Goal: Communication & Community: Answer question/provide support

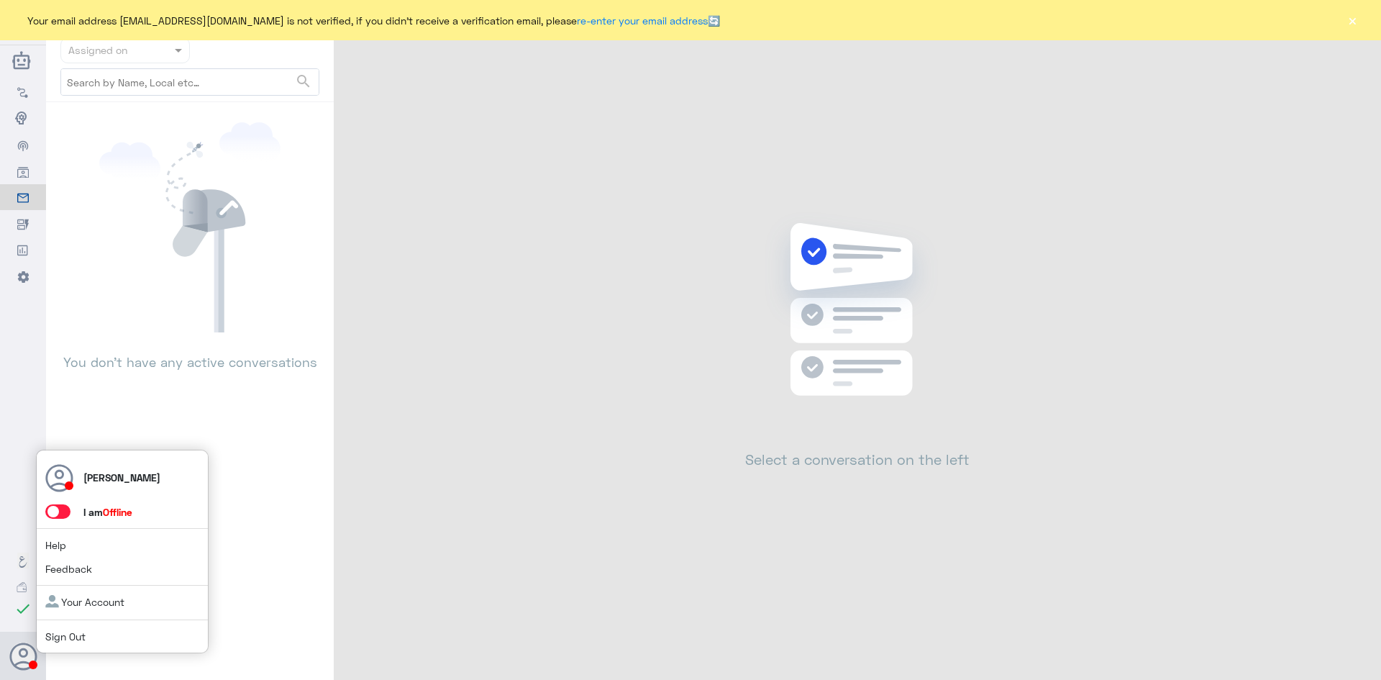
click at [59, 511] on span at bounding box center [57, 511] width 25 height 14
click at [0, 0] on input "checkbox" at bounding box center [0, 0] width 0 height 0
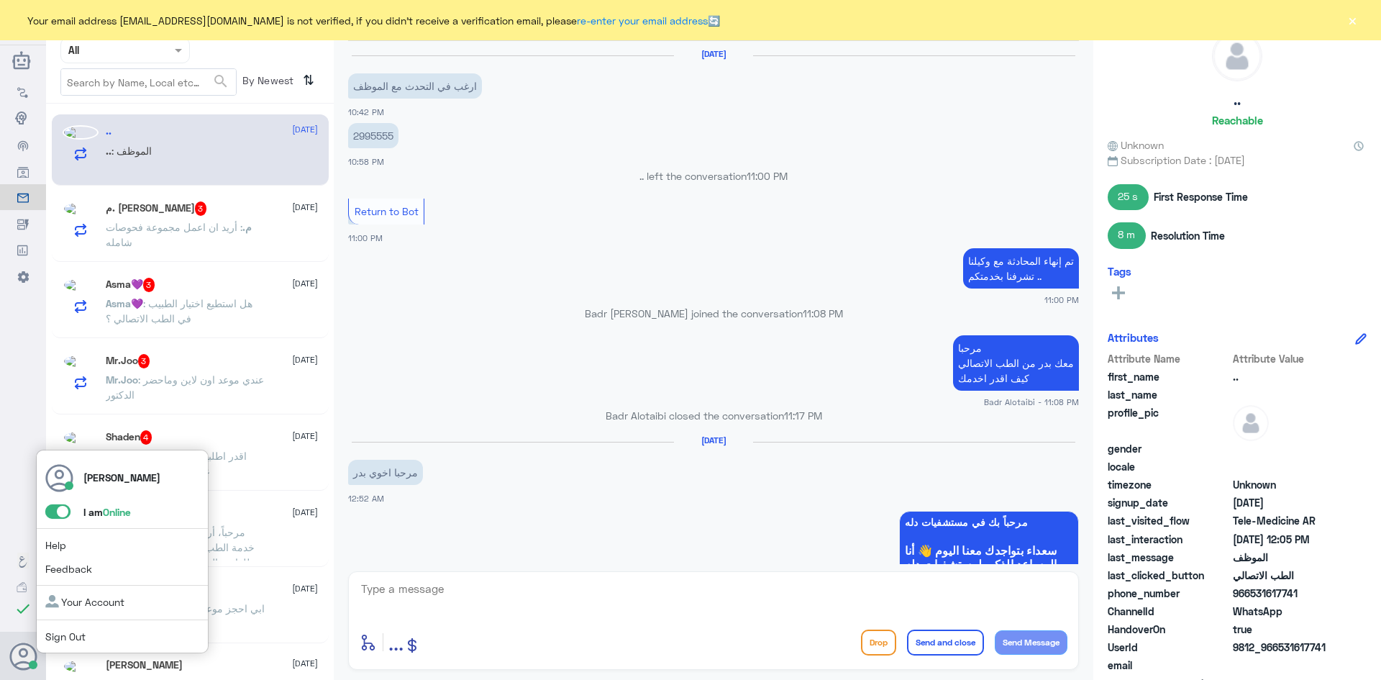
scroll to position [741, 0]
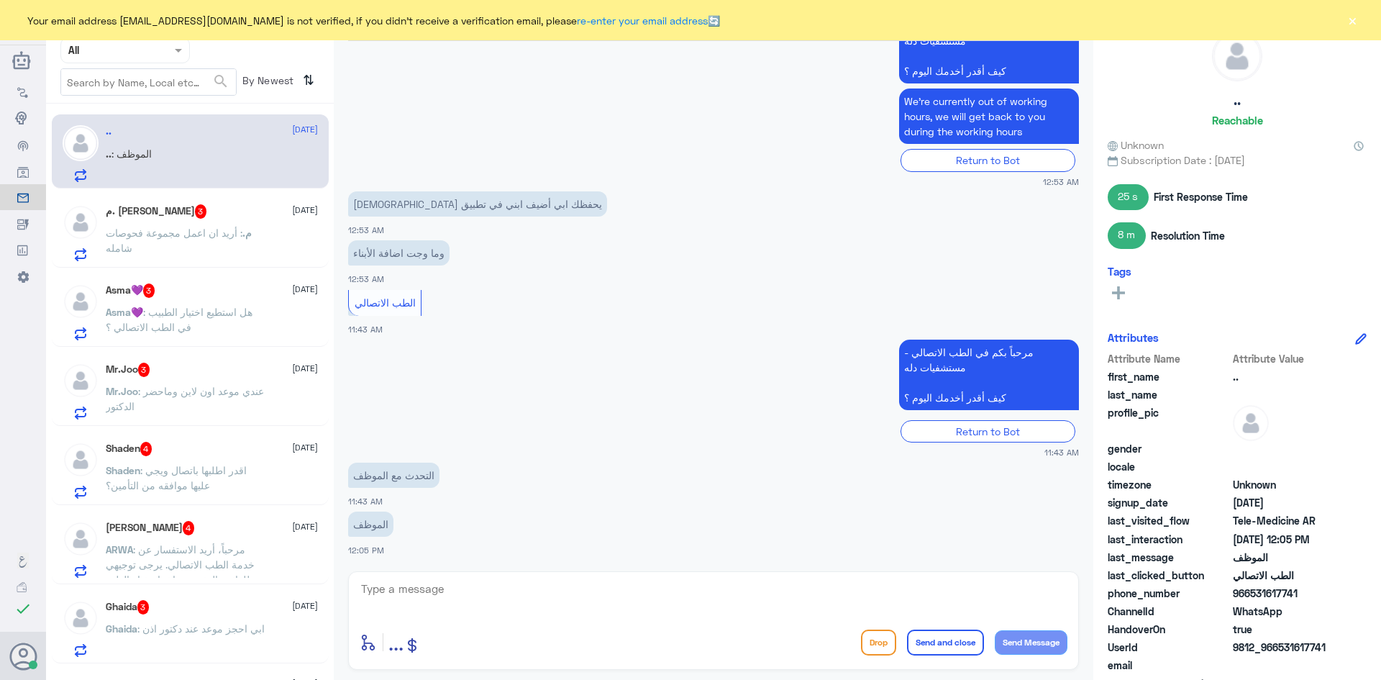
click at [246, 209] on div "م. [PERSON_NAME] 3 [DATE]" at bounding box center [212, 211] width 212 height 14
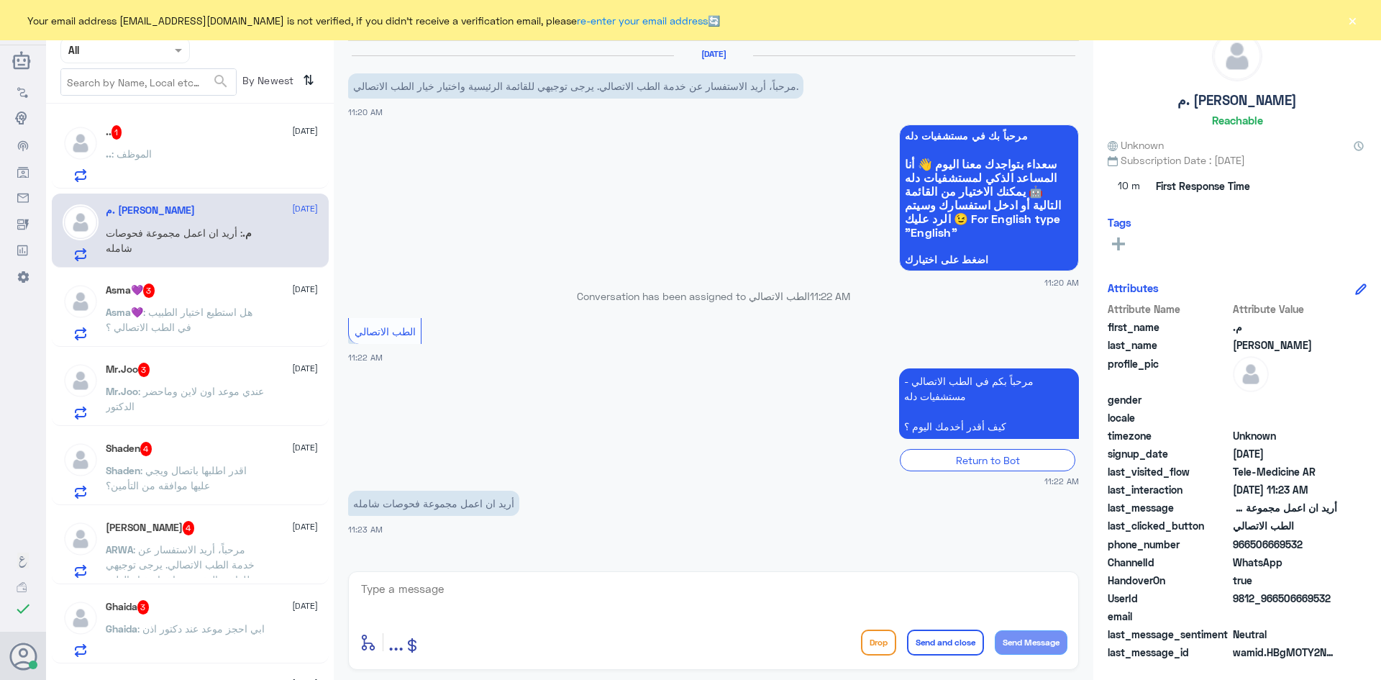
click at [598, 575] on div "enter flow name ... Drop Send and close Send Message" at bounding box center [713, 620] width 731 height 99
click at [595, 585] on textarea at bounding box center [714, 596] width 708 height 35
paste textarea "مرحبا معك [PERSON_NAME] من الطب الاتصالي"
type textarea "مرحبا معك [PERSON_NAME] من الطب الاتصالي"
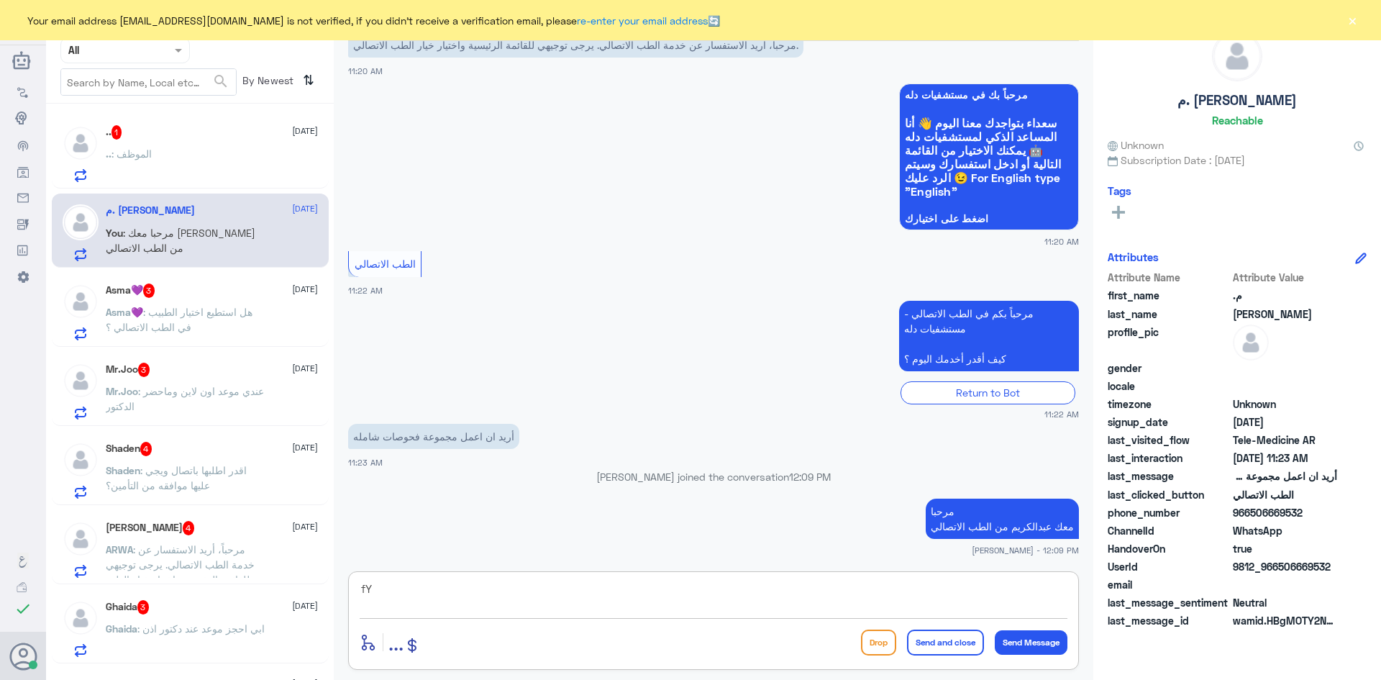
type textarea "f"
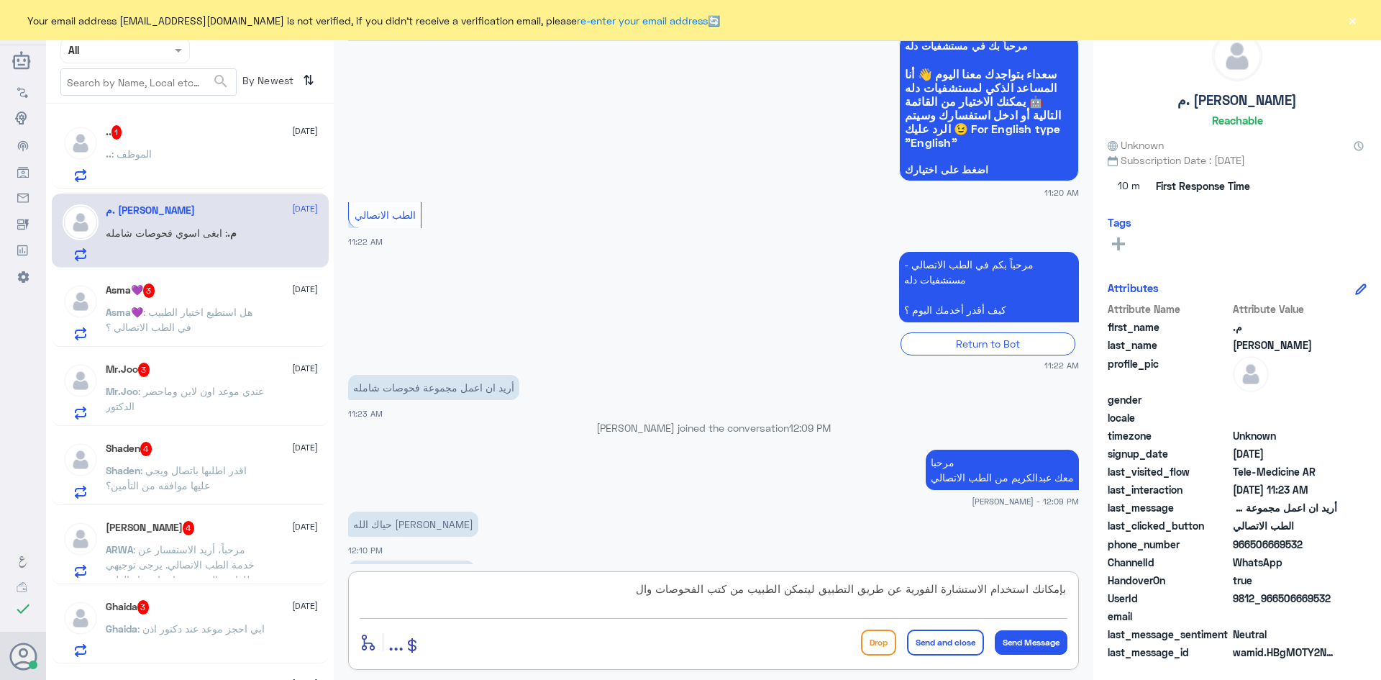
scroll to position [139, 0]
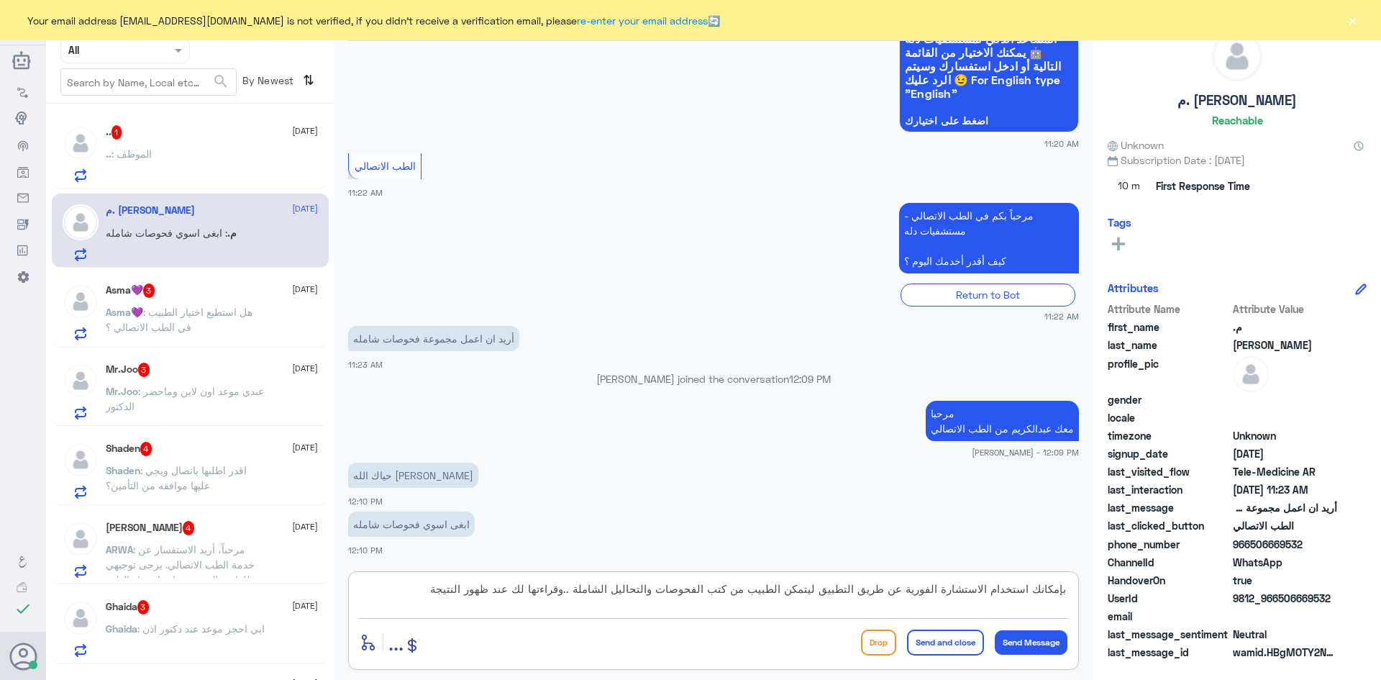
type textarea "بإمكانك استخدام الاستشارة الفورية عن طريق التطبيق ليتمكن الطبيب من كتب الفحوصات…"
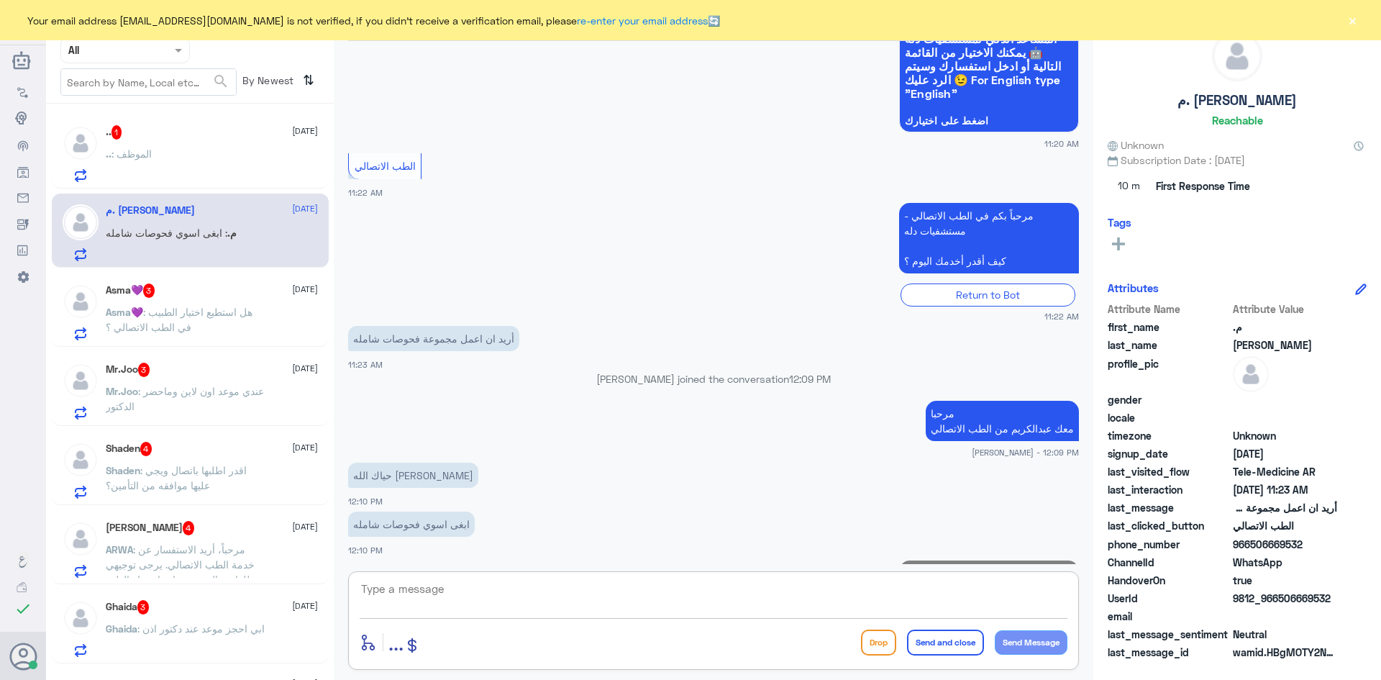
scroll to position [230, 0]
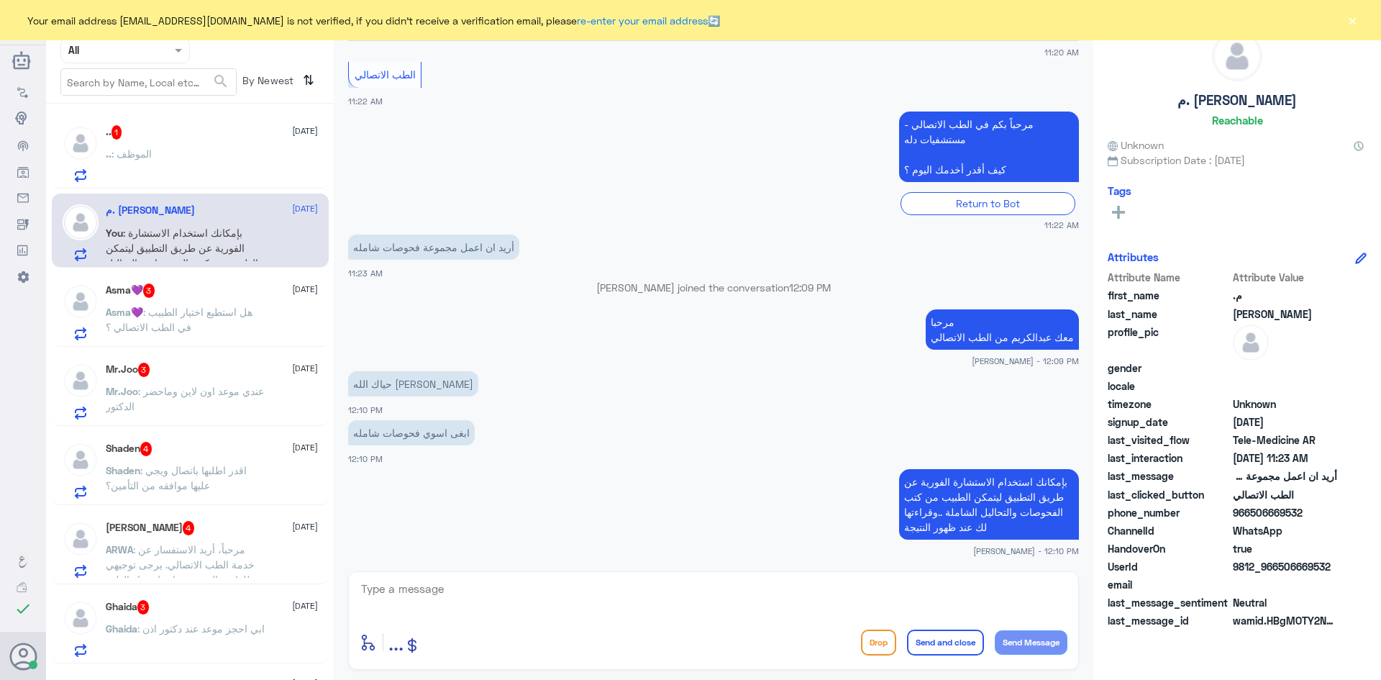
drag, startPoint x: 1278, startPoint y: 565, endPoint x: 1352, endPoint y: 570, distance: 74.2
click at [1352, 570] on div "UserId 9812_966506669532" at bounding box center [1236, 568] width 259 height 18
copy span "506669532"
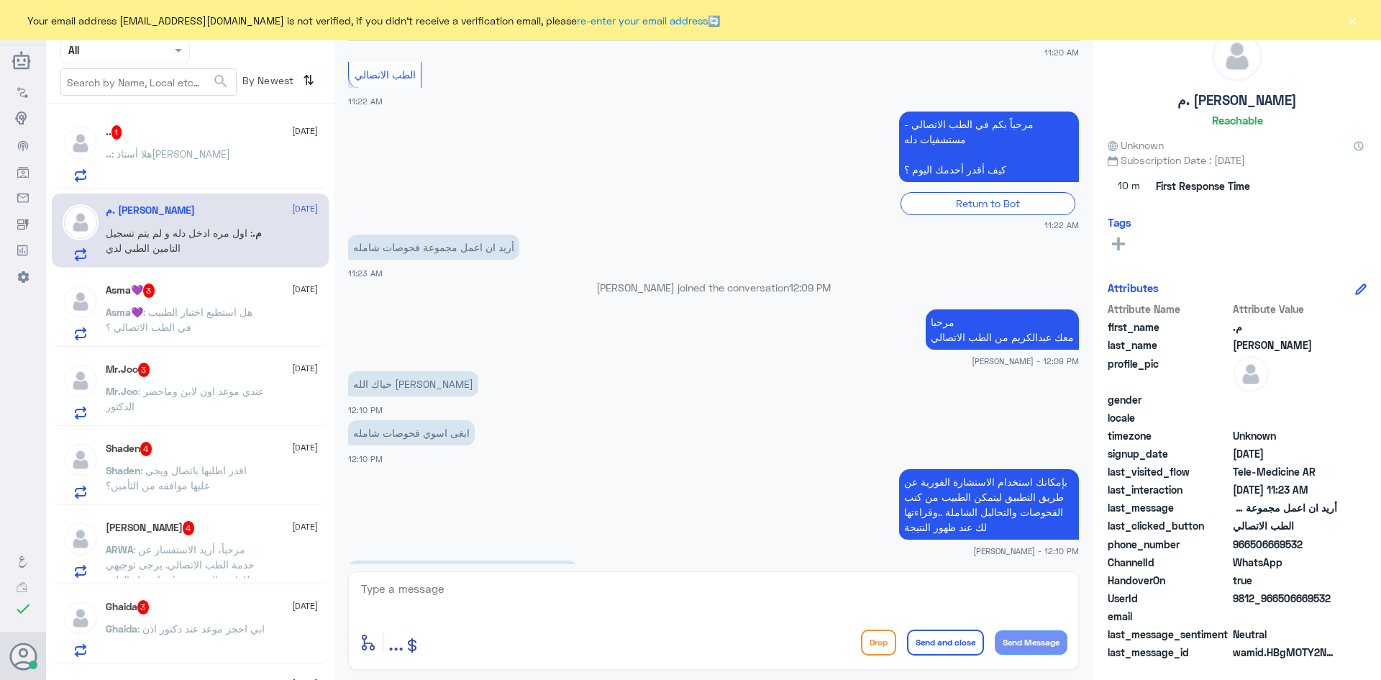
scroll to position [280, 0]
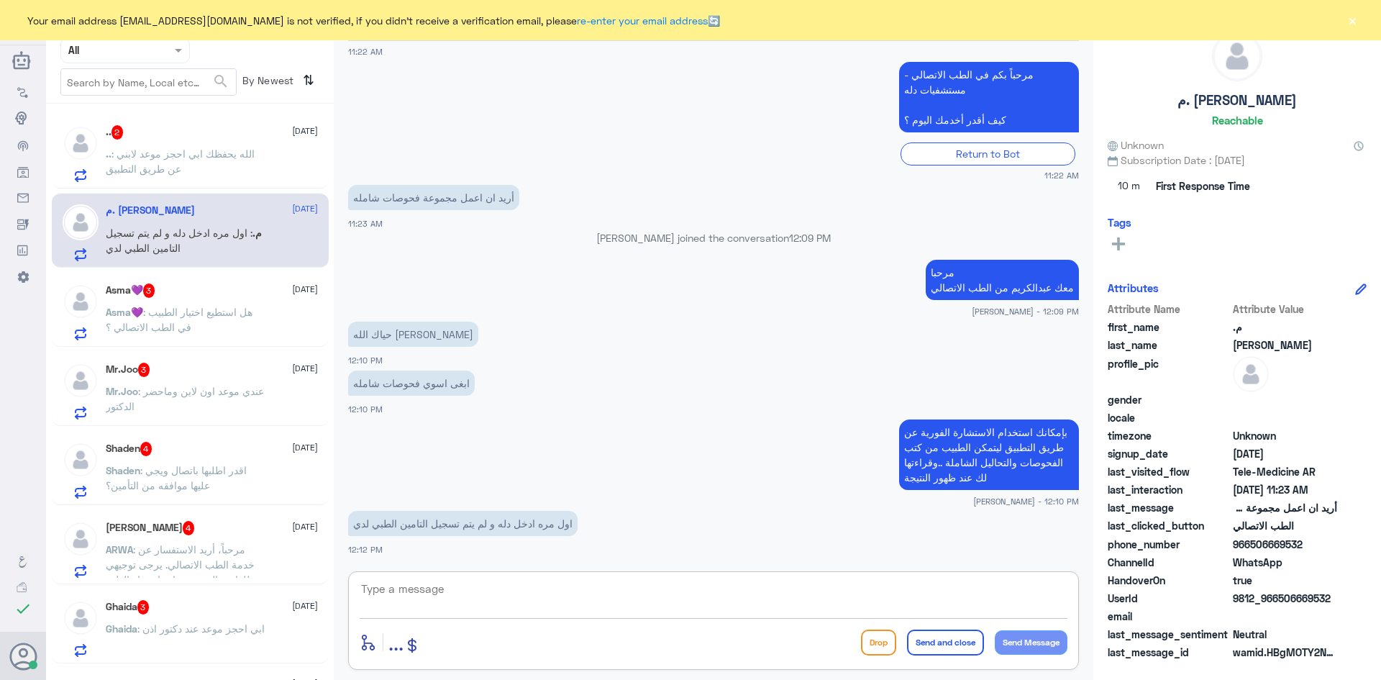
click at [554, 593] on textarea at bounding box center [714, 596] width 708 height 35
type textarea "تأمينك للأسف لا يغطي دله النخيل"
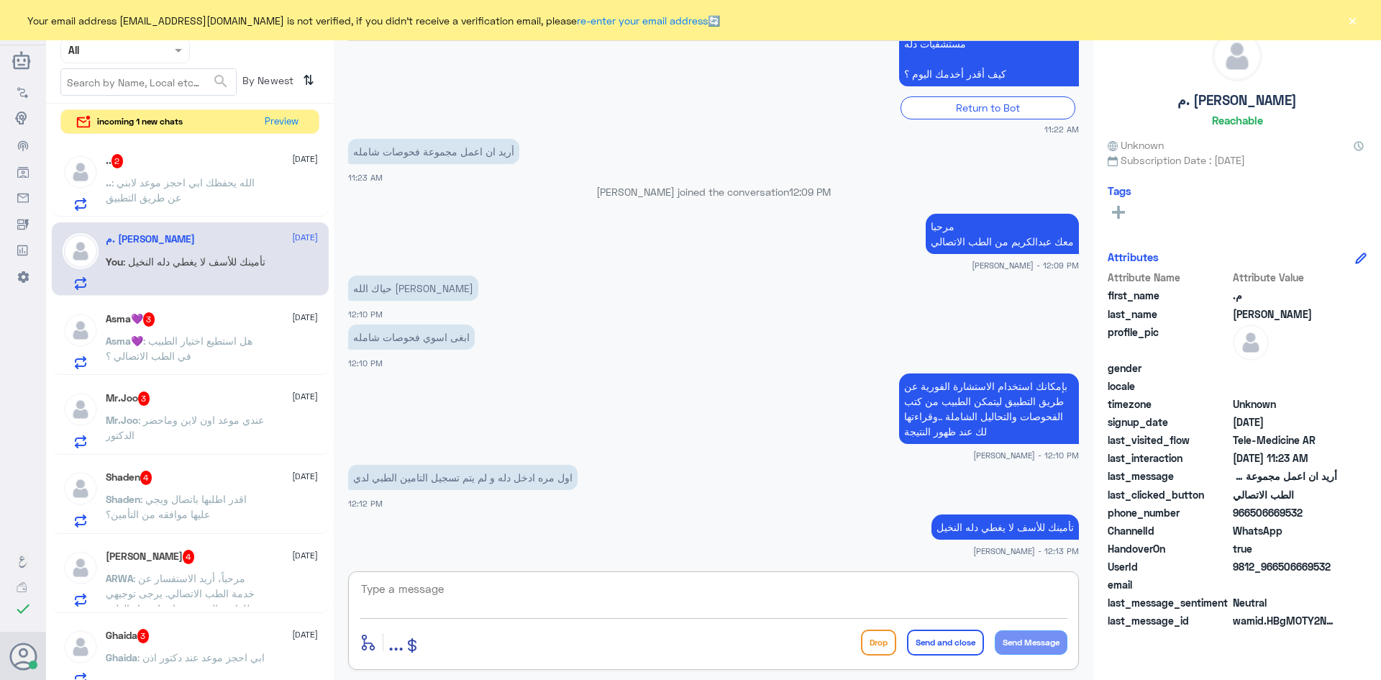
click at [232, 186] on span ": الله يحفظك ابي احجز موعد لابني عن طريق التطبيق" at bounding box center [180, 189] width 149 height 27
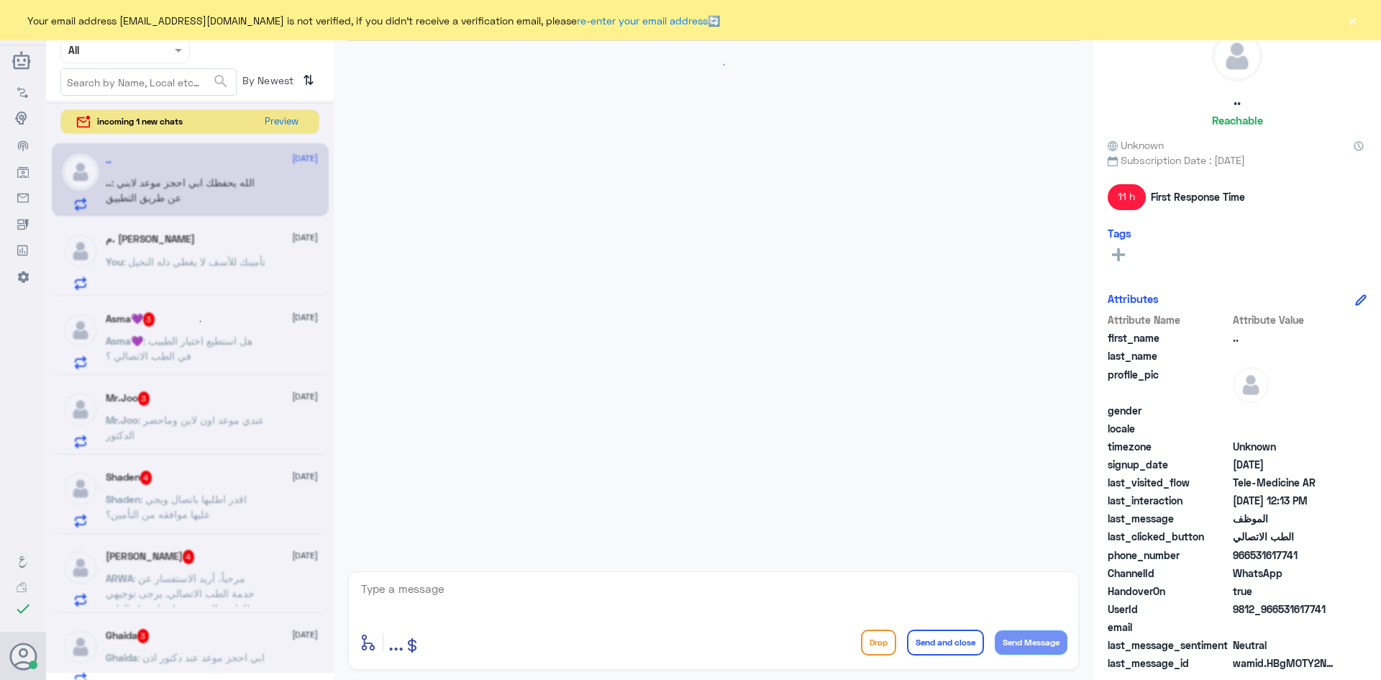
scroll to position [737, 0]
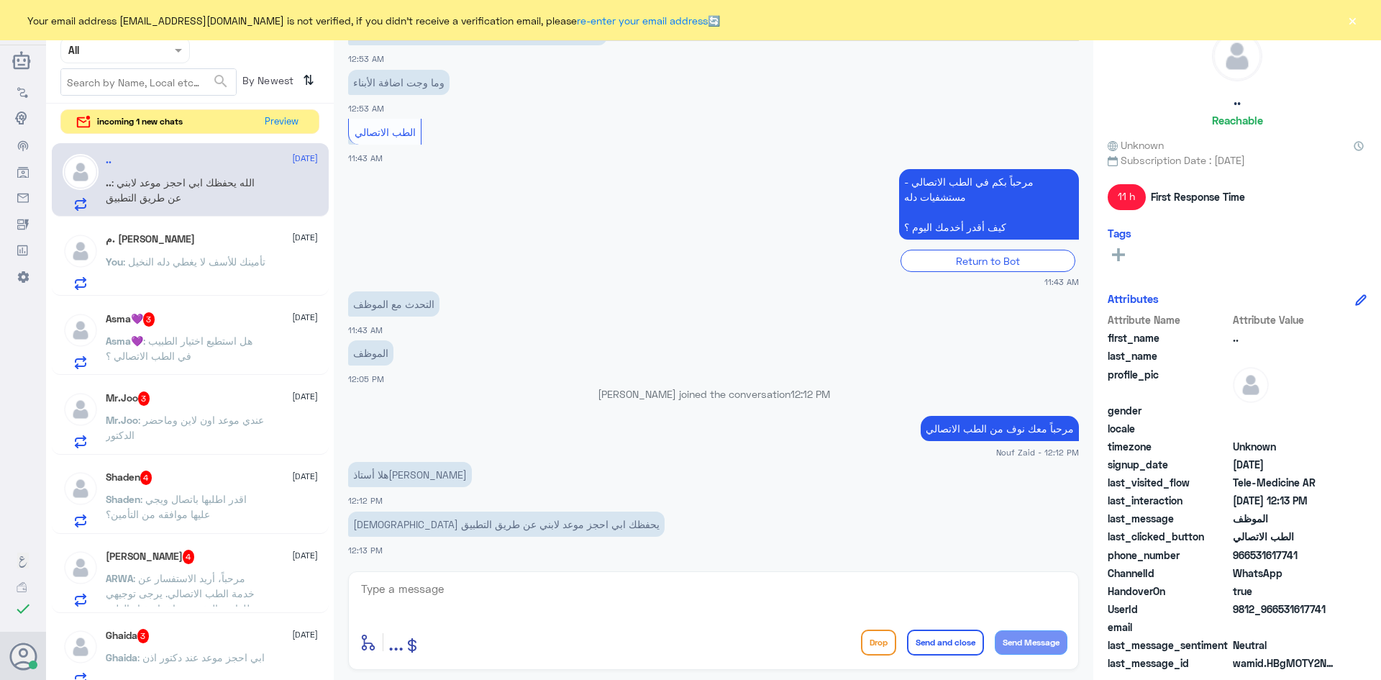
click at [175, 333] on p "Asma💜 : هل استطيع اختيار الطبيب في الطب الاتصالي ؟" at bounding box center [187, 351] width 162 height 36
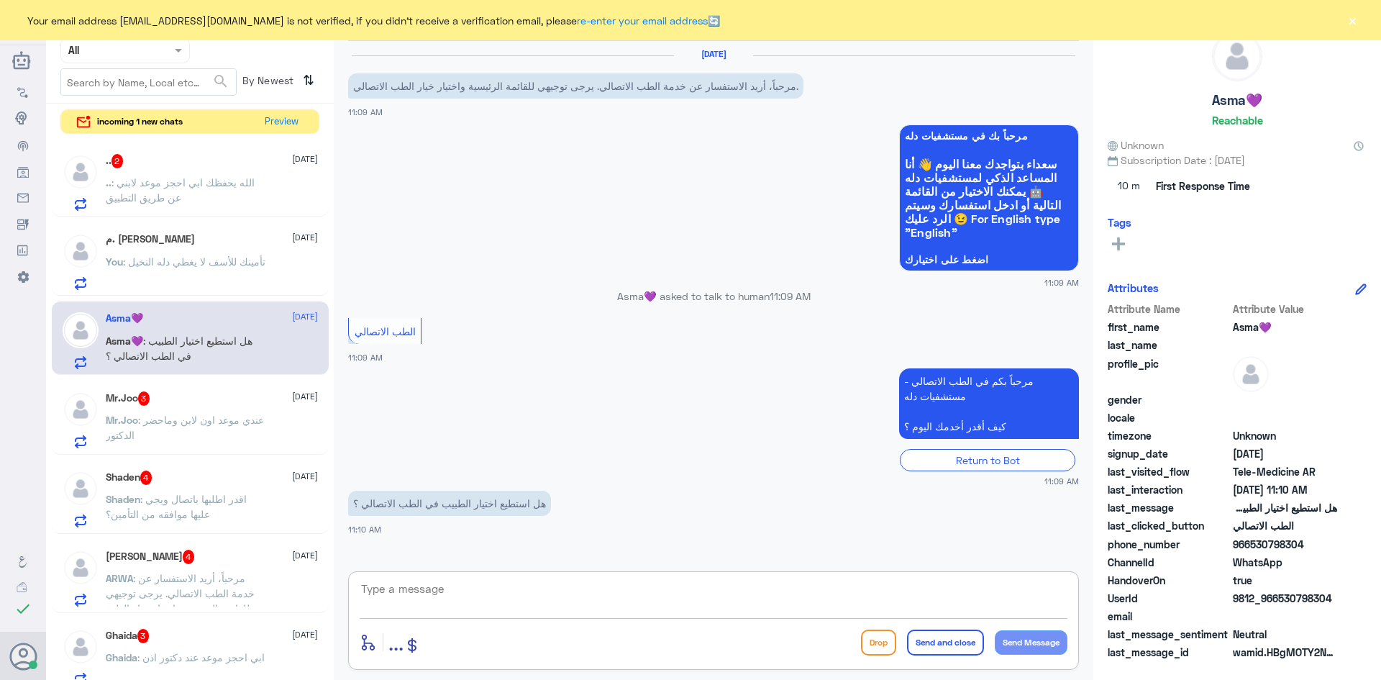
click at [459, 582] on textarea at bounding box center [714, 596] width 708 height 35
paste textarea "مرحبا معك عبدالكريم من الطب الاتصالي"
type textarea "مرحبا معك عبدالكريم من الطب الاتصالي"
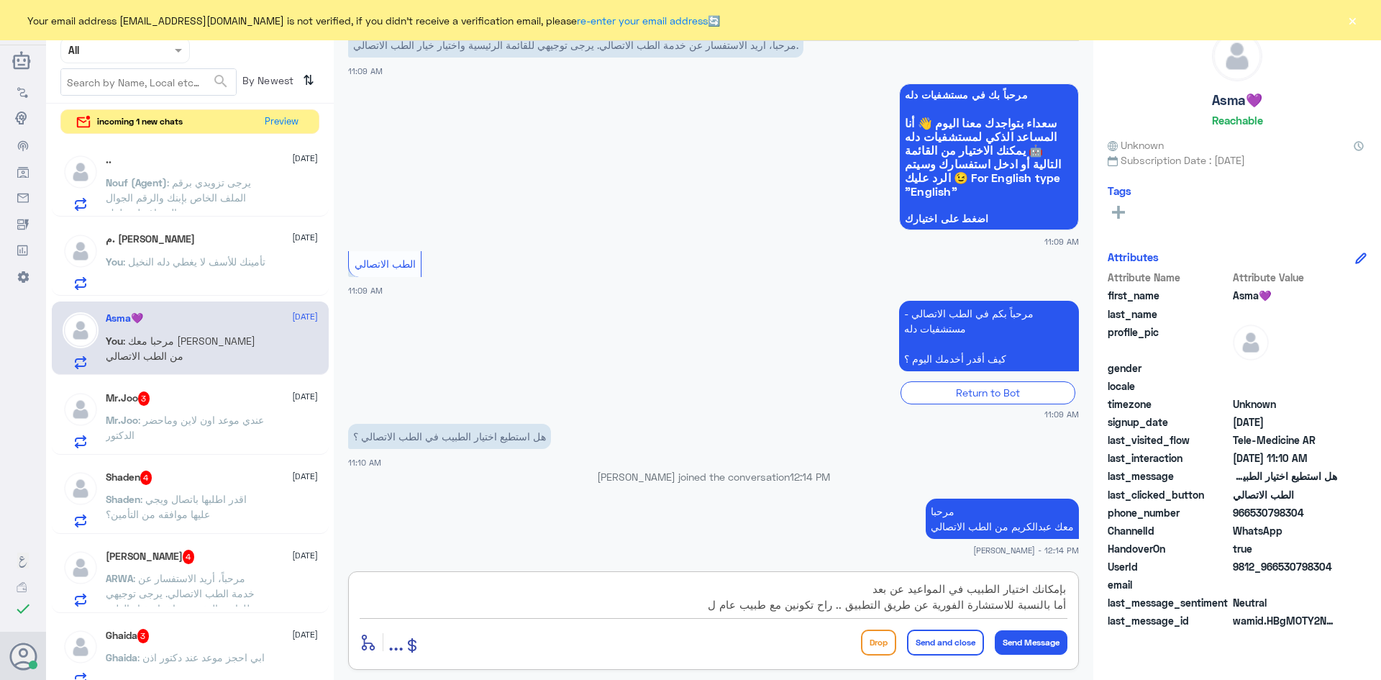
type textarea "بإمكانك اختيار الطبيب في المواعيد عن بعد أما بالنسبة للاستشارة الفورية عن طريق …"
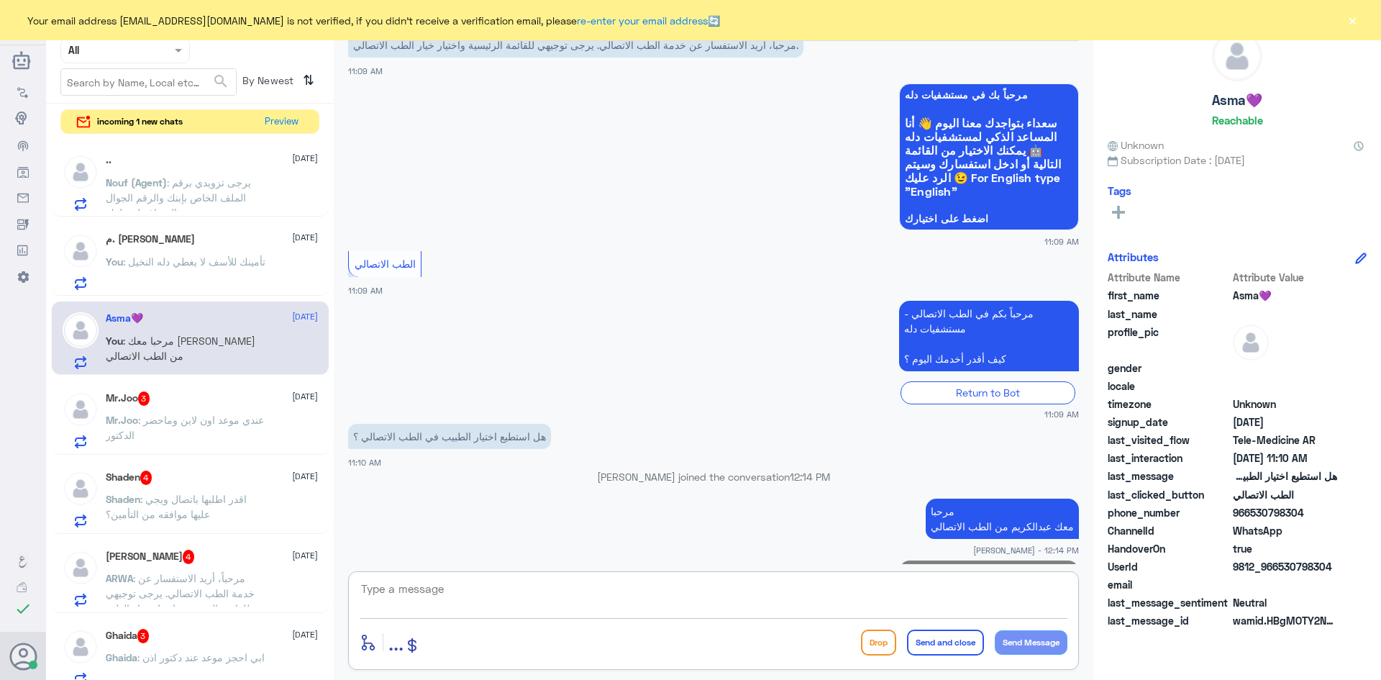
scroll to position [132, 0]
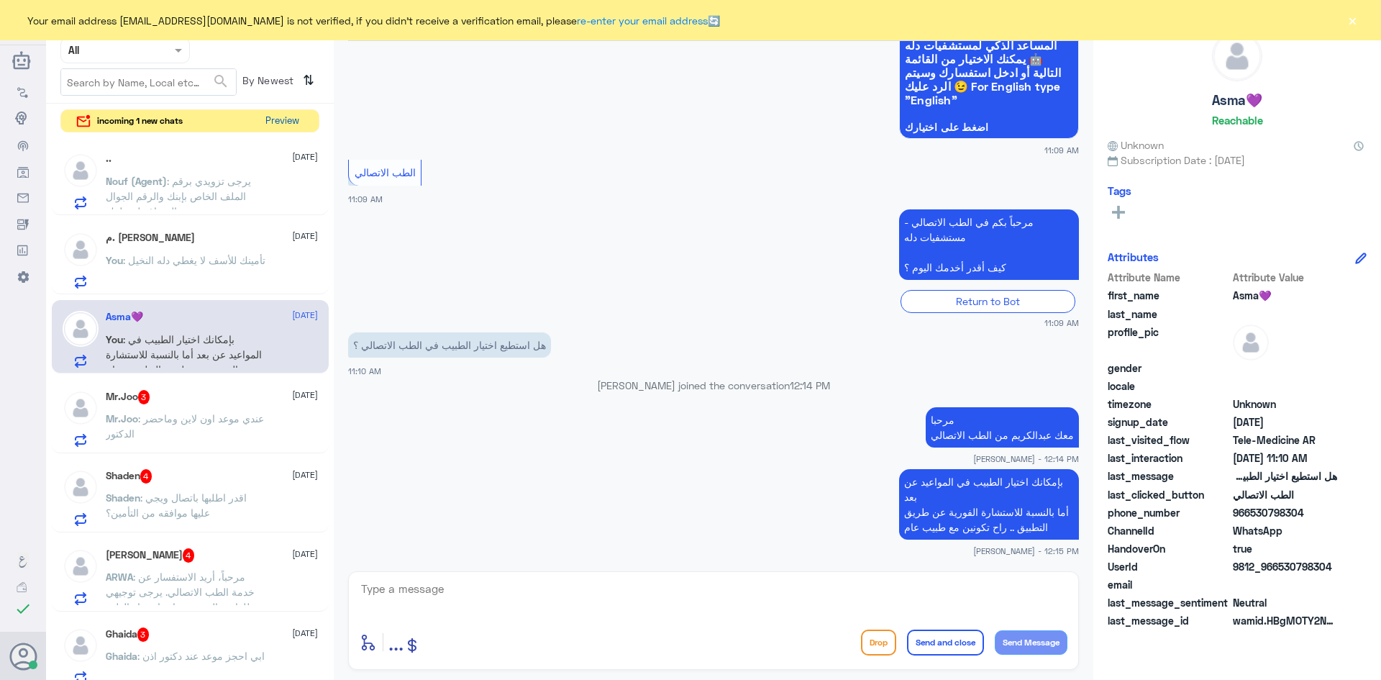
click at [285, 124] on button "Preview" at bounding box center [282, 121] width 45 height 22
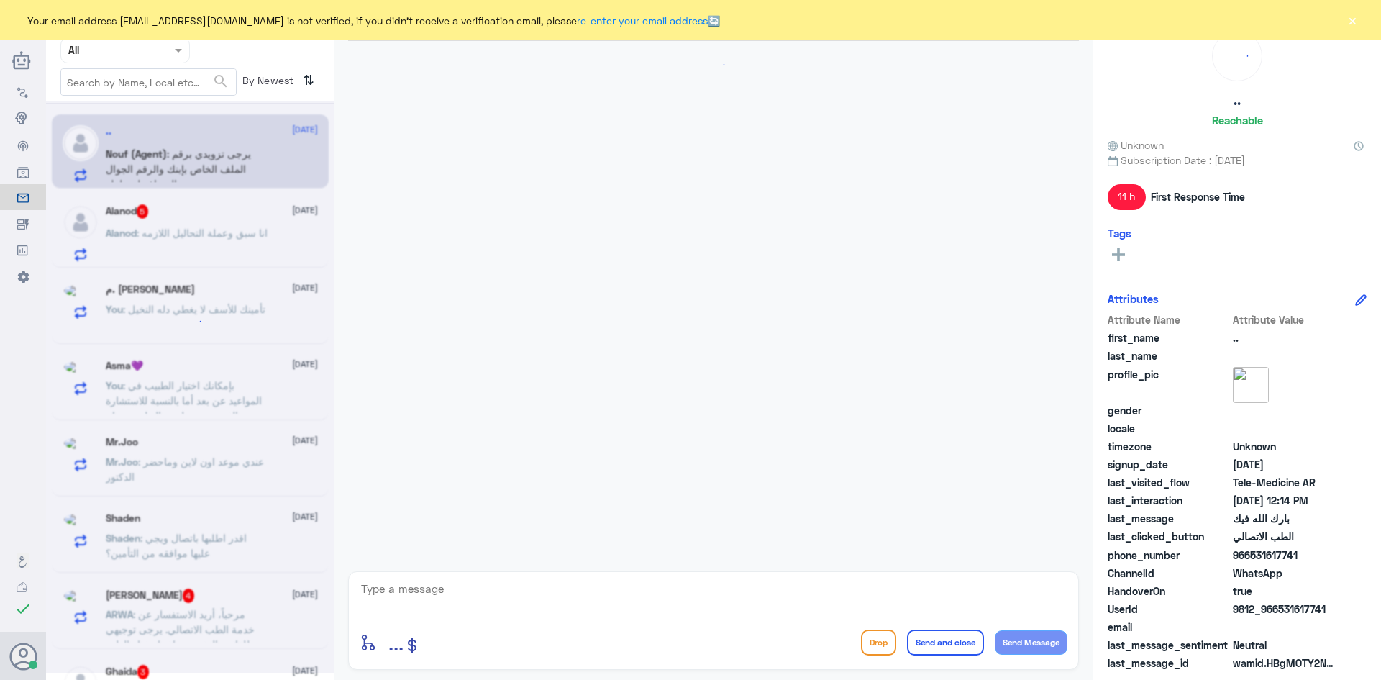
scroll to position [736, 0]
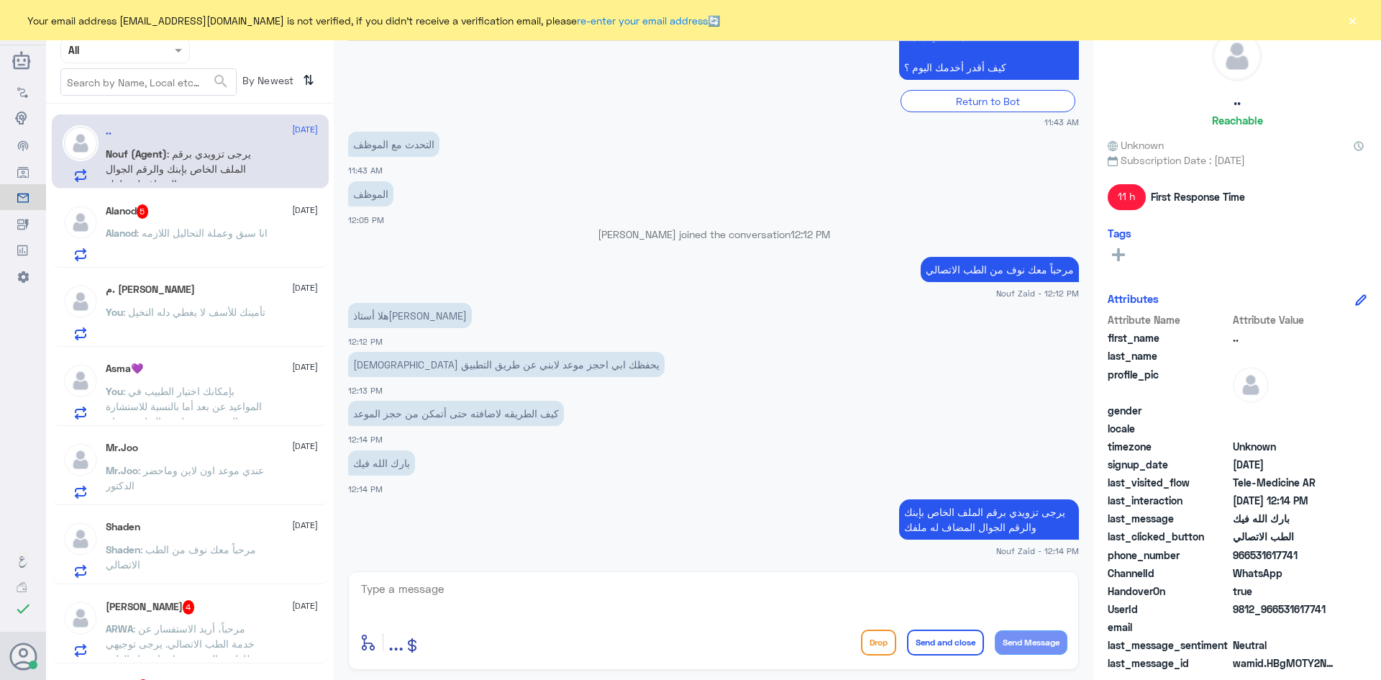
click at [183, 221] on div "Alanod 5 1 September Alanod : انا سبق وعملة التحاليل اللازمه" at bounding box center [212, 232] width 212 height 57
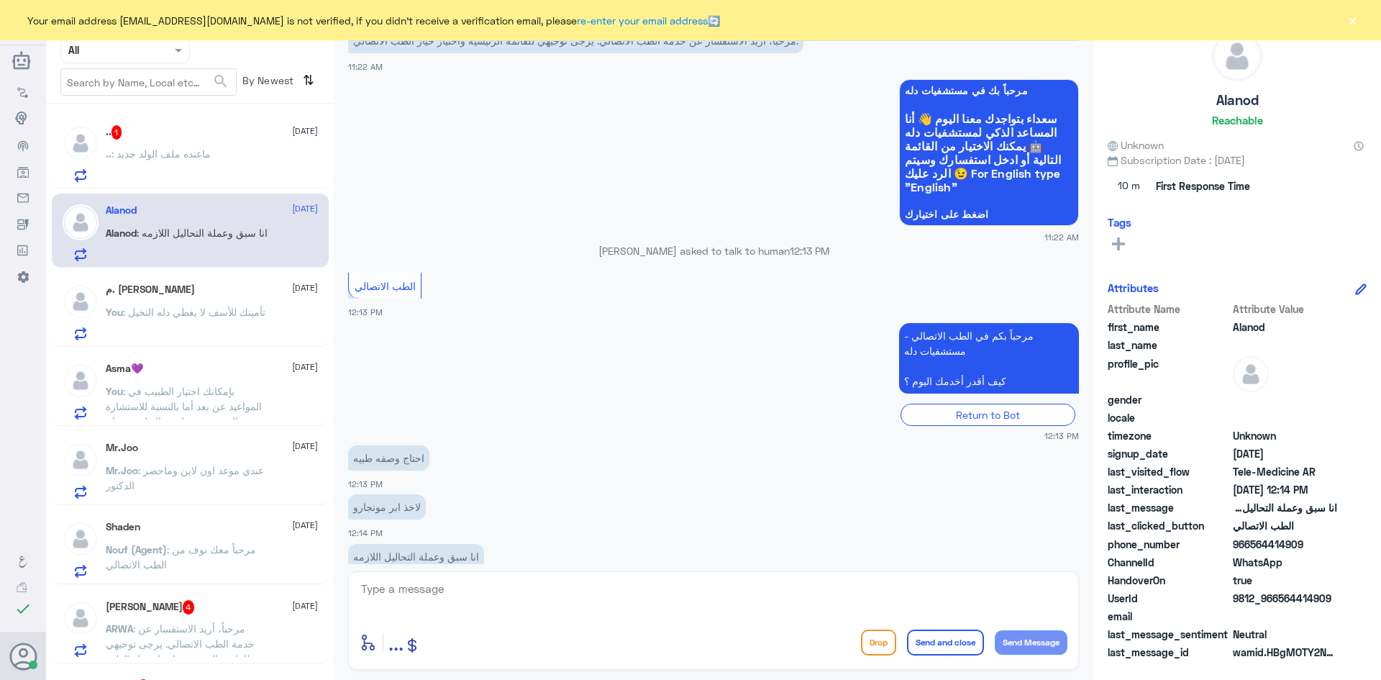
scroll to position [78, 0]
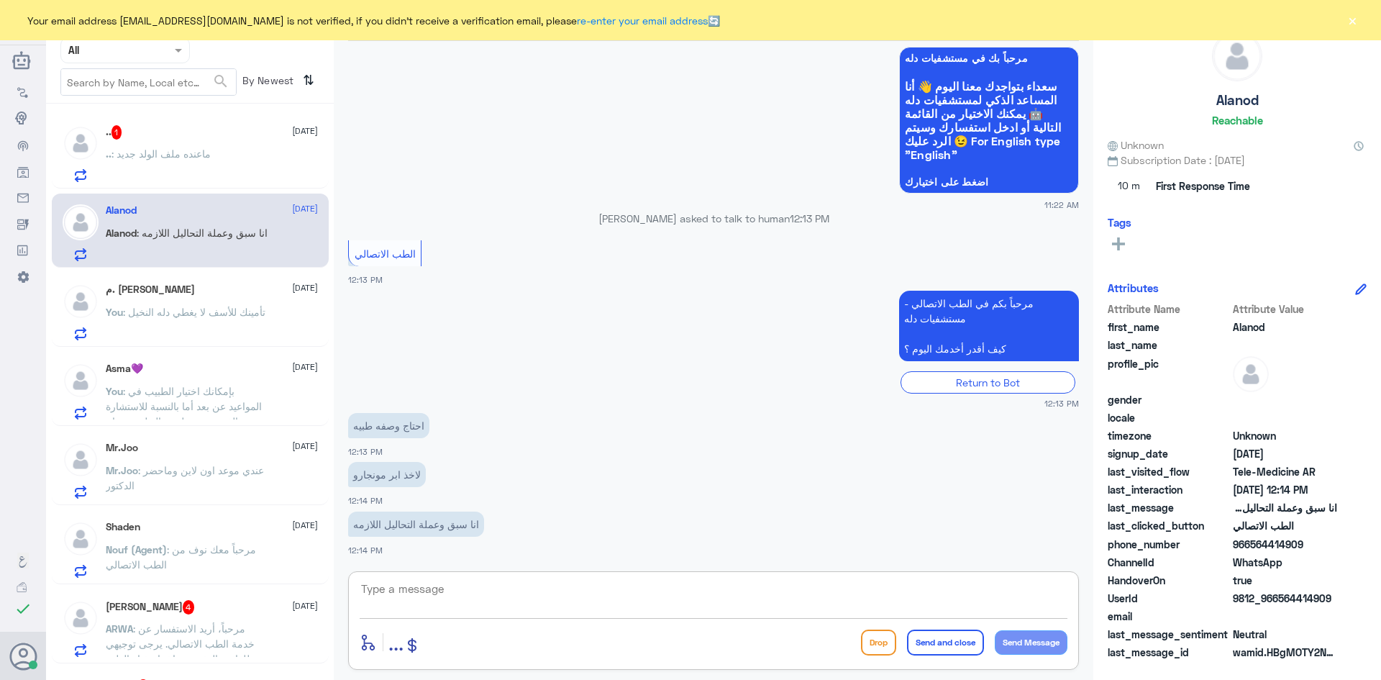
click at [549, 583] on textarea at bounding box center [714, 596] width 708 height 35
paste textarea "مرحبا معك [PERSON_NAME] من الطب الاتصالي"
type textarea "مرحبا معك [PERSON_NAME] من الطب الاتصالي"
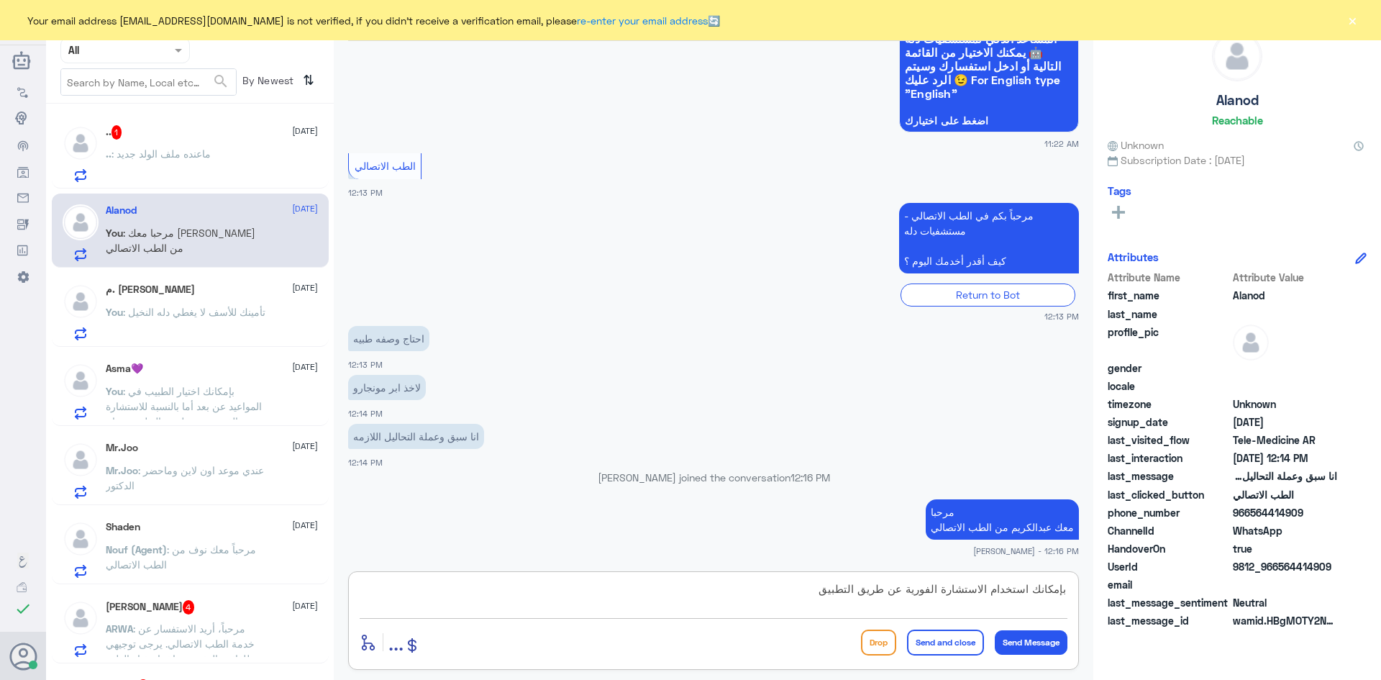
click at [902, 593] on textarea "بإمكانك استخدام الاستشارة الفورية عن طريق التطبيق" at bounding box center [714, 596] width 708 height 35
click at [904, 590] on textarea "بإمكانك استخدام الاستشارة الفورية عن طريق التطبيق" at bounding box center [714, 596] width 708 height 35
click at [802, 591] on textarea "بإمكانك استخدام الاستشارة الفورية الآن عن طريق التطبيق" at bounding box center [714, 596] width 708 height 35
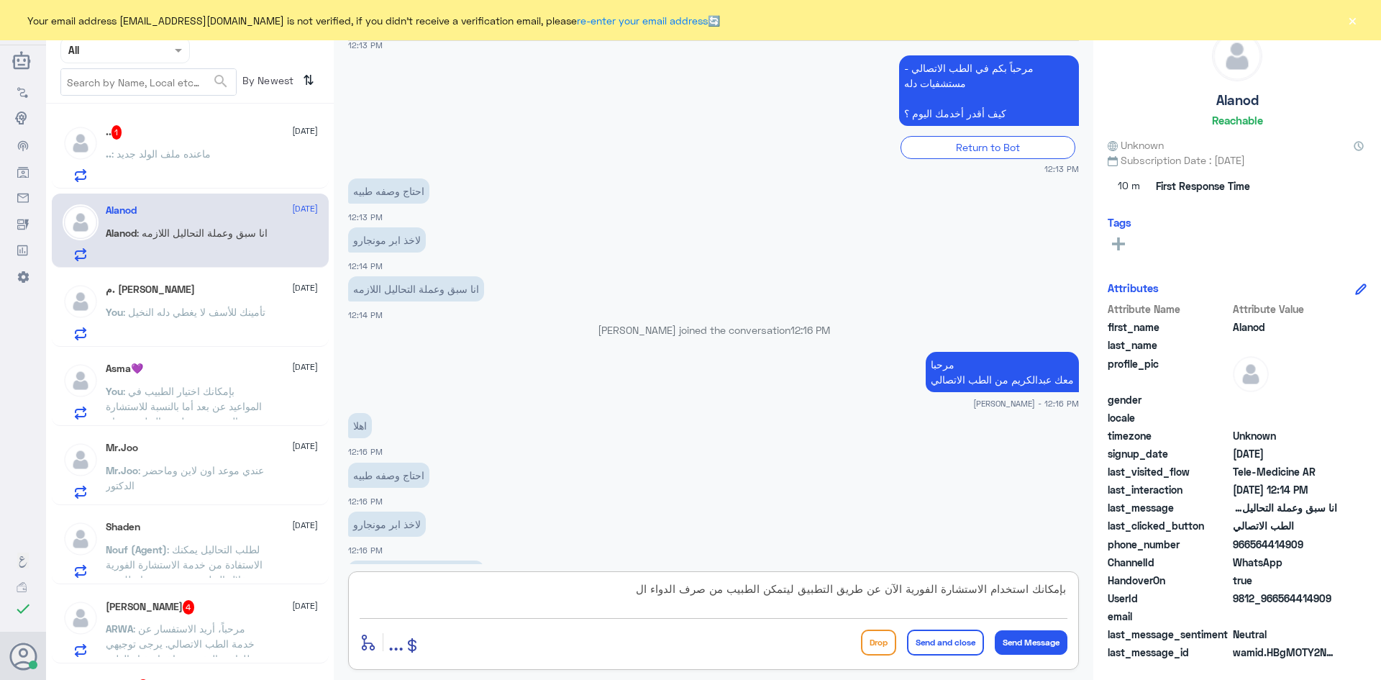
scroll to position [336, 0]
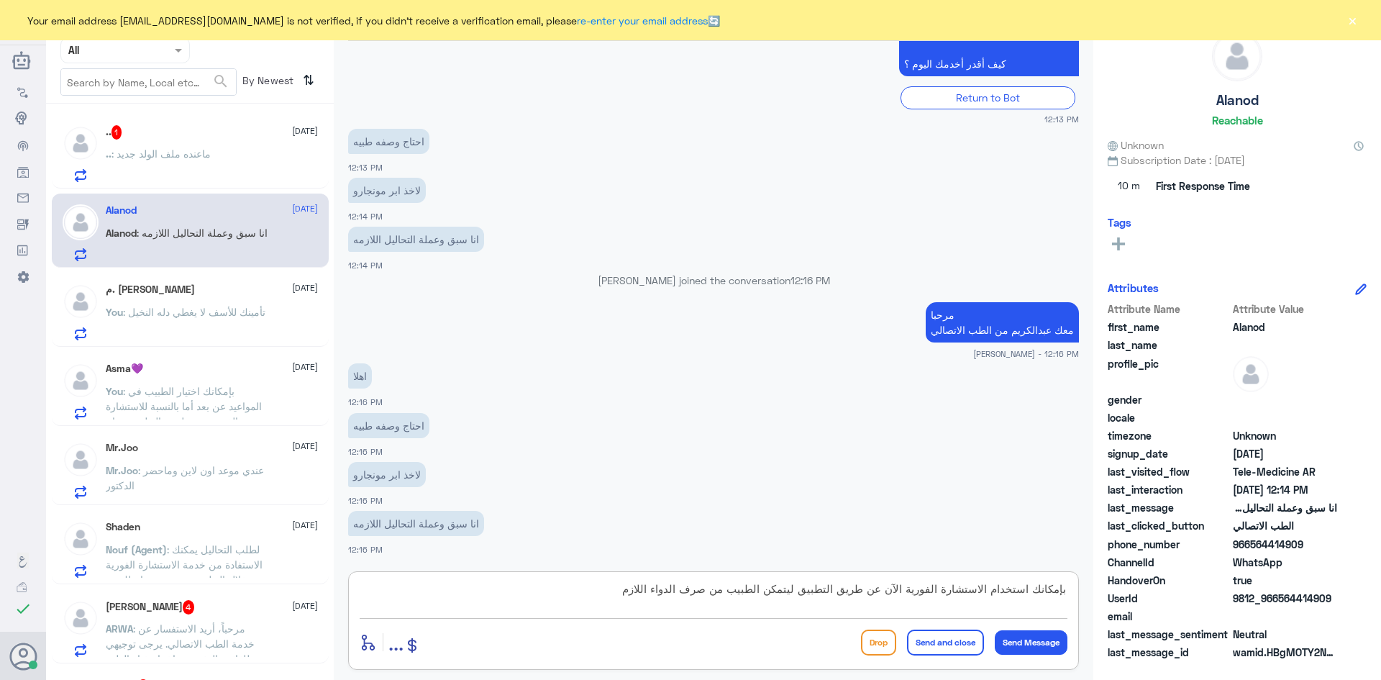
type textarea "بإمكانك استخدام الاستشارة الفورية الآن عن طريق التطبيق ليتمكن الطبيب من صرف الد…"
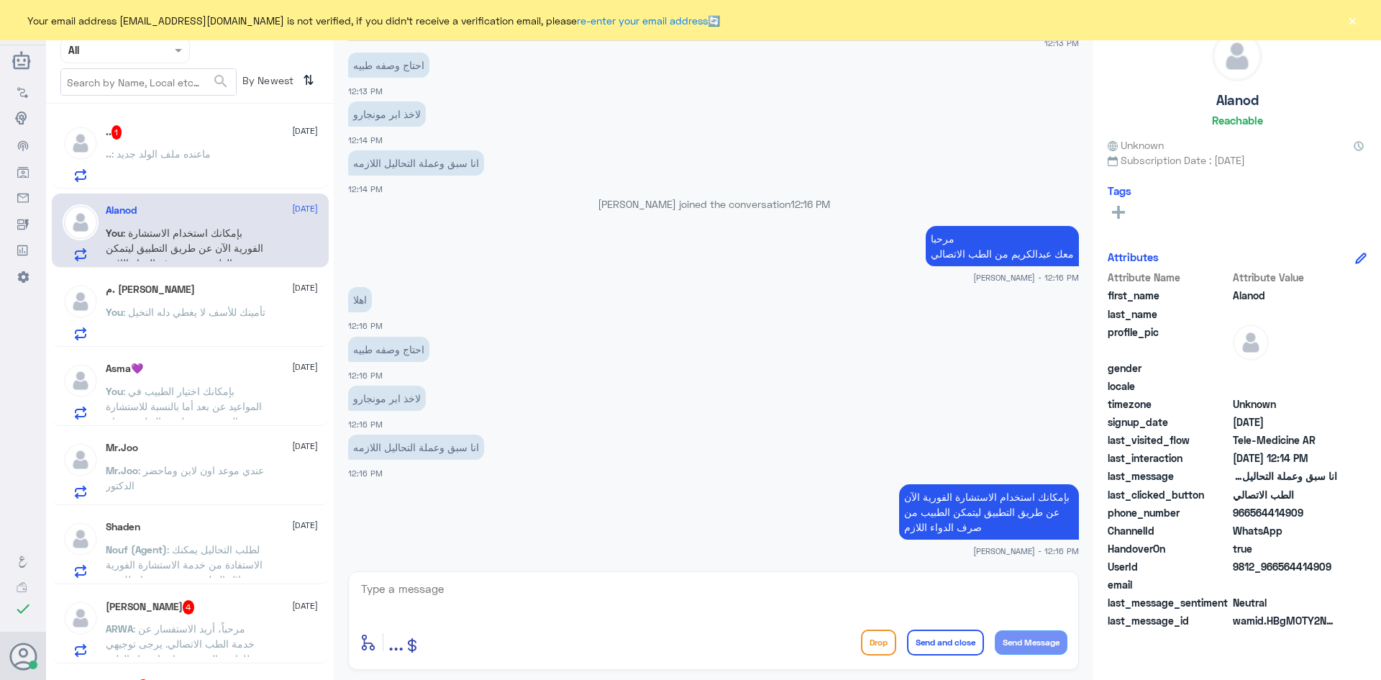
click at [241, 166] on div ".. : ماعنده ملف الولد جديد" at bounding box center [212, 166] width 212 height 32
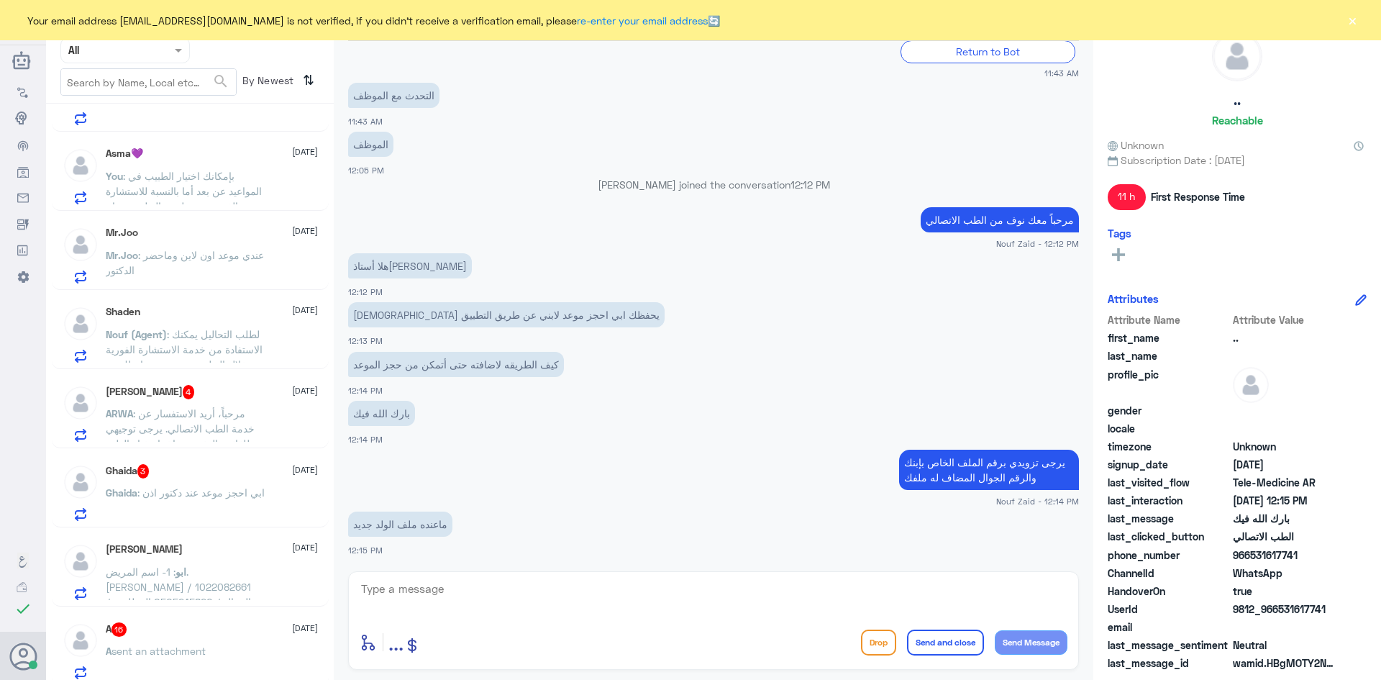
scroll to position [216, 0]
click at [254, 401] on div "ARWA Alnemer 4 1 September ARWA : مرحباً، أريد الاستفسار عن خدمة الطب الاتصالي.…" at bounding box center [212, 412] width 212 height 57
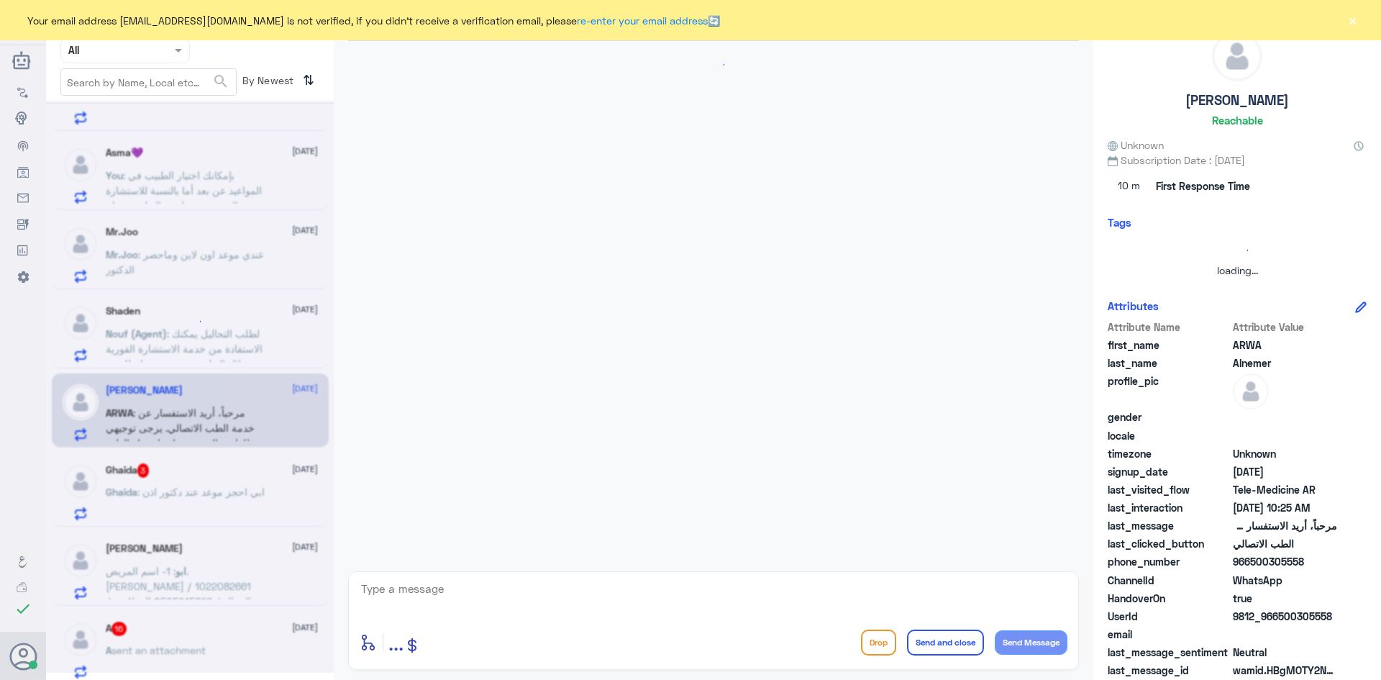
scroll to position [29, 0]
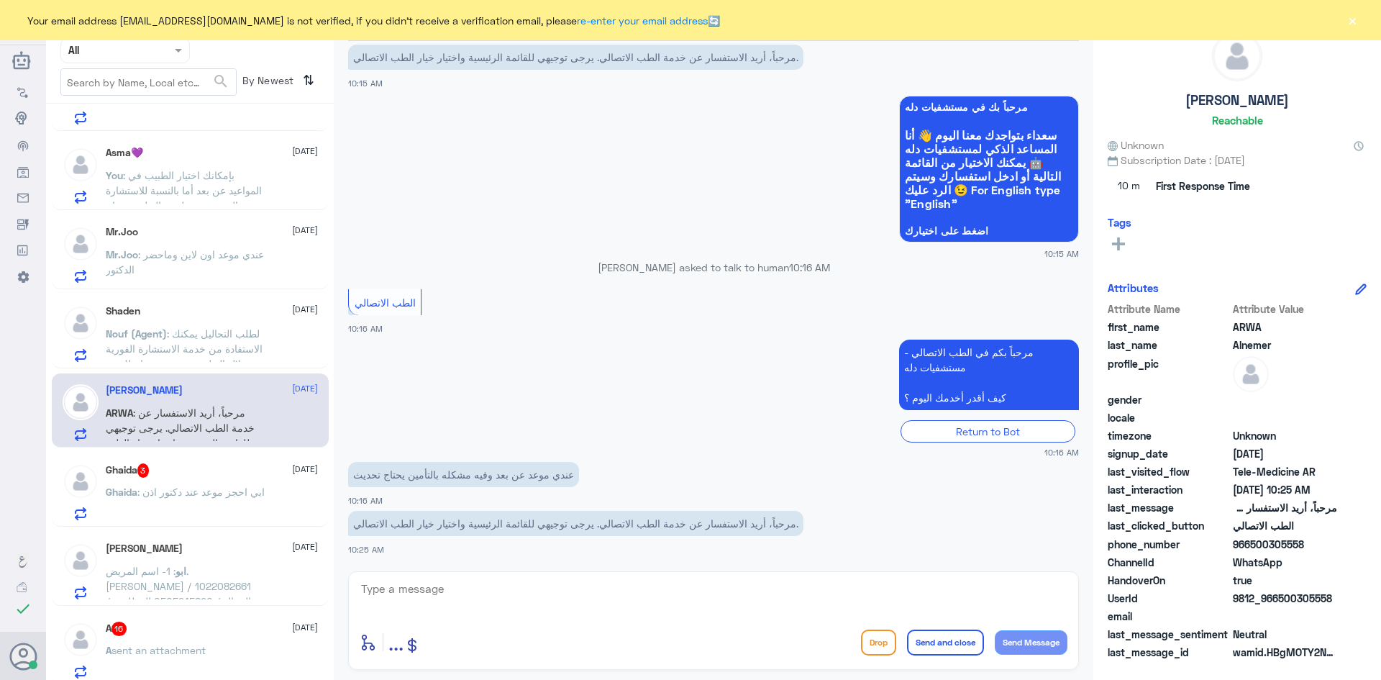
click at [576, 584] on textarea at bounding box center [714, 596] width 708 height 35
type textarea "ه"
paste textarea "مرحبا معك [PERSON_NAME] من الطب الاتصالي"
type textarea "مرحبا معك [PERSON_NAME] من الطب الاتصالي"
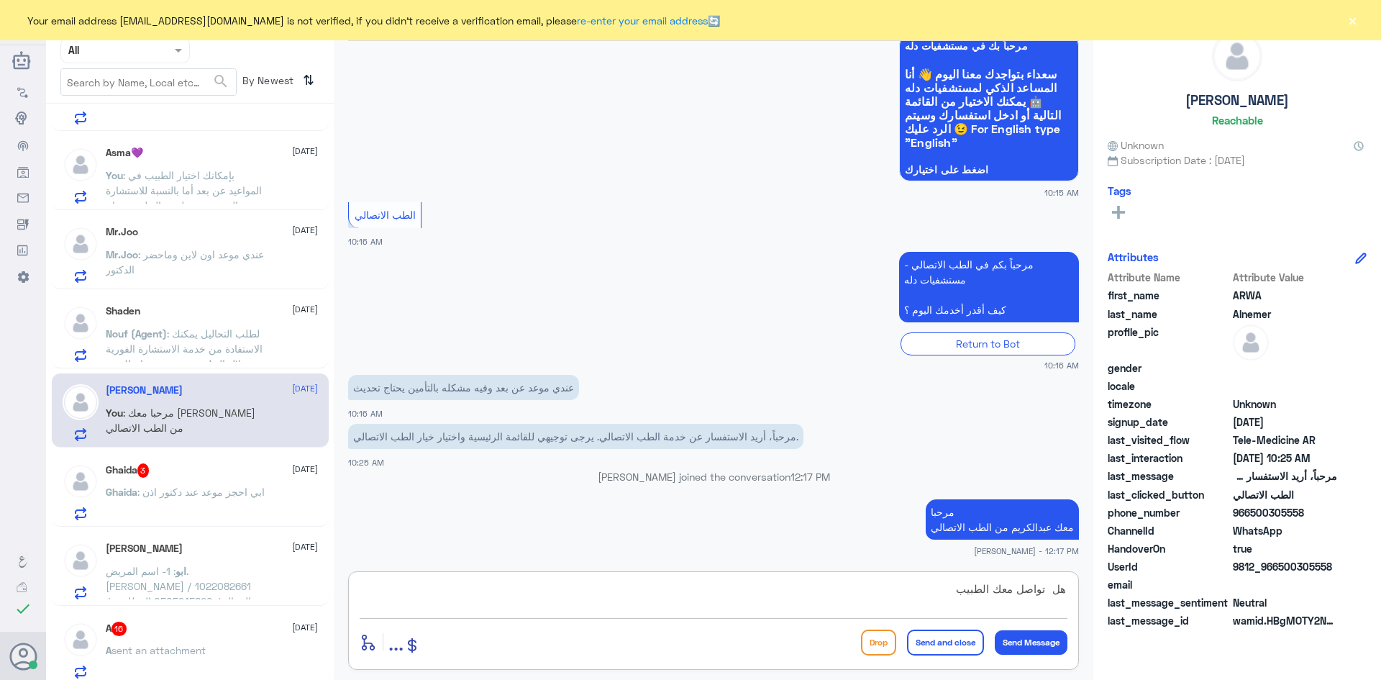
type textarea "هل تواصل معك الطبيب ؟"
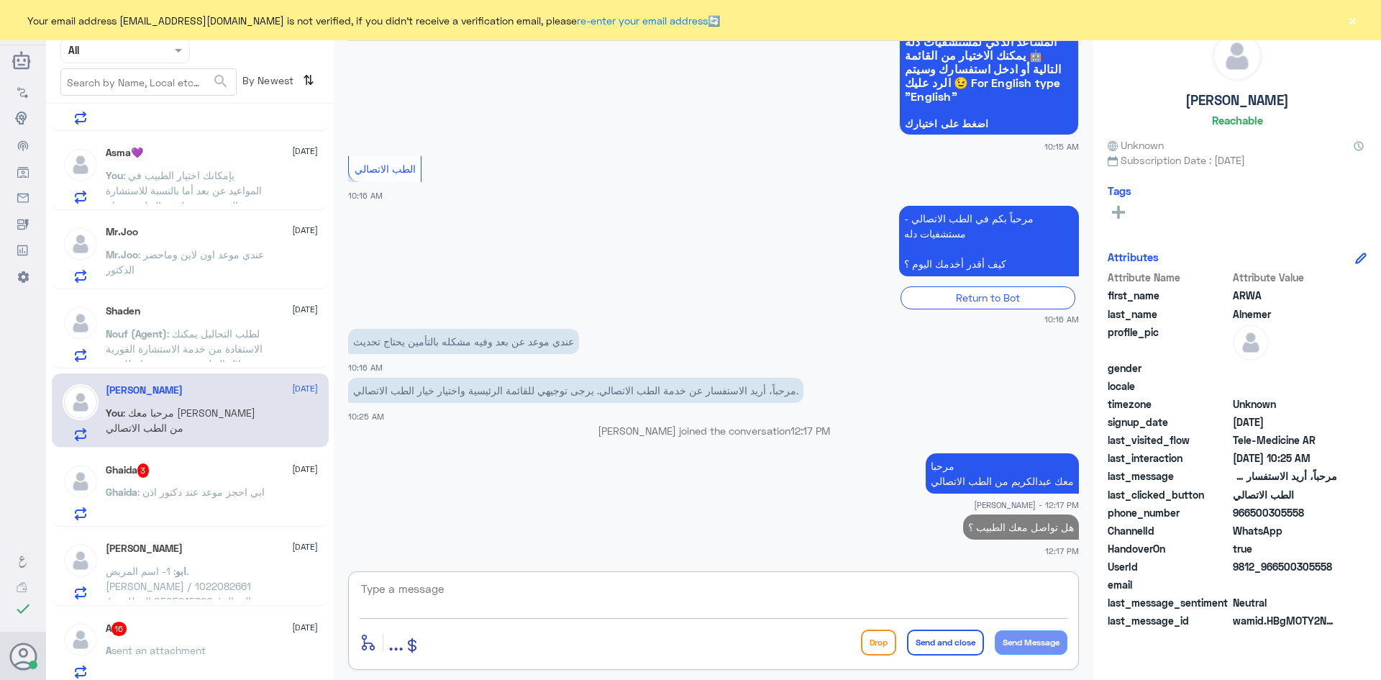
click at [292, 470] on span "[DATE]" at bounding box center [305, 468] width 26 height 13
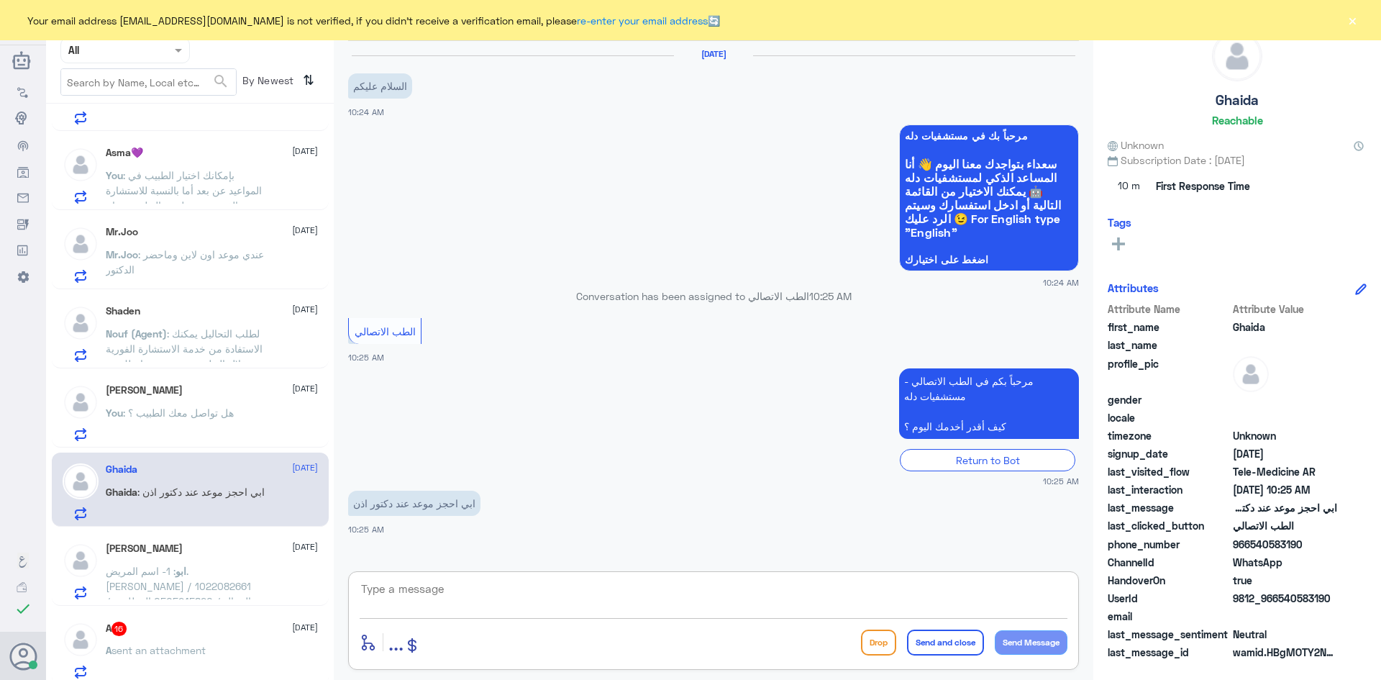
click at [490, 584] on textarea at bounding box center [714, 596] width 708 height 35
paste textarea "مرحبا معك [PERSON_NAME] من الطب الاتصالي"
type textarea "مرحبا معك [PERSON_NAME] من الطب الاتصالي"
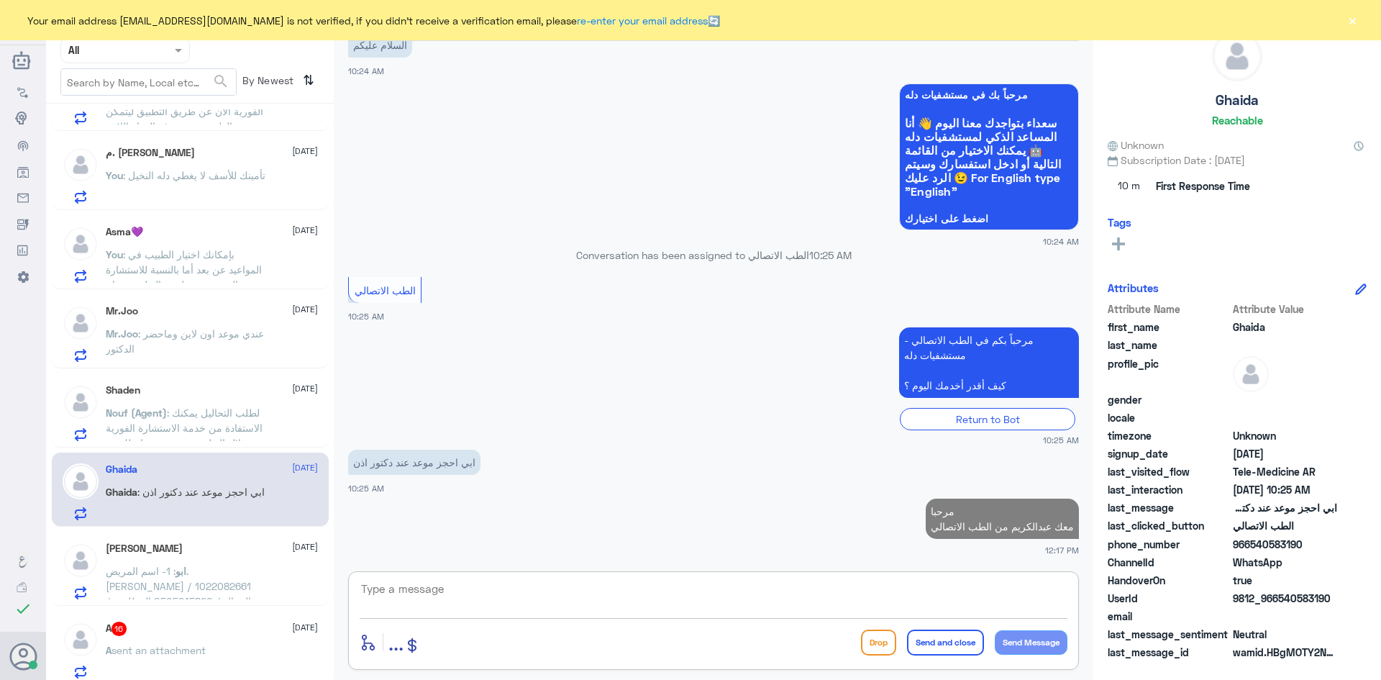
click at [675, 595] on textarea at bounding box center [714, 596] width 708 height 35
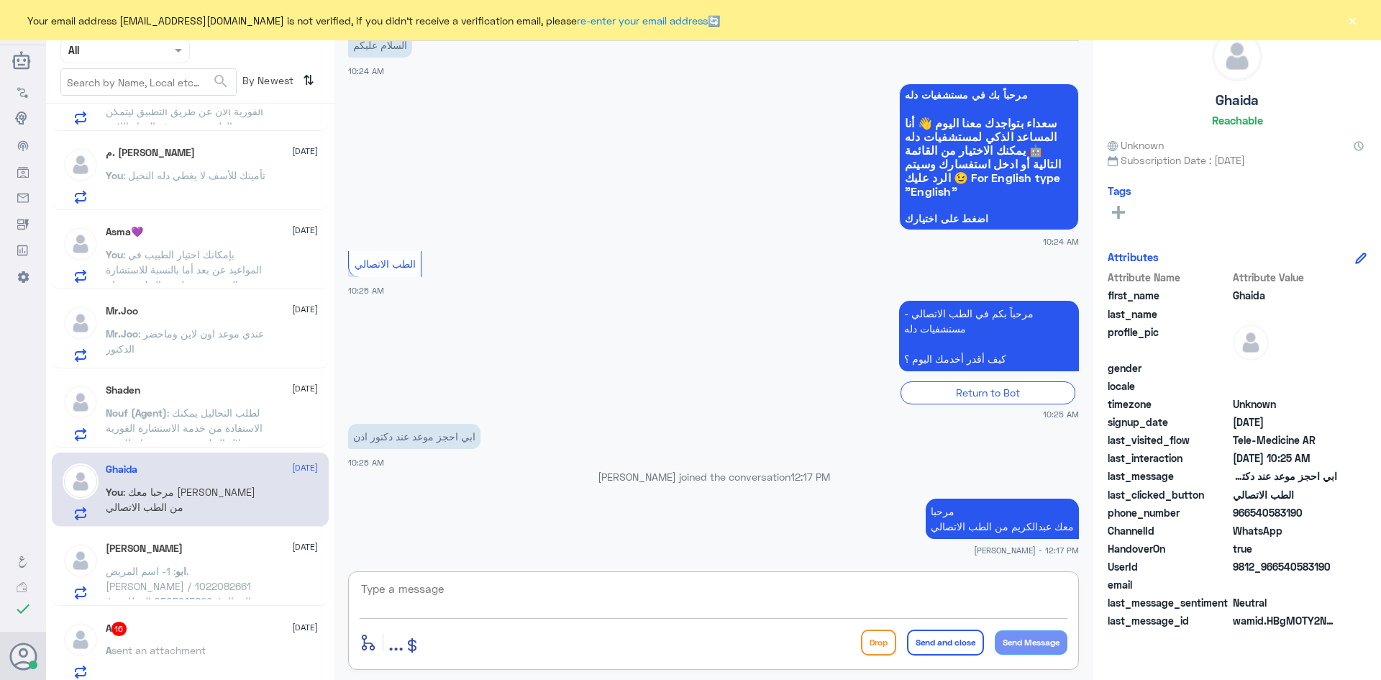
paste textarea "بإمكانك حجز موعد عن طريق التطبيق أو بالاتصال على الرقم الموحد 920012222"
type textarea "بإمكانك حجز موعد عن طريق التطبيق أو بالاتصال على الرقم الموحد 920012222"
click at [961, 648] on button "Send and close" at bounding box center [945, 642] width 77 height 26
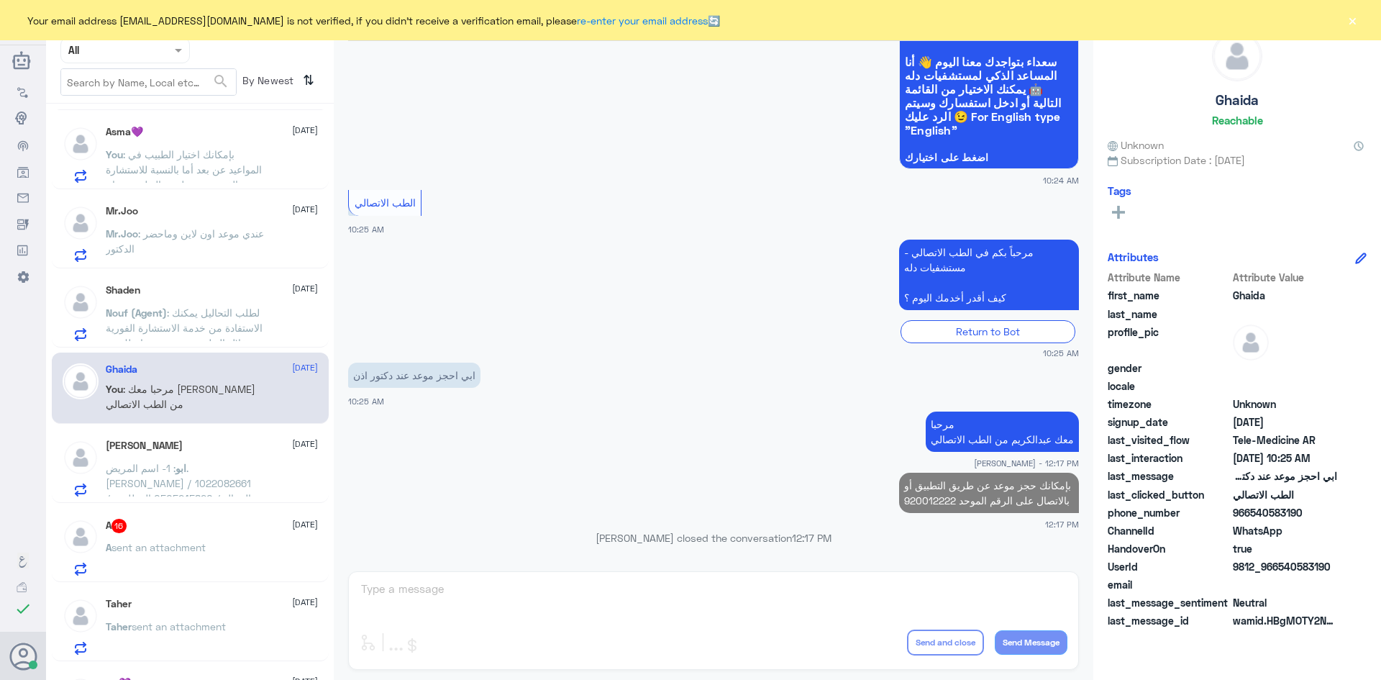
scroll to position [360, 0]
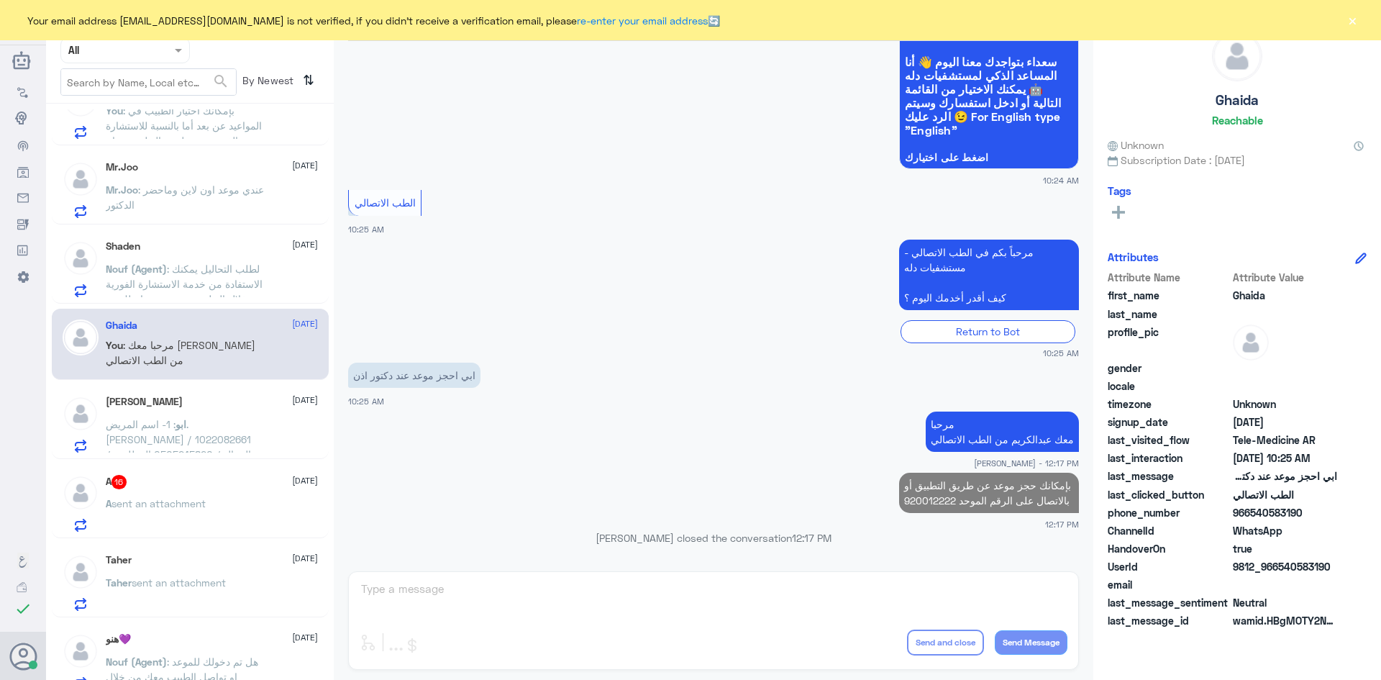
click at [273, 407] on div "ابو عبد الله 1 September" at bounding box center [212, 402] width 212 height 12
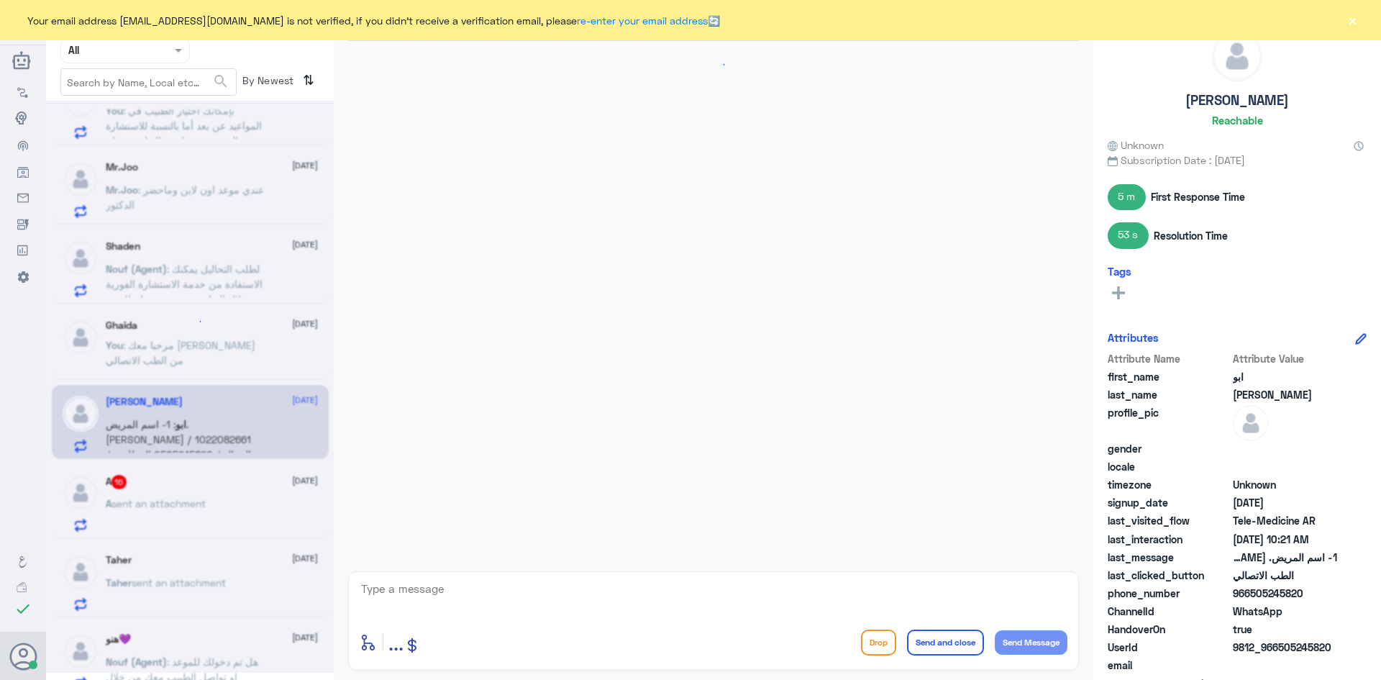
scroll to position [945, 0]
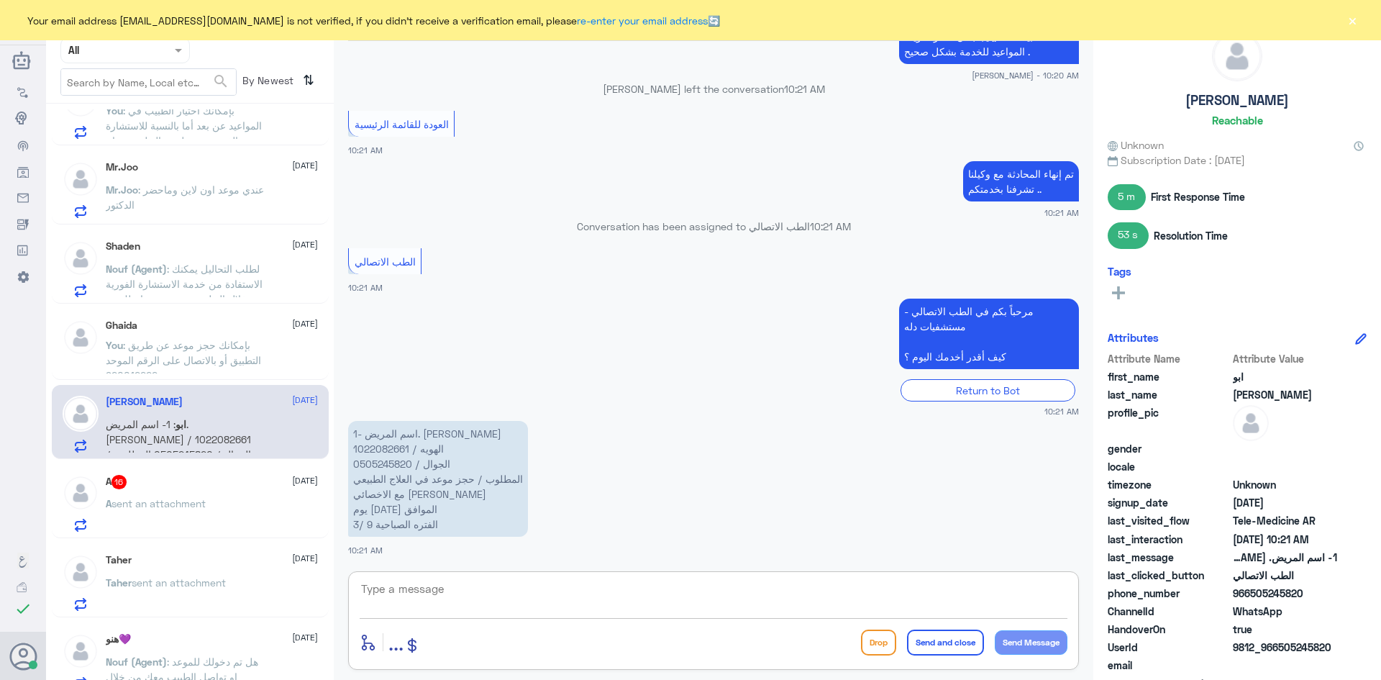
click at [505, 589] on textarea at bounding box center [714, 596] width 708 height 35
paste textarea "مرحبا معك [PERSON_NAME] من الطب الاتصالي"
type textarea "مرحبا معك [PERSON_NAME] من الطب الاتصالي"
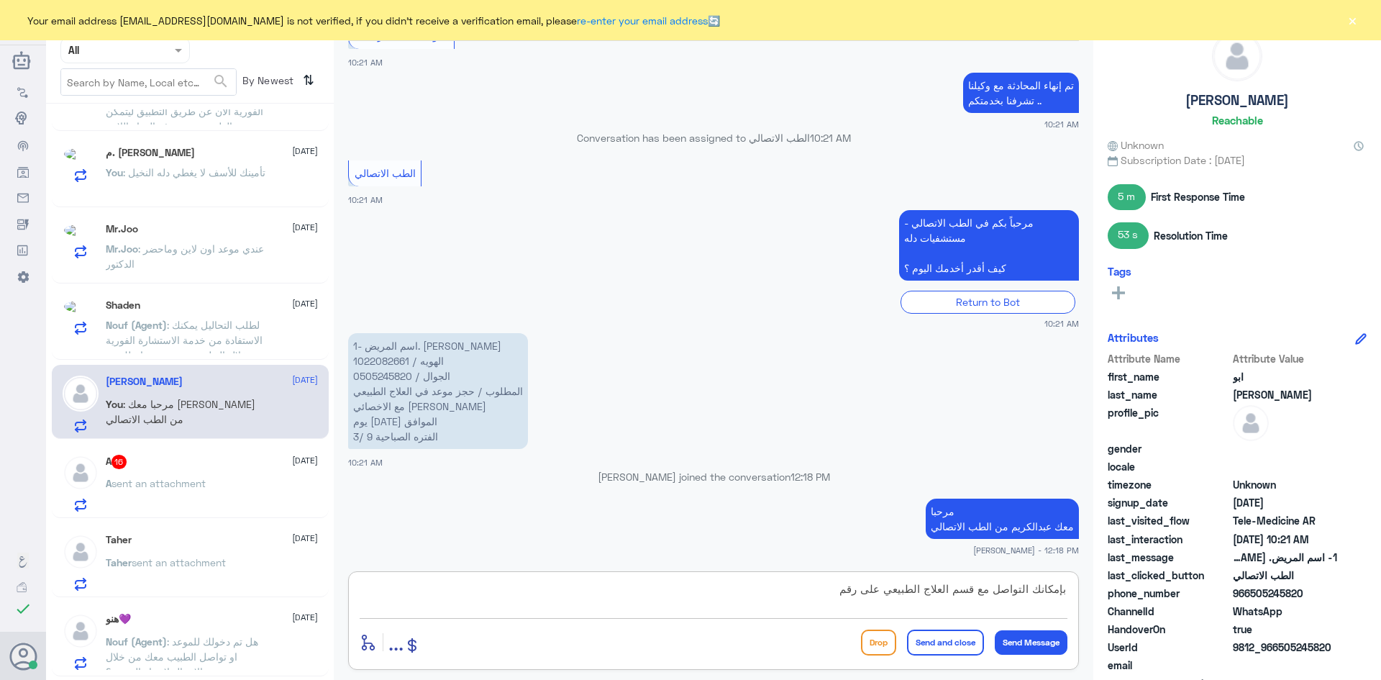
scroll to position [357, 0]
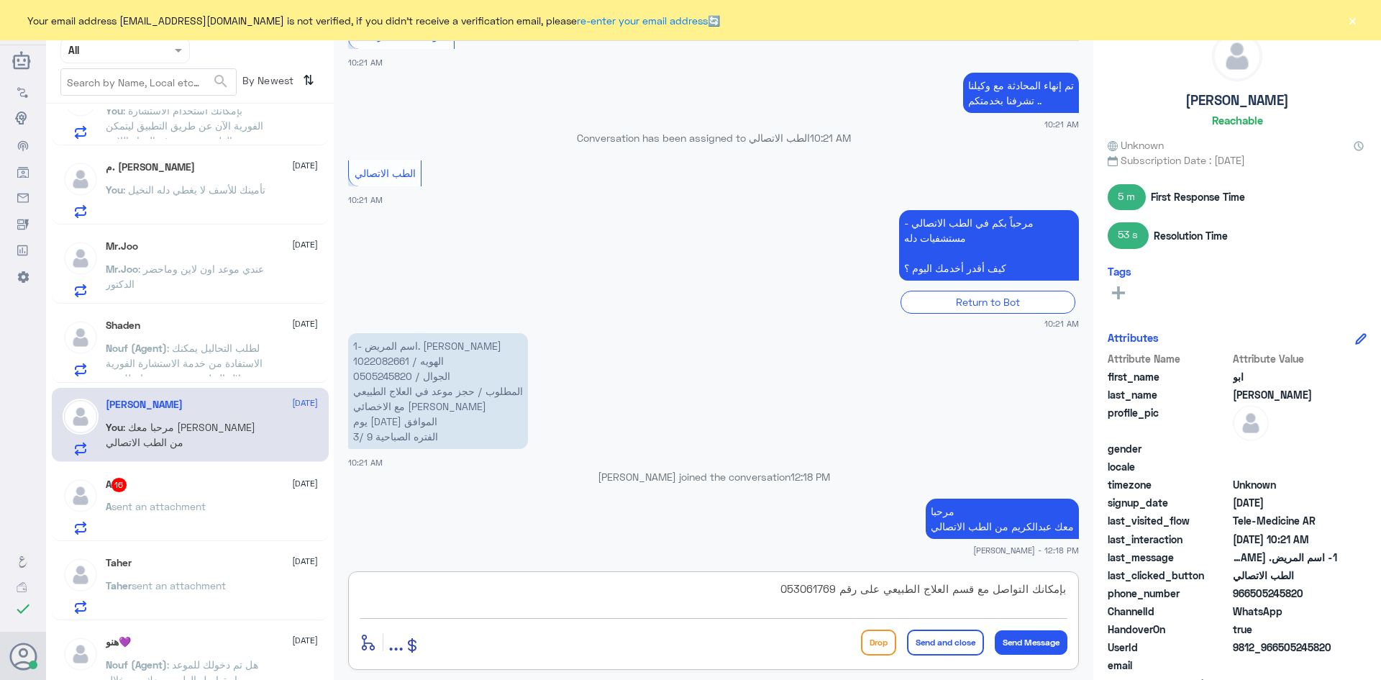
type textarea "بإمكانك التواصل مع قسم العلاج الطبيعي على رقم 0530617692"
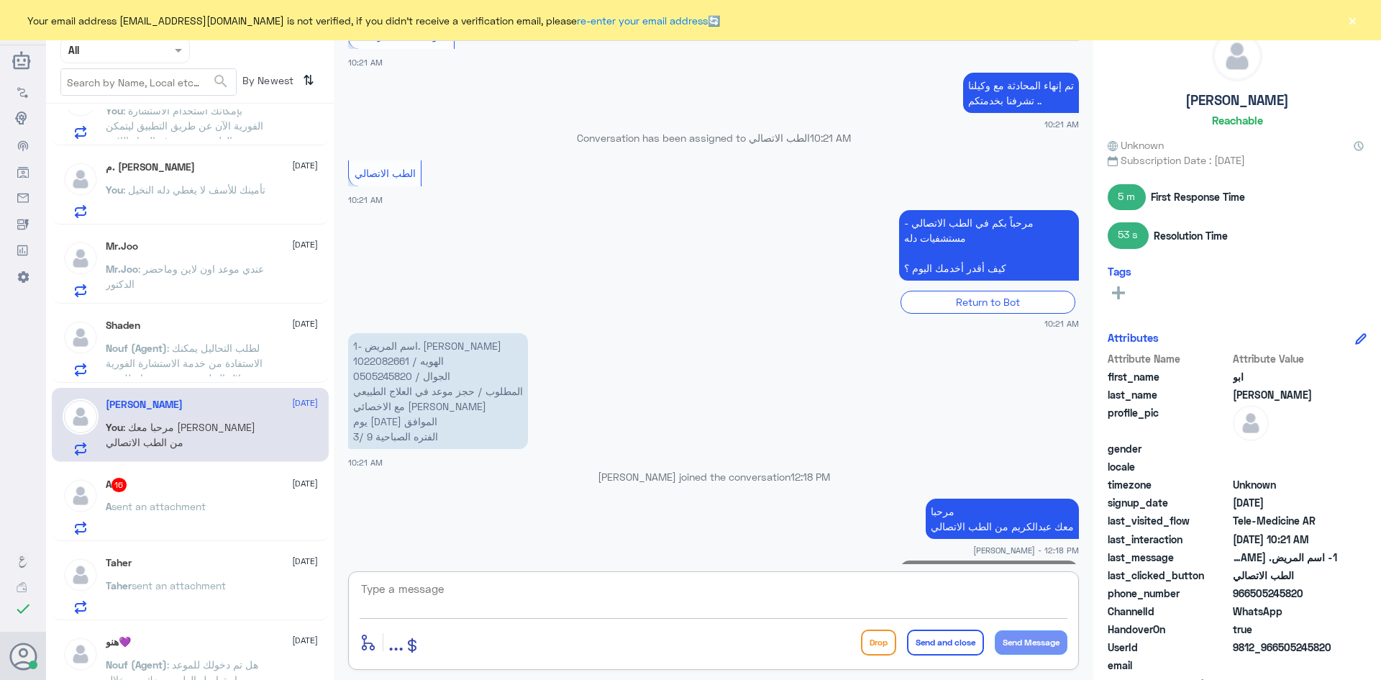
scroll to position [1068, 0]
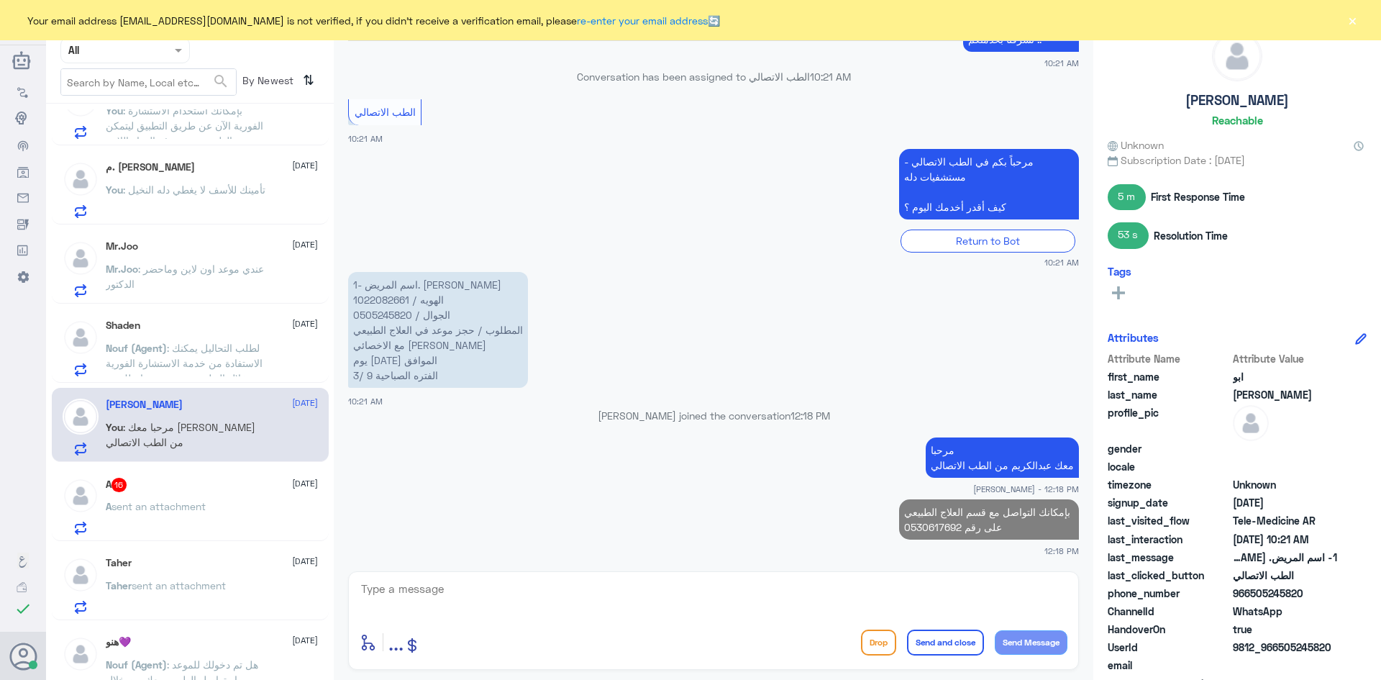
click at [1353, 19] on button "×" at bounding box center [1352, 20] width 14 height 14
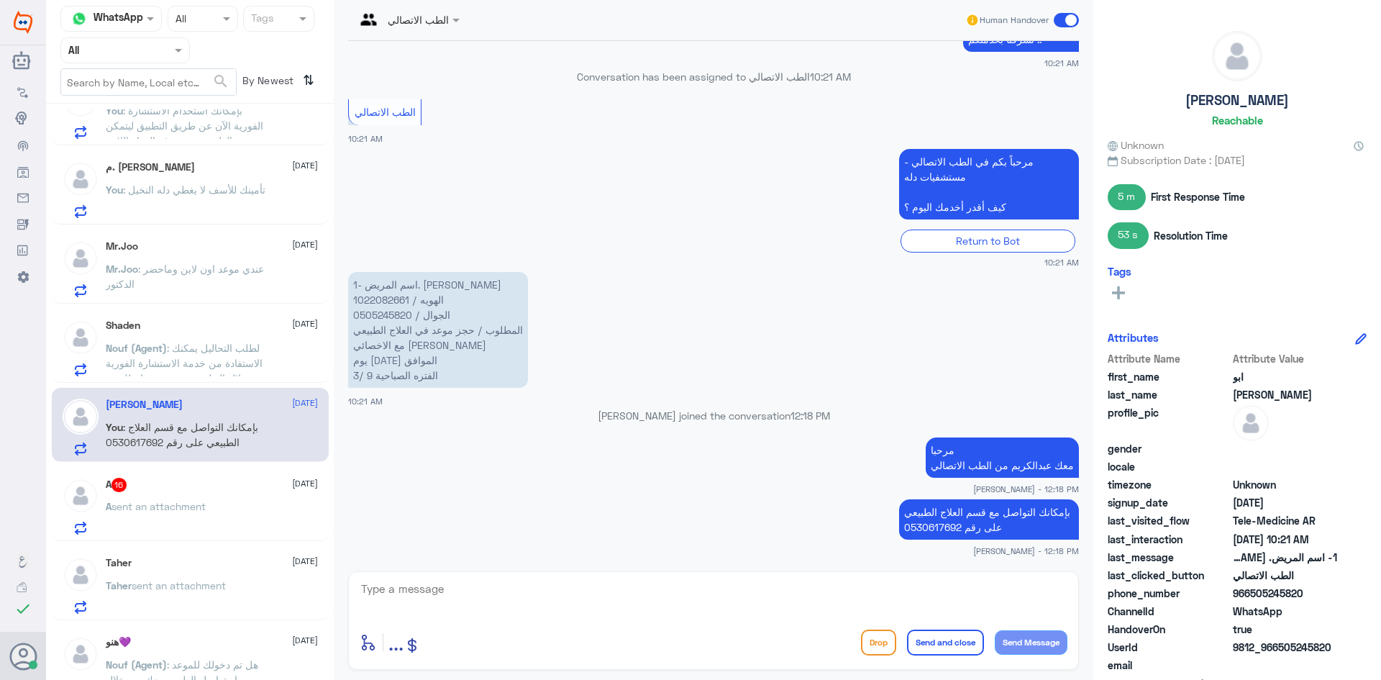
click at [1062, 18] on span at bounding box center [1066, 20] width 25 height 14
click at [0, 0] on input "checkbox" at bounding box center [0, 0] width 0 height 0
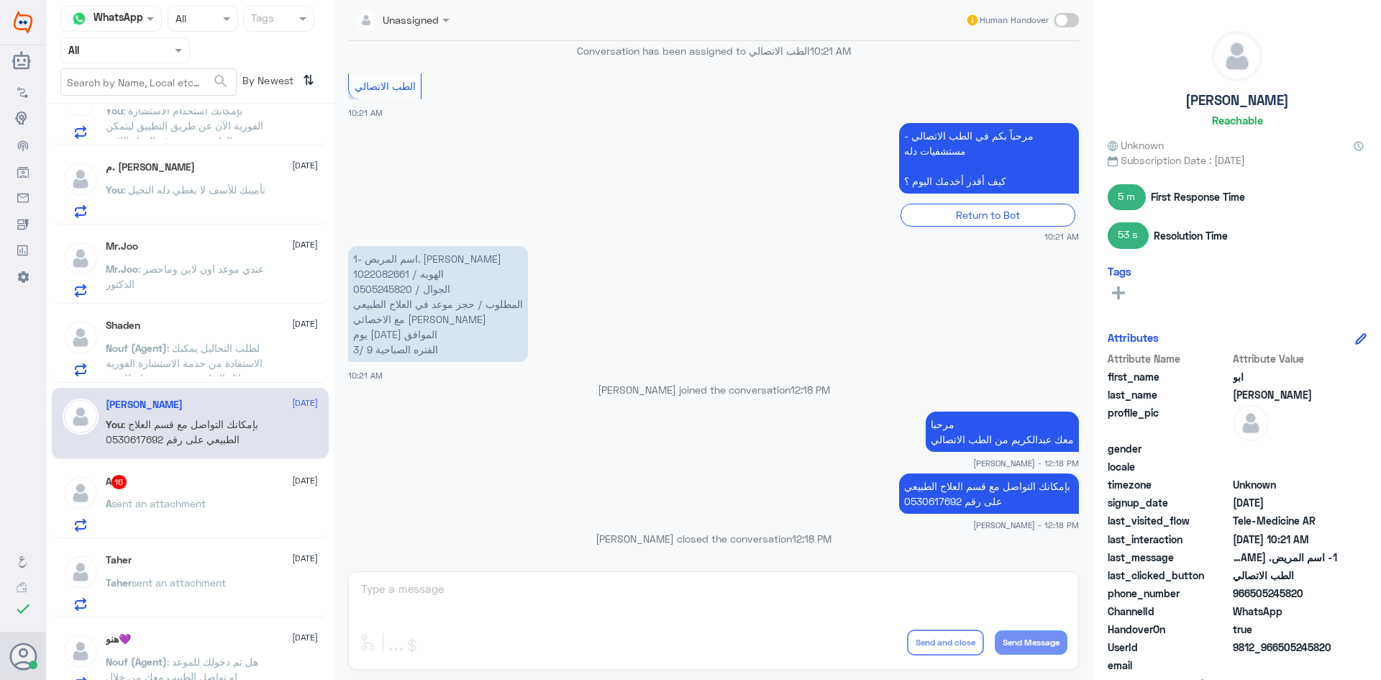
click at [211, 501] on div "A sent an attachment" at bounding box center [212, 515] width 212 height 32
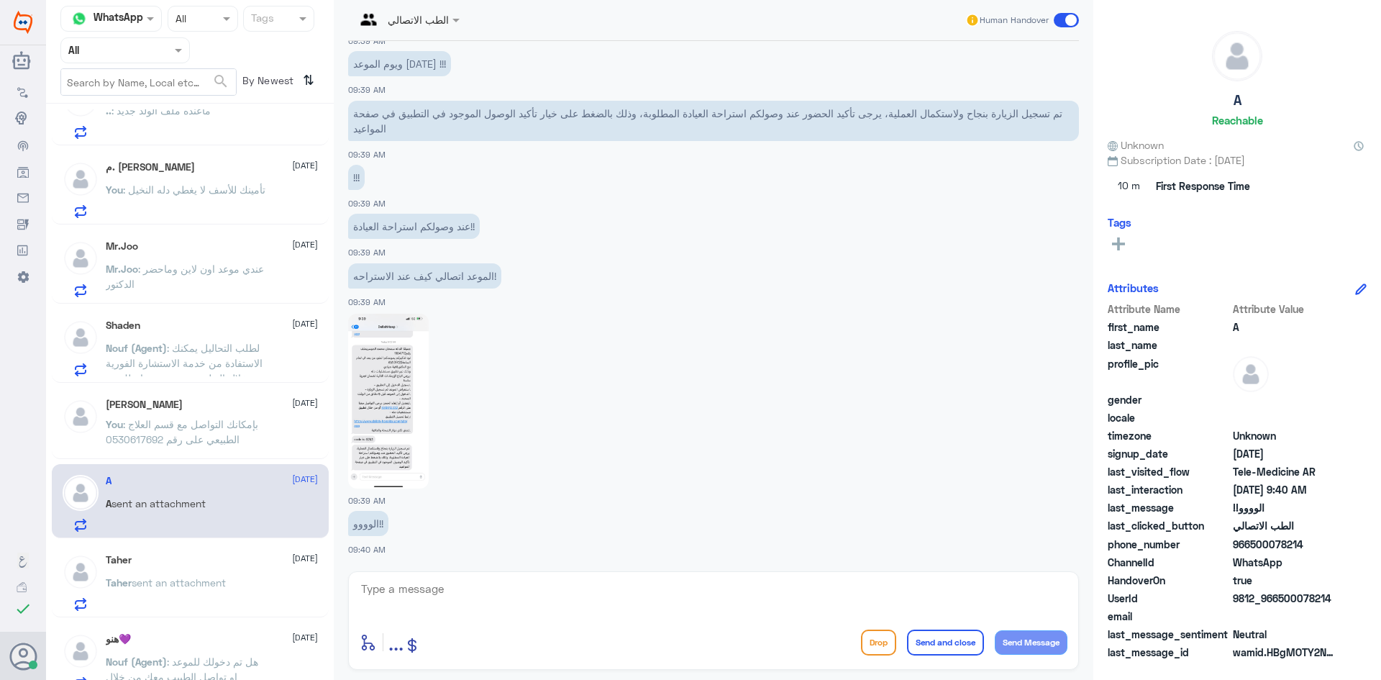
scroll to position [357, 0]
click at [422, 408] on img at bounding box center [388, 401] width 81 height 175
click at [495, 595] on textarea at bounding box center [714, 596] width 708 height 35
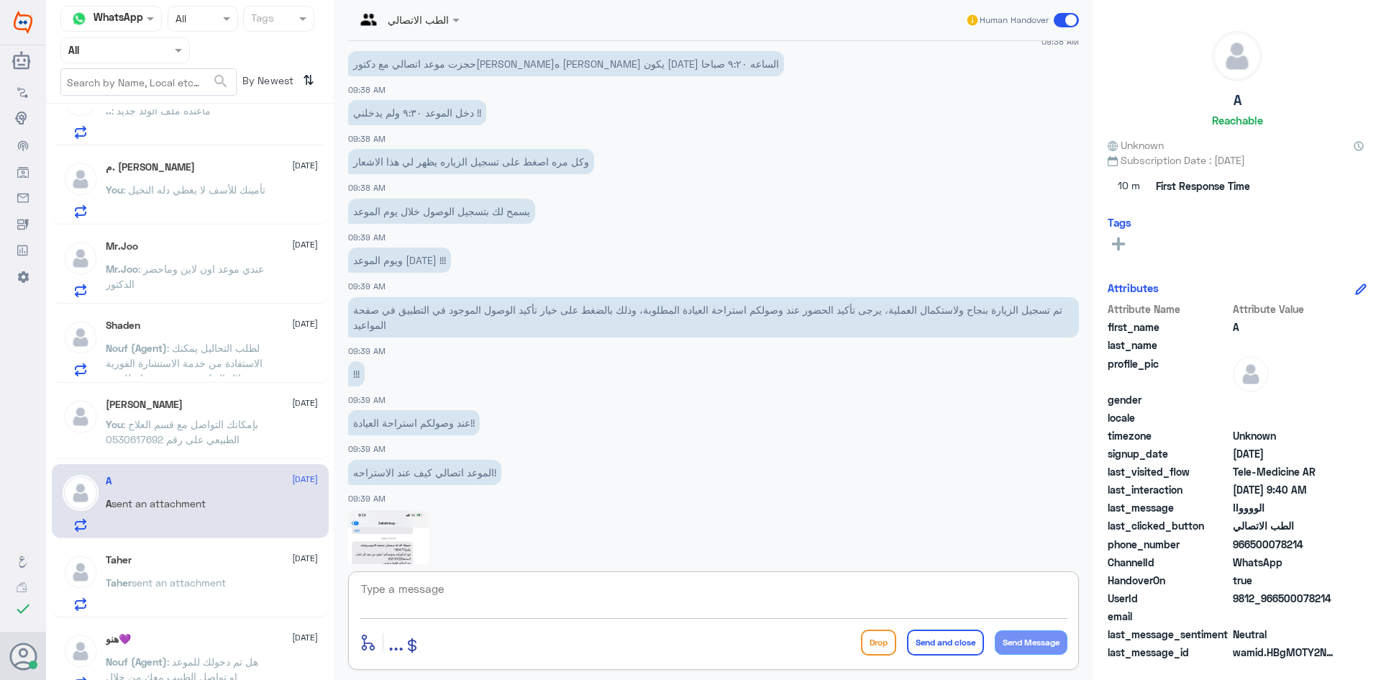
scroll to position [1023, 0]
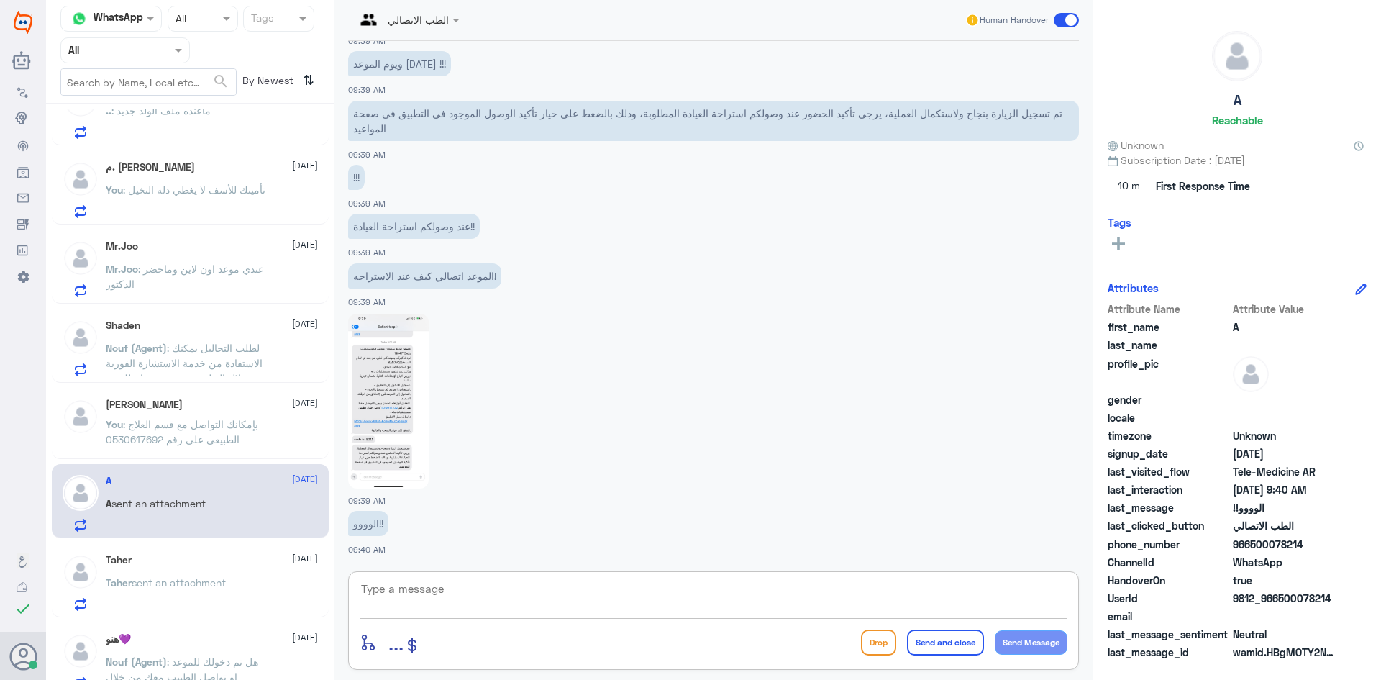
click at [508, 594] on textarea at bounding box center [714, 596] width 708 height 35
paste textarea "مرحبا معك [PERSON_NAME] من الطب الاتصالي"
type textarea "مرحبا معك [PERSON_NAME] من الطب الاتصالي"
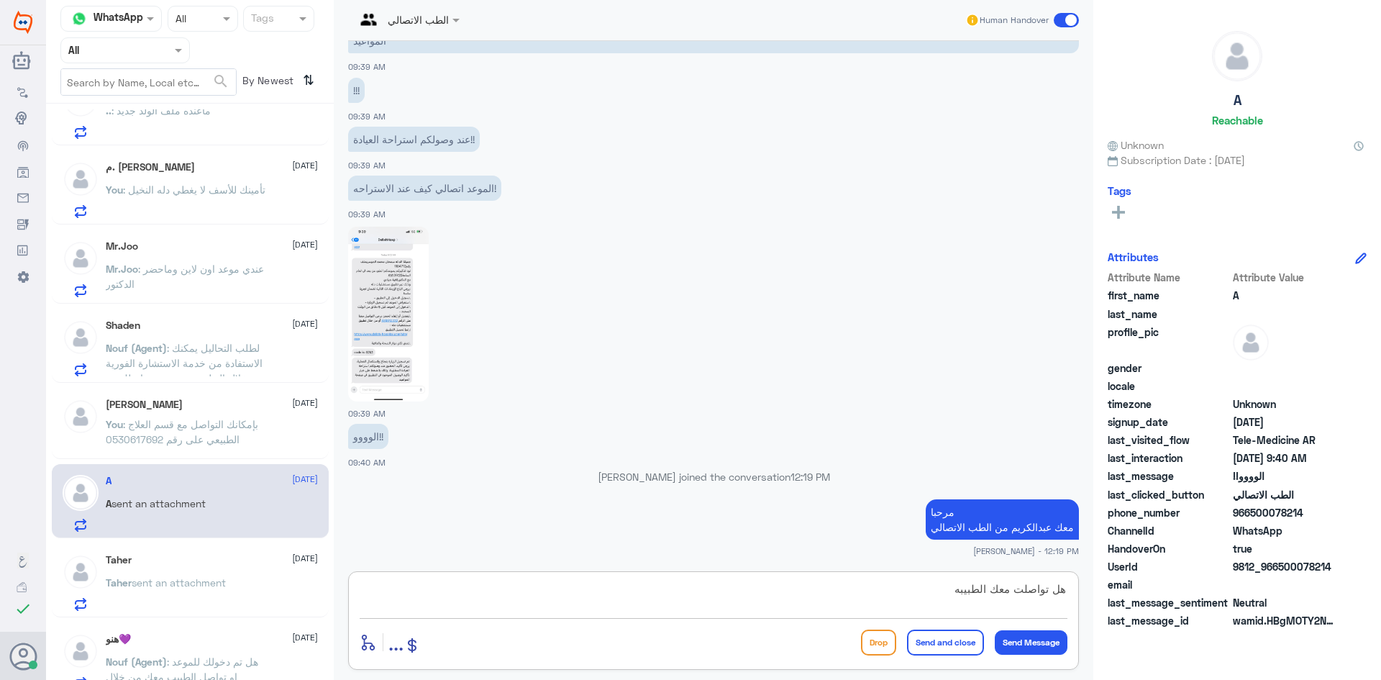
type textarea "هل تواصلت معك الطبيبه ؟"
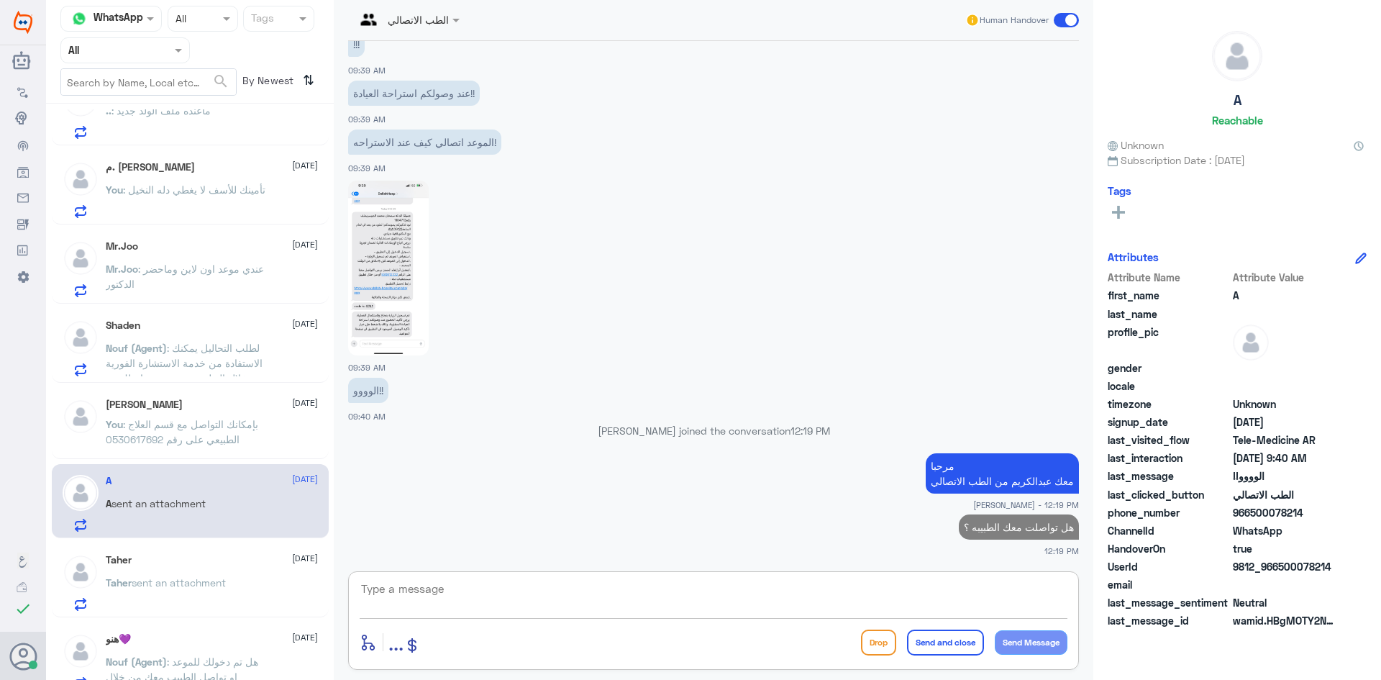
click at [195, 573] on div "Taher 1 September Taher sent an attachment" at bounding box center [212, 582] width 212 height 57
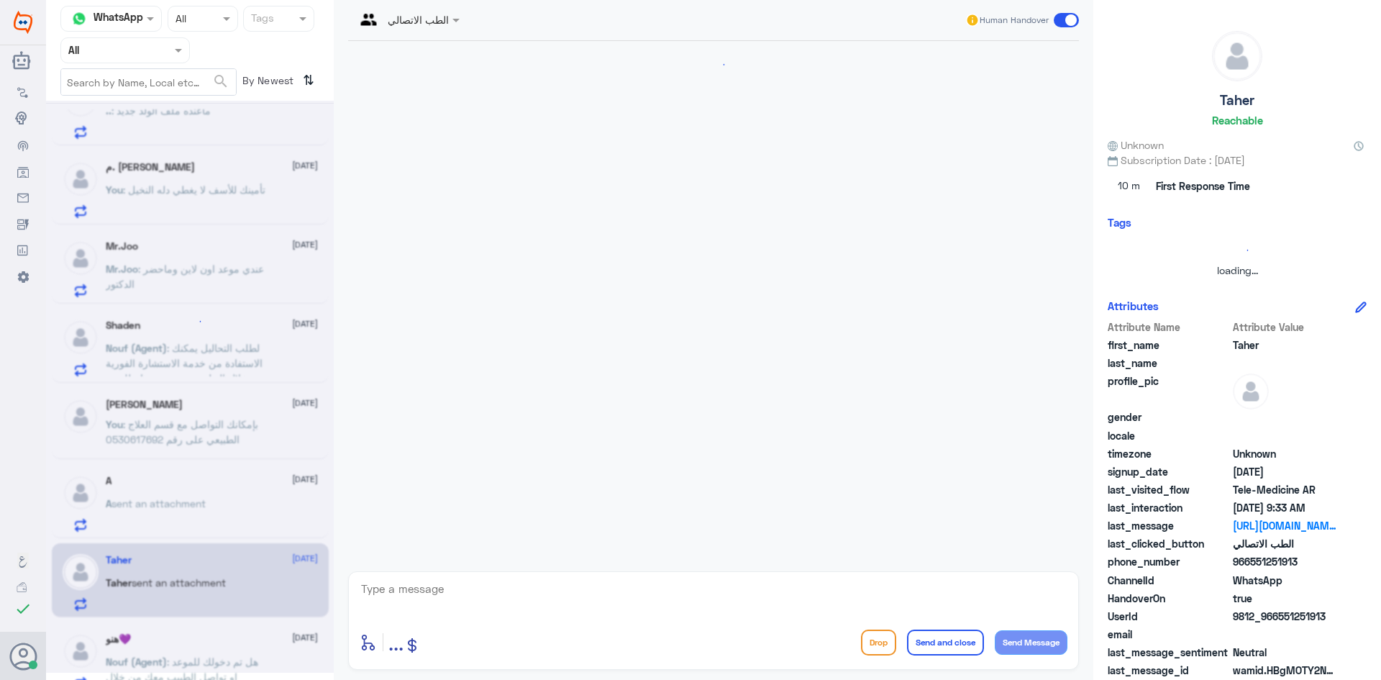
scroll to position [1520, 0]
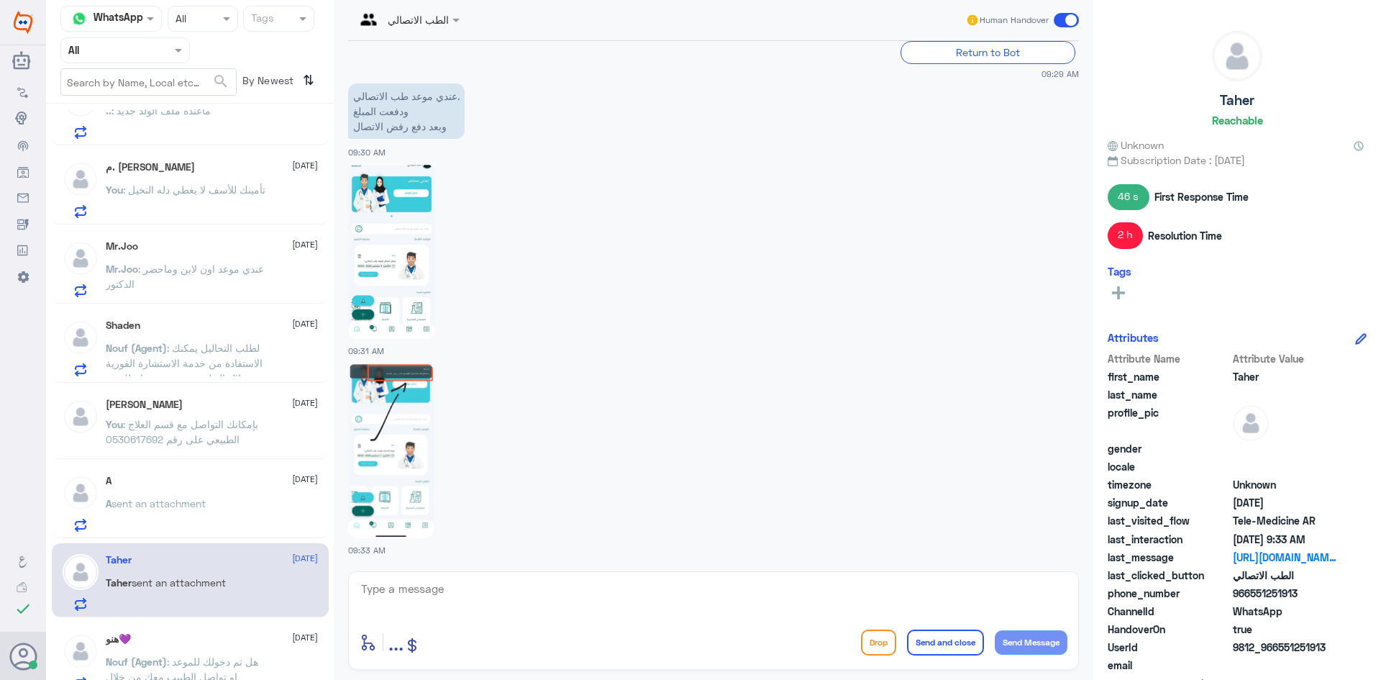
click at [560, 590] on textarea at bounding box center [714, 596] width 708 height 35
paste textarea "مرحبا معك [PERSON_NAME] من الطب الاتصالي"
type textarea "مرحبا معك [PERSON_NAME] من الطب الاتصالي"
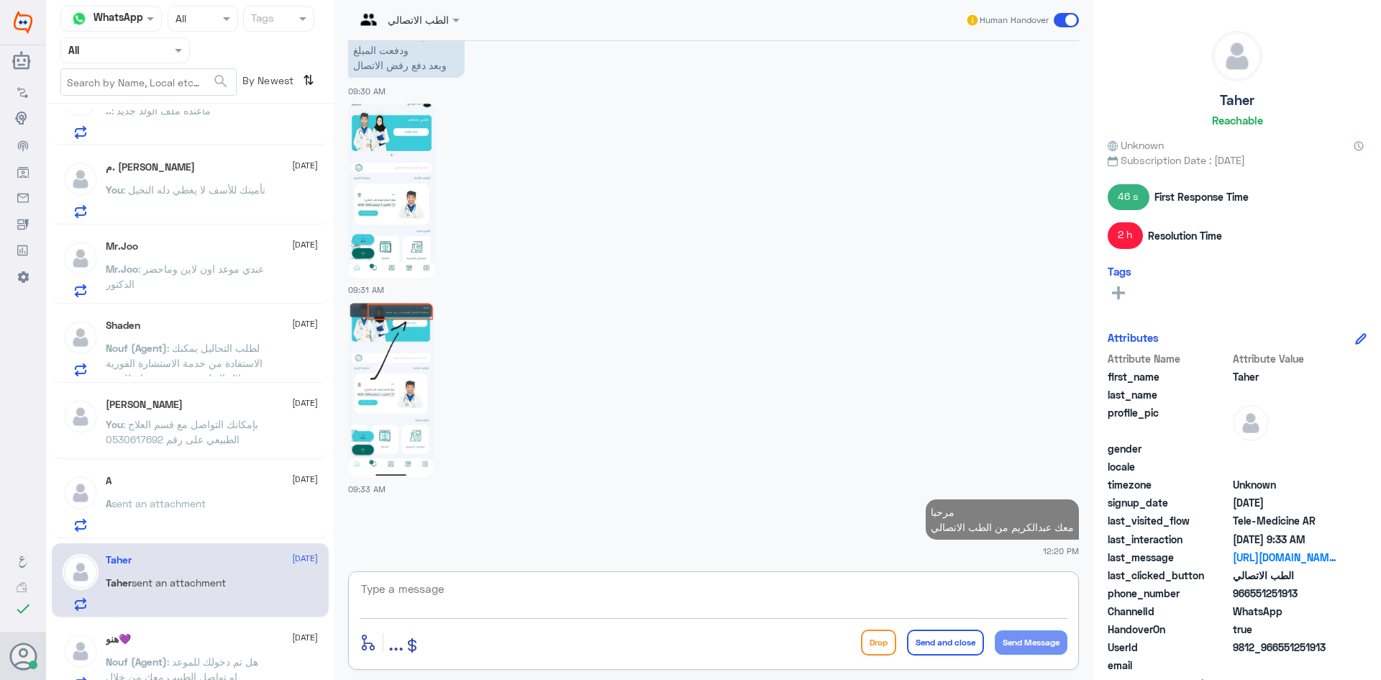
drag, startPoint x: 516, startPoint y: 594, endPoint x: 526, endPoint y: 593, distance: 10.2
click at [526, 593] on textarea at bounding box center [714, 596] width 708 height 35
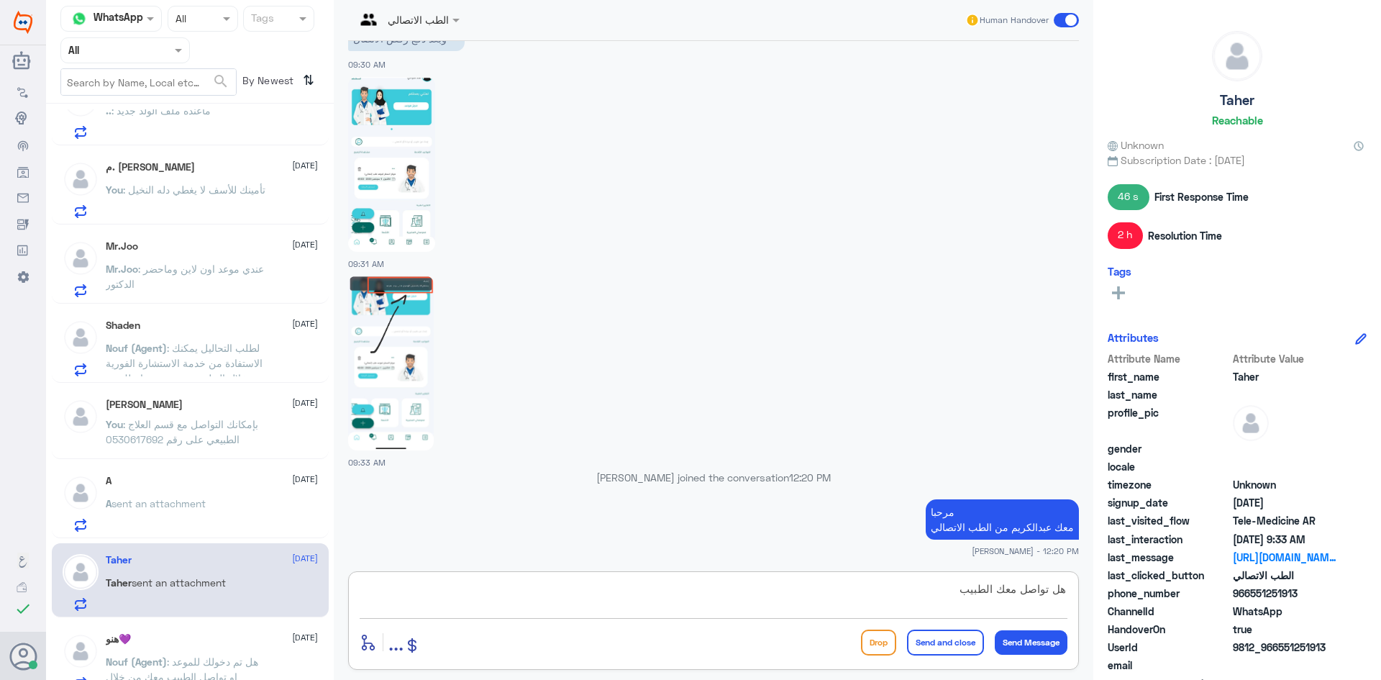
type textarea "هل تواصل معك الطبيب"
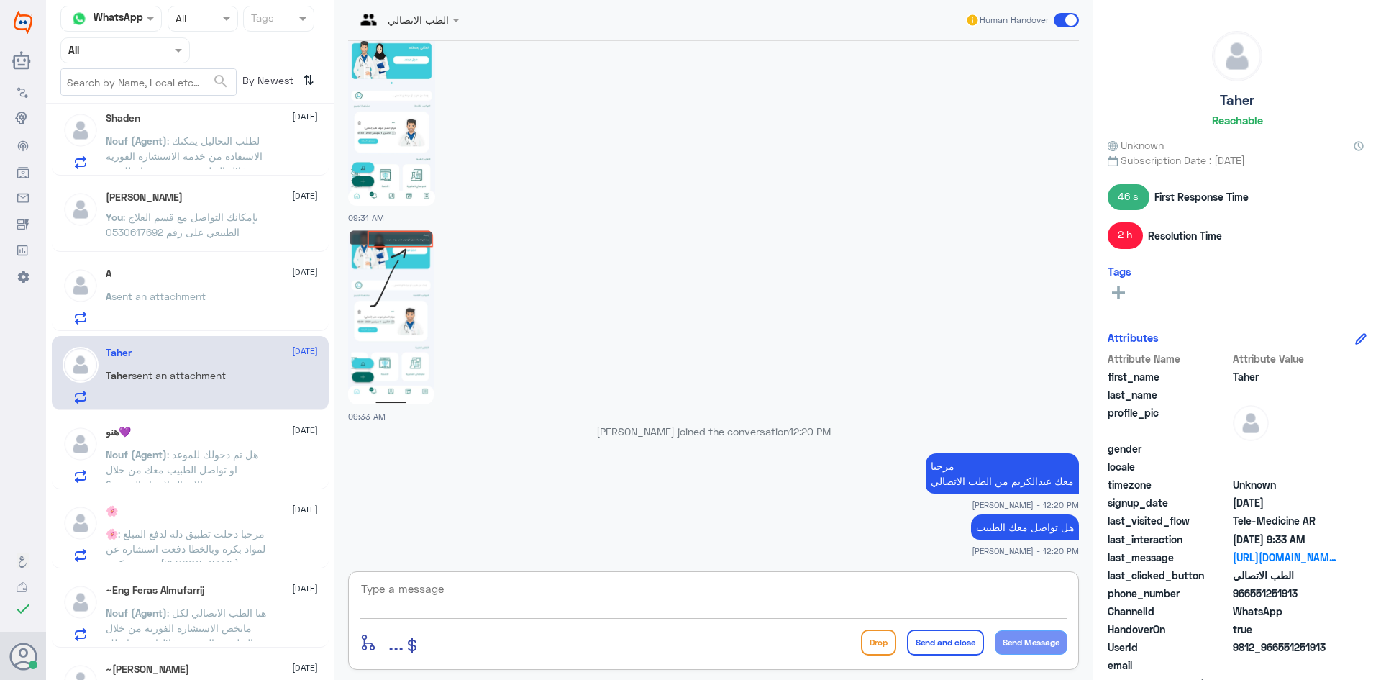
scroll to position [572, 0]
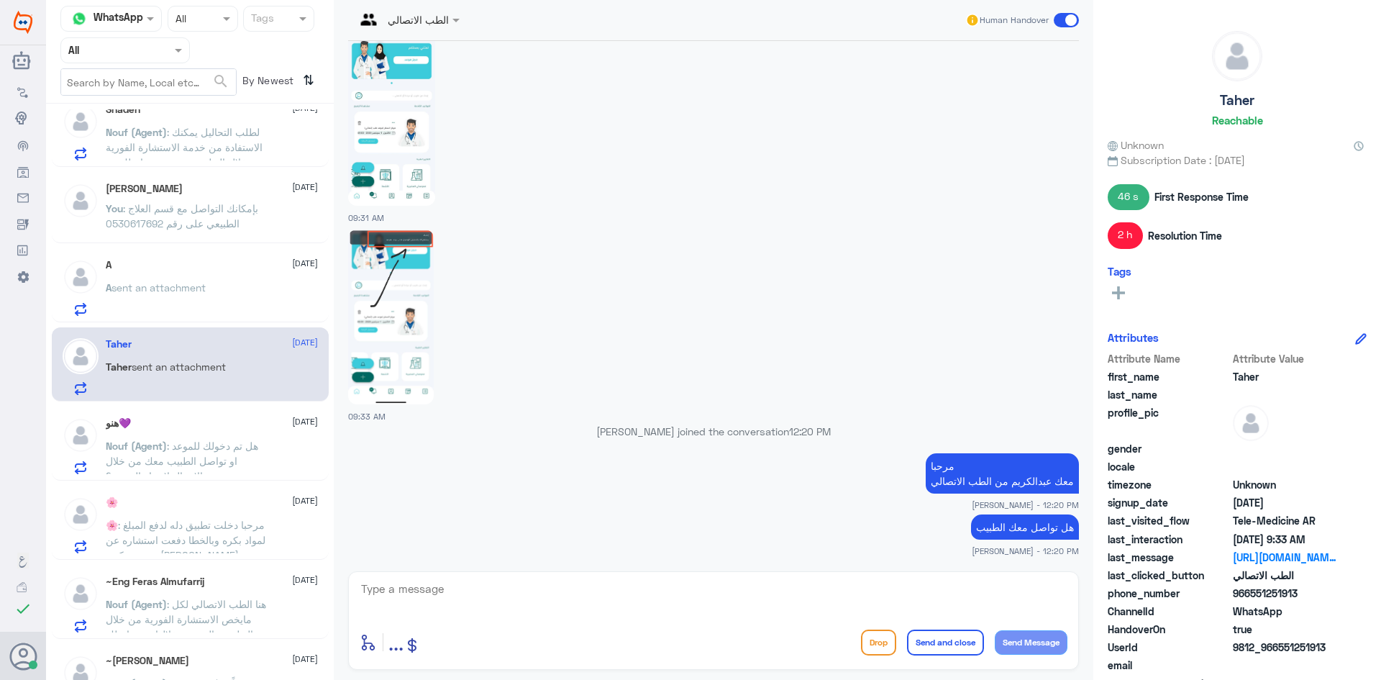
click at [246, 439] on span ": هل تم دخولك للموعد او تواصل الطبيب معك من خلال الاتصال لإجراء الموعد ؟" at bounding box center [182, 460] width 152 height 42
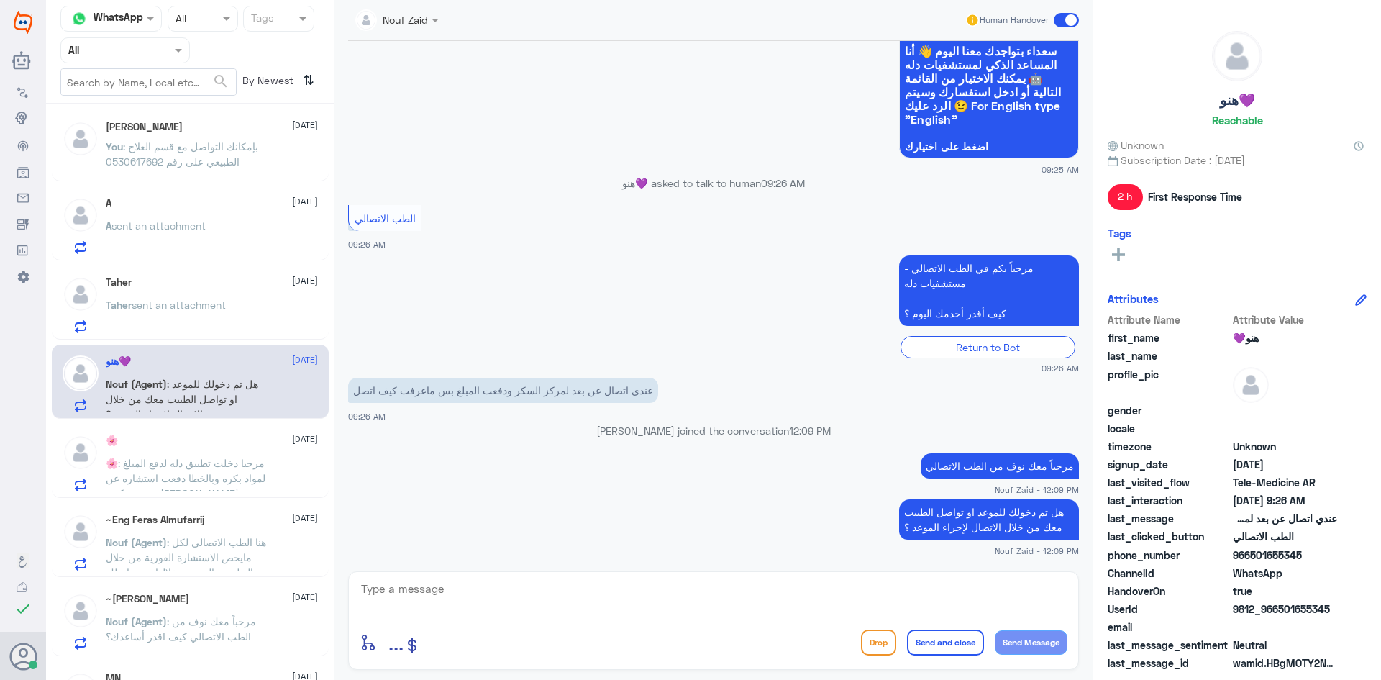
scroll to position [716, 0]
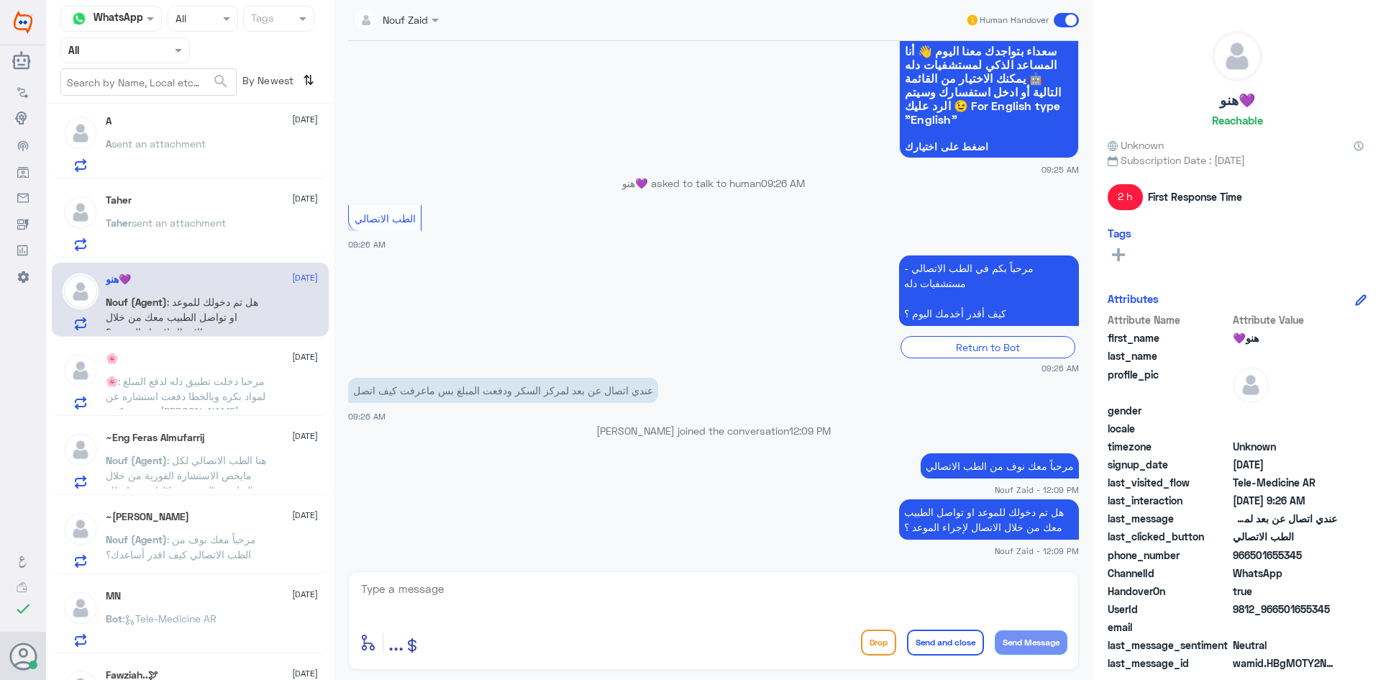
click at [221, 383] on span ": مرحبا دخلت تطبيق دله لدفع المبلغ لمواد بكره وبالخطا دفعت استشاره عن بعد مع دك…" at bounding box center [186, 419] width 160 height 88
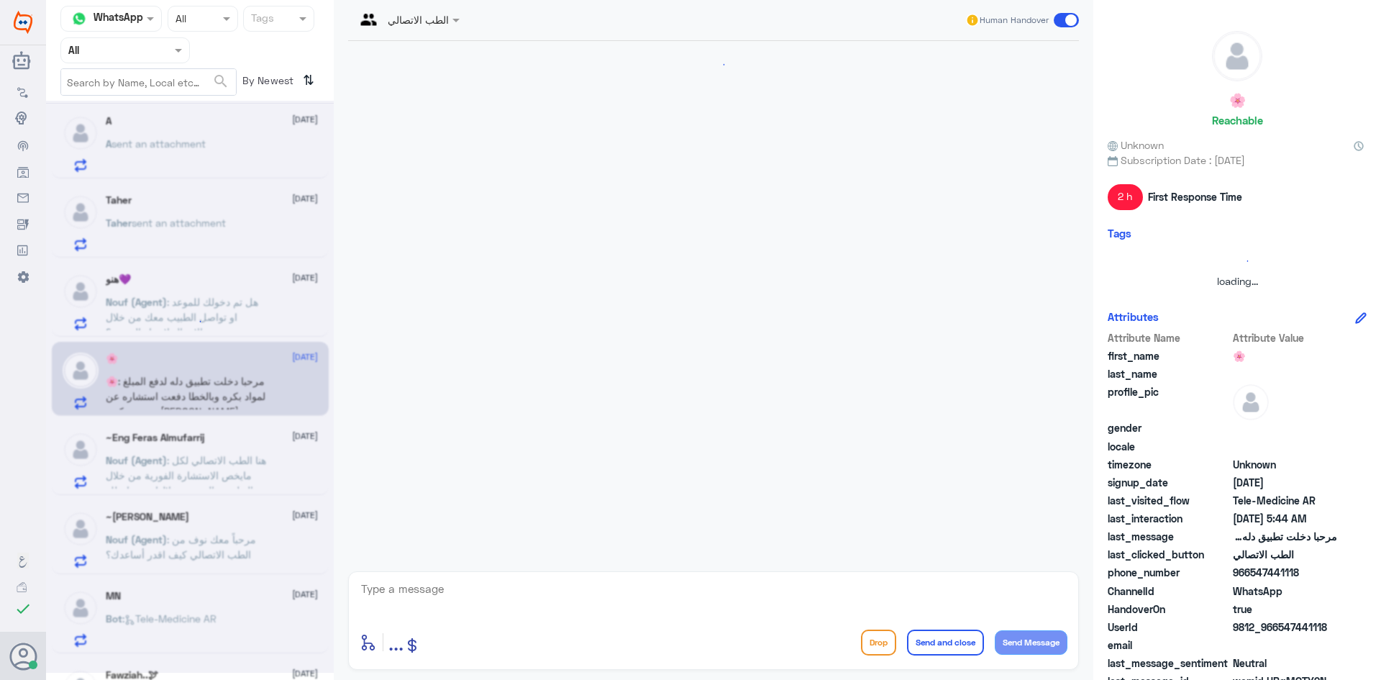
scroll to position [859, 0]
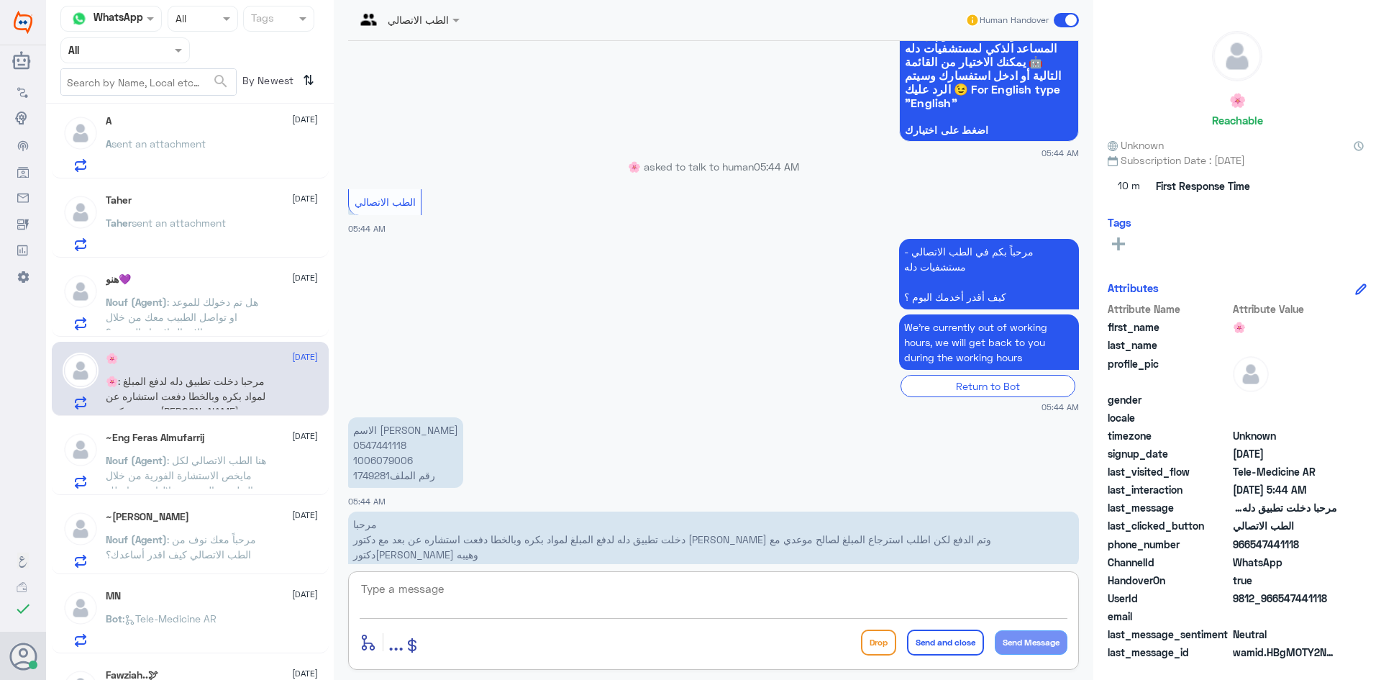
click at [836, 602] on textarea at bounding box center [714, 596] width 708 height 35
paste textarea "مرحبا معك [PERSON_NAME] من الطب الاتصالي"
type textarea "مرحبا معك [PERSON_NAME] من الطب الاتصالي"
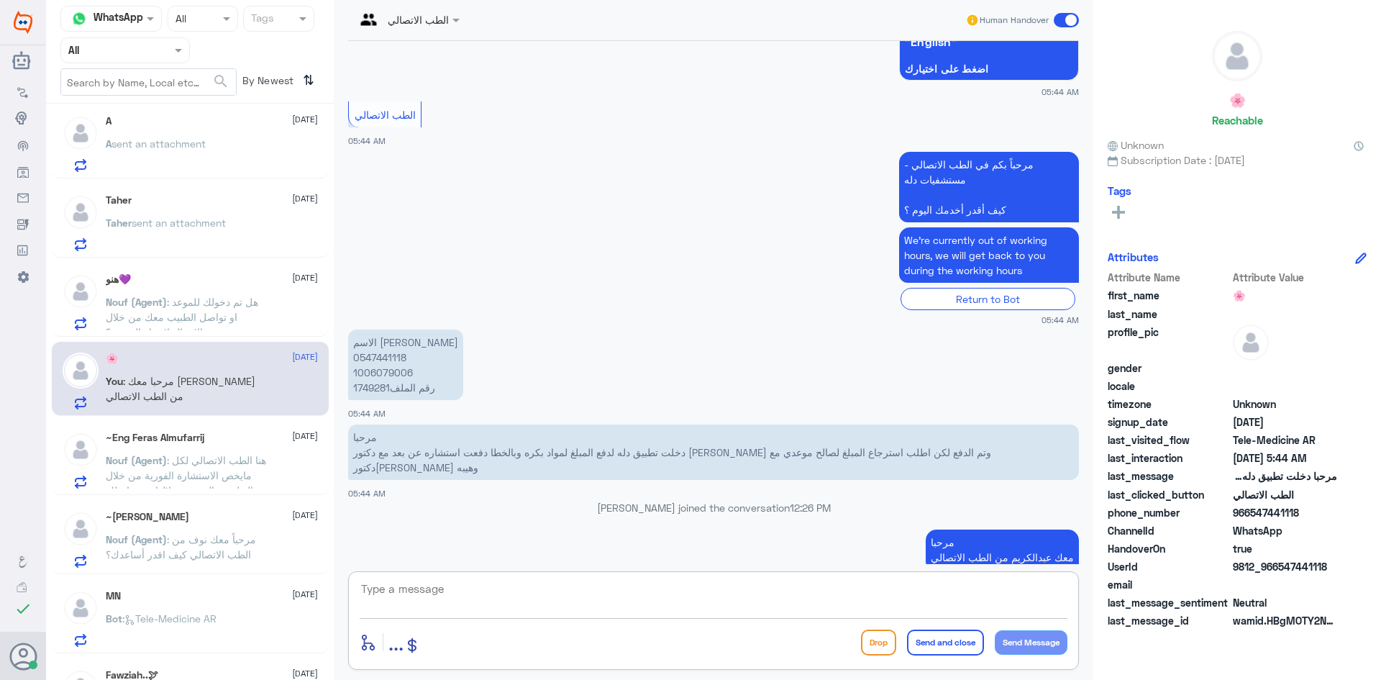
scroll to position [970, 0]
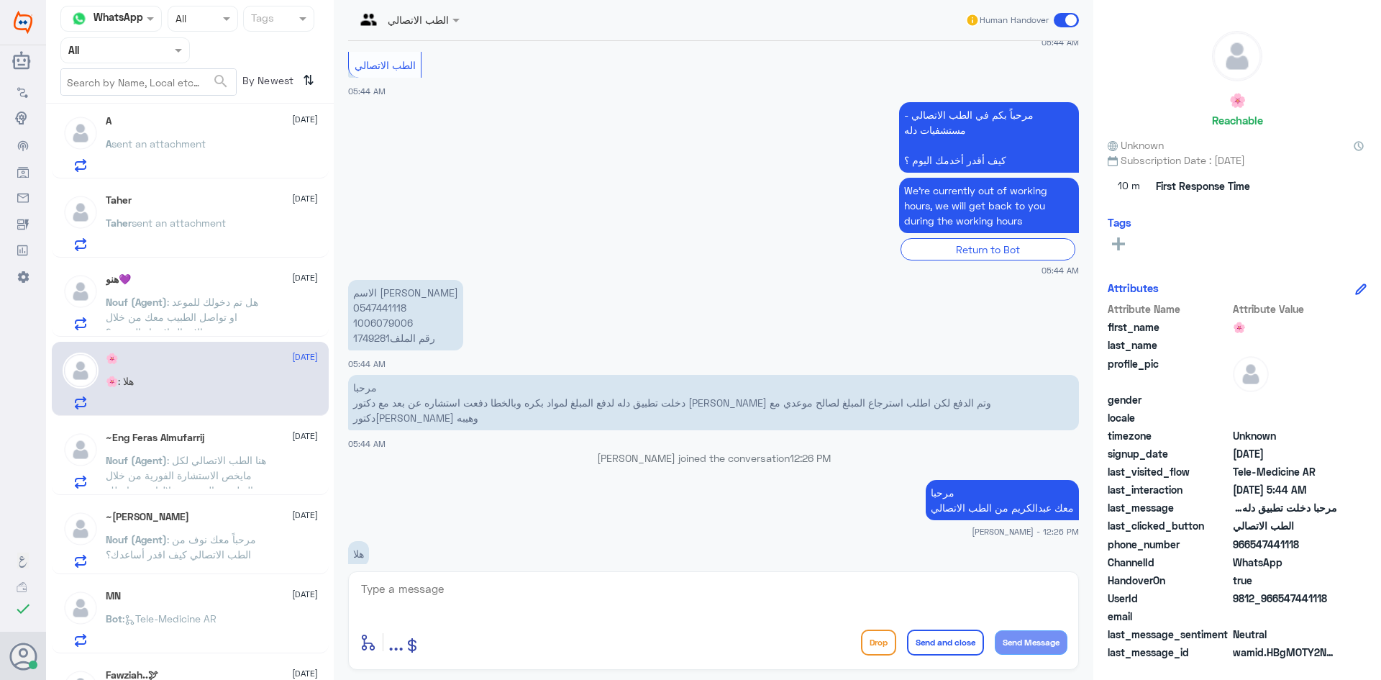
click at [247, 539] on span ": مرحباً معك نوف من الطب الاتصالي كيف اقدر أساعدك؟" at bounding box center [181, 546] width 150 height 27
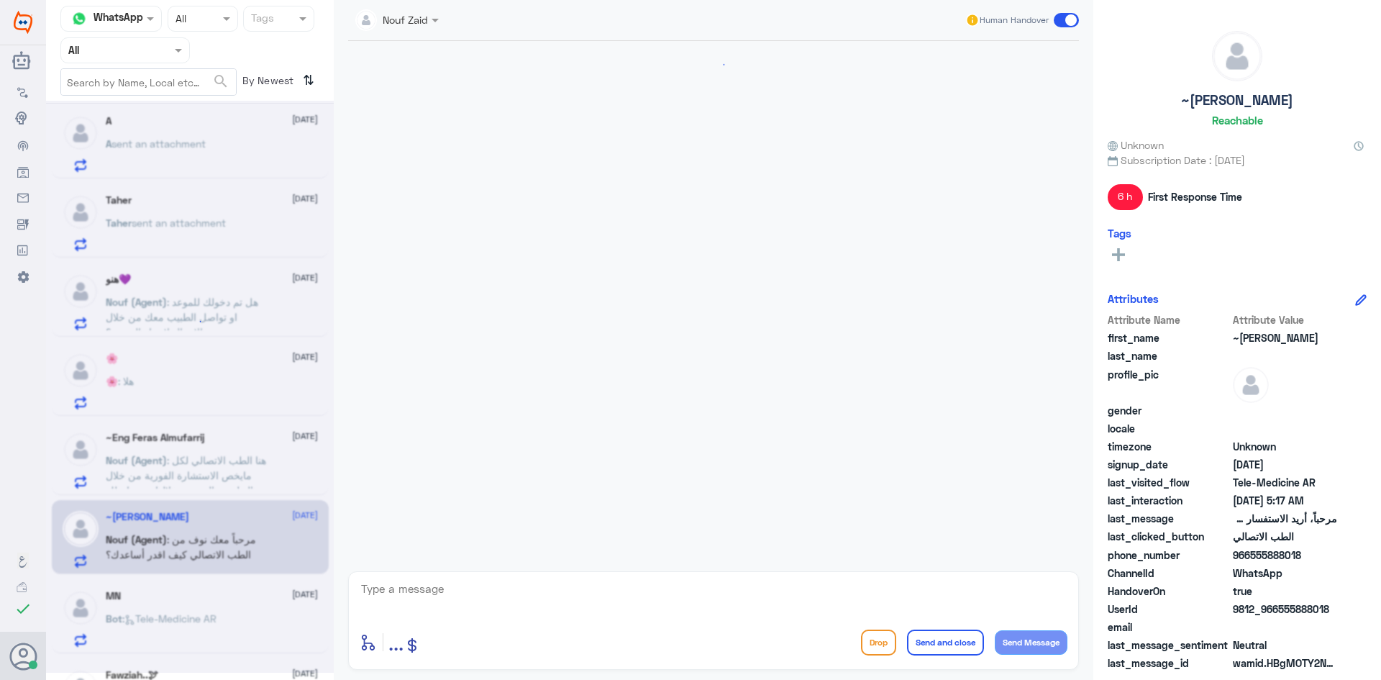
scroll to position [73, 0]
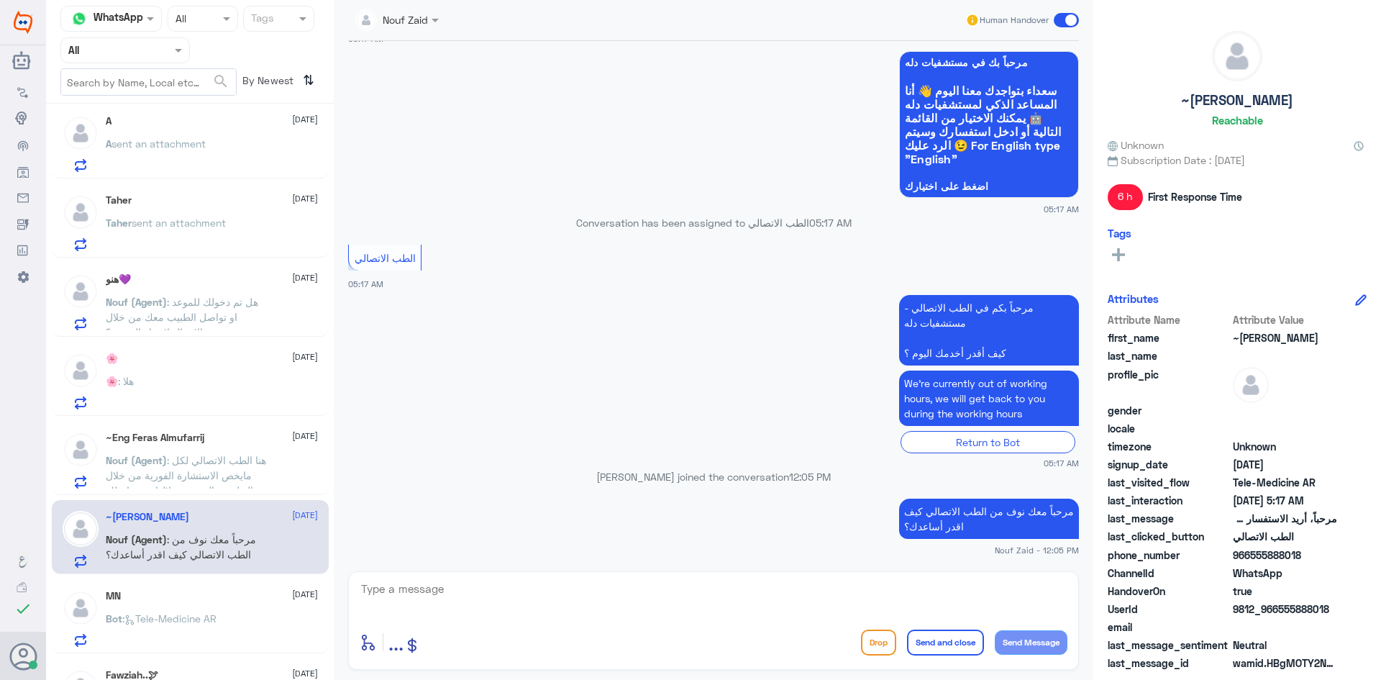
click at [247, 444] on div "~Eng Feras Almufarrij 1 September Nouf (Agent) : هنا الطب الاتصالي لكل مايخص ال…" at bounding box center [212, 459] width 212 height 57
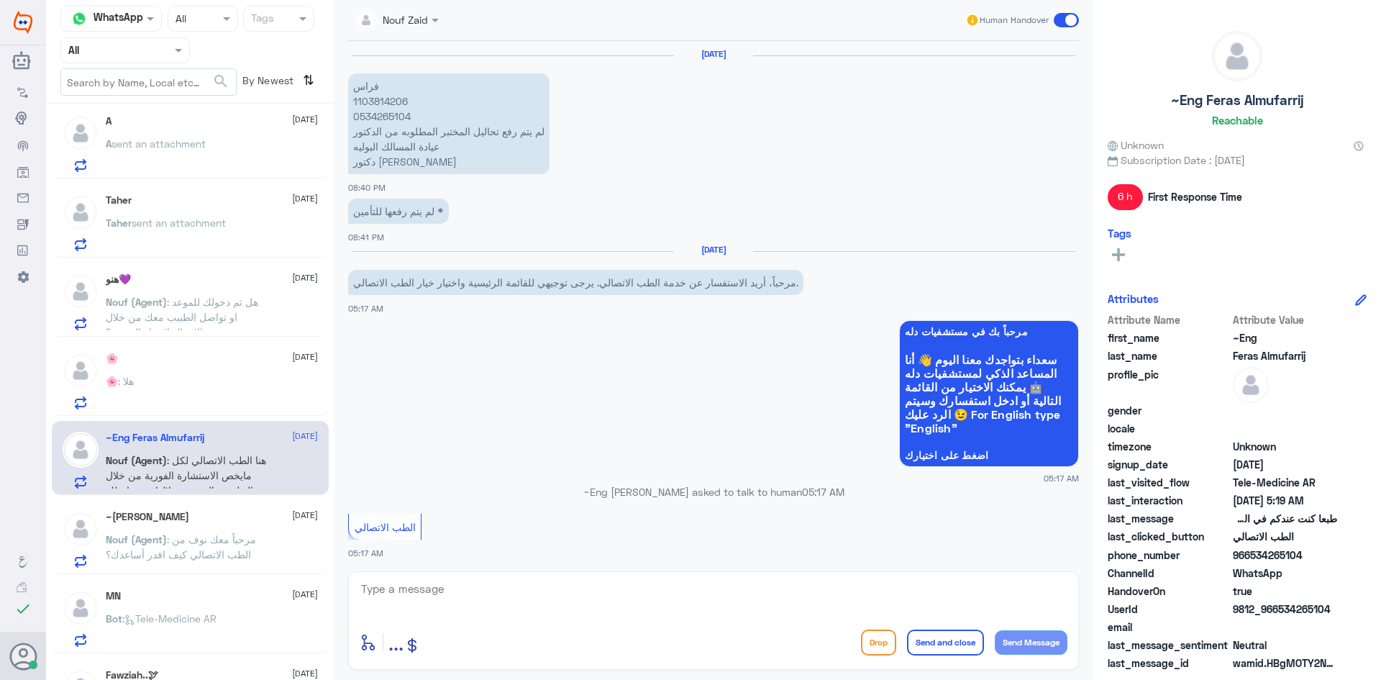
scroll to position [865, 0]
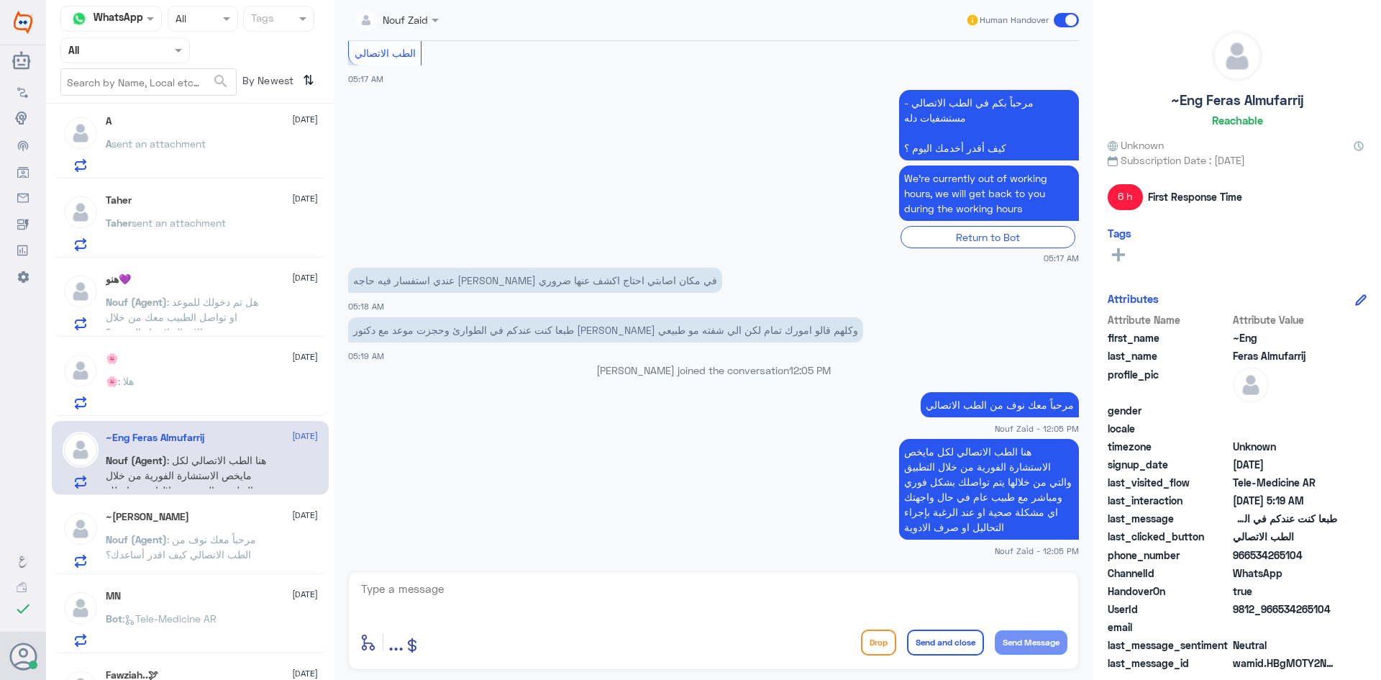
click at [239, 536] on span ": مرحباً معك نوف من الطب الاتصالي كيف اقدر أساعدك؟" at bounding box center [181, 546] width 150 height 27
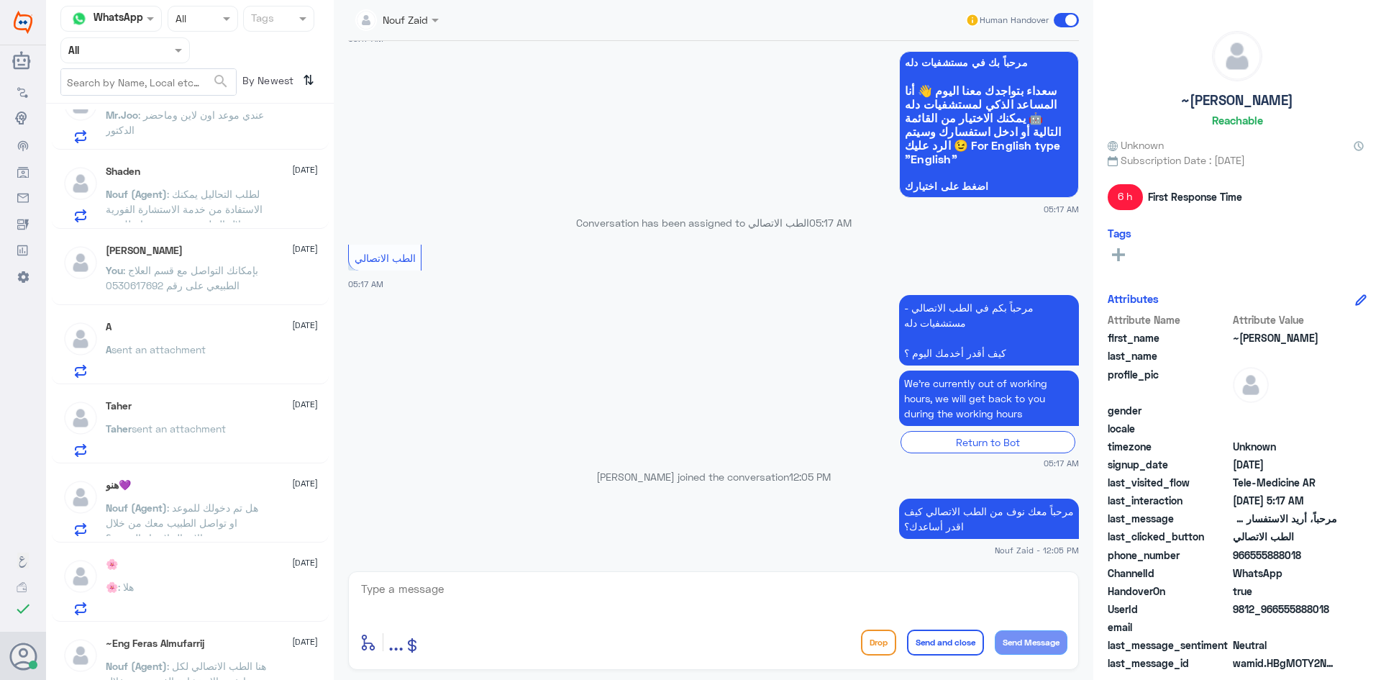
scroll to position [719, 0]
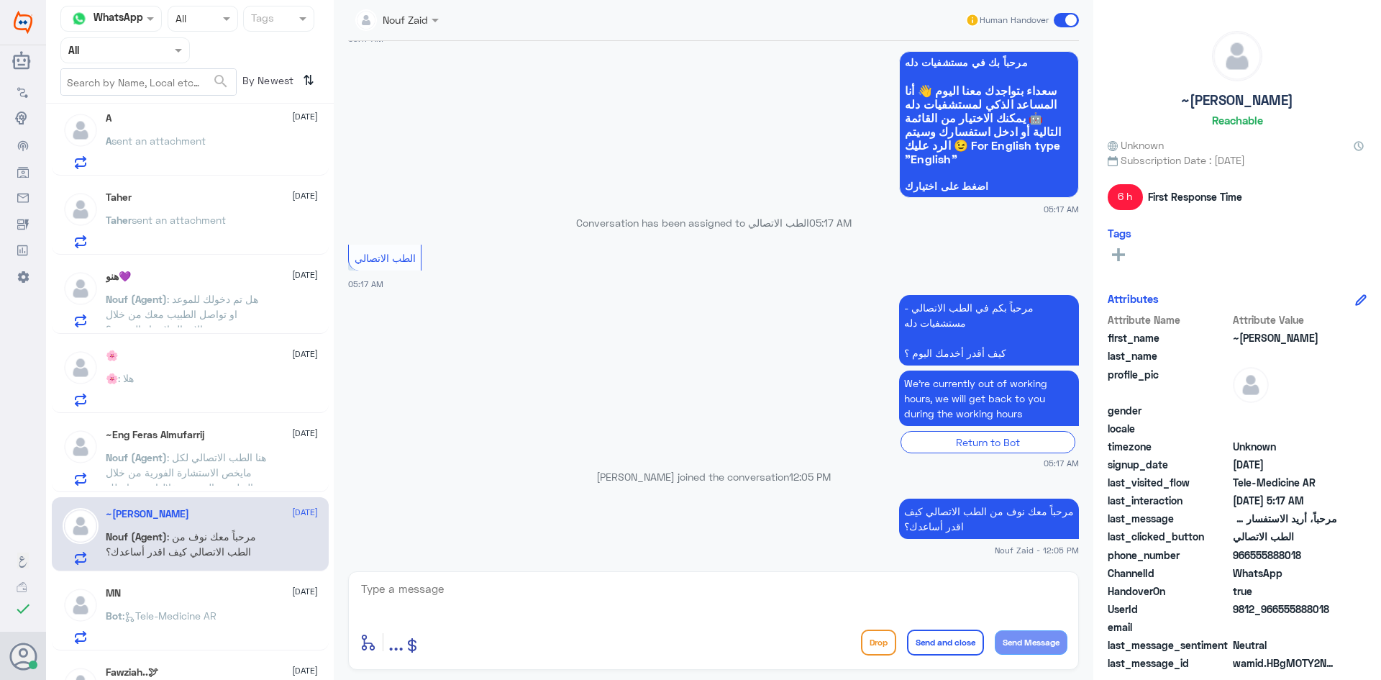
click at [232, 448] on div "~Eng Feras Almufarrij 1 September Nouf (Agent) : هنا الطب الاتصالي لكل مايخص ال…" at bounding box center [212, 457] width 212 height 57
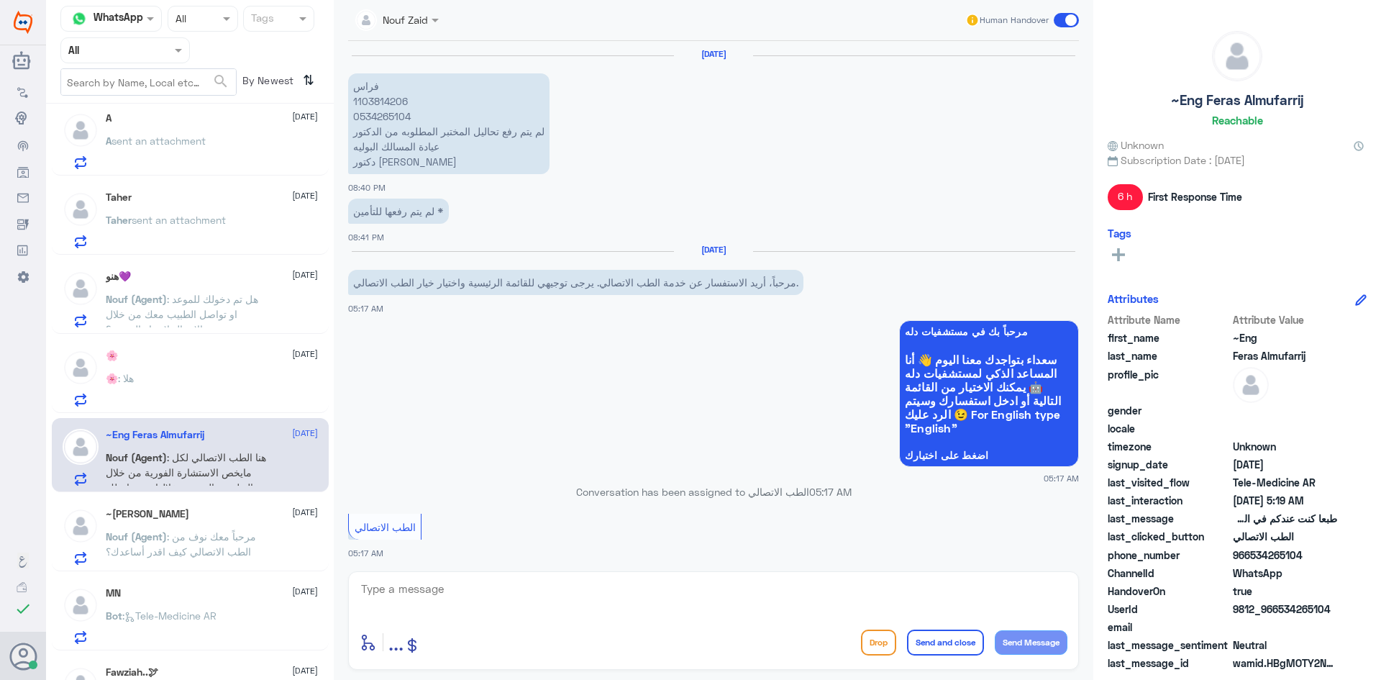
scroll to position [865, 0]
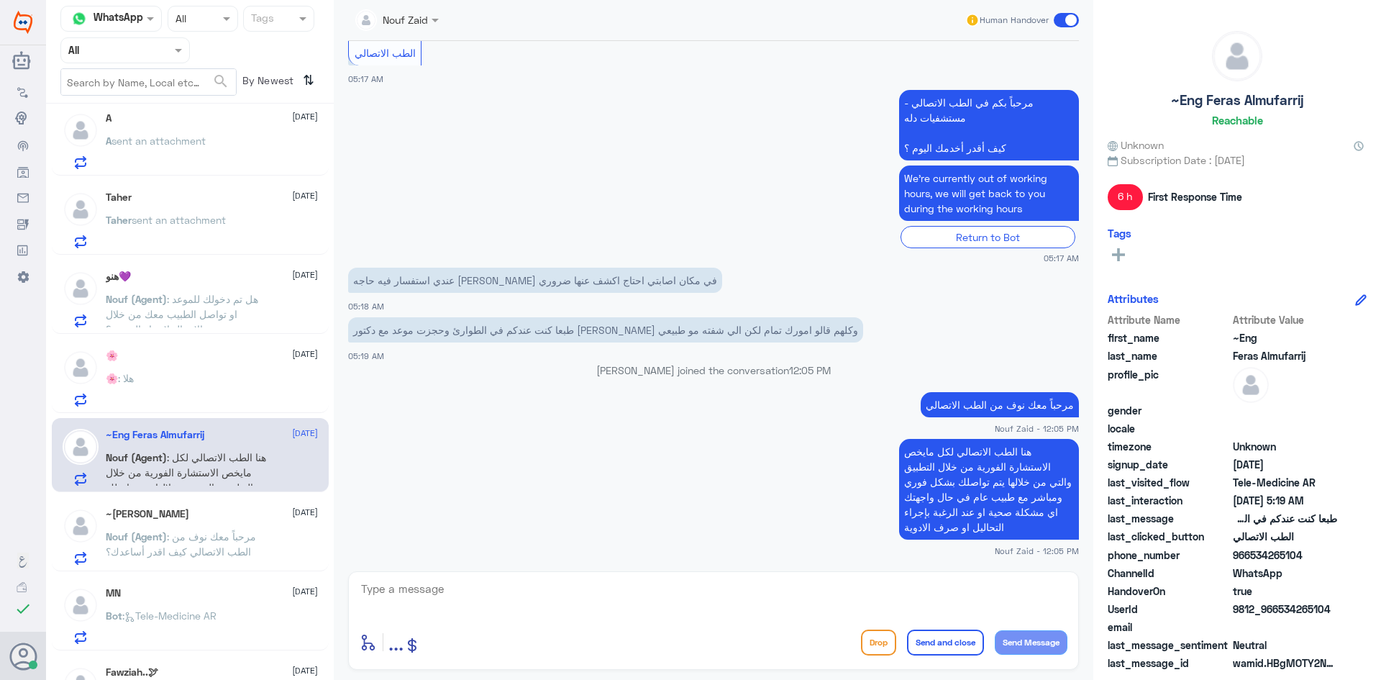
click at [201, 381] on div "🌸 : هلا" at bounding box center [212, 390] width 212 height 32
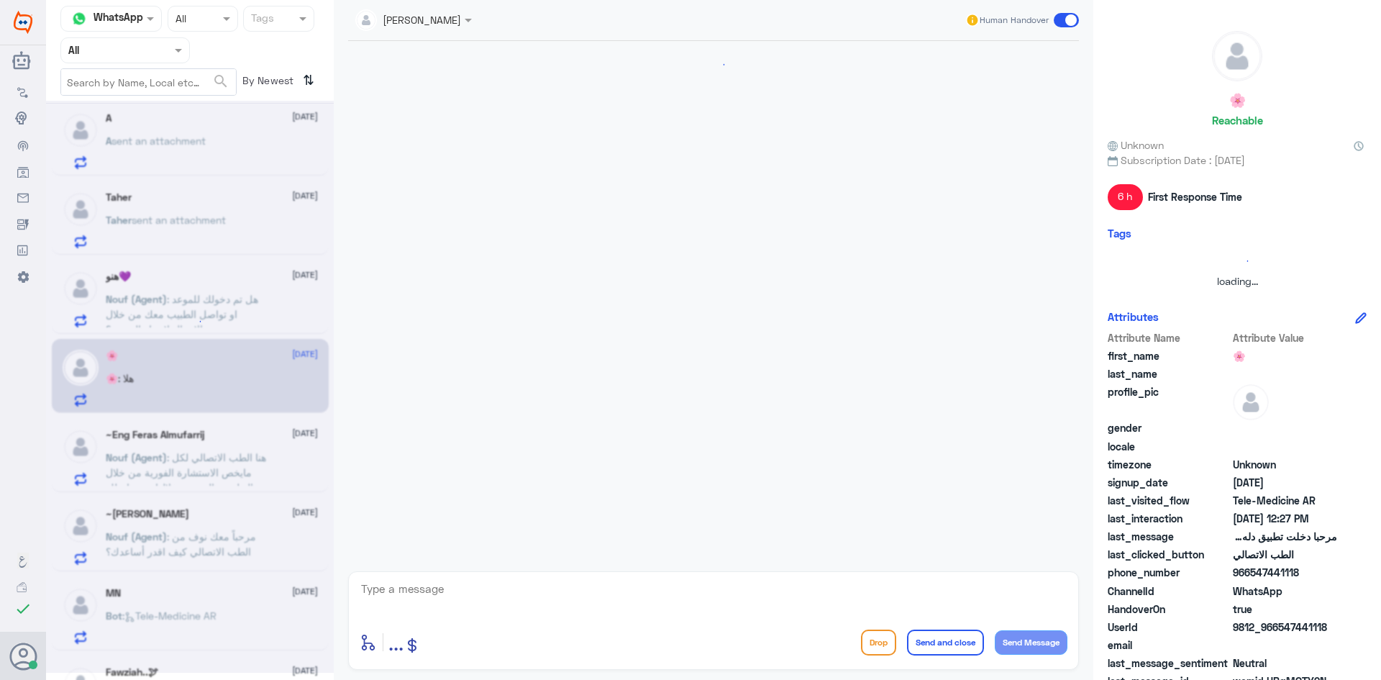
scroll to position [996, 0]
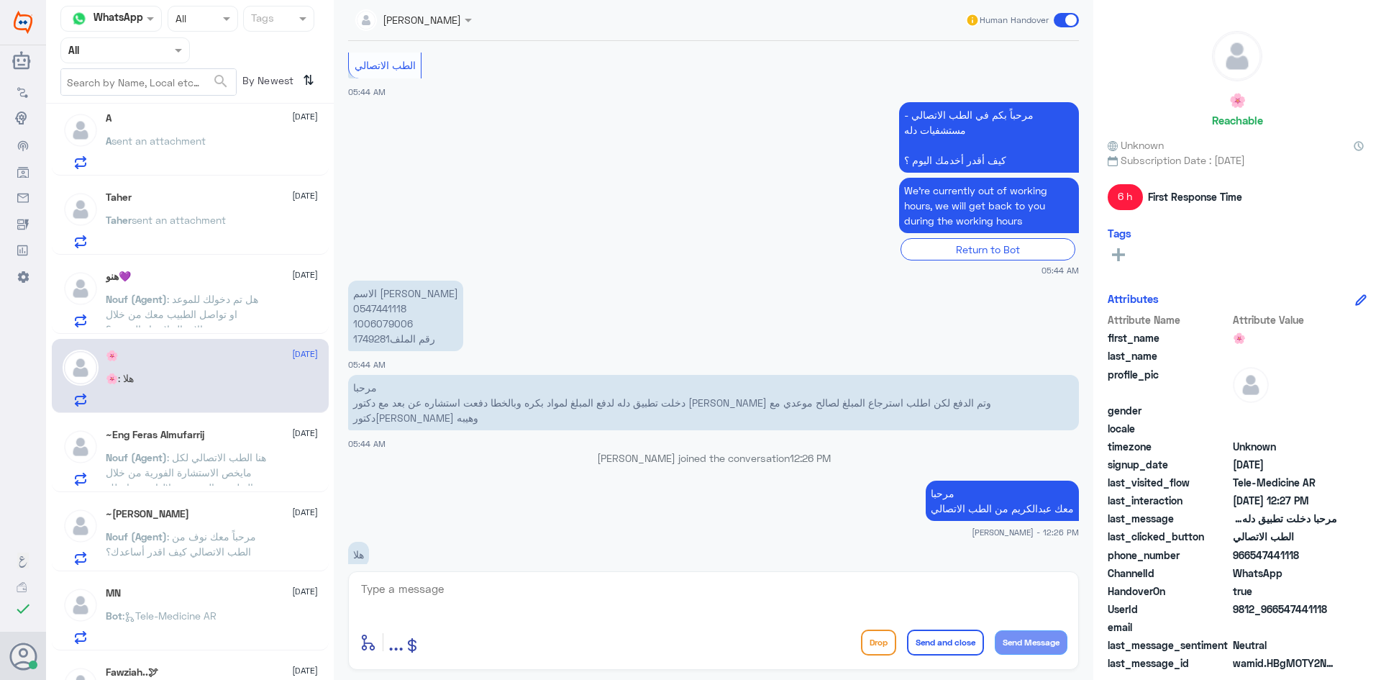
click at [495, 608] on textarea at bounding box center [714, 596] width 708 height 35
type textarea "ممكن تزوديني برقم الهوية"
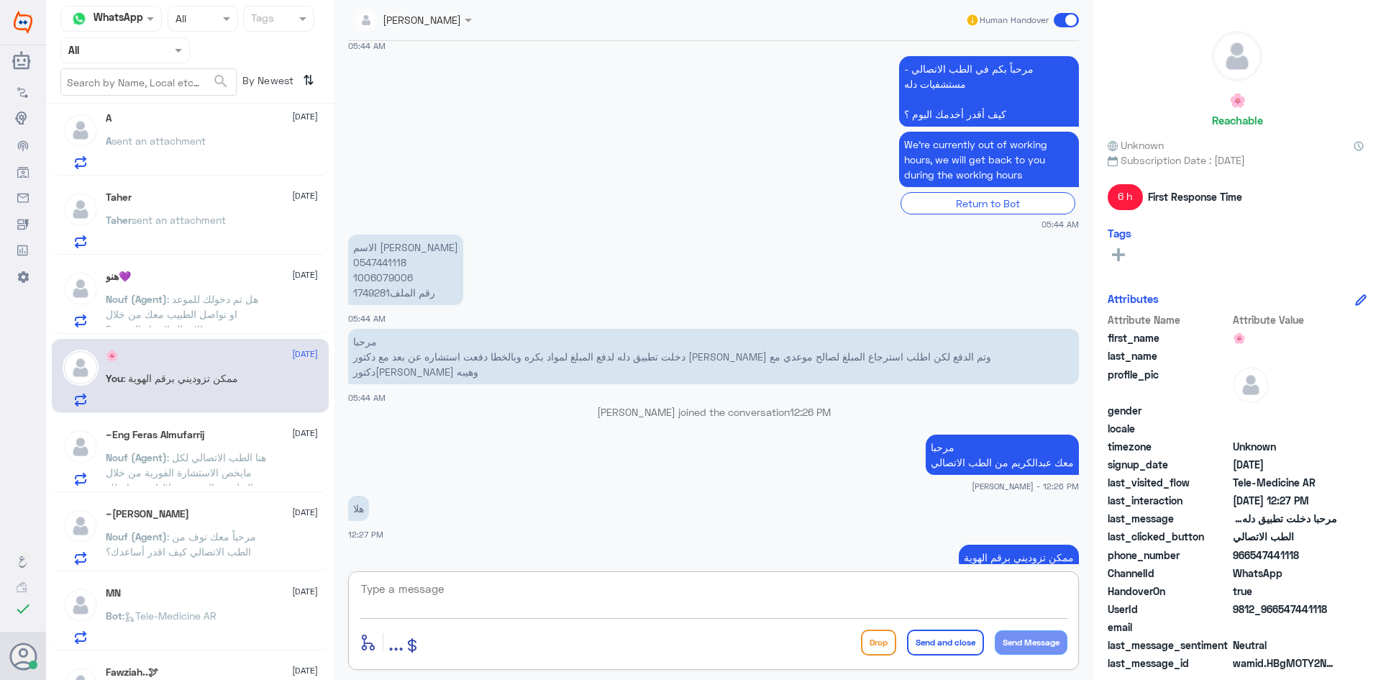
click at [227, 298] on span ": هل تم دخولك للموعد او تواصل الطبيب معك من خلال الاتصال لإجراء الموعد ؟" at bounding box center [182, 314] width 152 height 42
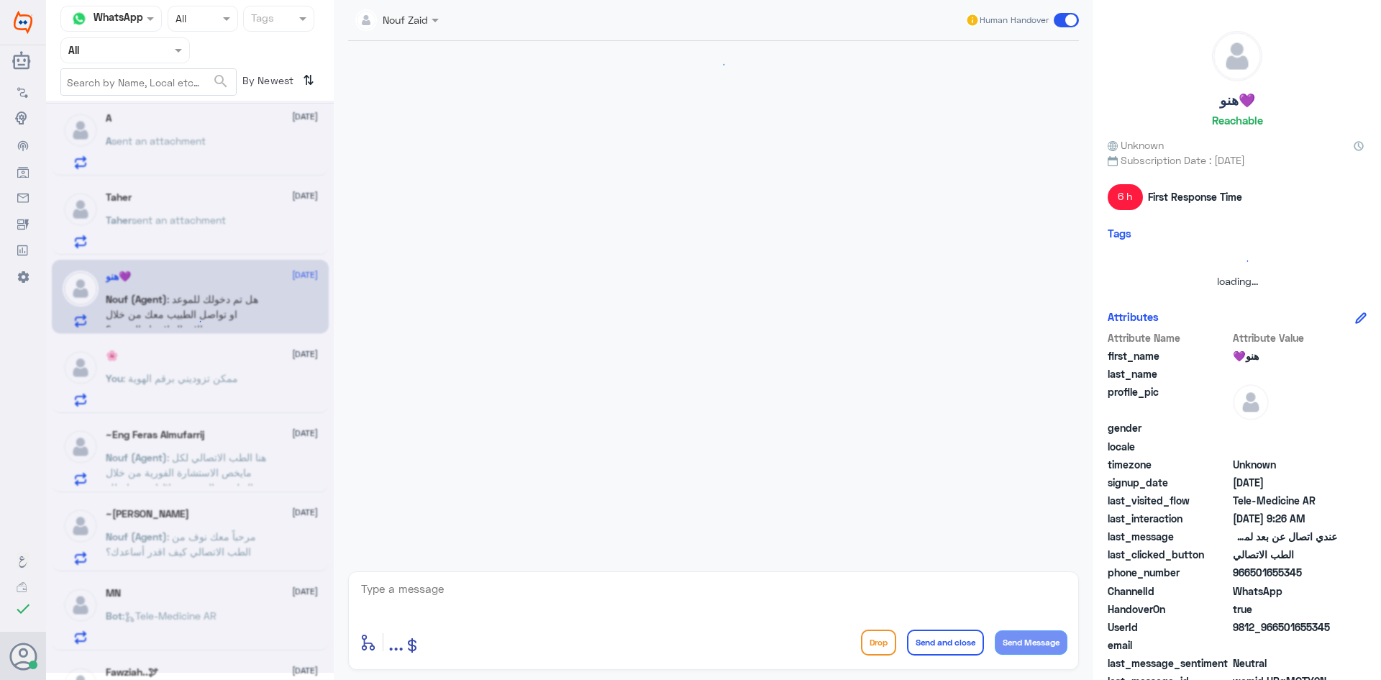
scroll to position [113, 0]
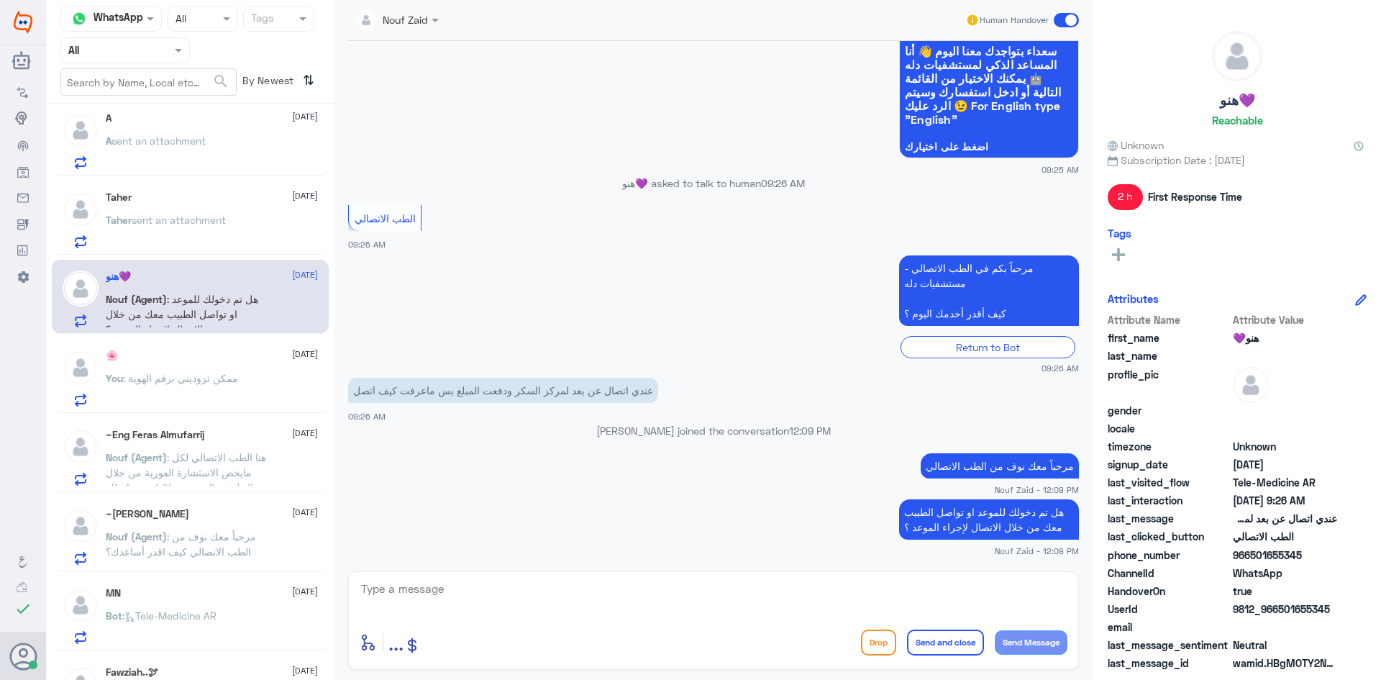
click at [221, 227] on p "Taher sent an attachment" at bounding box center [166, 230] width 120 height 36
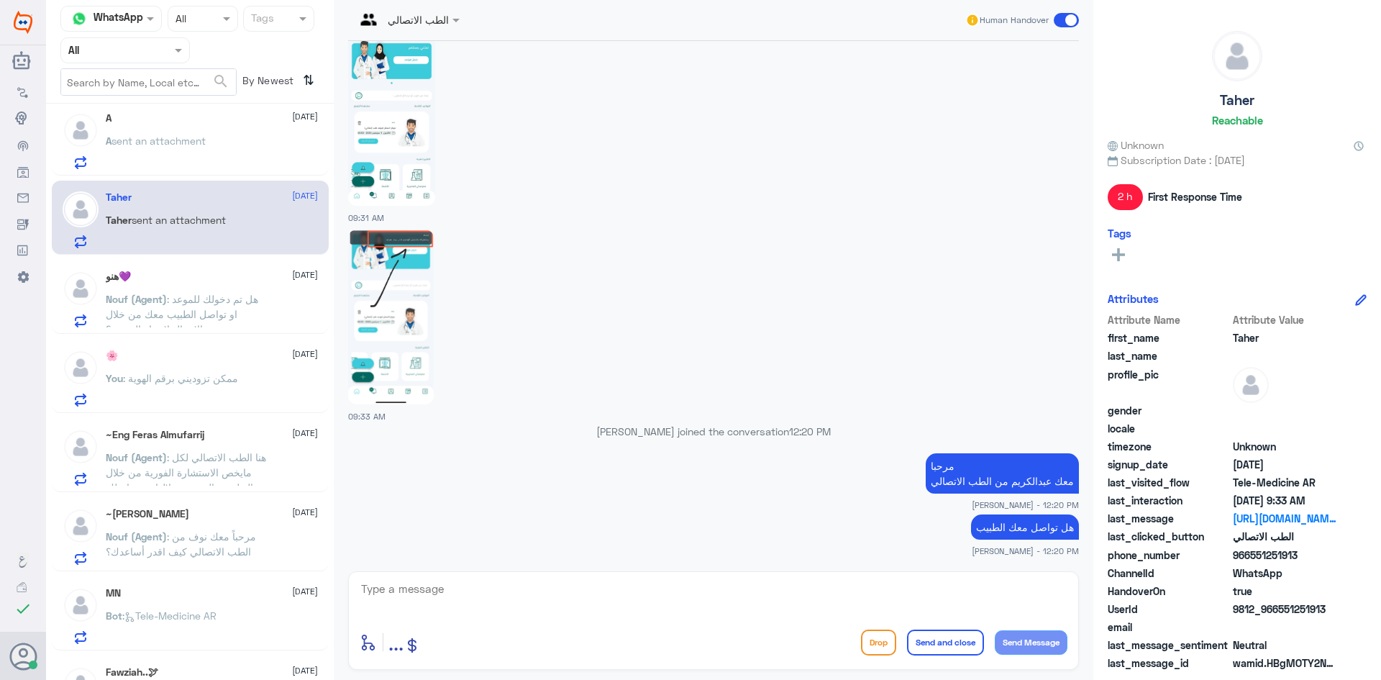
scroll to position [722, 0]
click at [193, 127] on div "A 1 September A sent an attachment" at bounding box center [212, 137] width 212 height 57
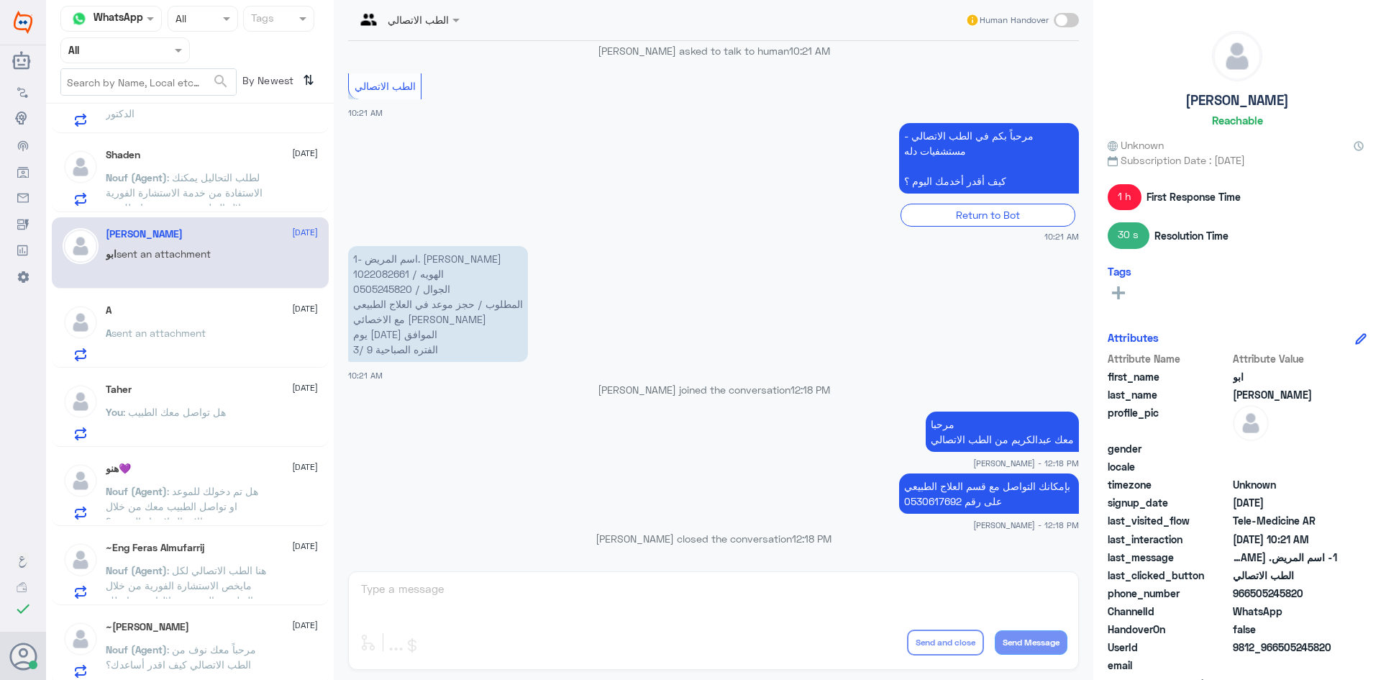
scroll to position [291, 0]
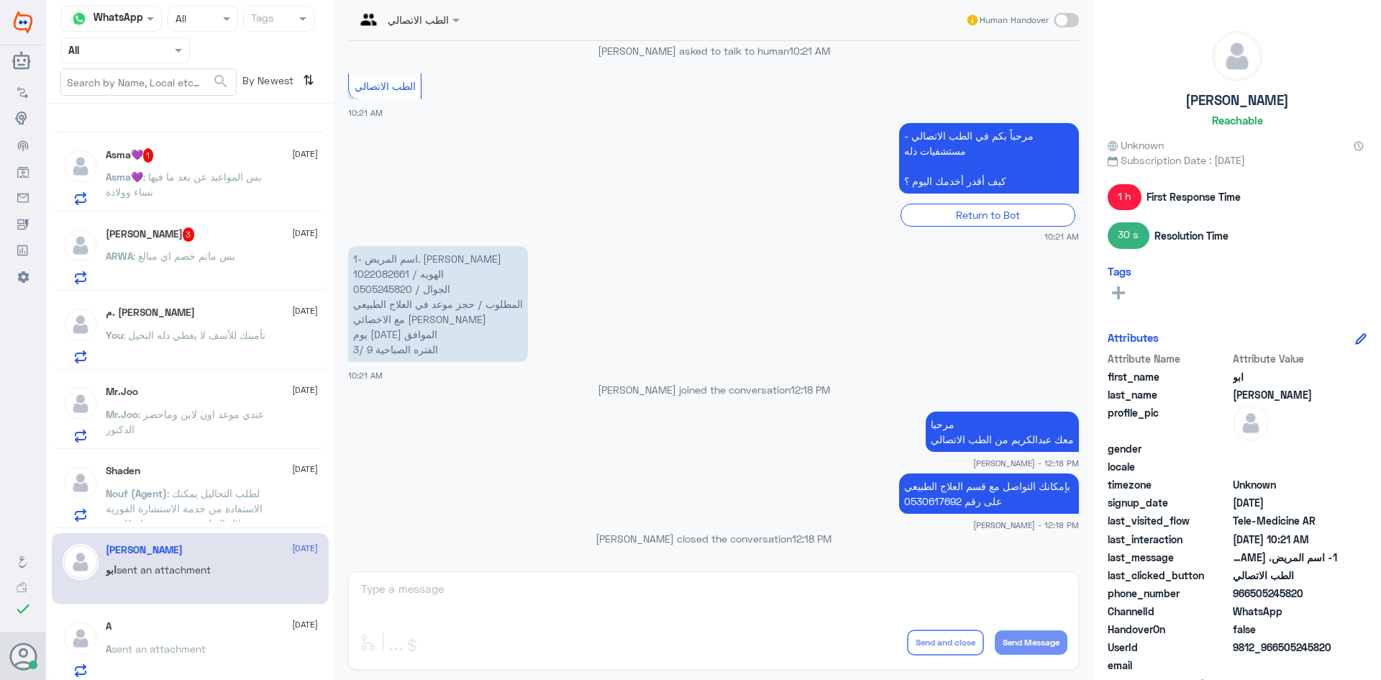
click at [225, 168] on div "Asma💜 1 1 September Asma💜 : بس المواعيد عن بعد ما فيها نساء وولادة" at bounding box center [212, 176] width 212 height 57
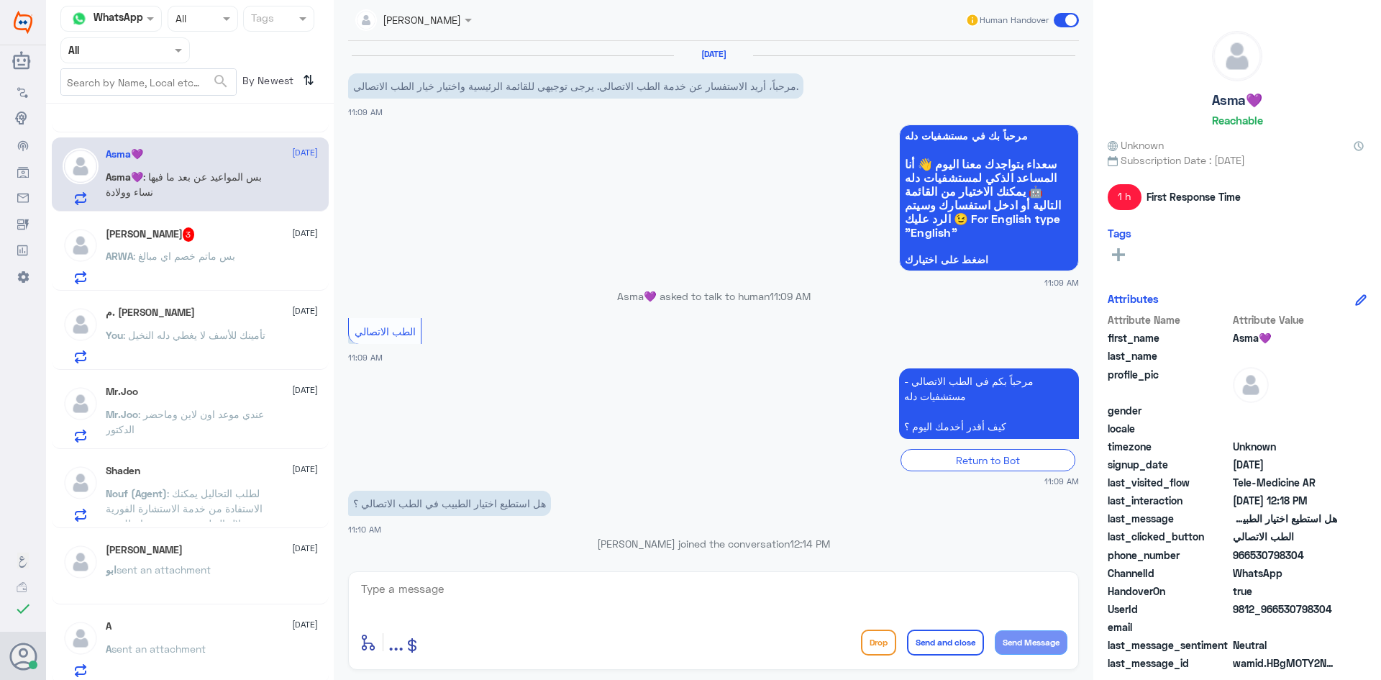
scroll to position [207, 0]
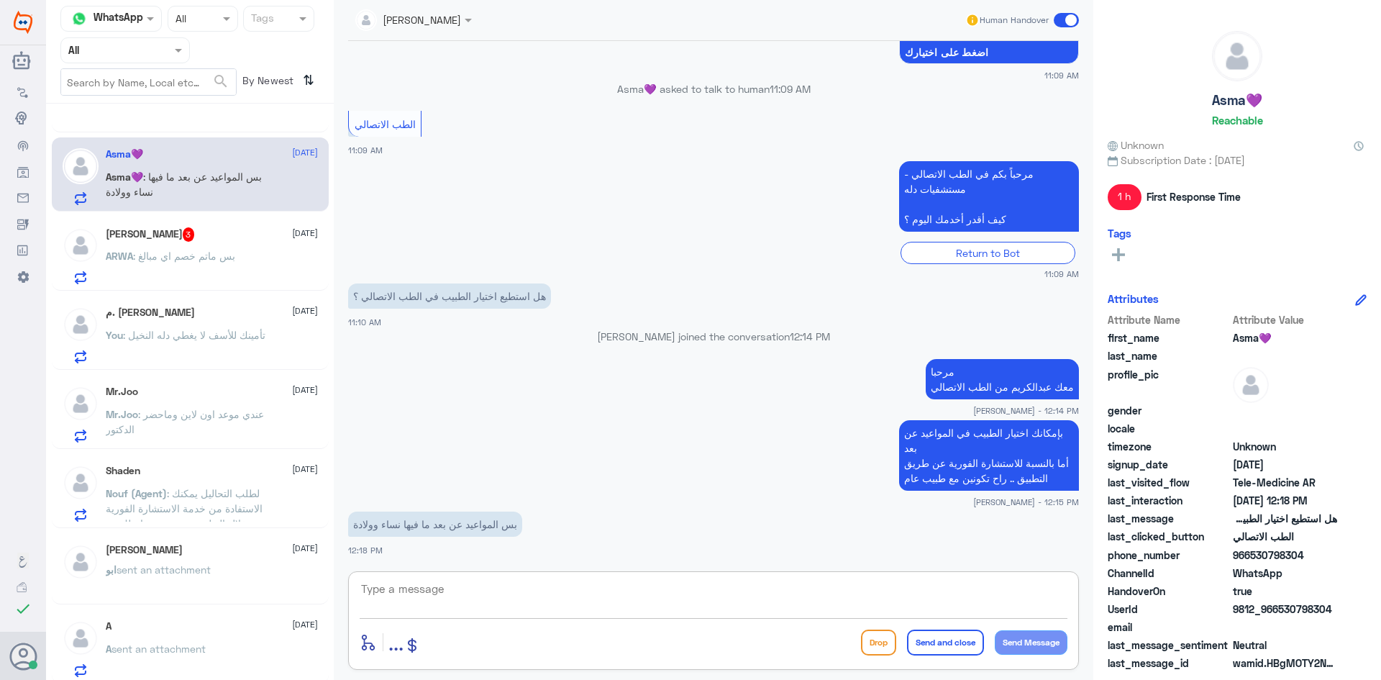
click at [493, 580] on textarea at bounding box center [714, 596] width 708 height 35
type textarea "بإمكان الطبيب قراءة تحاليلك او وصف الدواء اللازم لك او تحويلك على عيادة النساء …"
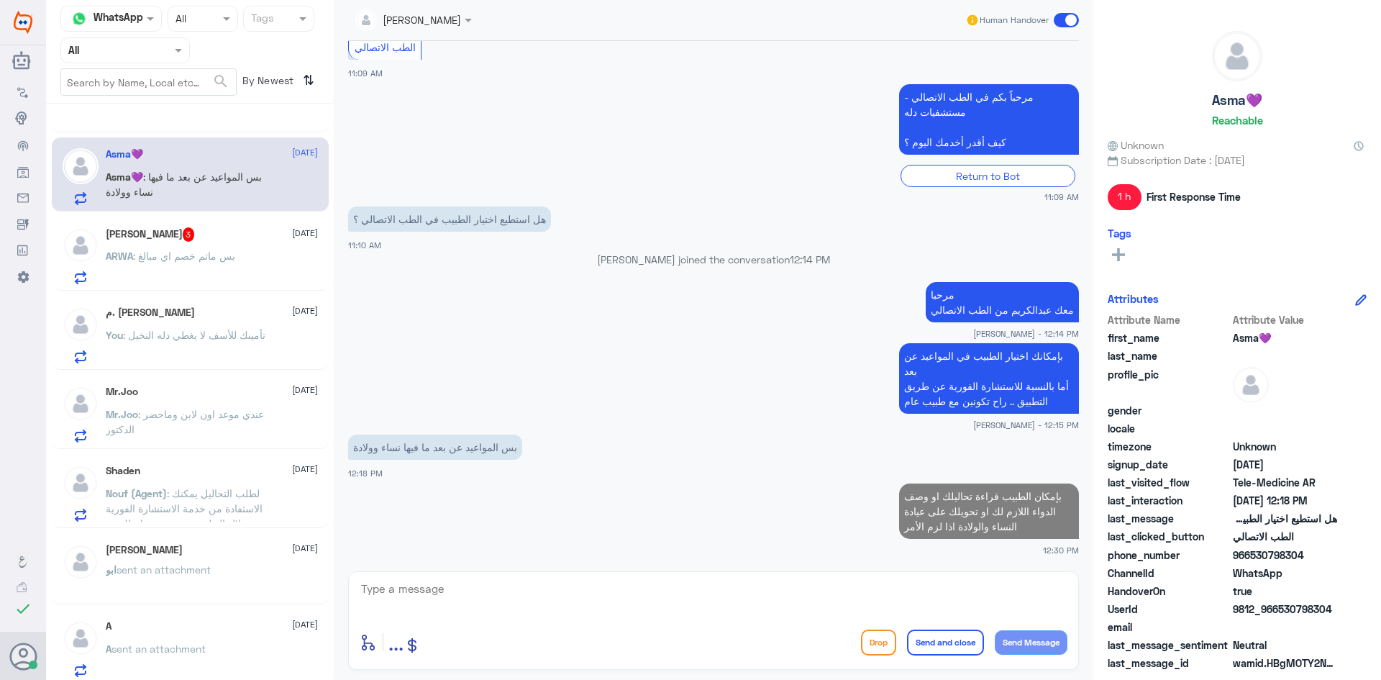
click at [248, 242] on div "ARWA Alnemer 3 1 September ARWA : بس ماتم خصم اي مبالغ" at bounding box center [212, 255] width 212 height 57
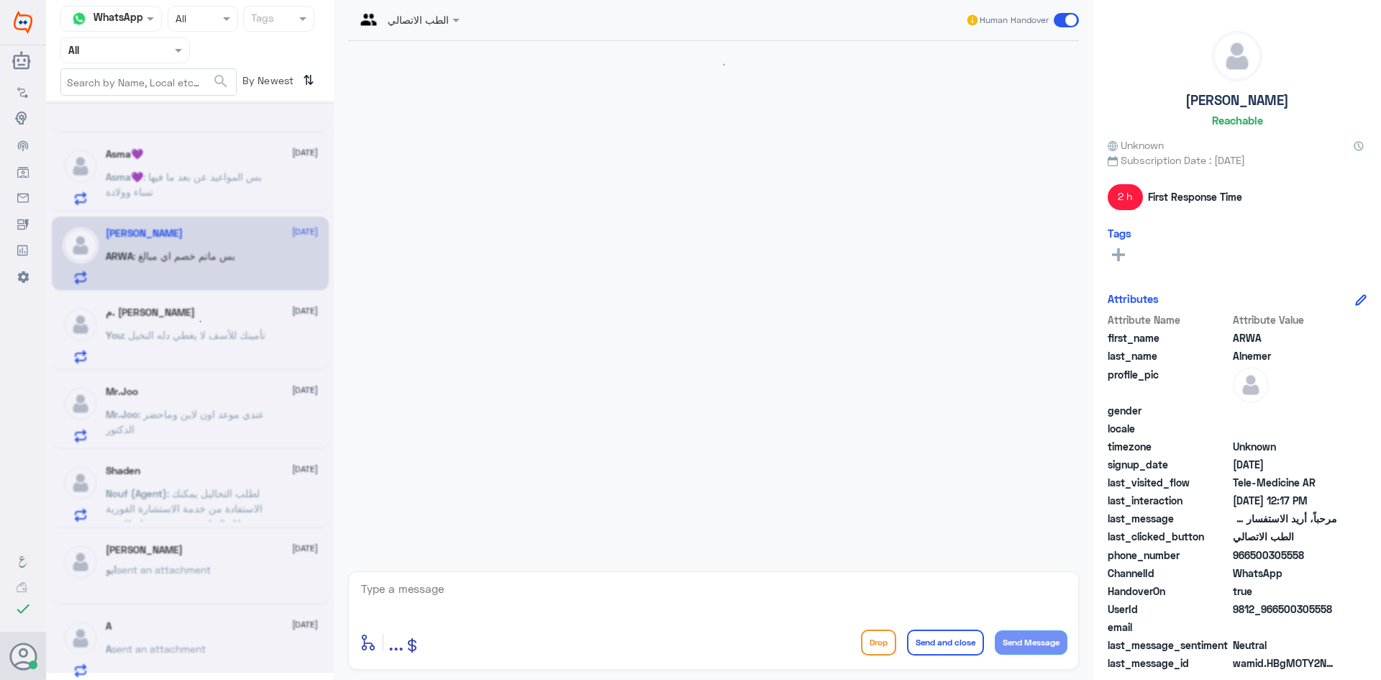
scroll to position [310, 0]
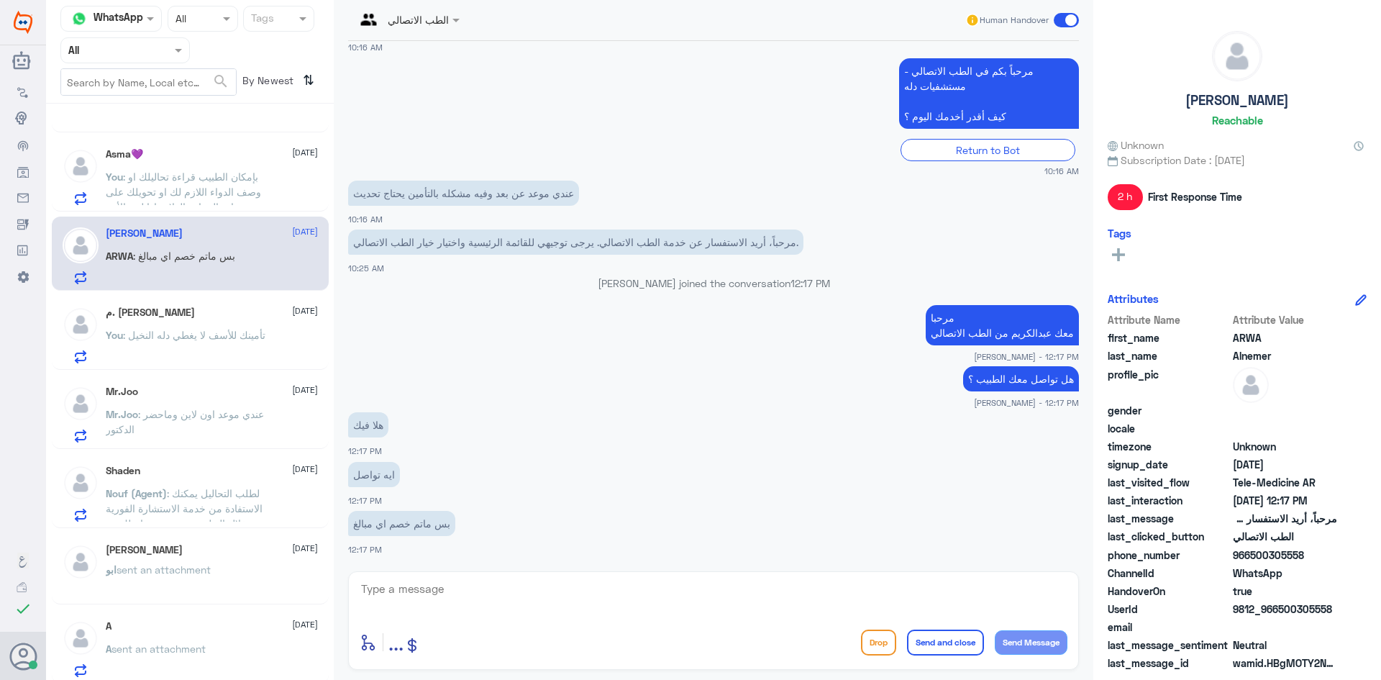
click at [485, 595] on textarea at bounding box center [714, 596] width 708 height 35
type textarea "ما طلب منك الدفع ؟"
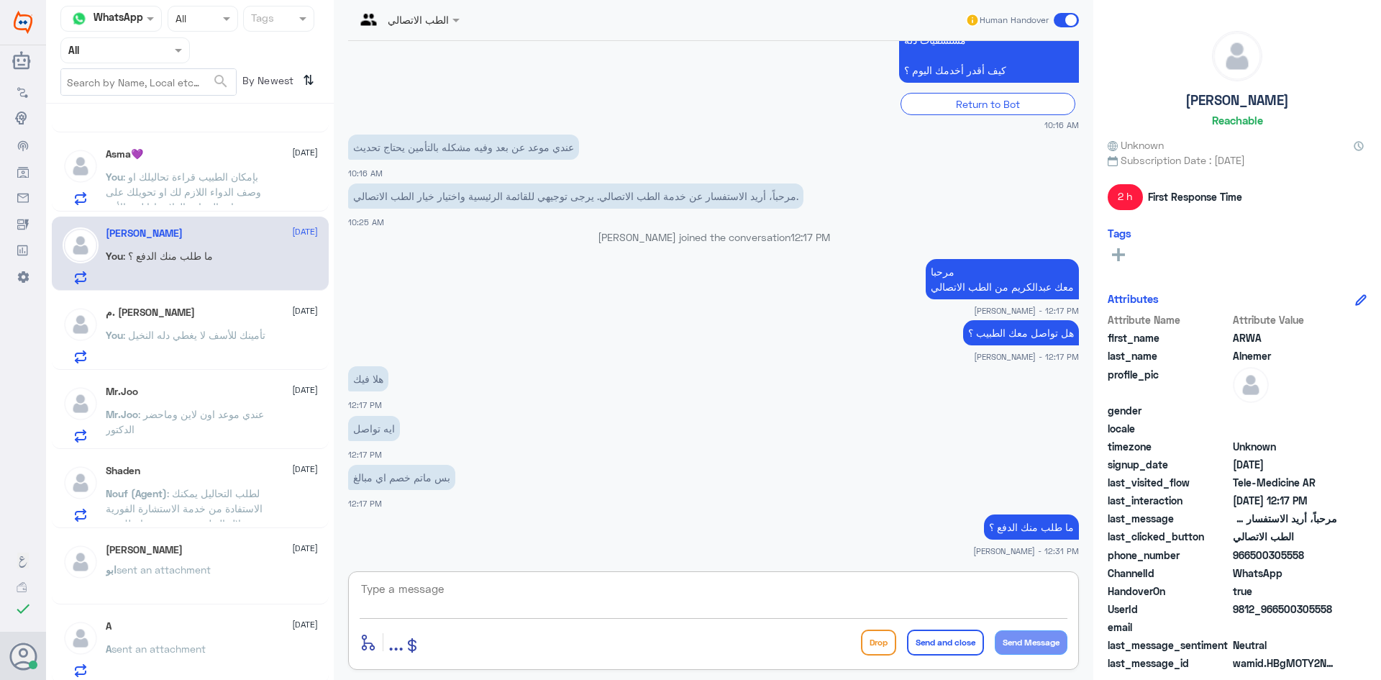
click at [272, 326] on div "م. ريان العطيشان 1 September You : تأمينك للأسف لا يغطي دله النخيل" at bounding box center [212, 334] width 212 height 57
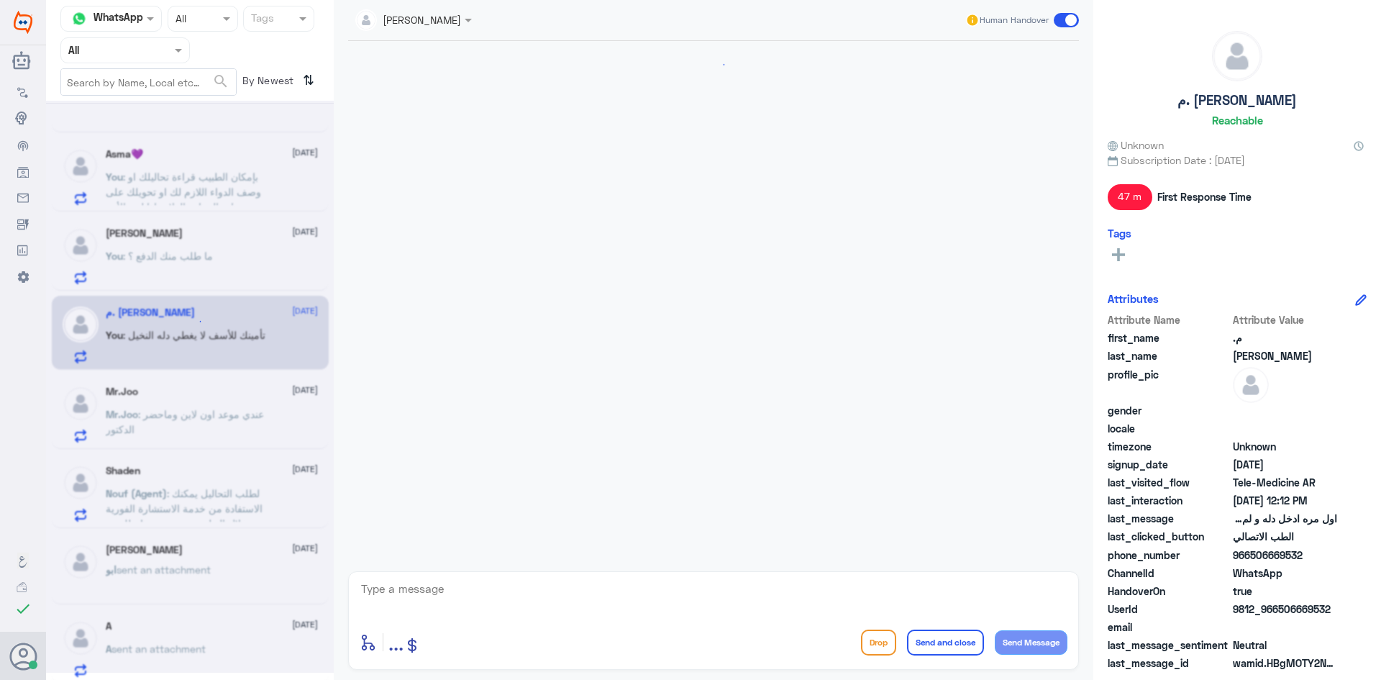
scroll to position [352, 0]
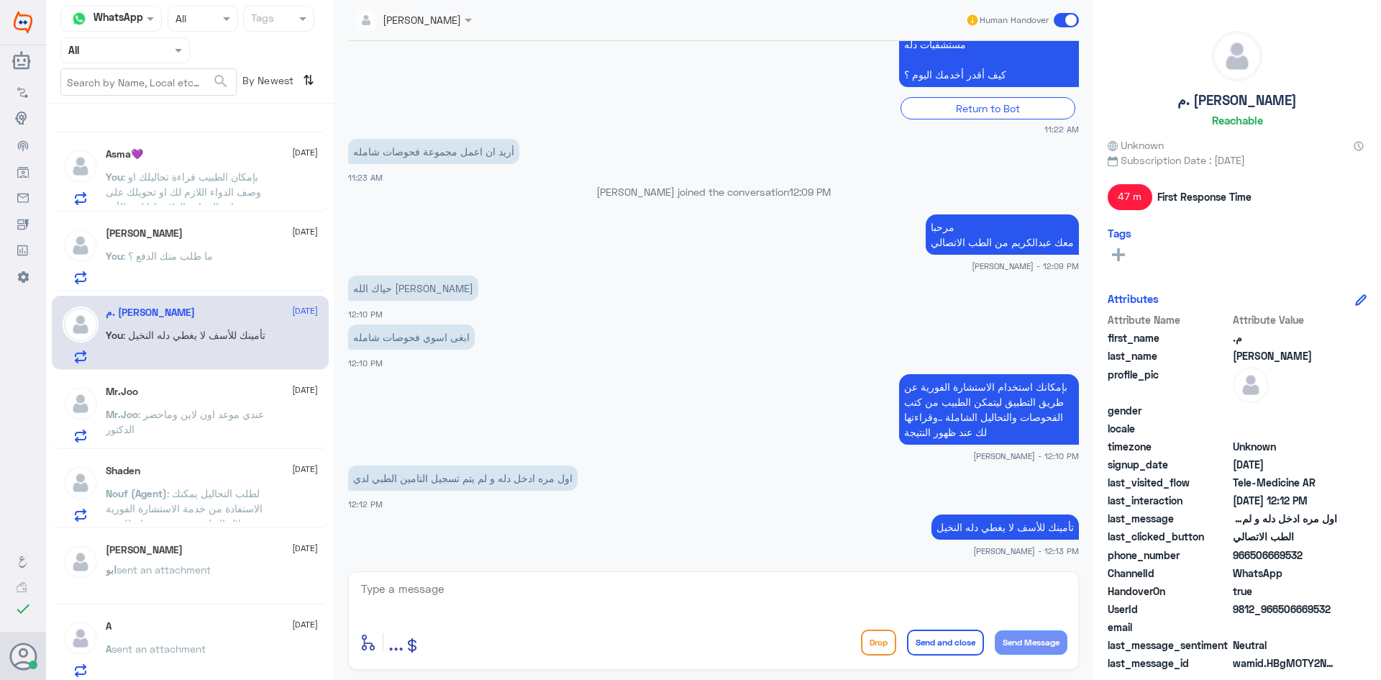
click at [1061, 22] on span at bounding box center [1066, 20] width 25 height 14
click at [0, 0] on input "checkbox" at bounding box center [0, 0] width 0 height 0
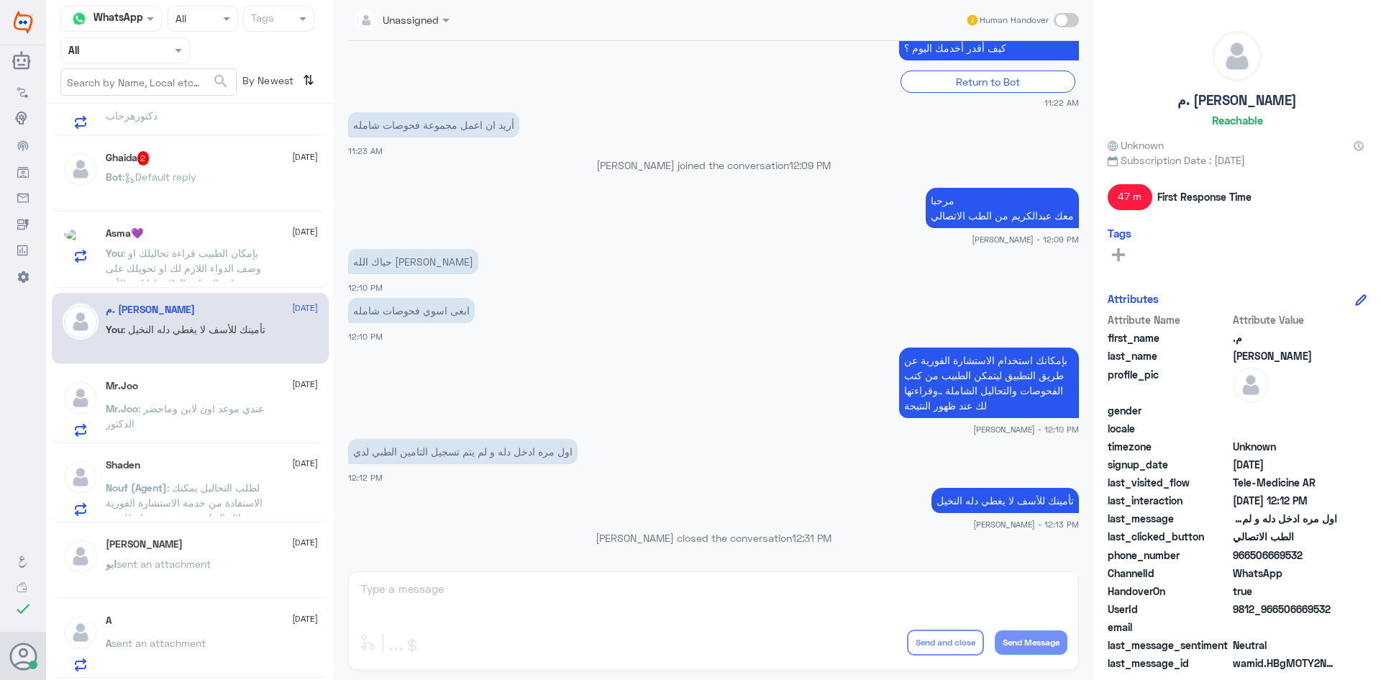
click at [245, 396] on div "Mr.Joo 1 September Mr.Joo : عندي موعد اون لاين وماحضر الدكتور" at bounding box center [212, 408] width 212 height 57
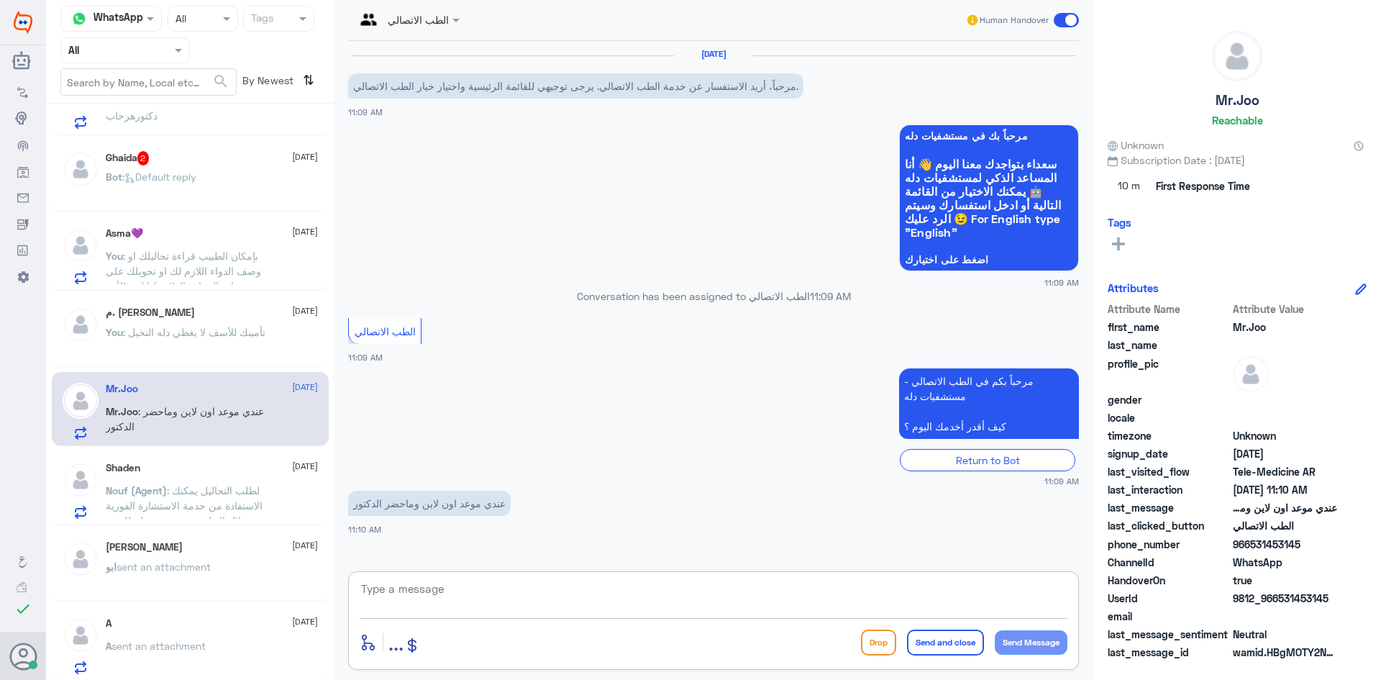
click at [521, 593] on textarea at bounding box center [714, 596] width 708 height 35
paste textarea "مرحبا معك [PERSON_NAME] من الطب الاتصالي"
type textarea "مرحبا معك [PERSON_NAME] من الطب الاتصالي"
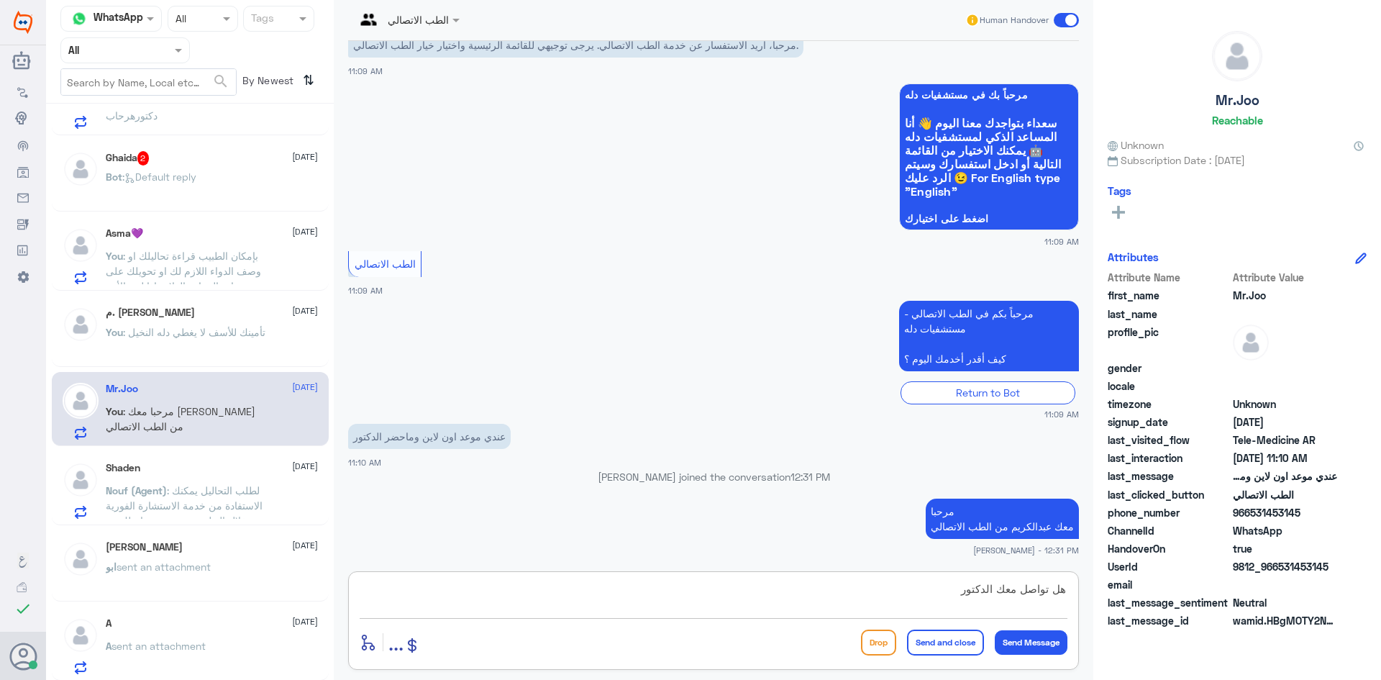
type textarea "هل تواصل معك الدكتور ؟"
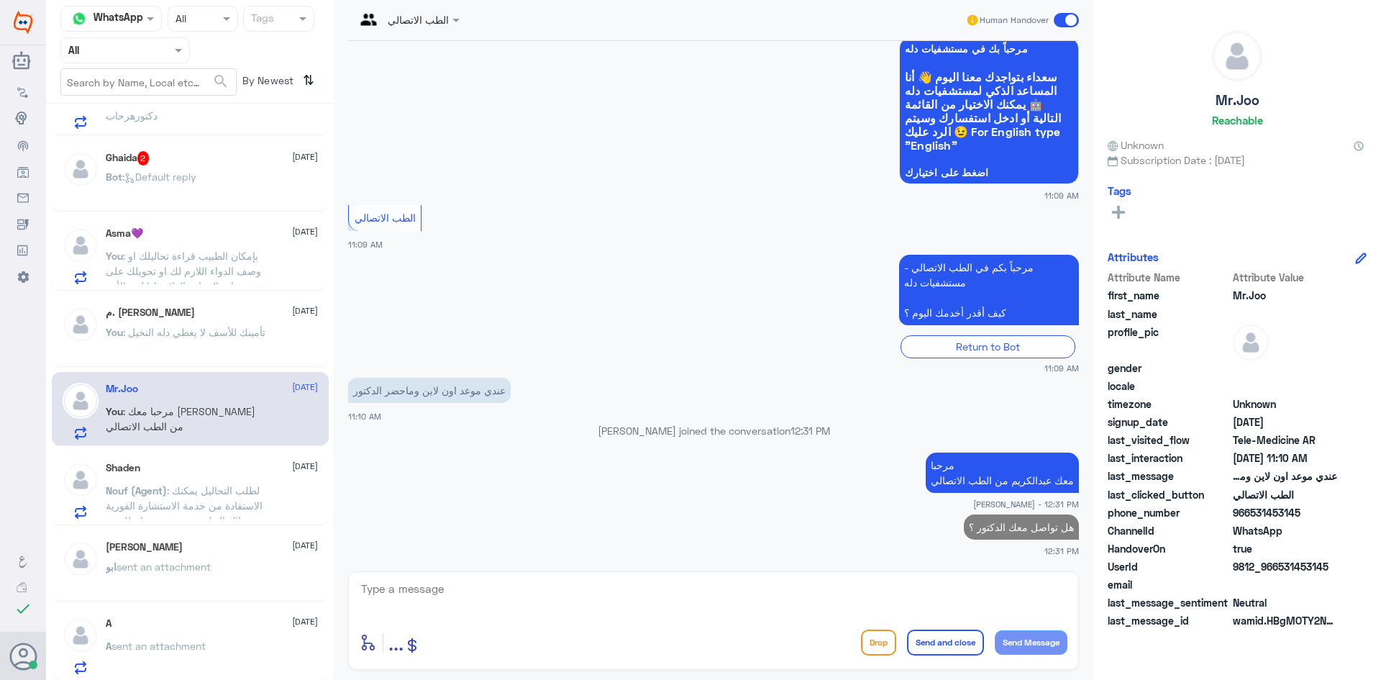
click at [192, 173] on span ": Default reply" at bounding box center [159, 176] width 74 height 12
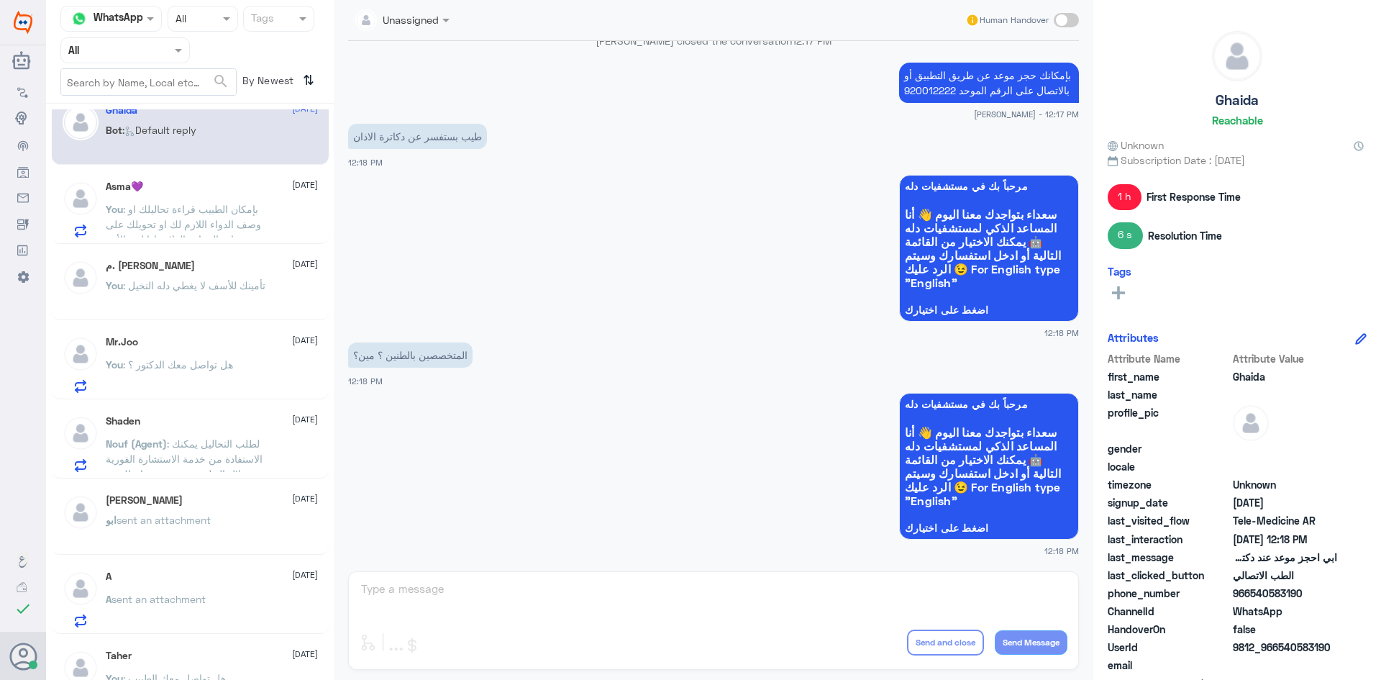
scroll to position [362, 0]
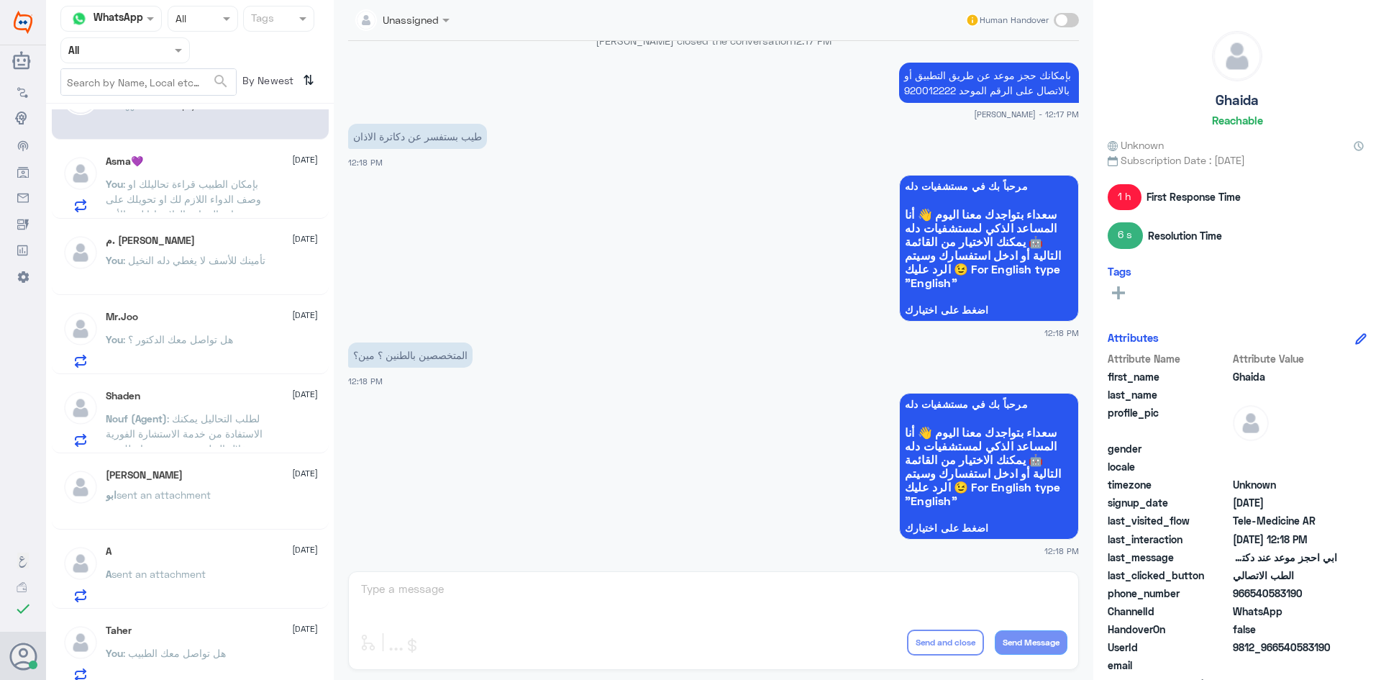
click at [233, 250] on div "م. ريان العطيشان 1 September You : تأمينك للأسف لا يغطي دله النخيل" at bounding box center [212, 261] width 212 height 54
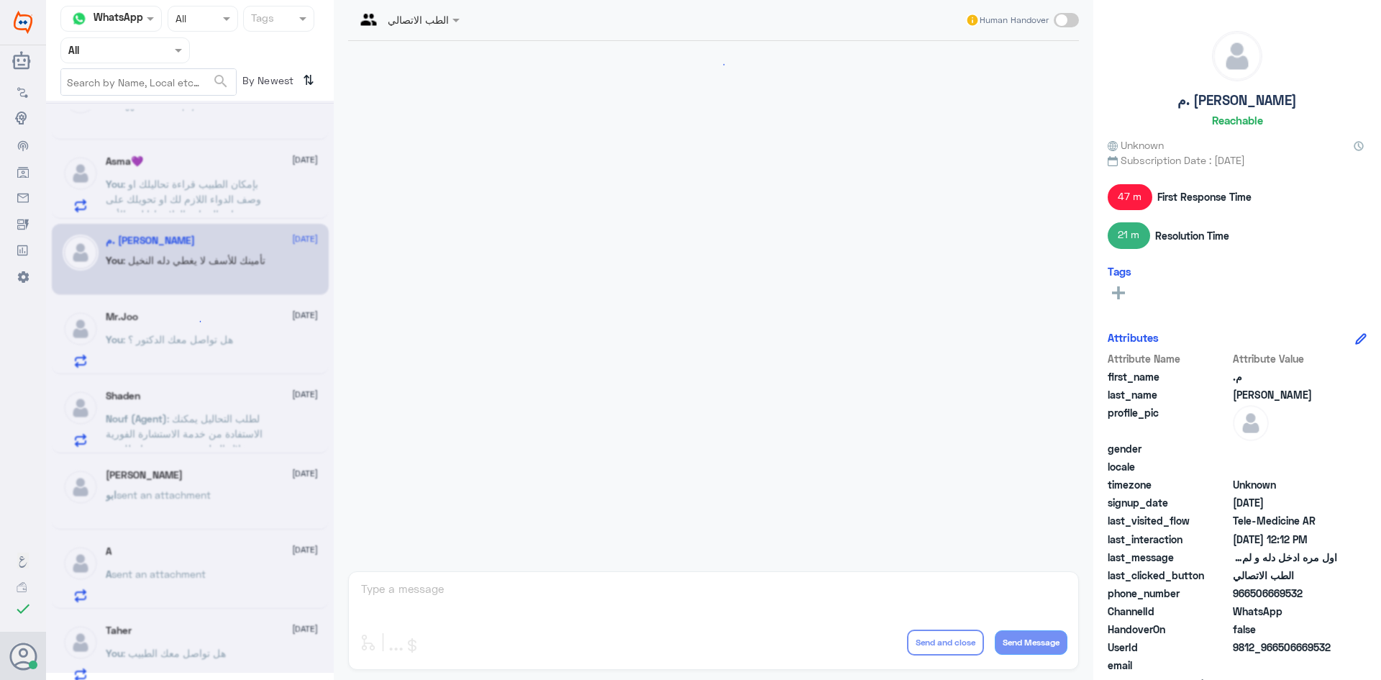
scroll to position [378, 0]
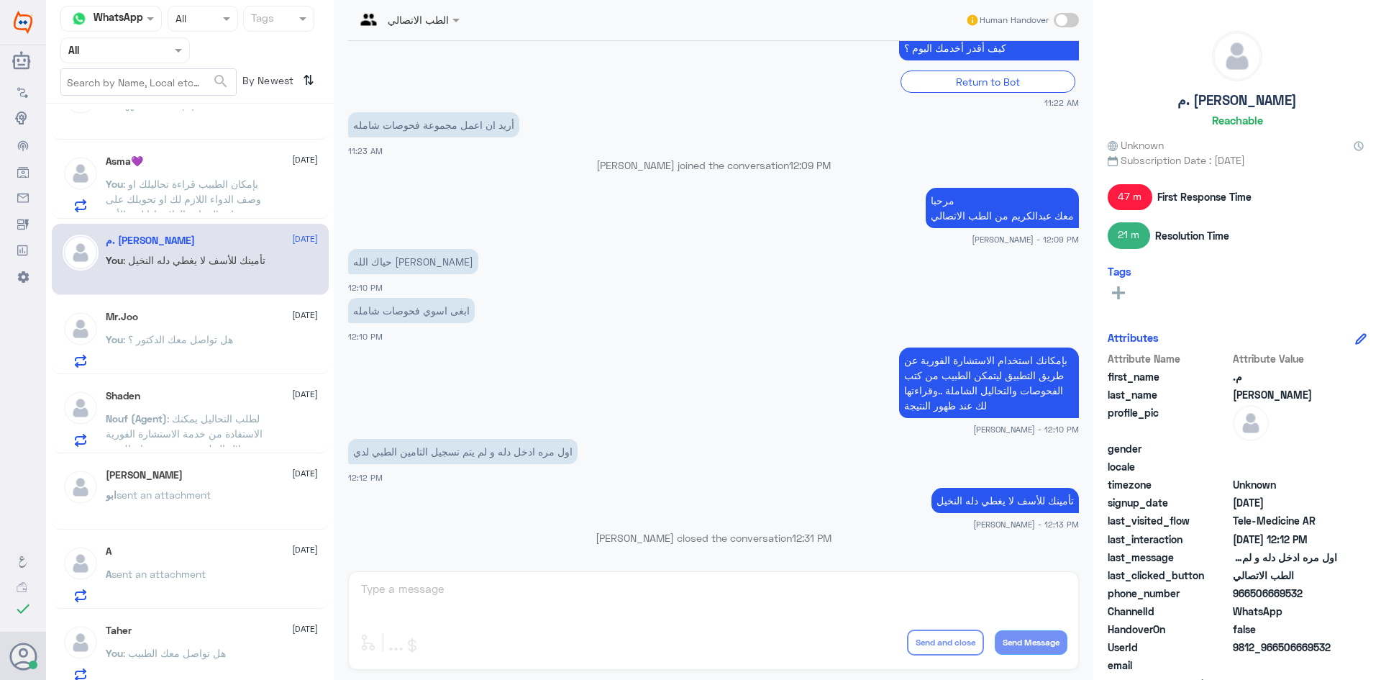
click at [236, 200] on span ": بإمكان الطبيب قراءة تحاليلك او وصف الدواء اللازم لك او تحويلك على عيادة النسا…" at bounding box center [183, 199] width 155 height 42
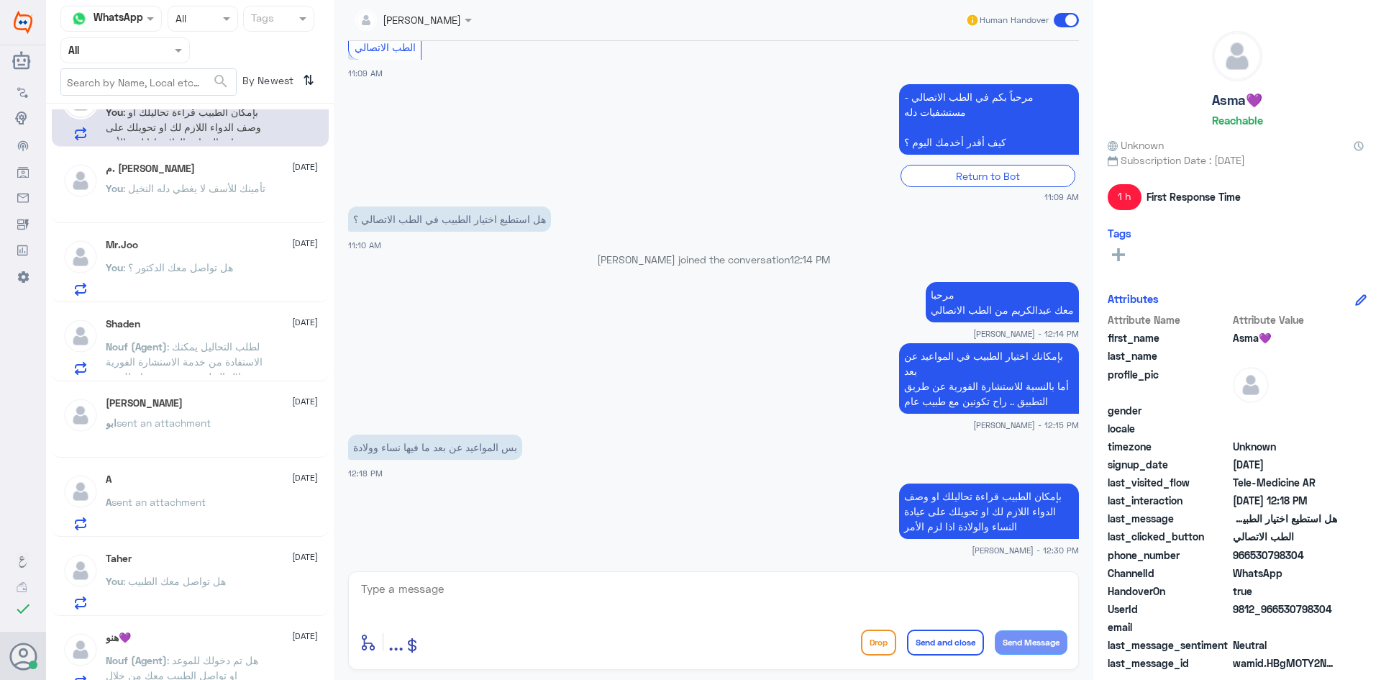
scroll to position [506, 0]
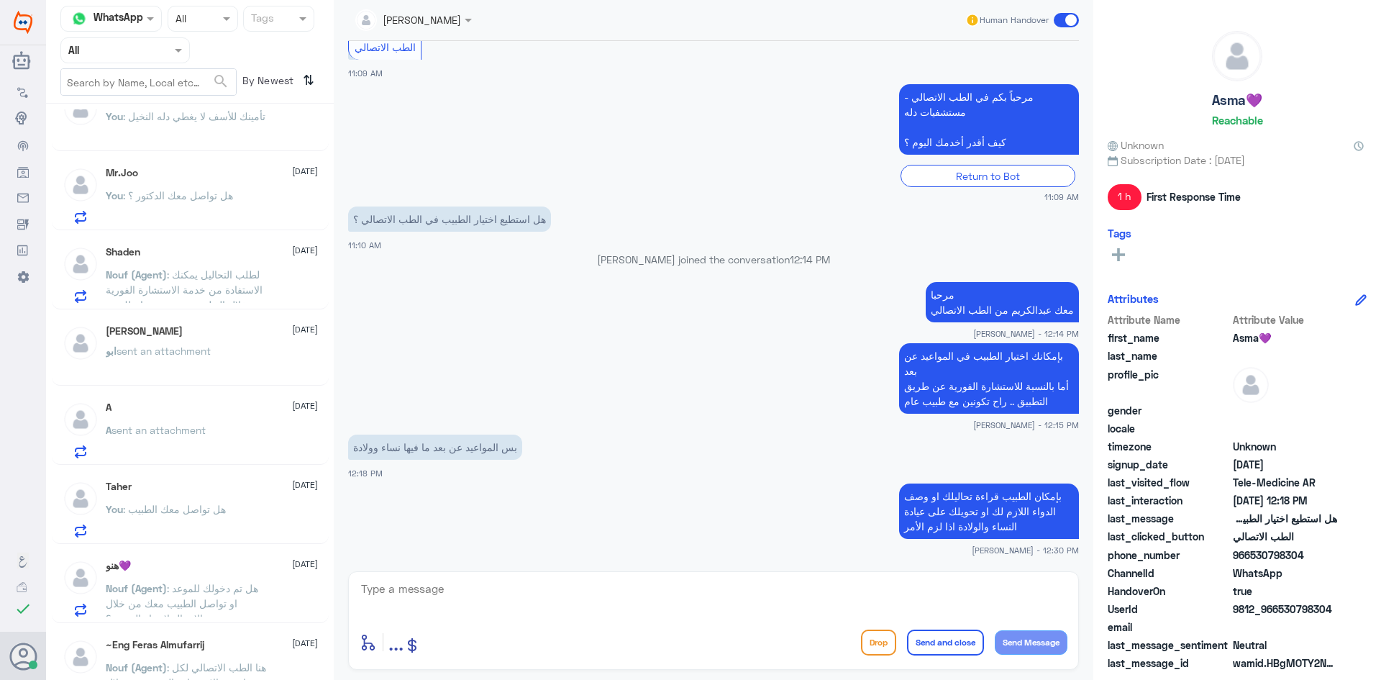
click at [217, 270] on span ": لطلب التحاليل يمكنك الاستفادة من خدمة الاستشارة الفورية من خلال التطبيق بحيث …" at bounding box center [185, 297] width 158 height 58
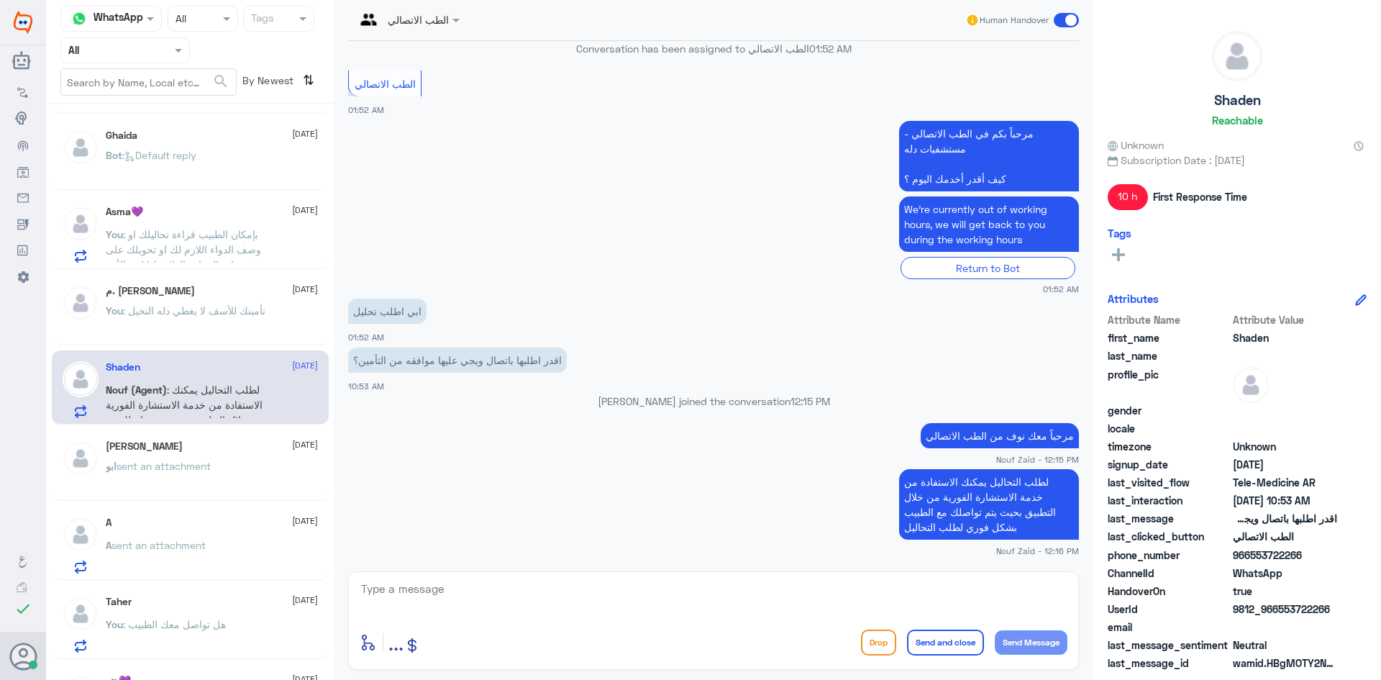
scroll to position [75, 0]
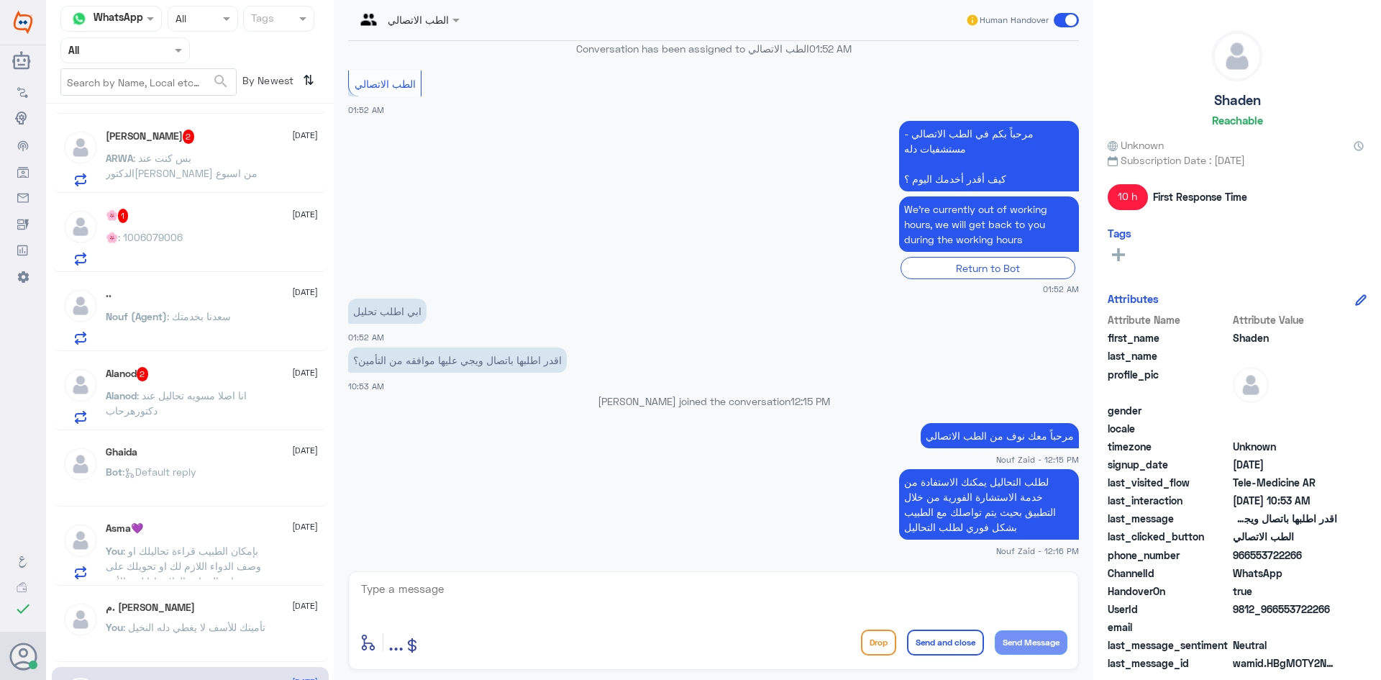
click at [252, 146] on div "ARWA Alnemer 2 1 September ARWA : بس كنت عند الدكتوره من اسبوع" at bounding box center [212, 157] width 212 height 57
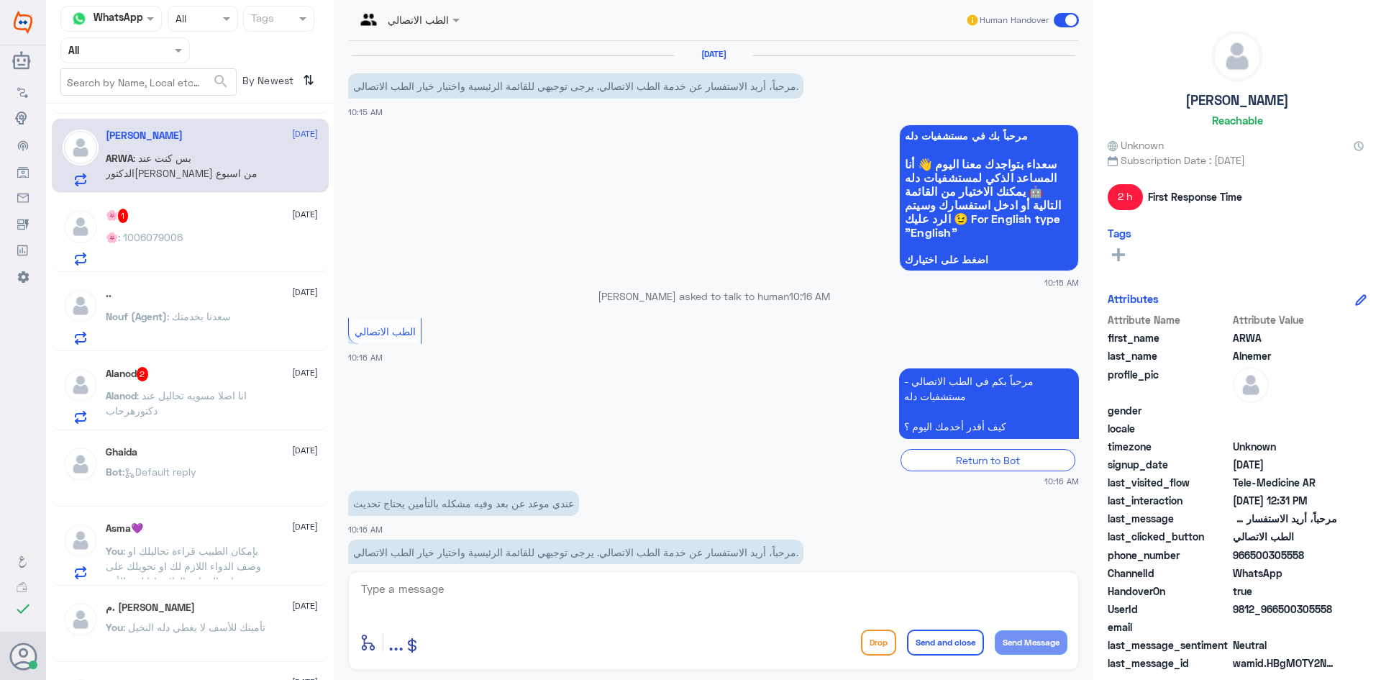
scroll to position [454, 0]
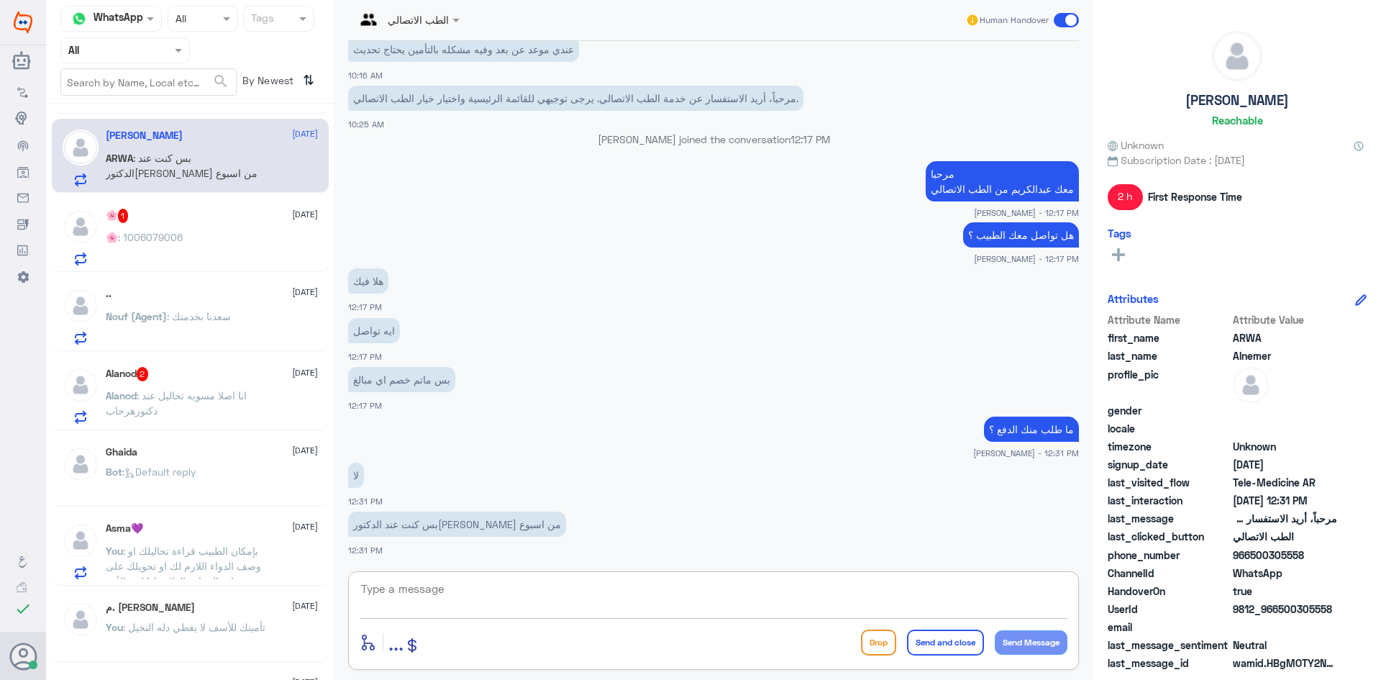
click at [529, 580] on textarea at bounding box center [714, 596] width 708 height 35
type textarea "ايه هذي تعتبر مراجعة"
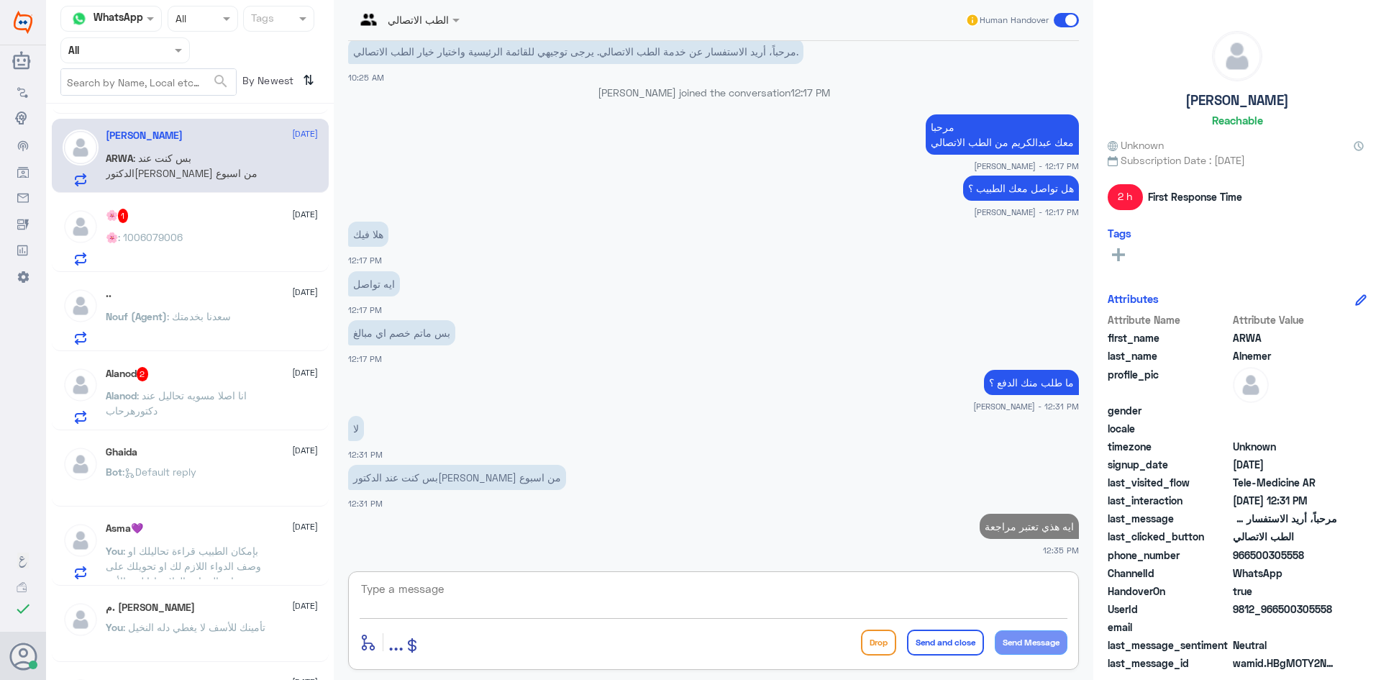
click at [206, 219] on div "🌸 1 1 September" at bounding box center [212, 216] width 212 height 14
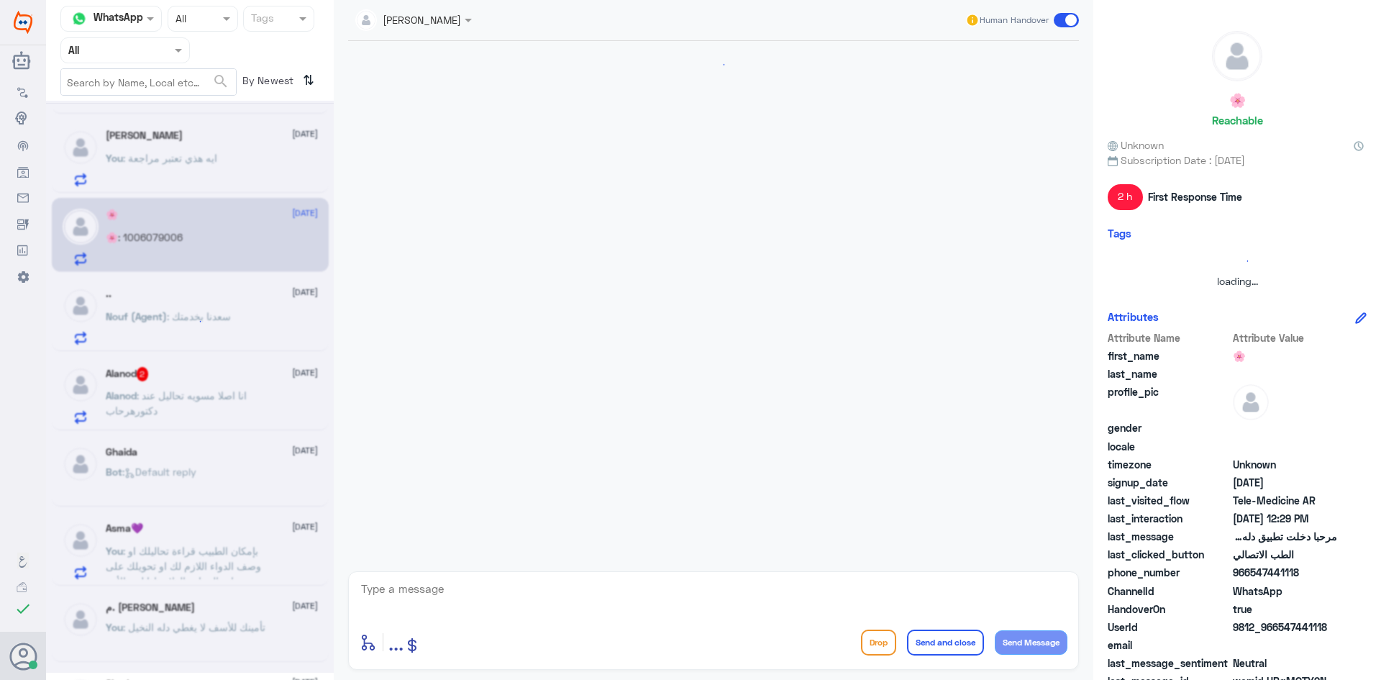
scroll to position [1092, 0]
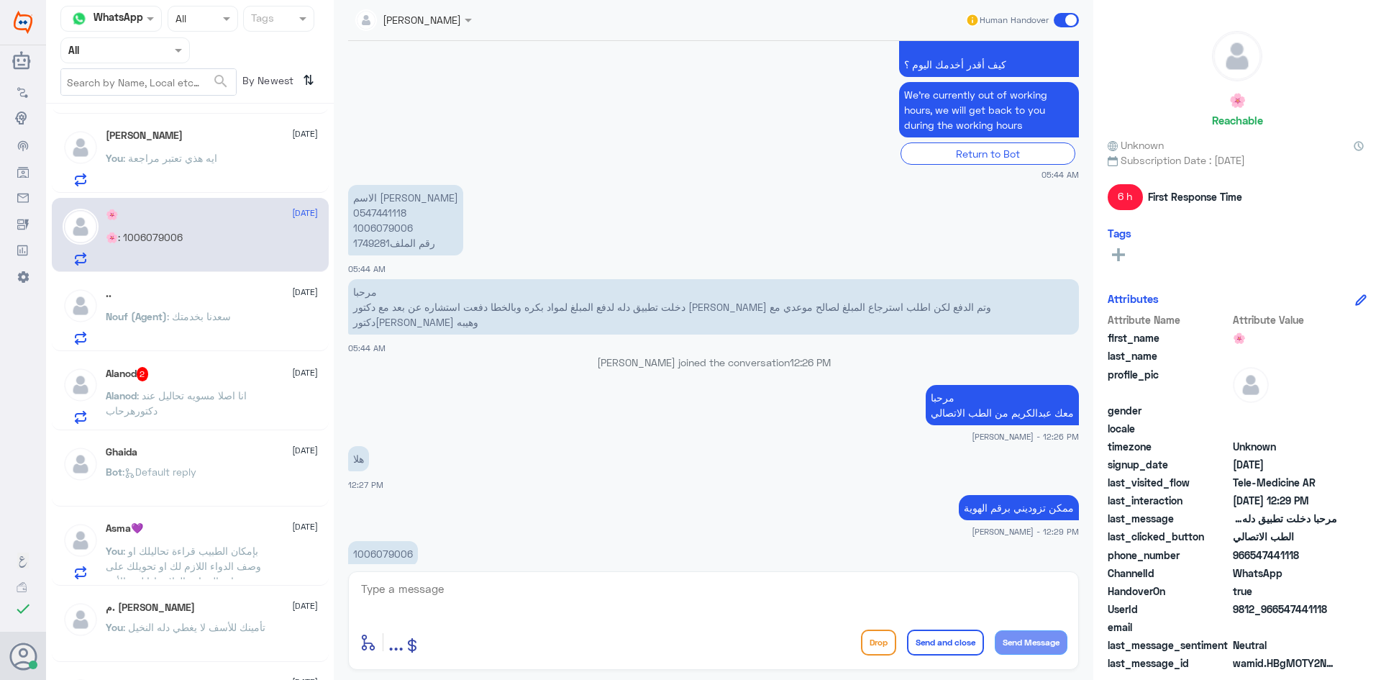
click at [520, 601] on textarea at bounding box center [714, 596] width 708 height 35
type textarea "لحظات من فضلك"
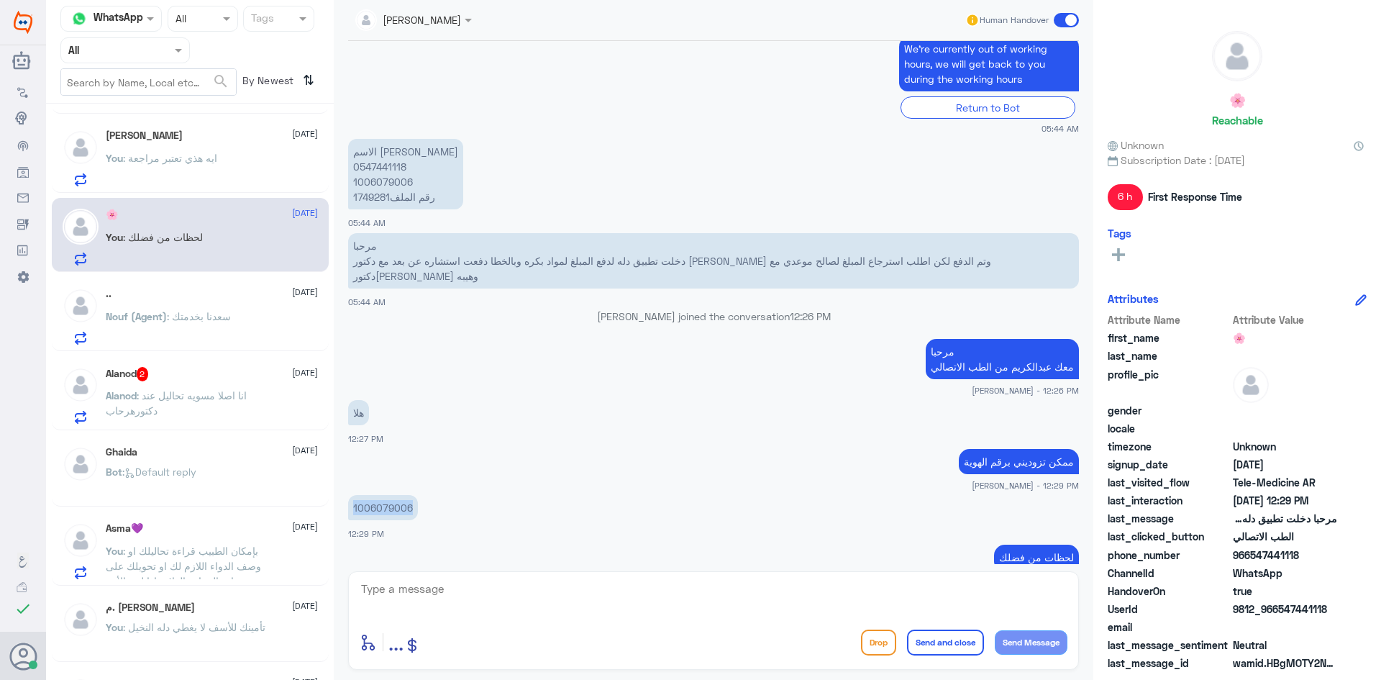
drag, startPoint x: 411, startPoint y: 475, endPoint x: 352, endPoint y: 478, distance: 59.0
click at [352, 495] on p "1006079006" at bounding box center [383, 507] width 70 height 25
copy p "1006079006"
click at [724, 590] on textarea at bounding box center [714, 596] width 708 height 35
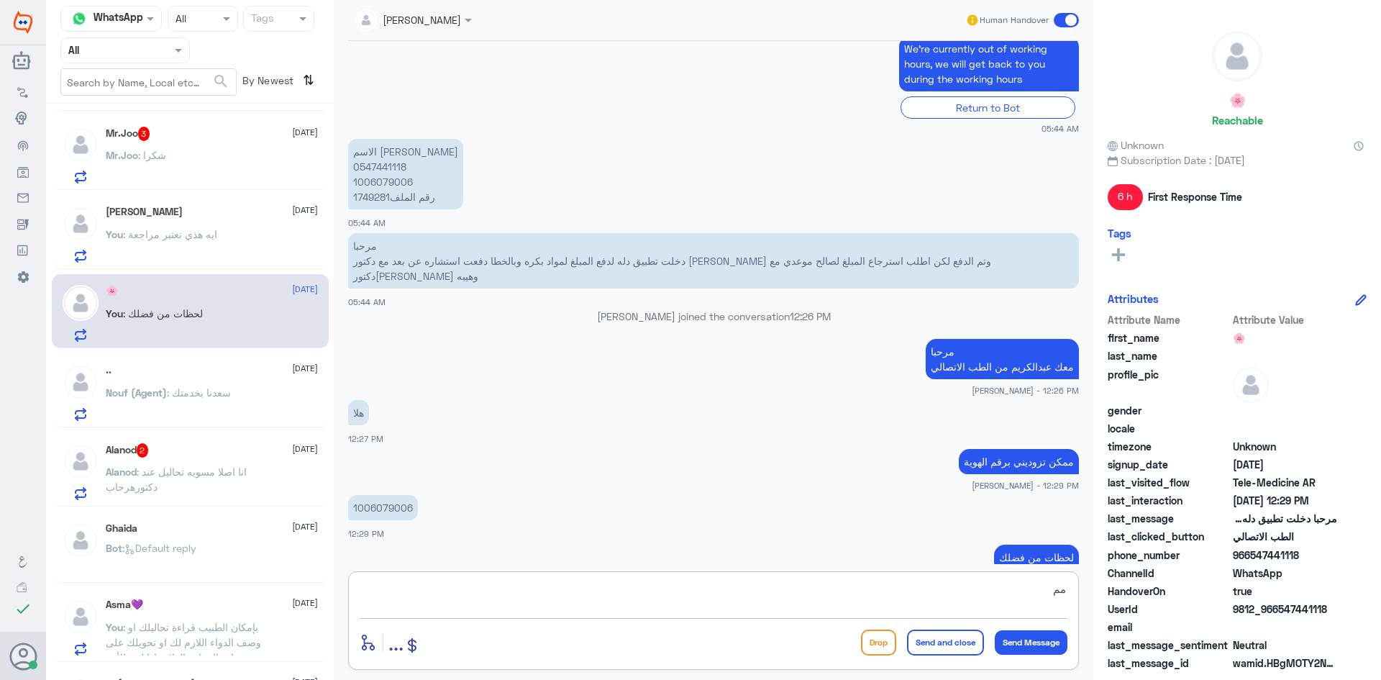
type textarea "م"
type textarea "طبعاً المبلغ يرجع في حسابك لا يمكن ترحيله الى موعد آخر"
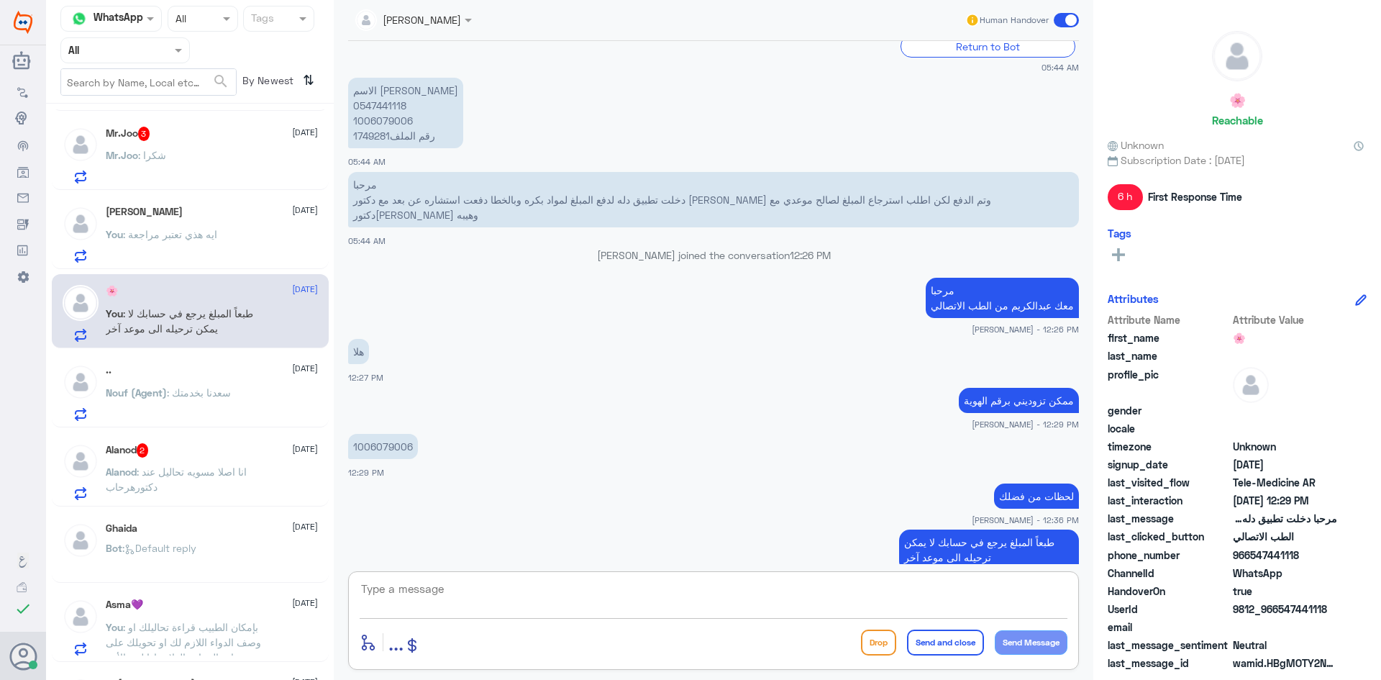
click at [204, 150] on div "Mr.Joo 3 1 September Mr.Joo : شكرا" at bounding box center [212, 155] width 212 height 57
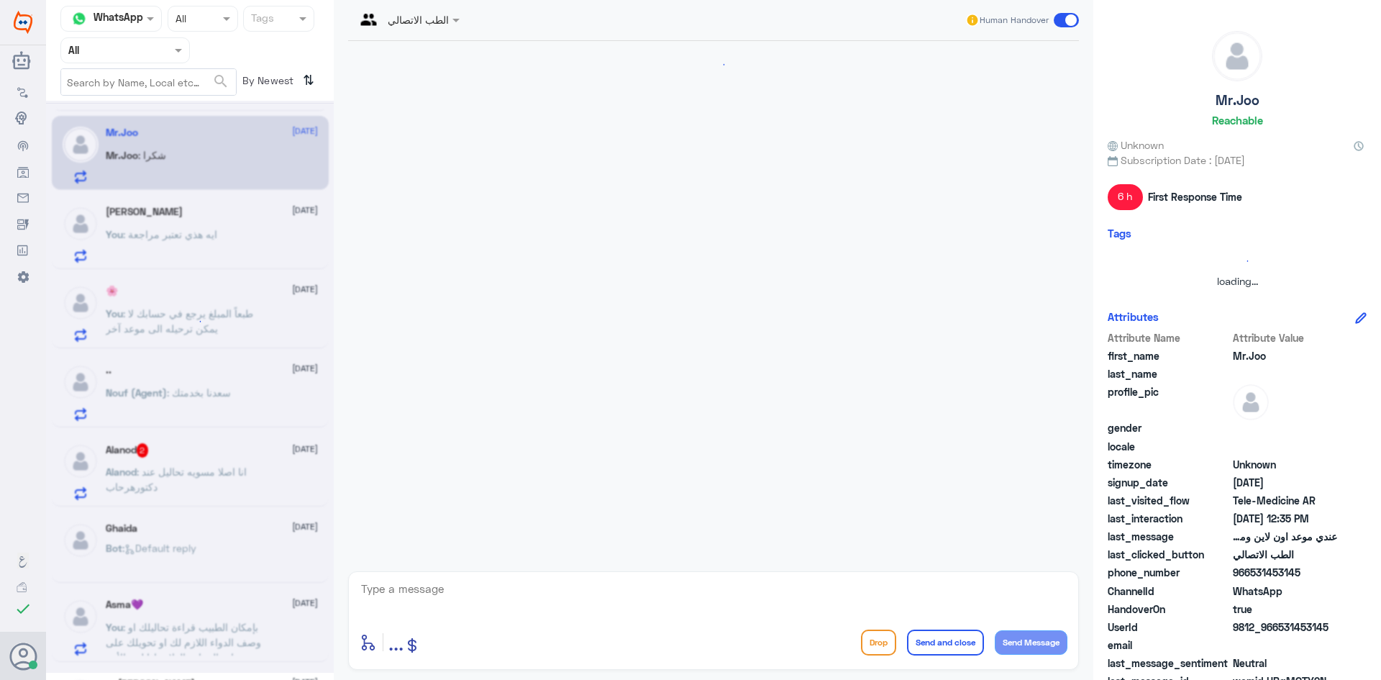
scroll to position [260, 0]
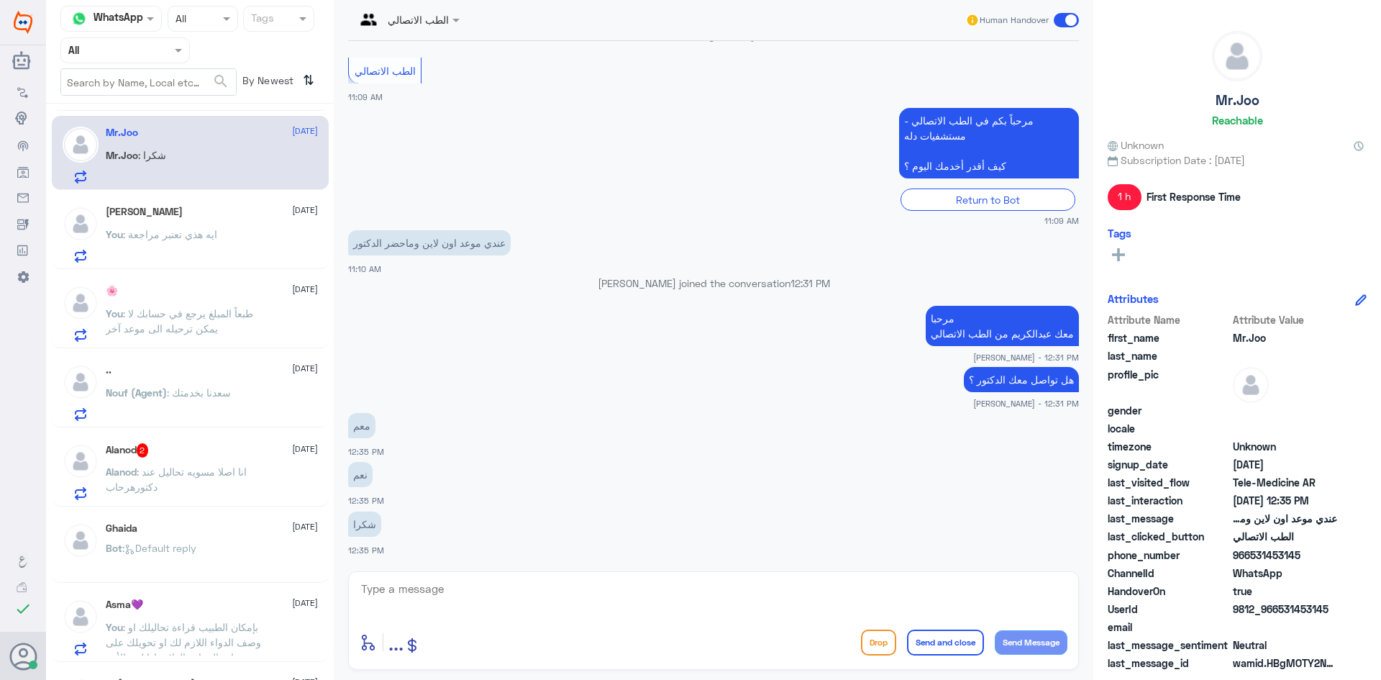
click at [542, 597] on textarea at bounding box center [714, 596] width 708 height 35
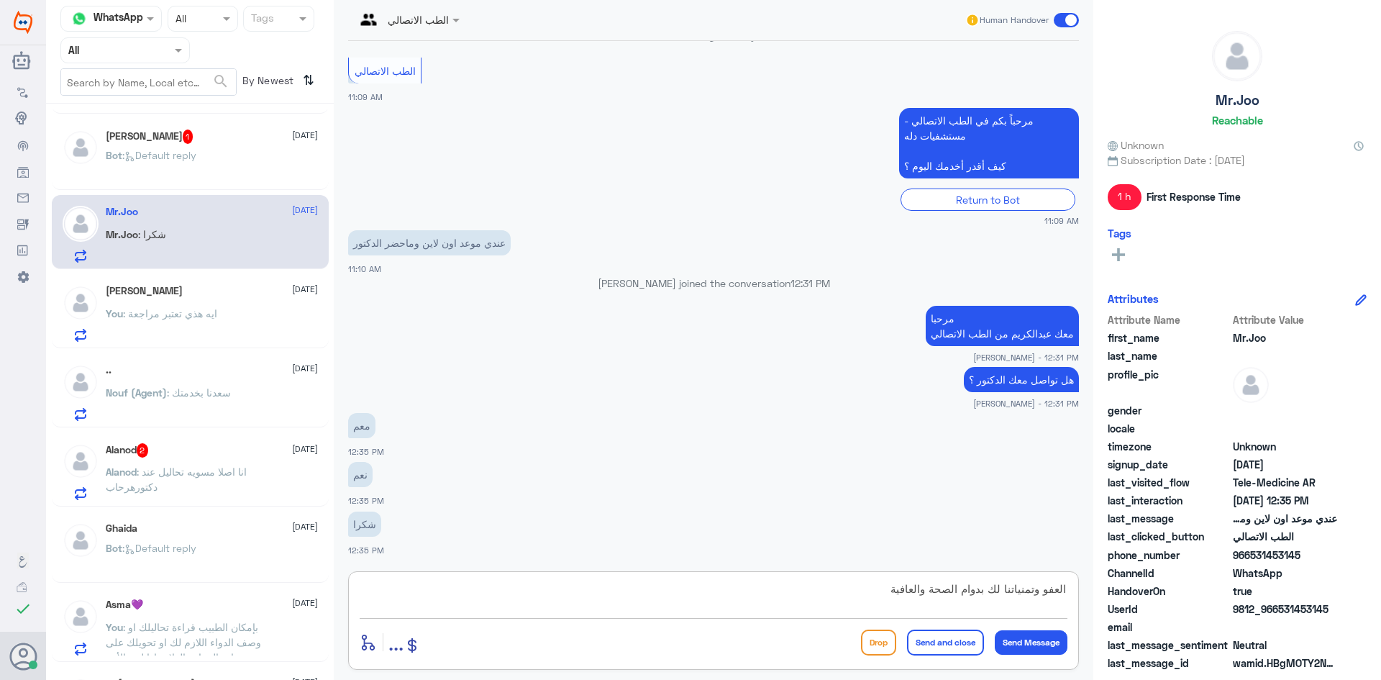
type textarea "العفو وتمنياتنا لك بدوام الصحة والعافية"
click at [926, 649] on button "Send and close" at bounding box center [945, 642] width 77 height 26
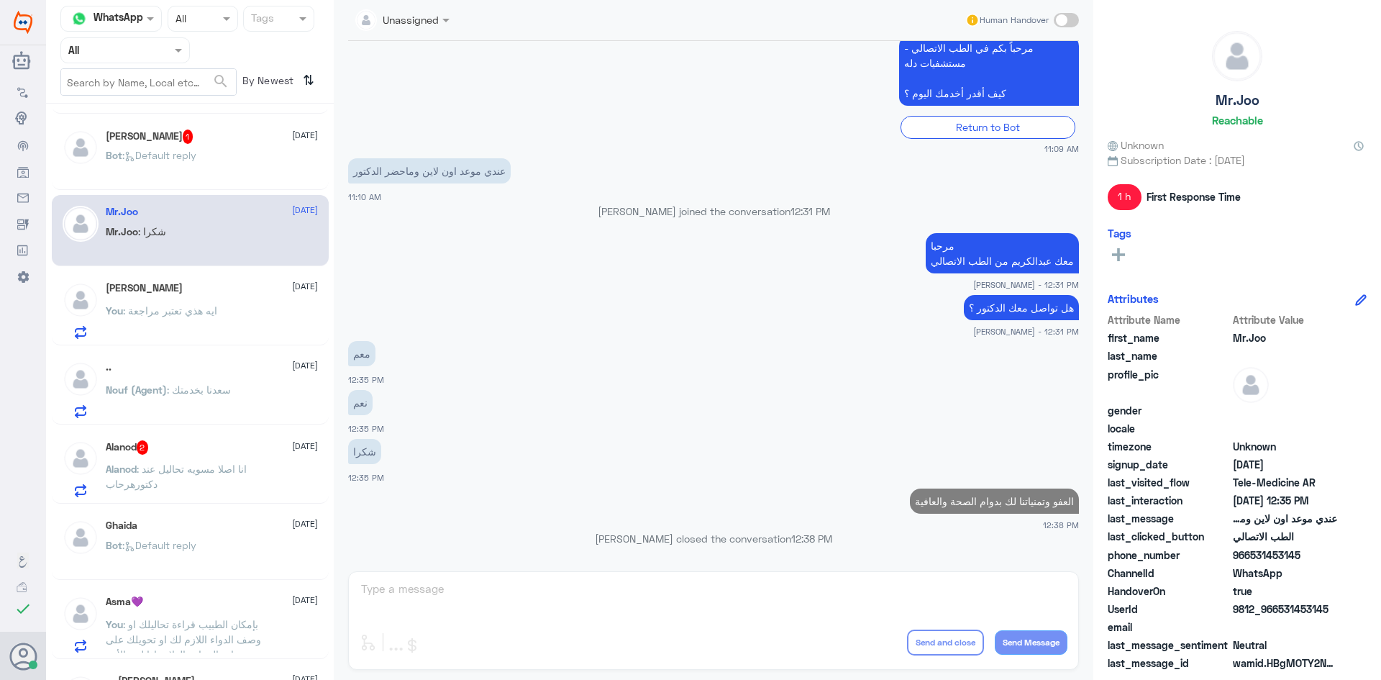
click at [209, 163] on div "Bot : Default reply" at bounding box center [212, 167] width 212 height 32
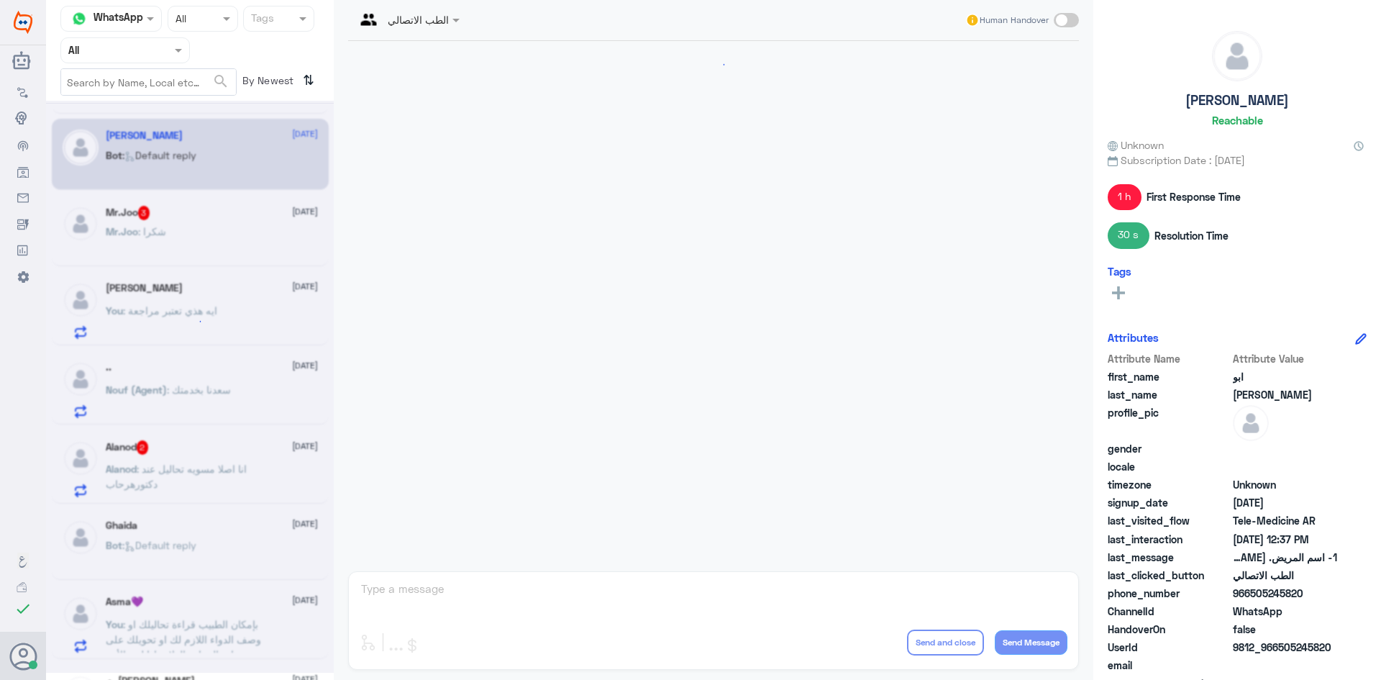
scroll to position [1078, 0]
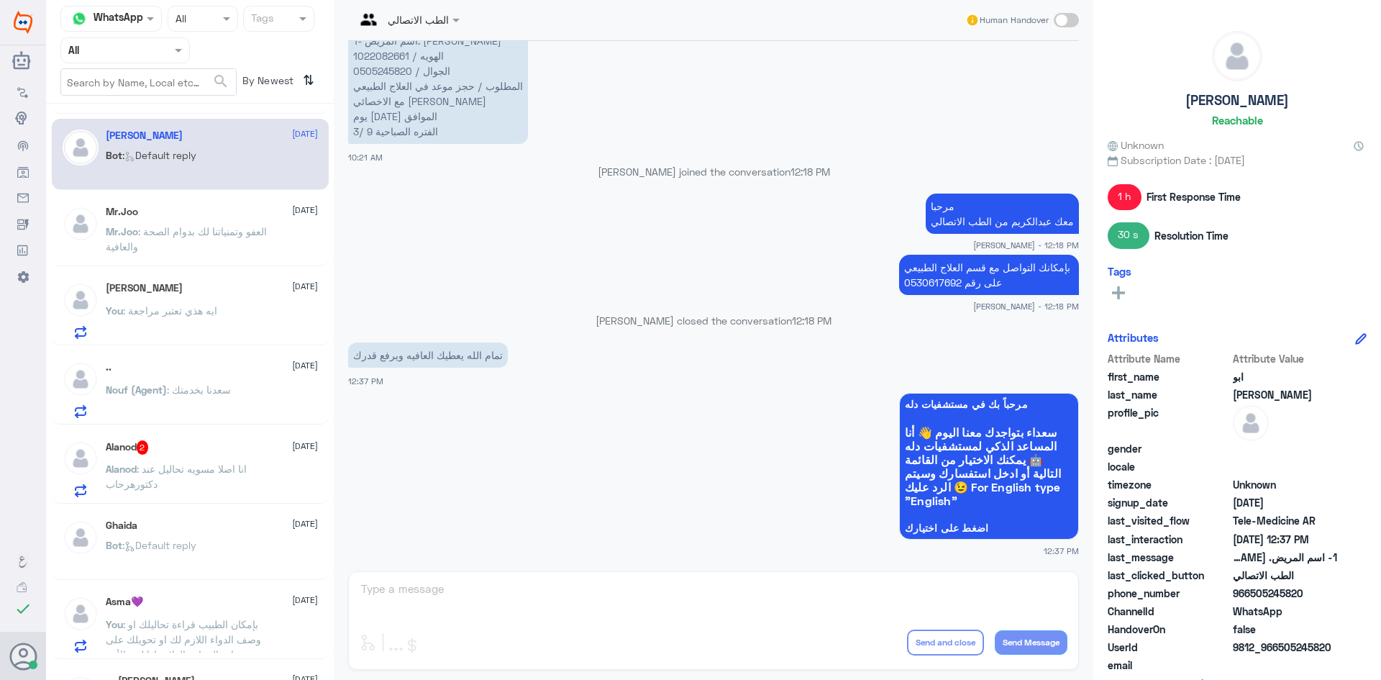
click at [211, 464] on span ": انا اصلا مسويه تحاليل عند دكتورهرحاب" at bounding box center [176, 475] width 141 height 27
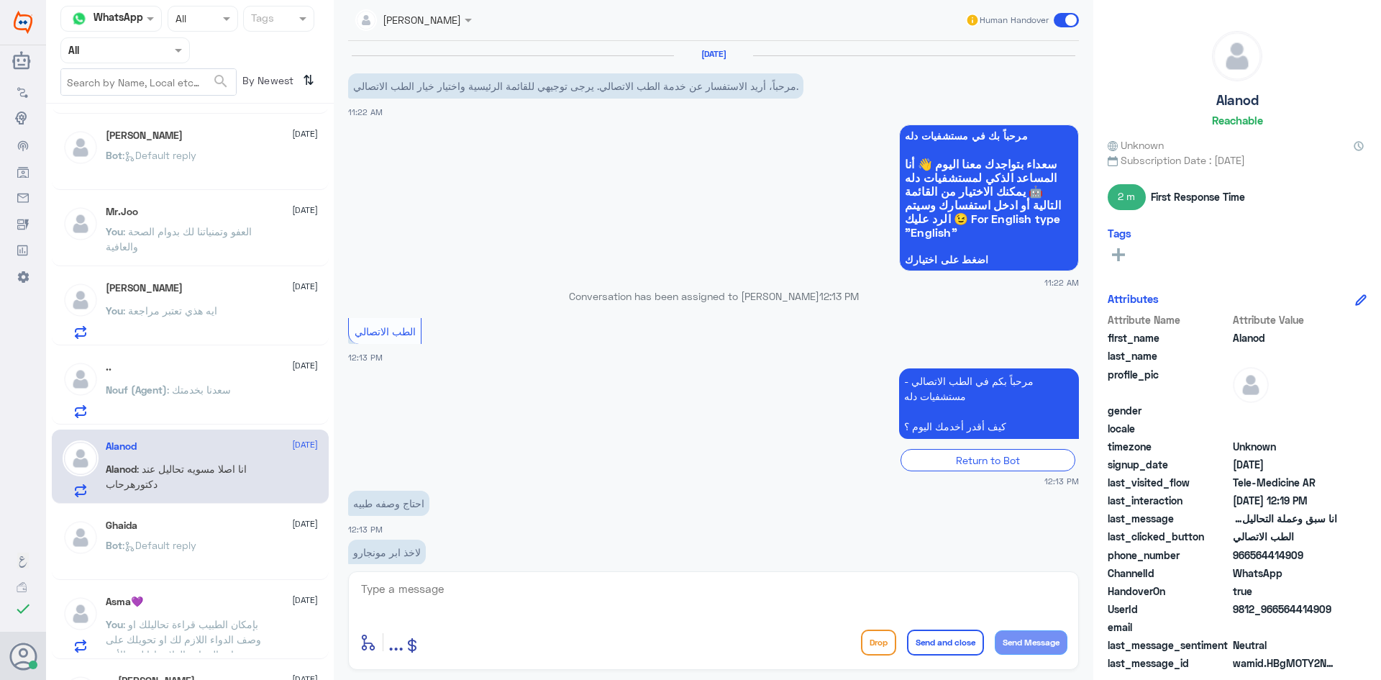
scroll to position [536, 0]
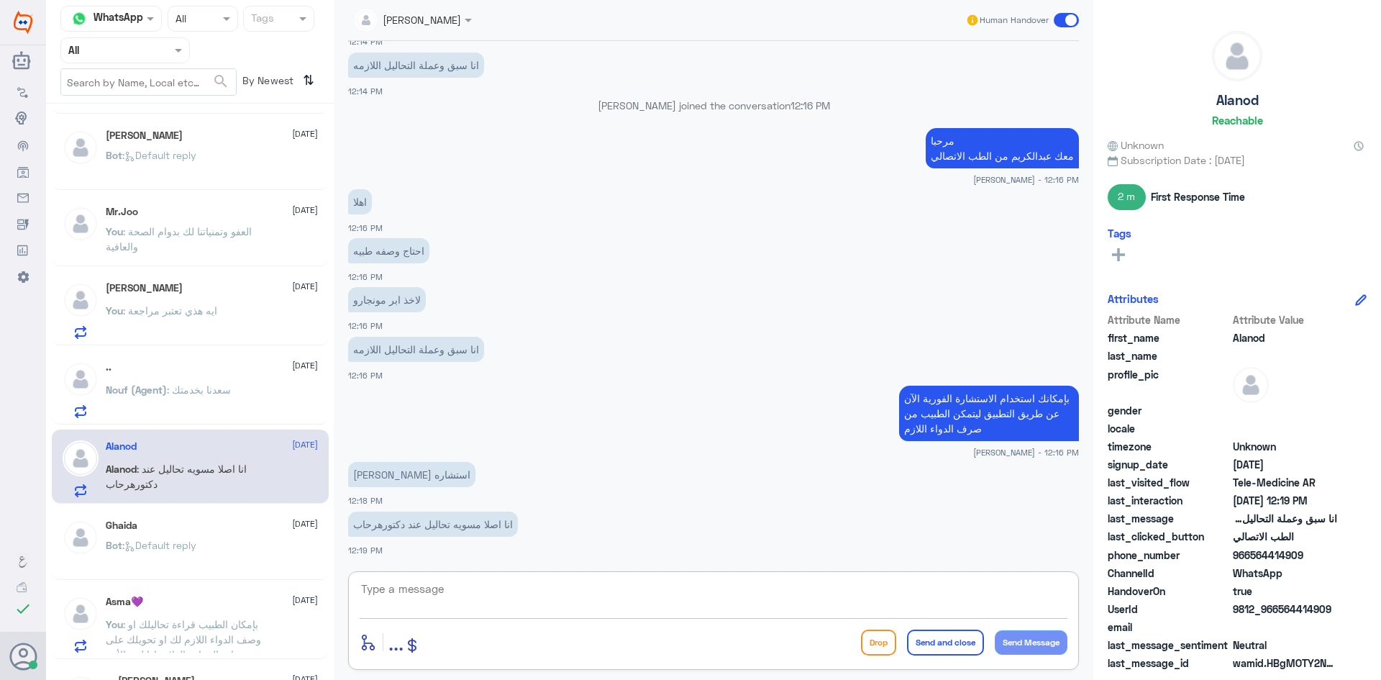
click at [532, 595] on textarea at bounding box center [714, 596] width 708 height 35
type textarea "الاستشارة من خلالها يتمكن الطبيب من كتابة الوصفة بناء على نتائج التحاليل وصرف ا…"
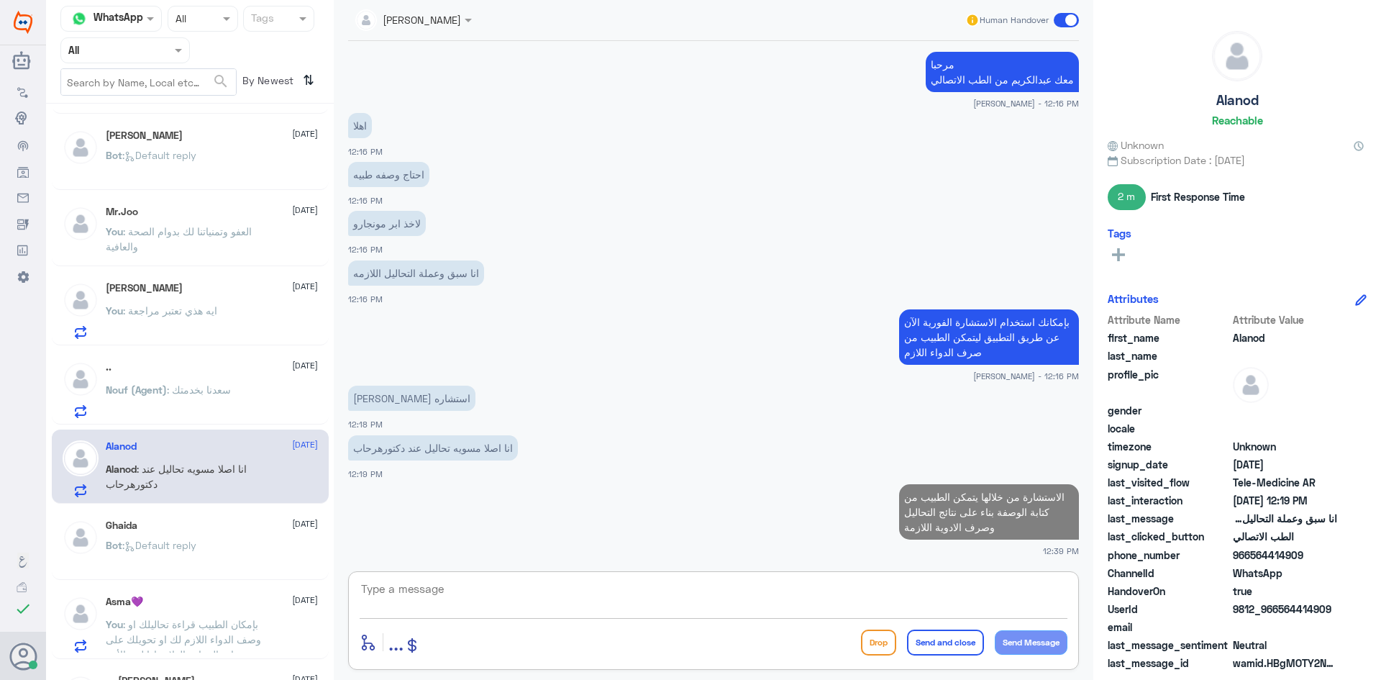
click at [204, 220] on div "Mr.Joo 1 September You : العفو وتمنياتنا لك بدوام الصحة والعافية" at bounding box center [212, 233] width 212 height 54
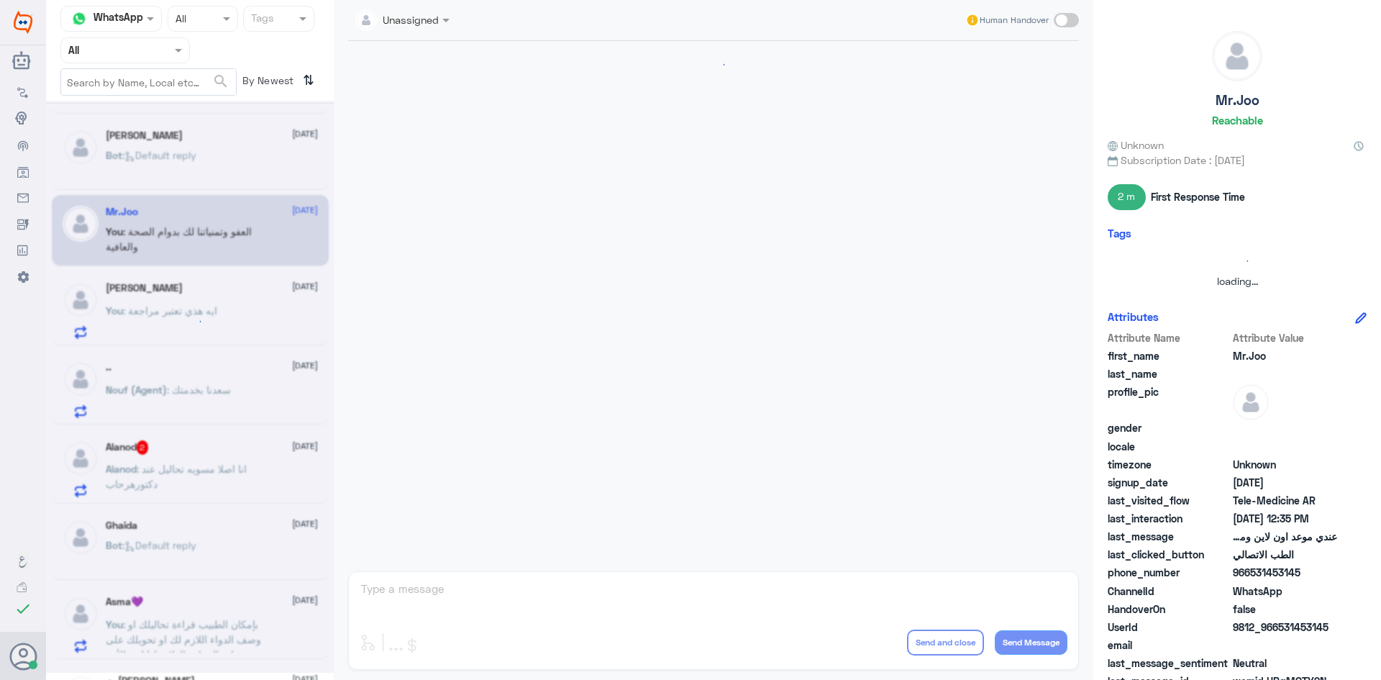
scroll to position [333, 0]
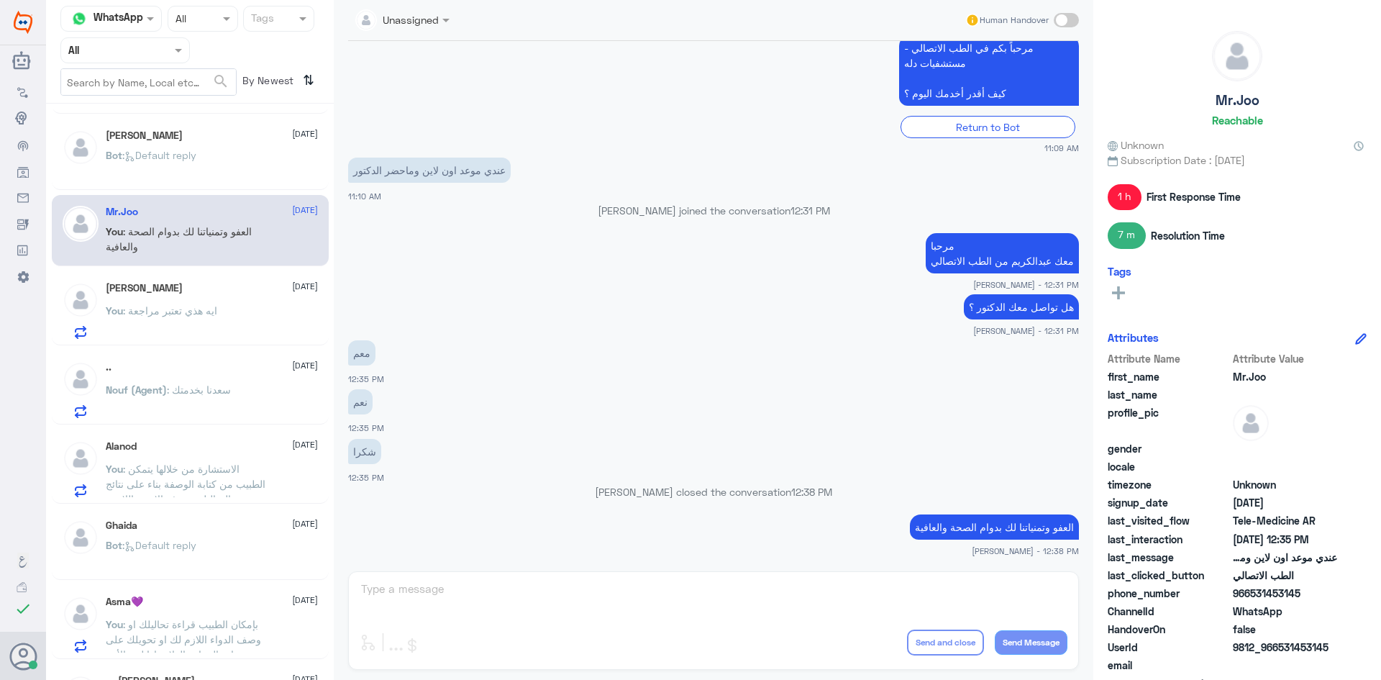
click at [218, 301] on div "ARWA Alnemer 1 September You : ايه هذي تعتبر مراجعة" at bounding box center [212, 310] width 212 height 57
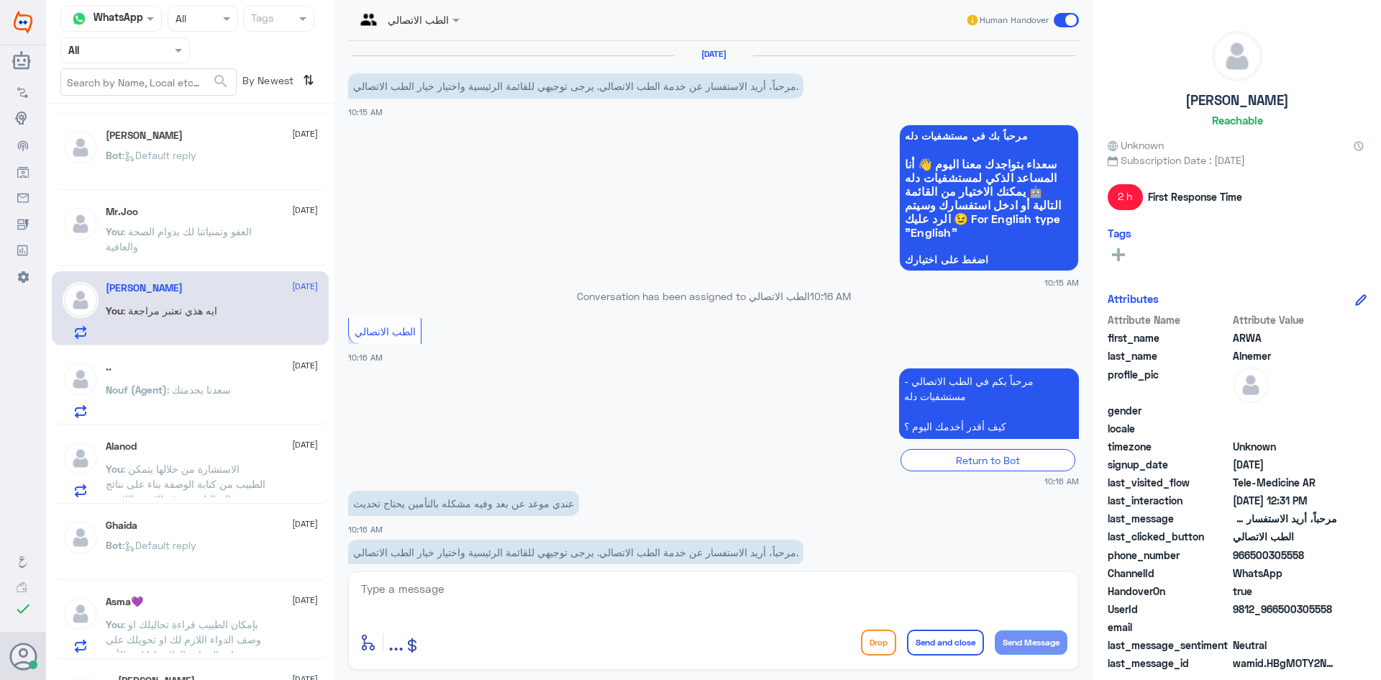
scroll to position [501, 0]
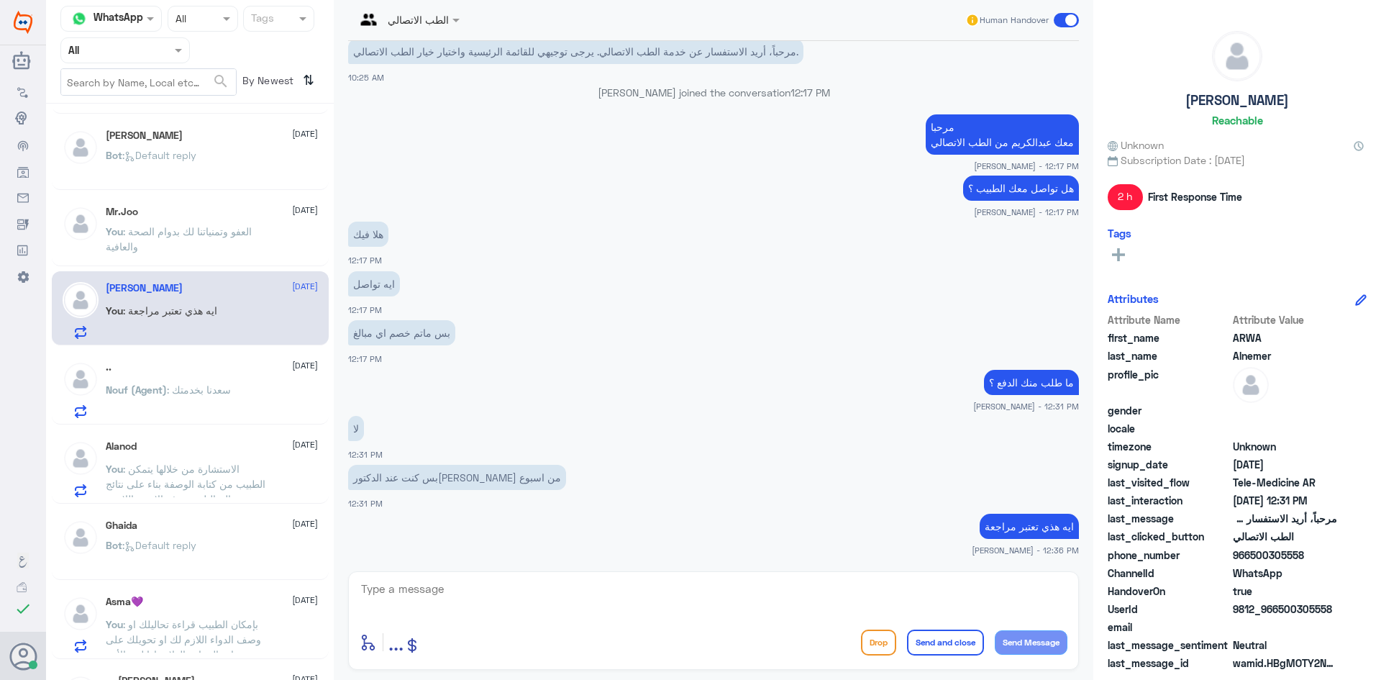
click at [1061, 19] on span at bounding box center [1066, 20] width 25 height 14
click at [0, 0] on input "checkbox" at bounding box center [0, 0] width 0 height 0
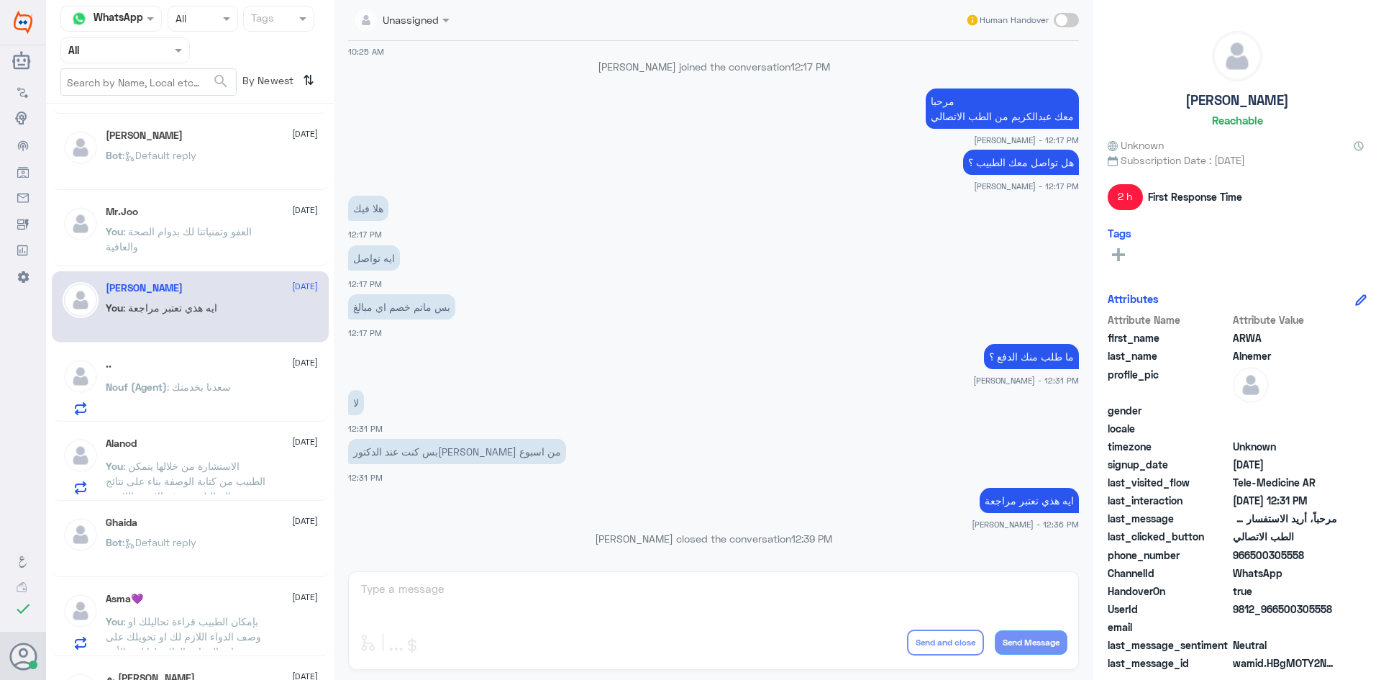
click at [186, 389] on span ": سعدنا بخدمتك" at bounding box center [199, 386] width 64 height 12
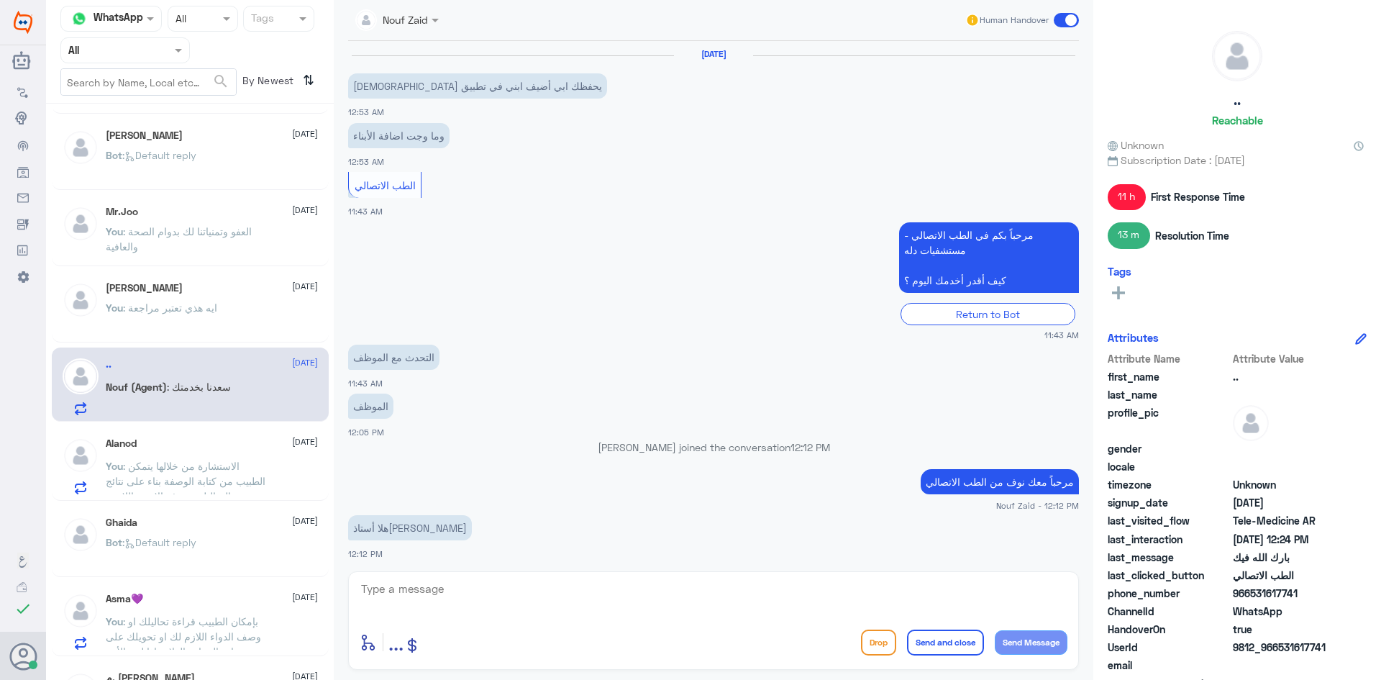
scroll to position [528, 0]
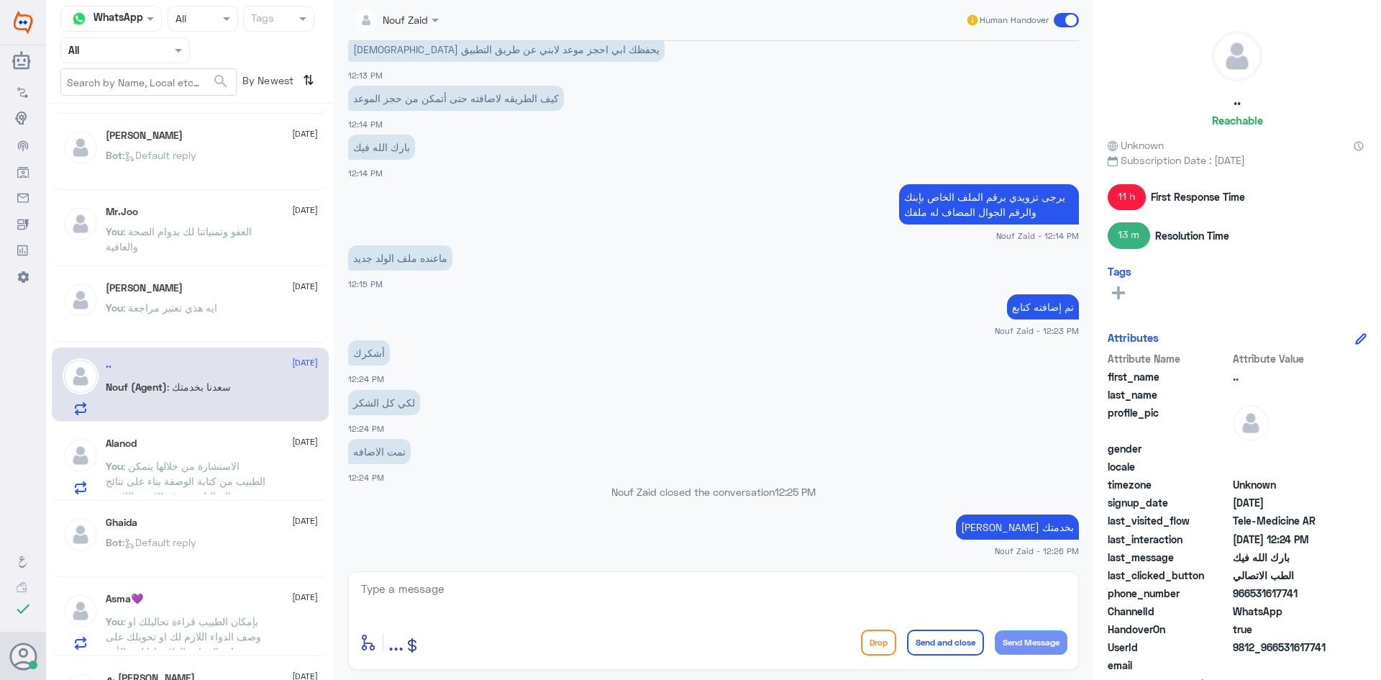
click at [1061, 20] on span at bounding box center [1066, 20] width 25 height 14
click at [0, 0] on input "checkbox" at bounding box center [0, 0] width 0 height 0
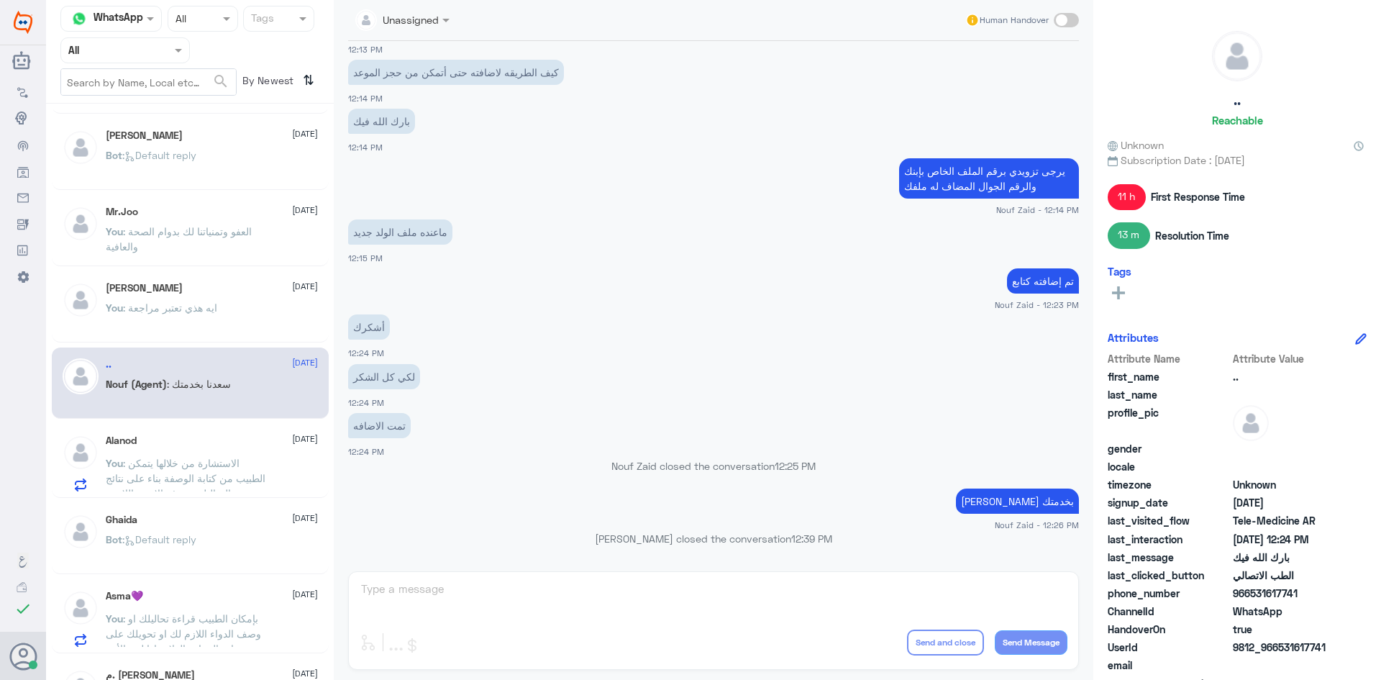
click at [214, 166] on div "Bot : Default reply" at bounding box center [212, 167] width 212 height 32
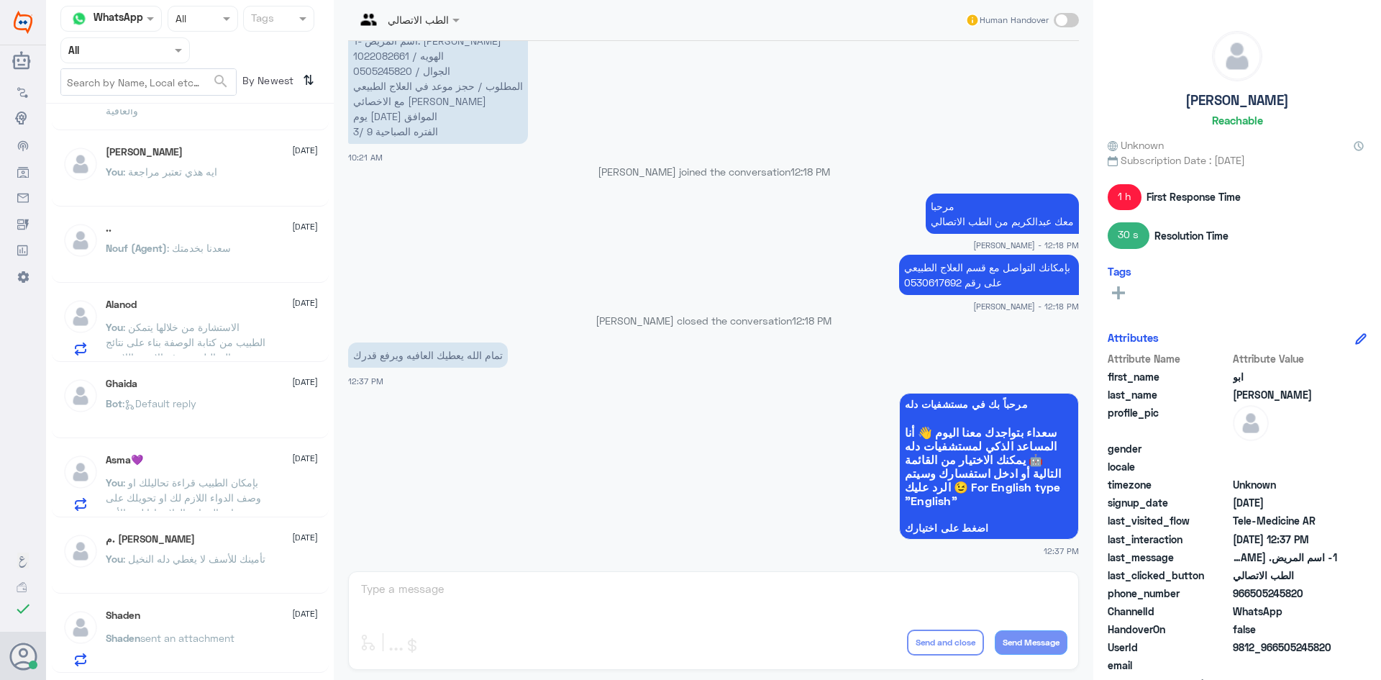
scroll to position [219, 0]
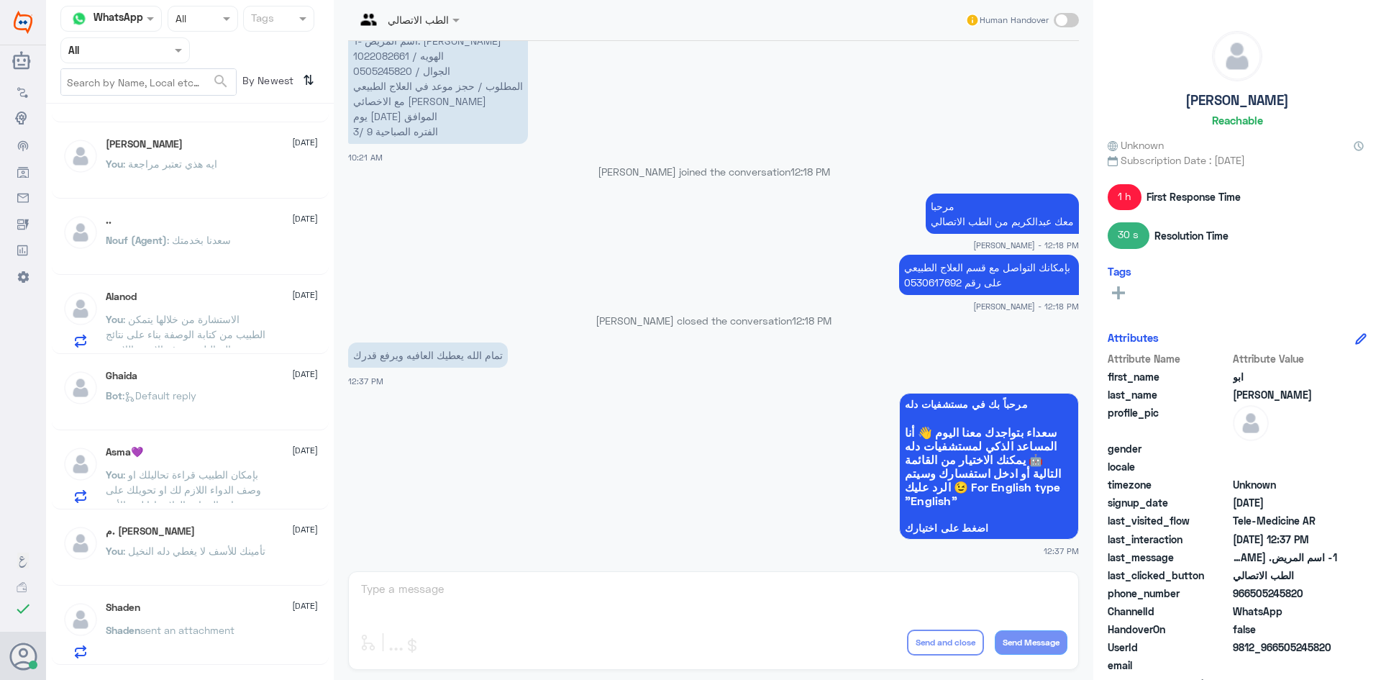
click at [218, 259] on p "Nouf (Agent) : سعدنا بخدمتك" at bounding box center [168, 250] width 125 height 36
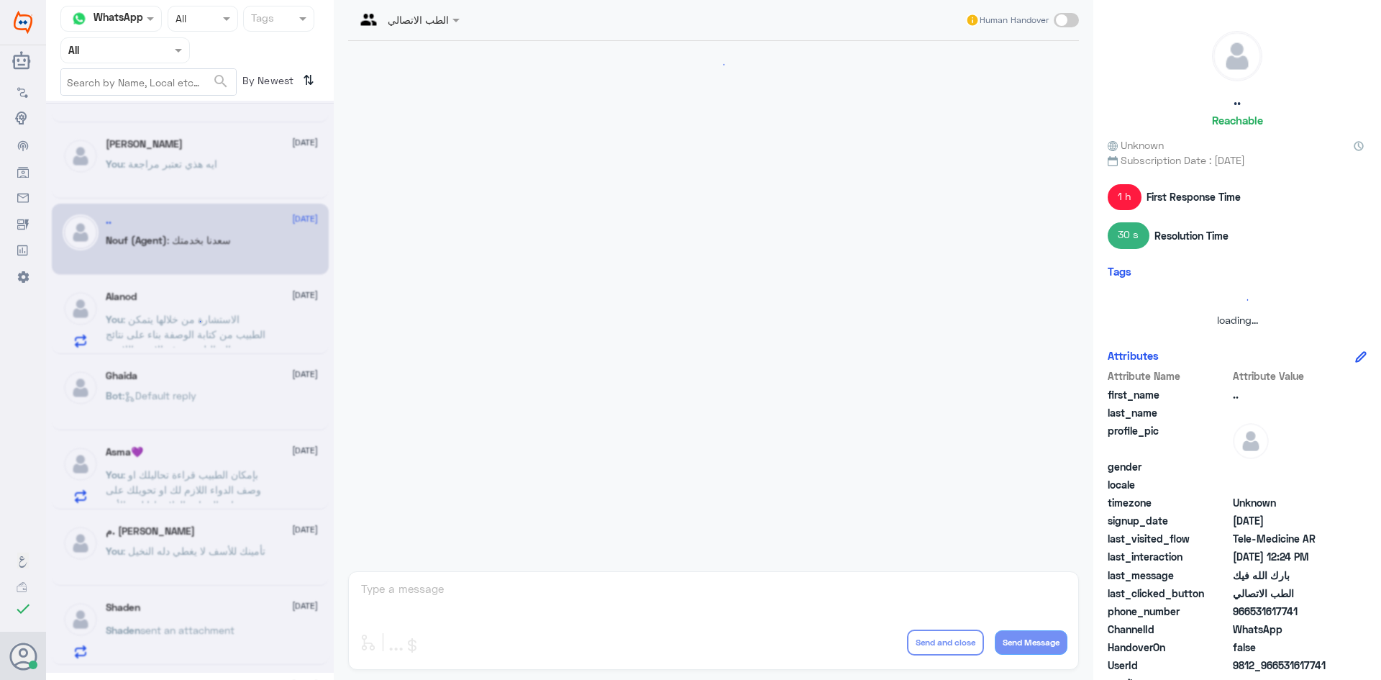
scroll to position [505, 0]
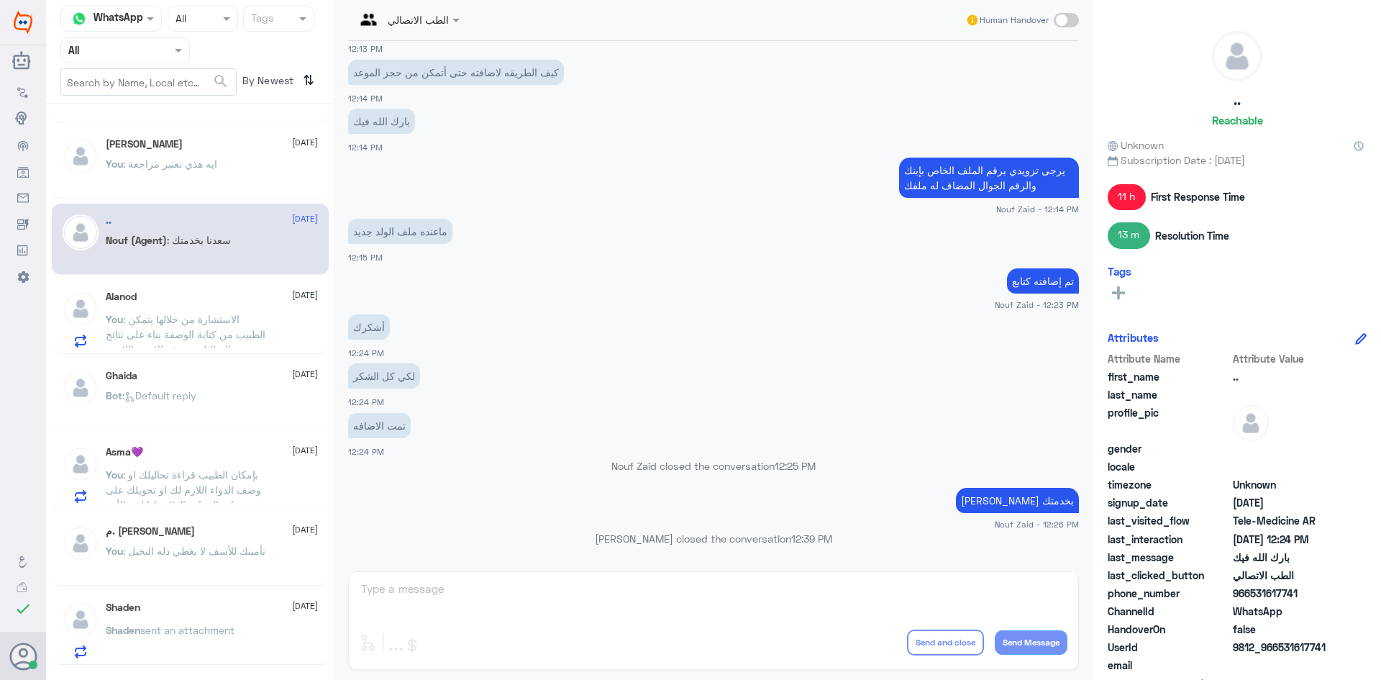
click at [212, 168] on span ": ايه هذي تعتبر مراجعة" at bounding box center [170, 163] width 94 height 12
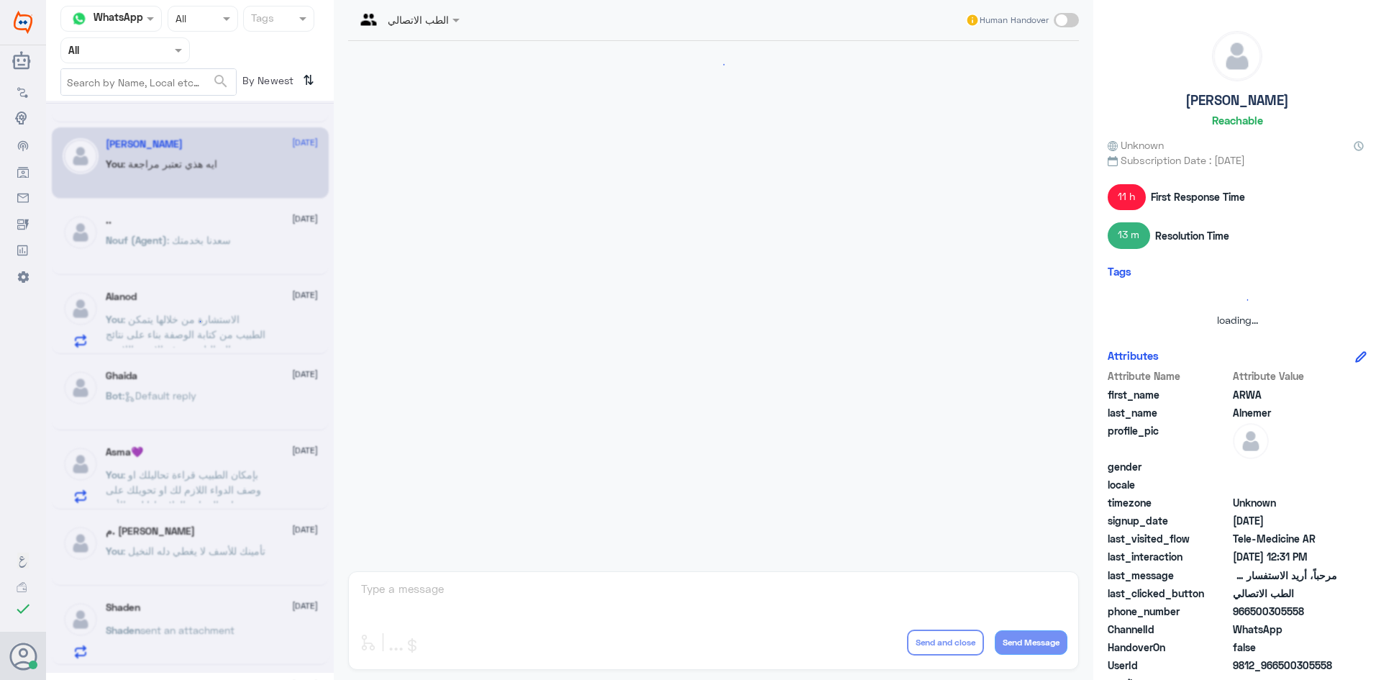
scroll to position [526, 0]
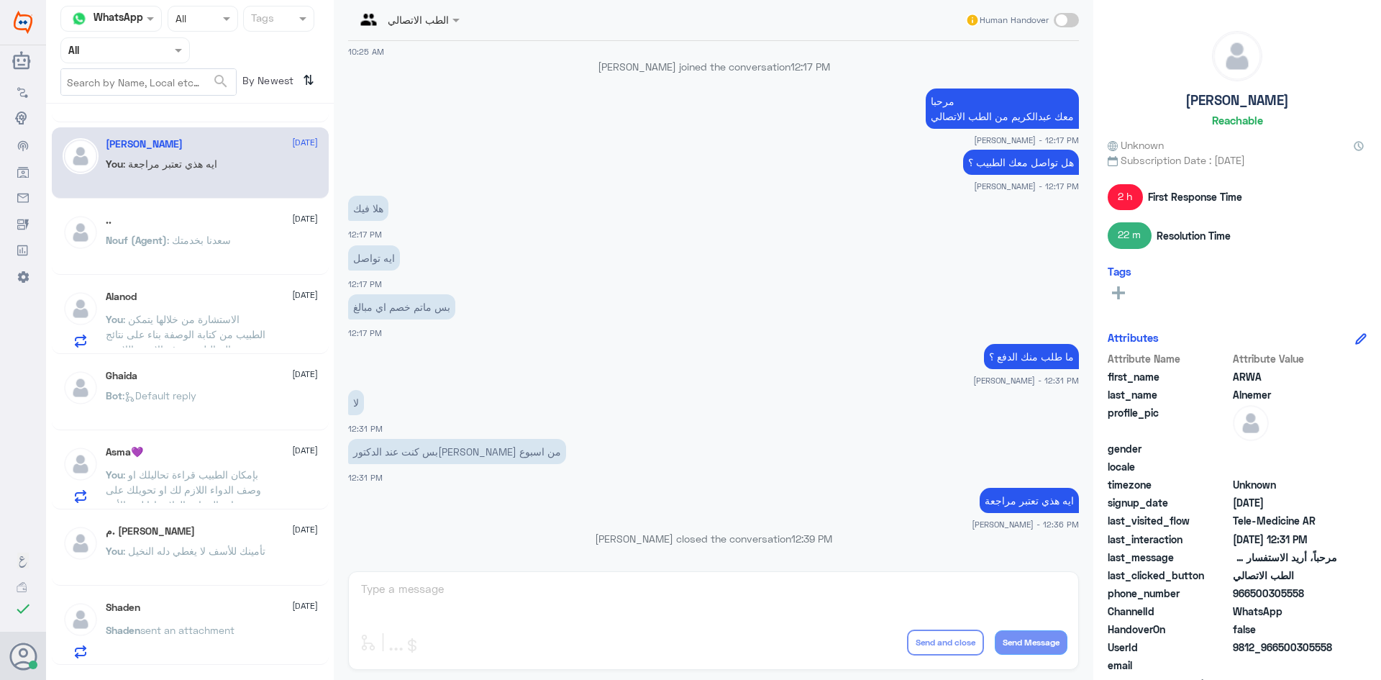
click at [236, 319] on span ": الاستشارة من خلالها يتمكن الطبيب من كتابة الوصفة بناء على نتائج التحاليل وصرف…" at bounding box center [186, 334] width 160 height 42
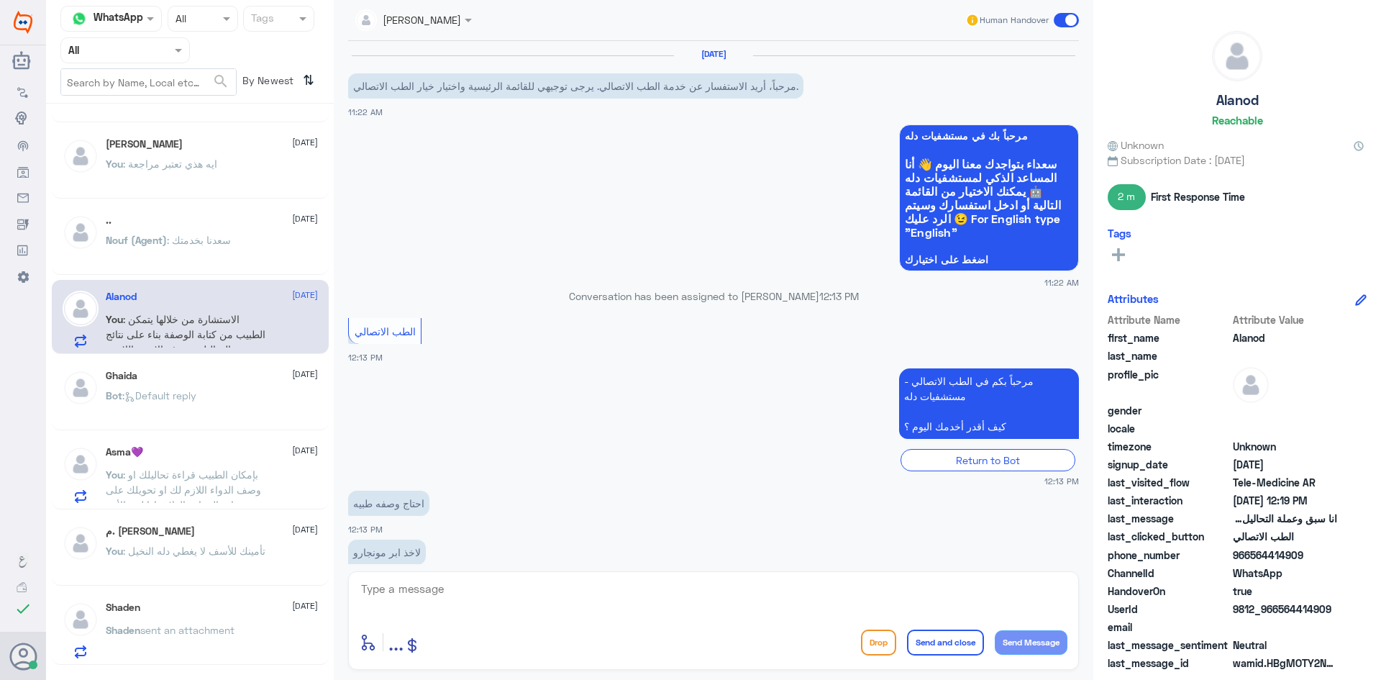
scroll to position [613, 0]
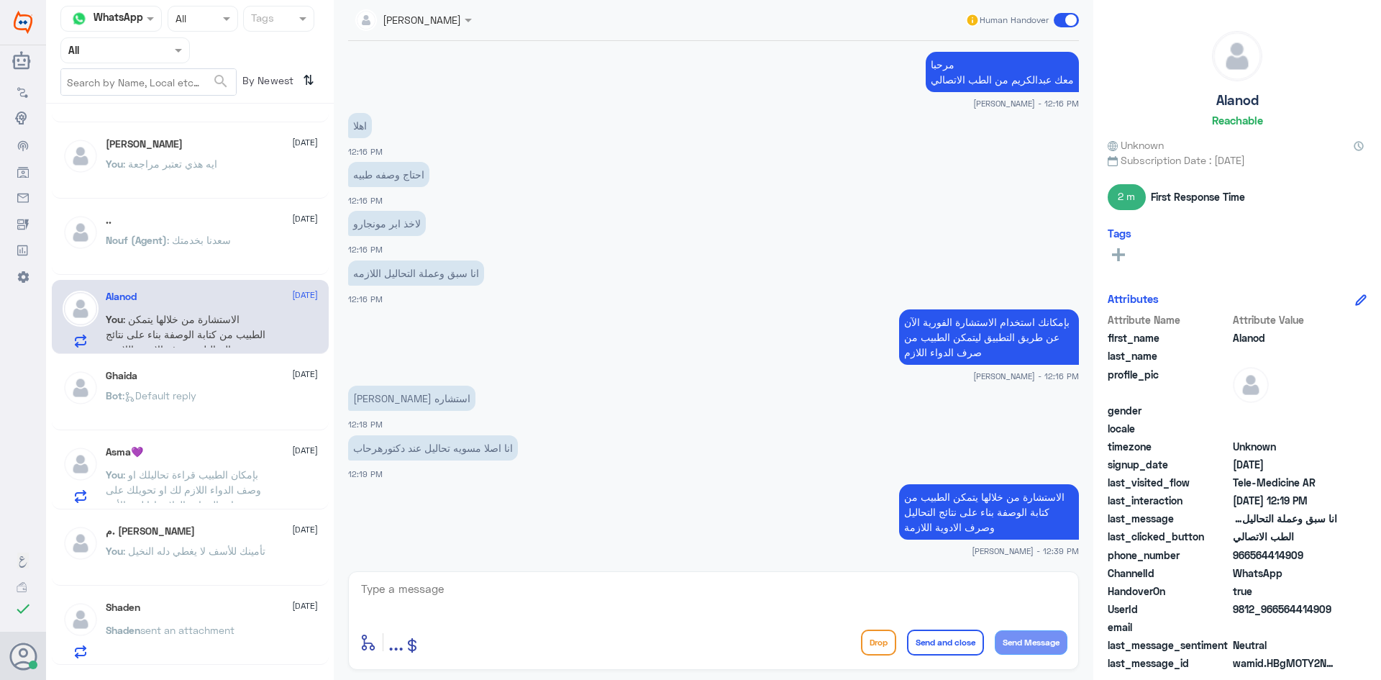
click at [232, 388] on div "Ghaida 1 September Bot : Default reply" at bounding box center [212, 397] width 212 height 54
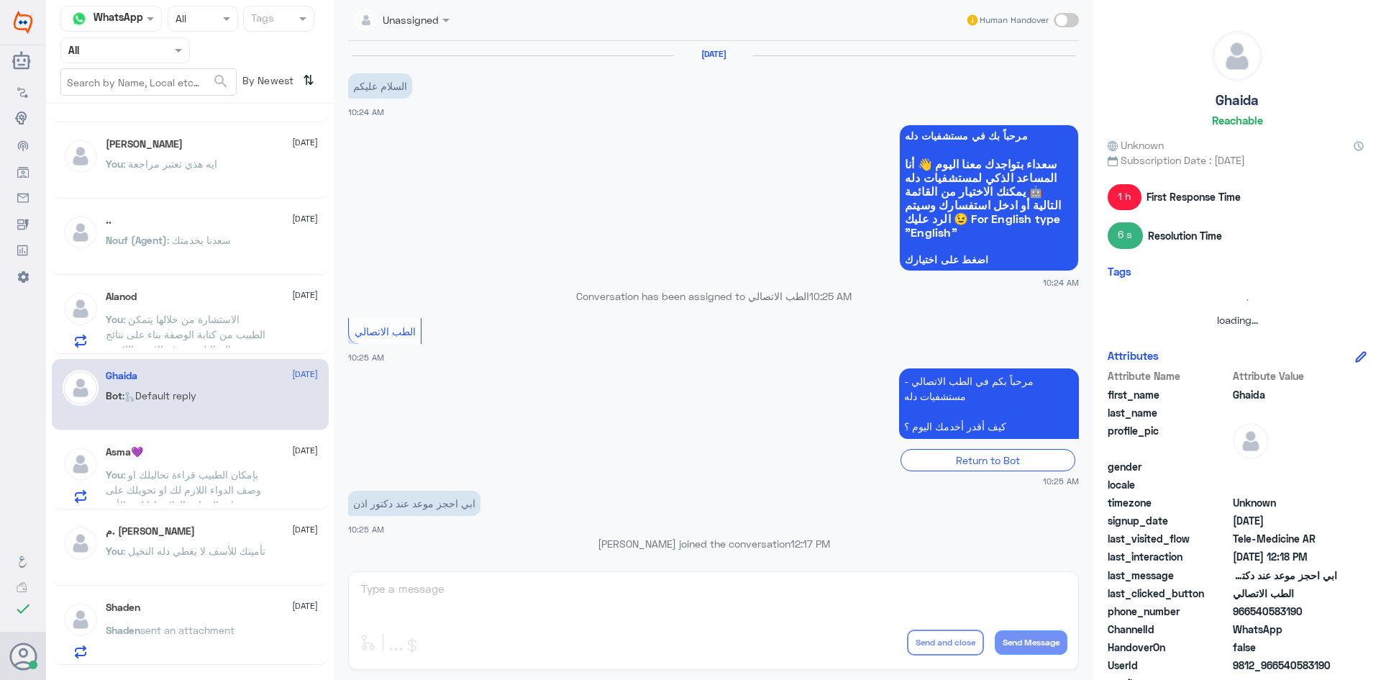
scroll to position [590, 0]
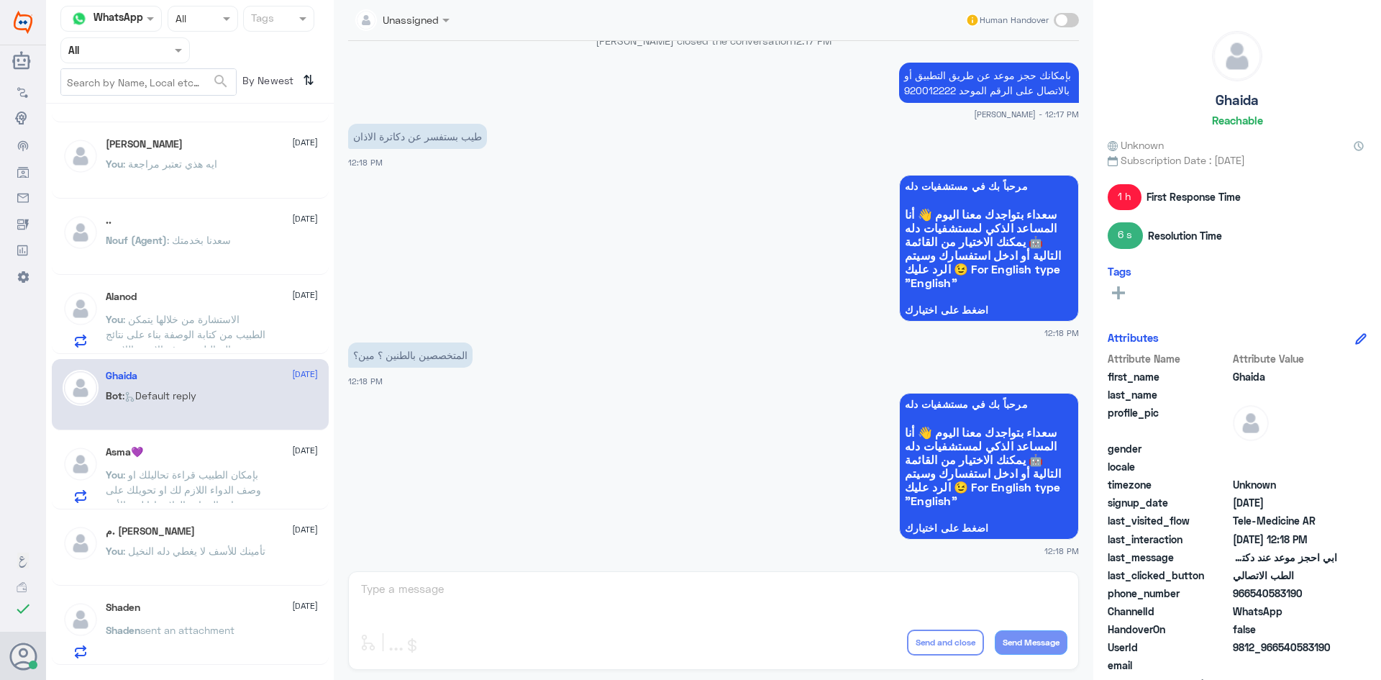
click at [181, 456] on div "Asma💜 1 September" at bounding box center [212, 452] width 212 height 12
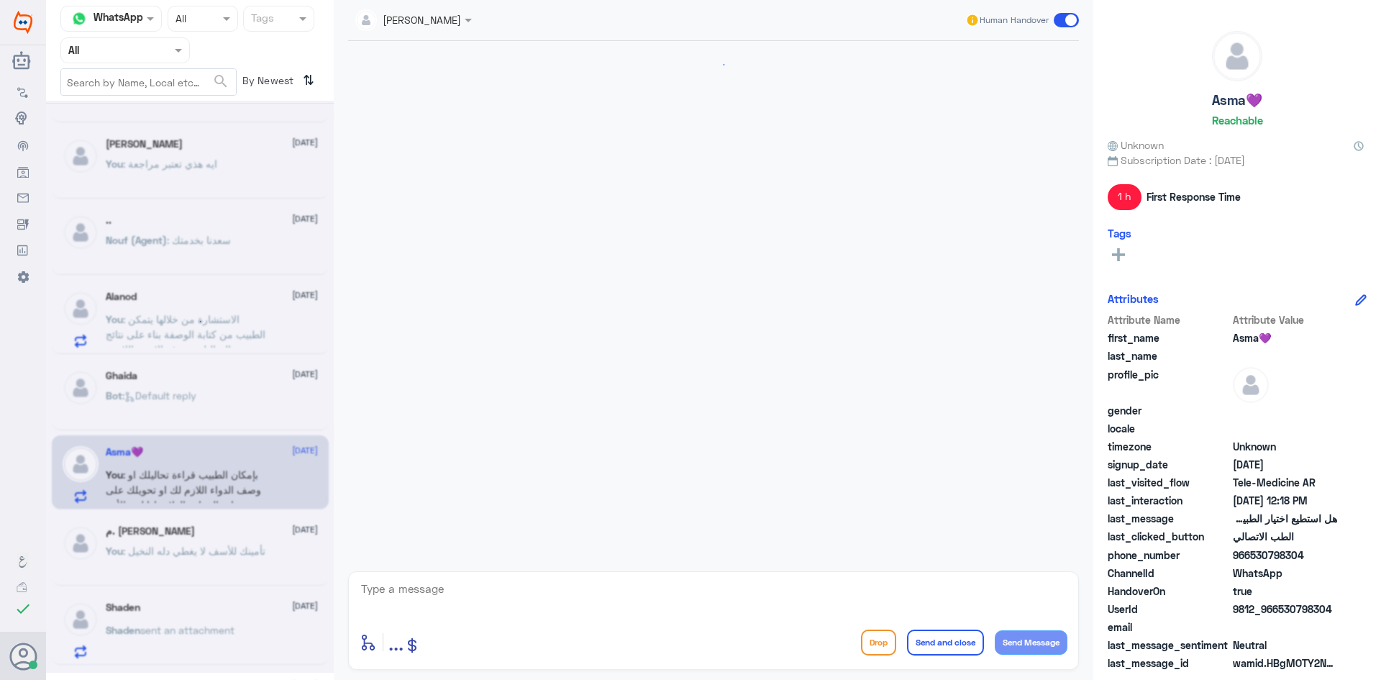
scroll to position [284, 0]
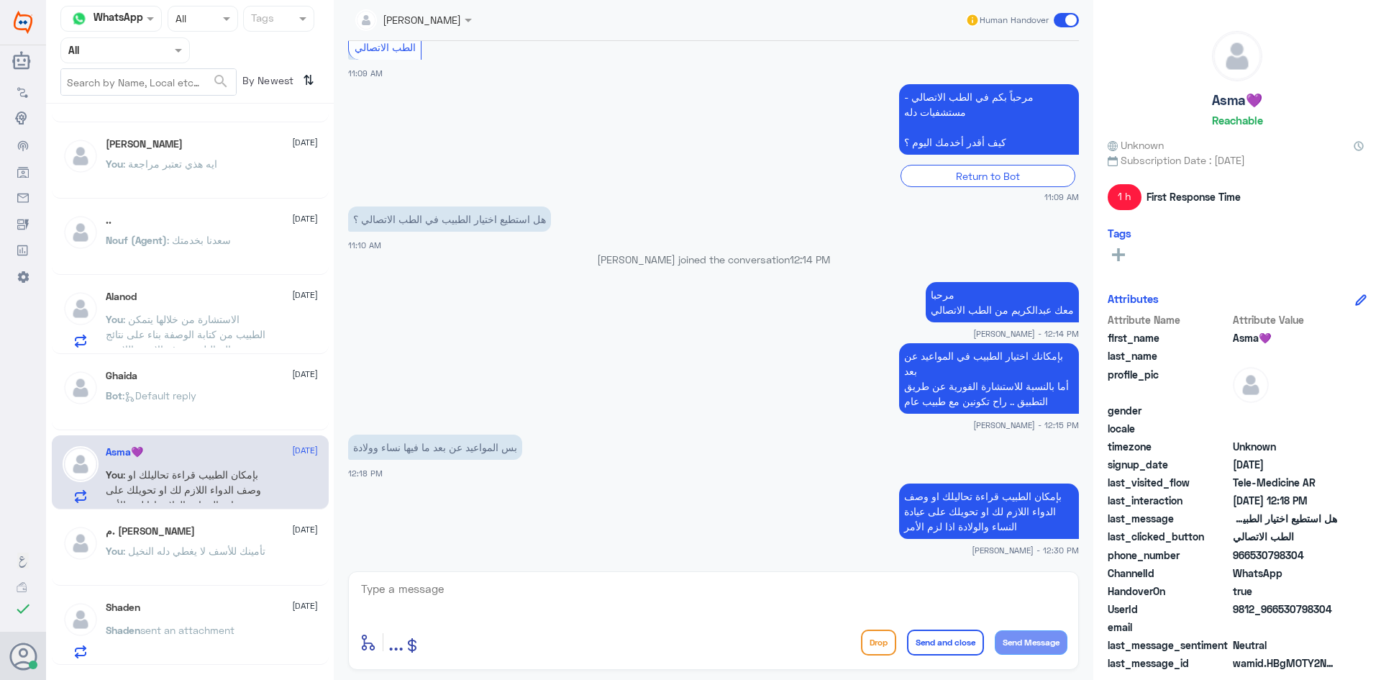
click at [1056, 22] on span at bounding box center [1066, 20] width 25 height 14
click at [0, 0] on input "checkbox" at bounding box center [0, 0] width 0 height 0
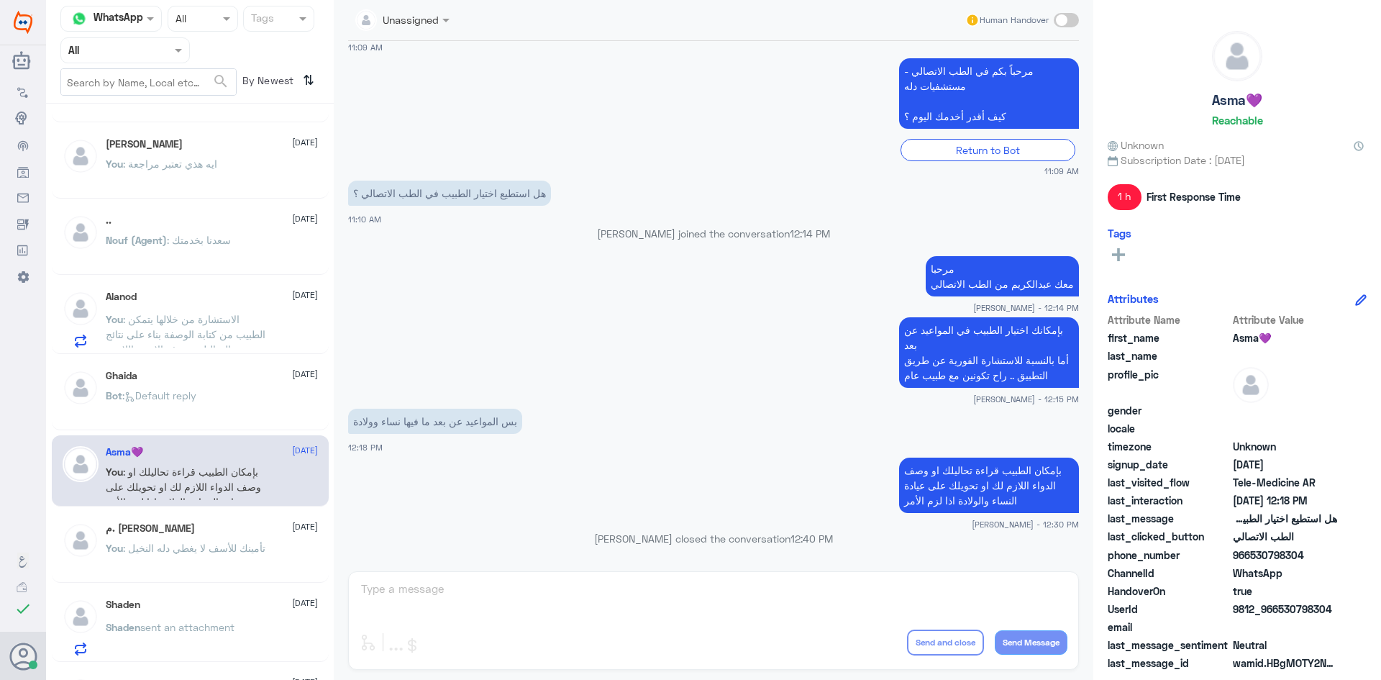
click at [235, 534] on div "م. ريان العطيشان 1 September You : تأمينك للأسف لا يغطي دله النخيل" at bounding box center [212, 549] width 212 height 54
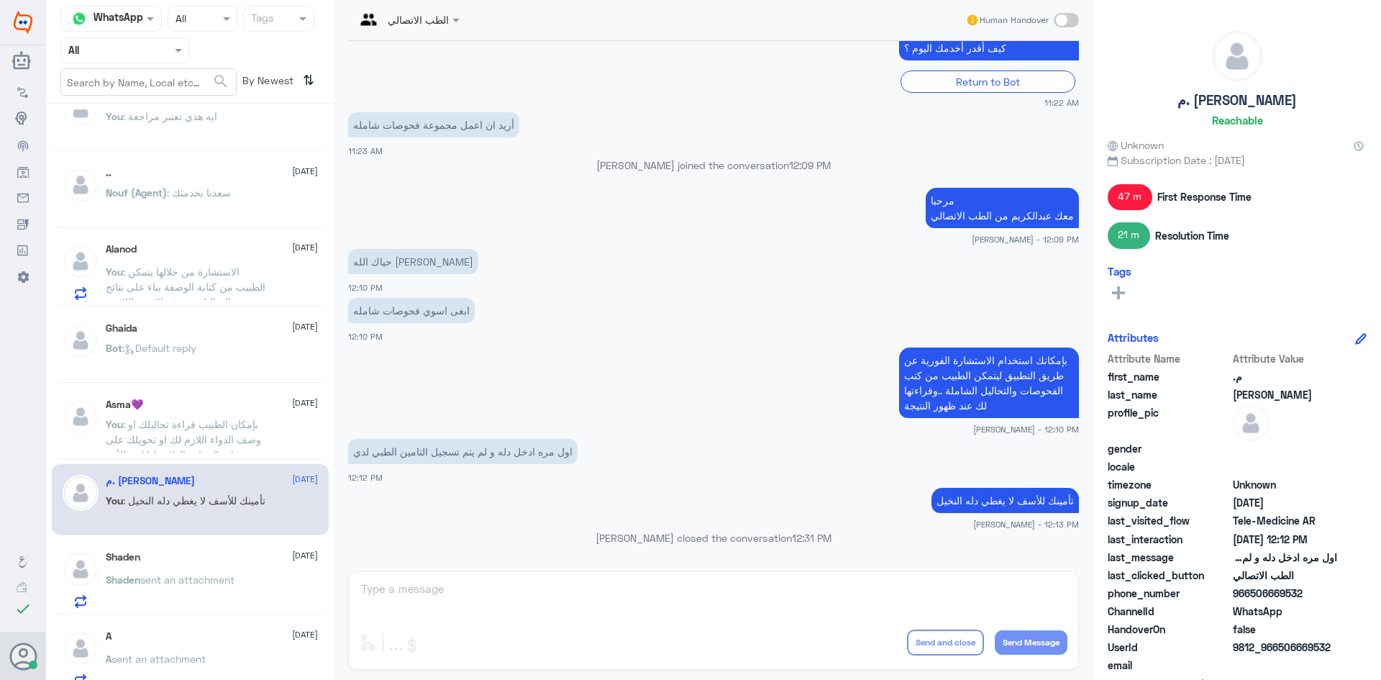
scroll to position [291, 0]
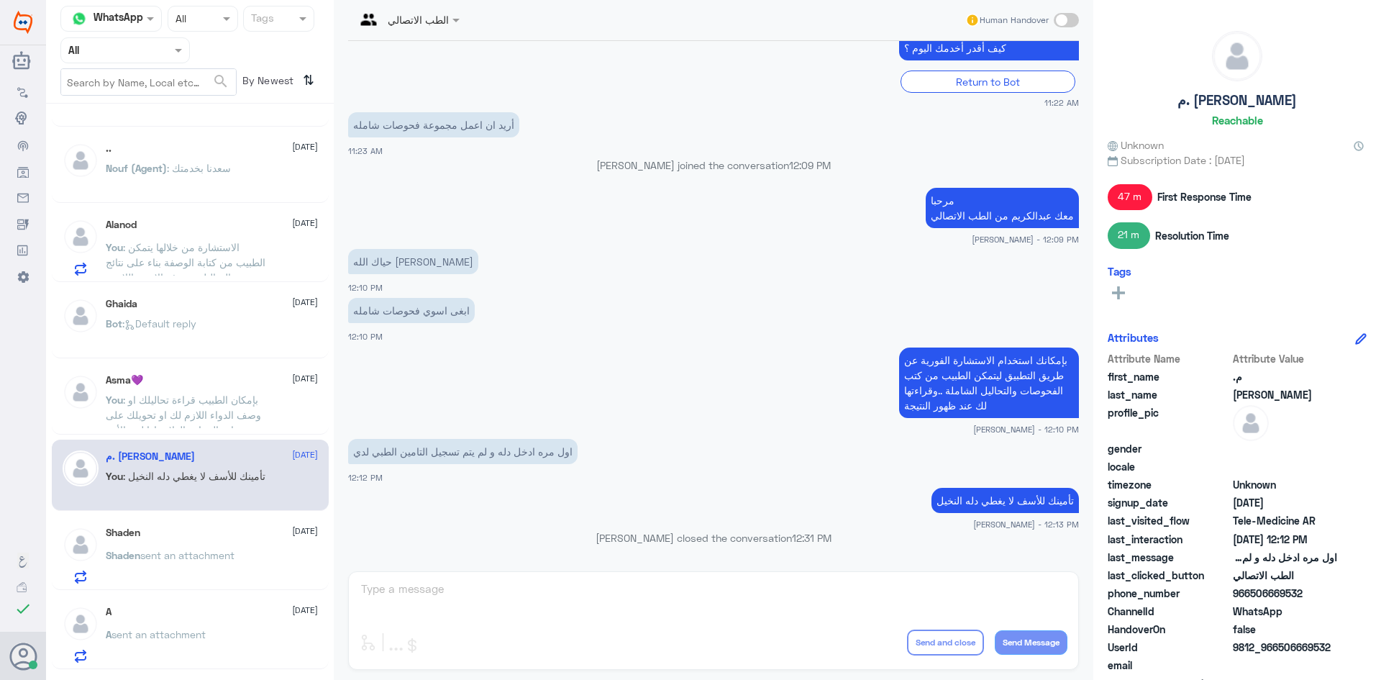
click at [194, 532] on div "Shaden 1 September" at bounding box center [212, 532] width 212 height 12
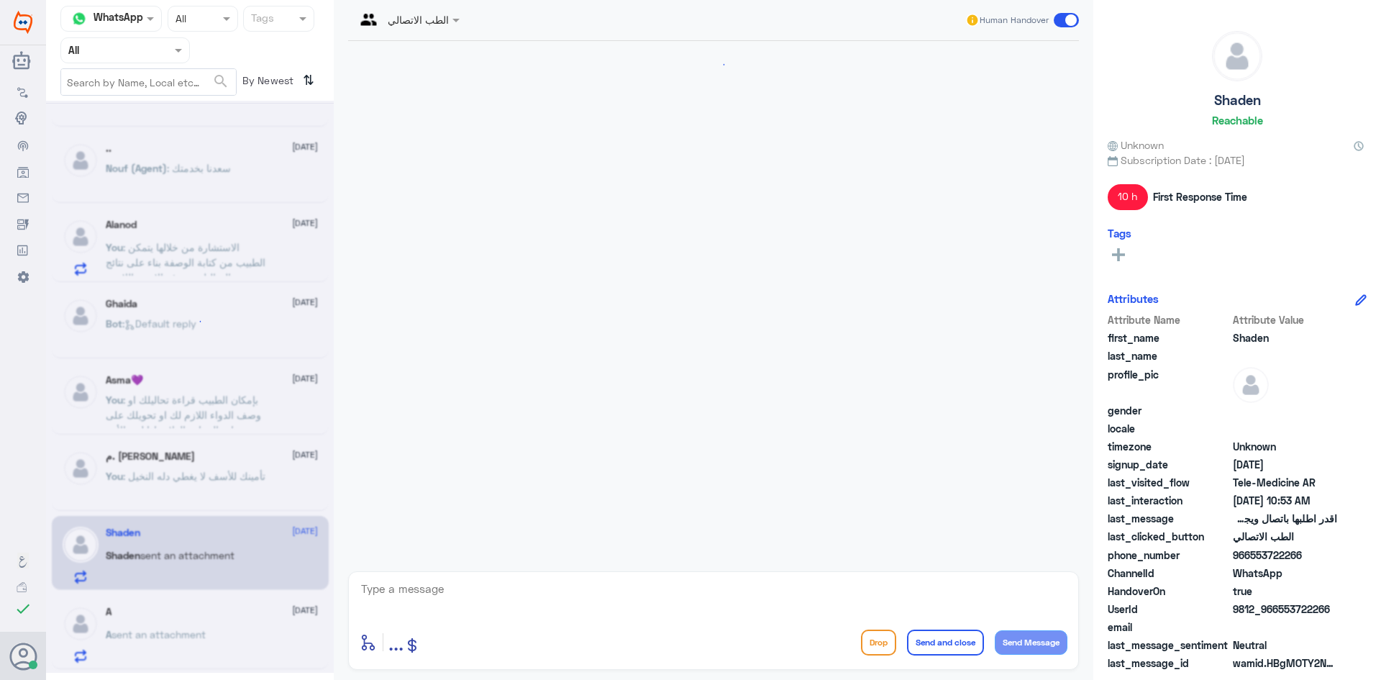
scroll to position [247, 0]
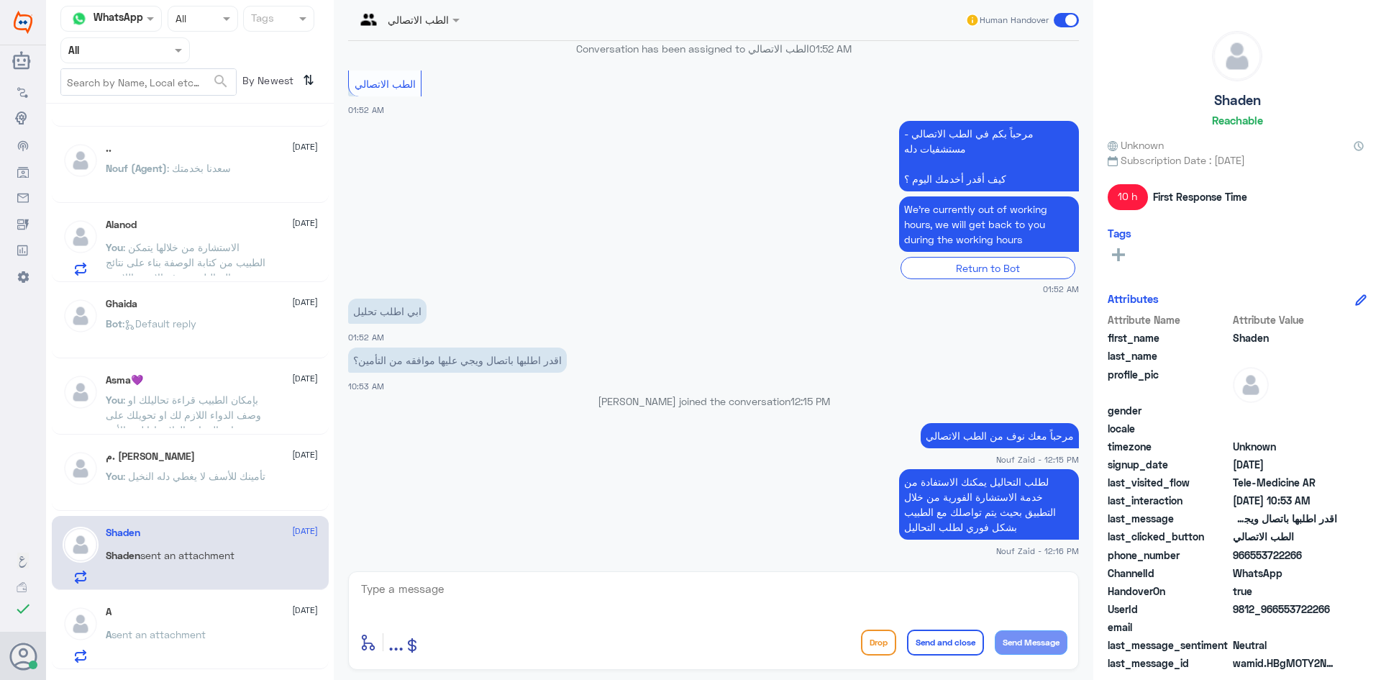
click at [1056, 17] on span at bounding box center [1066, 20] width 25 height 14
click at [0, 0] on input "checkbox" at bounding box center [0, 0] width 0 height 0
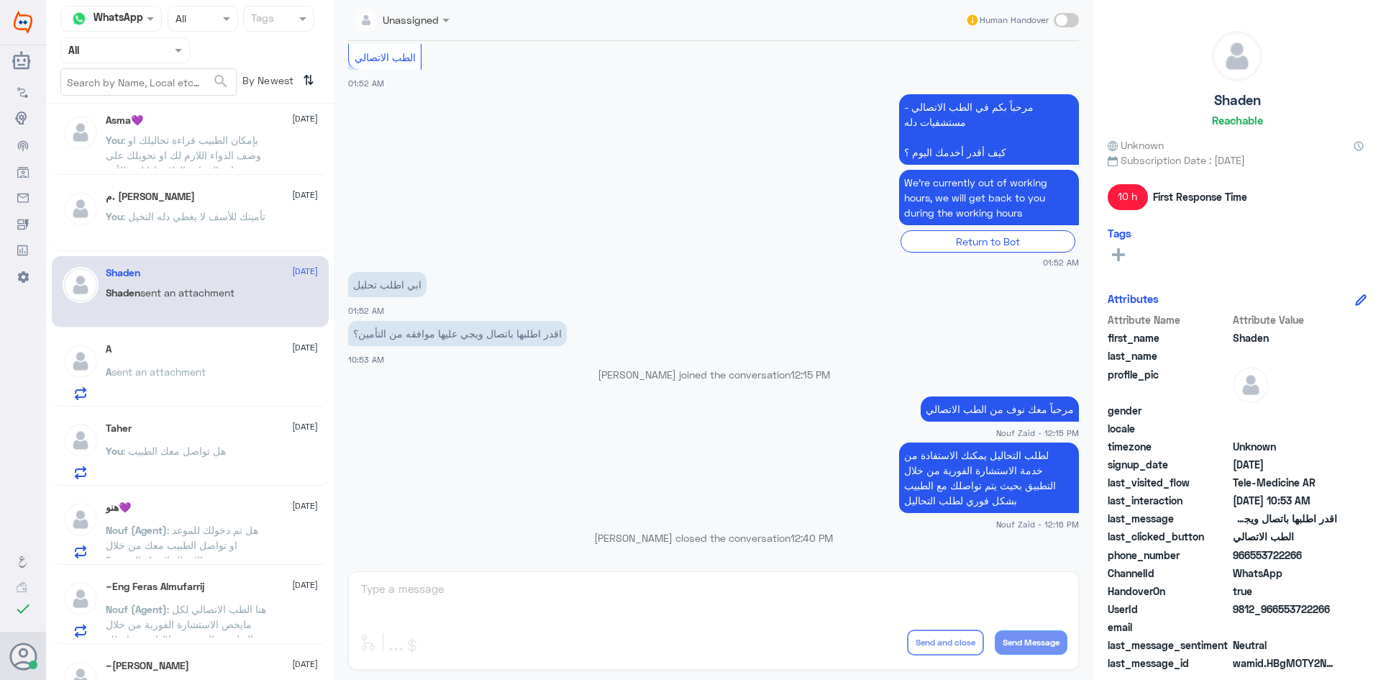
scroll to position [578, 0]
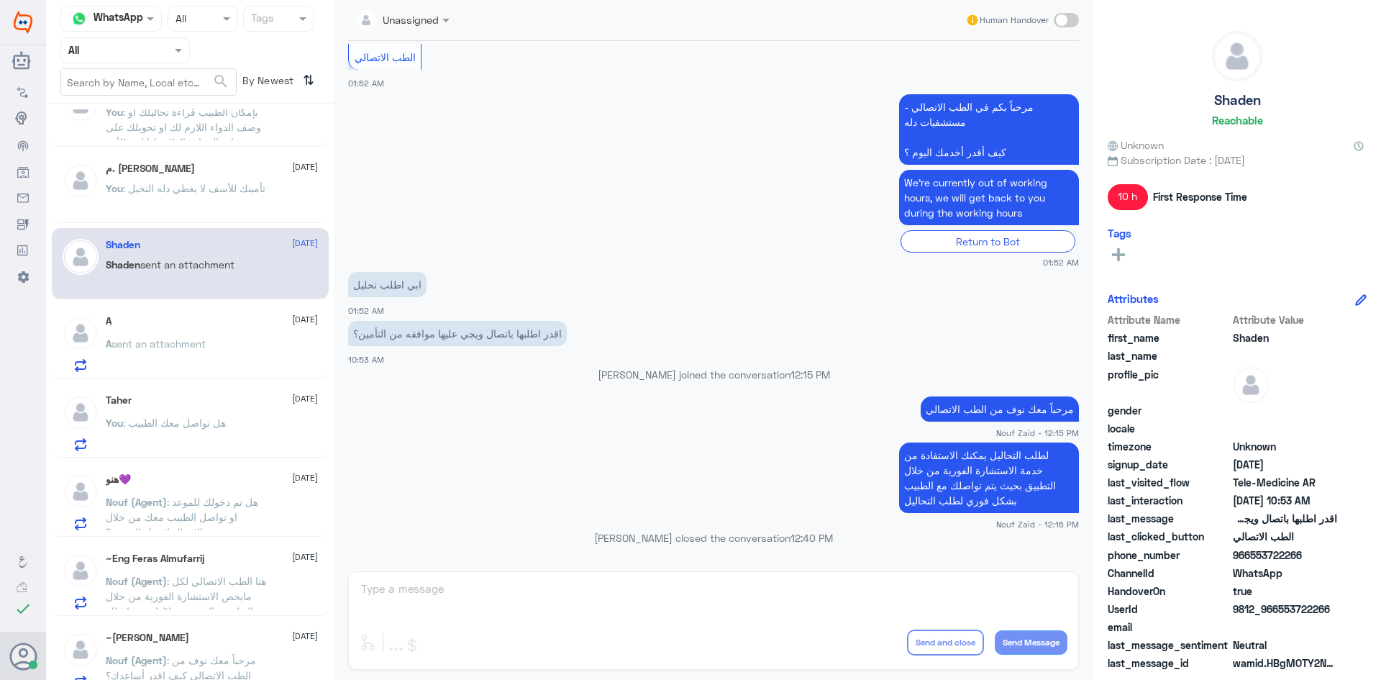
click at [250, 326] on div "A 1 September" at bounding box center [212, 321] width 212 height 12
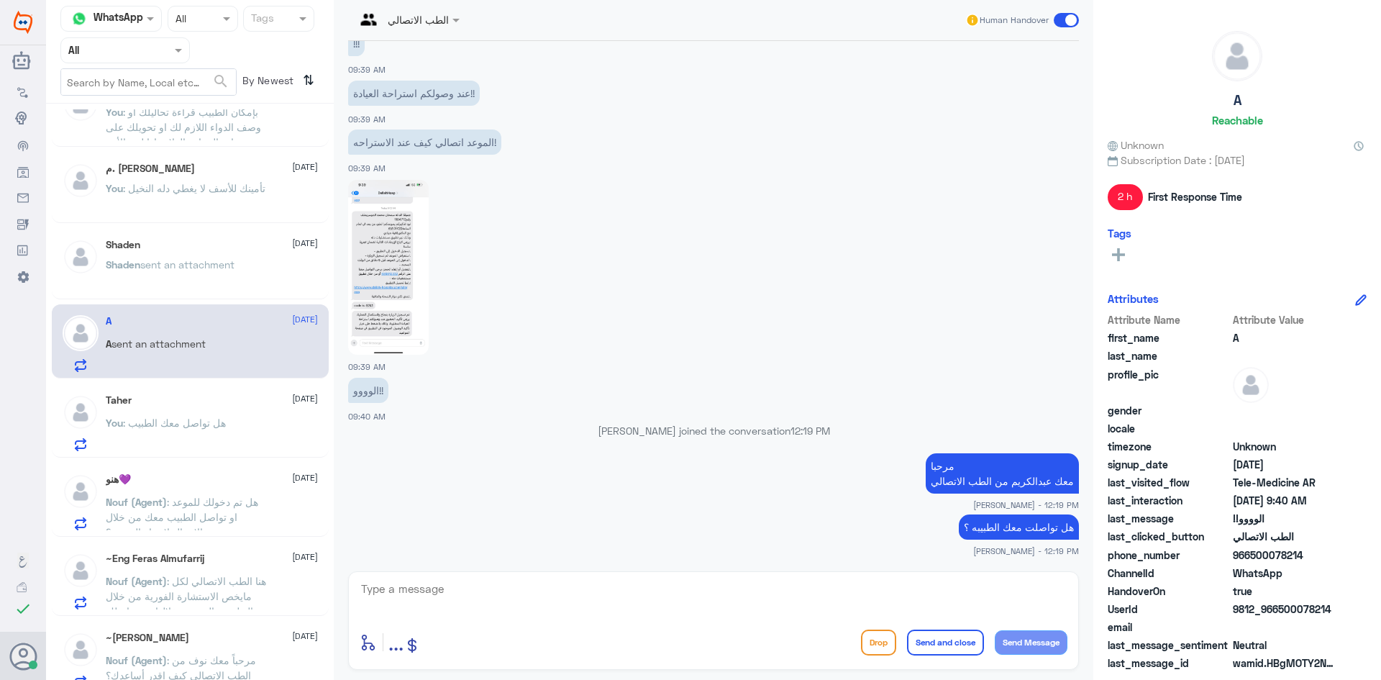
click at [1058, 20] on span at bounding box center [1066, 20] width 25 height 14
click at [0, 0] on input "checkbox" at bounding box center [0, 0] width 0 height 0
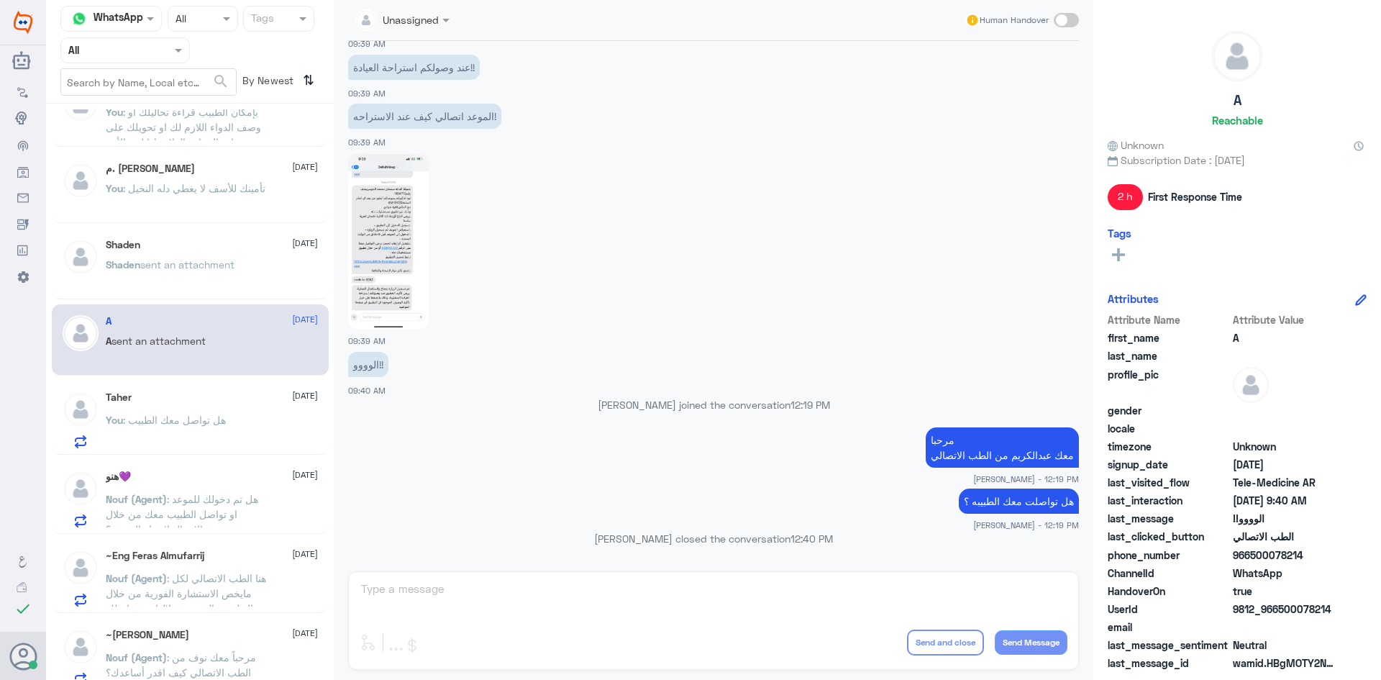
click at [205, 428] on p "You : هل تواصل معك الطبيب" at bounding box center [166, 430] width 120 height 36
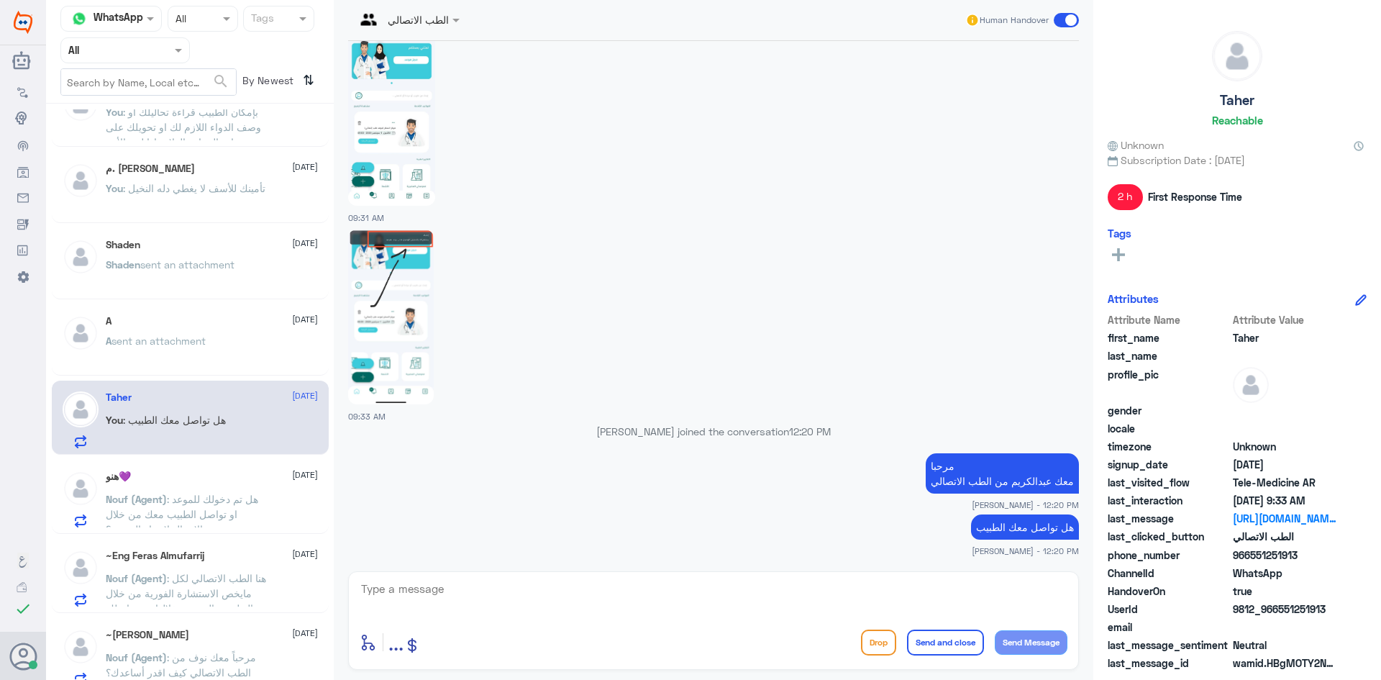
click at [1058, 22] on span at bounding box center [1066, 20] width 25 height 14
click at [0, 0] on input "checkbox" at bounding box center [0, 0] width 0 height 0
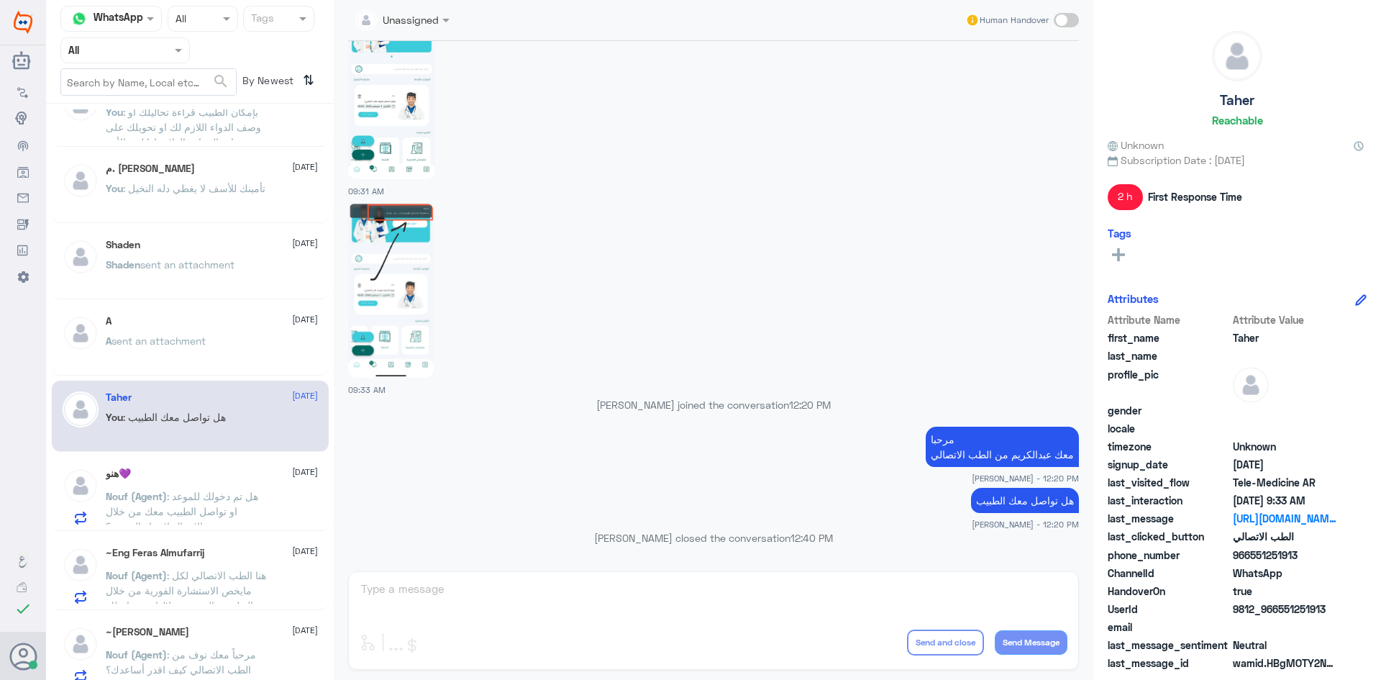
click at [232, 510] on span ": هل تم دخولك للموعد او تواصل الطبيب معك من خلال الاتصال لإجراء الموعد ؟" at bounding box center [182, 511] width 152 height 42
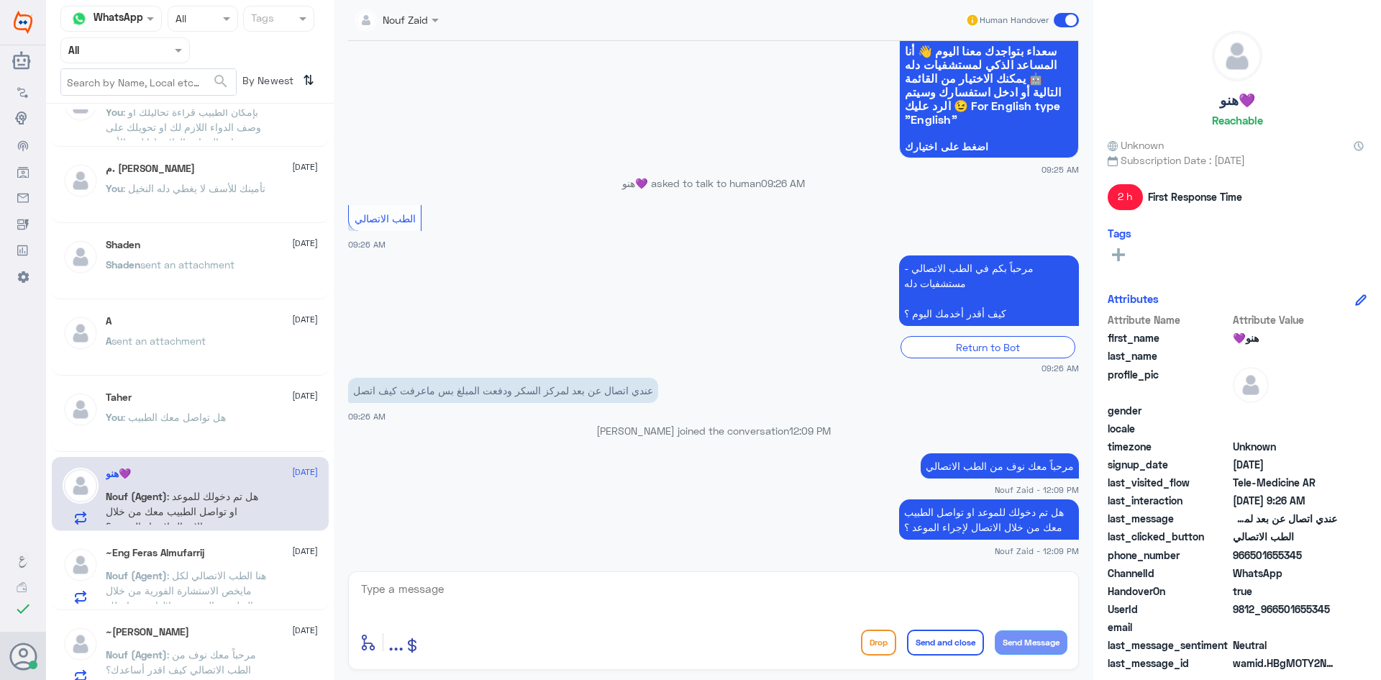
click at [1061, 17] on span at bounding box center [1066, 20] width 25 height 14
click at [0, 0] on input "checkbox" at bounding box center [0, 0] width 0 height 0
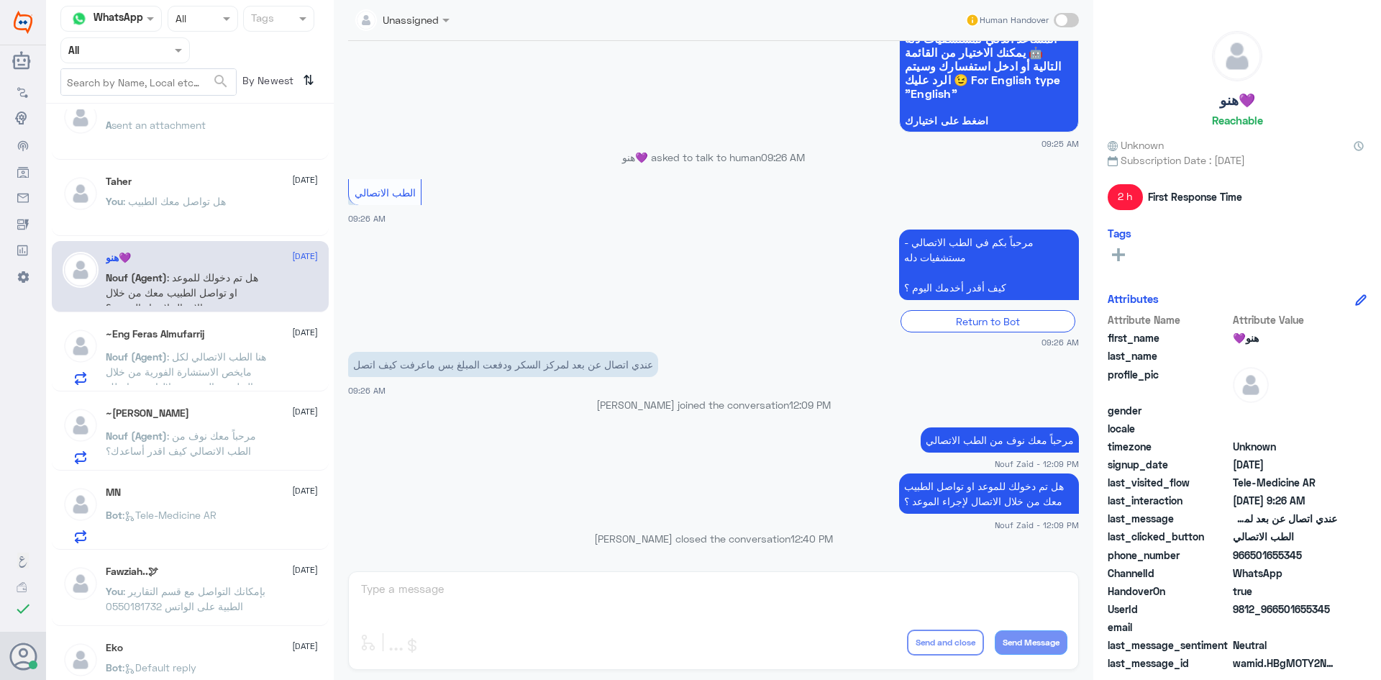
click at [255, 356] on p "Nouf (Agent) : هنا الطب الاتصالي لكل مايخص الاستشارة الفورية من خلال التطبيق وا…" at bounding box center [187, 367] width 162 height 36
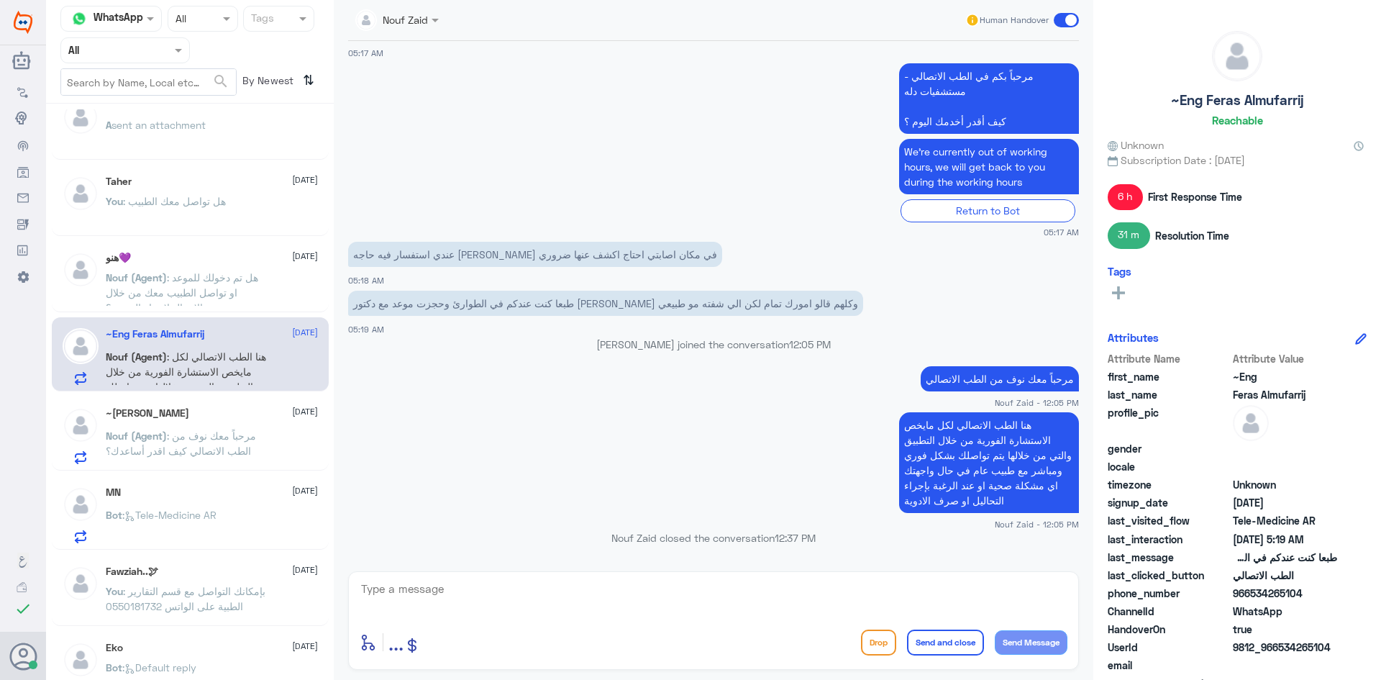
click at [1059, 17] on span at bounding box center [1066, 20] width 25 height 14
click at [0, 0] on input "checkbox" at bounding box center [0, 0] width 0 height 0
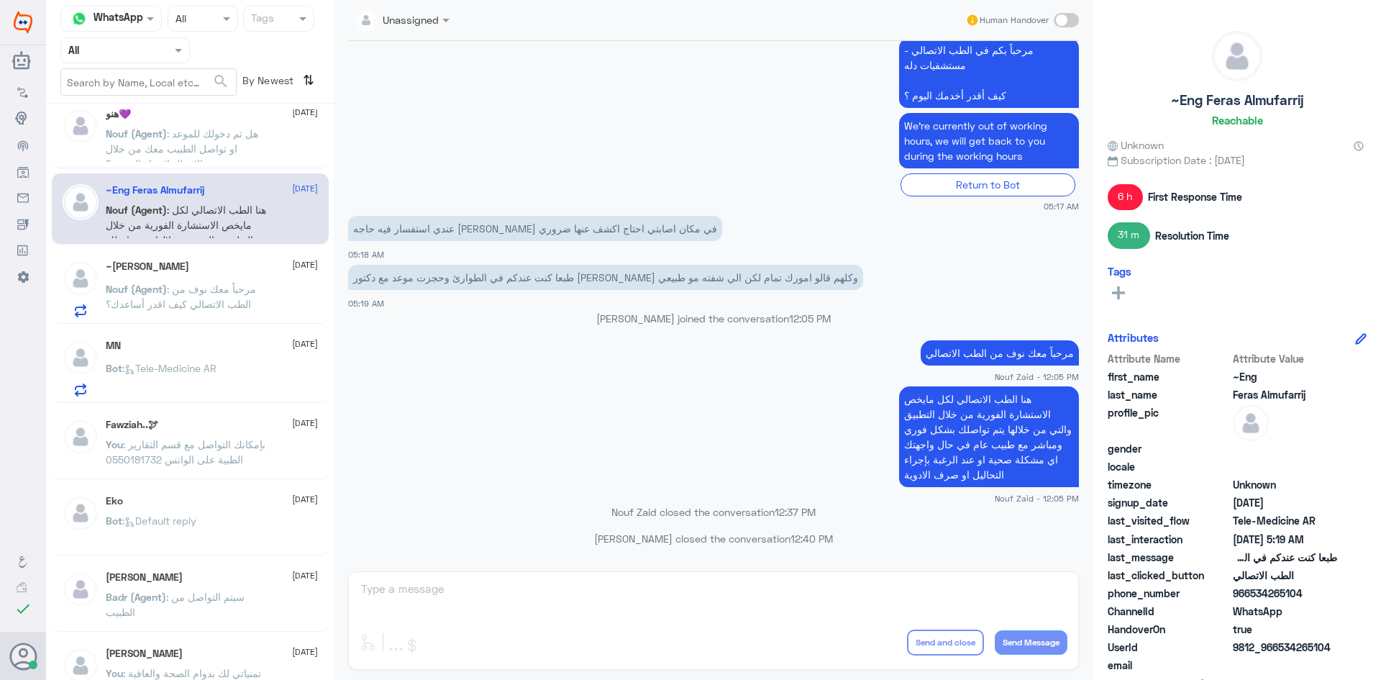
click at [230, 287] on span ": مرحباً معك نوف من الطب الاتصالي كيف اقدر أساعدك؟" at bounding box center [181, 296] width 150 height 27
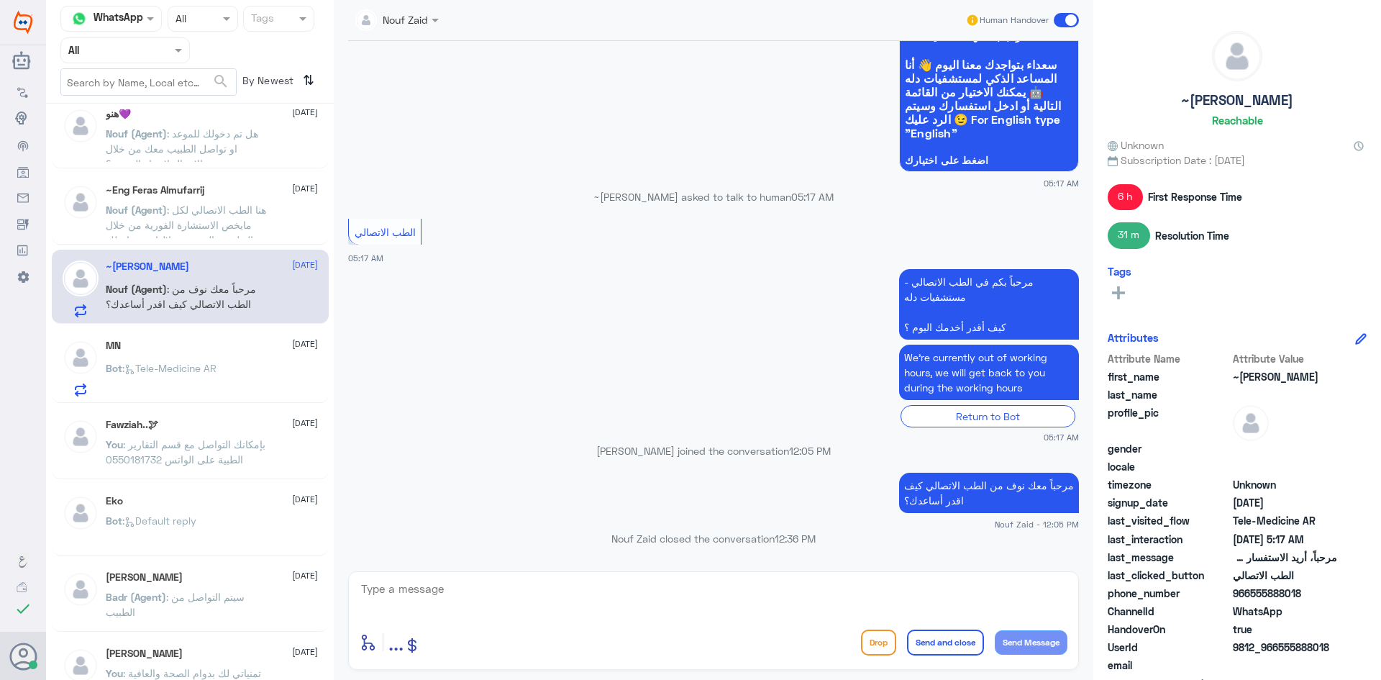
click at [1057, 19] on span at bounding box center [1066, 20] width 25 height 14
click at [0, 0] on input "checkbox" at bounding box center [0, 0] width 0 height 0
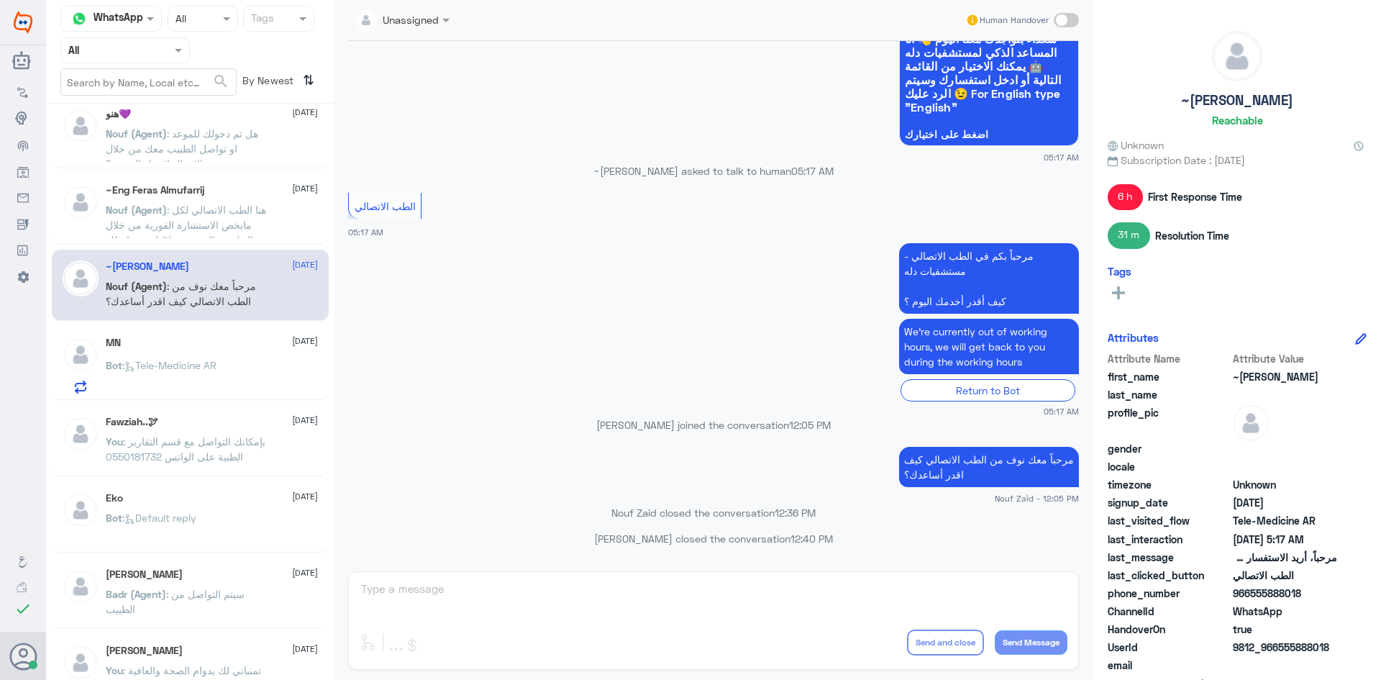
click at [257, 372] on div "Bot : Tele-Medicine AR" at bounding box center [212, 377] width 212 height 32
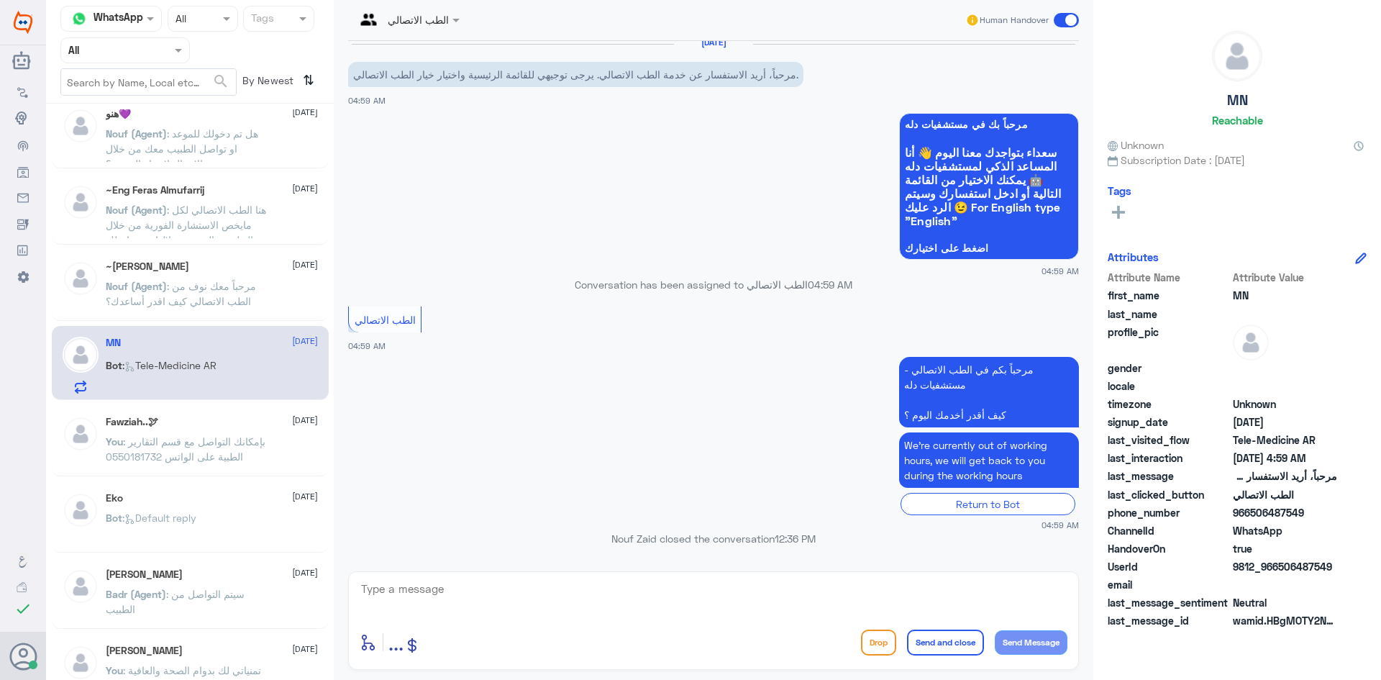
click at [1057, 17] on span at bounding box center [1066, 20] width 25 height 14
click at [0, 0] on input "checkbox" at bounding box center [0, 0] width 0 height 0
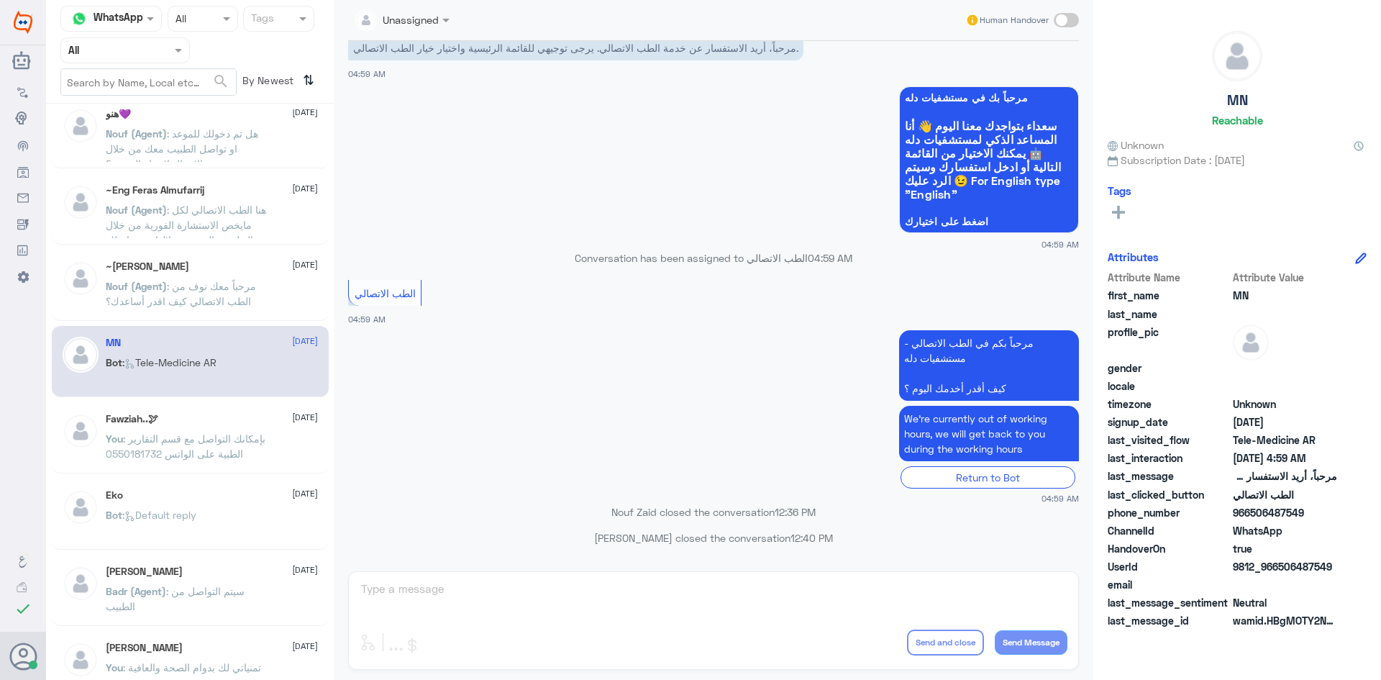
click at [247, 431] on p "You : بإمكانك التواصل مع قسم التقارير الطبية على الواتس 0550181732" at bounding box center [187, 449] width 162 height 36
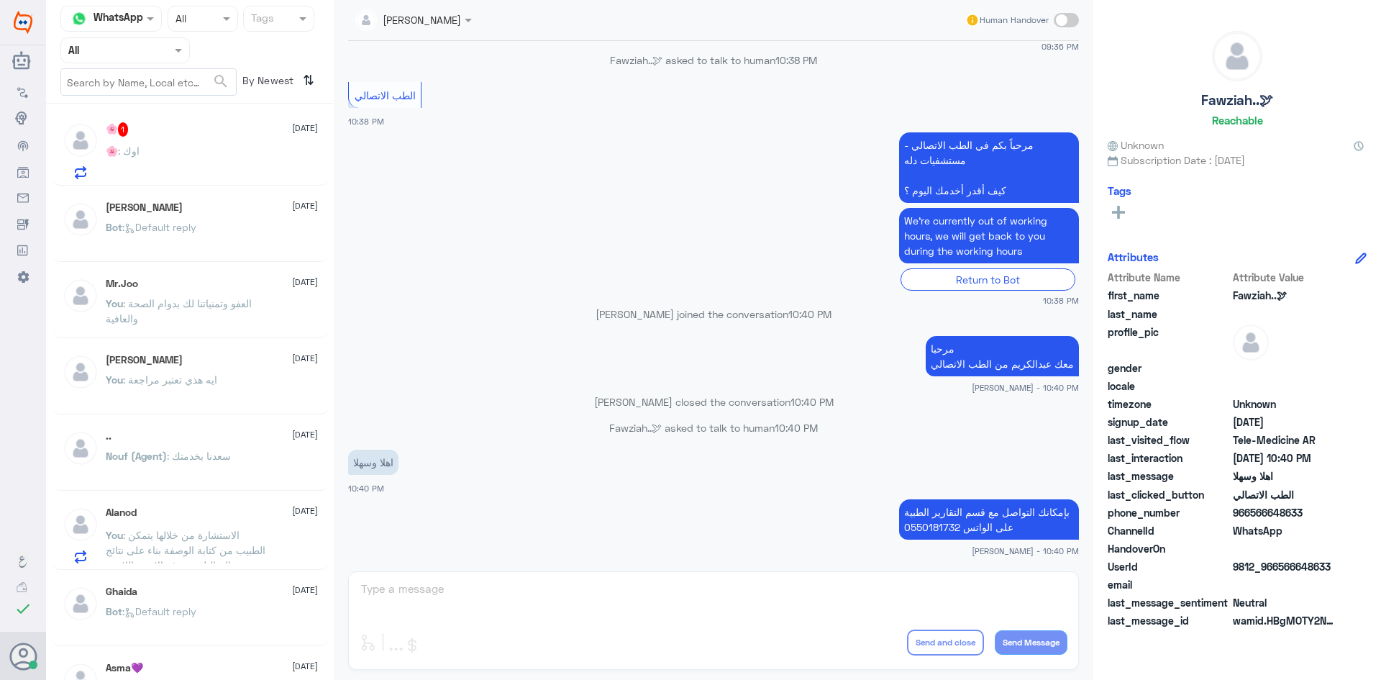
click at [229, 150] on div "🌸 : اوك" at bounding box center [212, 163] width 212 height 32
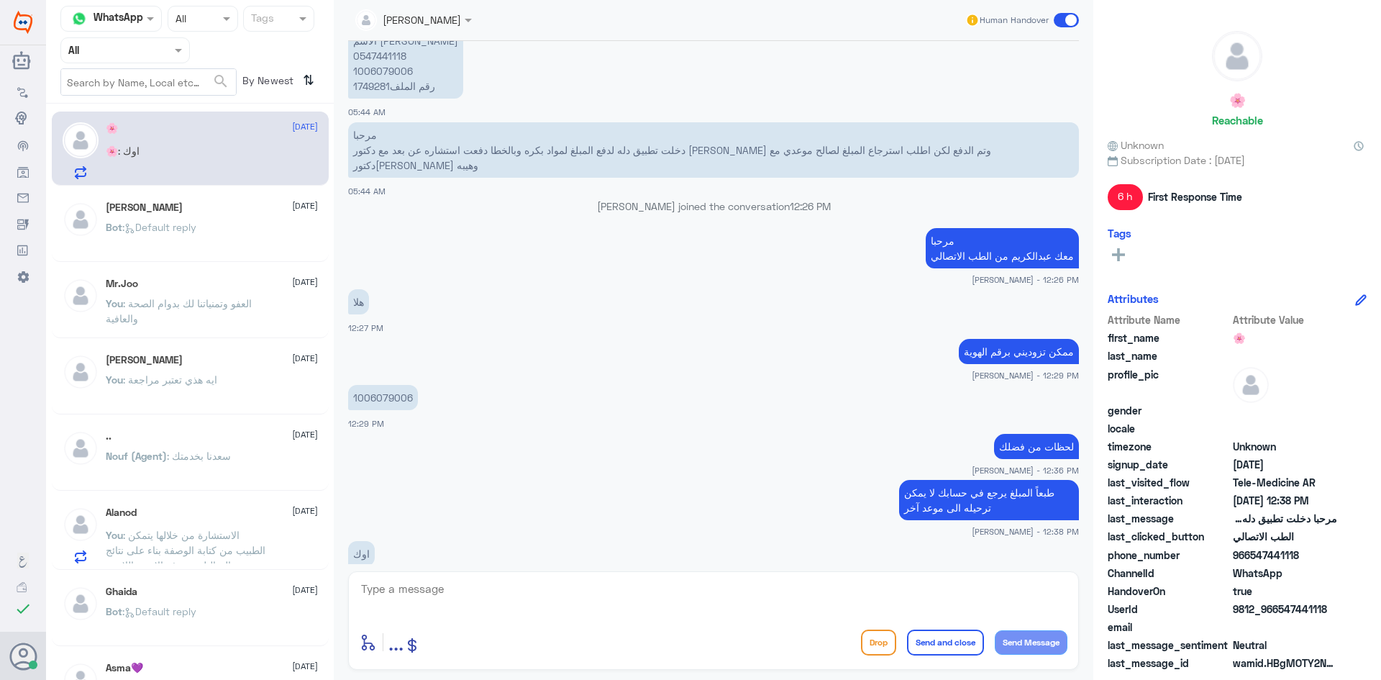
click at [669, 595] on textarea at bounding box center [714, 596] width 708 height 35
type textarea "ممكن تزوديني بالإيميل اللي في التطبيق"
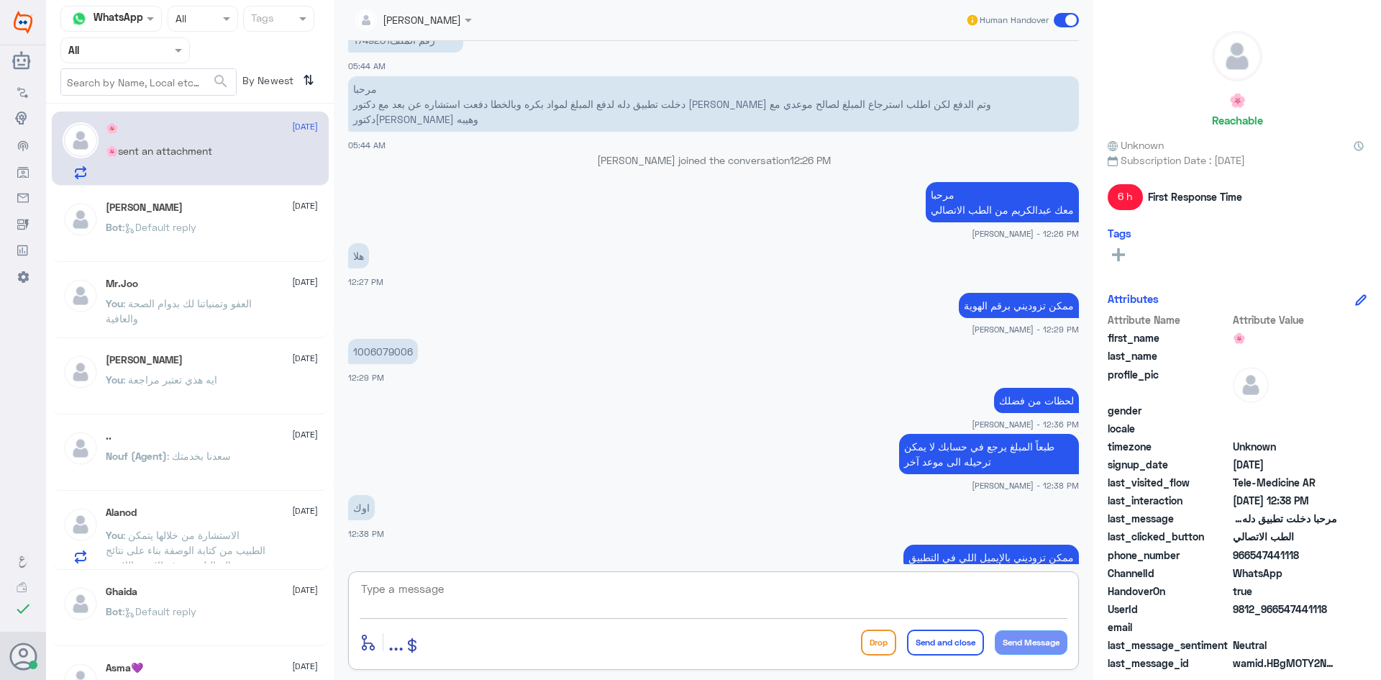
scroll to position [1324, 0]
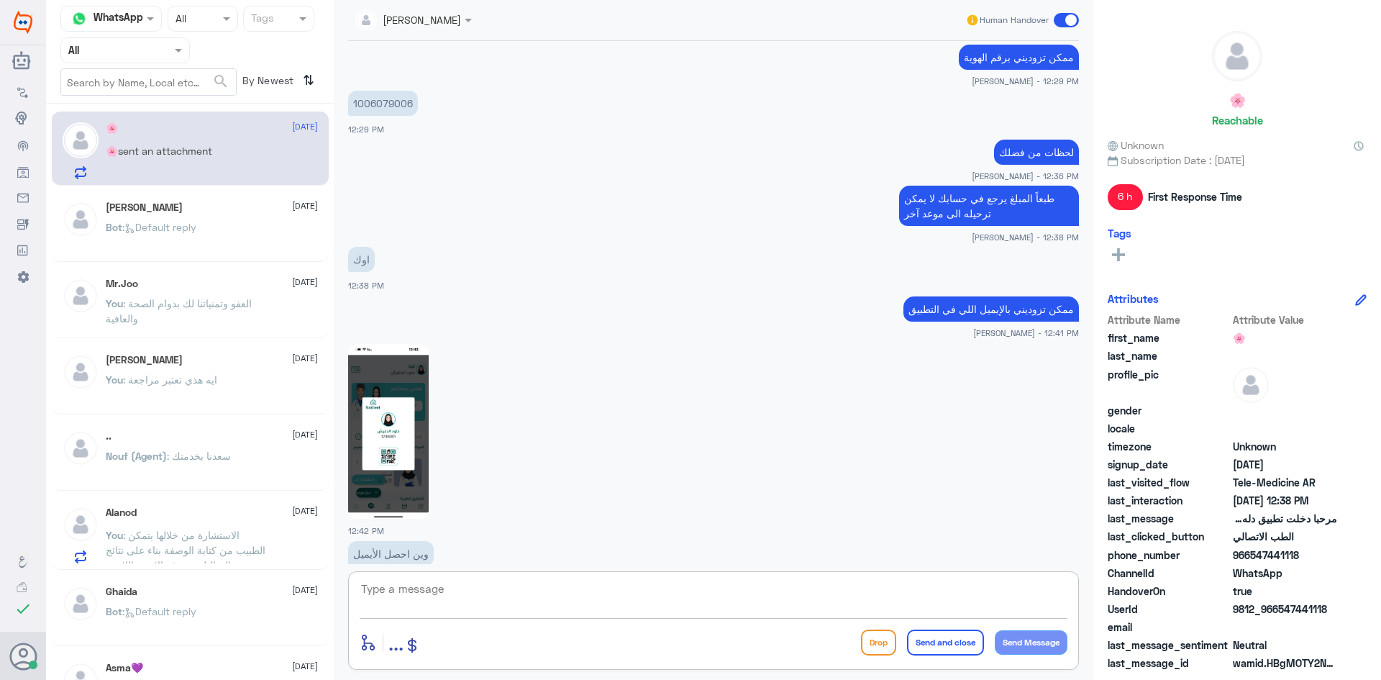
click at [440, 583] on textarea at bounding box center [714, 596] width 708 height 35
click at [398, 344] on img at bounding box center [388, 431] width 81 height 175
click at [485, 598] on textarea at bounding box center [714, 596] width 708 height 35
type textarea "ما يظهر لك في اعدادات ملفك ؟"
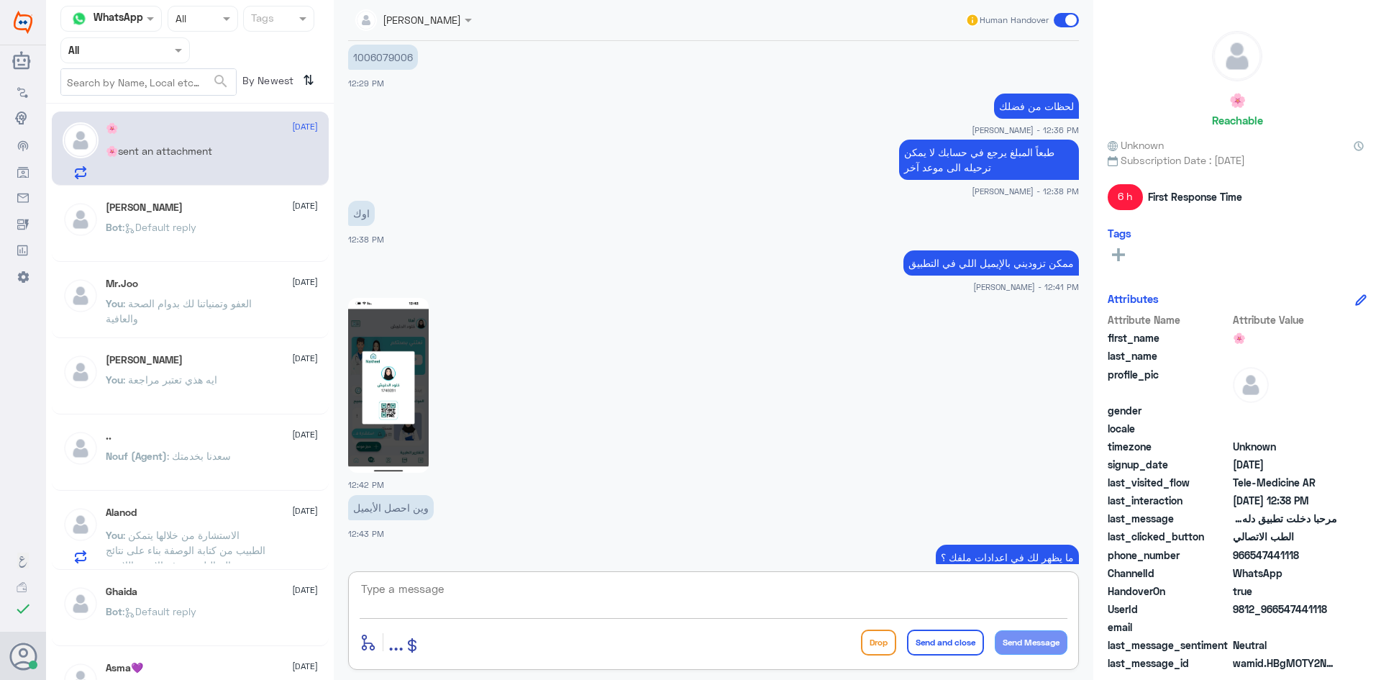
click at [739, 600] on textarea at bounding box center [714, 596] width 708 height 35
click at [214, 217] on div "ابو عبد الله 1 September Bot : Default reply" at bounding box center [212, 228] width 212 height 54
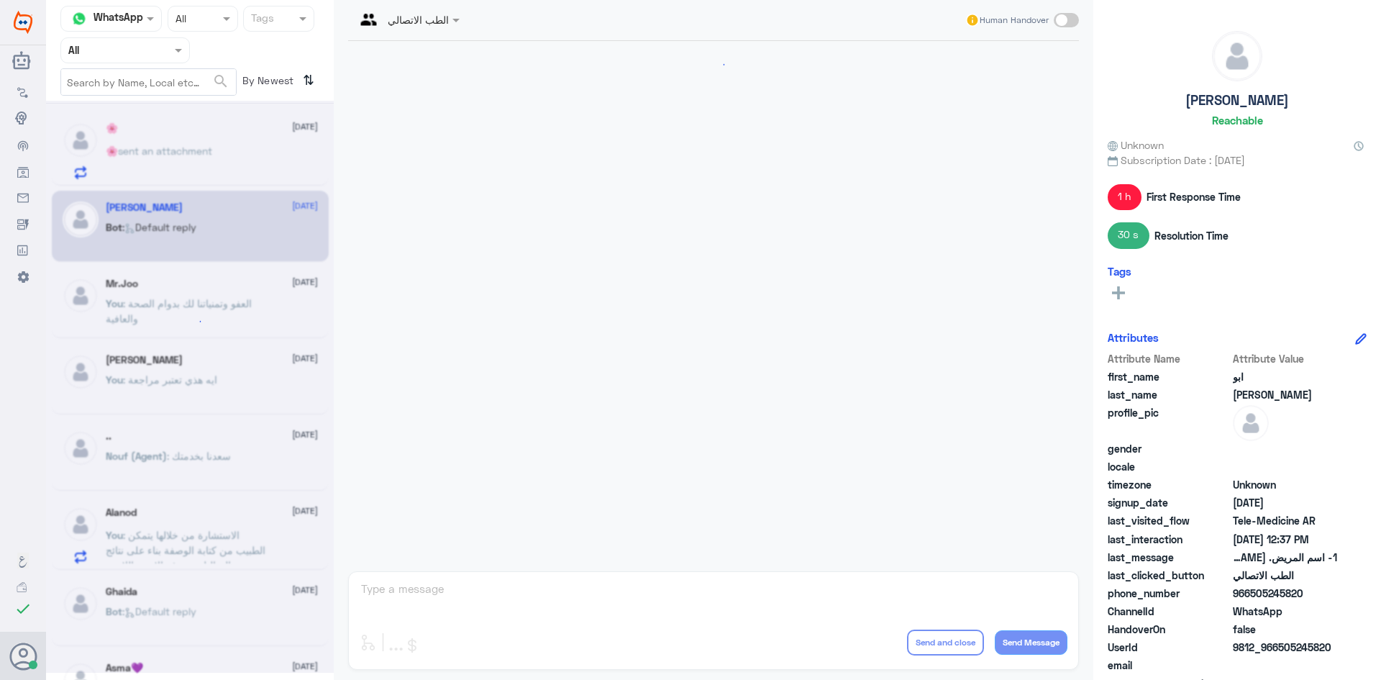
scroll to position [1078, 0]
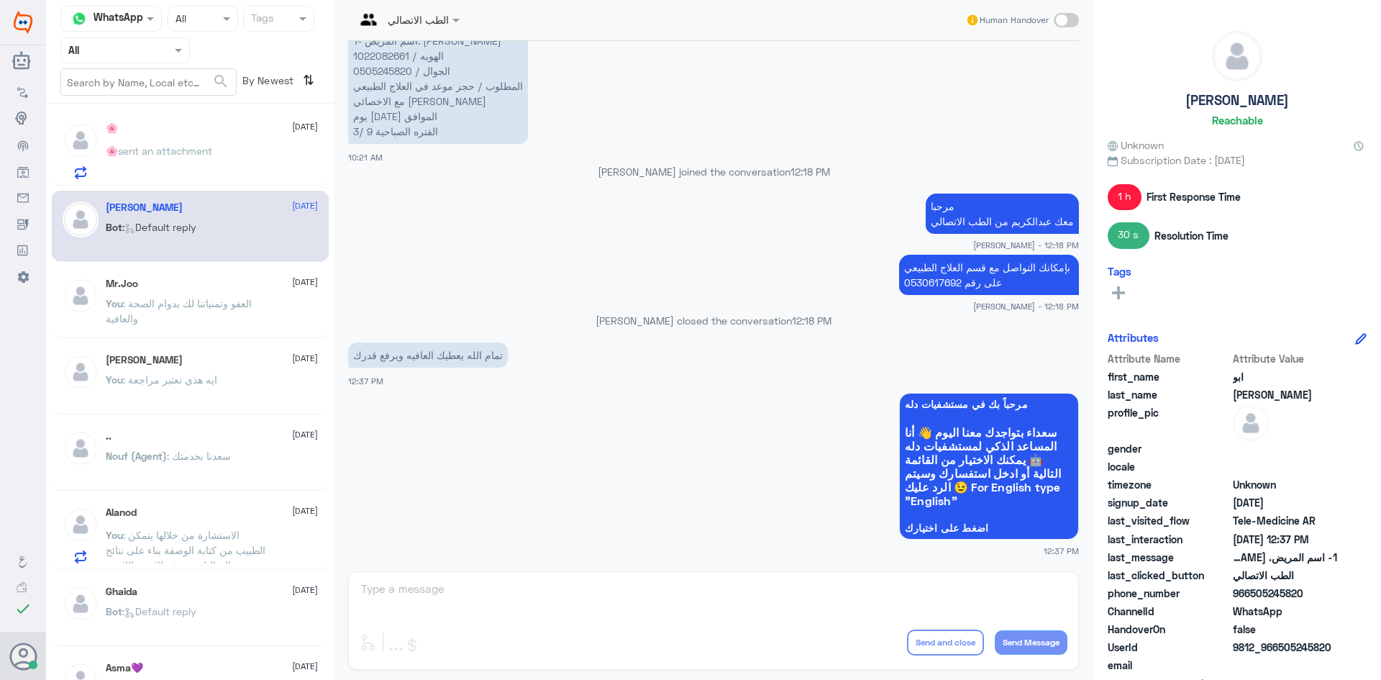
click at [206, 279] on div "Mr.Joo 1 September" at bounding box center [212, 284] width 212 height 12
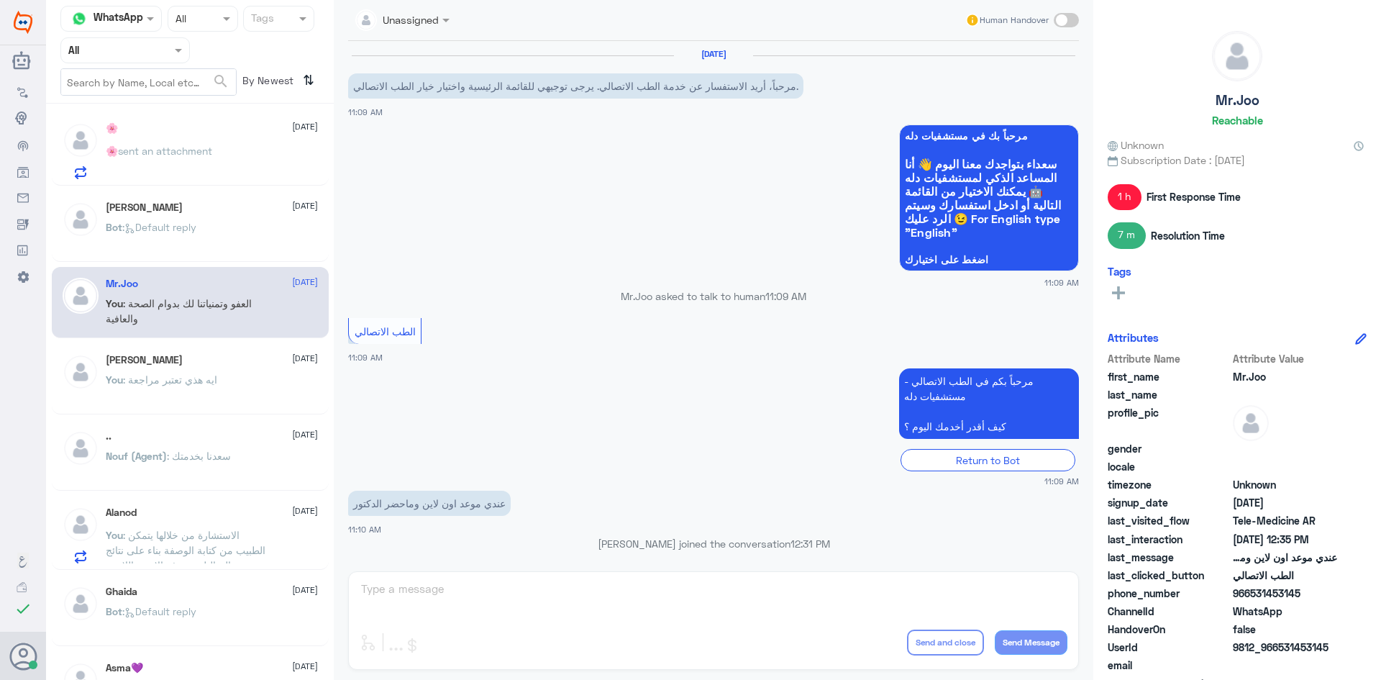
scroll to position [333, 0]
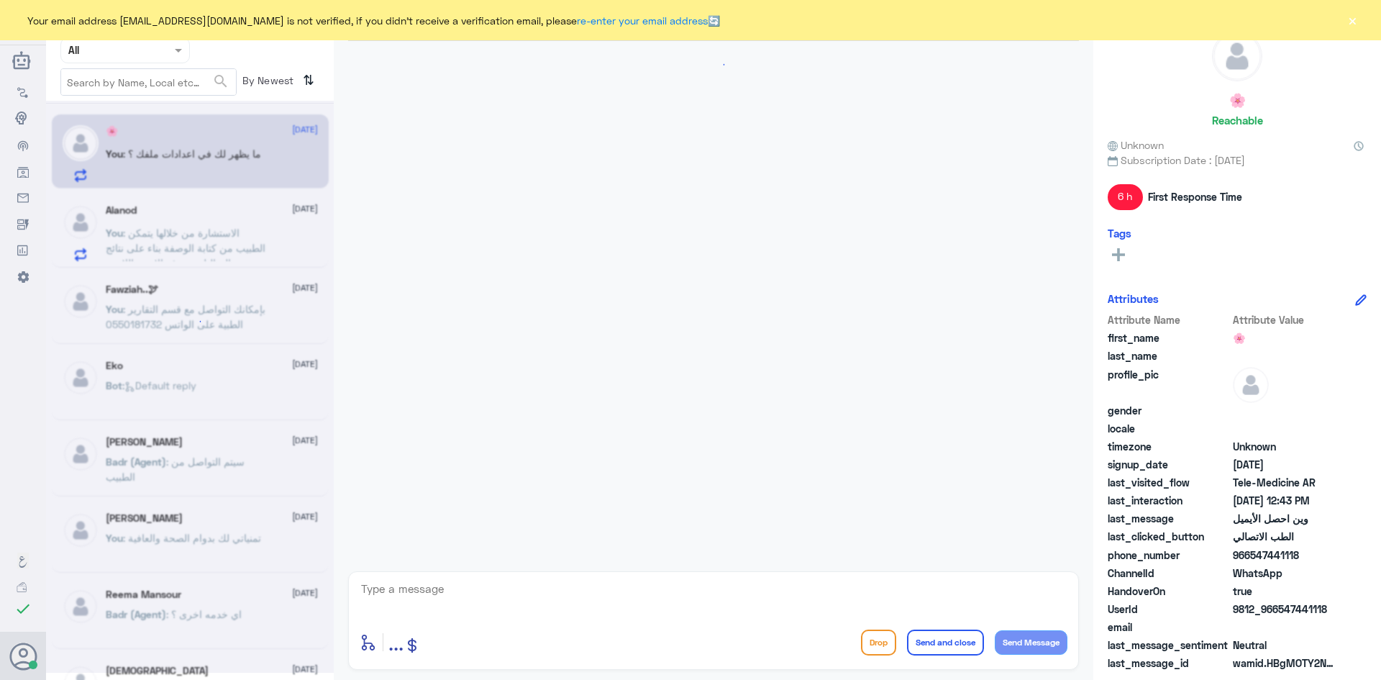
scroll to position [888, 0]
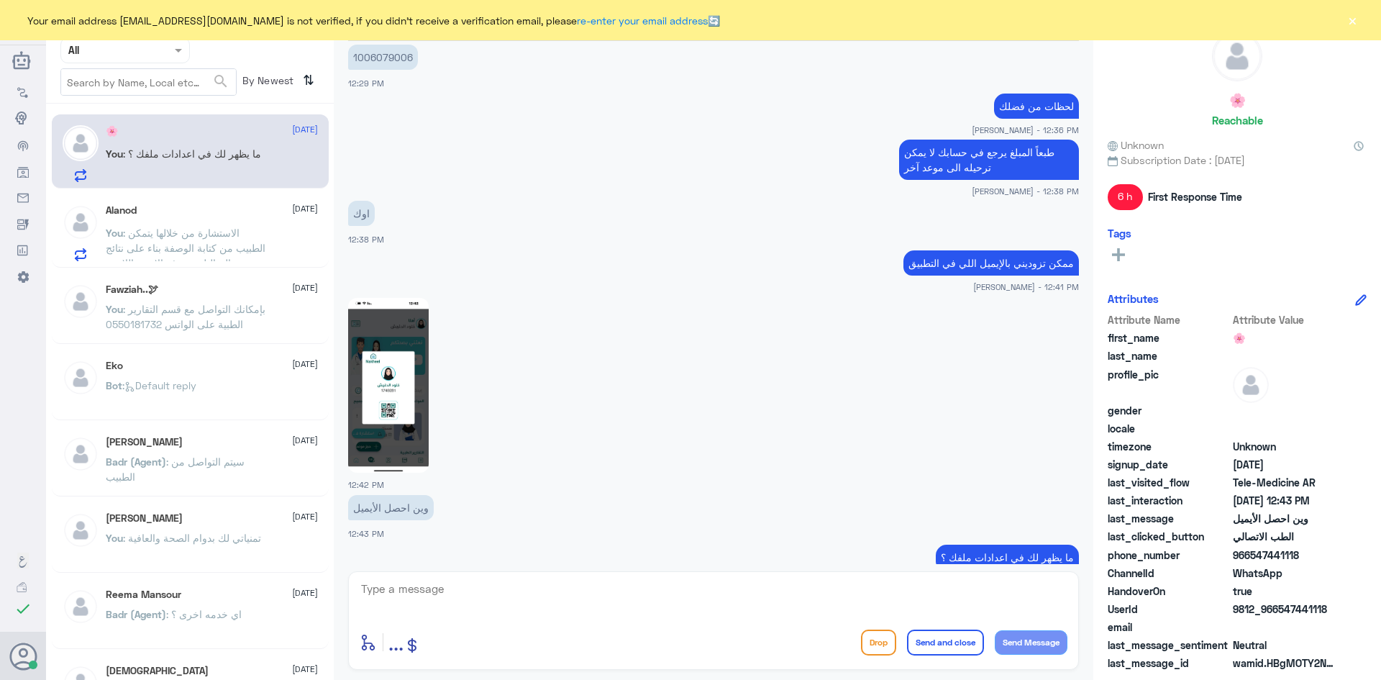
click at [232, 230] on span ": الاستشارة من خلالها يتمكن الطبيب من كتابة الوصفة بناء على نتائج التحاليل وصرف…" at bounding box center [186, 248] width 160 height 42
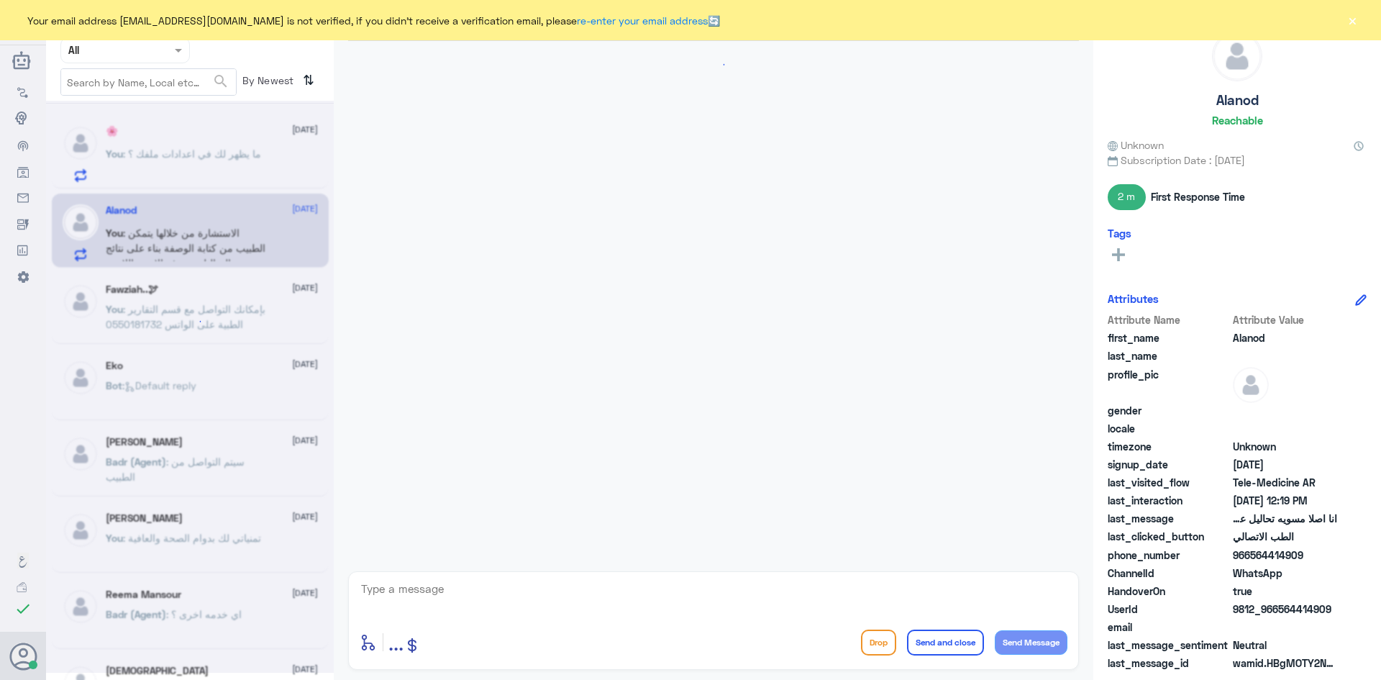
scroll to position [613, 0]
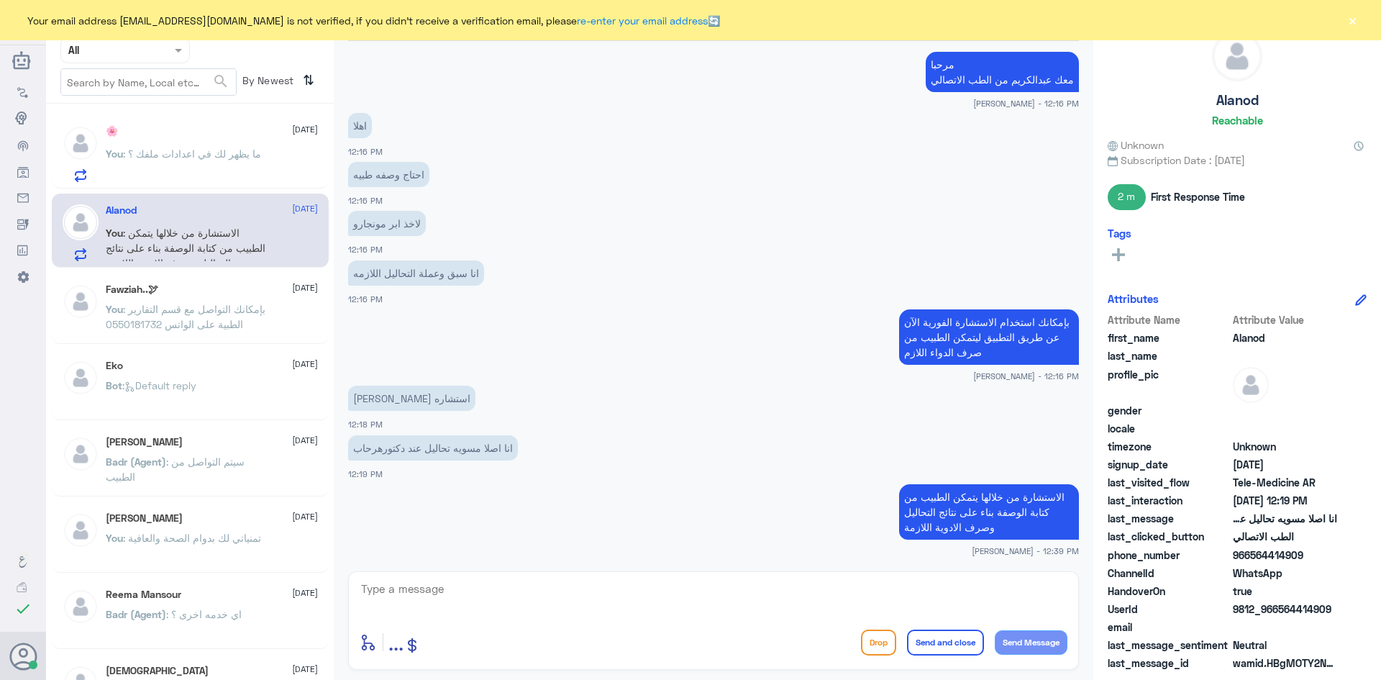
click at [1353, 20] on button "×" at bounding box center [1352, 20] width 14 height 14
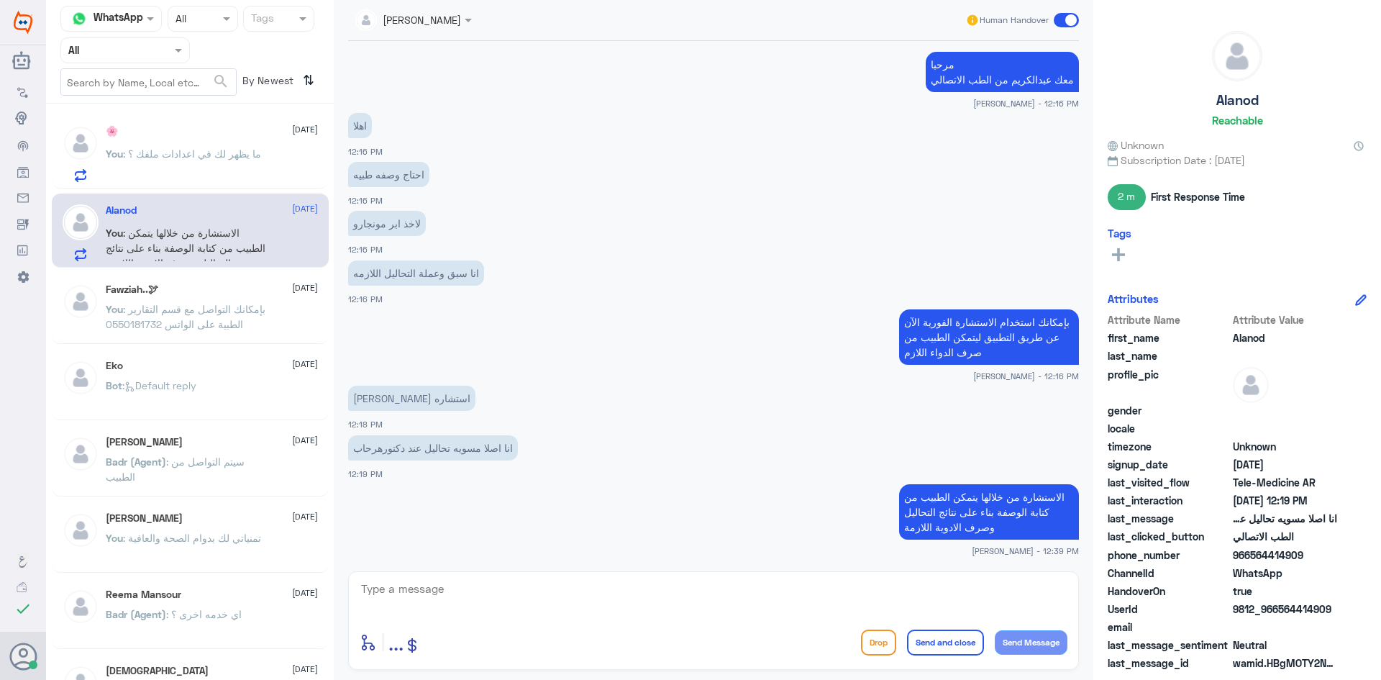
click at [1061, 18] on span at bounding box center [1066, 20] width 25 height 14
click at [0, 0] on input "checkbox" at bounding box center [0, 0] width 0 height 0
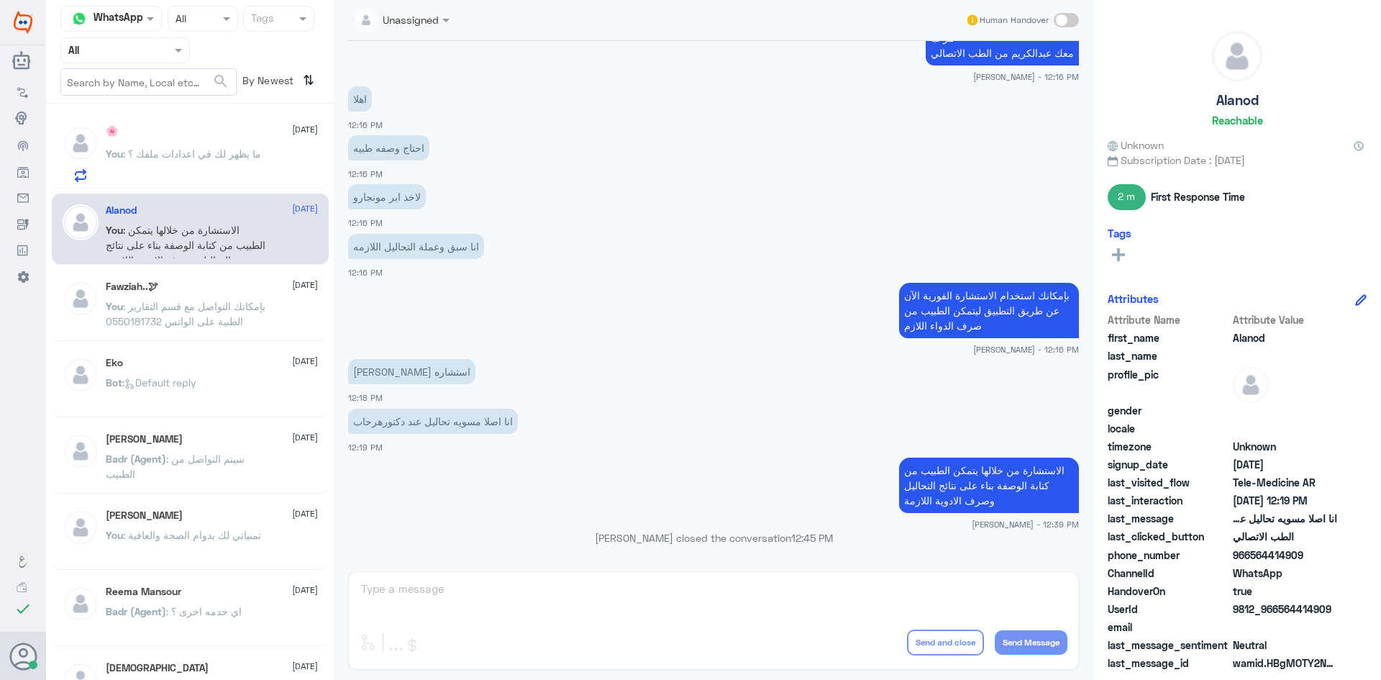
click at [201, 161] on p "You : ما يظهر لك في اعدادات ملفك ؟" at bounding box center [183, 164] width 155 height 36
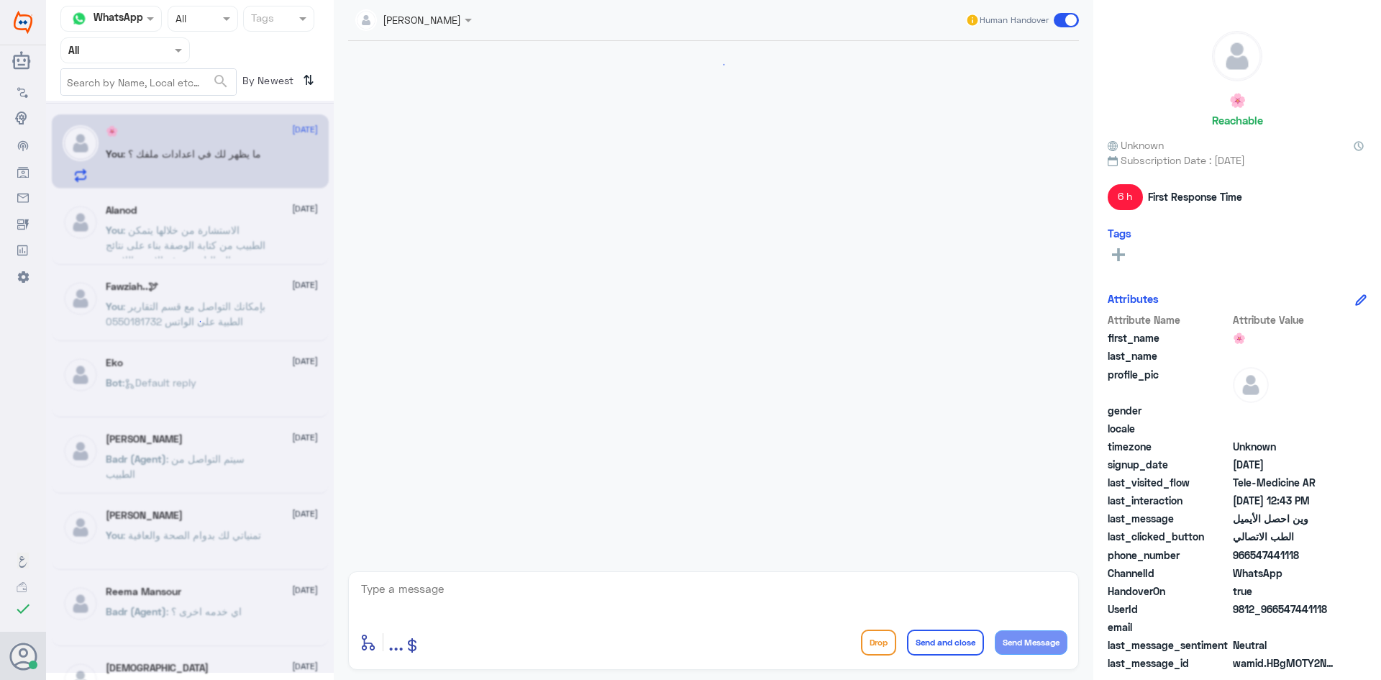
scroll to position [888, 0]
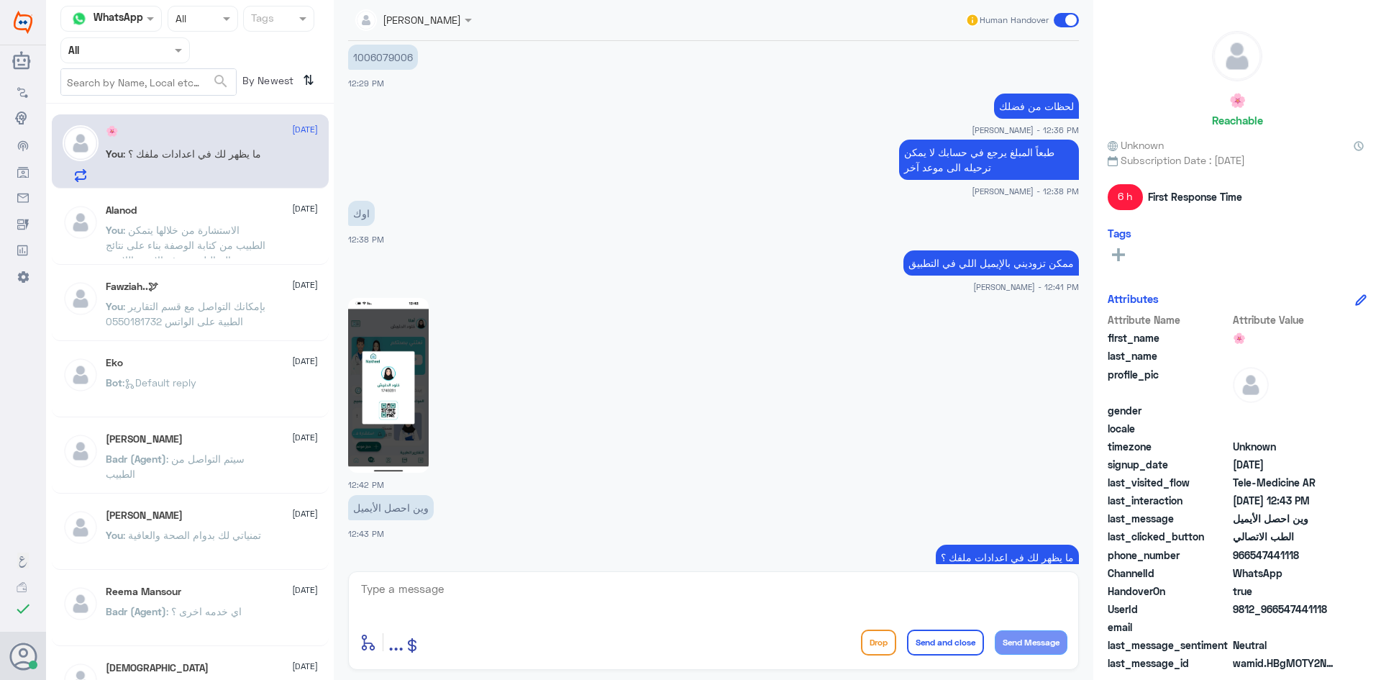
click at [637, 608] on textarea at bounding box center [714, 596] width 708 height 35
type textarea "تم رفع طلب باسترداد المبلغ لحسابك بإذان الله خلال الثلاث ايام القادمة تكون في ح…"
click at [956, 640] on button "Send and close" at bounding box center [945, 642] width 77 height 26
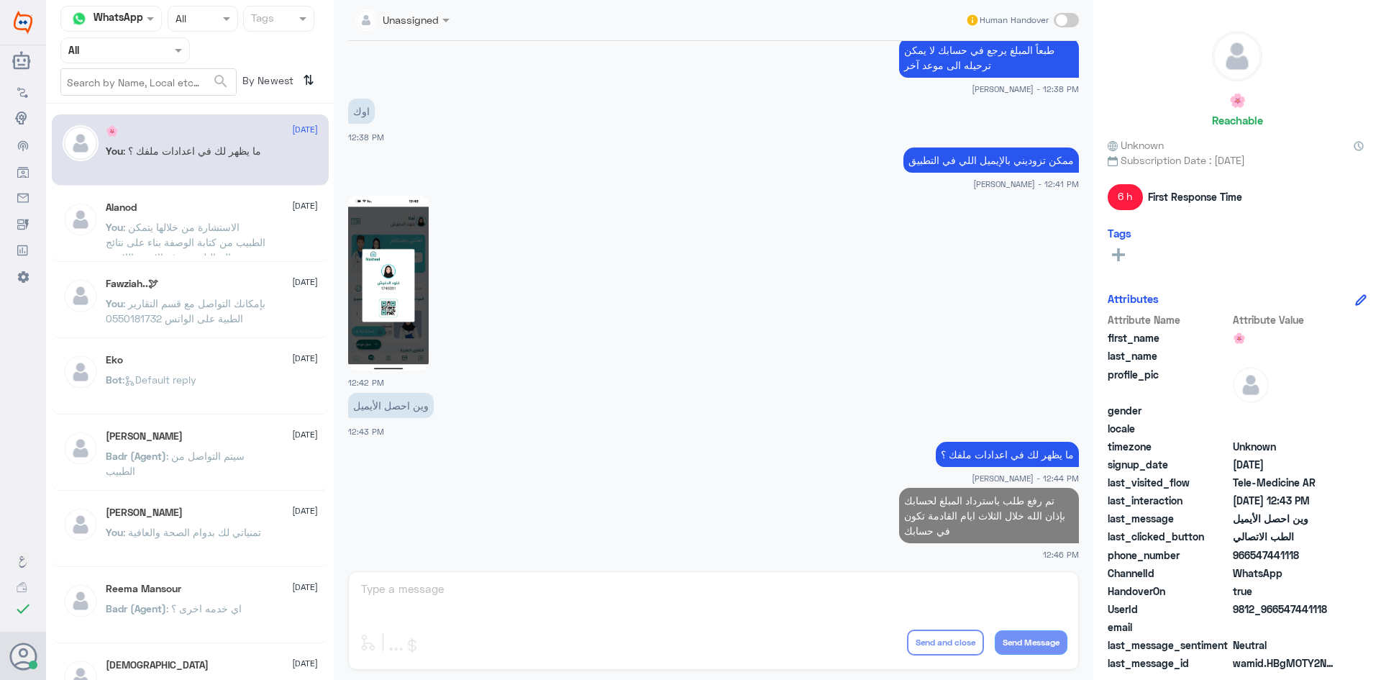
click at [189, 229] on span ": الاستشارة من خلالها يتمكن الطبيب من كتابة الوصفة بناء على نتائج التحاليل وصرف…" at bounding box center [186, 242] width 160 height 42
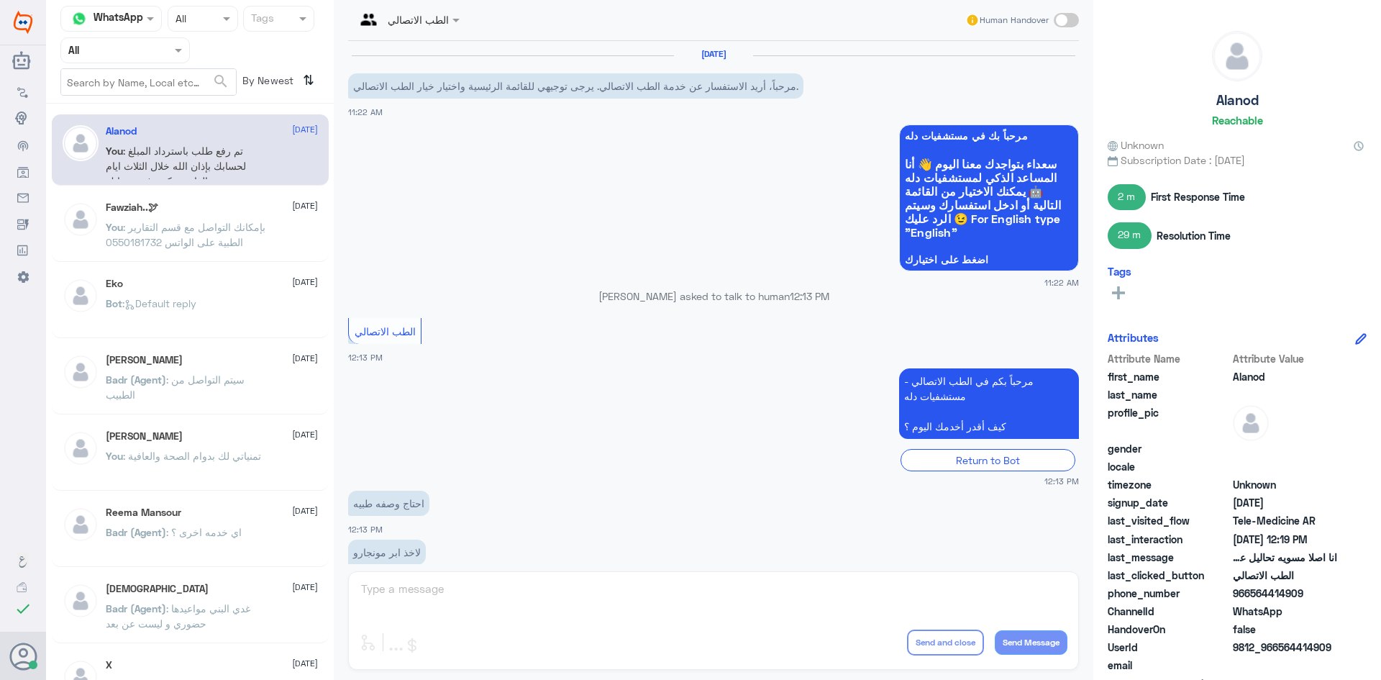
scroll to position [639, 0]
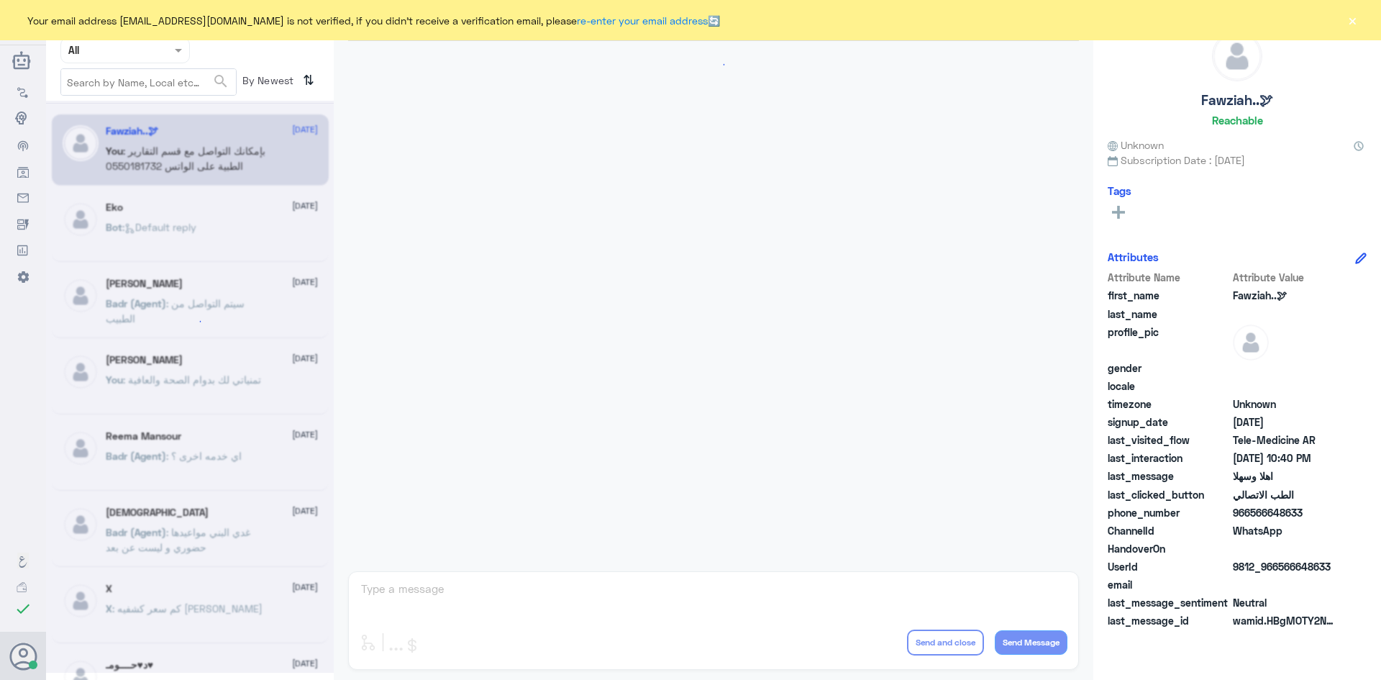
scroll to position [717, 0]
click at [1348, 23] on button "×" at bounding box center [1352, 20] width 14 height 14
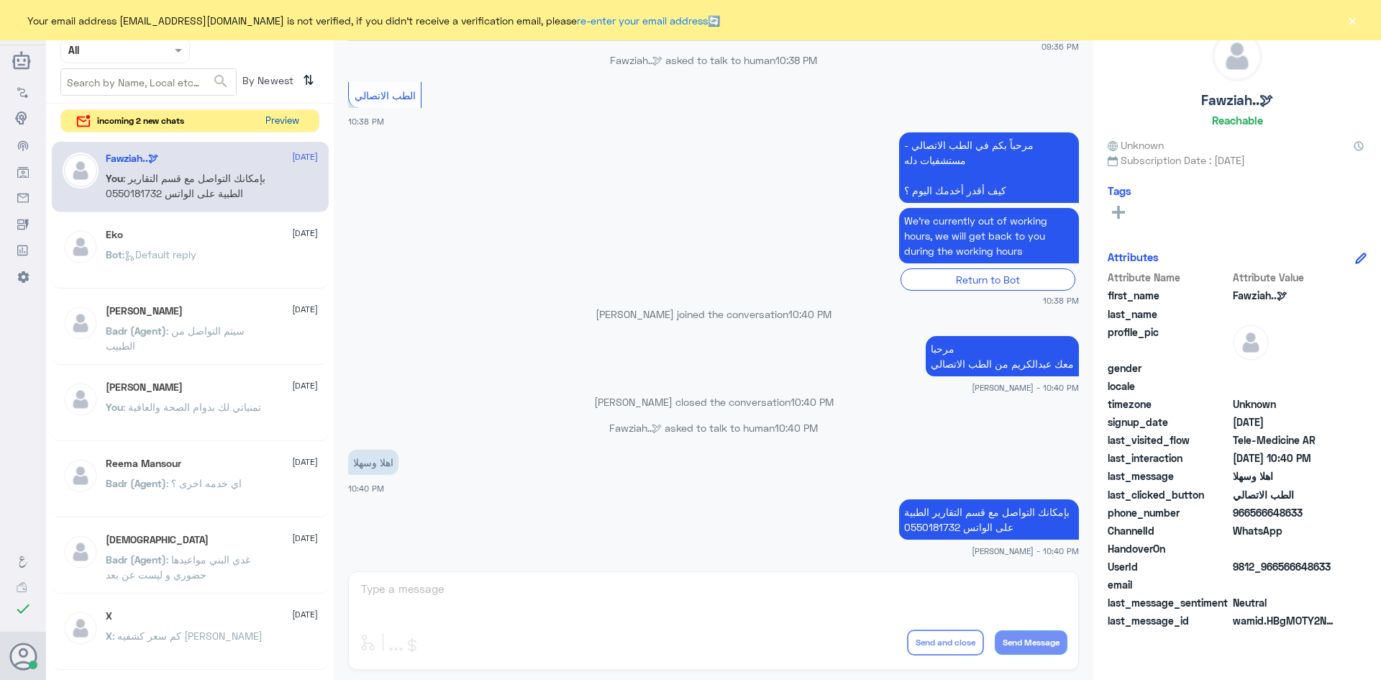
click at [276, 117] on button "Preview" at bounding box center [282, 121] width 45 height 22
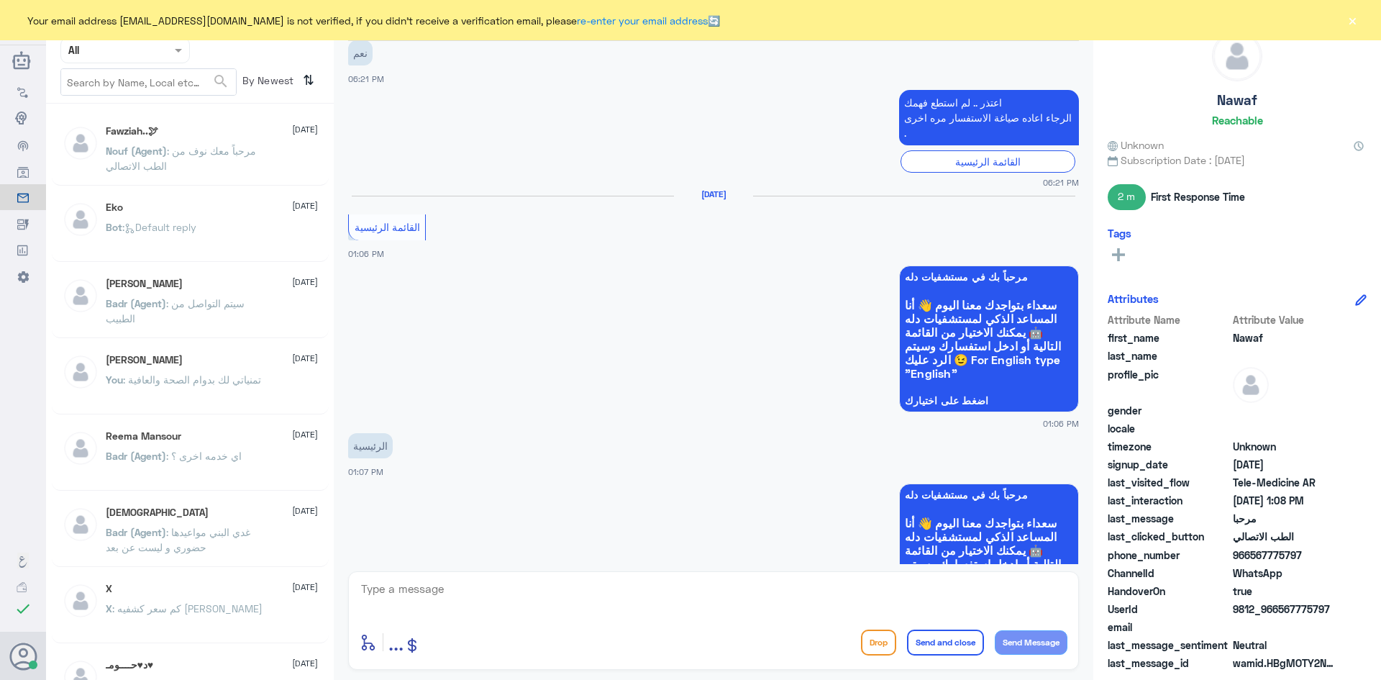
scroll to position [1537, 0]
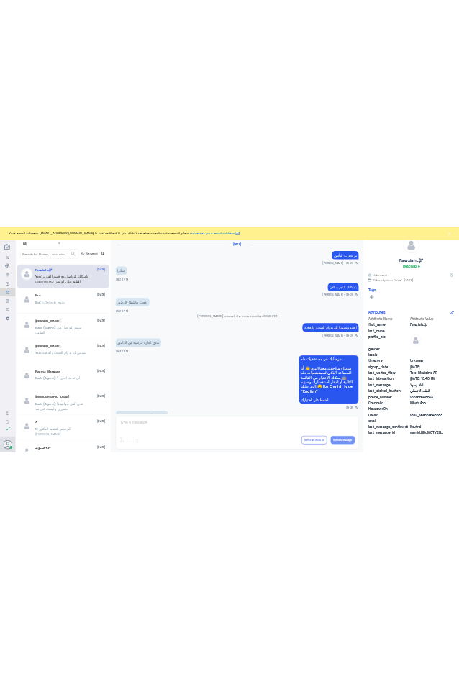
scroll to position [717, 0]
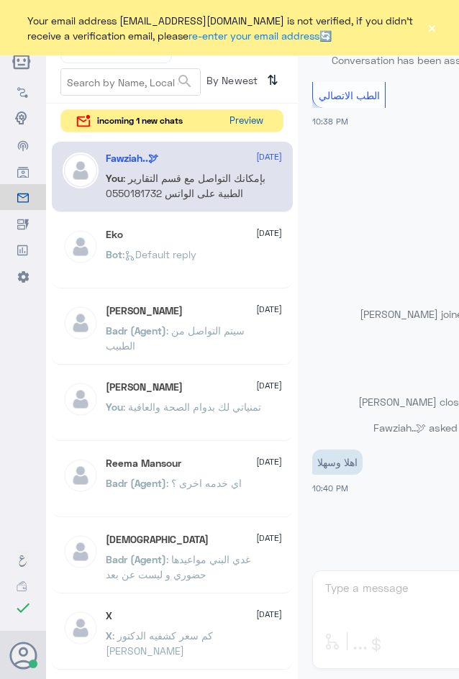
click at [239, 124] on button "Preview" at bounding box center [246, 121] width 45 height 22
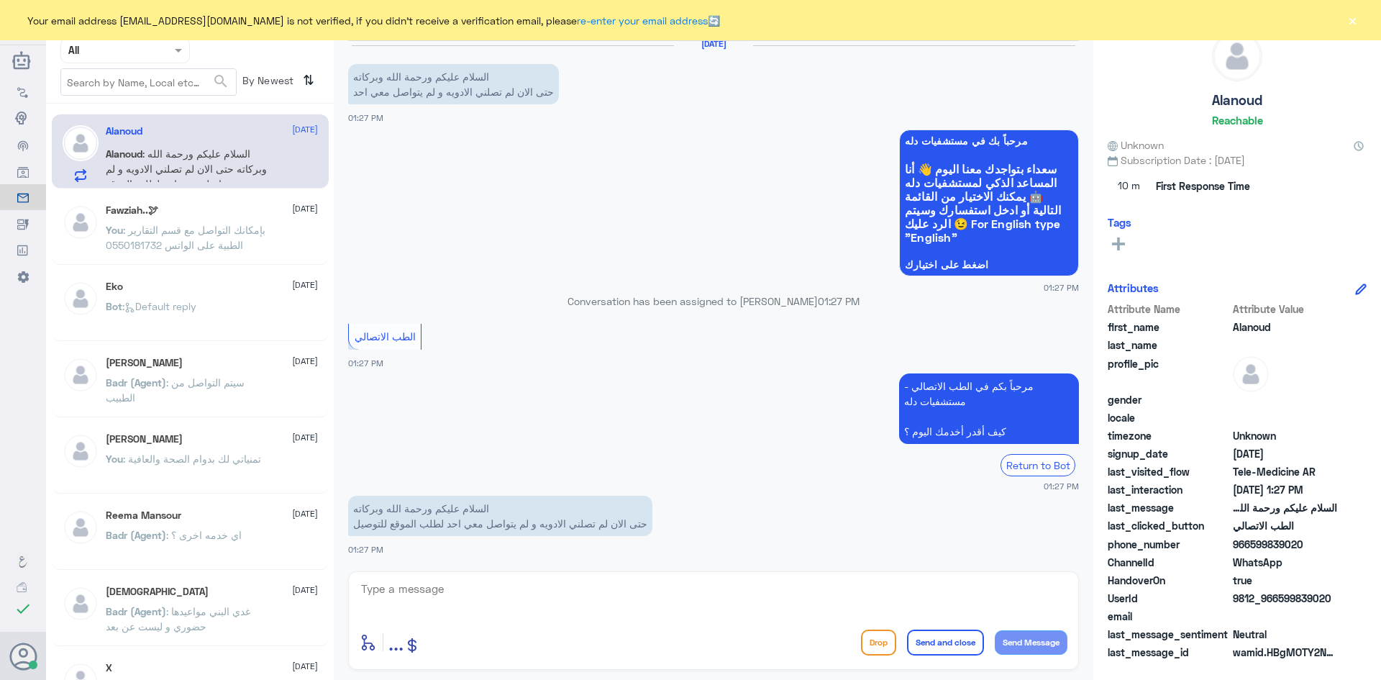
scroll to position [697, 0]
click at [600, 600] on textarea at bounding box center [714, 596] width 708 height 35
paste textarea "مرحبا معك [PERSON_NAME] من الطب الاتصالي"
type textarea "مرحبا معك [PERSON_NAME] من الطب الاتصالي"
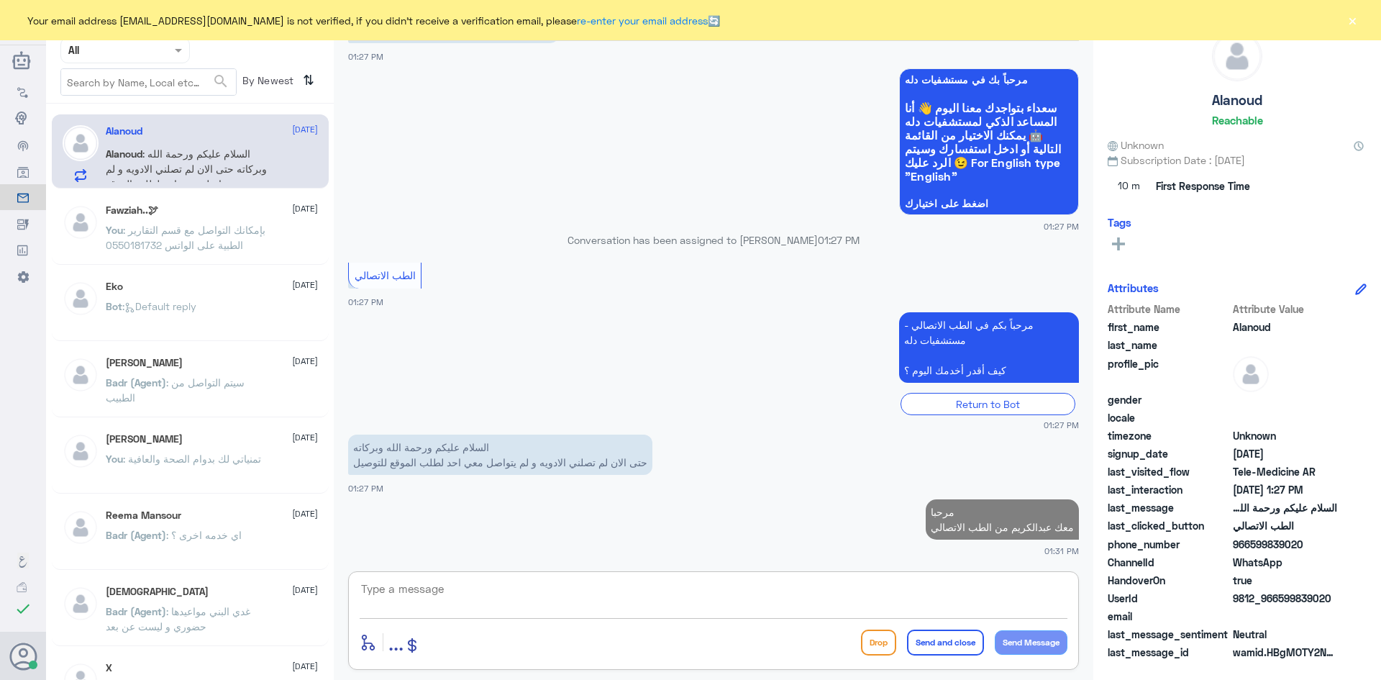
scroll to position [754, 0]
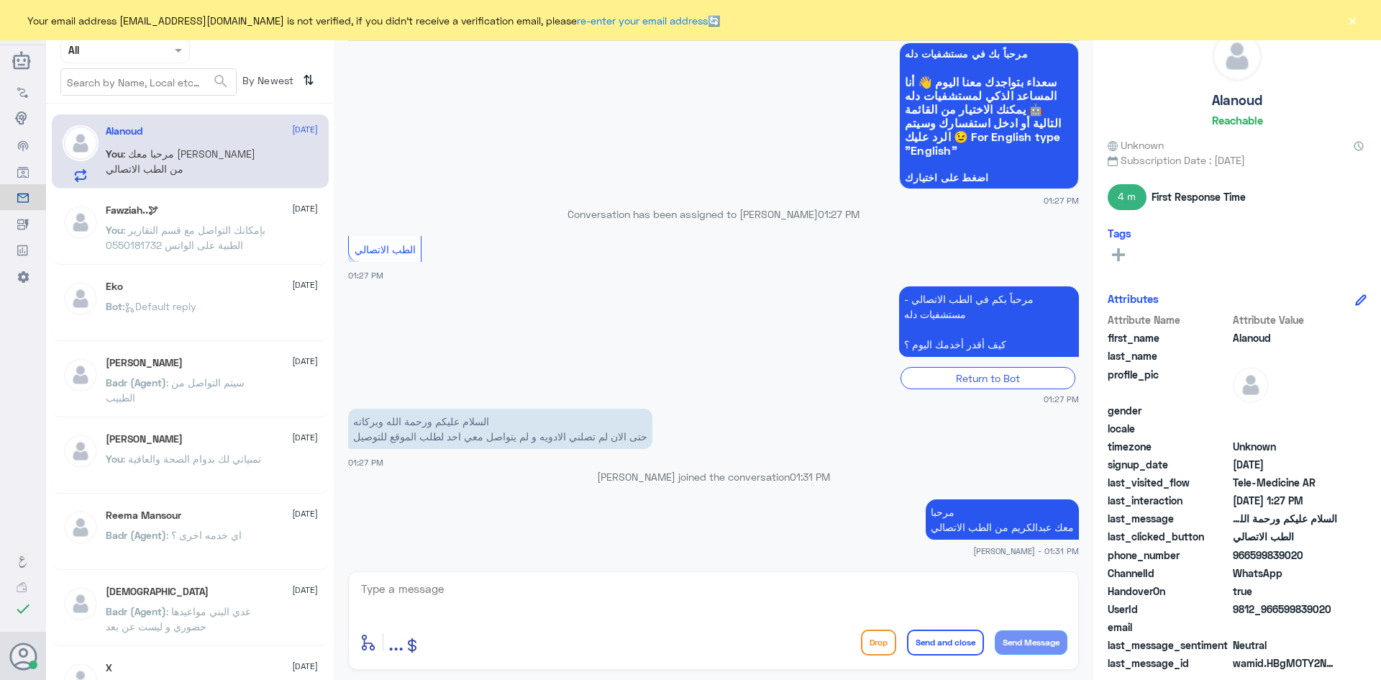
drag, startPoint x: 1302, startPoint y: 552, endPoint x: 1250, endPoint y: 554, distance: 52.5
click at [1250, 554] on span "966599839020" at bounding box center [1285, 554] width 104 height 15
copy span "599839020"
click at [855, 593] on textarea at bounding box center [714, 596] width 708 height 35
click at [594, 592] on textarea at bounding box center [714, 596] width 708 height 35
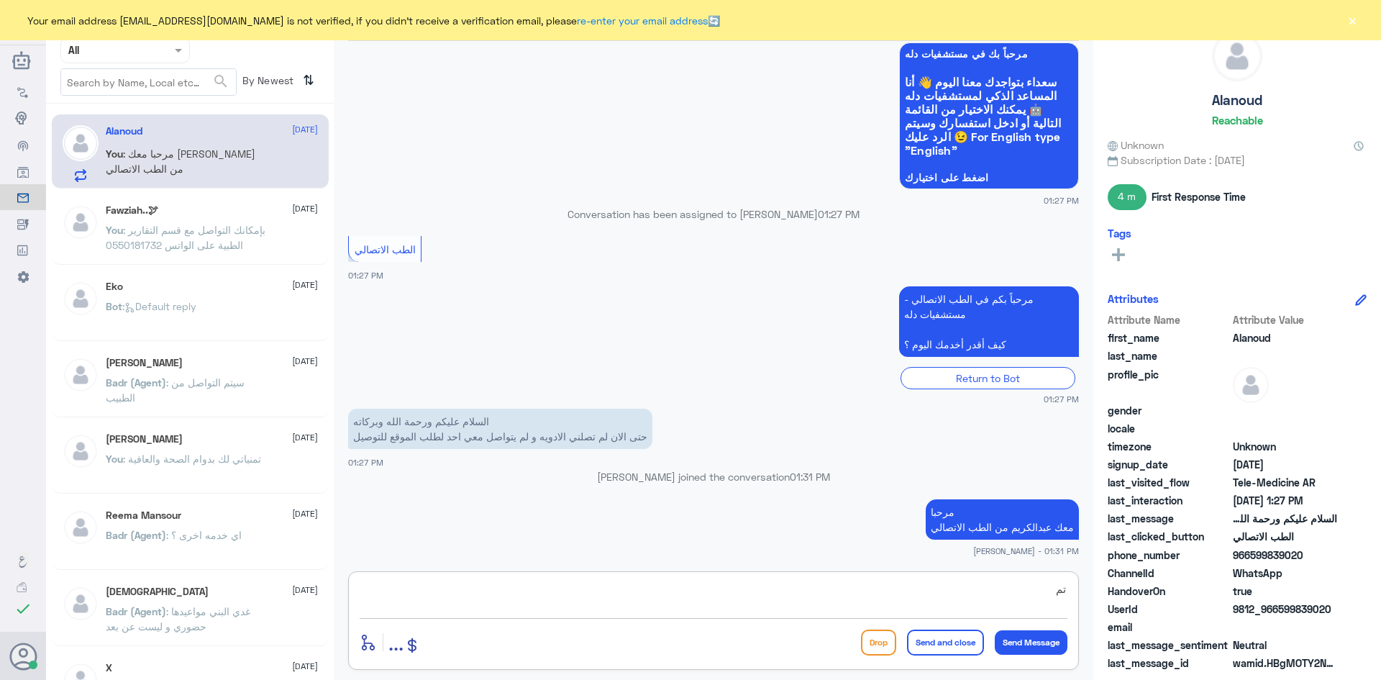
type textarea "ت"
type textarea "تم التواصل مع خدمات التوصيل"
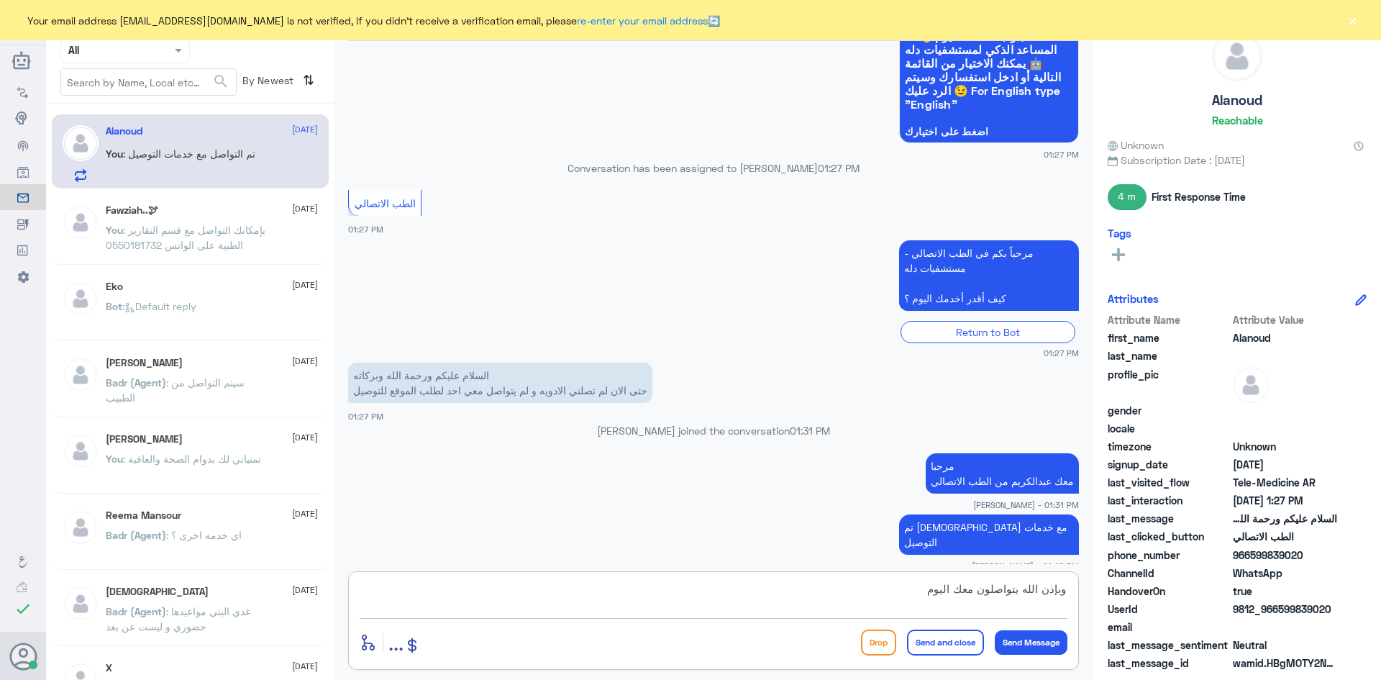
type textarea "وبإذن الله يتواصلون معك اليوم"
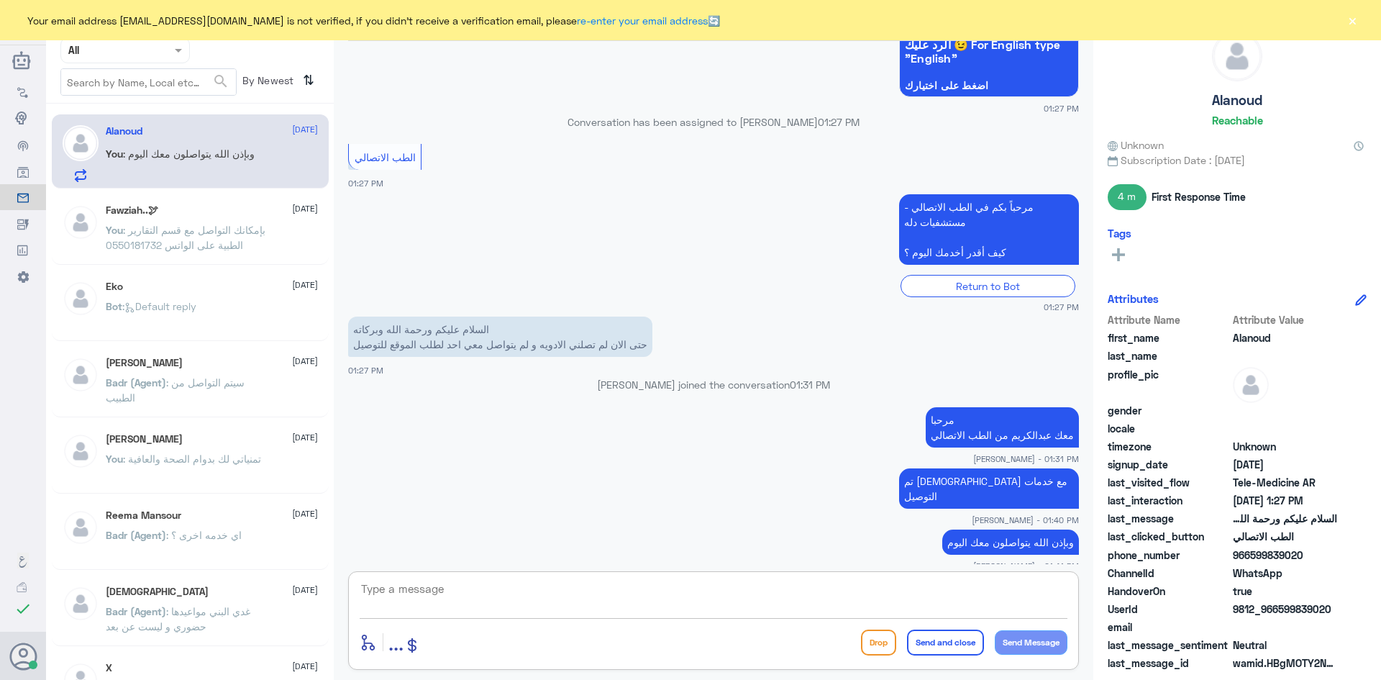
click at [1347, 18] on button "×" at bounding box center [1352, 20] width 14 height 14
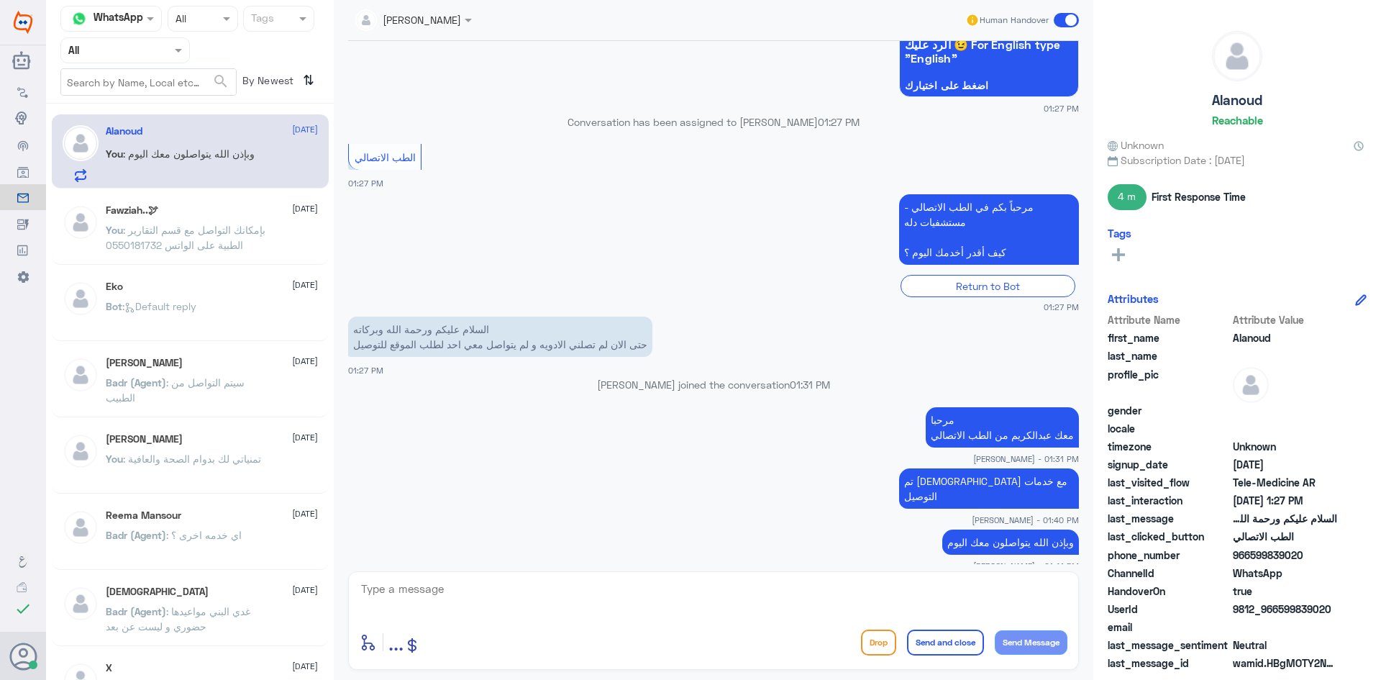
click at [1061, 22] on span at bounding box center [1066, 20] width 25 height 14
click at [0, 0] on input "checkbox" at bounding box center [0, 0] width 0 height 0
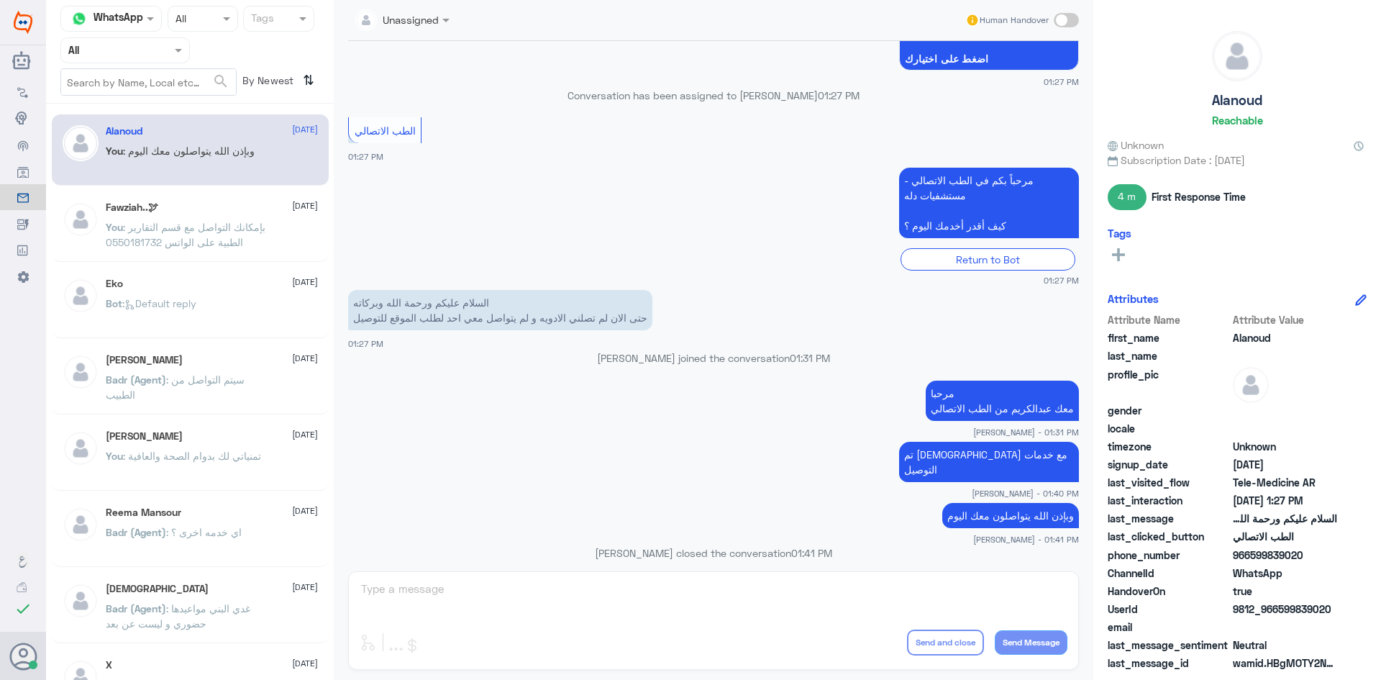
click at [1035, 585] on div "Unassigned Human Handover 31 Aug 2025 الطب الاتصالي 11:22 AM مرحباً بكم في الطب…" at bounding box center [713, 342] width 759 height 684
click at [1056, 320] on app-msgs-text "السلام عليكم ورحمة الله وبركاته حتى الان لم تصلني الادويه و لم يتواصل معي احد ل…" at bounding box center [713, 311] width 731 height 42
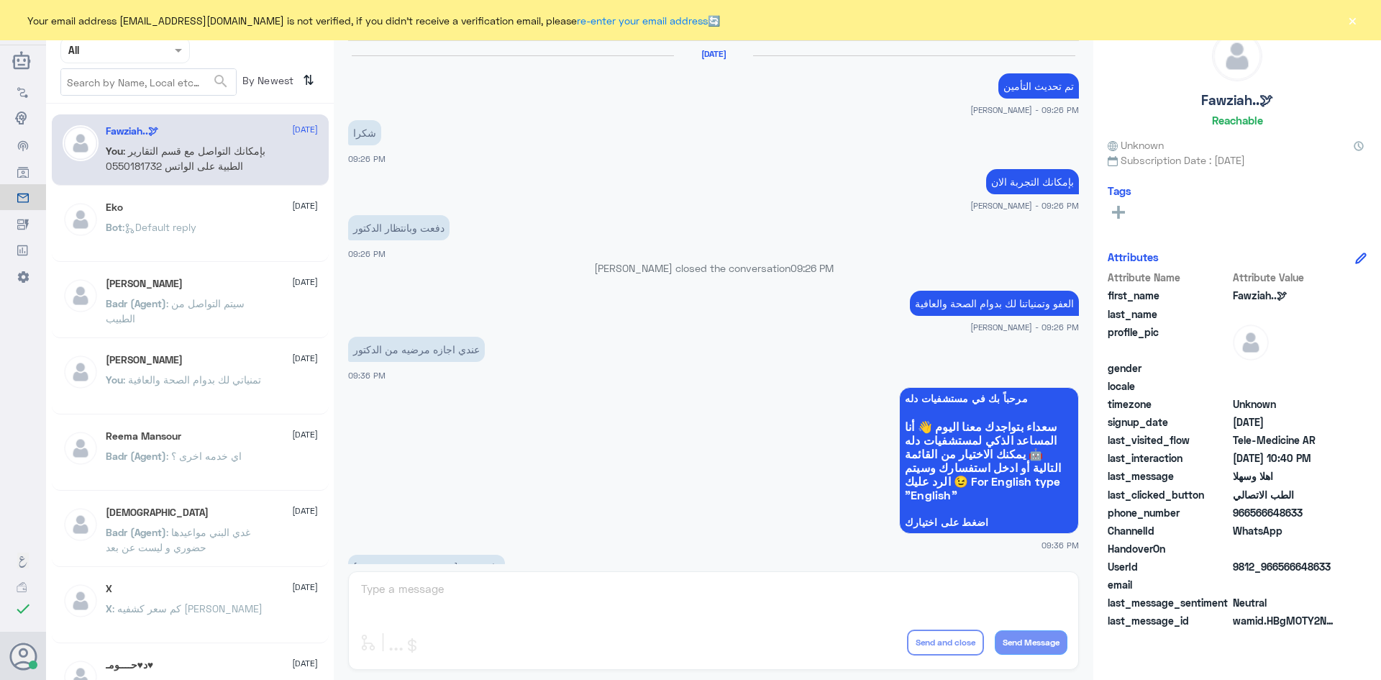
scroll to position [717, 0]
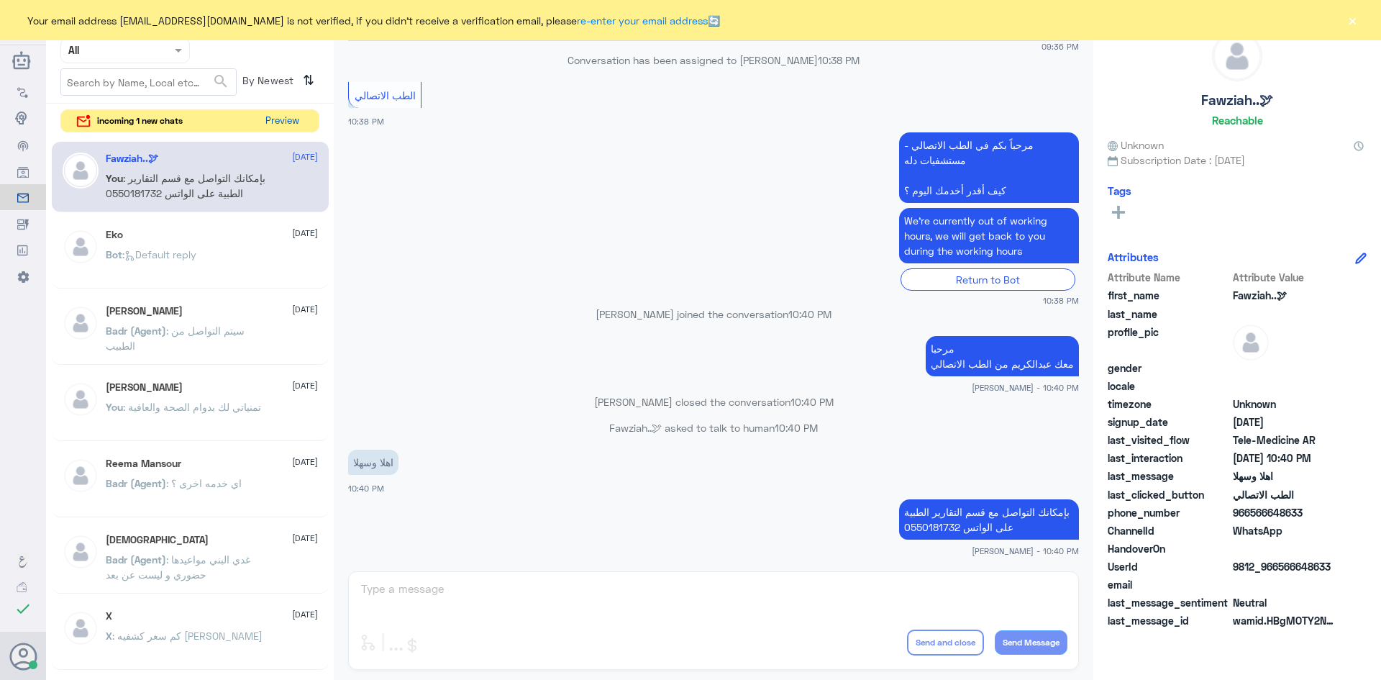
click at [281, 122] on button "Preview" at bounding box center [282, 121] width 45 height 22
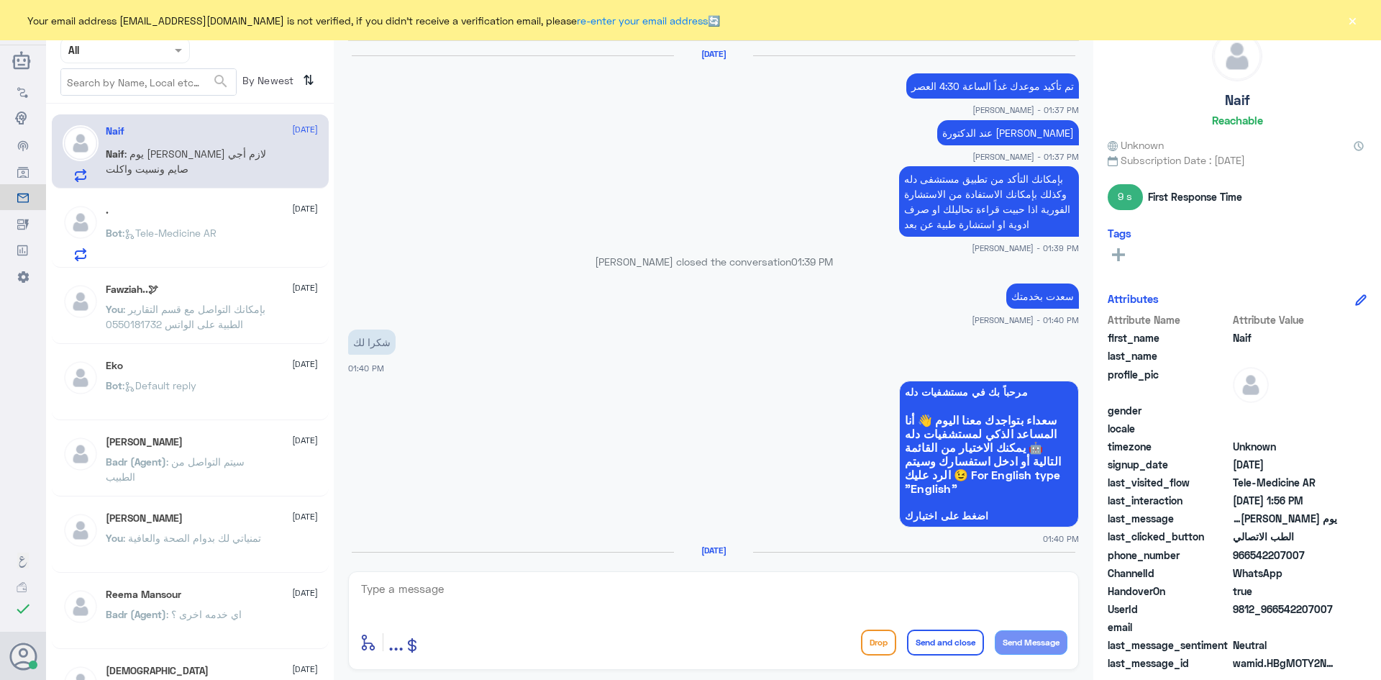
scroll to position [622, 0]
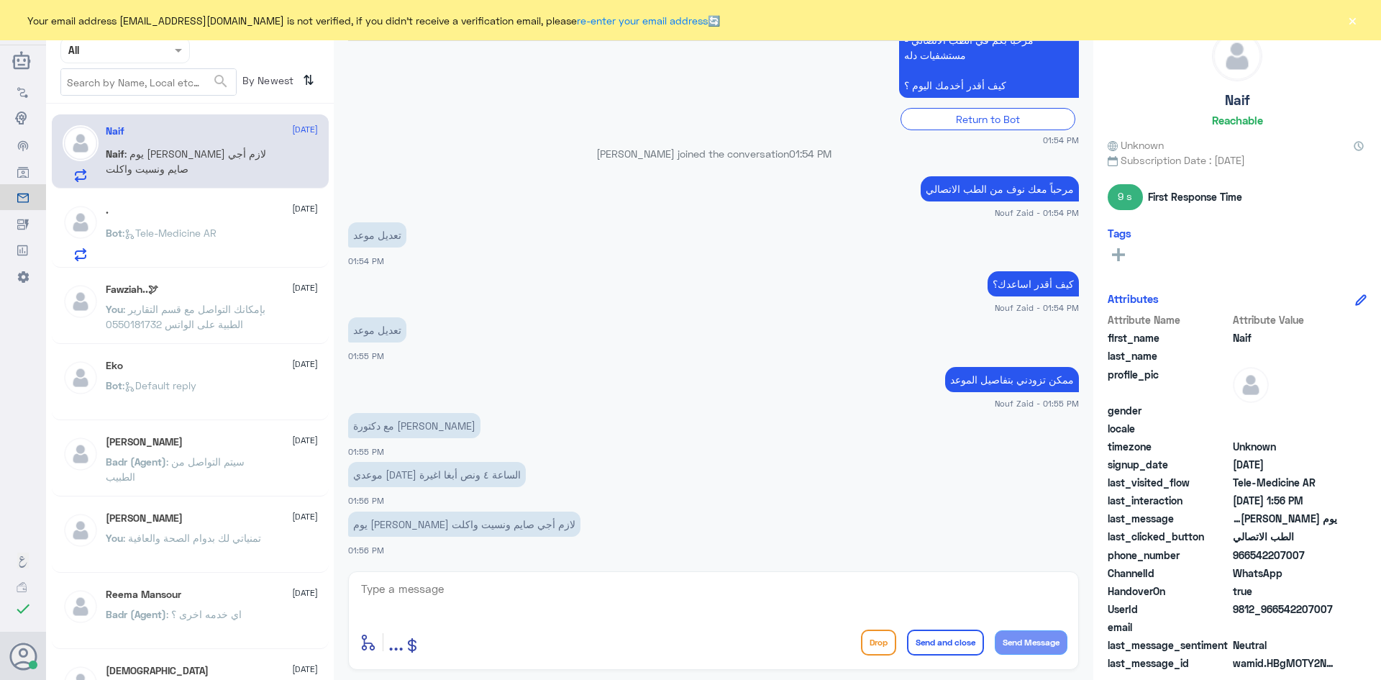
click at [504, 612] on textarea at bounding box center [714, 596] width 708 height 35
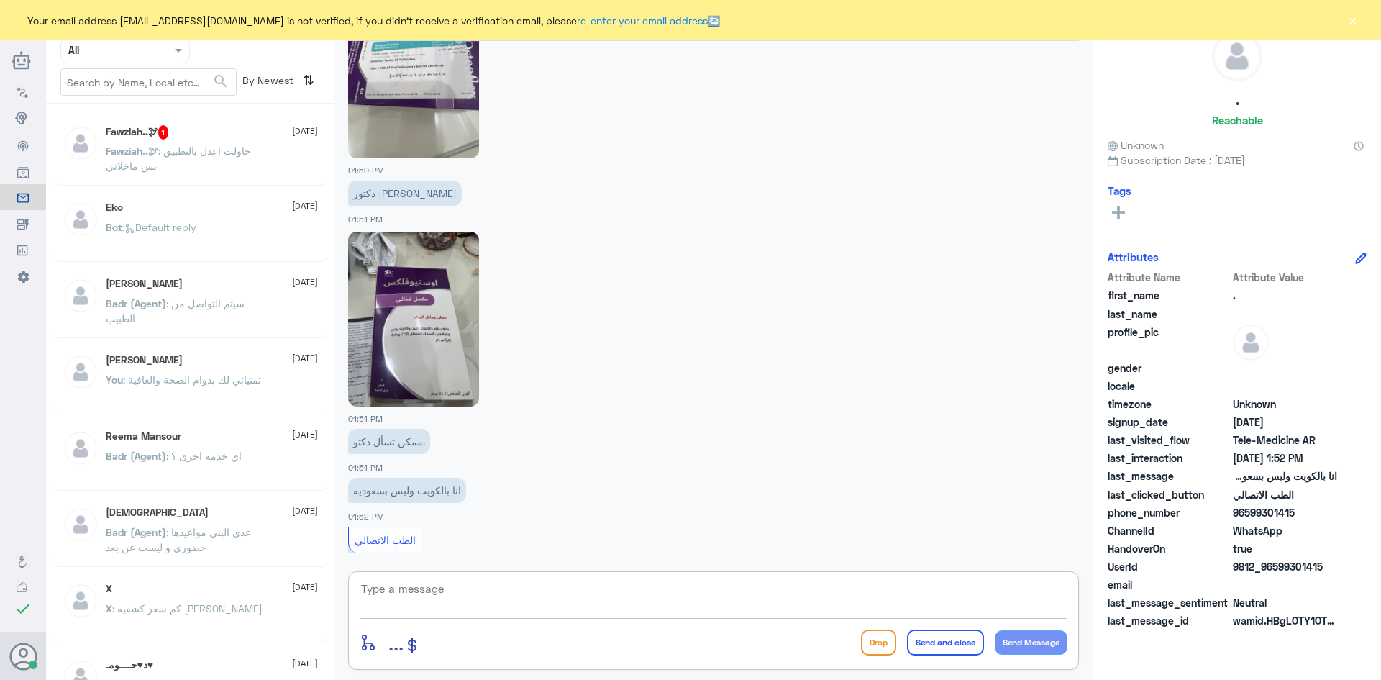
scroll to position [1563, 0]
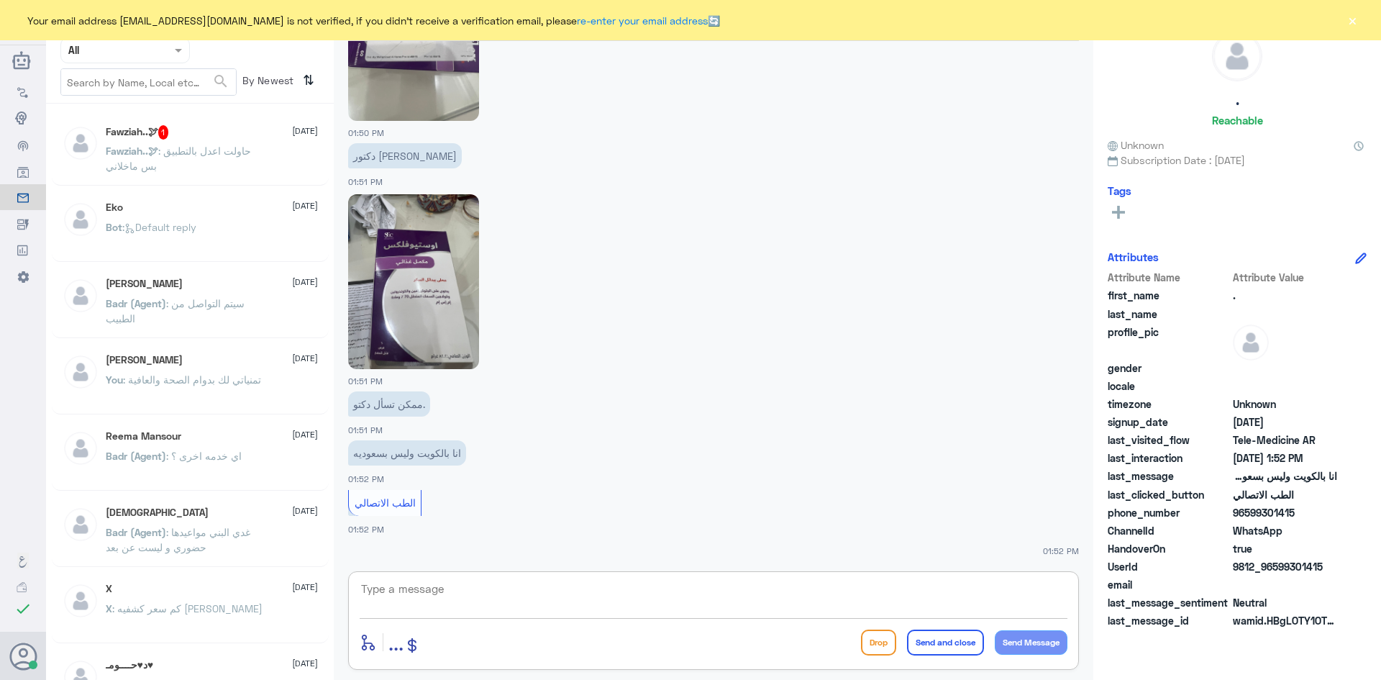
click at [456, 273] on img at bounding box center [413, 281] width 131 height 175
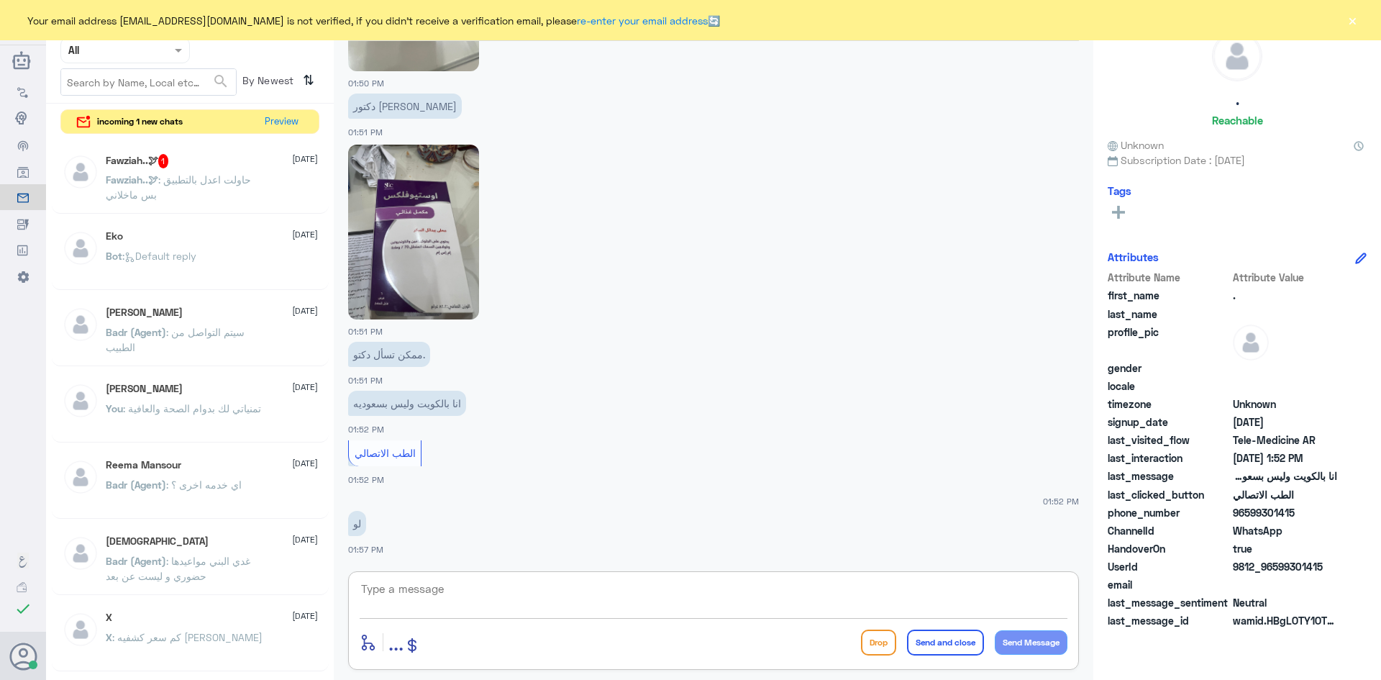
click at [454, 585] on textarea at bounding box center [714, 596] width 708 height 35
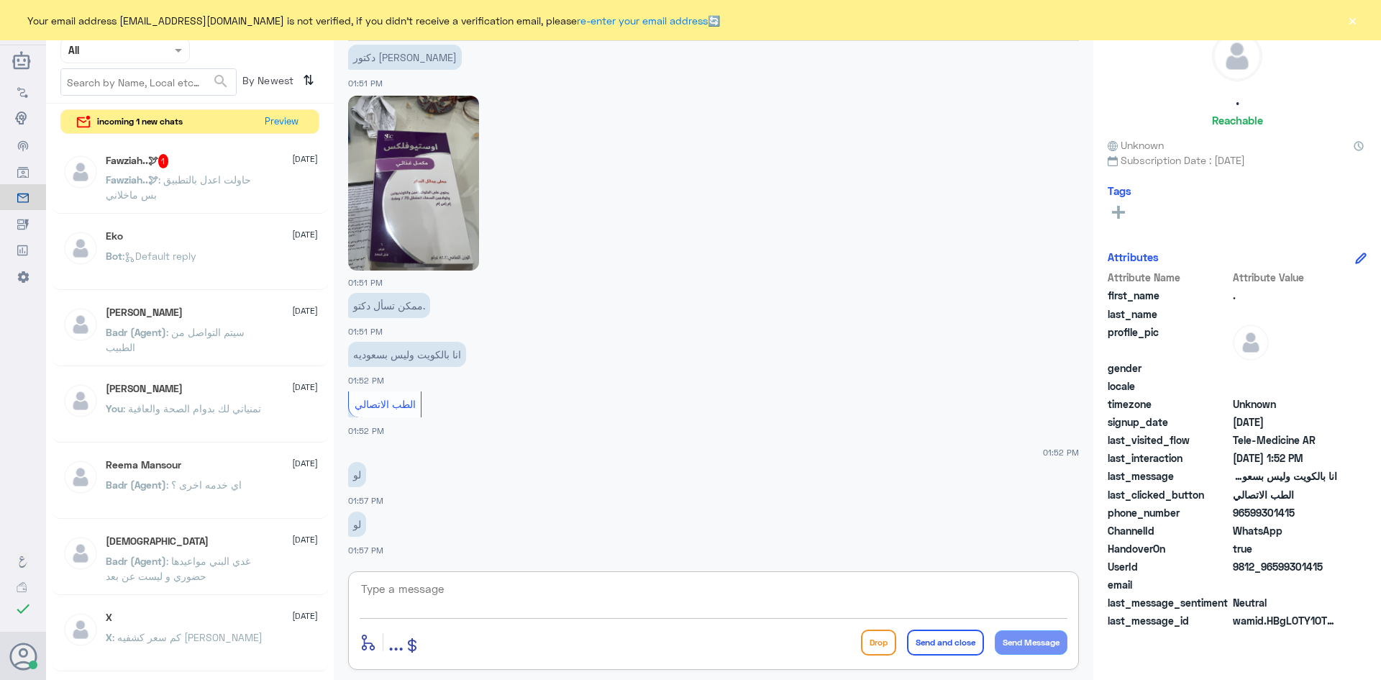
paste textarea "مرحبا معك عبدالكريم من الطب الاتصالي"
type textarea "مرحبا معك عبدالكريم من الطب الاتصالي"
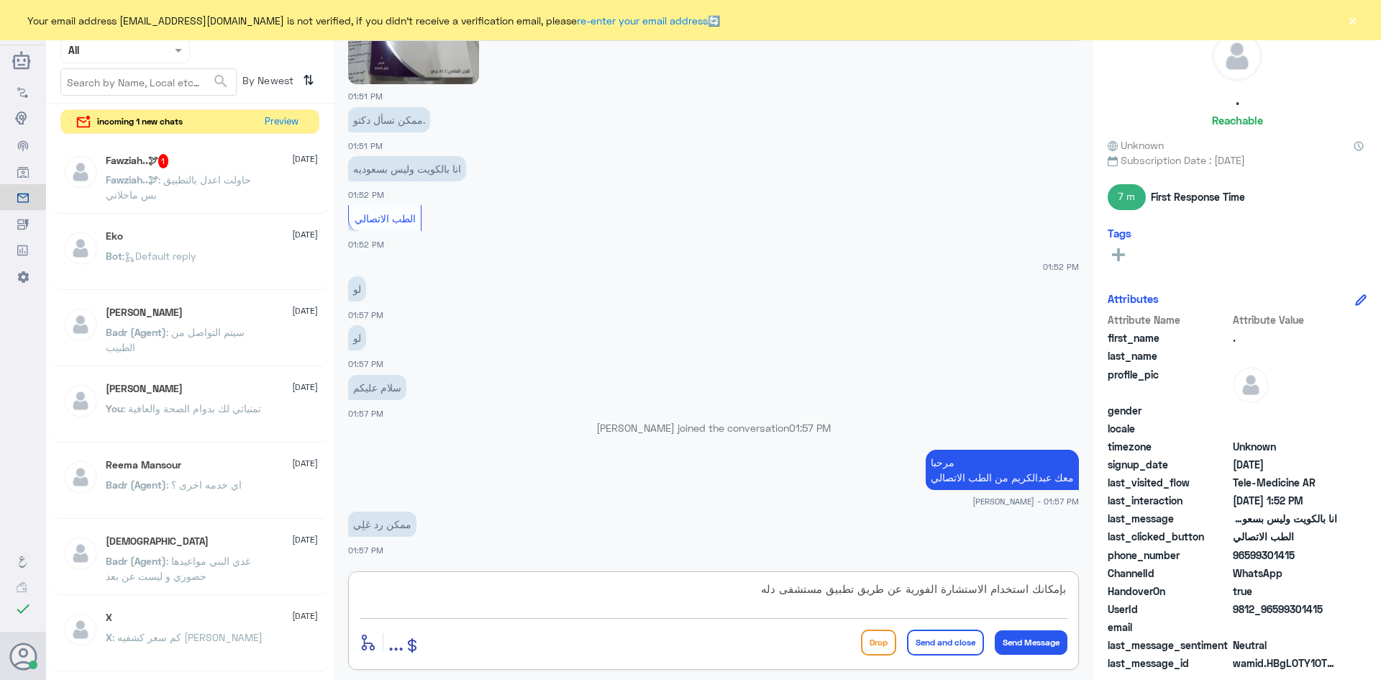
scroll to position [1870, 0]
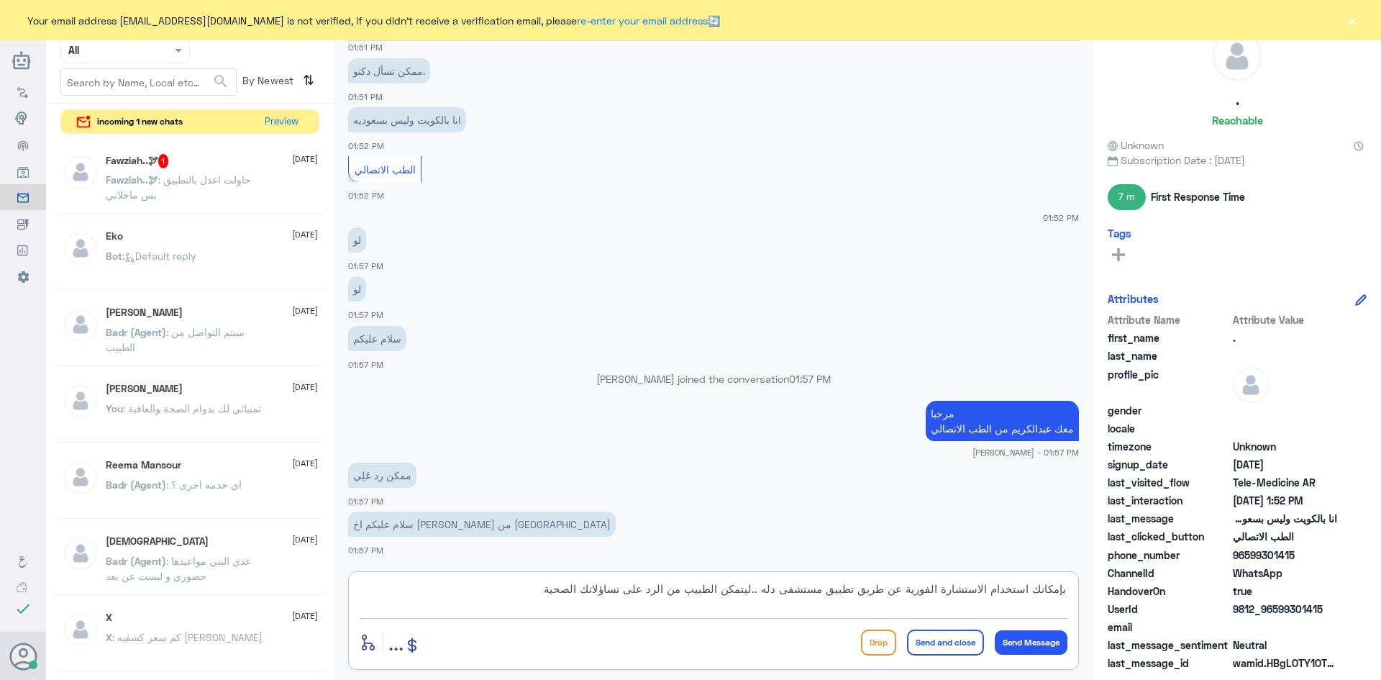
type textarea "بإمكانك استخدام الاستشارة الفورية عن طريق تطبيق مستشفى دله ..ليتمكن الطبيب من ا…"
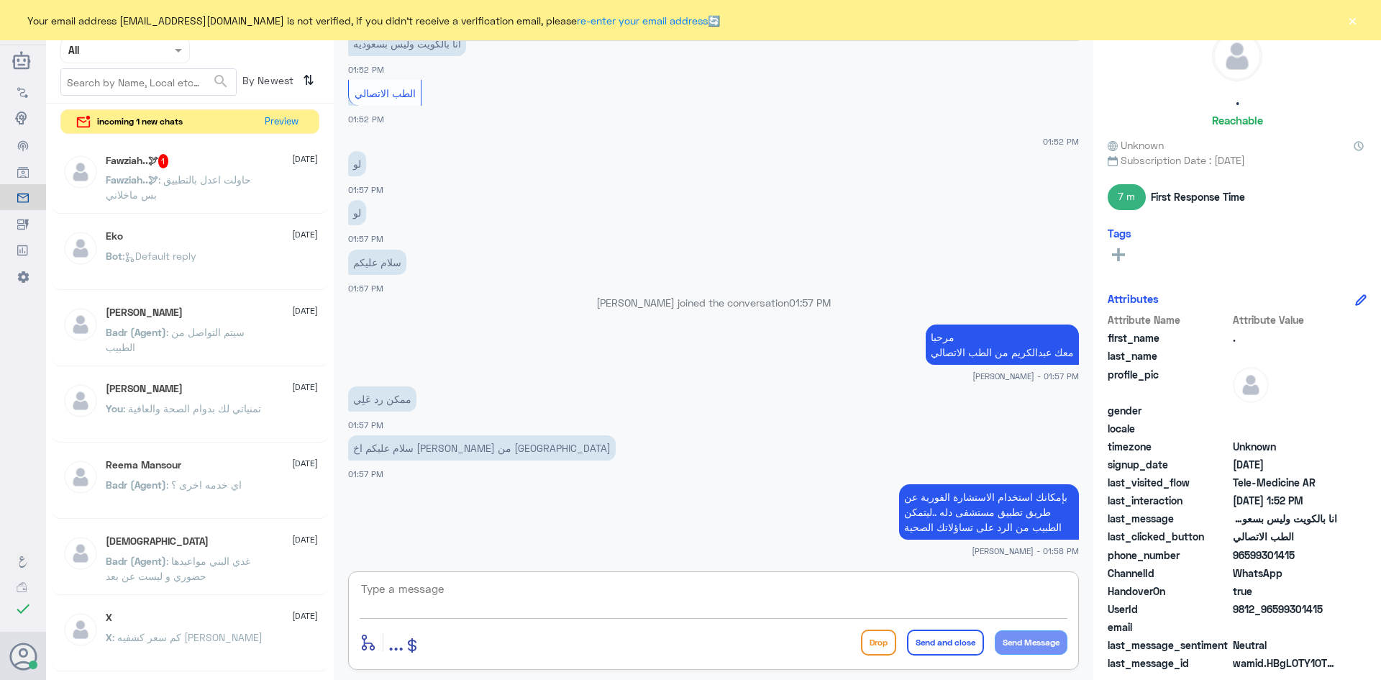
scroll to position [1996, 0]
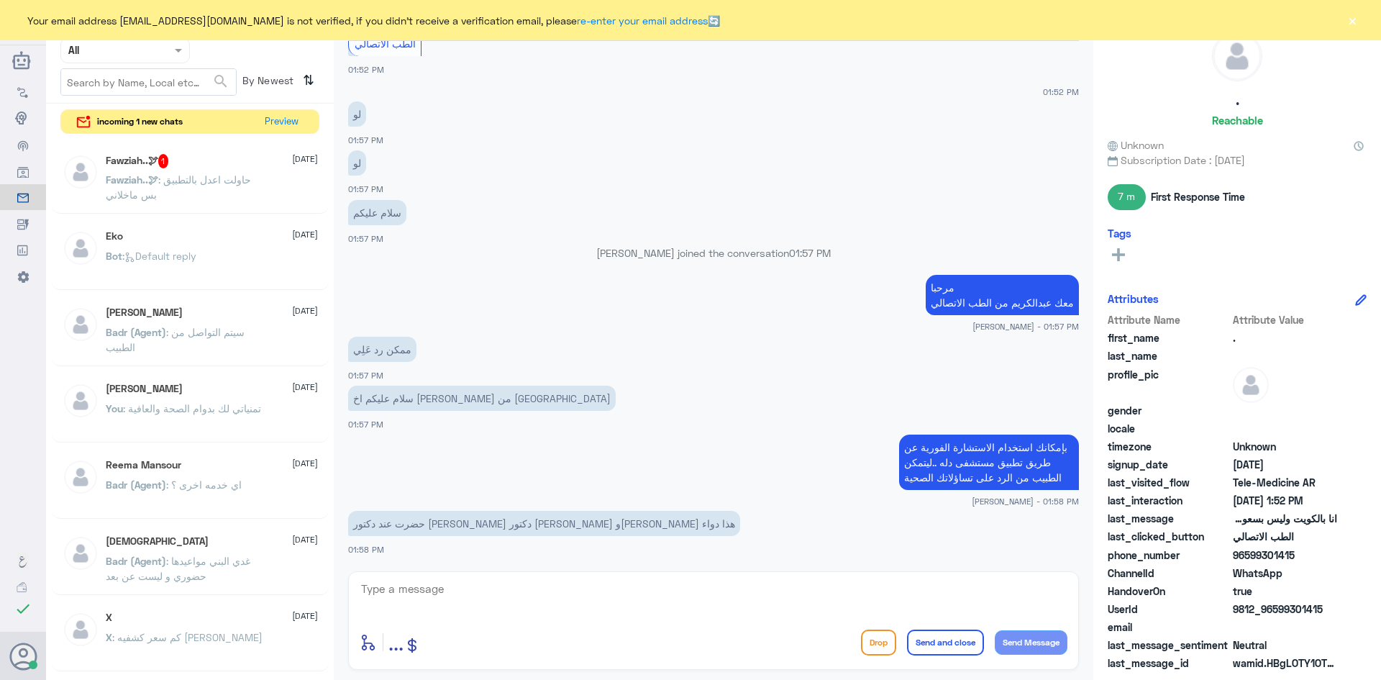
click at [261, 180] on p "Fawziah..🕊 : حاولت اعدل بالتطبيق بس ماخلاني" at bounding box center [187, 190] width 162 height 36
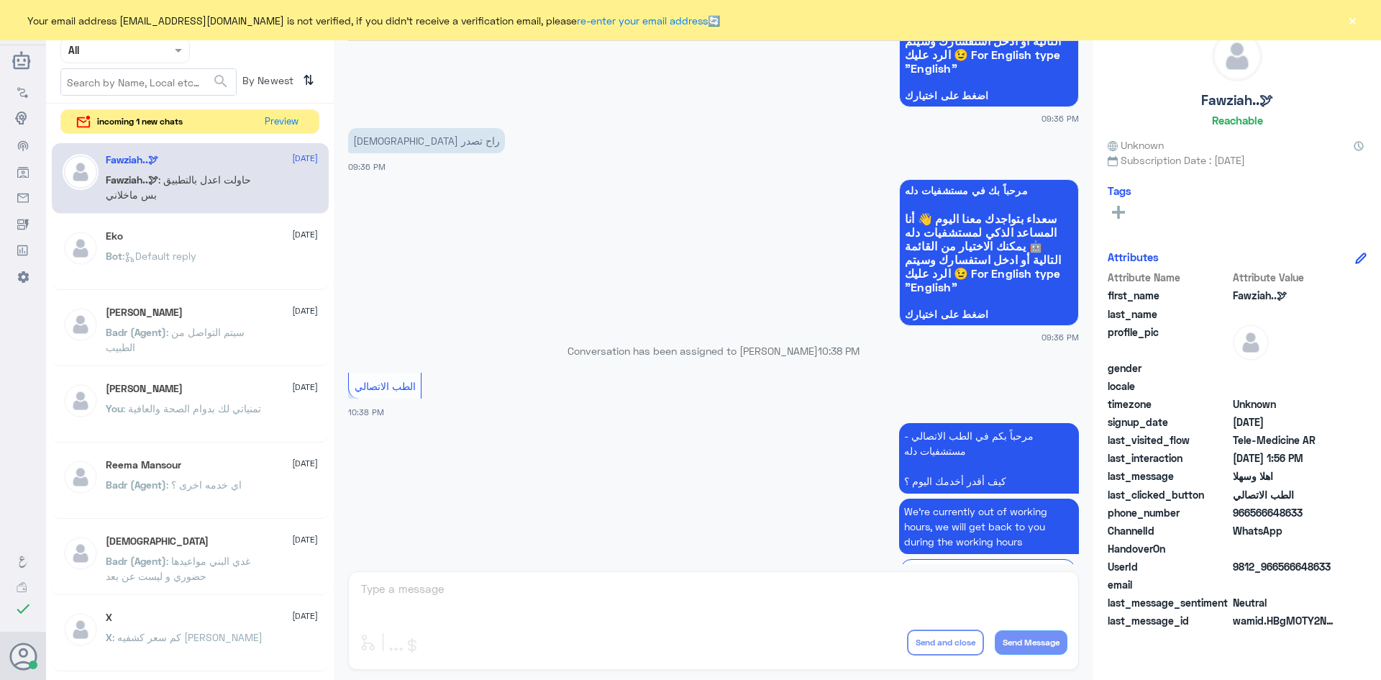
scroll to position [429, 0]
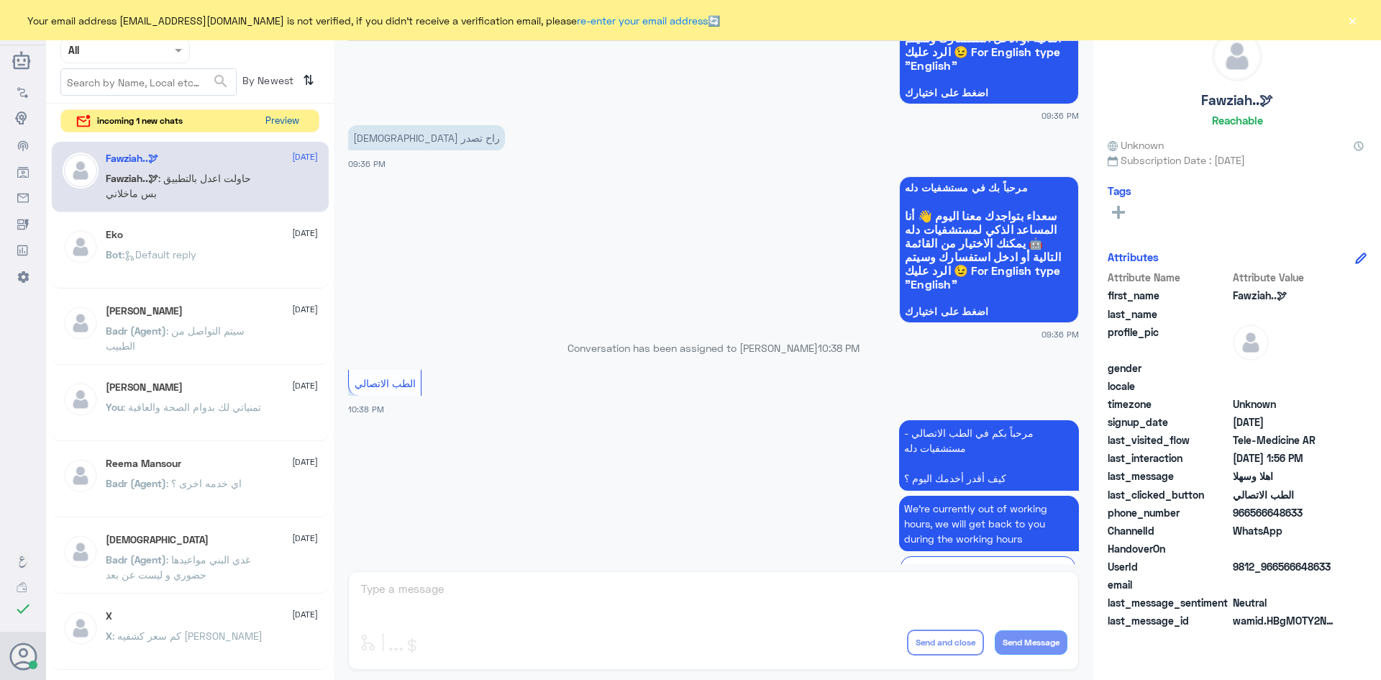
click at [273, 125] on button "Preview" at bounding box center [282, 121] width 45 height 22
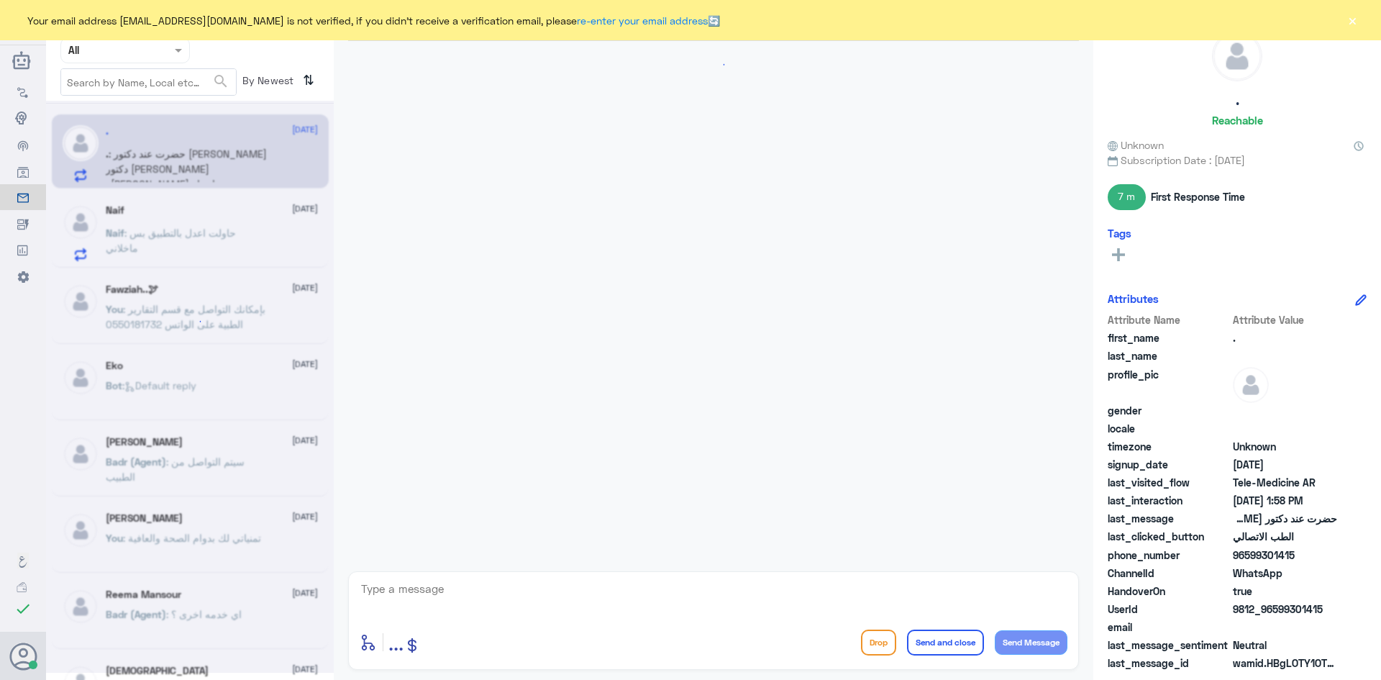
scroll to position [839, 0]
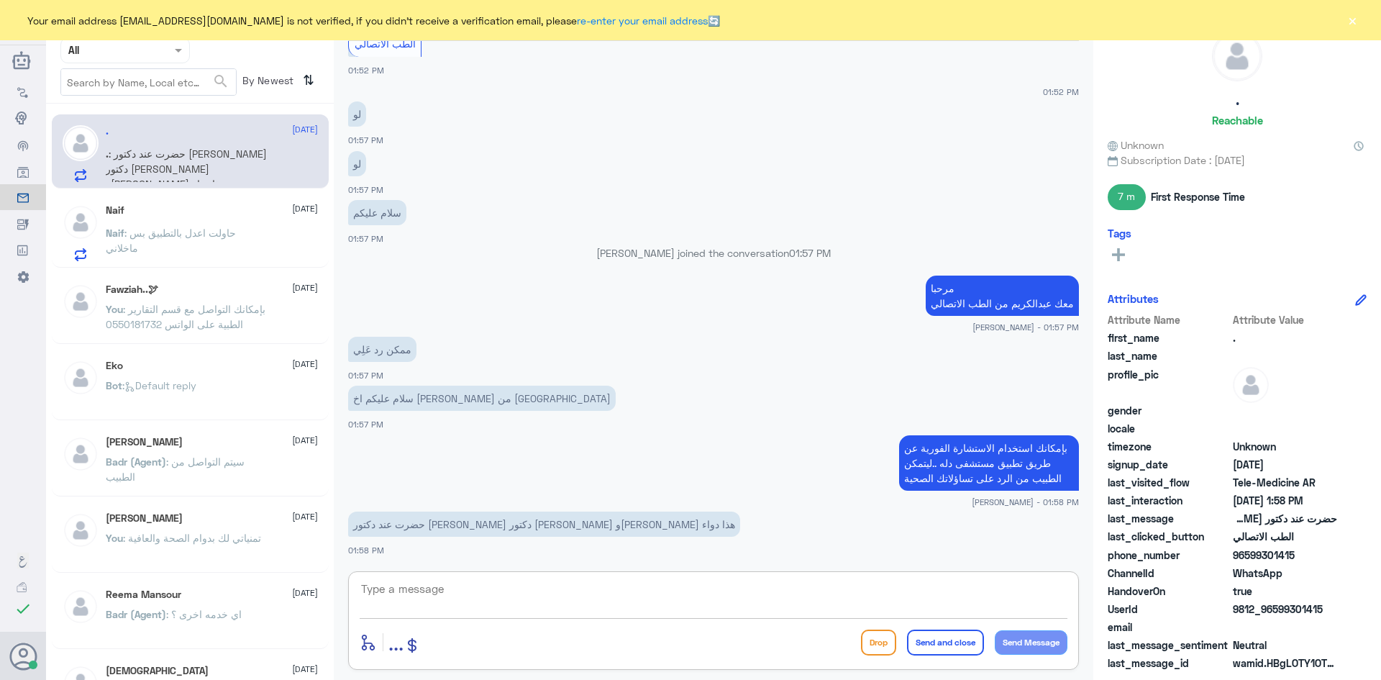
click at [615, 594] on textarea at bounding box center [714, 596] width 708 height 35
type textarea "ب"
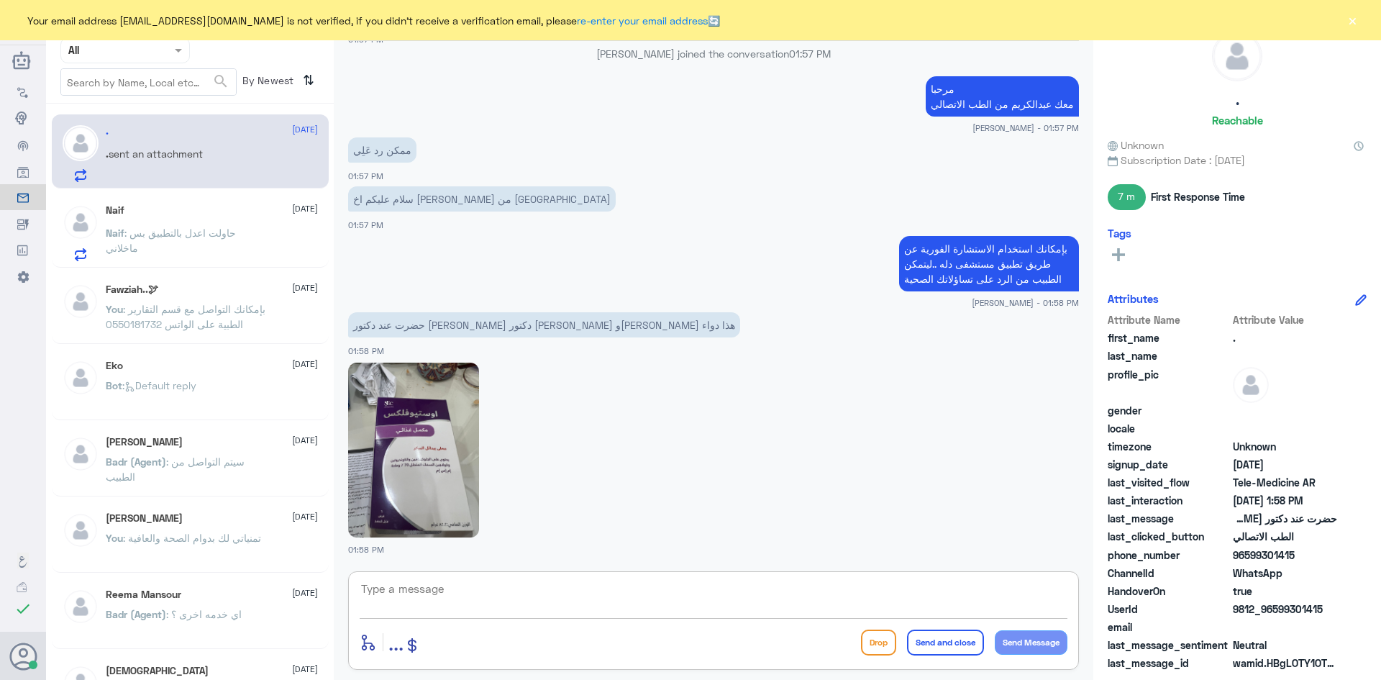
click at [717, 599] on textarea at bounding box center [714, 596] width 708 height 35
type textarea "ا"
type textarea "بإمكانك"
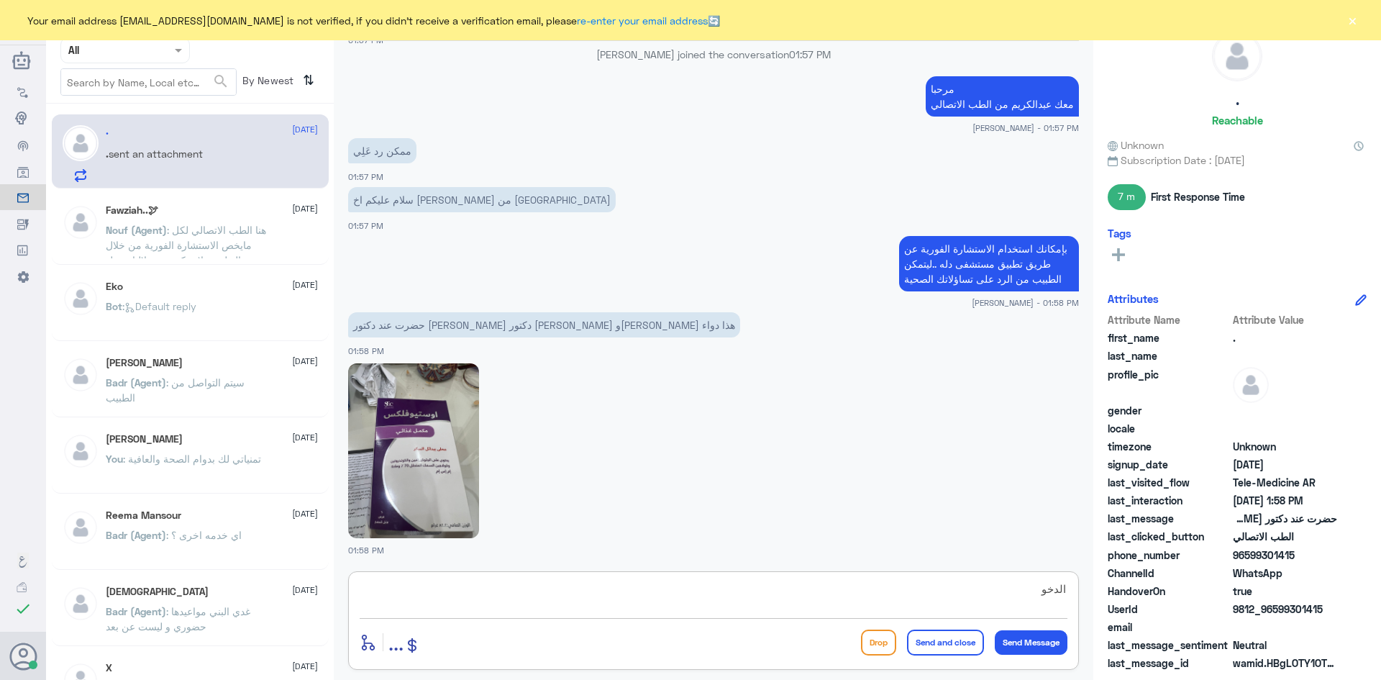
scroll to position [1058, 0]
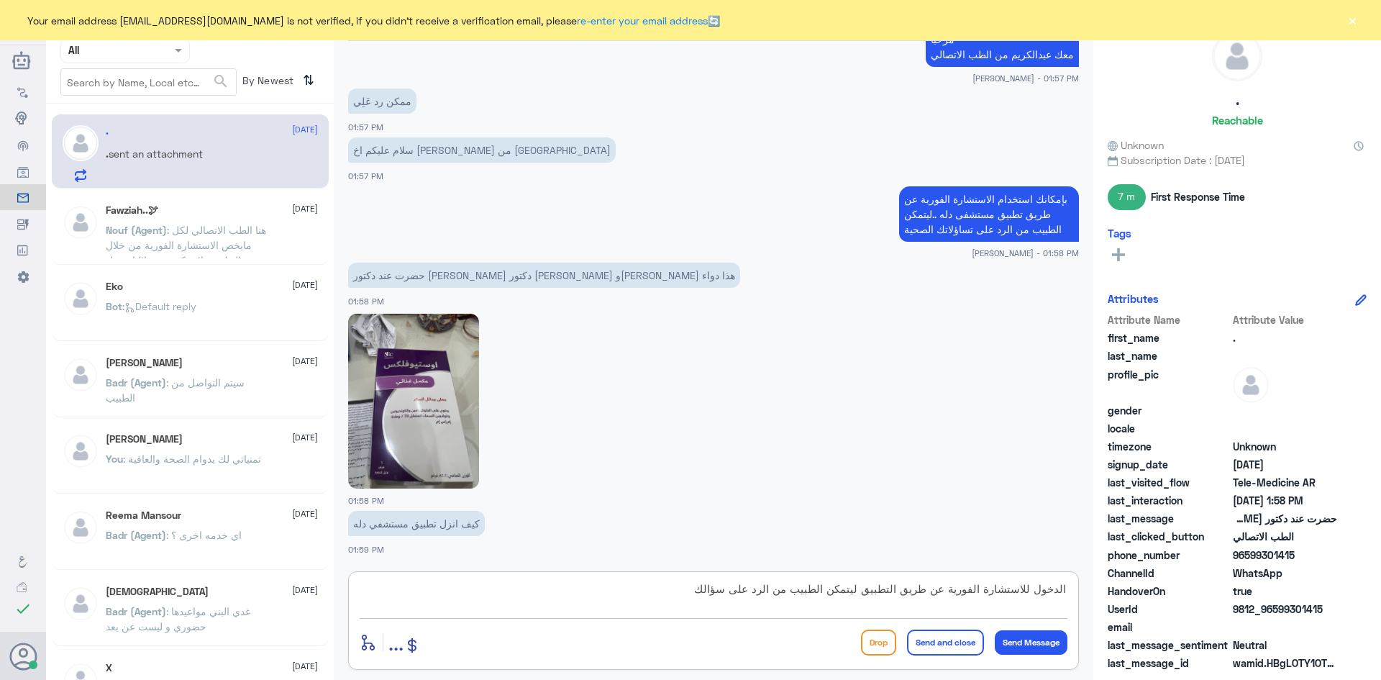
type textarea "الدخول للاستشارة الفورية عن طريق التطبيق ليتمكن الطبيب من الرد على سؤالك"
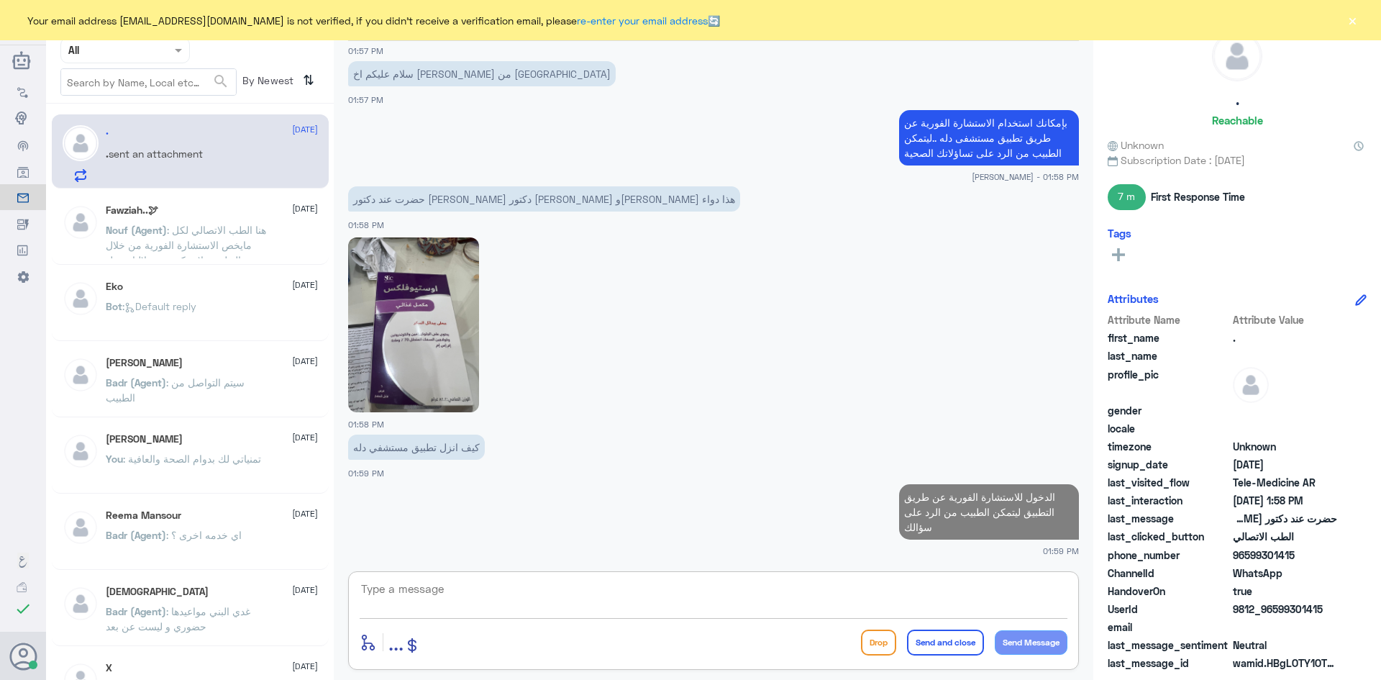
scroll to position [1133, 0]
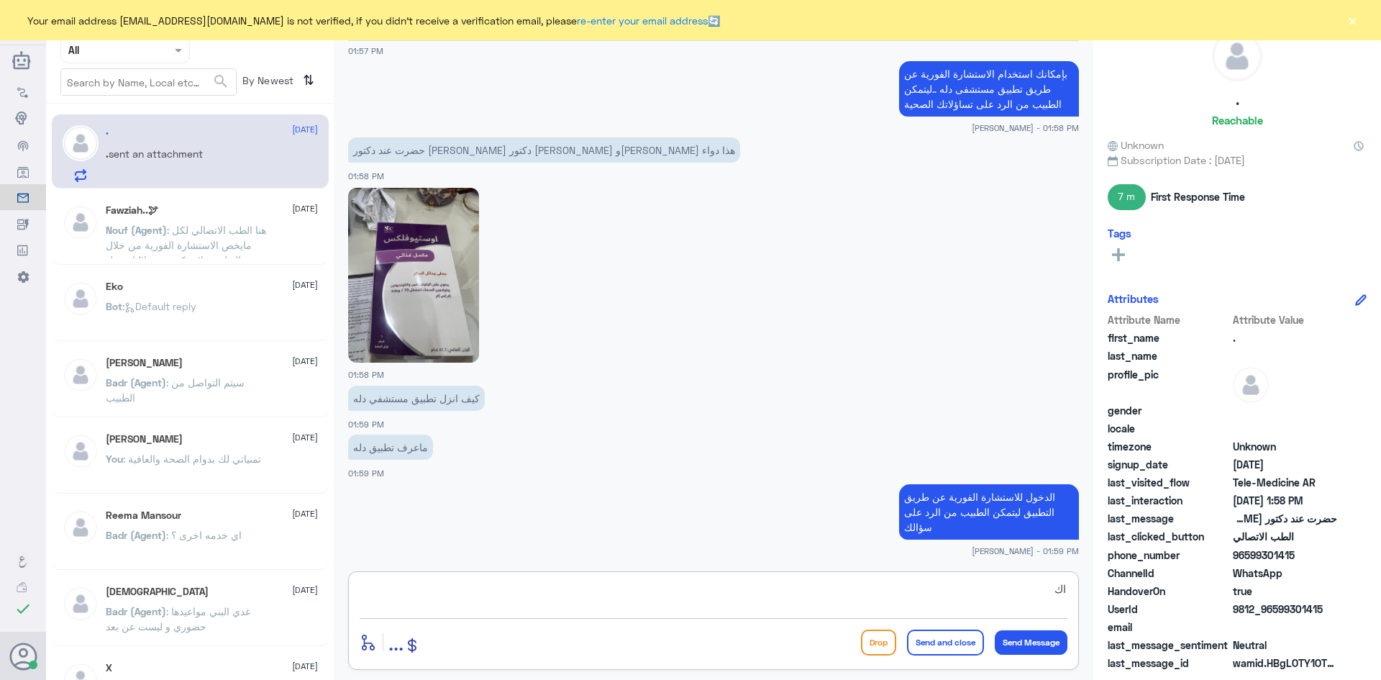
type textarea "ا"
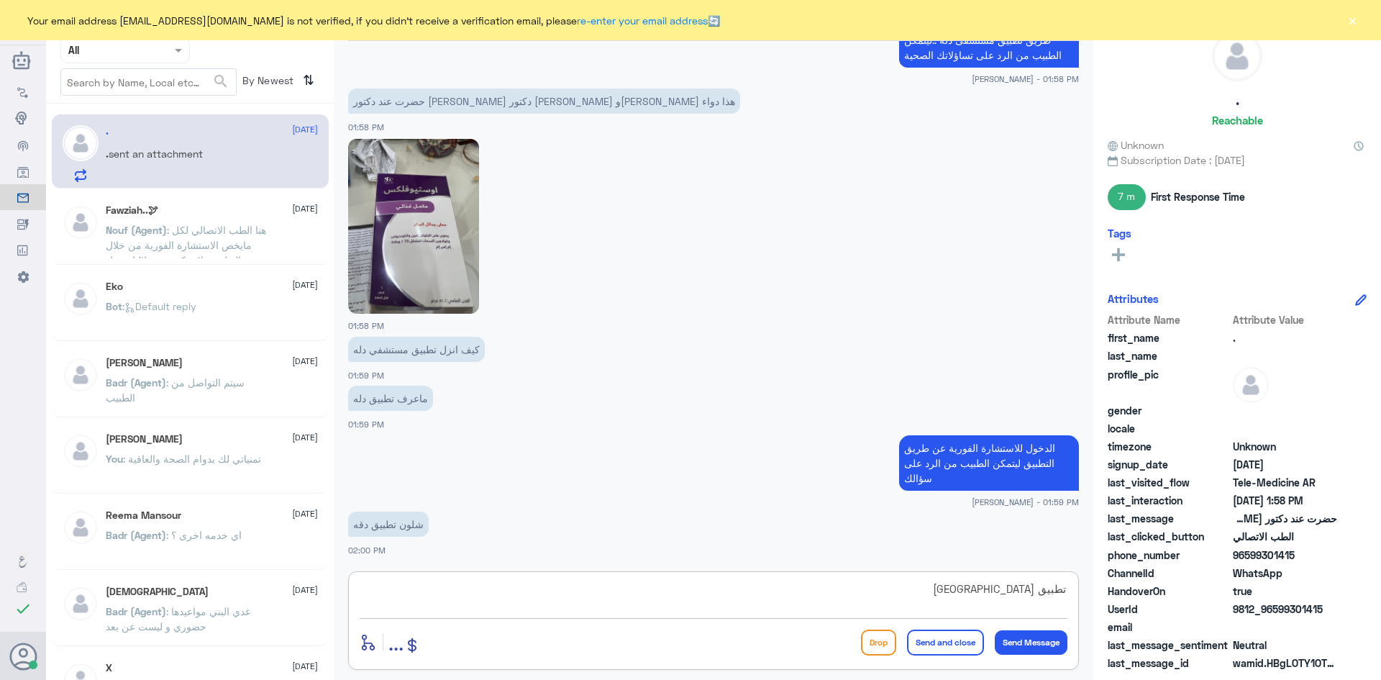
type textarea "تطبيق مستشفى دله"
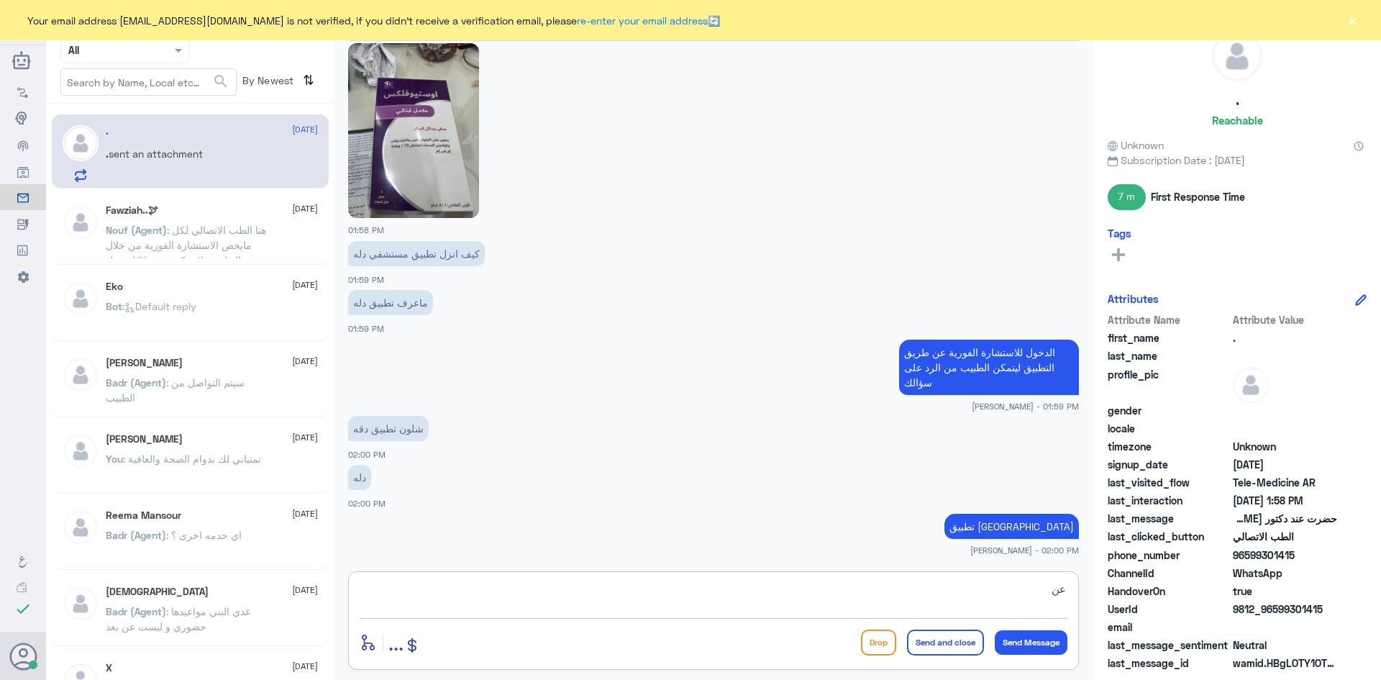
type textarea "ع"
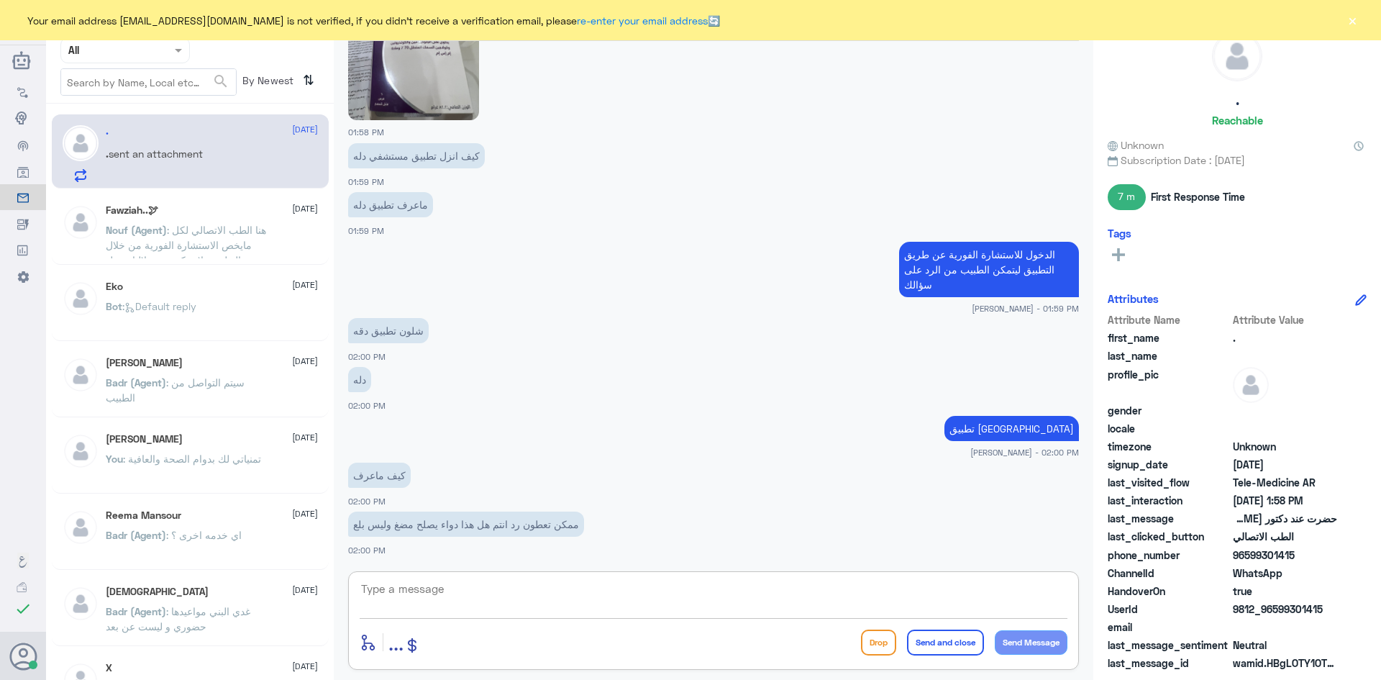
click at [606, 587] on textarea at bounding box center [714, 596] width 708 height 35
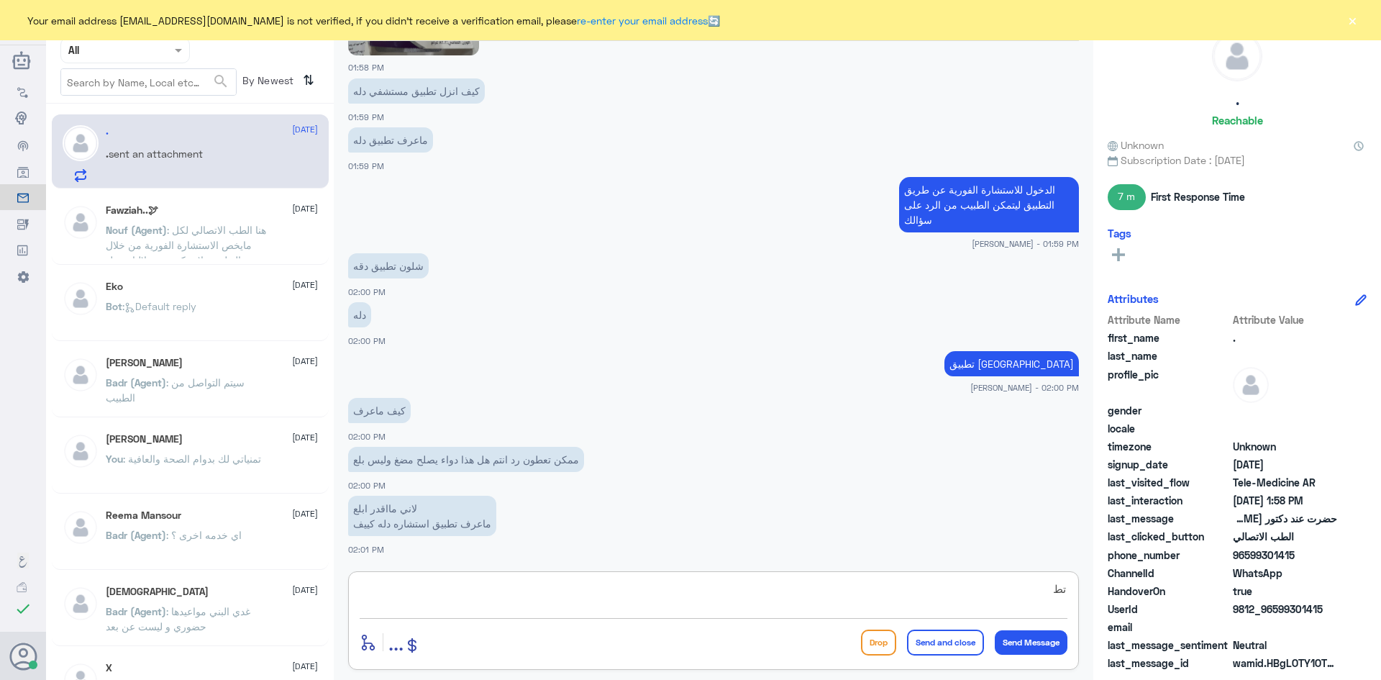
type textarea "ت"
type textarea "حمل تطبيق مستشفى دله"
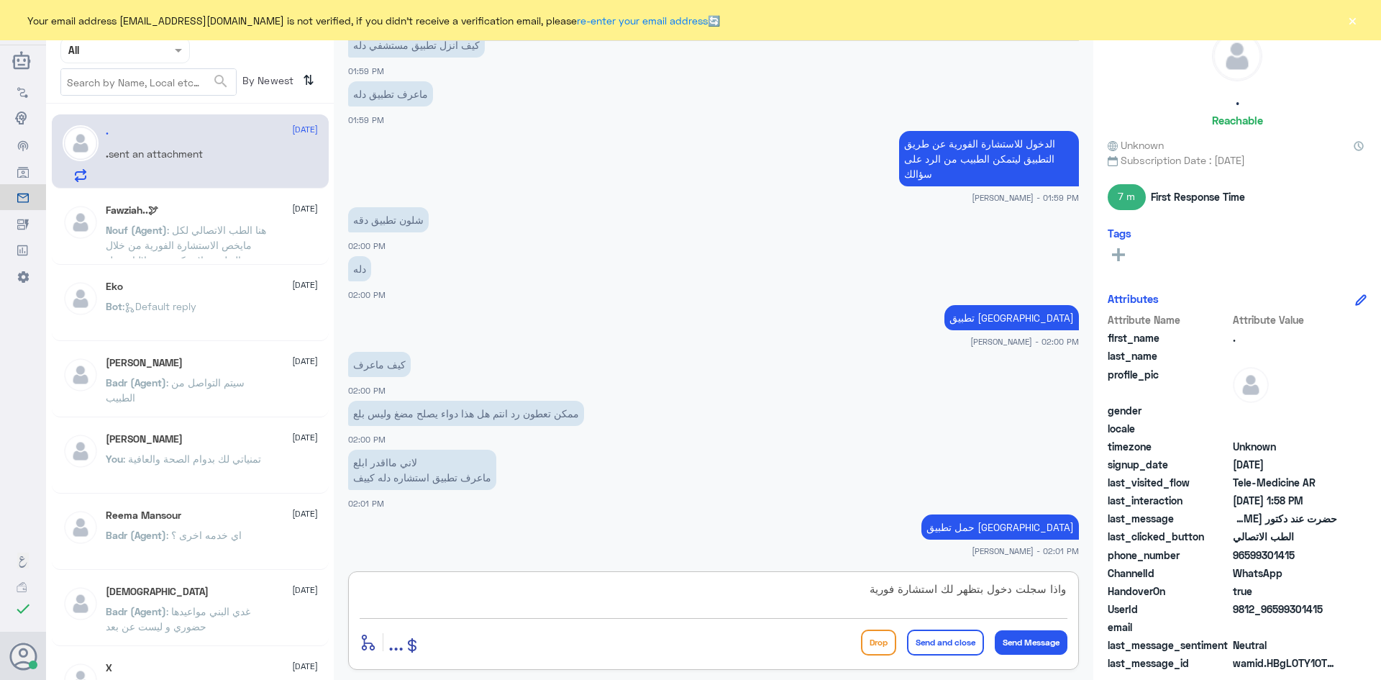
type textarea "واذا سجلت دخول بتظهر لك استشارة فورية"
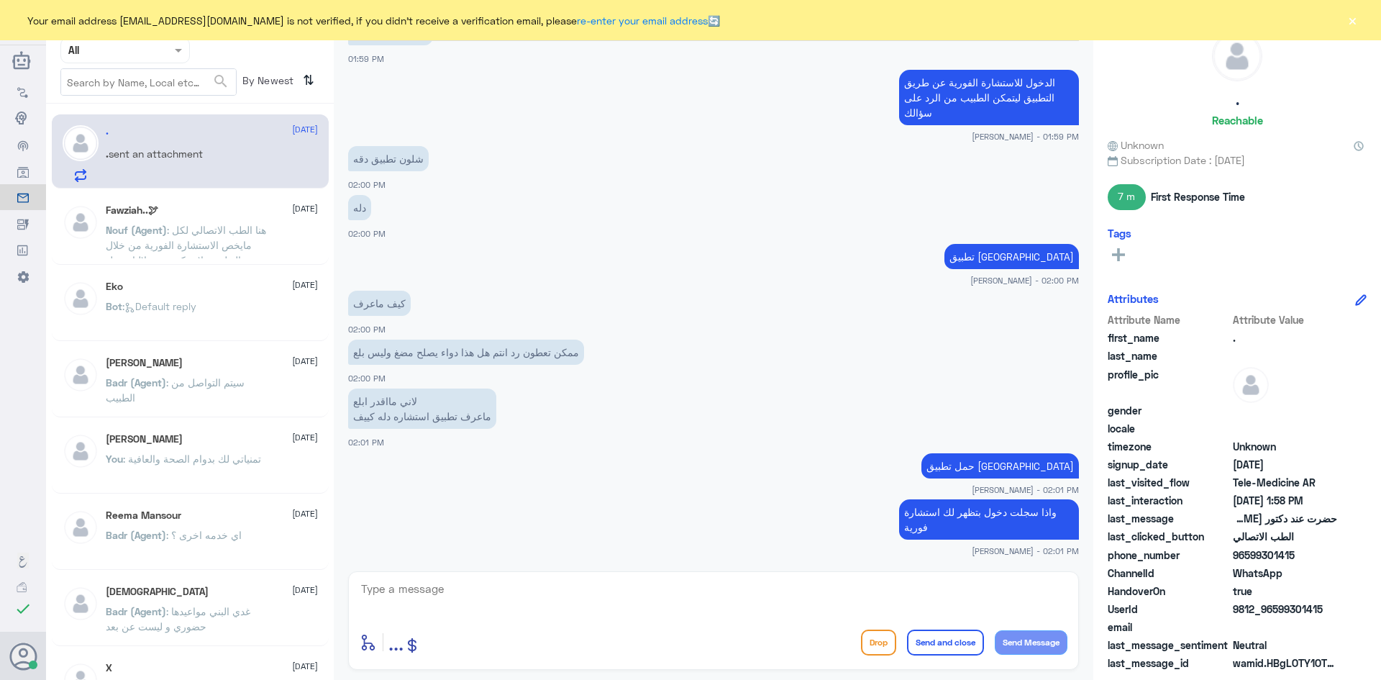
drag, startPoint x: 1326, startPoint y: 609, endPoint x: 1275, endPoint y: 613, distance: 51.2
click at [1275, 613] on span "9812_96599301415" at bounding box center [1285, 608] width 104 height 15
copy span "599301415"
click at [752, 580] on textarea at bounding box center [714, 596] width 708 height 35
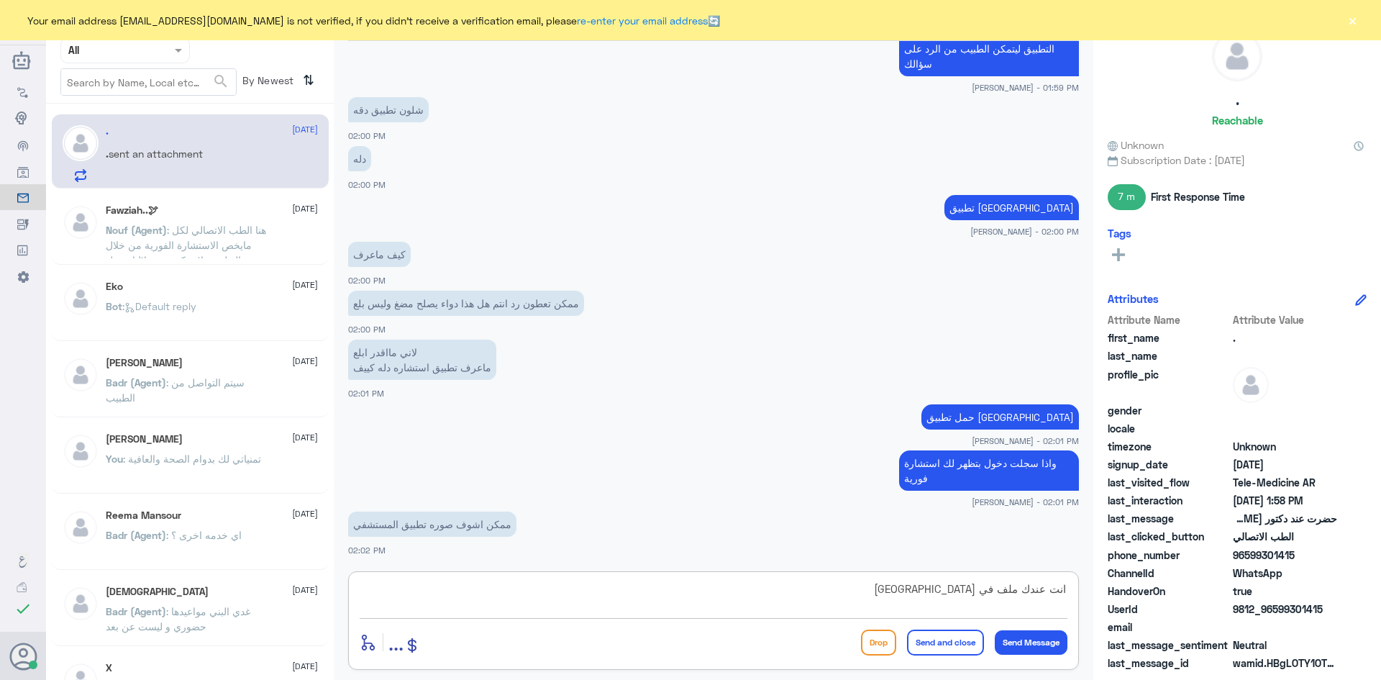
type textarea "انت عندك ملف في مستشفى دله ؟"
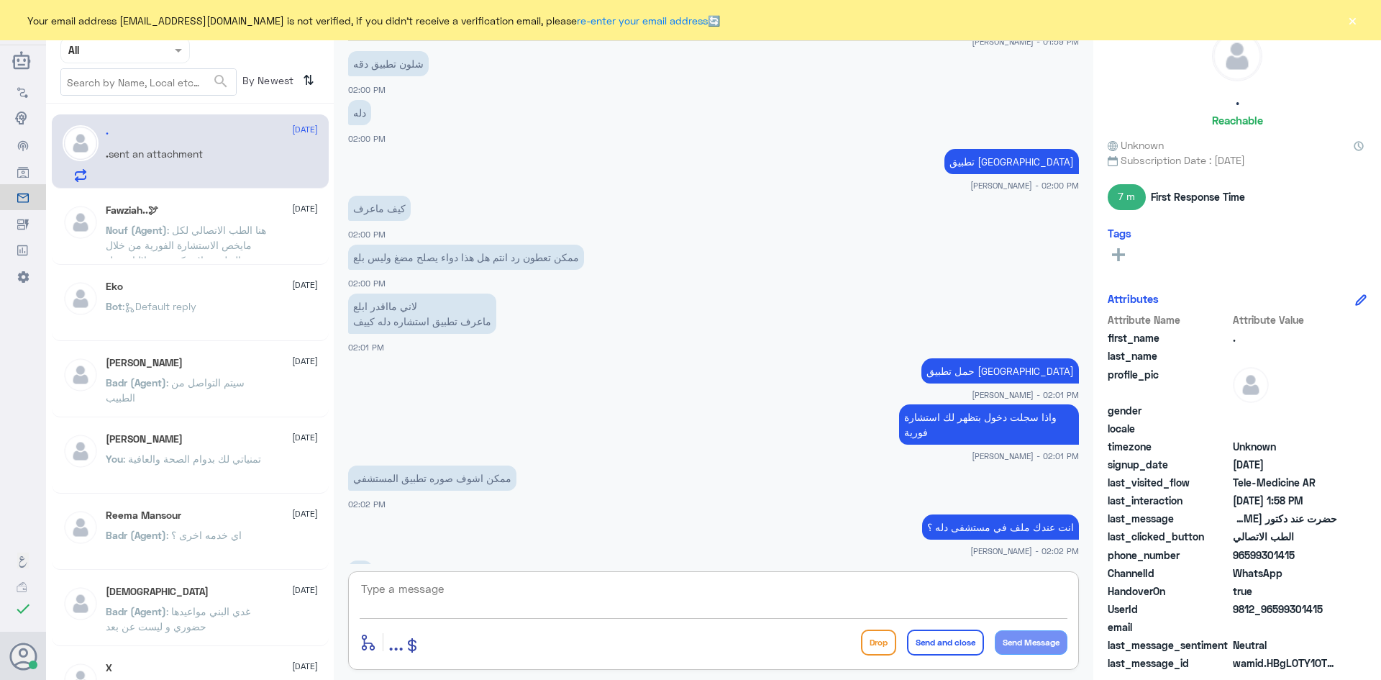
scroll to position [1692, 0]
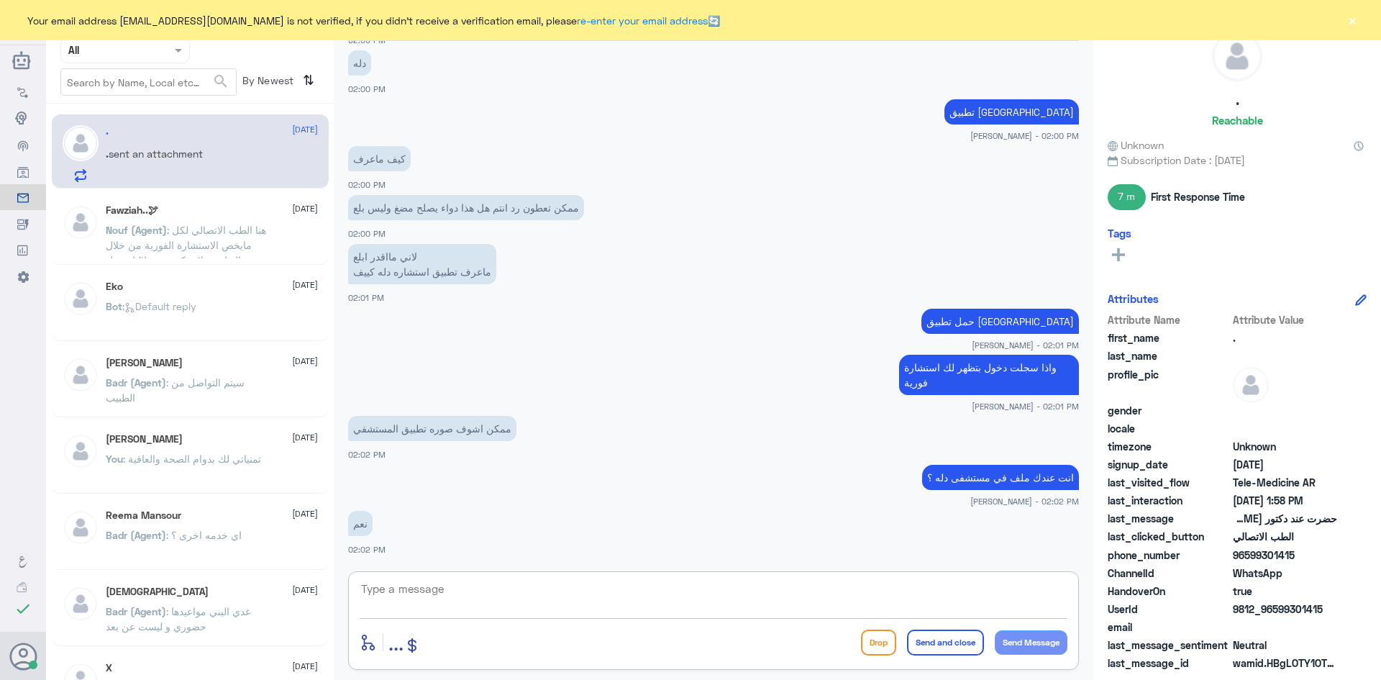
click at [727, 598] on textarea at bounding box center [714, 596] width 708 height 35
type textarea "النخيل ؟"
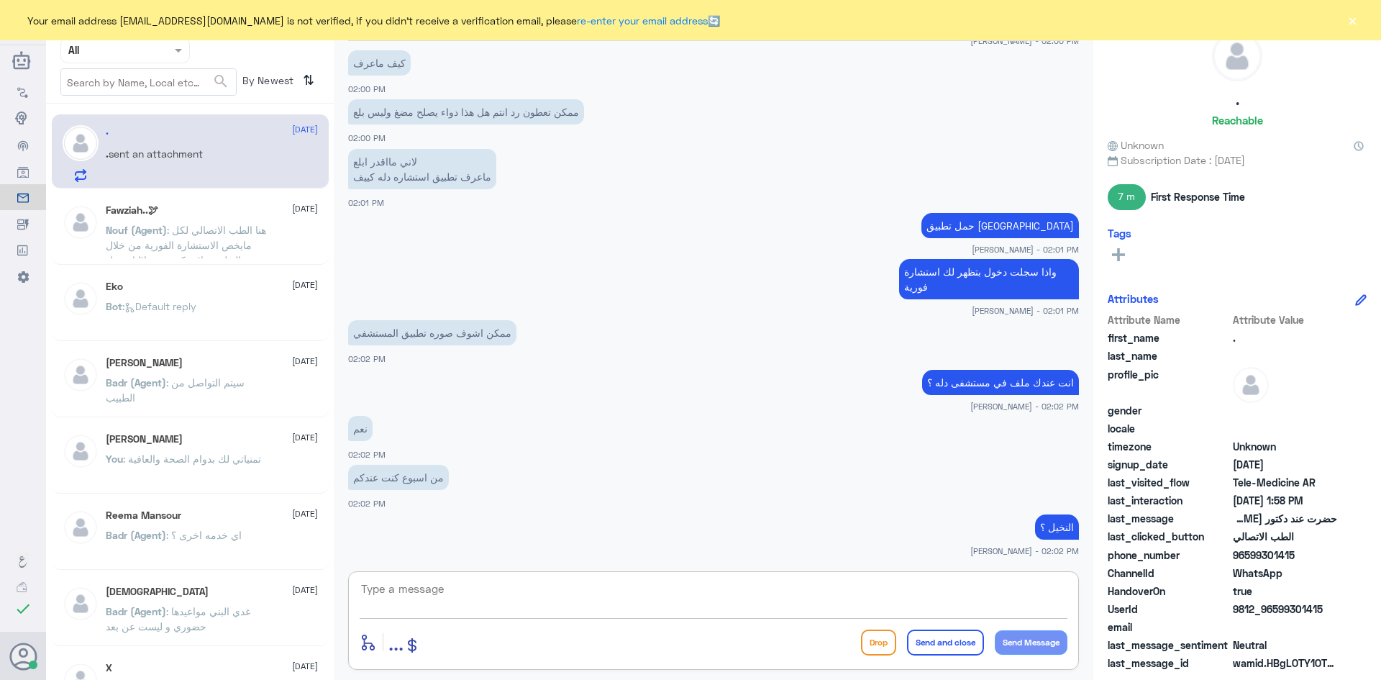
scroll to position [1714, 0]
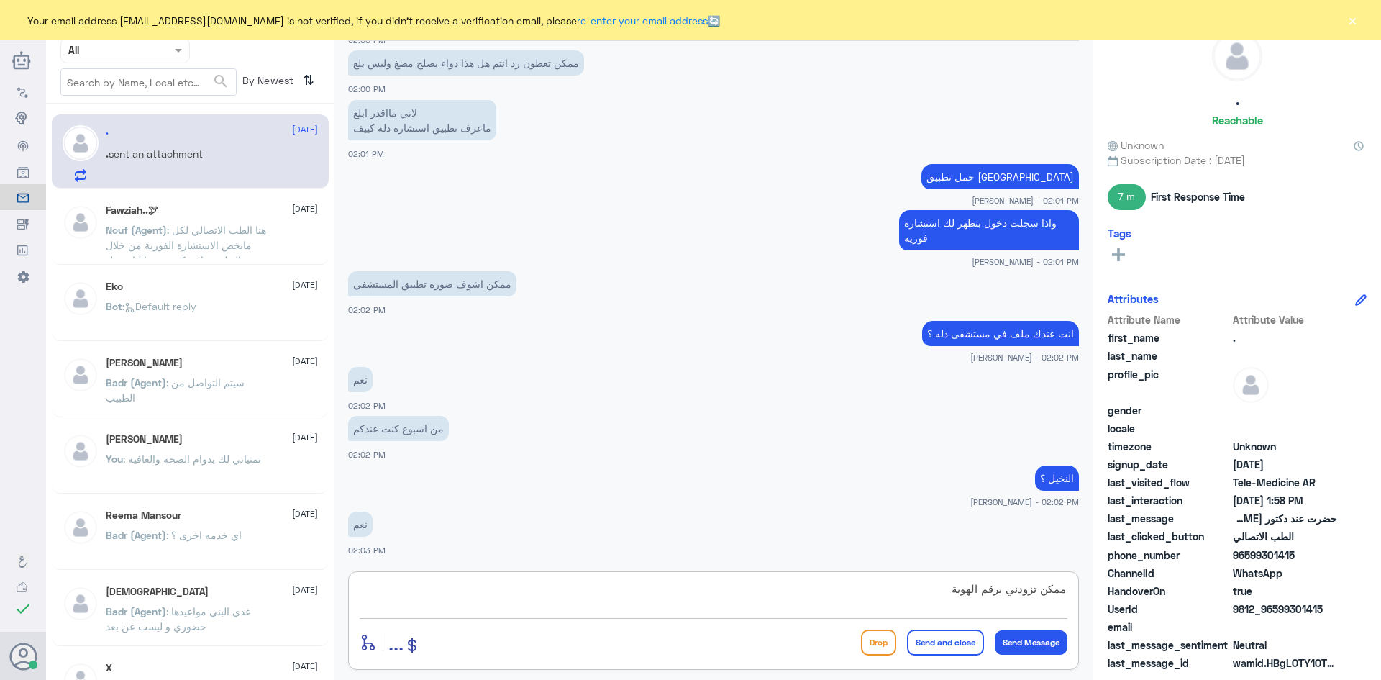
type textarea "ممكن تزودني برقم الهوية"
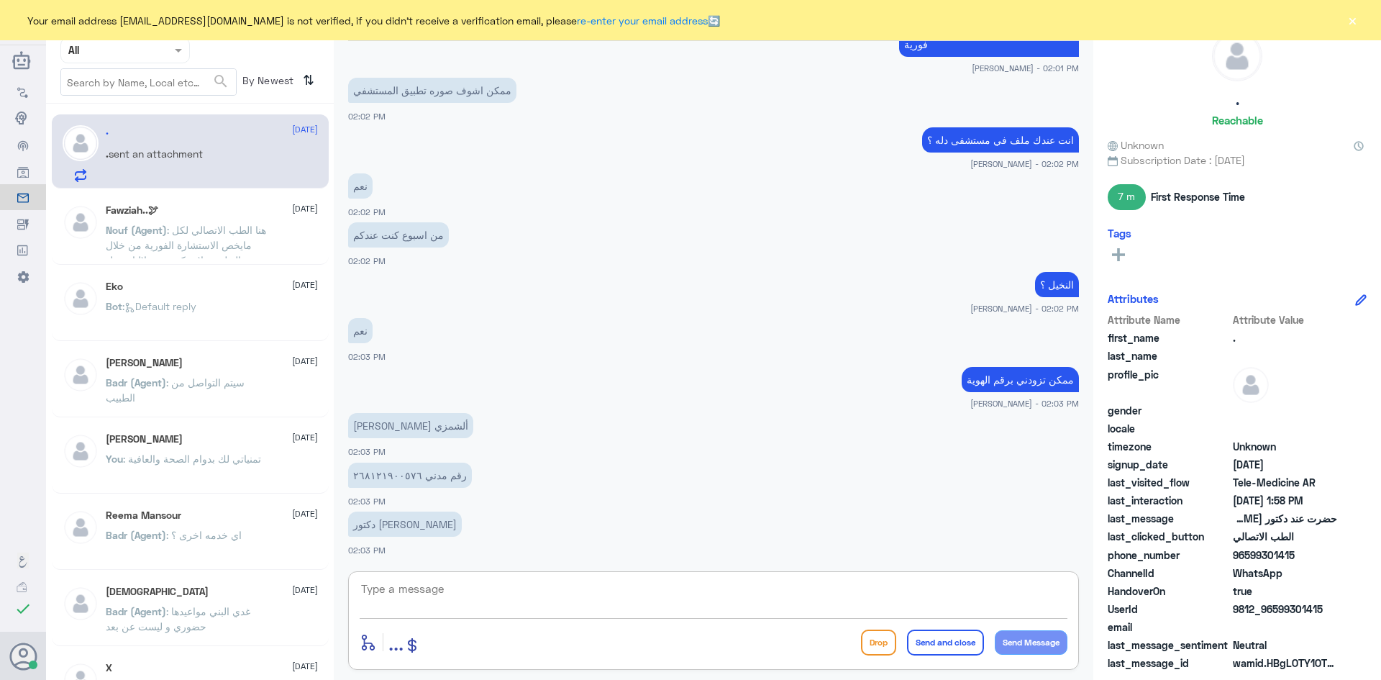
scroll to position [1957, 0]
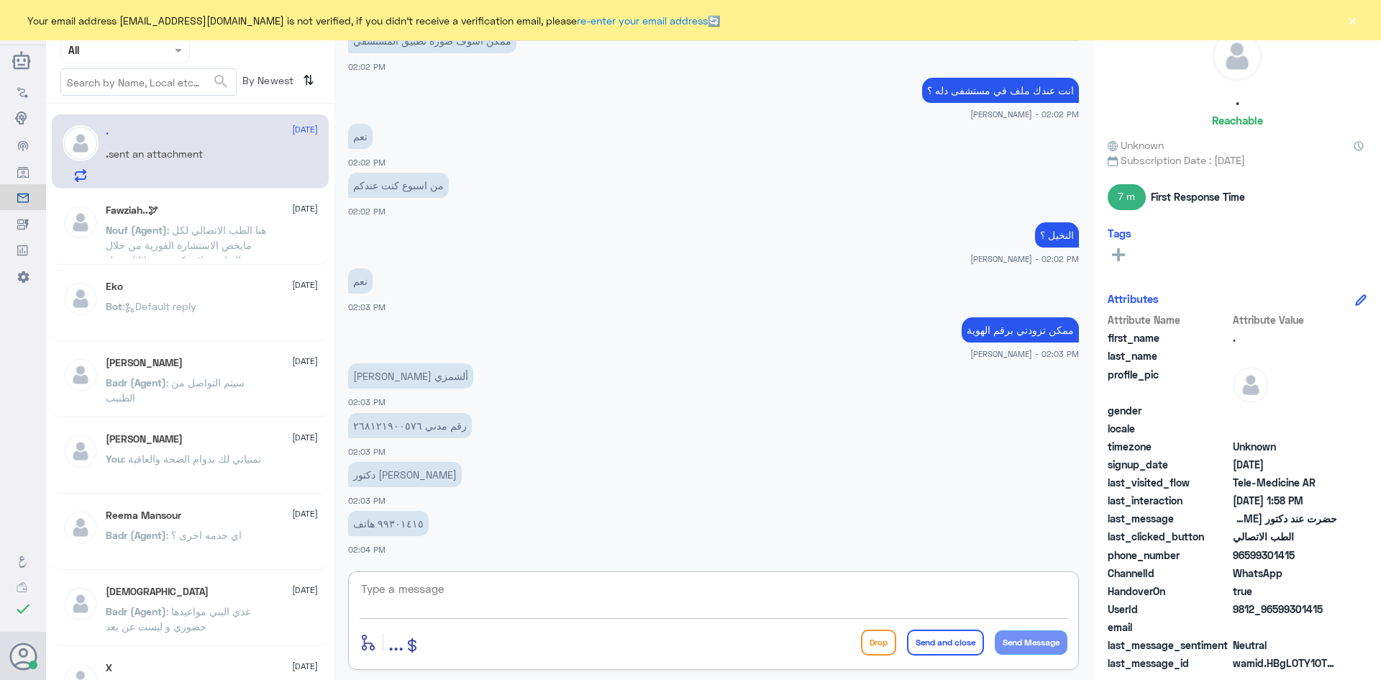
click at [470, 588] on textarea at bounding box center [714, 596] width 708 height 35
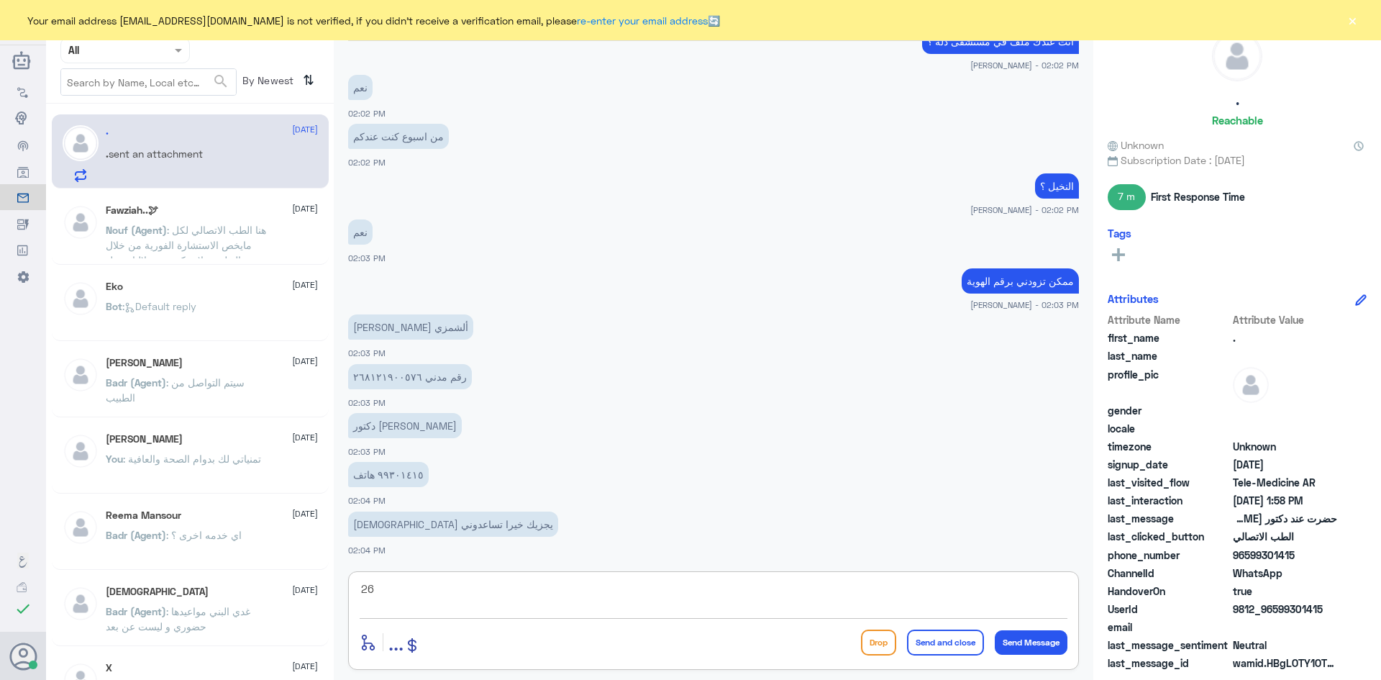
type textarea "2"
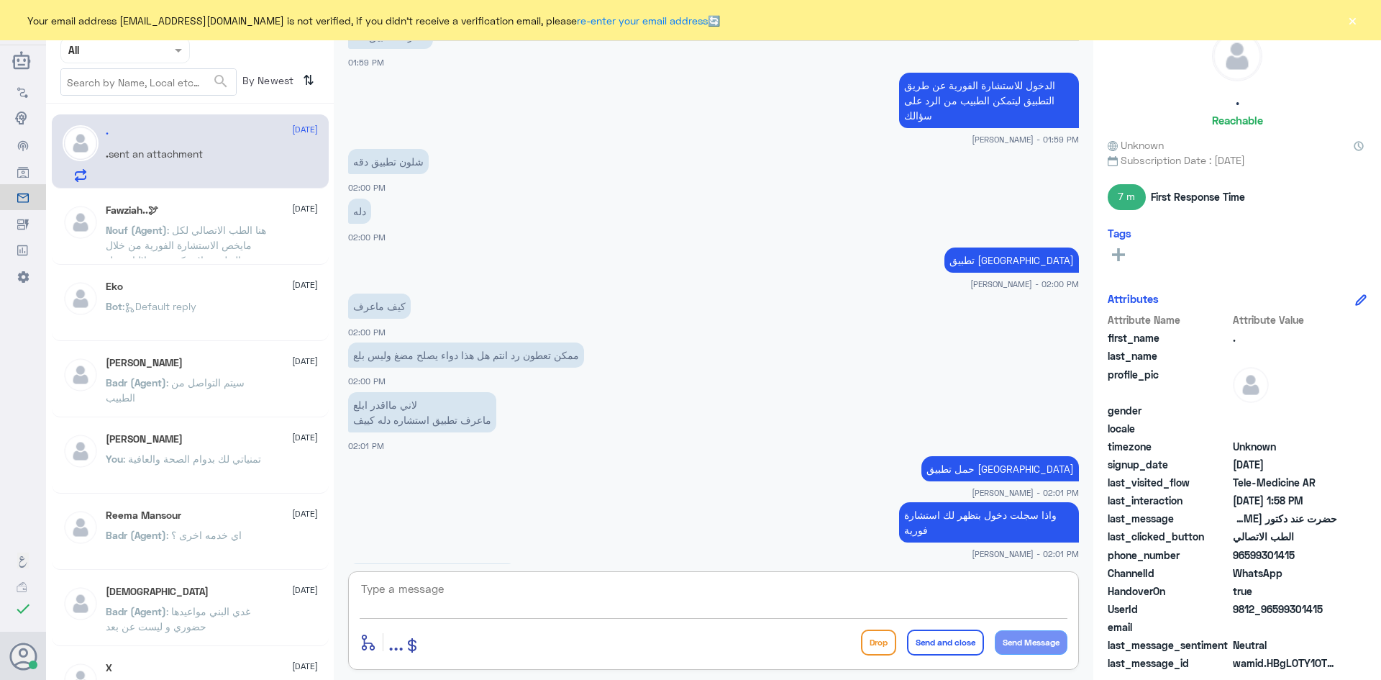
scroll to position [1153, 0]
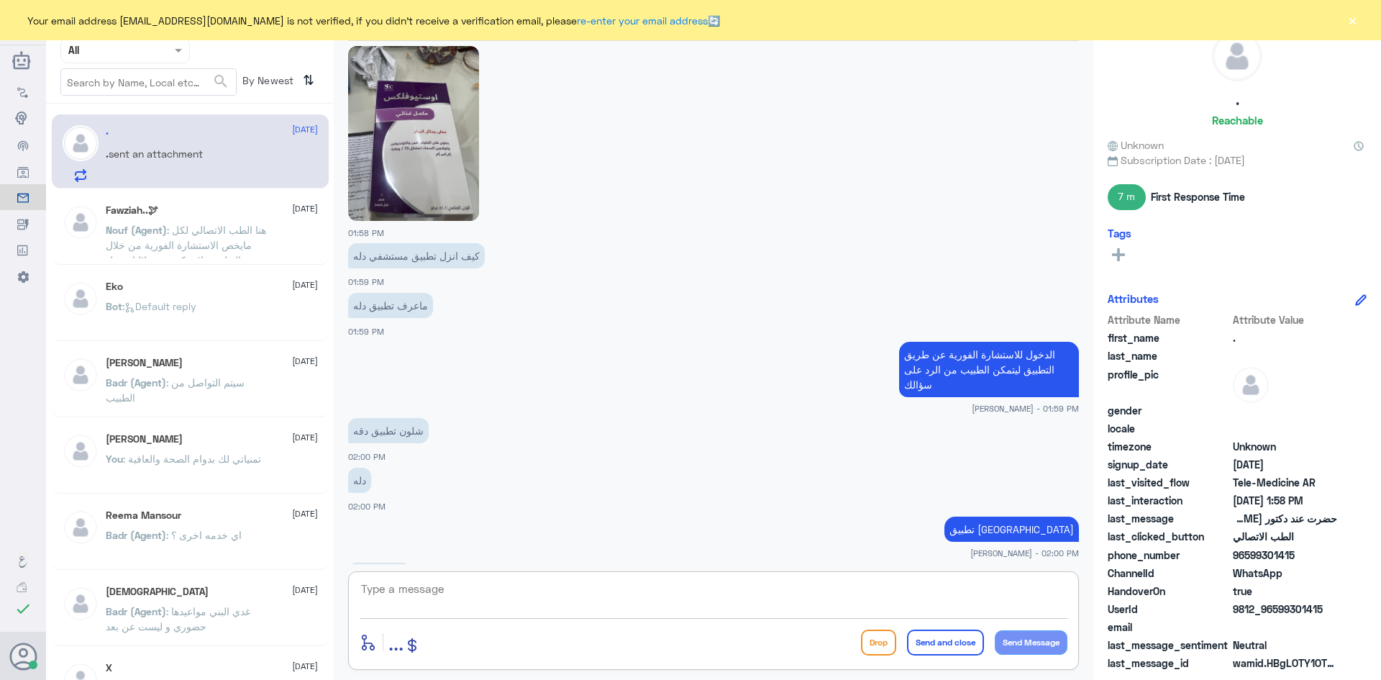
click at [451, 166] on img at bounding box center [413, 133] width 131 height 175
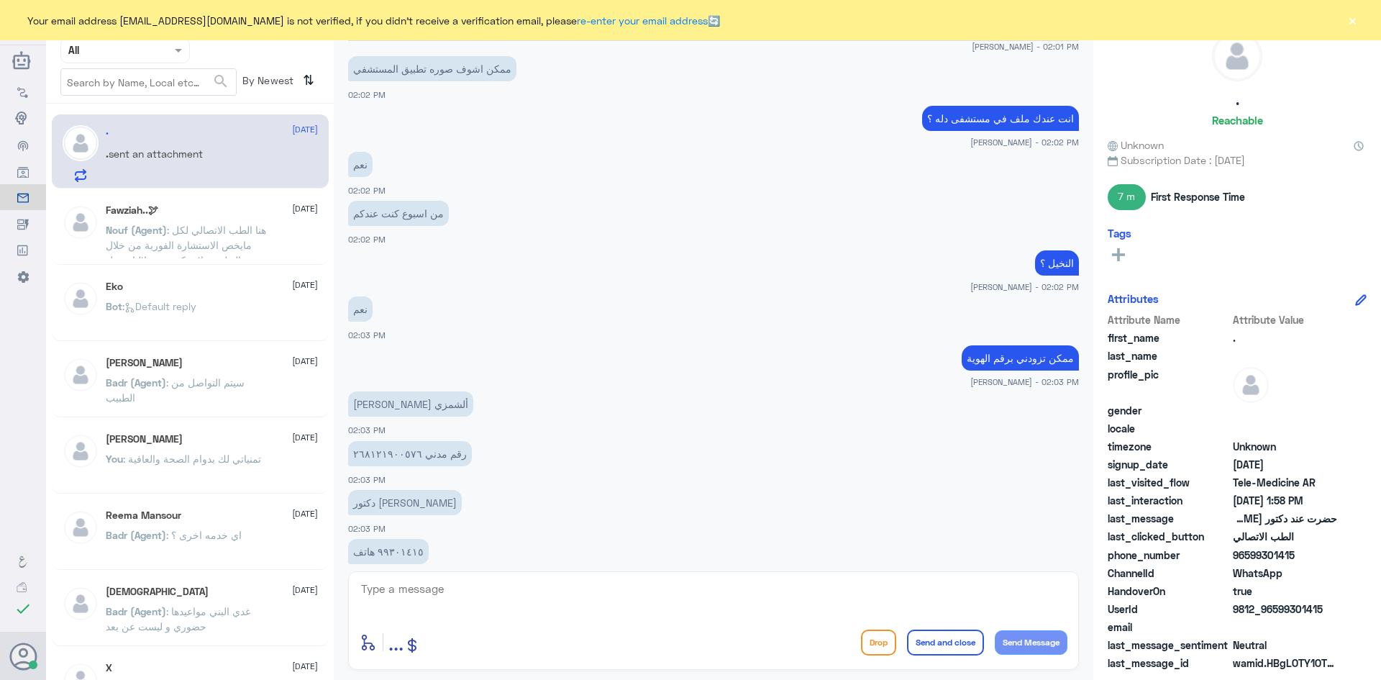
scroll to position [2055, 0]
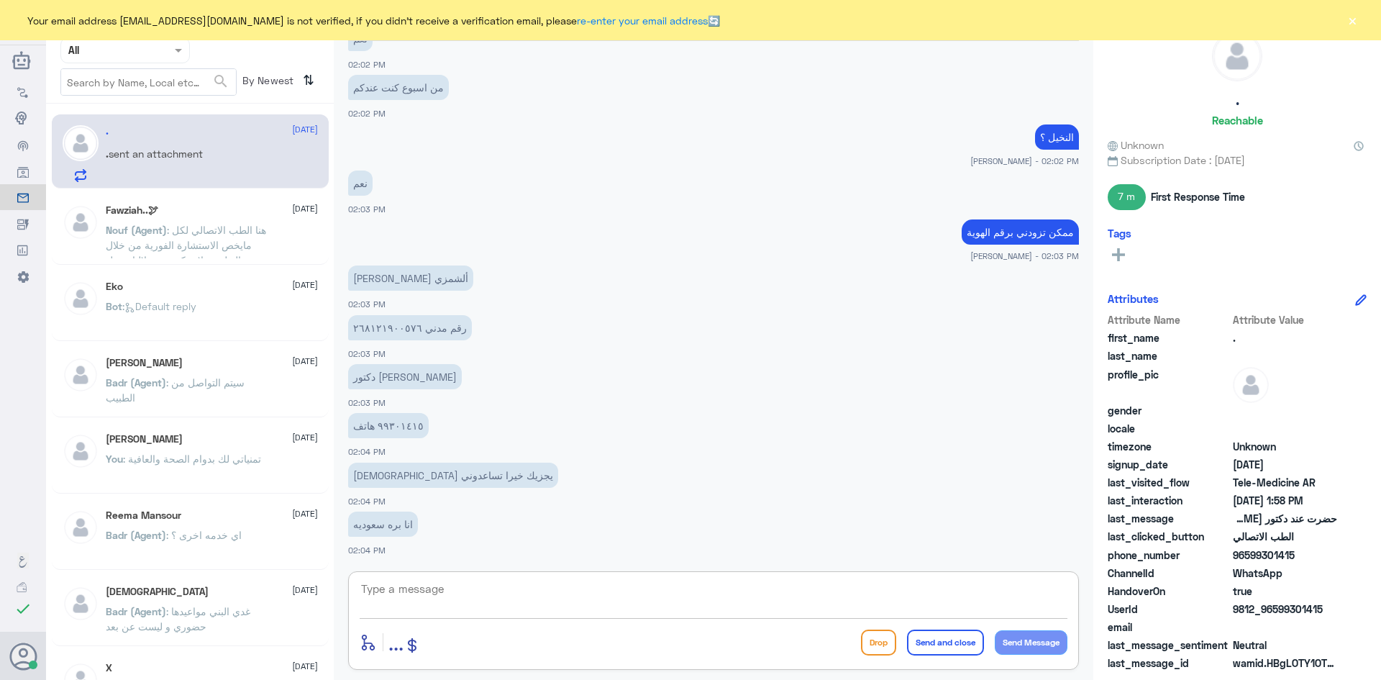
click at [497, 585] on textarea at bounding box center [714, 596] width 708 height 35
type textarea "تواصلت مع الطبيب وقال هذا قابل للمضغ"
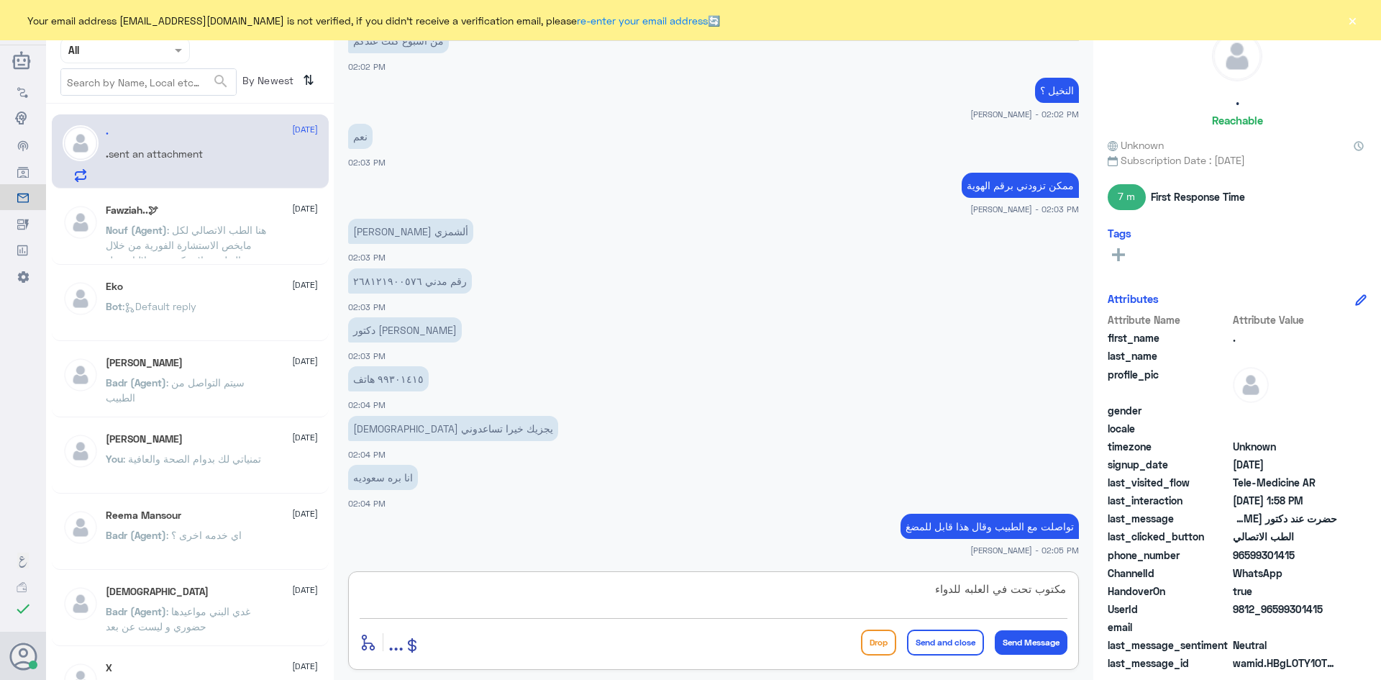
type textarea "مكتوب تحت في العلبه للدواء"
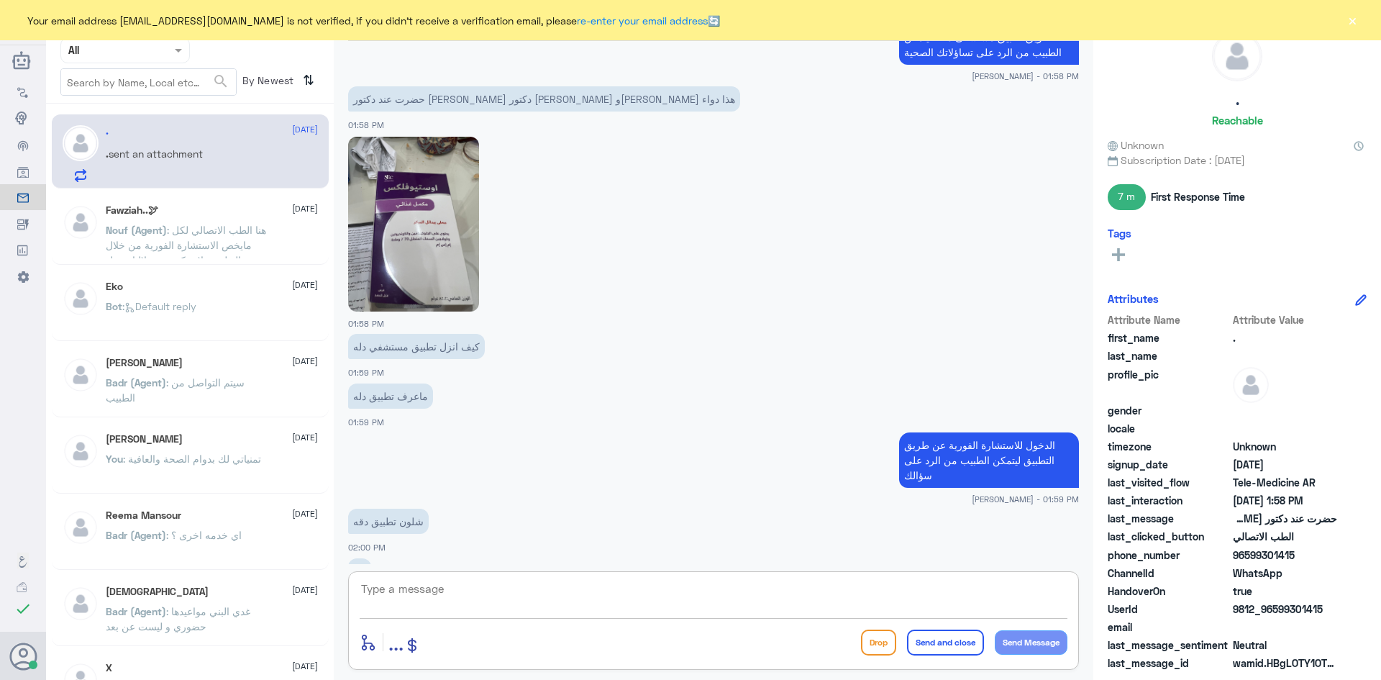
scroll to position [1061, 0]
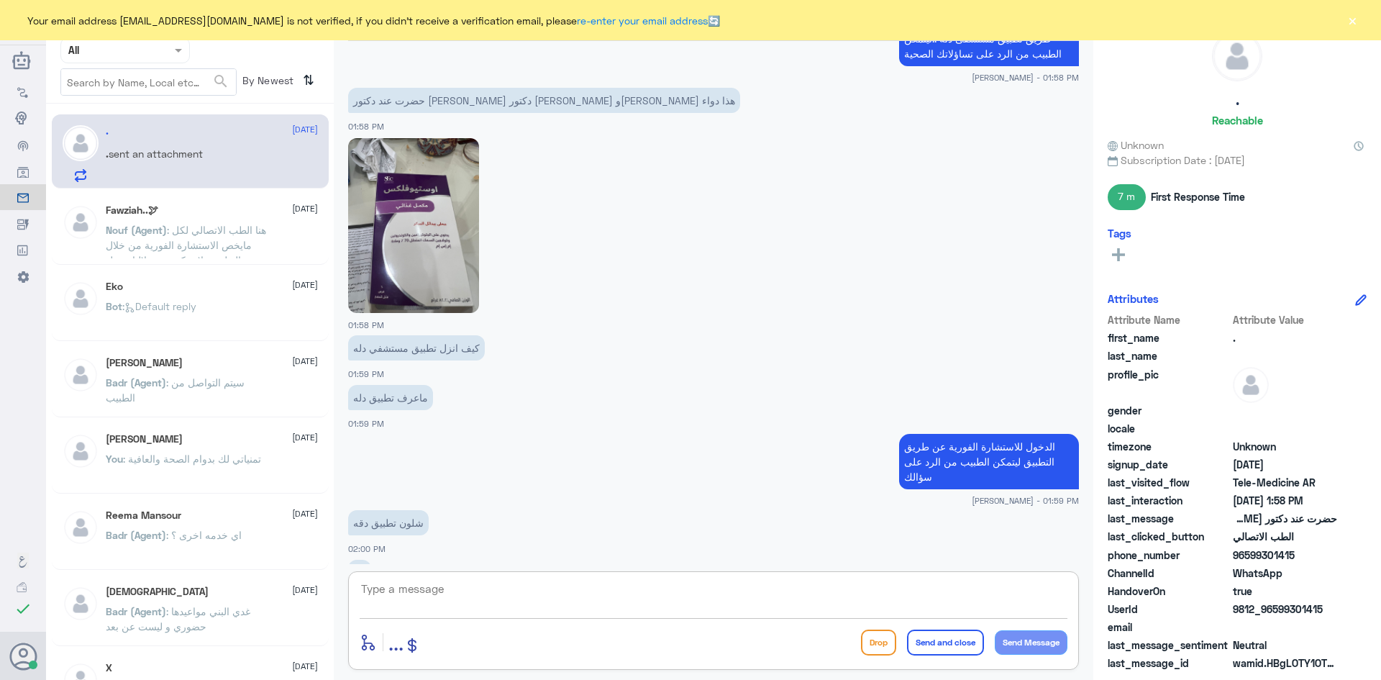
click at [411, 247] on img at bounding box center [413, 225] width 131 height 175
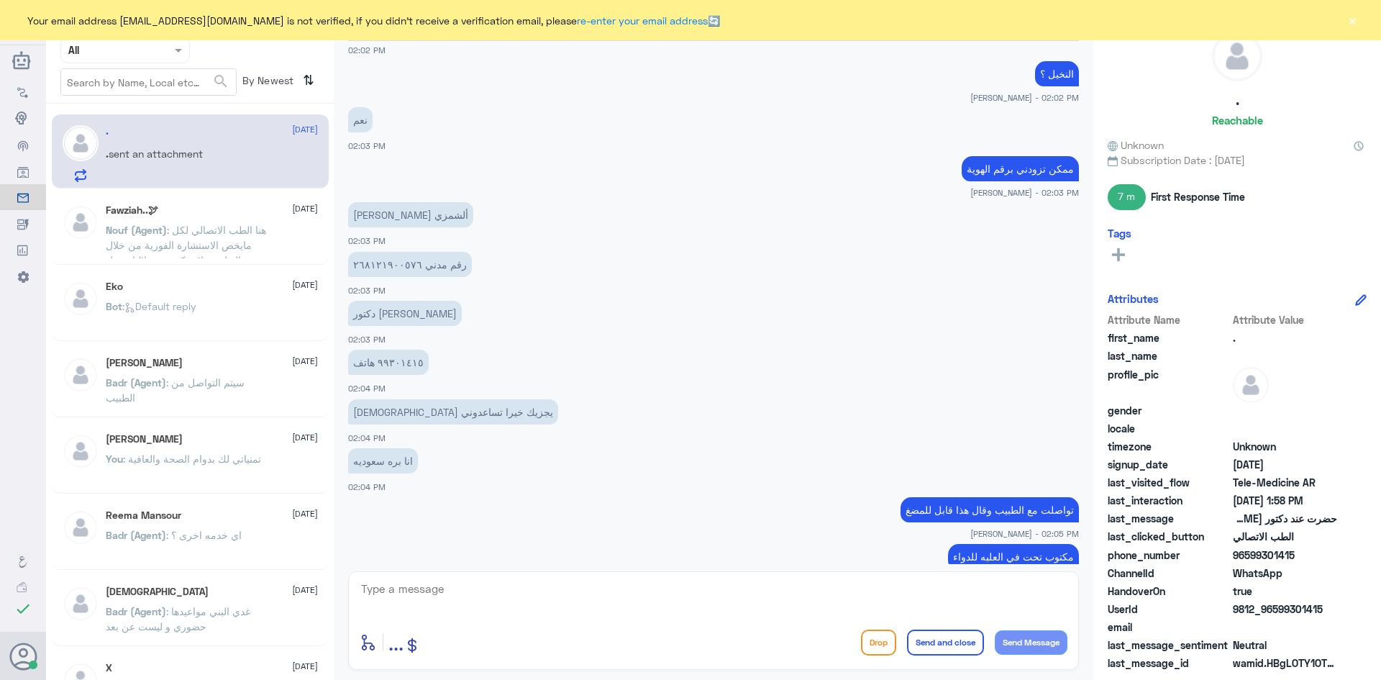
scroll to position [2211, 0]
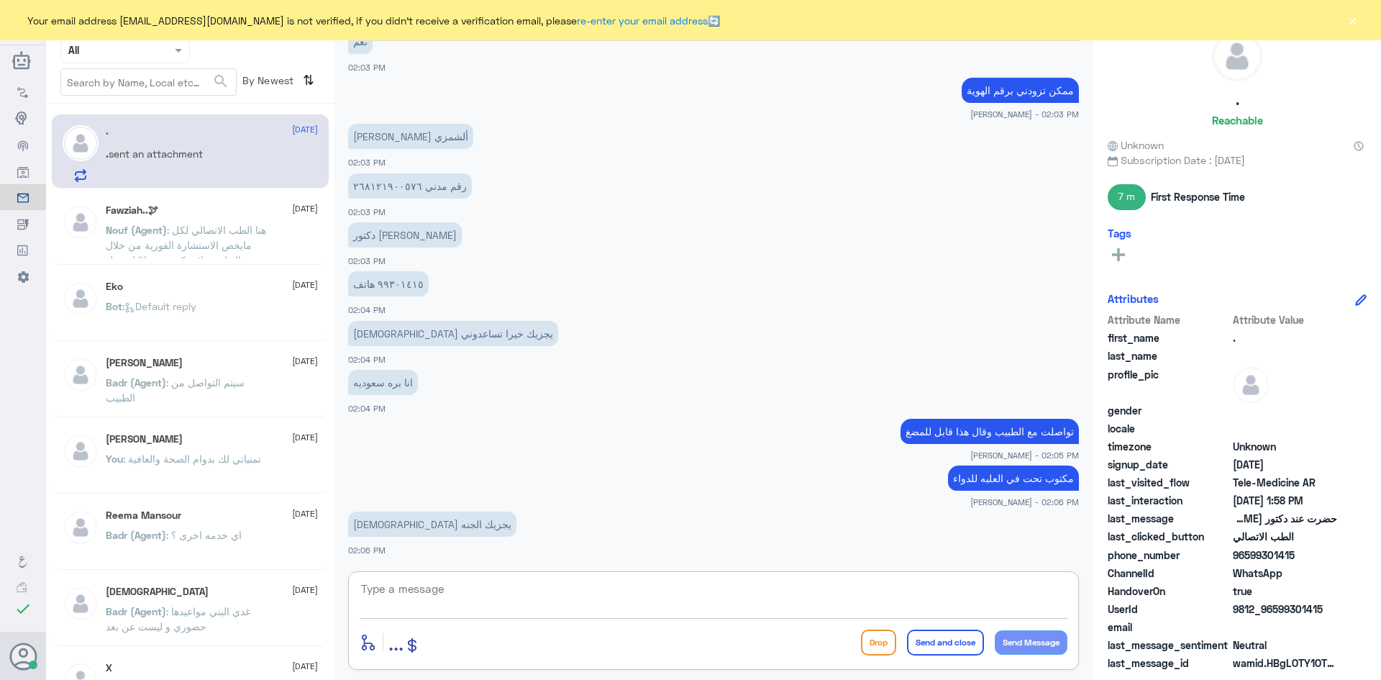
click at [844, 595] on textarea at bounding box center [714, 596] width 708 height 35
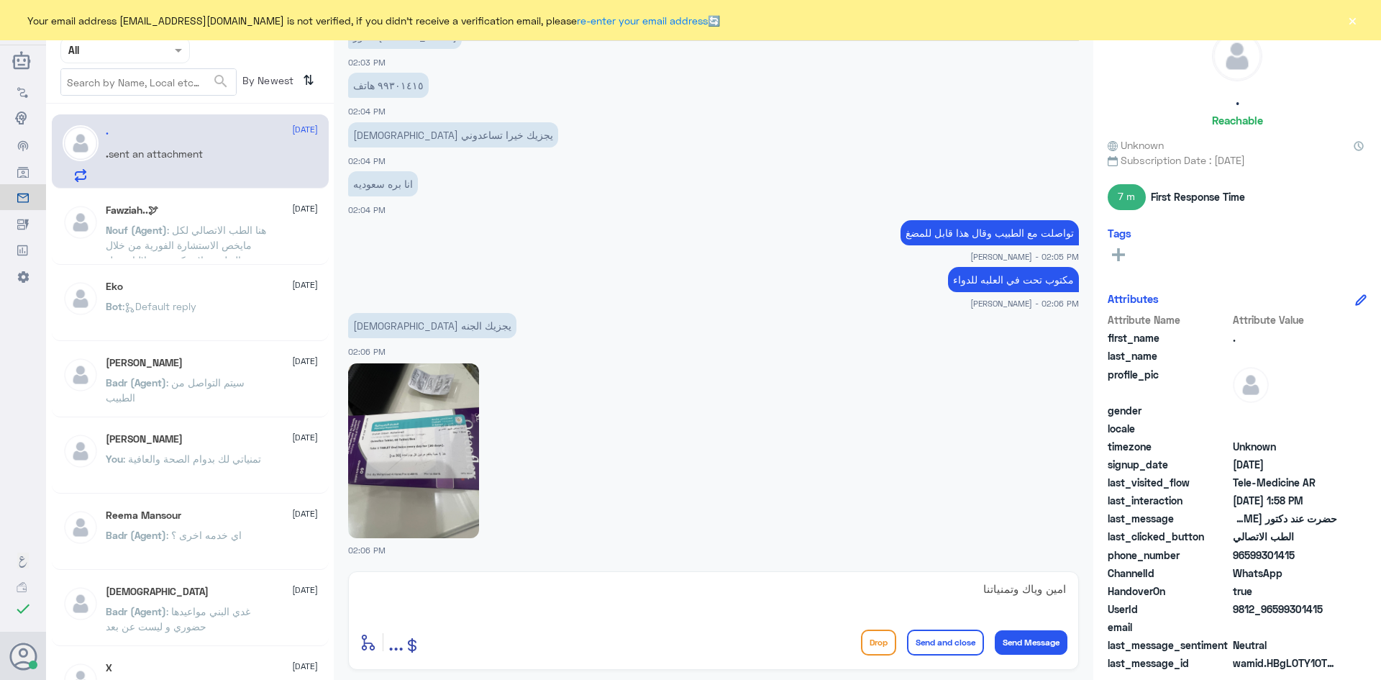
click at [463, 452] on img at bounding box center [413, 450] width 131 height 175
click at [939, 593] on textarea "امين وياك وتمنياتنا" at bounding box center [714, 596] width 708 height 35
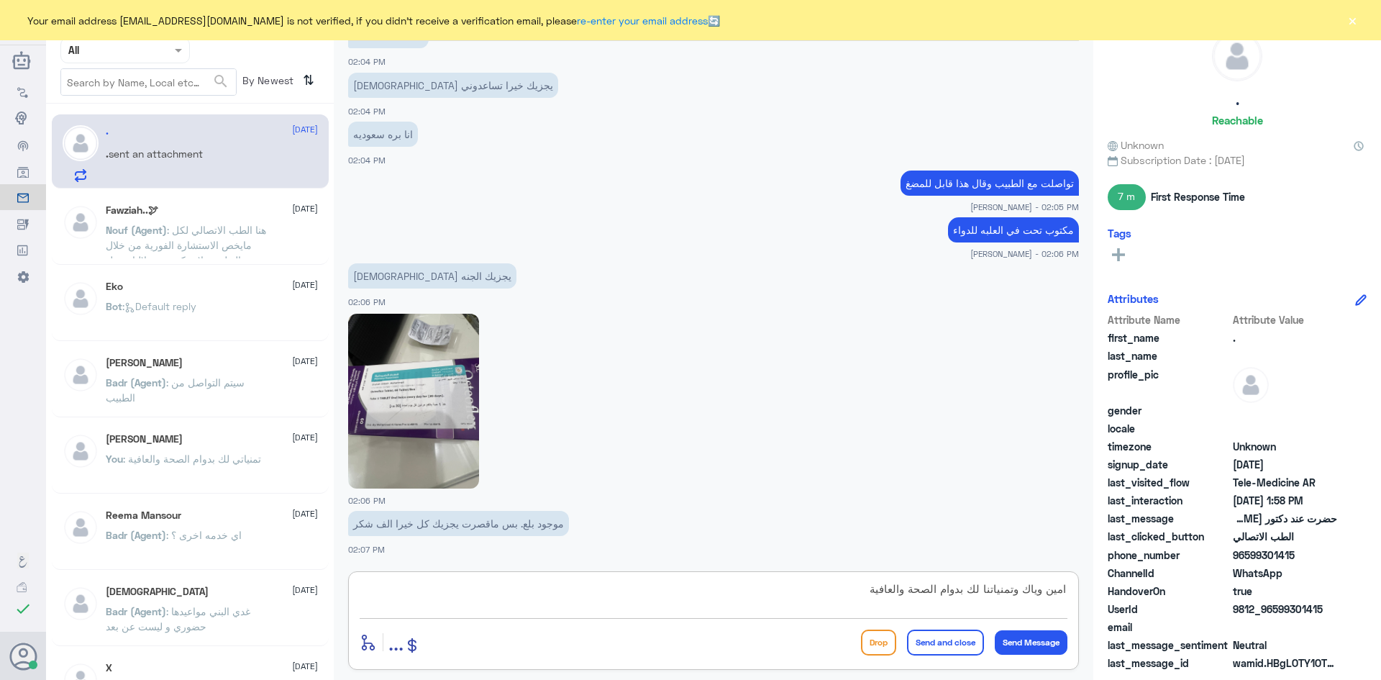
type textarea "امين وياك وتمنياتنا لك بدوام الصحة والعافية"
click at [938, 643] on button "Send and close" at bounding box center [945, 642] width 77 height 26
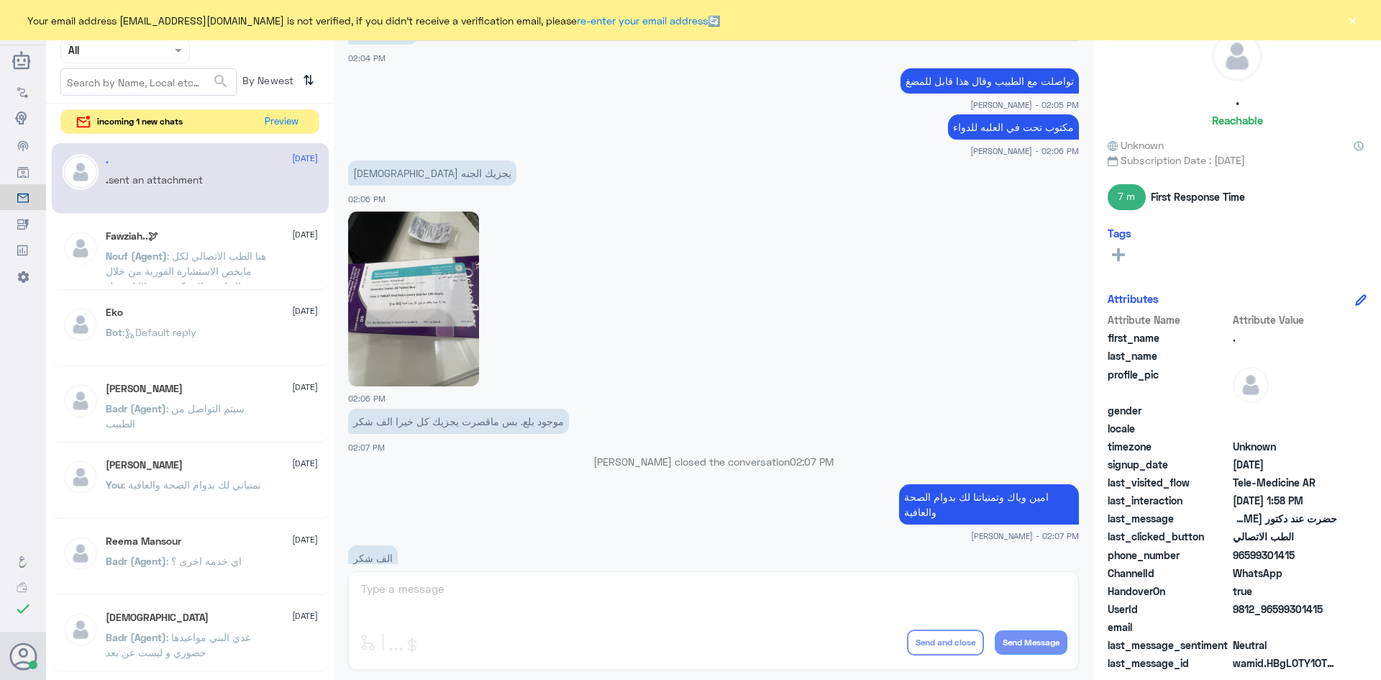
scroll to position [2738, 0]
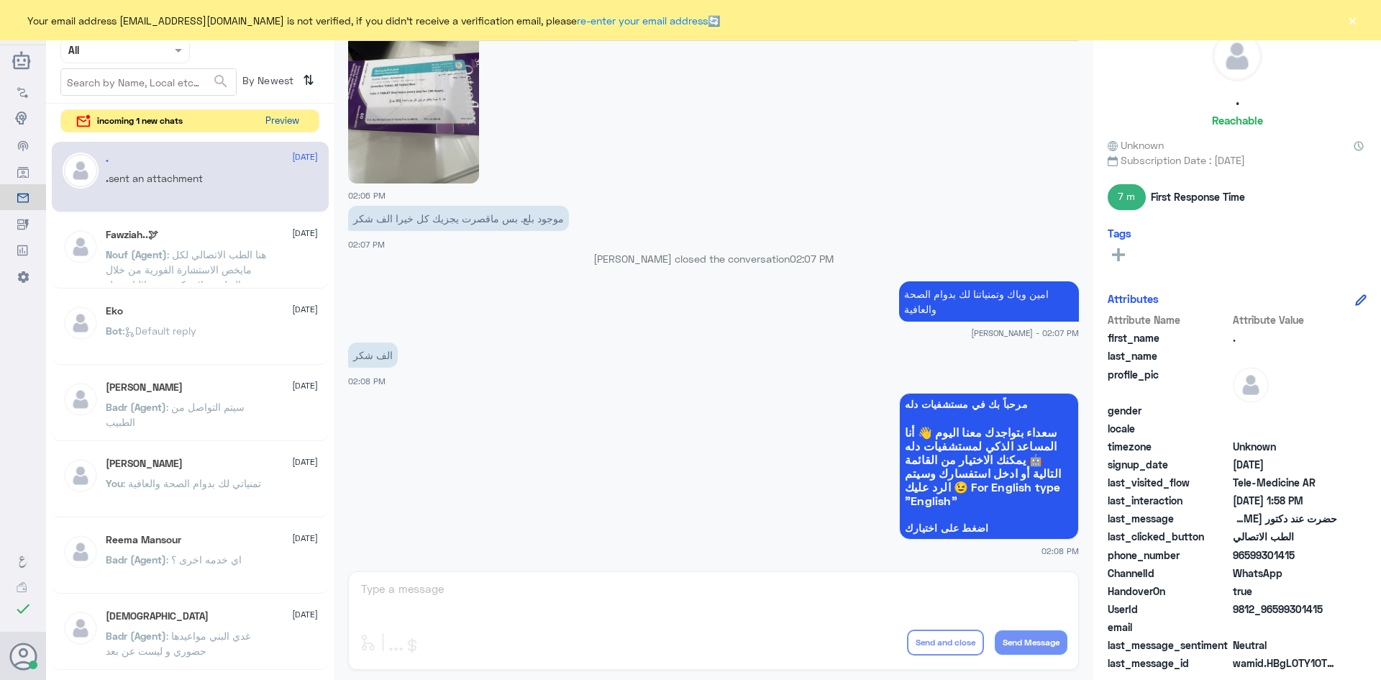
click at [283, 114] on button "Preview" at bounding box center [282, 121] width 45 height 22
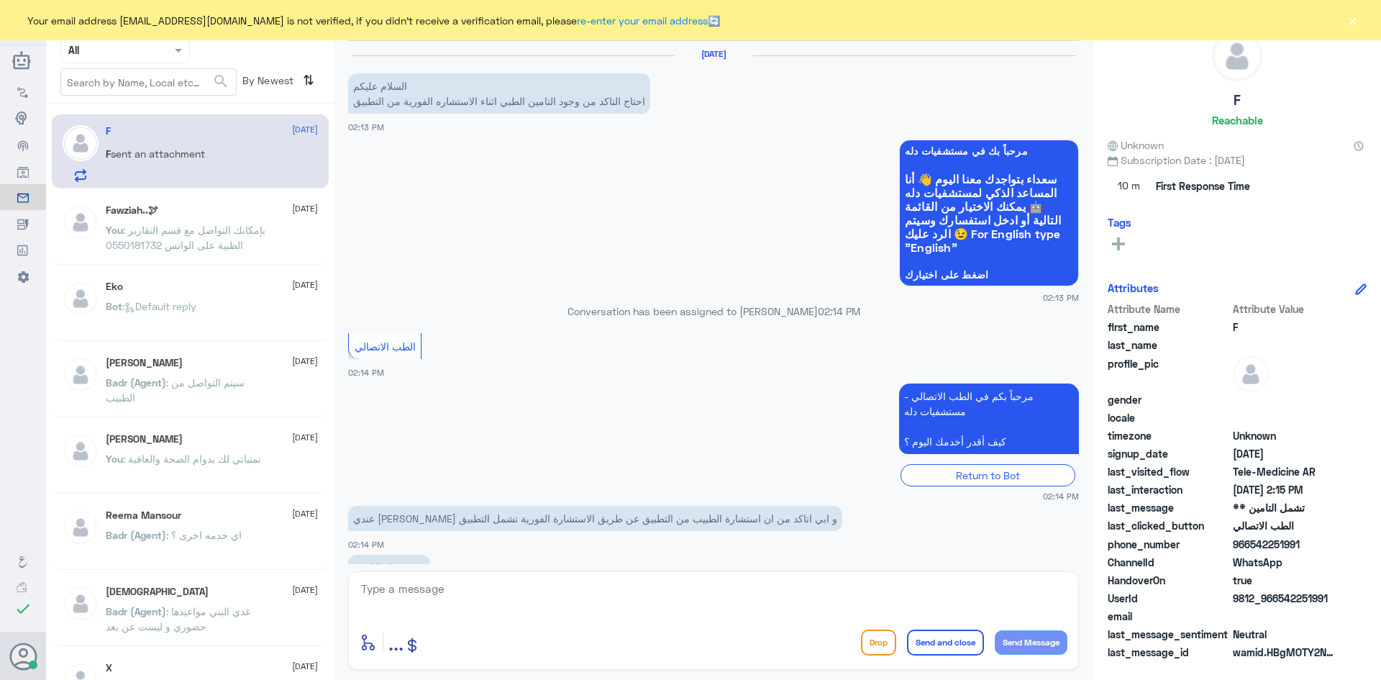
scroll to position [44, 0]
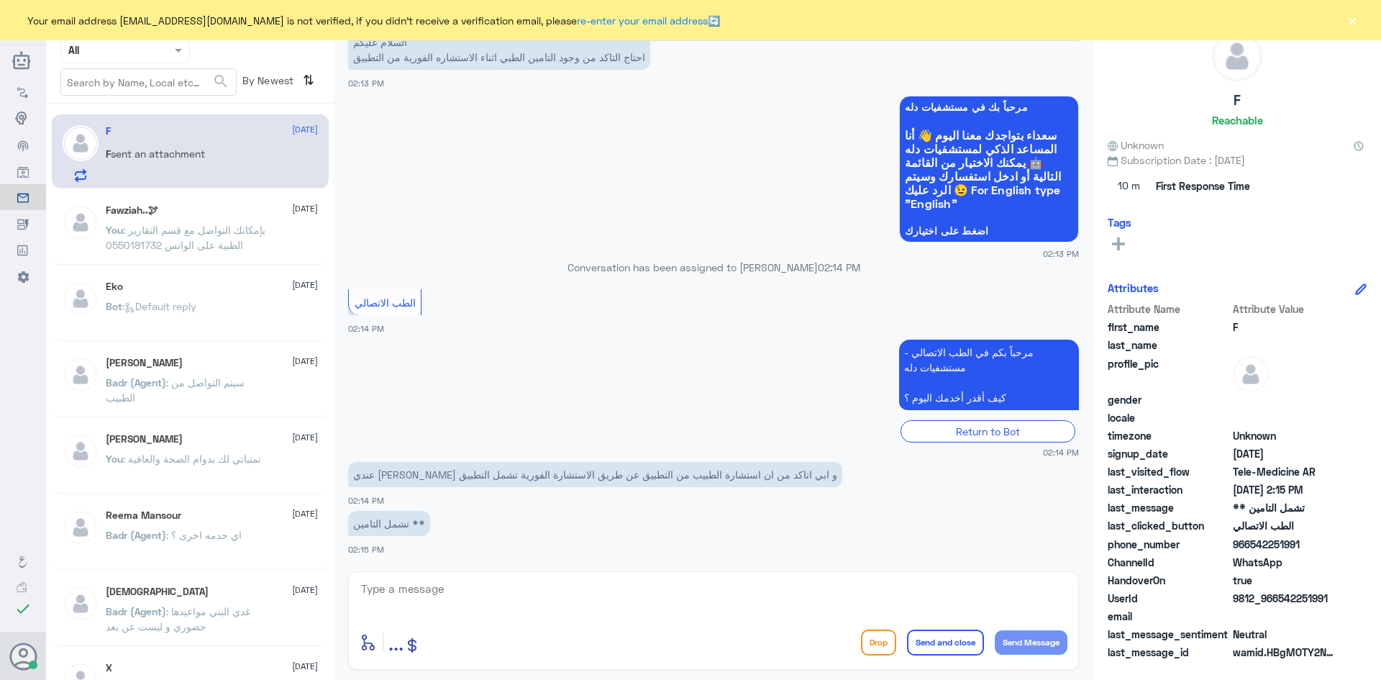
click at [763, 583] on textarea at bounding box center [714, 596] width 708 height 35
type textarea "ا"
paste textarea "مرحبا معك [PERSON_NAME] من الطب الاتصالي"
type textarea "مرحبا معك [PERSON_NAME] من الطب الاتصالي"
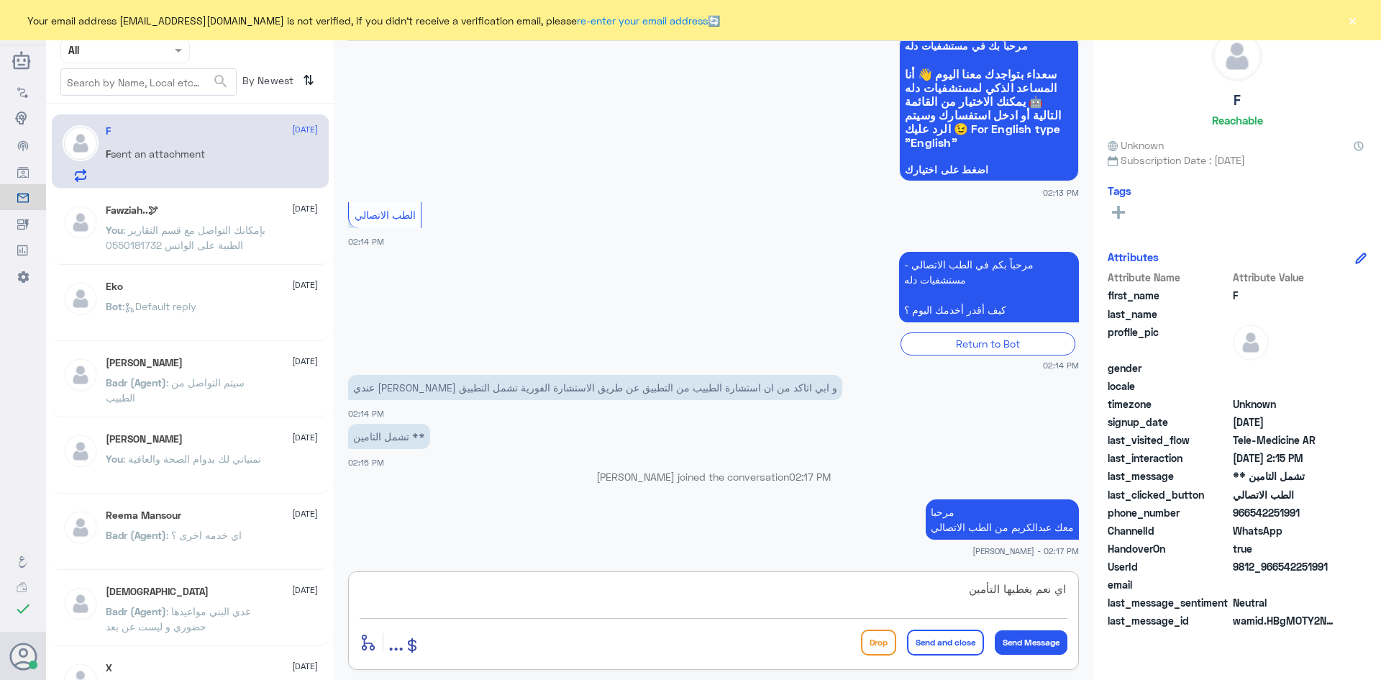
type textarea "اي نعم يغطيها التأمين"
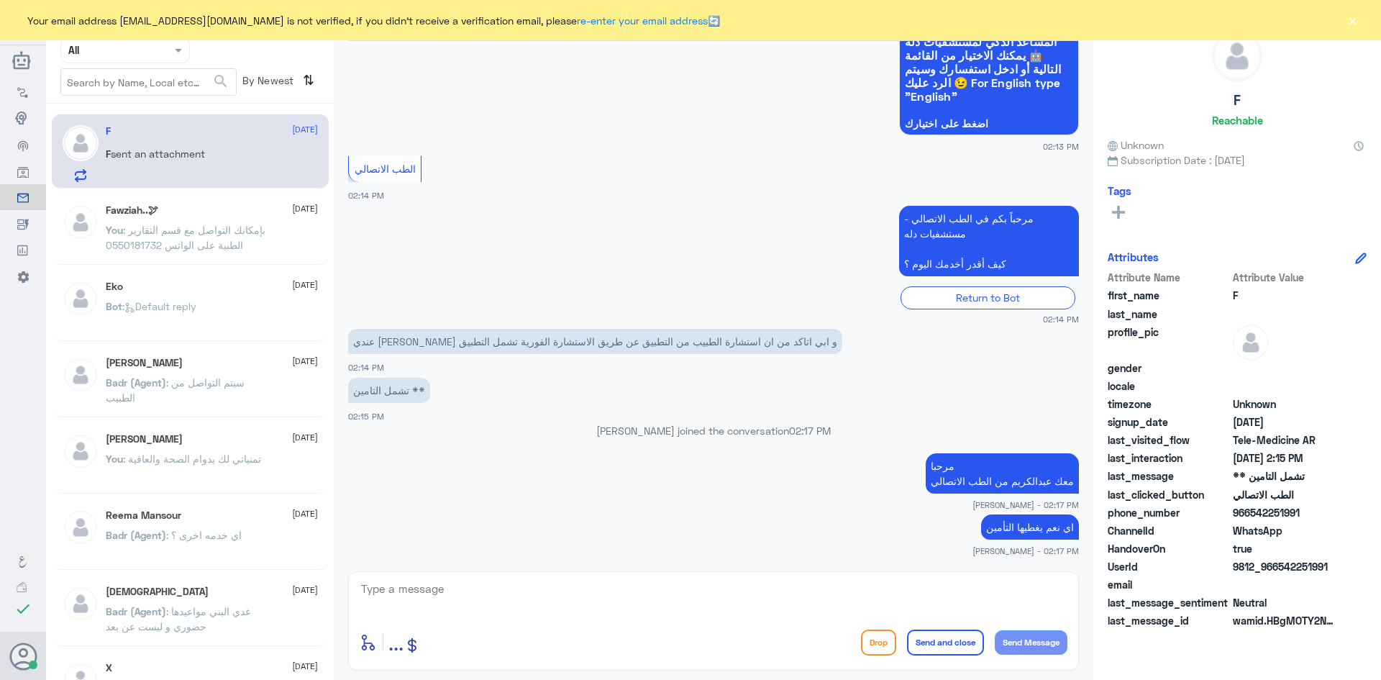
drag, startPoint x: 1327, startPoint y: 565, endPoint x: 1280, endPoint y: 567, distance: 46.8
click at [1280, 567] on span "9812_966542251991" at bounding box center [1285, 566] width 104 height 15
copy span "542251991"
click at [859, 598] on textarea at bounding box center [714, 596] width 708 height 35
type textarea "هل ظهر لك المبلغ 150 ؟"
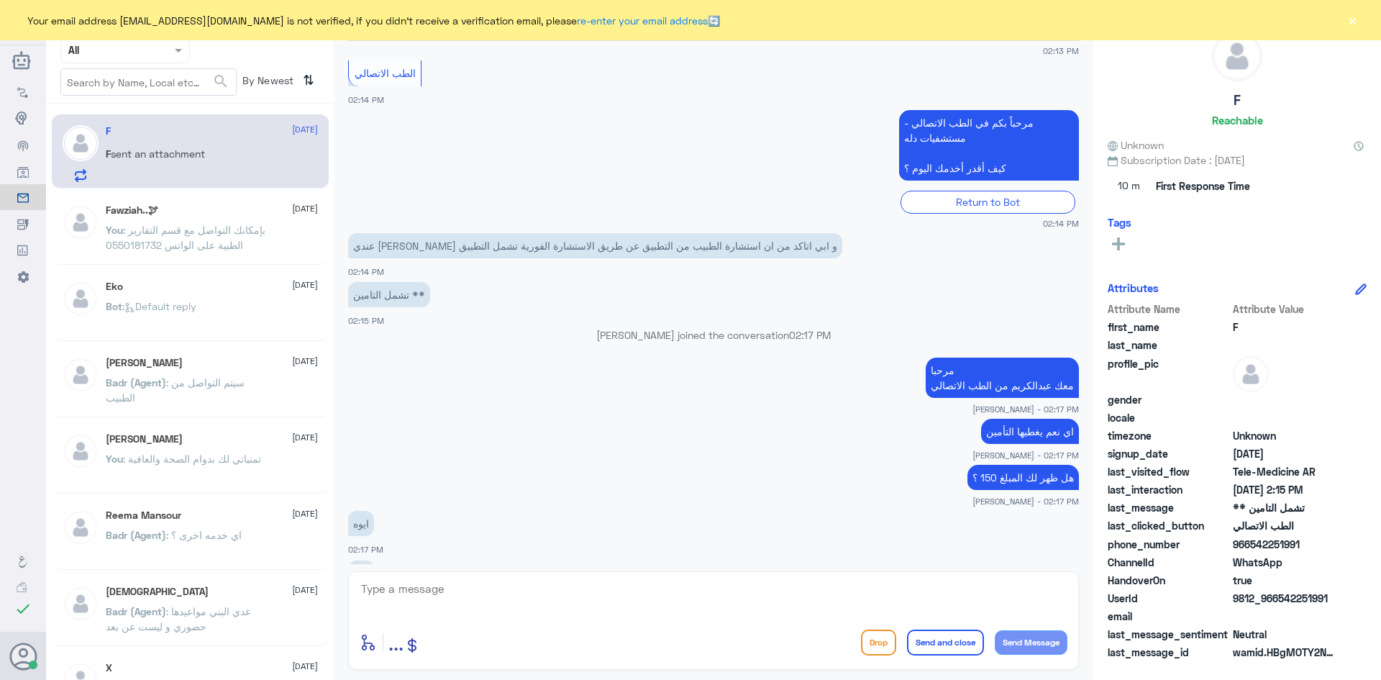
scroll to position [296, 0]
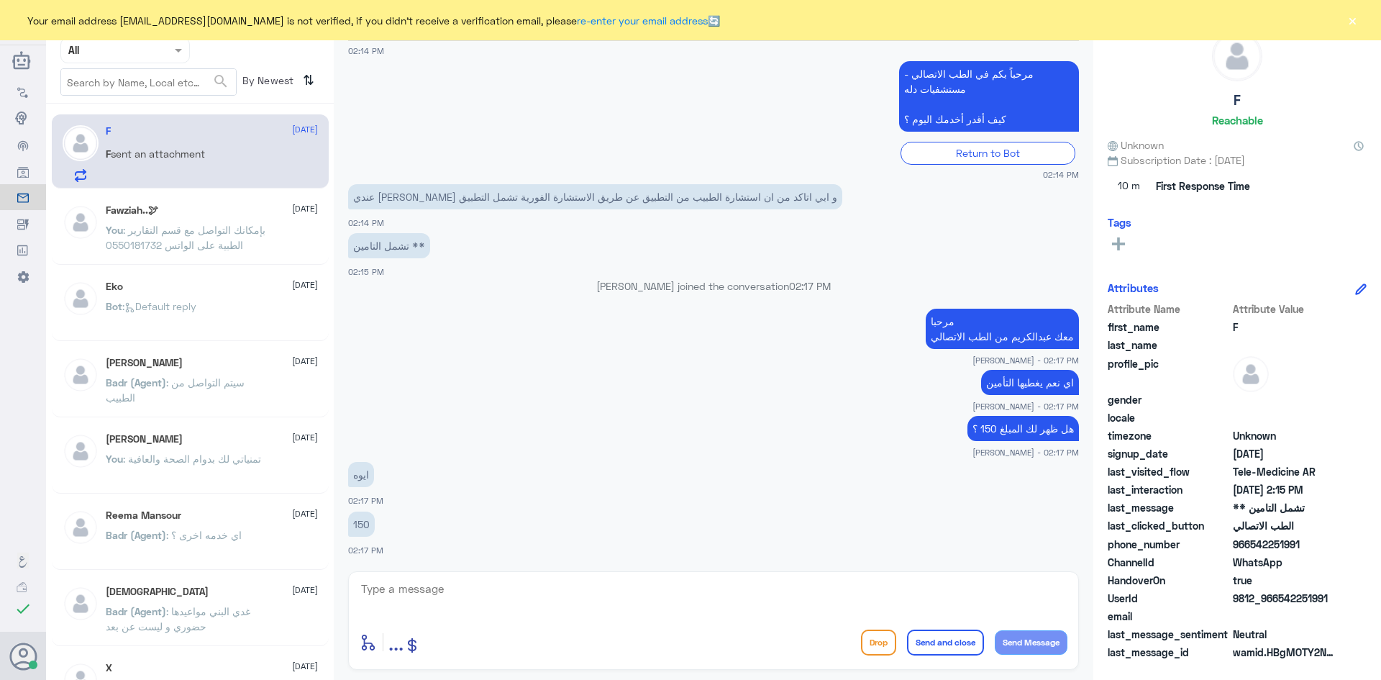
click at [992, 598] on textarea at bounding box center [714, 596] width 708 height 35
type textarea "ممكن تزودني برقم الهوية او رقم الملف"
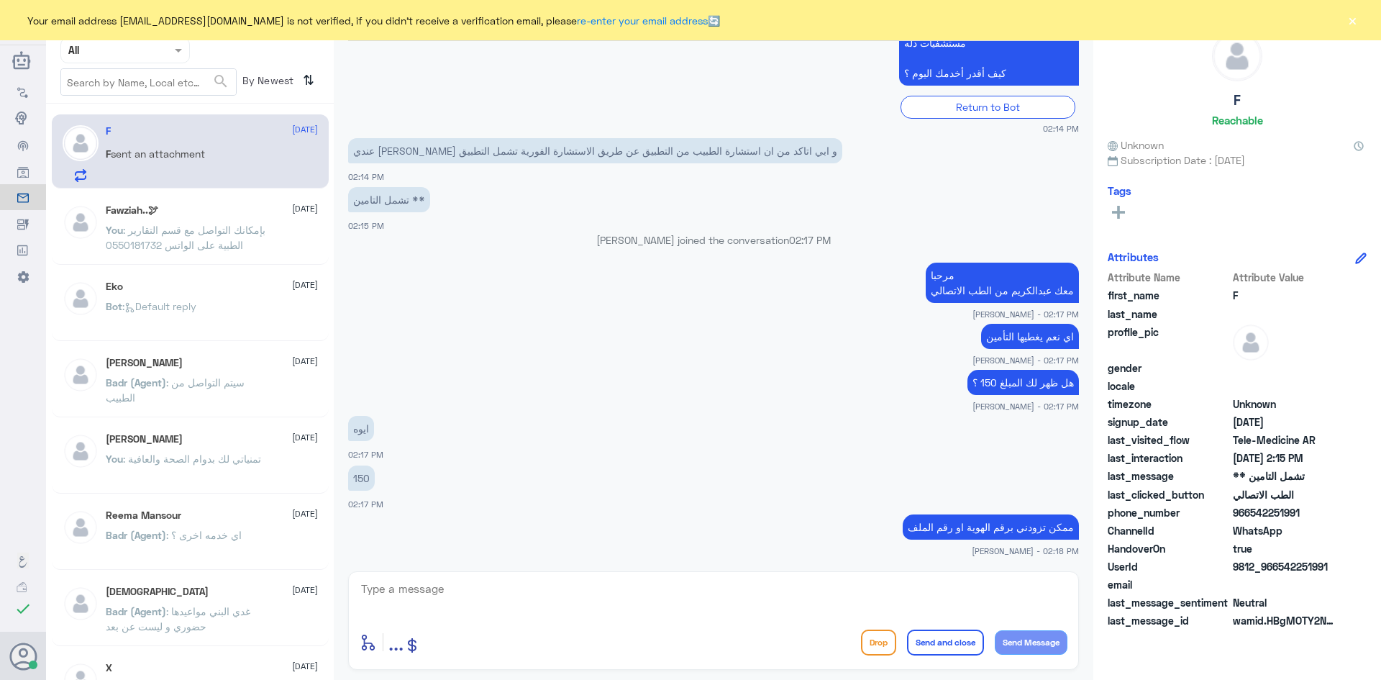
scroll to position [390, 0]
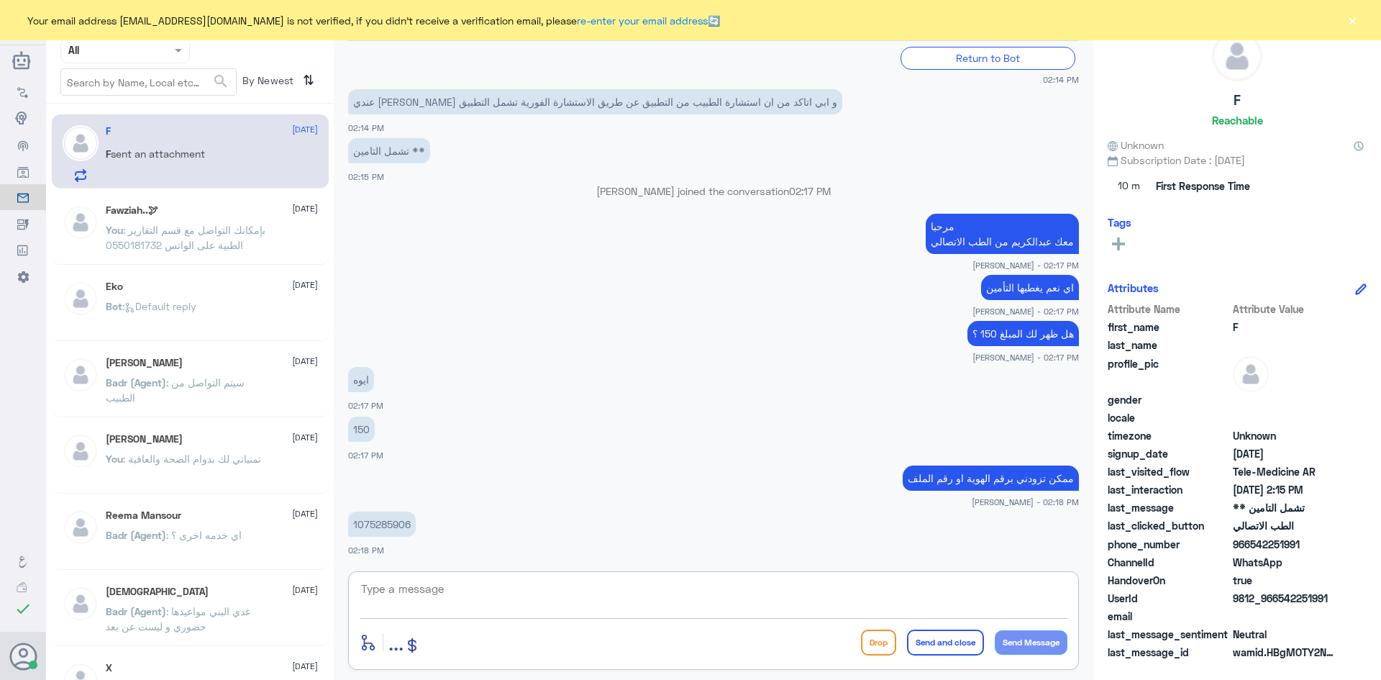
click at [965, 583] on textarea at bounding box center [714, 596] width 708 height 35
type textarea "لحظات من فضلك"
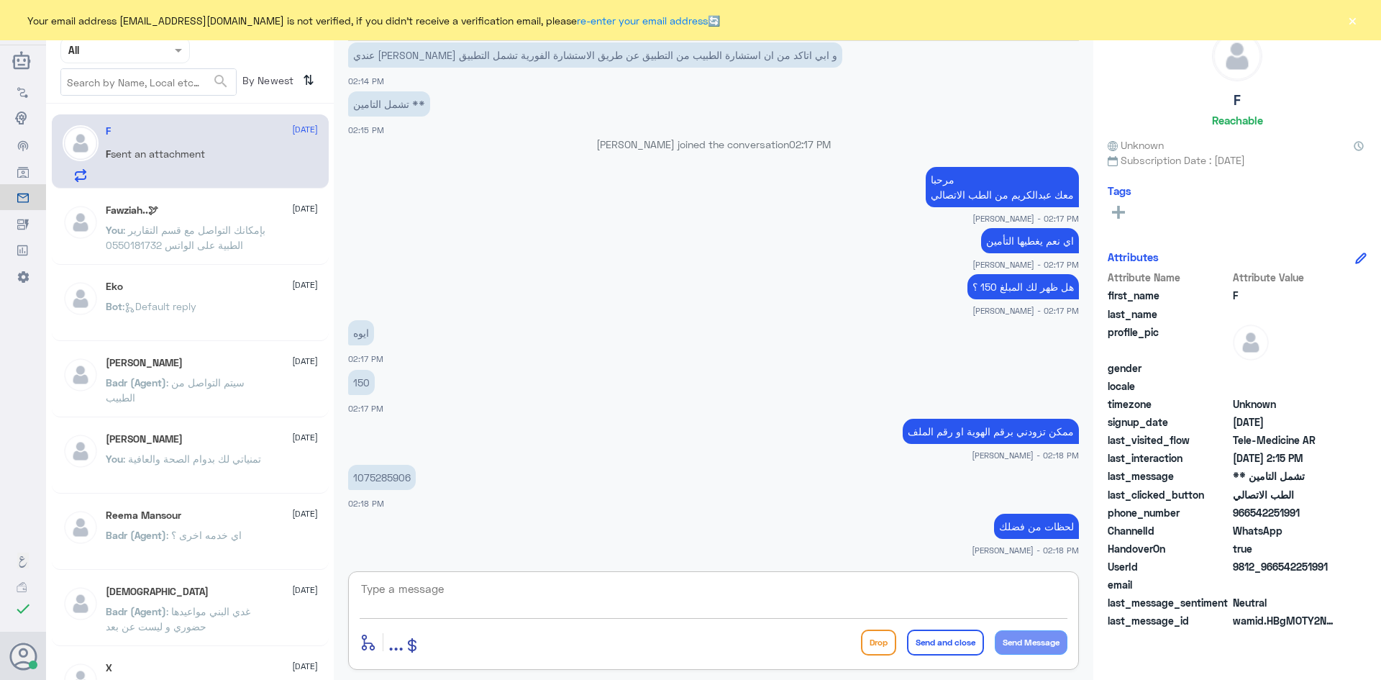
click at [800, 608] on textarea at bounding box center [714, 596] width 708 height 35
type textarea "للأسف تأمينك ما يغطي دله النخيل"
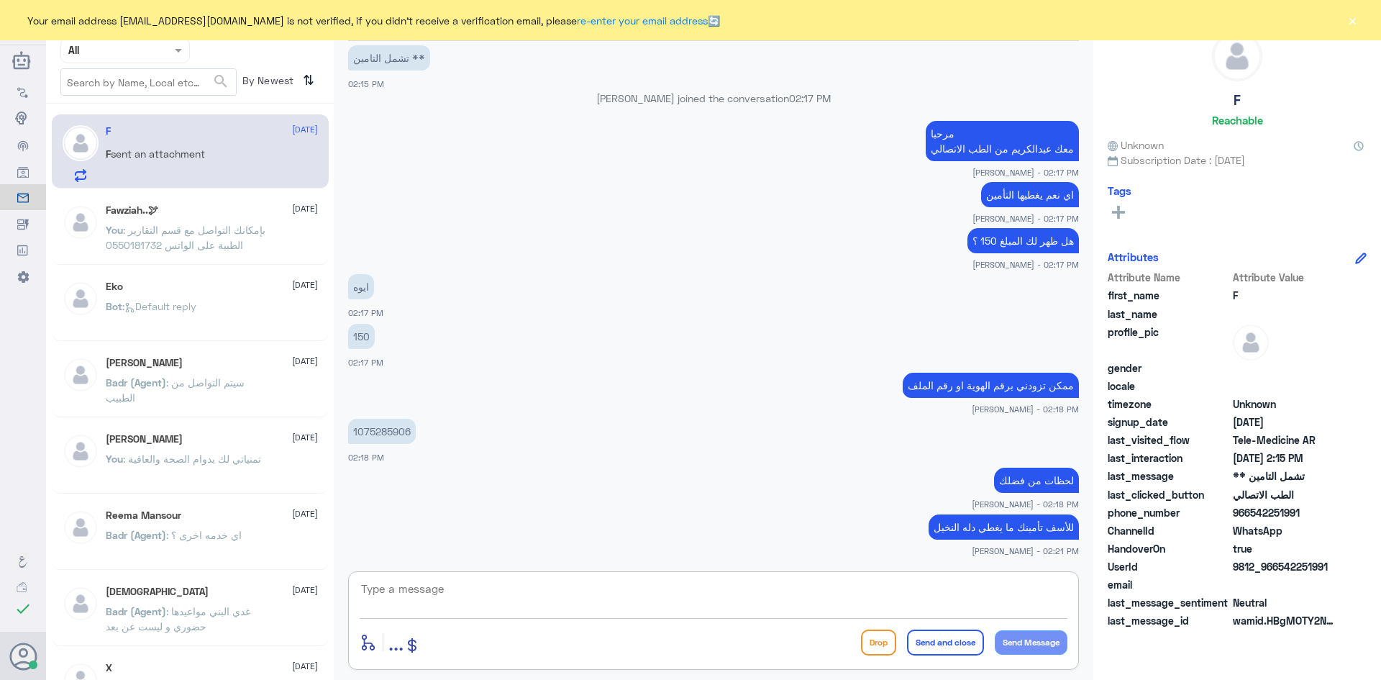
type textarea "ع"
click at [974, 586] on textarea at bounding box center [714, 596] width 708 height 35
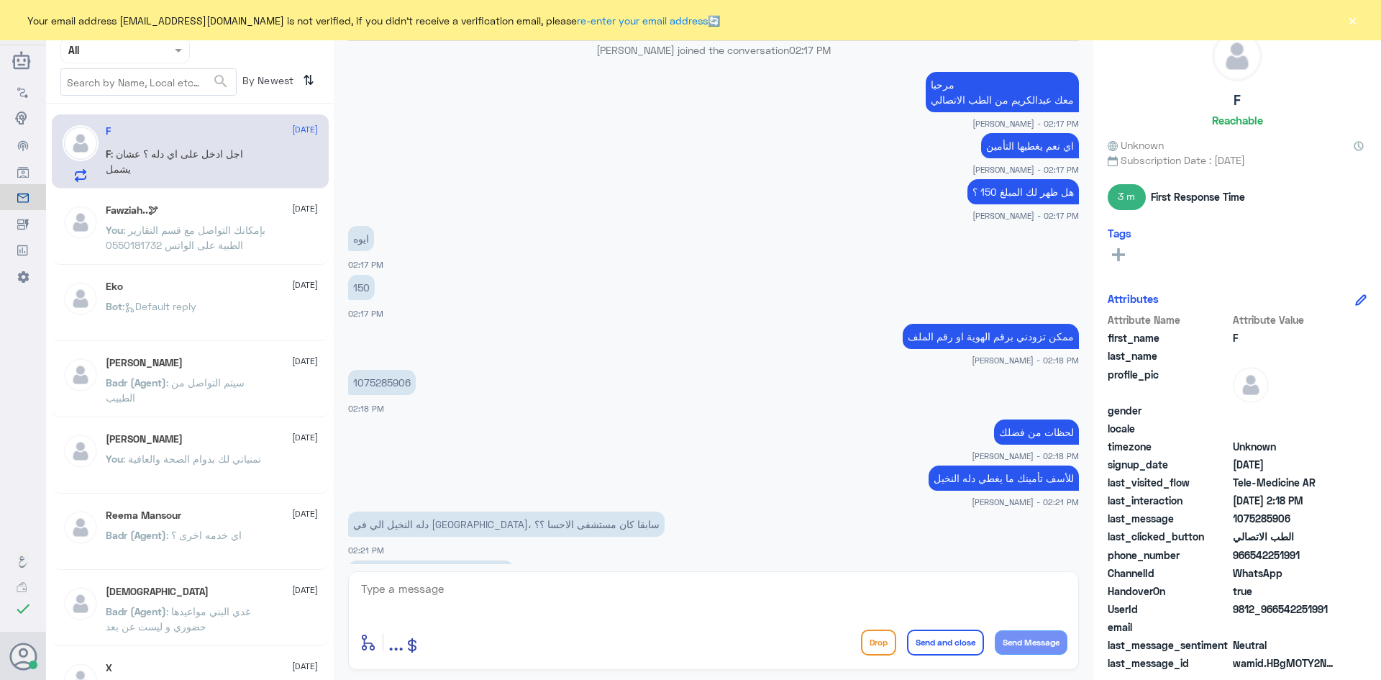
scroll to position [608, 0]
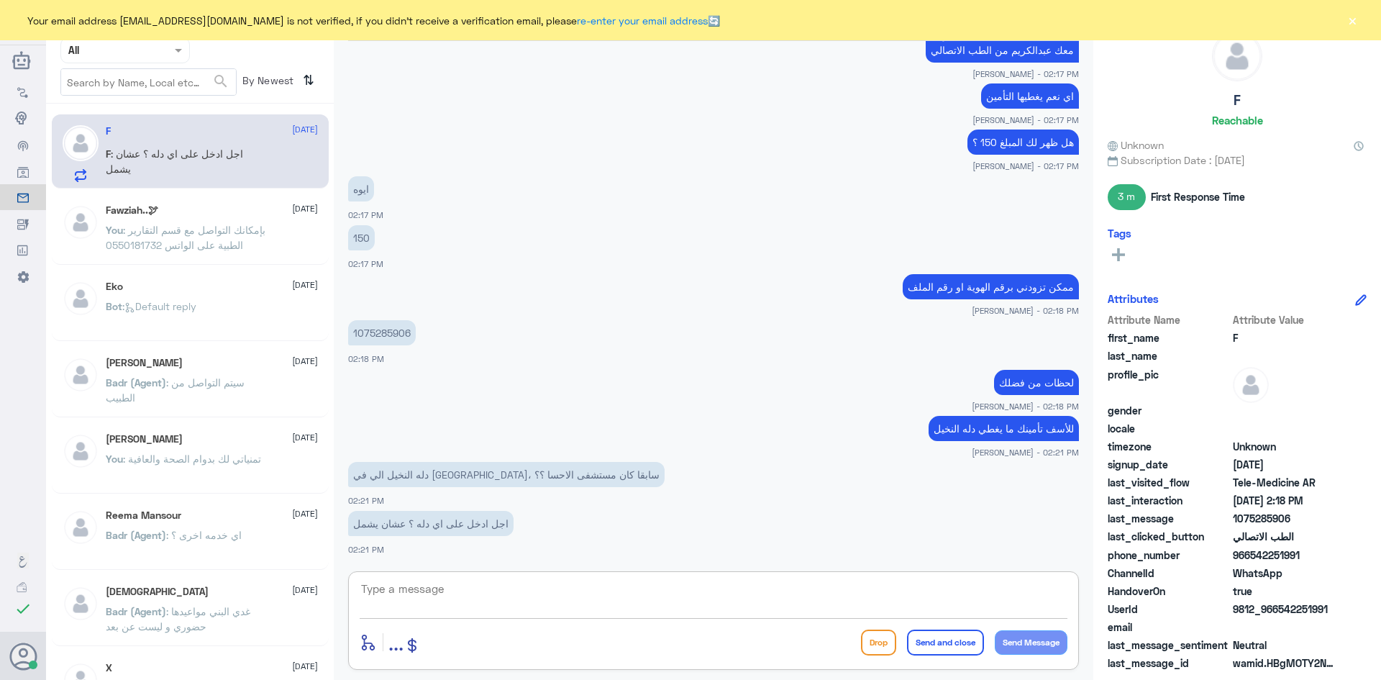
click at [442, 591] on textarea at bounding box center [714, 596] width 708 height 35
type textarea "النخيل بالرياض"
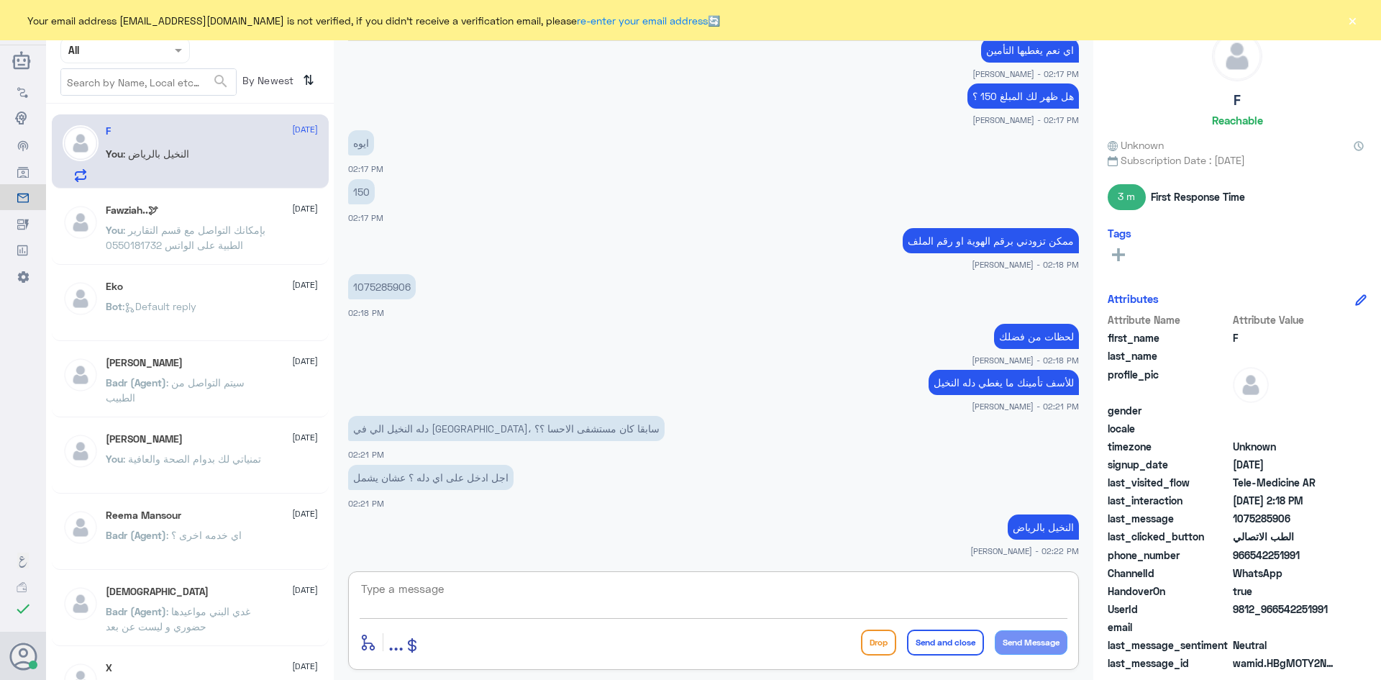
type textarea "و"
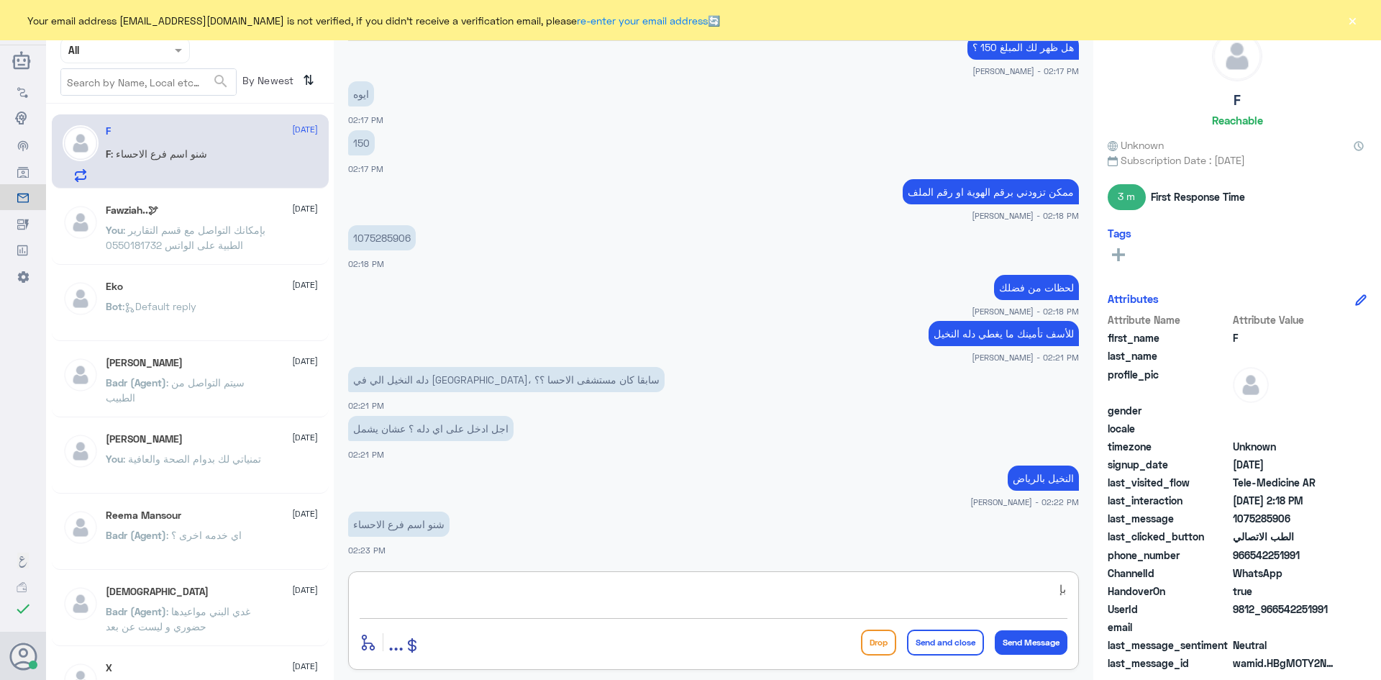
type textarea "ب"
type textarea "السلام"
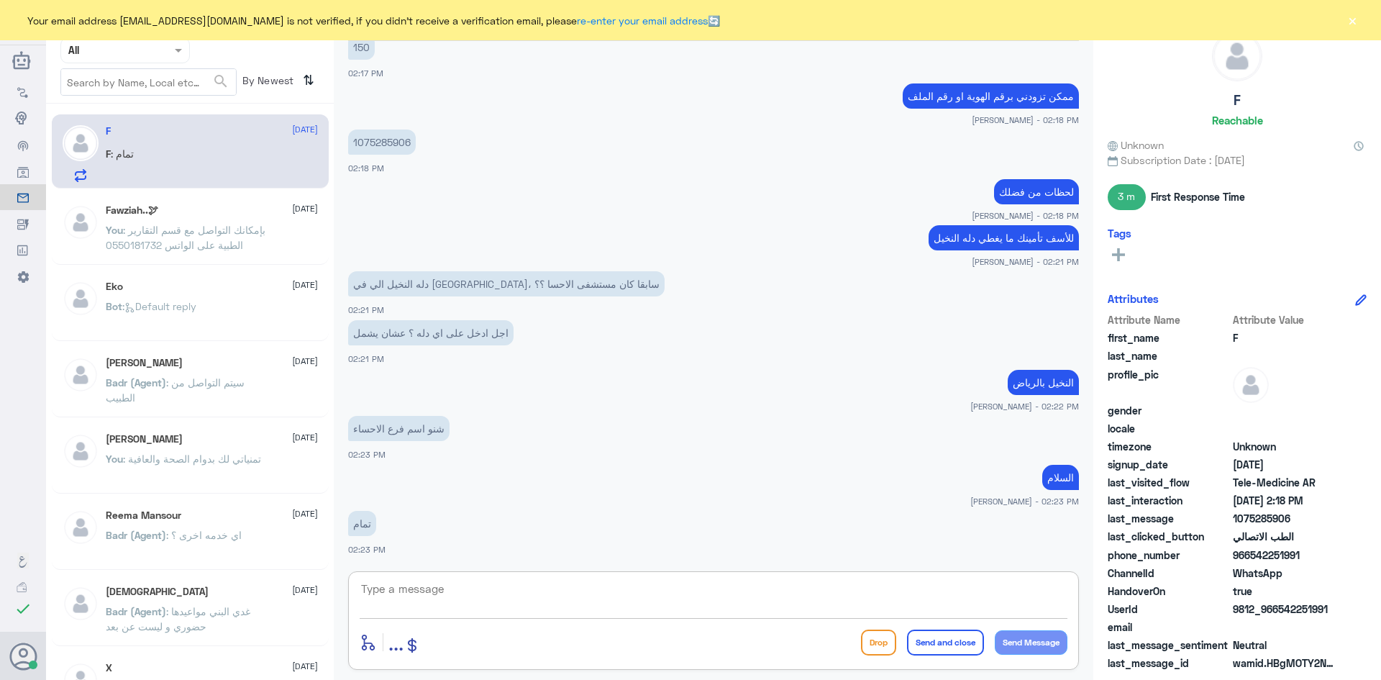
scroll to position [997, 0]
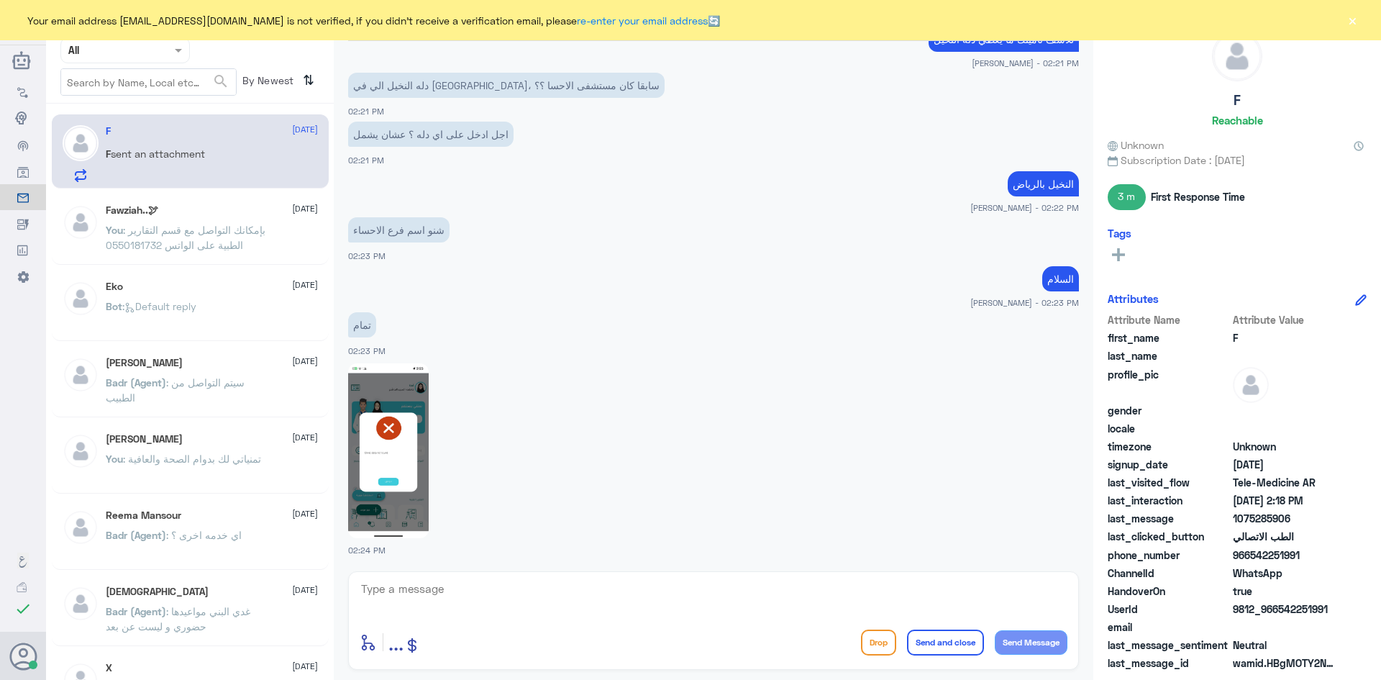
click at [395, 456] on img at bounding box center [388, 450] width 81 height 175
click at [545, 599] on textarea at bounding box center [714, 596] width 708 height 35
click at [414, 448] on img at bounding box center [388, 450] width 81 height 175
click at [517, 607] on textarea at bounding box center [714, 596] width 708 height 35
click at [1351, 23] on button "×" at bounding box center [1352, 20] width 14 height 14
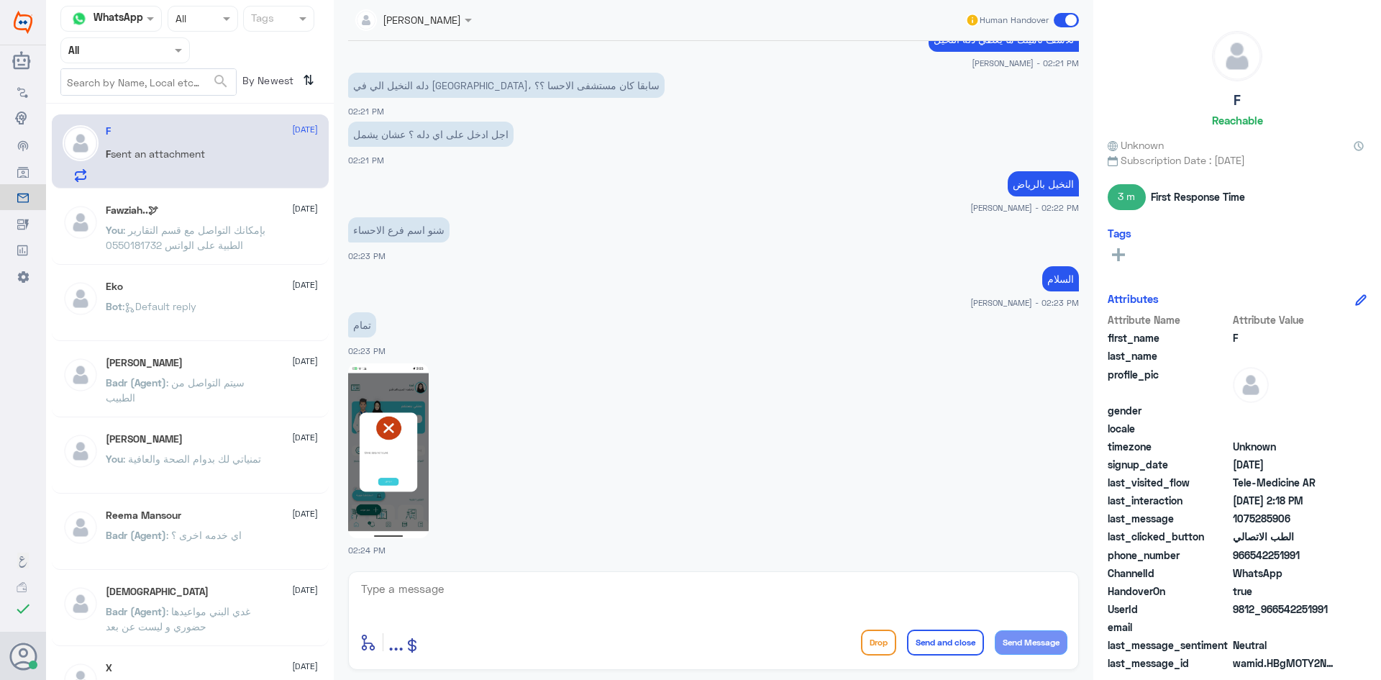
click at [1057, 16] on span at bounding box center [1066, 20] width 25 height 14
click at [0, 0] on input "checkbox" at bounding box center [0, 0] width 0 height 0
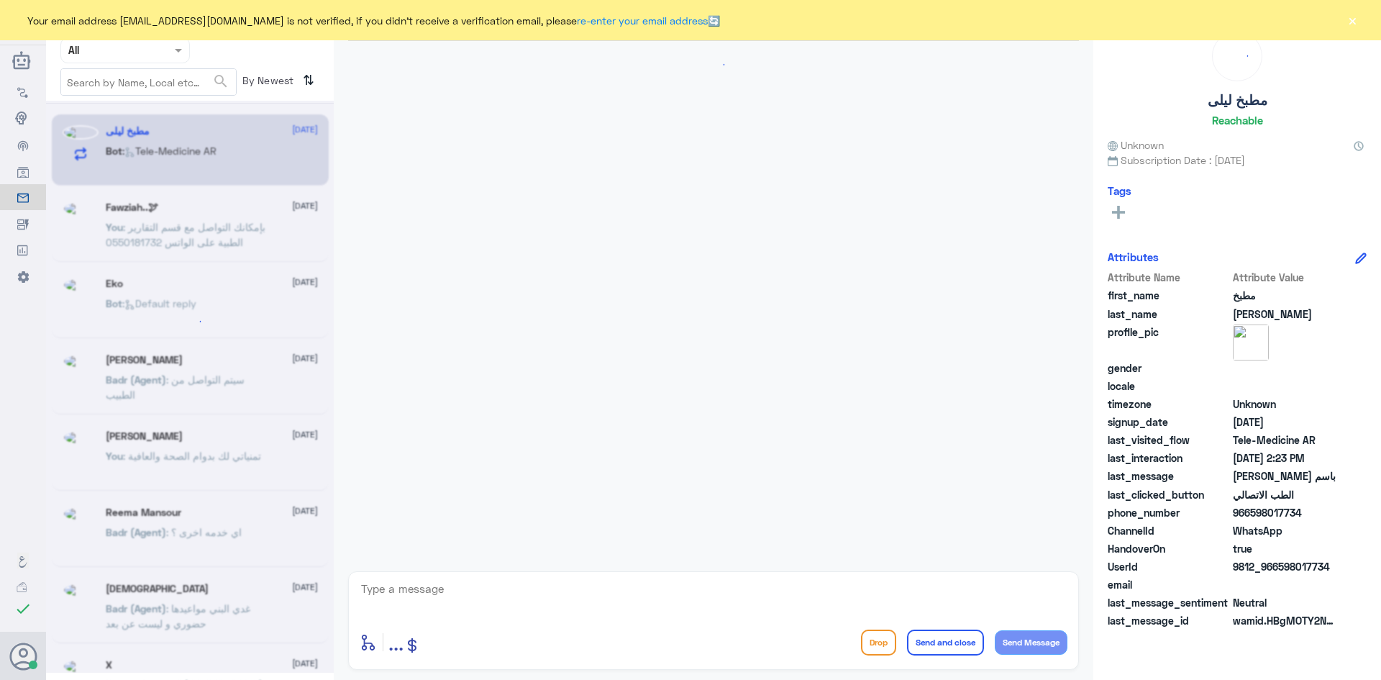
scroll to position [367, 0]
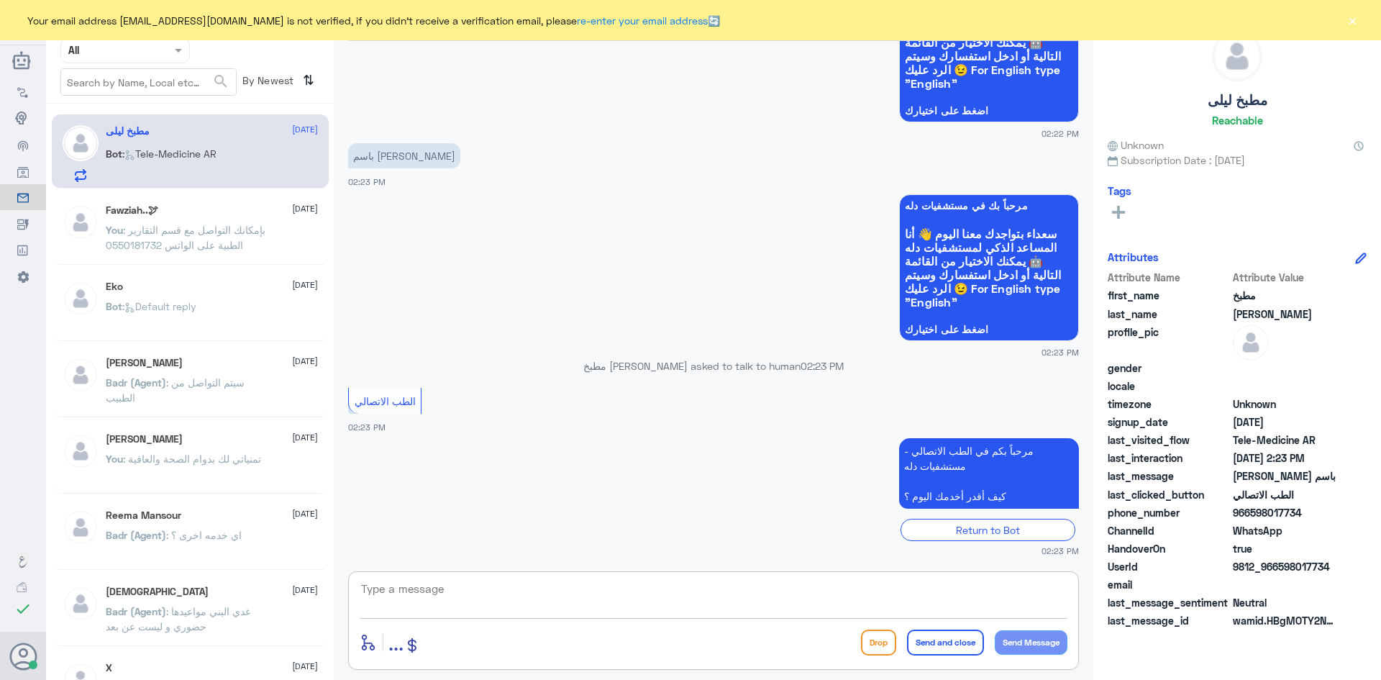
click at [696, 592] on textarea at bounding box center [714, 596] width 708 height 35
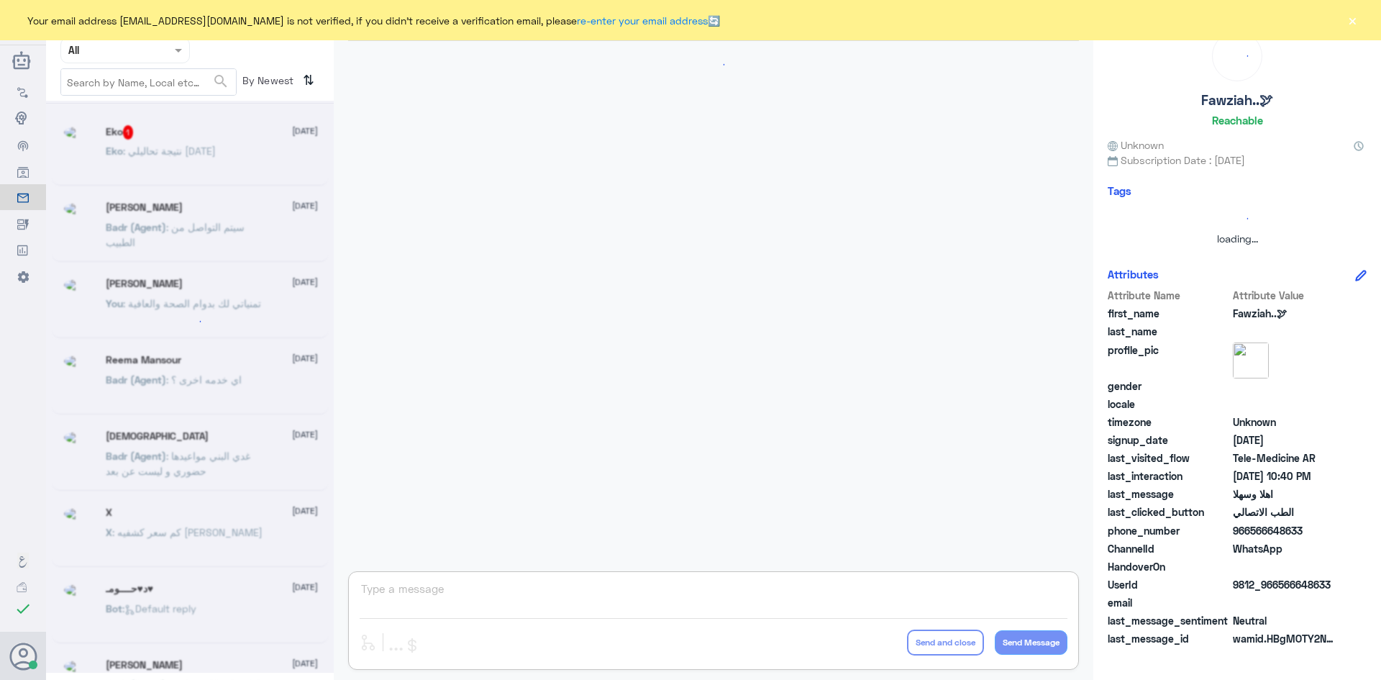
scroll to position [0, 0]
paste textarea "مرحبا معك [PERSON_NAME] من الطب الاتصالي"
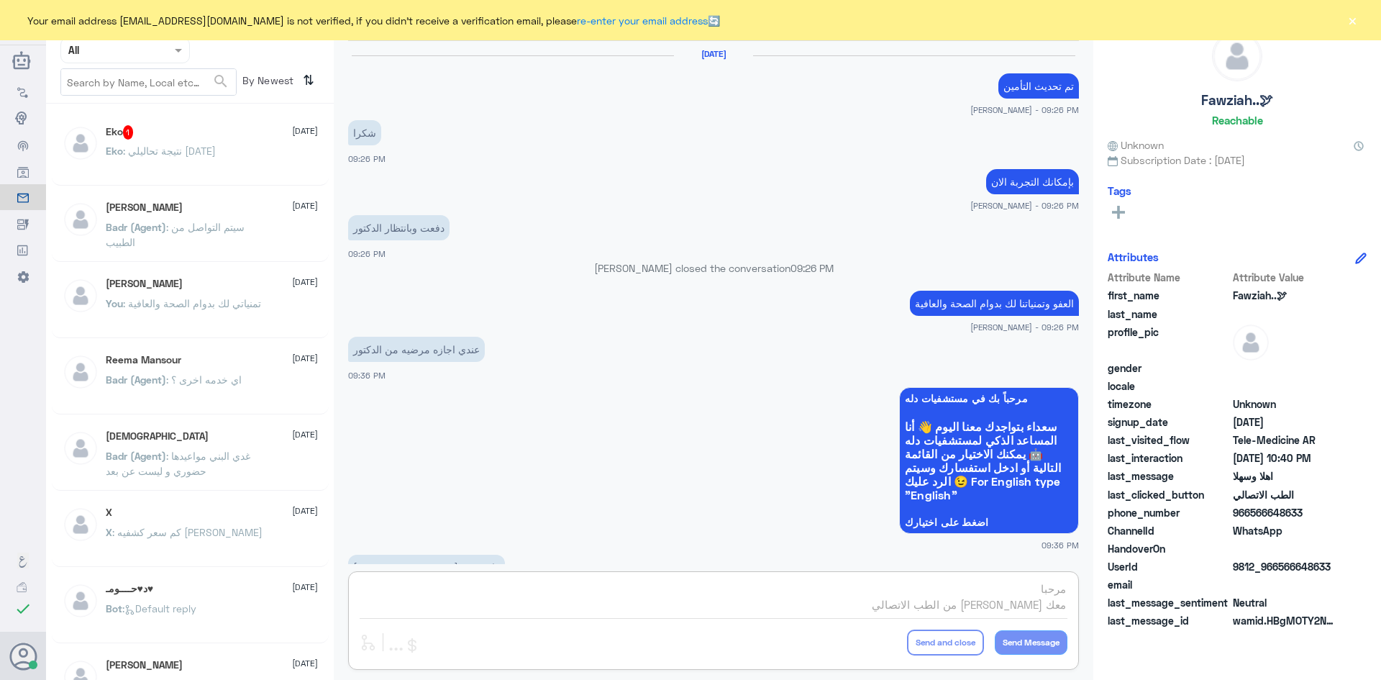
scroll to position [717, 0]
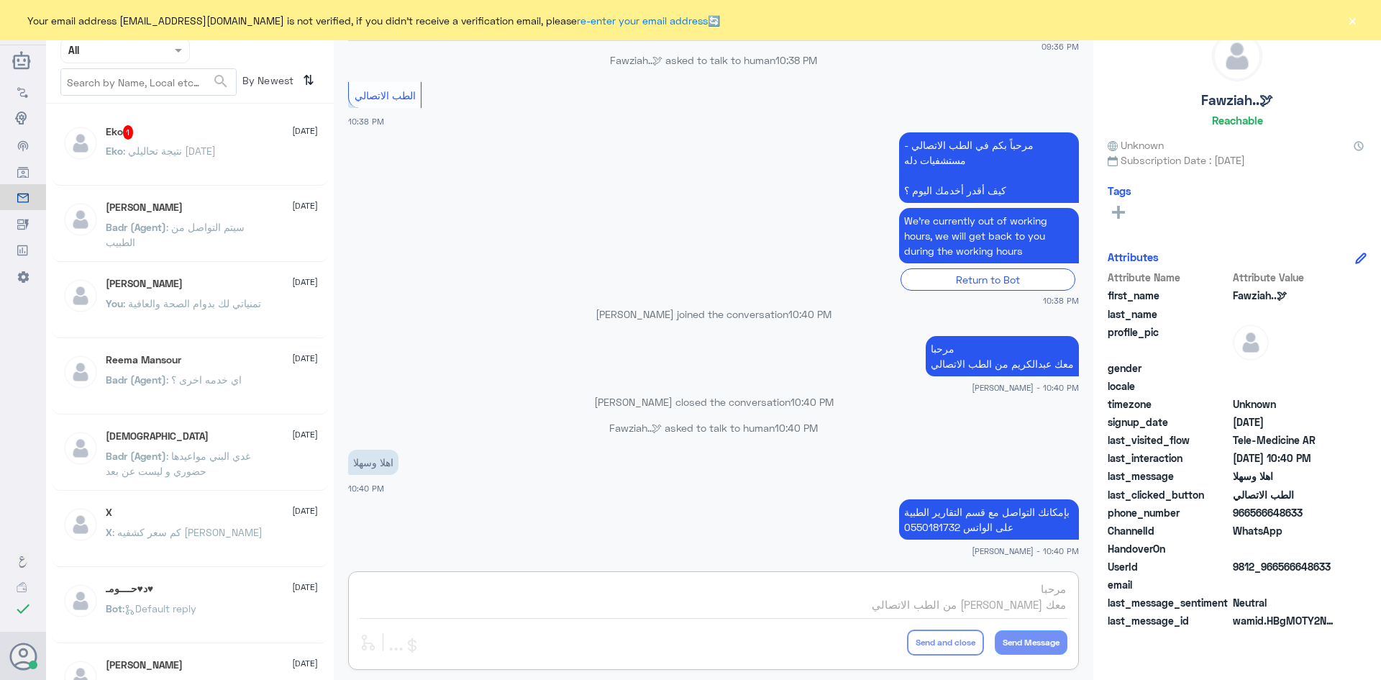
type textarea "مرحبا معك [PERSON_NAME] من الطب الاتصالي"
click at [201, 144] on p "Eko : نتيجة تحاليلي اليوم" at bounding box center [161, 161] width 110 height 36
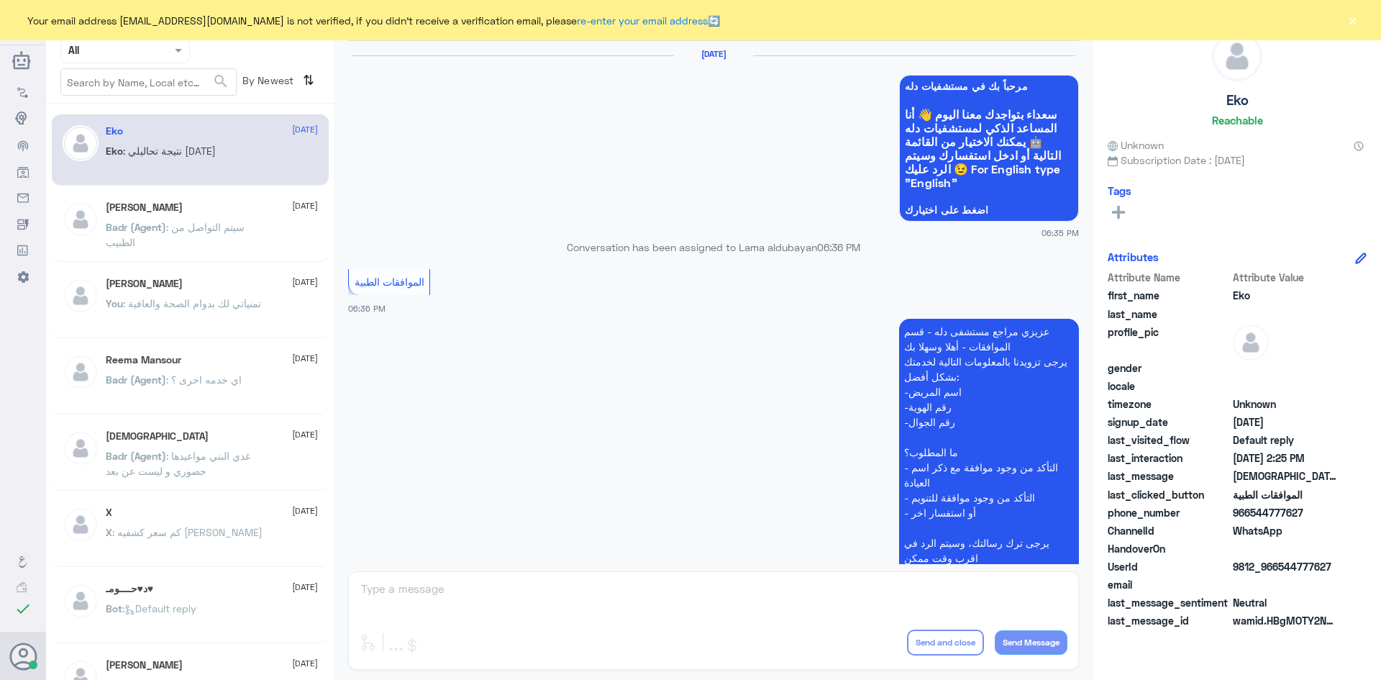
scroll to position [1374, 0]
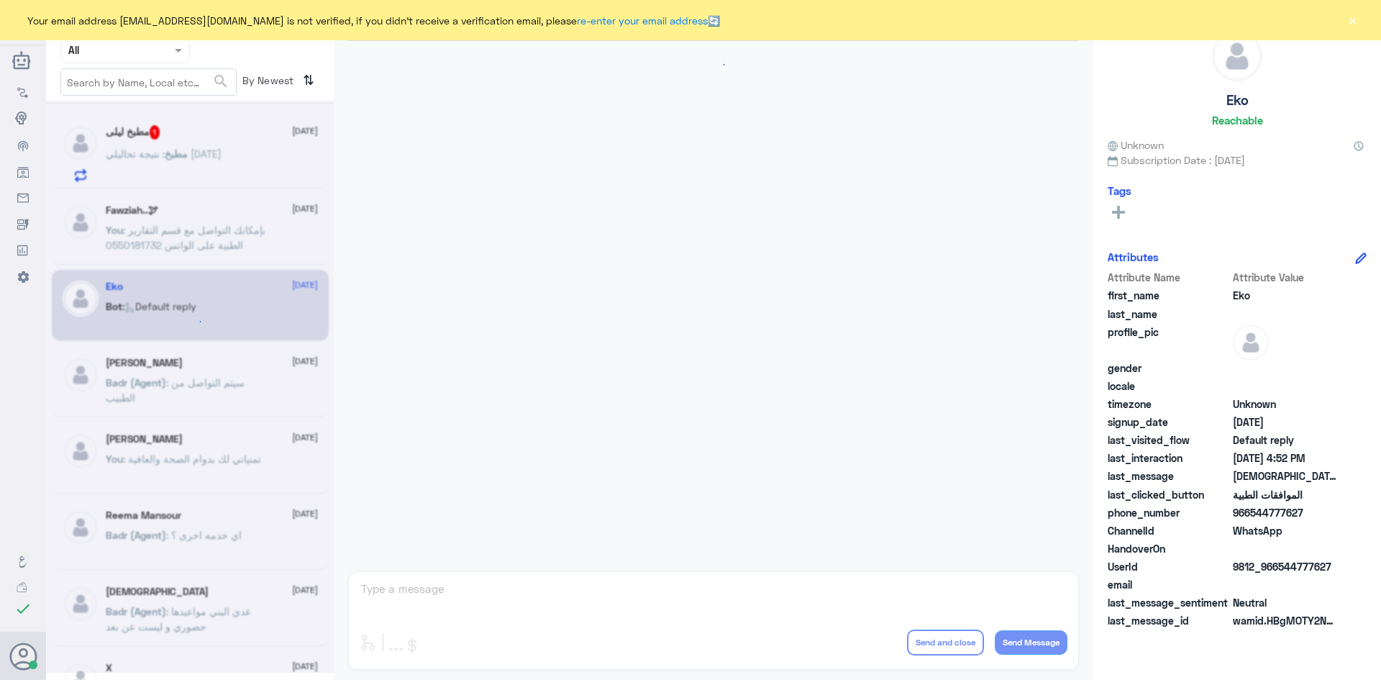
scroll to position [416, 0]
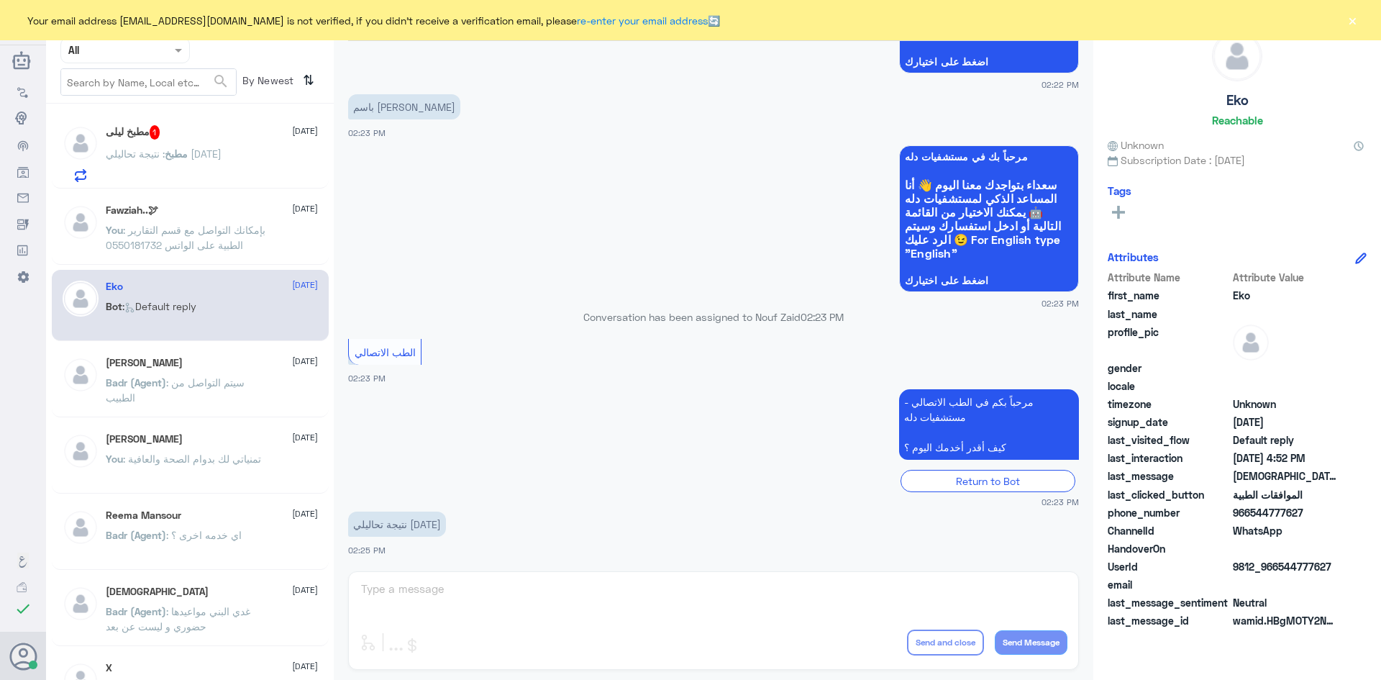
click at [1349, 16] on button "×" at bounding box center [1352, 20] width 14 height 14
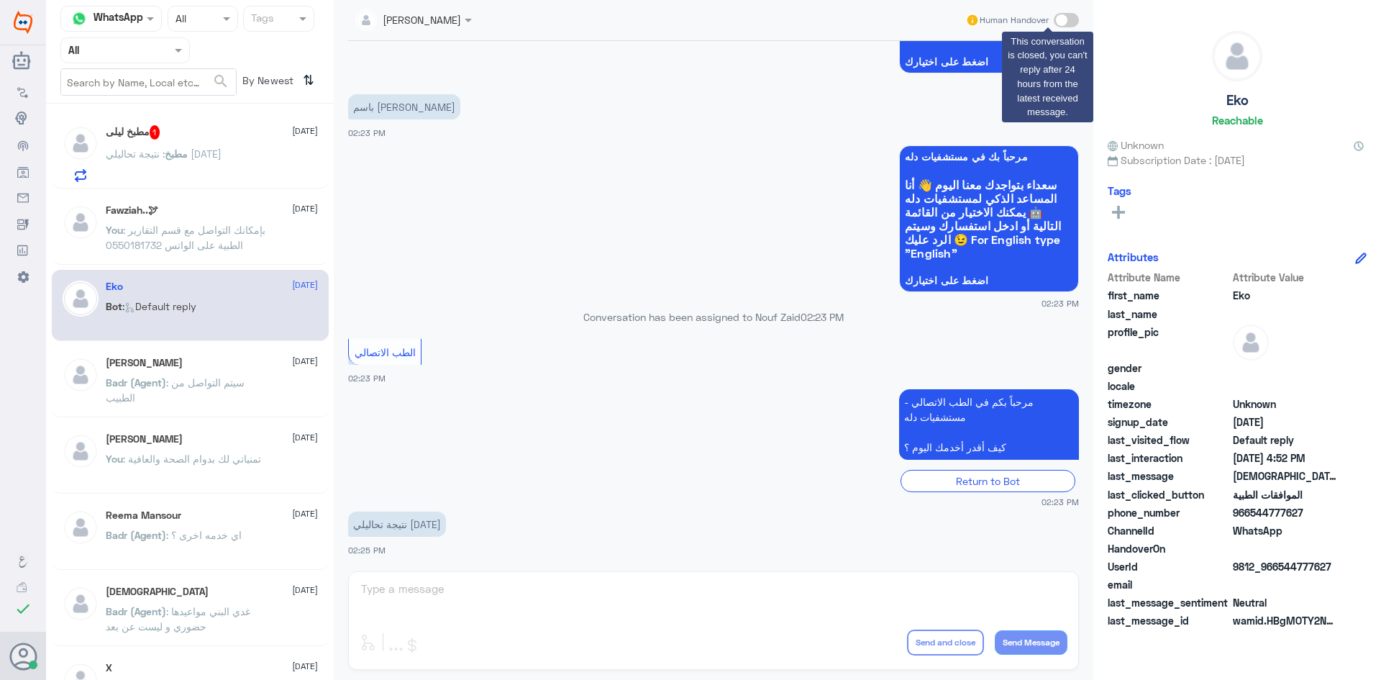
click at [1074, 19] on span at bounding box center [1066, 20] width 25 height 14
click at [209, 132] on div "مطبخ ليلى 1 [DATE]" at bounding box center [212, 132] width 212 height 14
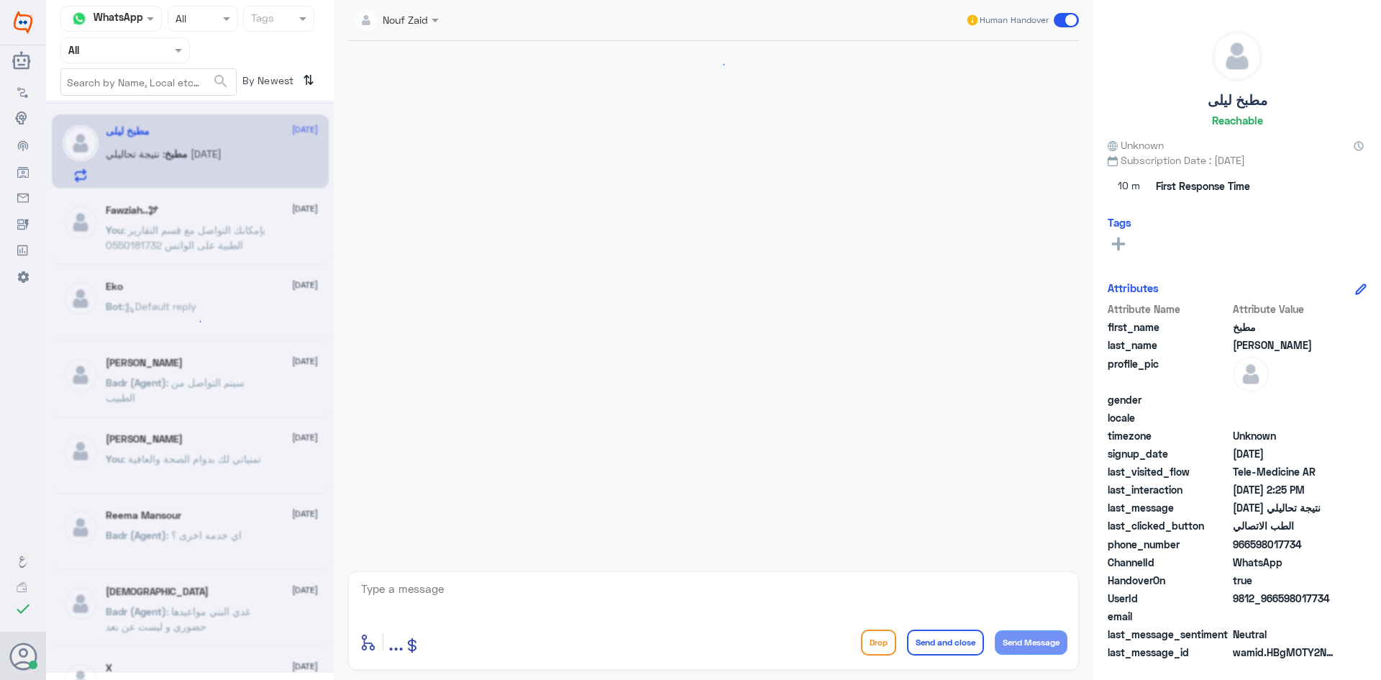
scroll to position [416, 0]
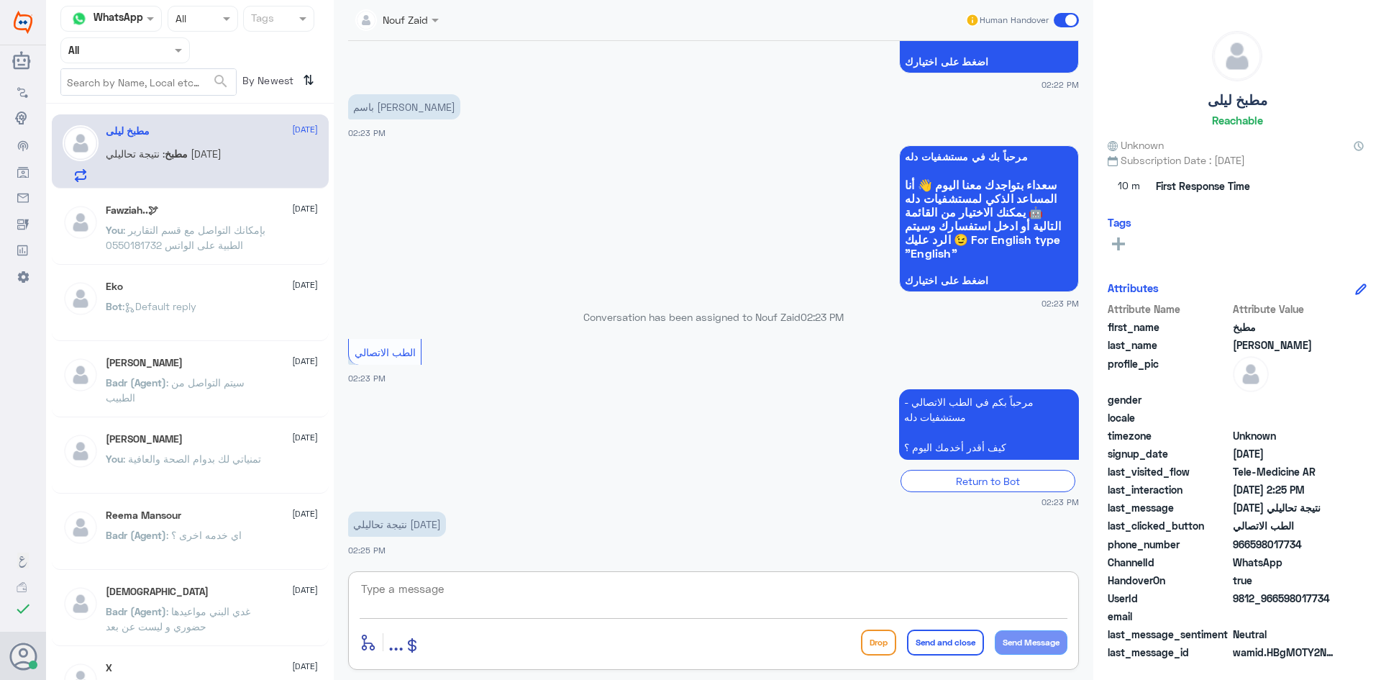
click at [505, 590] on textarea at bounding box center [714, 596] width 708 height 35
paste textarea "مرحبا معك عبدالكريم من الطب الاتصالي"
type textarea "مرحبا معك عبدالكريم من الطب الاتصالي"
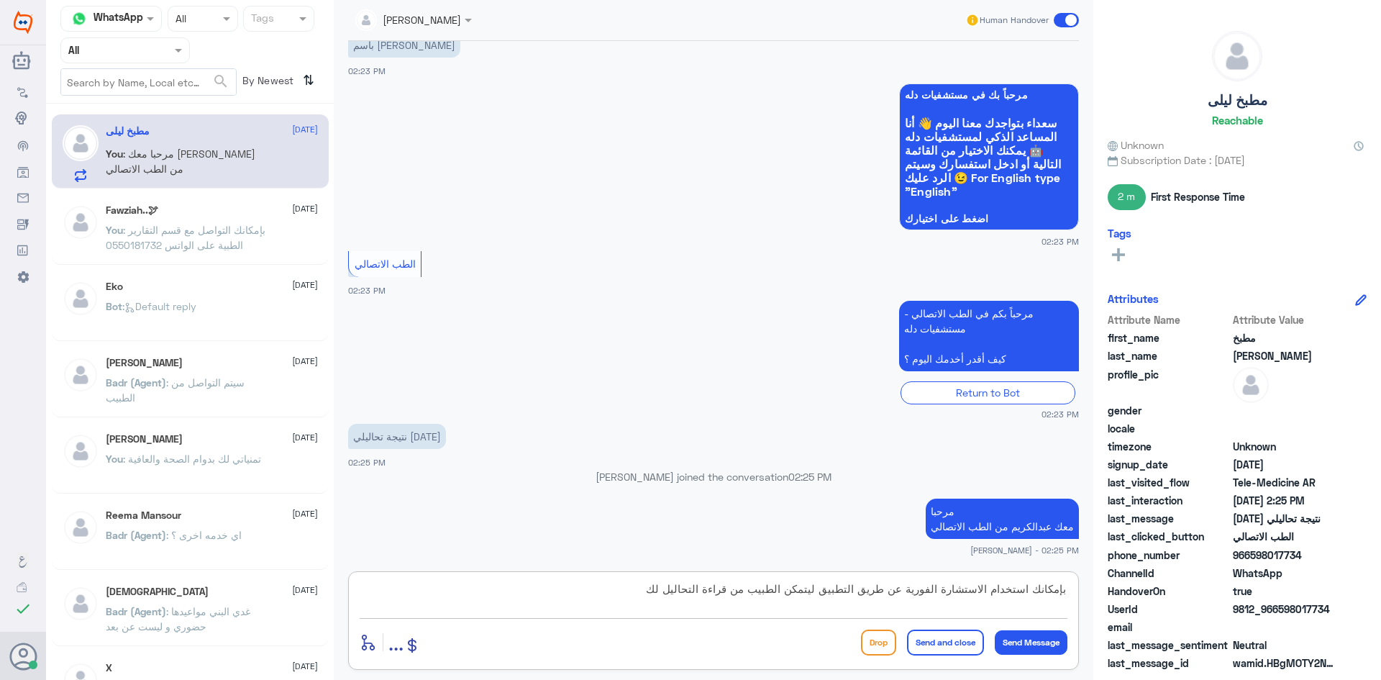
type textarea "بإمكانك استخدام الاستشارة الفورية عن طريق التطبيق ليتمكن الطبيب من قراءة التحال…"
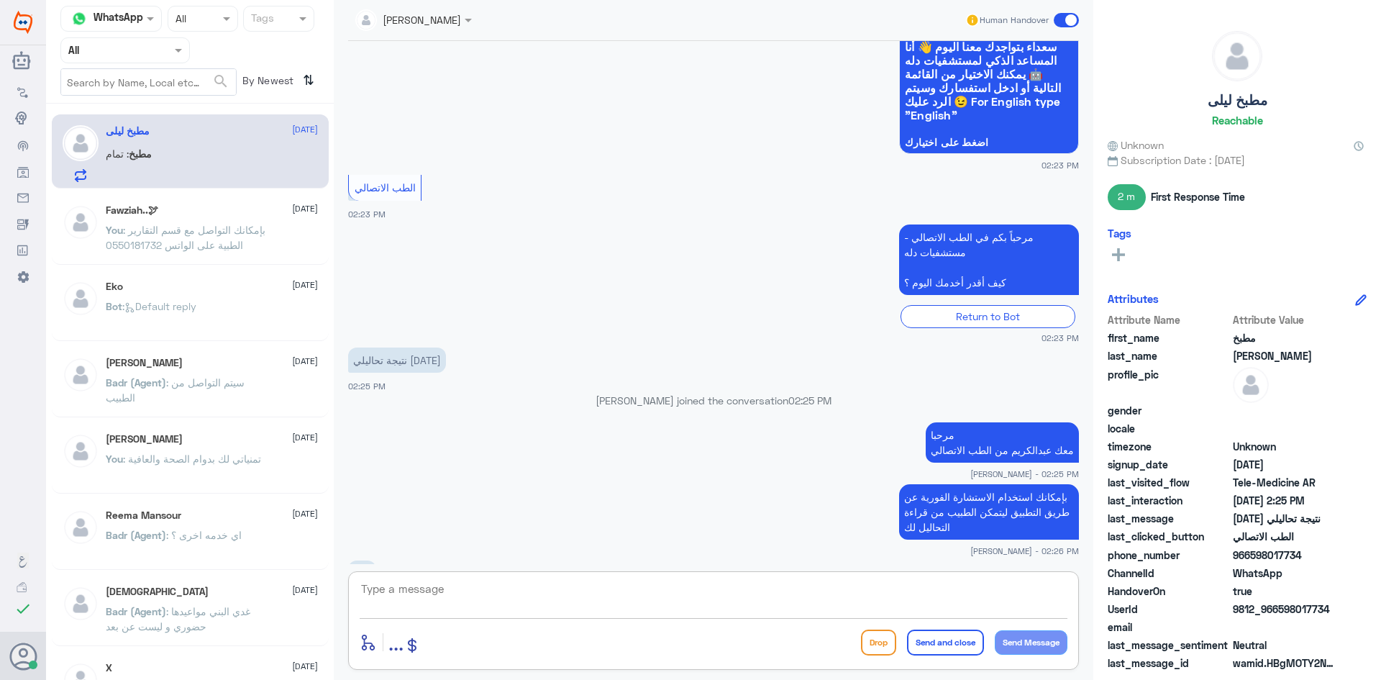
scroll to position [603, 0]
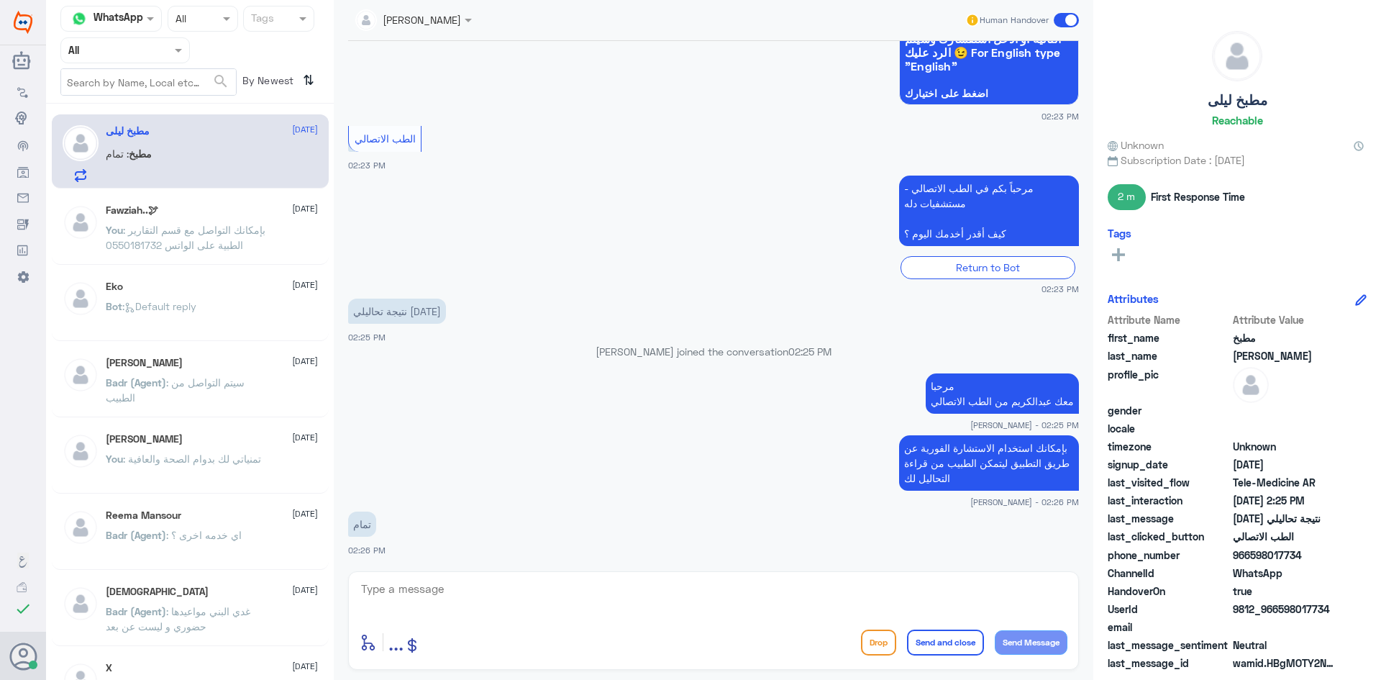
drag, startPoint x: 1327, startPoint y: 608, endPoint x: 1278, endPoint y: 616, distance: 49.4
click at [1278, 616] on span "9812_966598017734" at bounding box center [1285, 608] width 104 height 15
copy span "598017734"
click at [962, 576] on div "enter flow name ... Drop Send and close Send Message" at bounding box center [713, 620] width 731 height 99
click at [1059, 22] on span at bounding box center [1066, 20] width 25 height 14
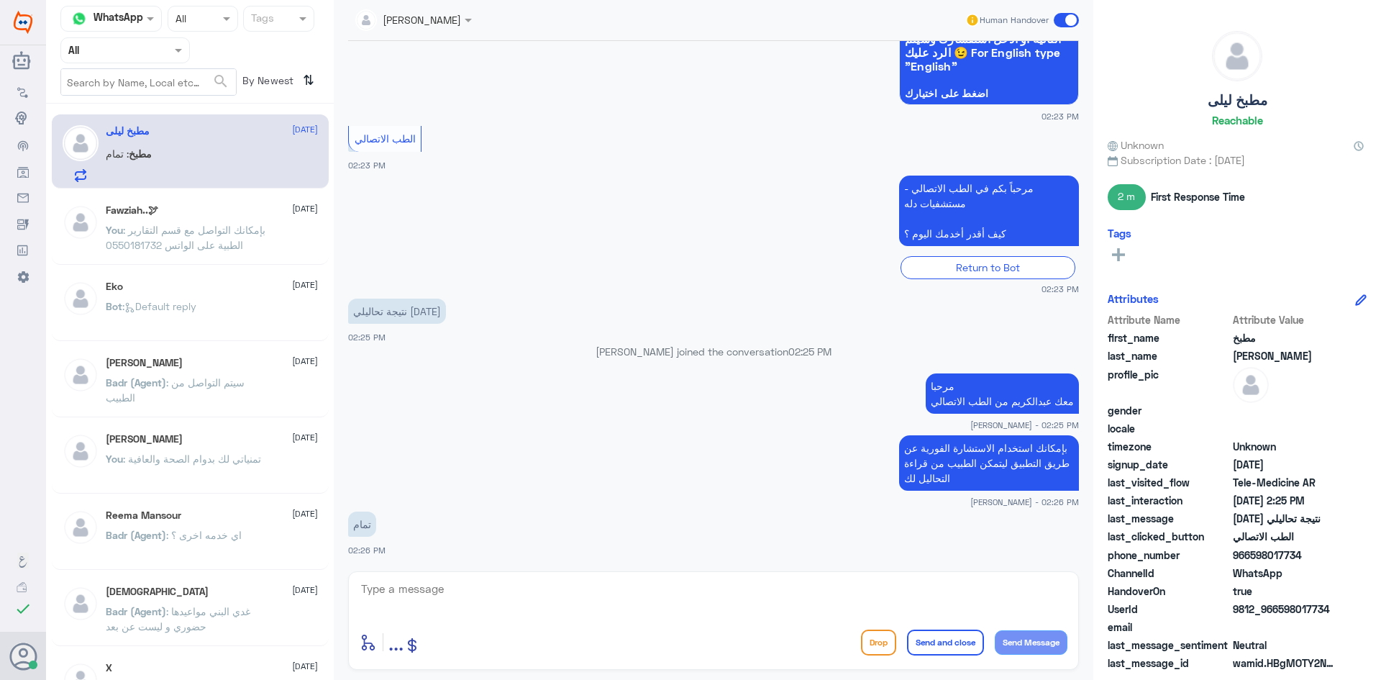
click at [0, 0] on input "checkbox" at bounding box center [0, 0] width 0 height 0
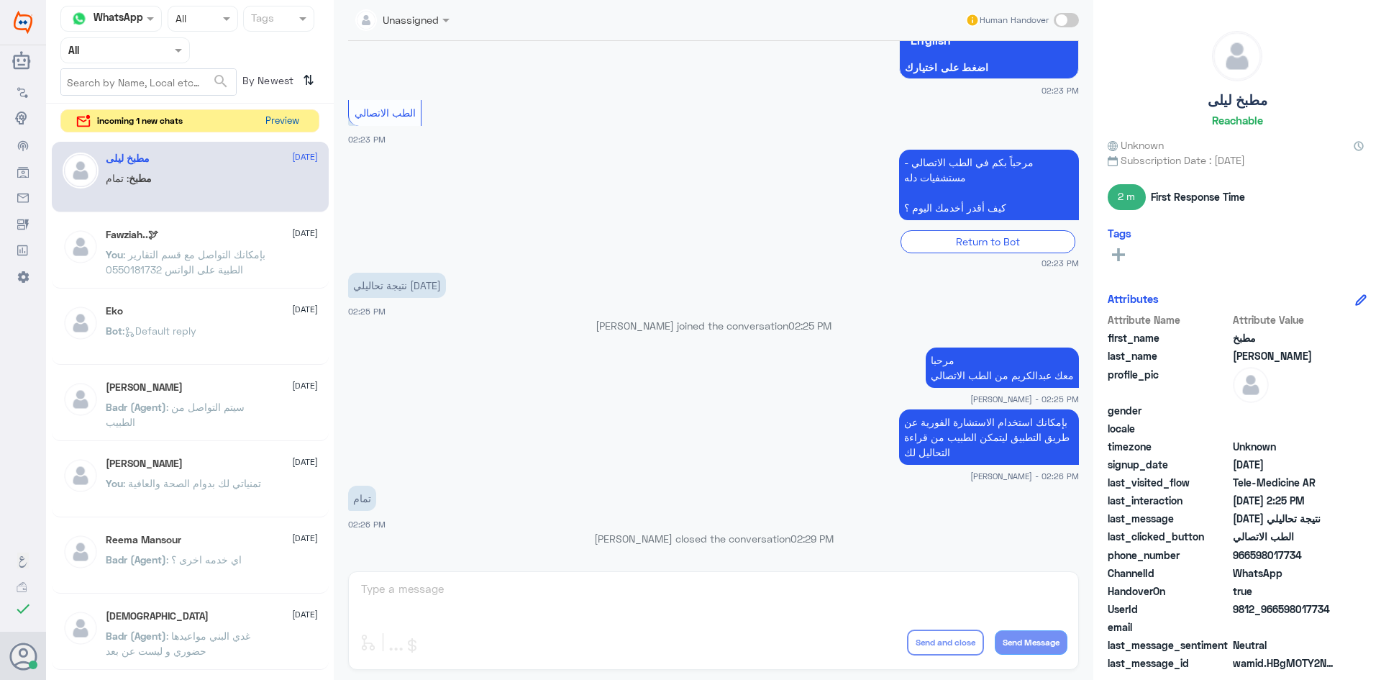
click at [276, 119] on button "Preview" at bounding box center [282, 121] width 45 height 22
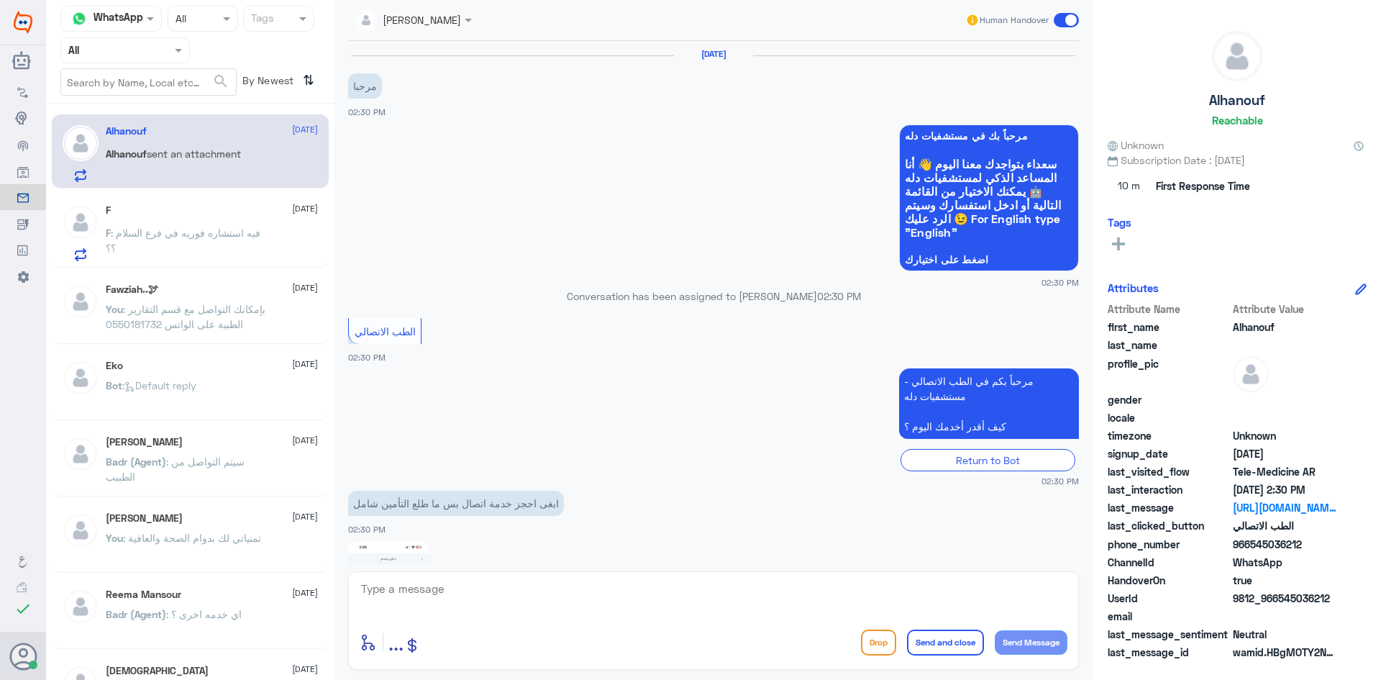
scroll to position [178, 0]
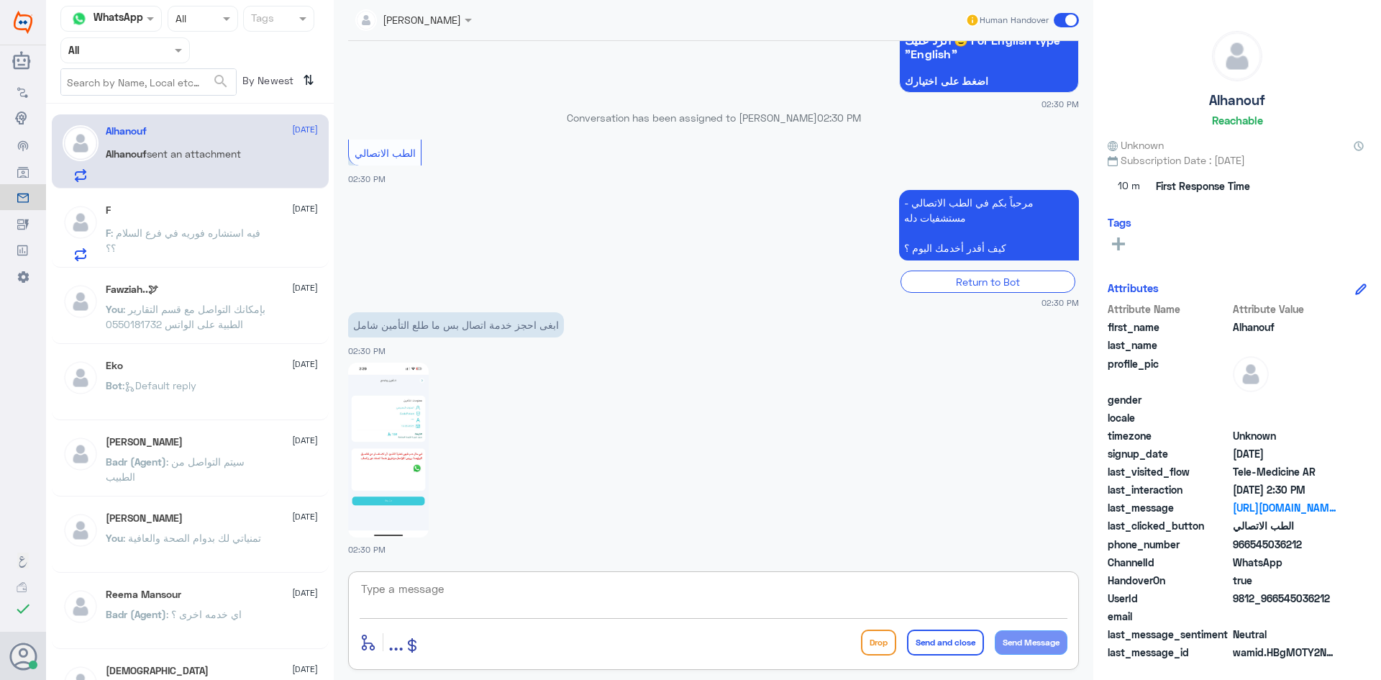
click at [514, 597] on textarea at bounding box center [714, 596] width 708 height 35
type textarea "م"
paste textarea "مرحبا معك [PERSON_NAME] من الطب الاتصالي"
type textarea "مرحبا معك [PERSON_NAME] من الطب الاتصالي"
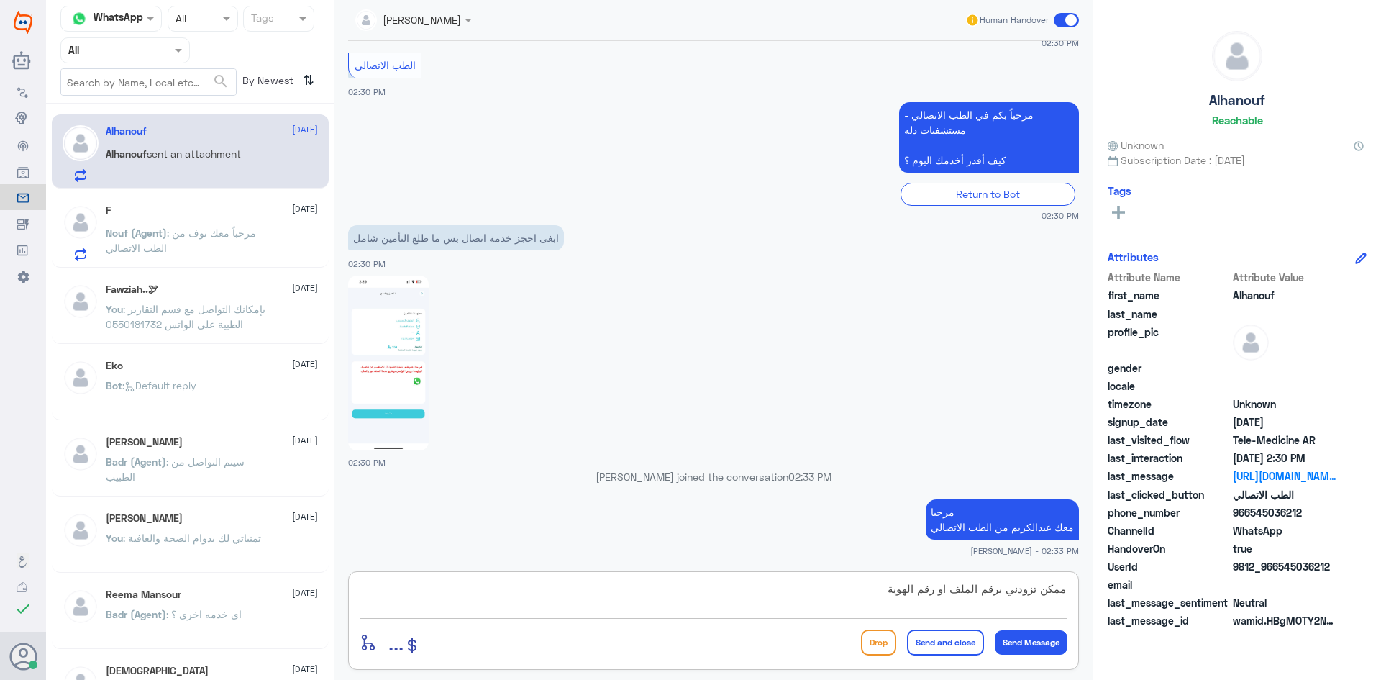
type textarea "ممكن تزودني برقم الملف او رقم الهوية"
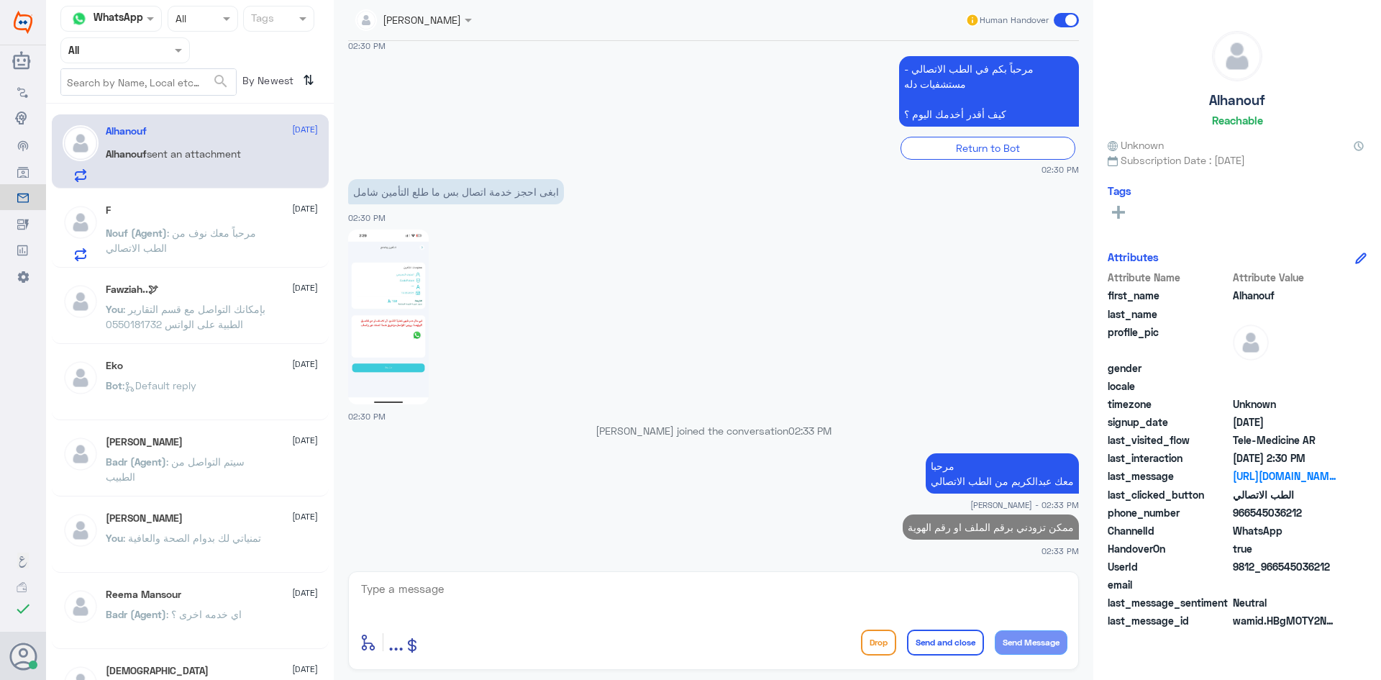
drag, startPoint x: 1333, startPoint y: 568, endPoint x: 1276, endPoint y: 573, distance: 56.3
click at [1276, 573] on span "9812_966545036212" at bounding box center [1285, 566] width 104 height 15
copy span "545036212"
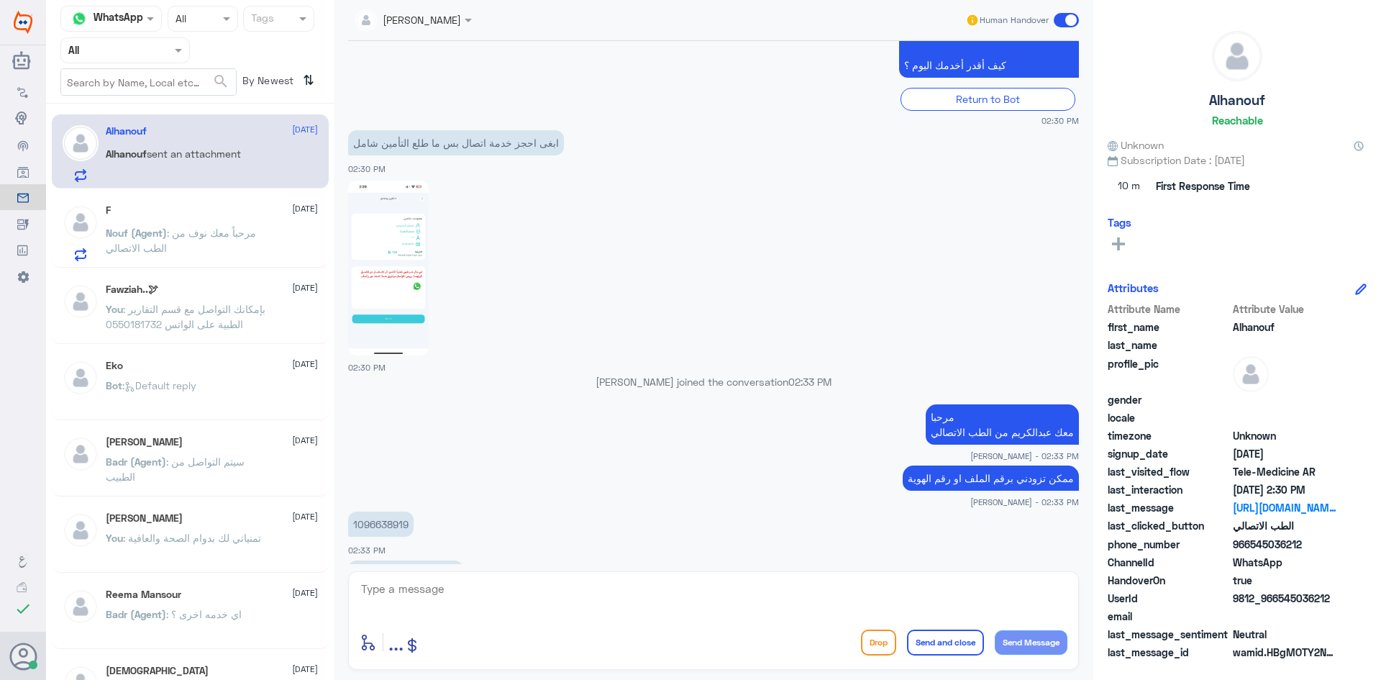
scroll to position [384, 0]
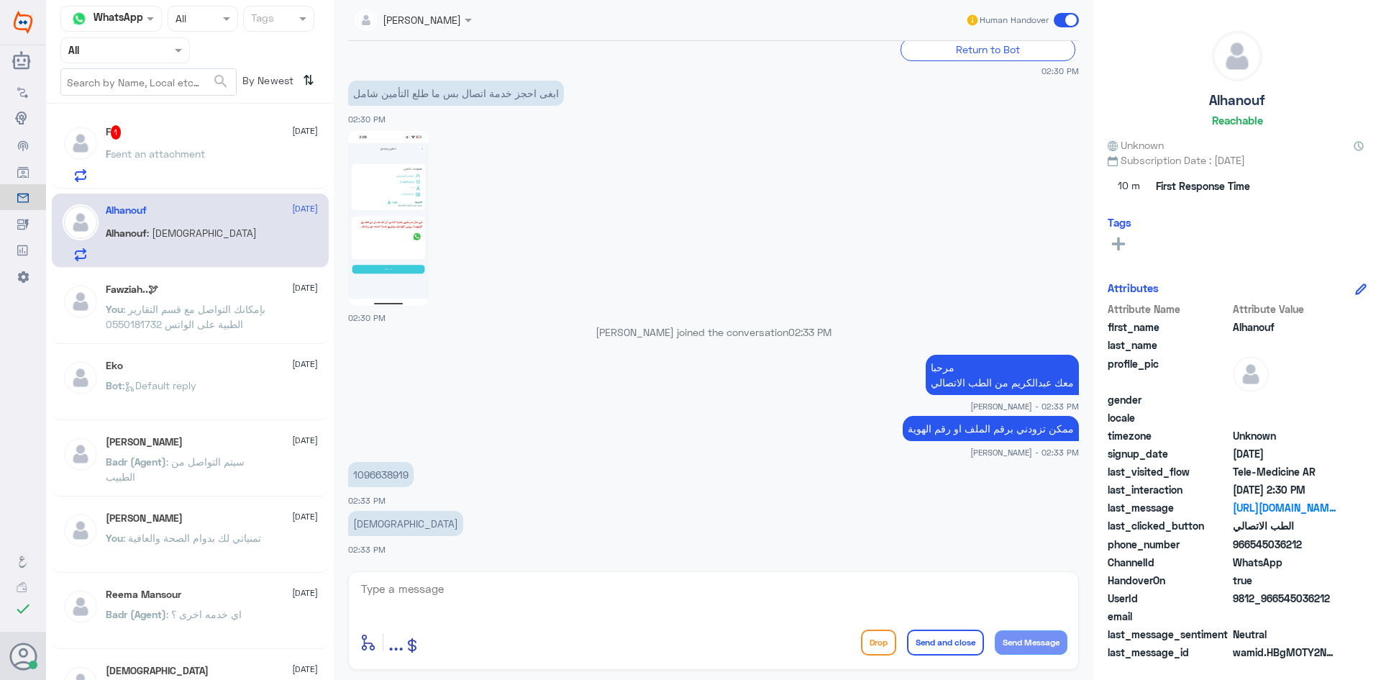
click at [947, 580] on textarea at bounding box center [714, 596] width 708 height 35
type textarea "لحظات من فضلك"
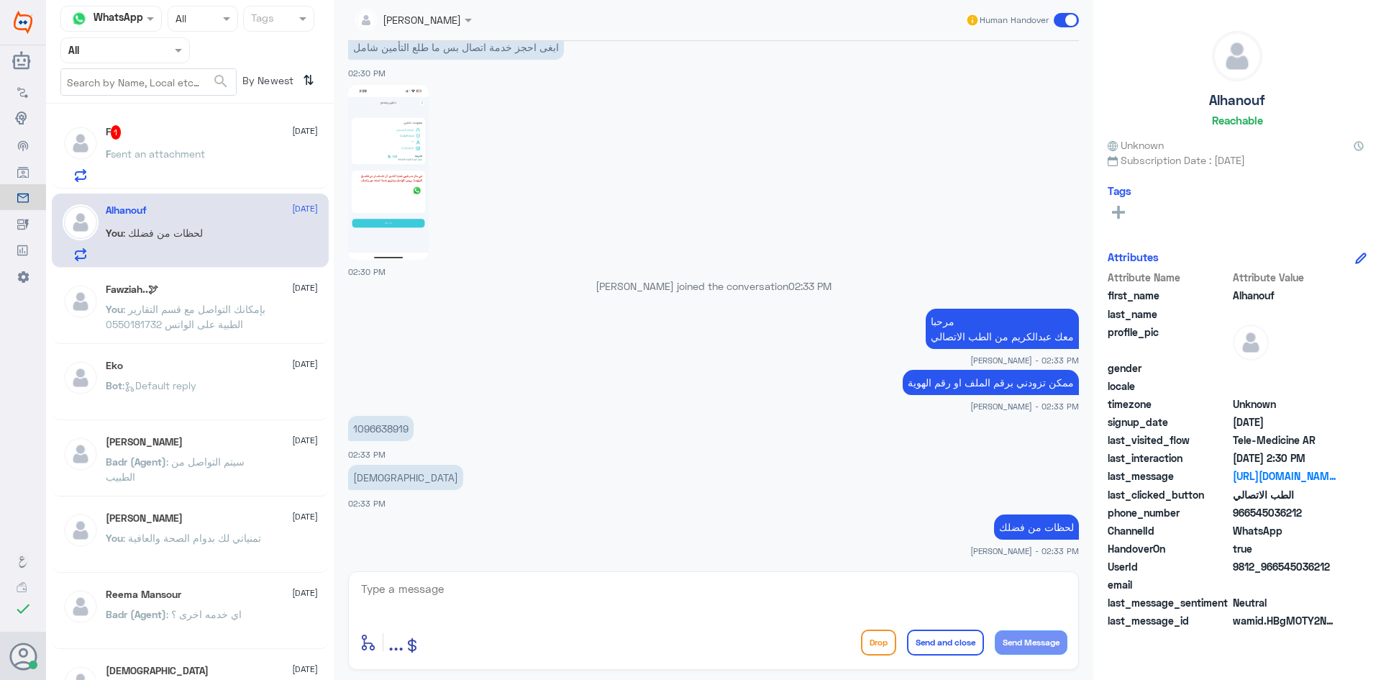
click at [958, 581] on textarea at bounding box center [714, 596] width 708 height 35
type textarea "تم تحديث التأمين بإمكانك استخدام الاستشارة الفورية بتغطية التأمين الآن"
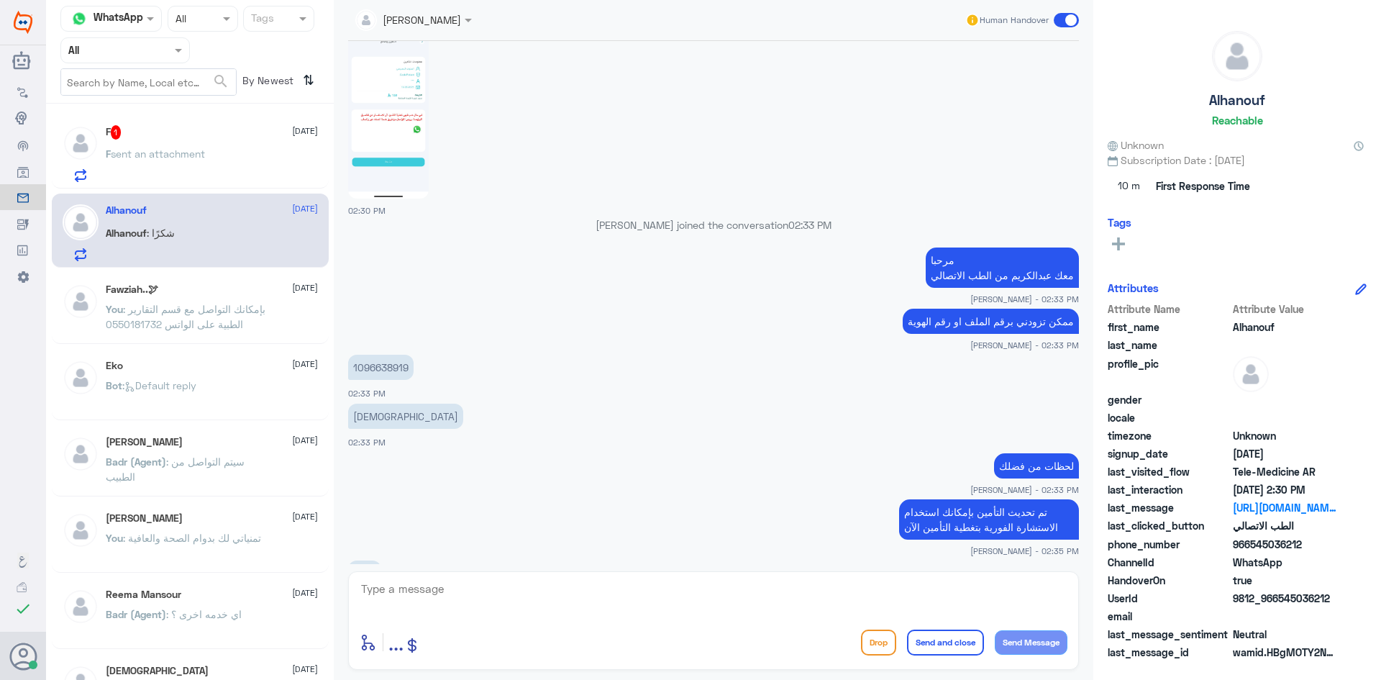
scroll to position [540, 0]
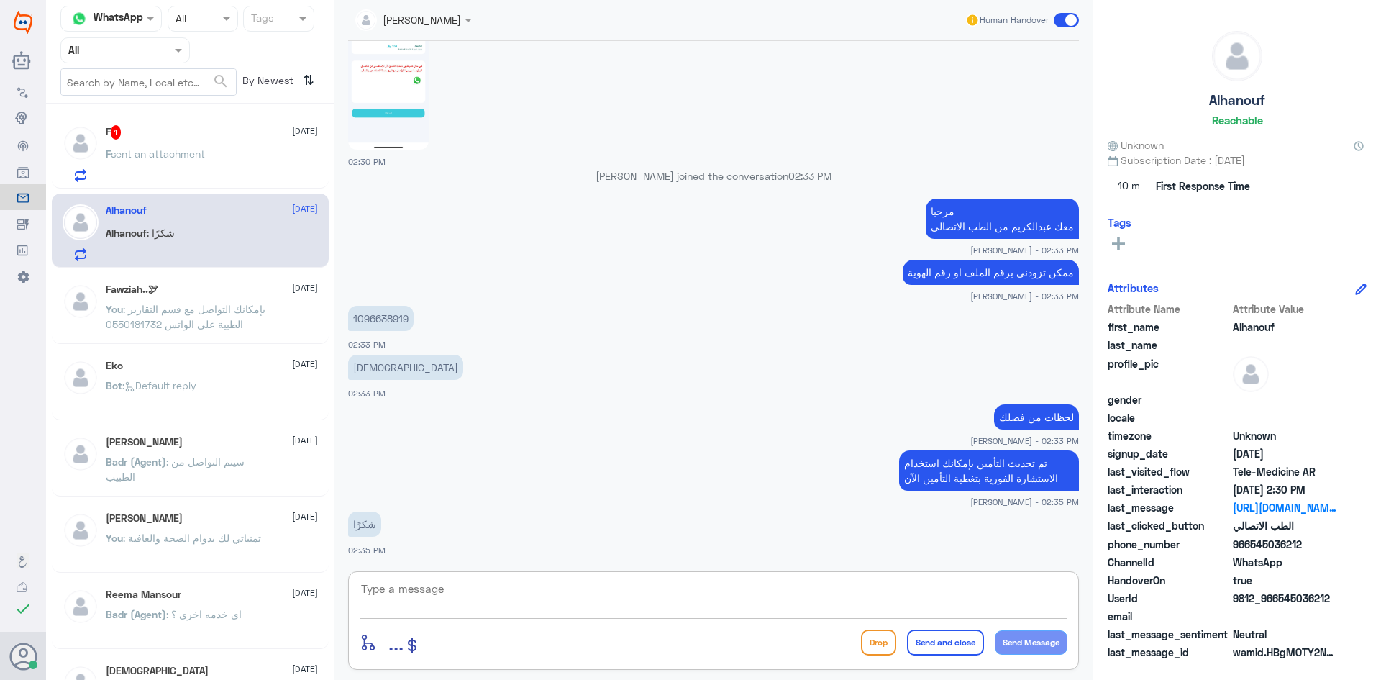
click at [951, 585] on textarea at bounding box center [714, 596] width 708 height 35
type textarea "العفو وتمنياتنا لك بدوام الصحة والعافية"
click at [946, 636] on button "Send and close" at bounding box center [945, 642] width 77 height 26
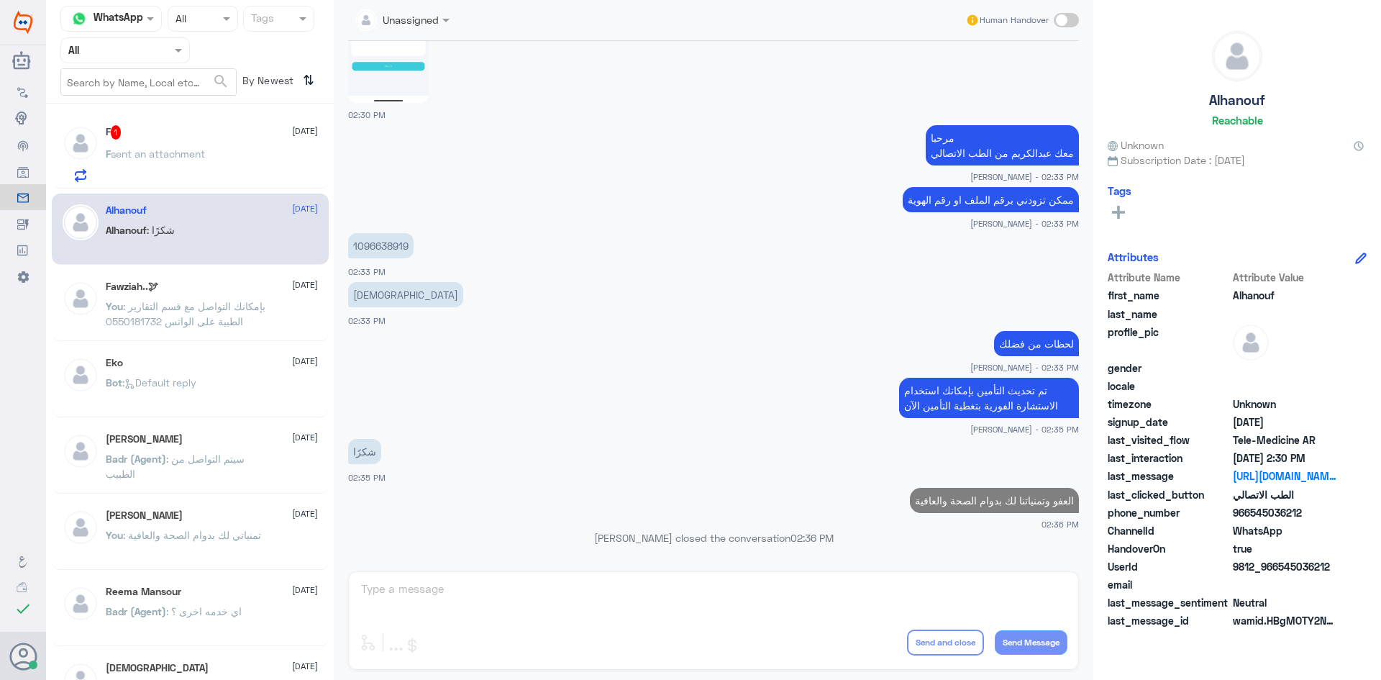
click at [202, 150] on span "sent an attachment" at bounding box center [158, 153] width 94 height 12
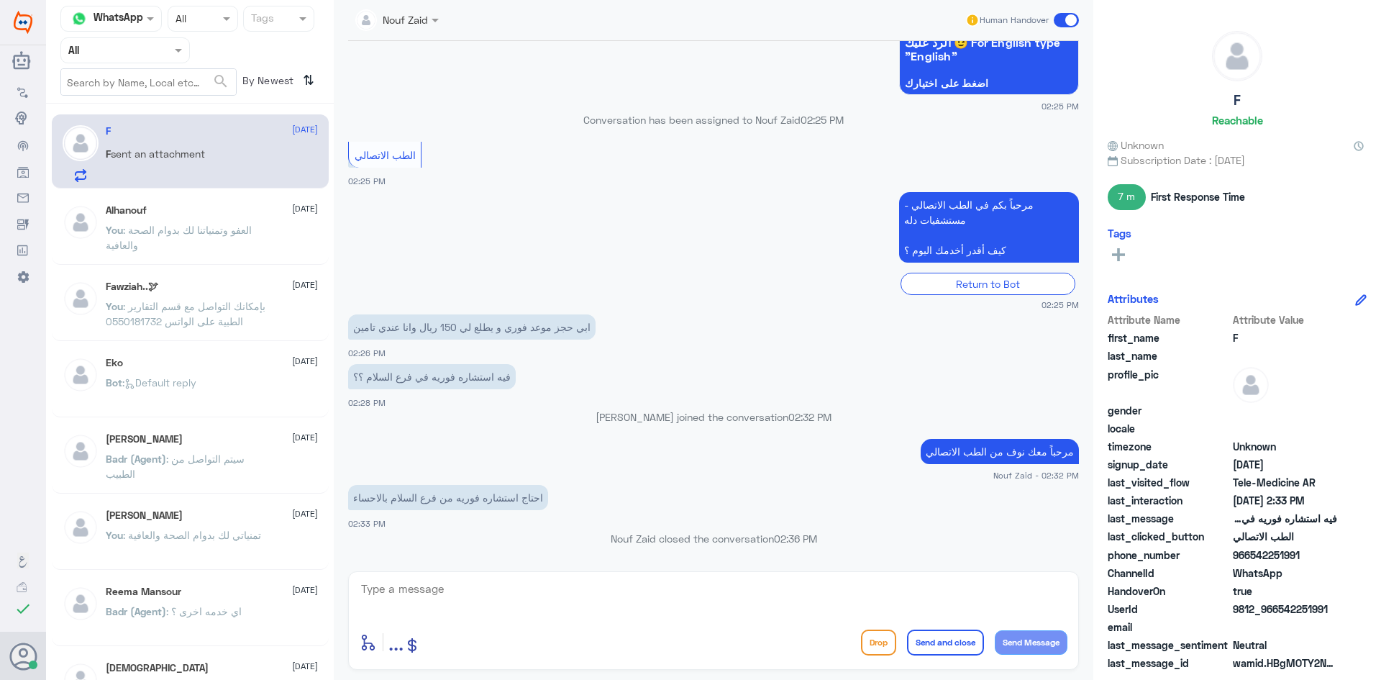
scroll to position [1747, 0]
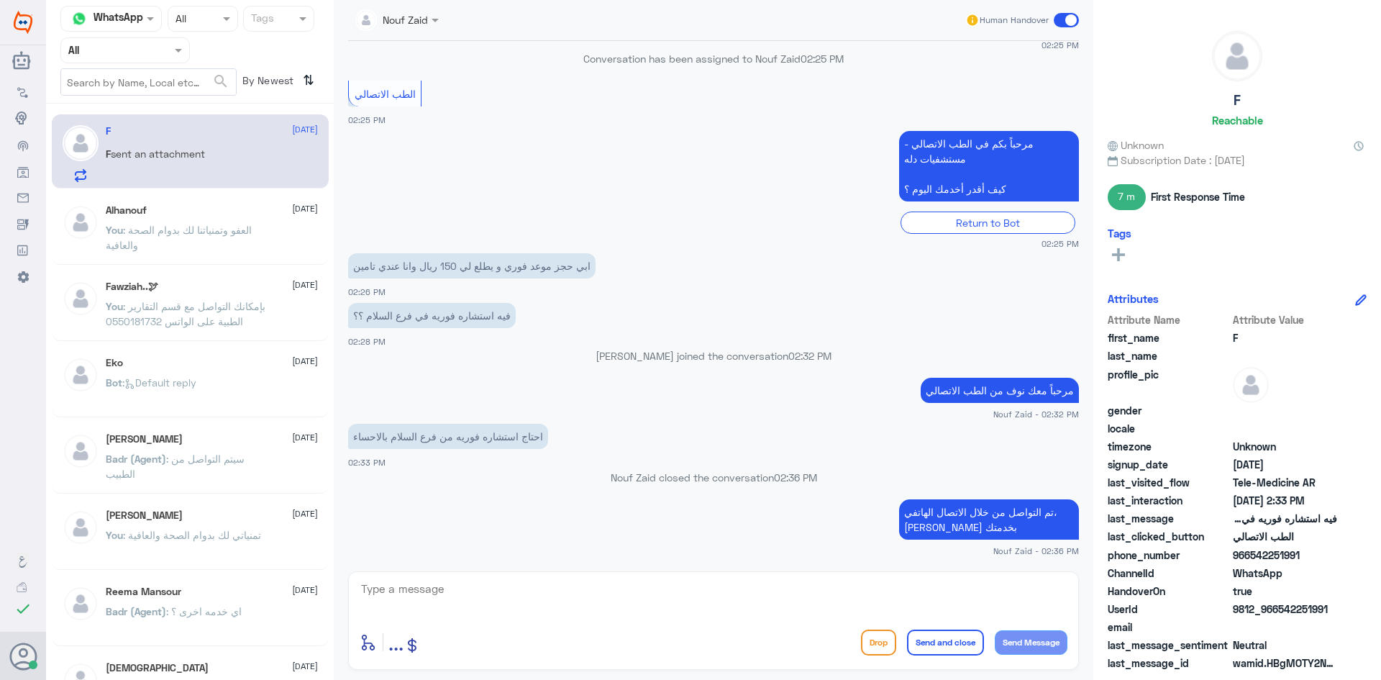
click at [171, 217] on div "Alhanouf 1 September You : العفو وتمنياتنا لك بدوام الصحة والعافية" at bounding box center [212, 231] width 212 height 54
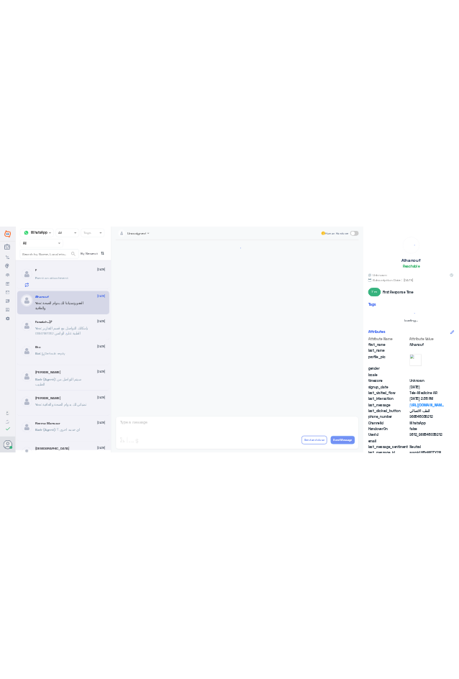
scroll to position [639, 0]
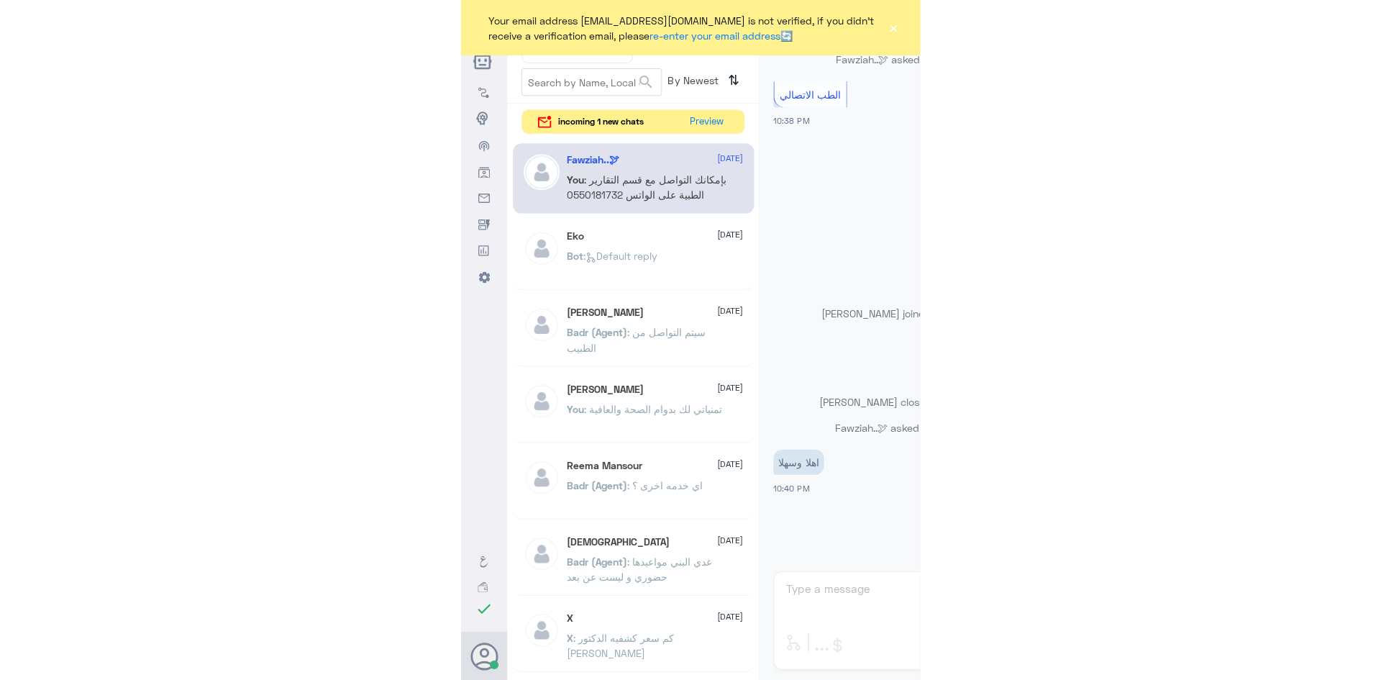
scroll to position [717, 0]
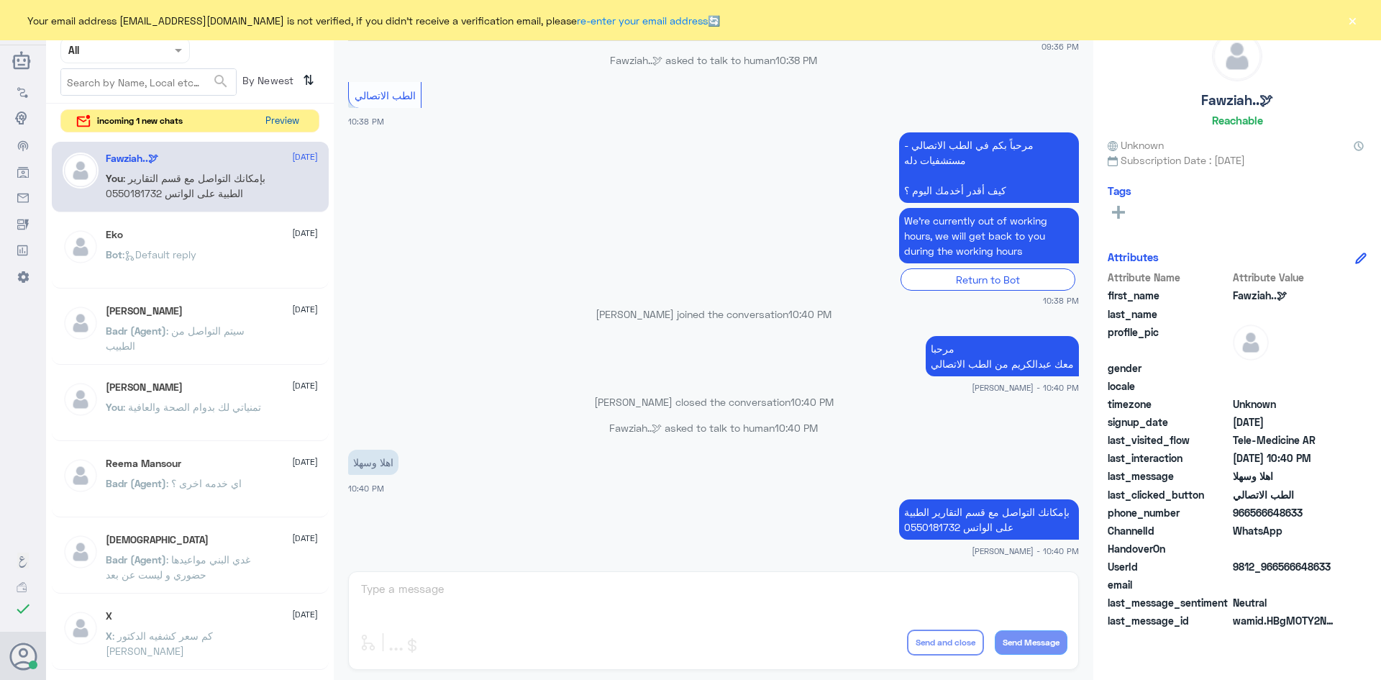
click at [275, 126] on button "Preview" at bounding box center [282, 121] width 45 height 22
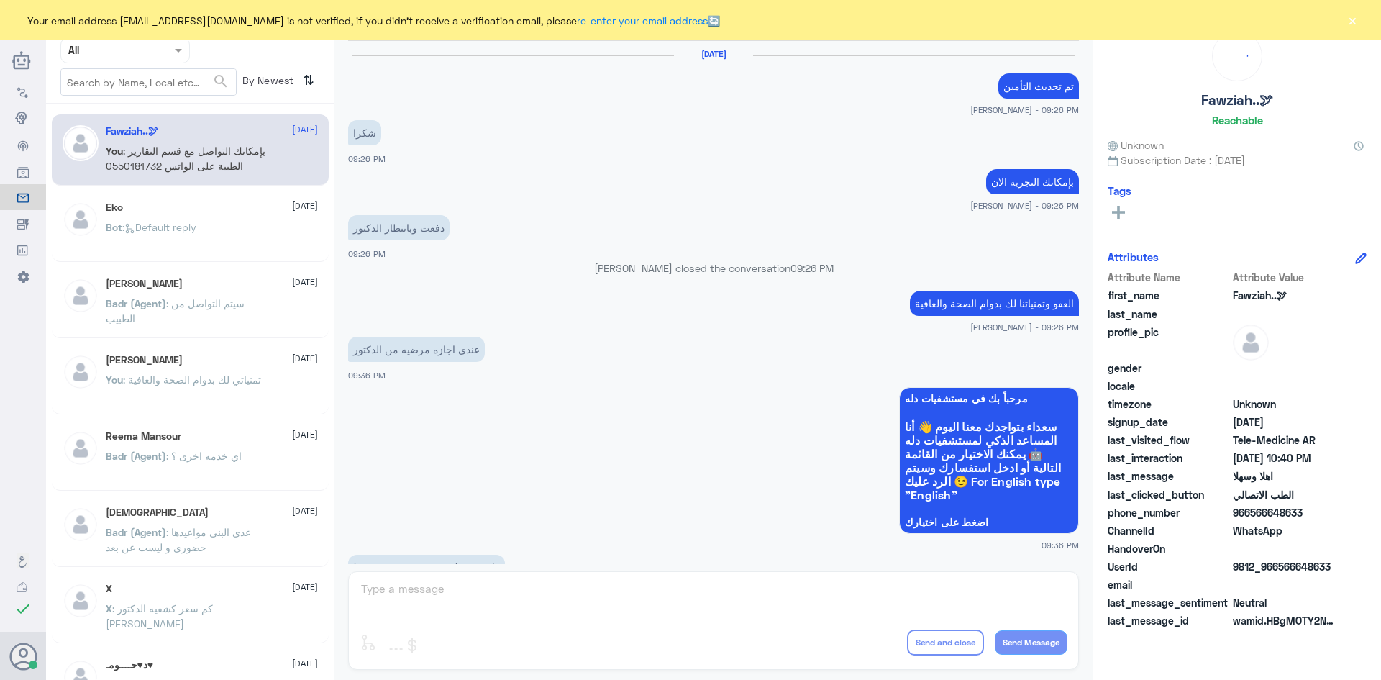
scroll to position [717, 0]
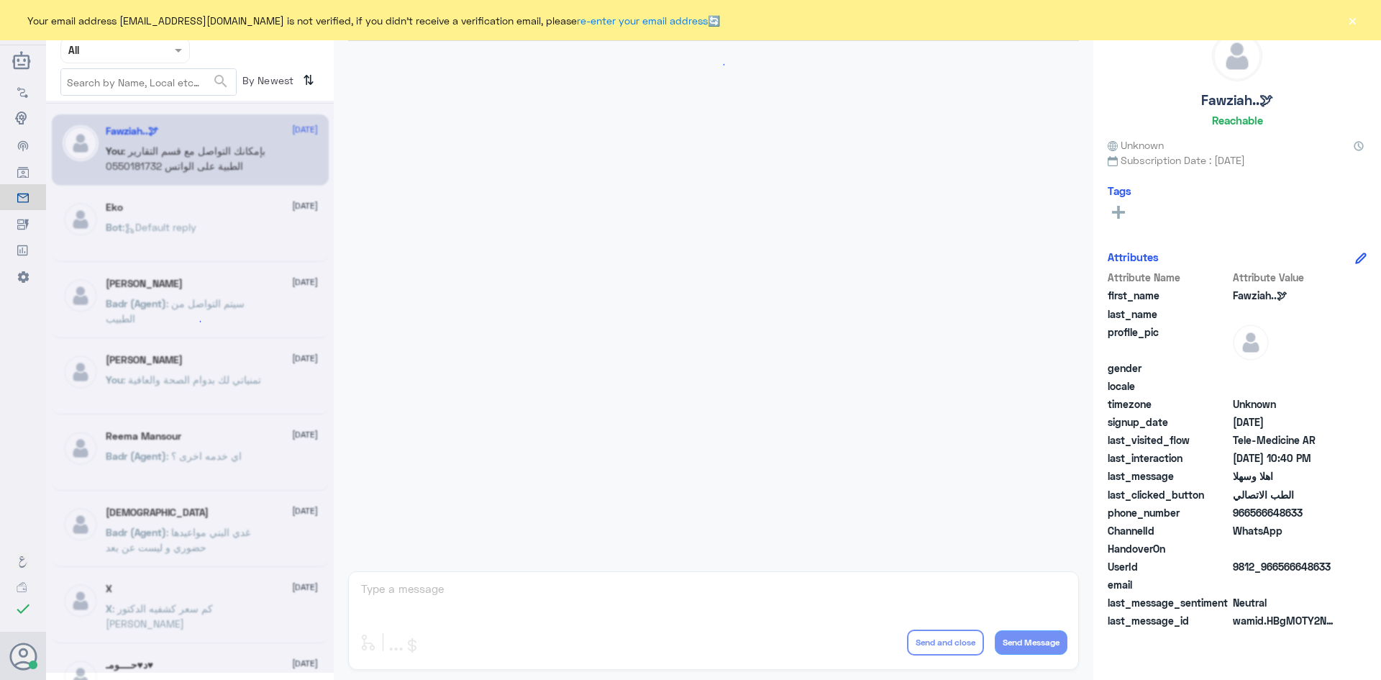
scroll to position [717, 0]
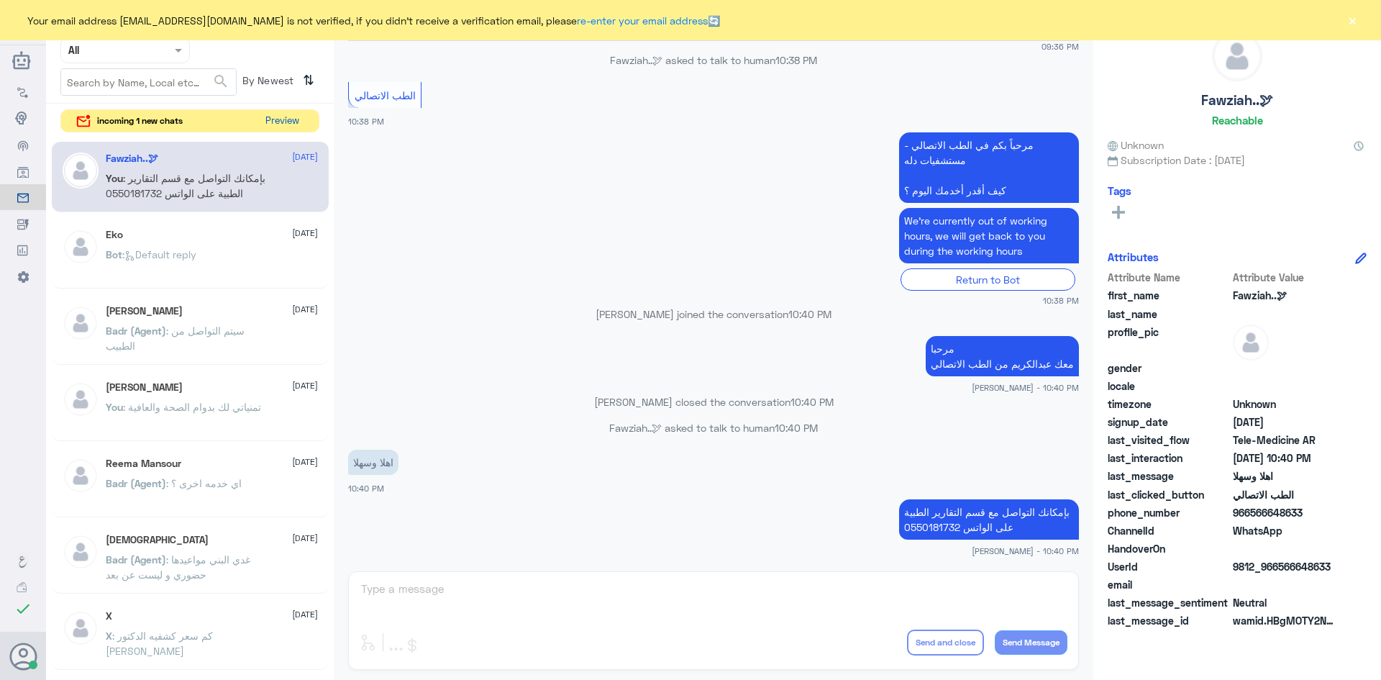
click at [292, 124] on button "Preview" at bounding box center [282, 121] width 45 height 22
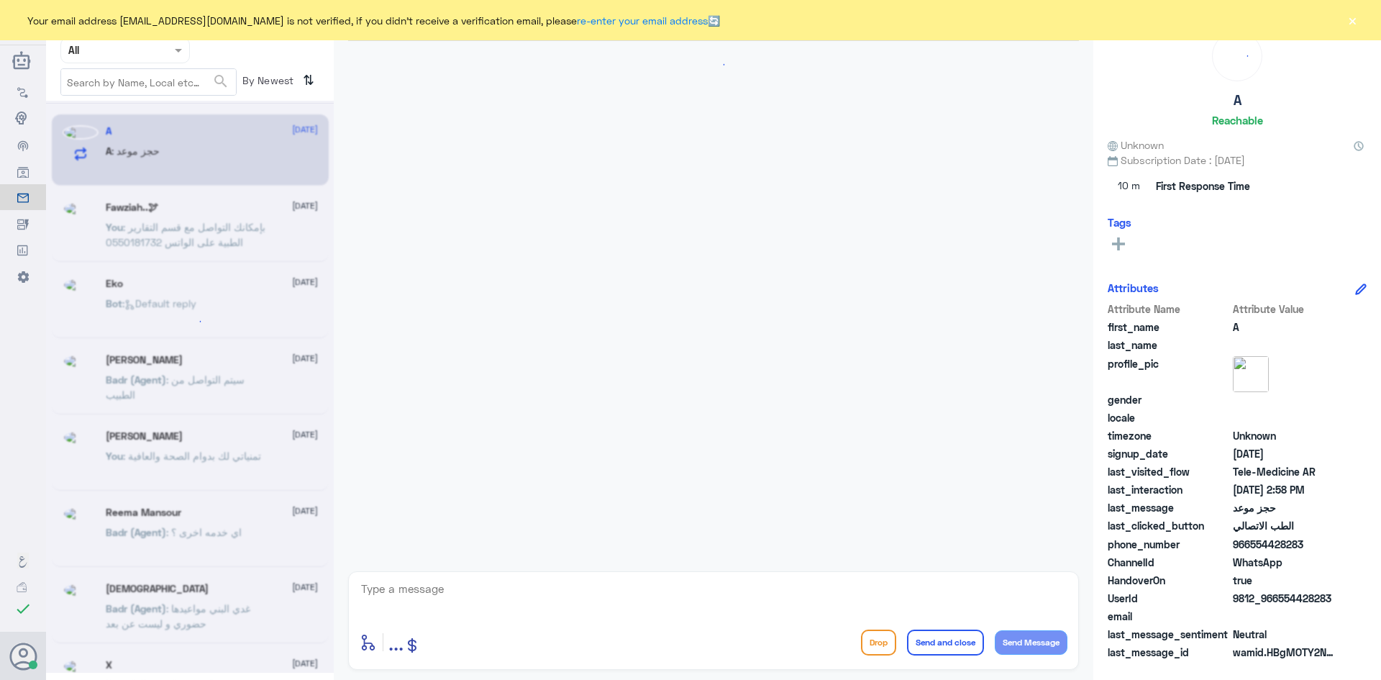
scroll to position [779, 0]
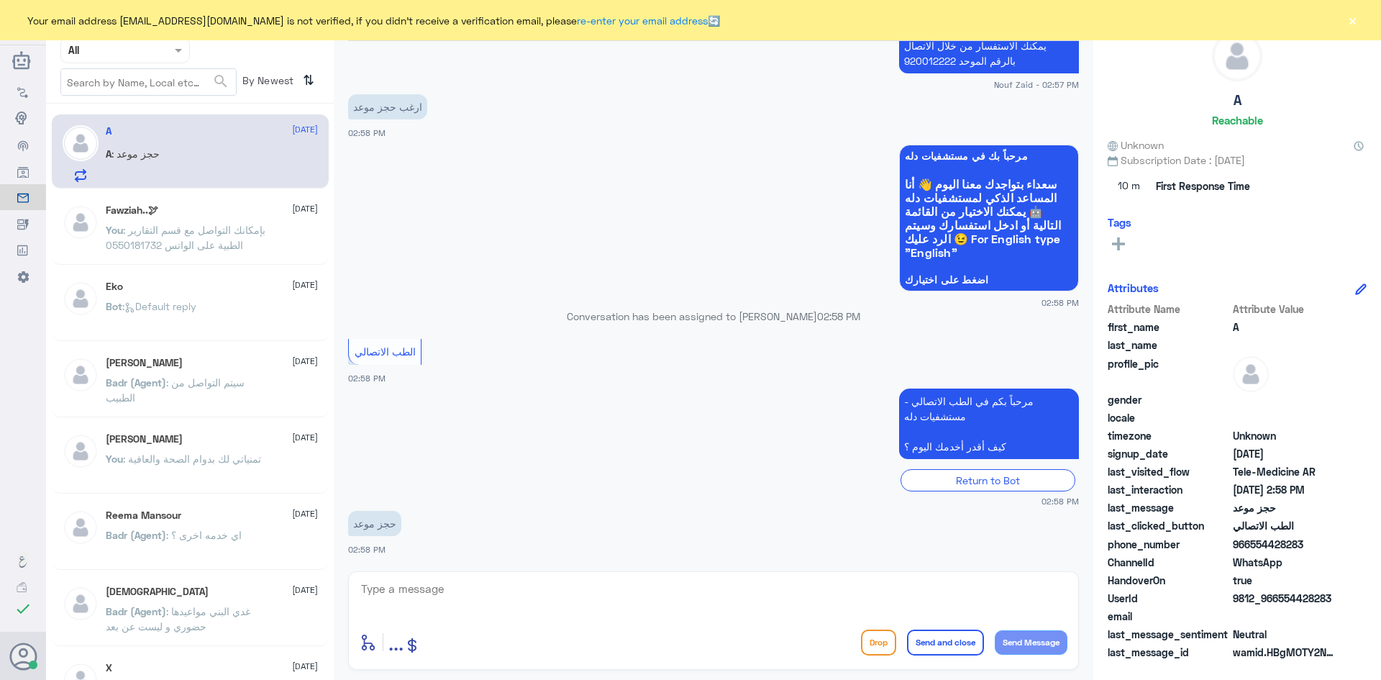
click at [521, 595] on textarea at bounding box center [714, 596] width 708 height 35
paste textarea "مرحبا معك [PERSON_NAME] من الطب الاتصالي"
type textarea "مرحبا معك [PERSON_NAME] من الطب الاتصالي"
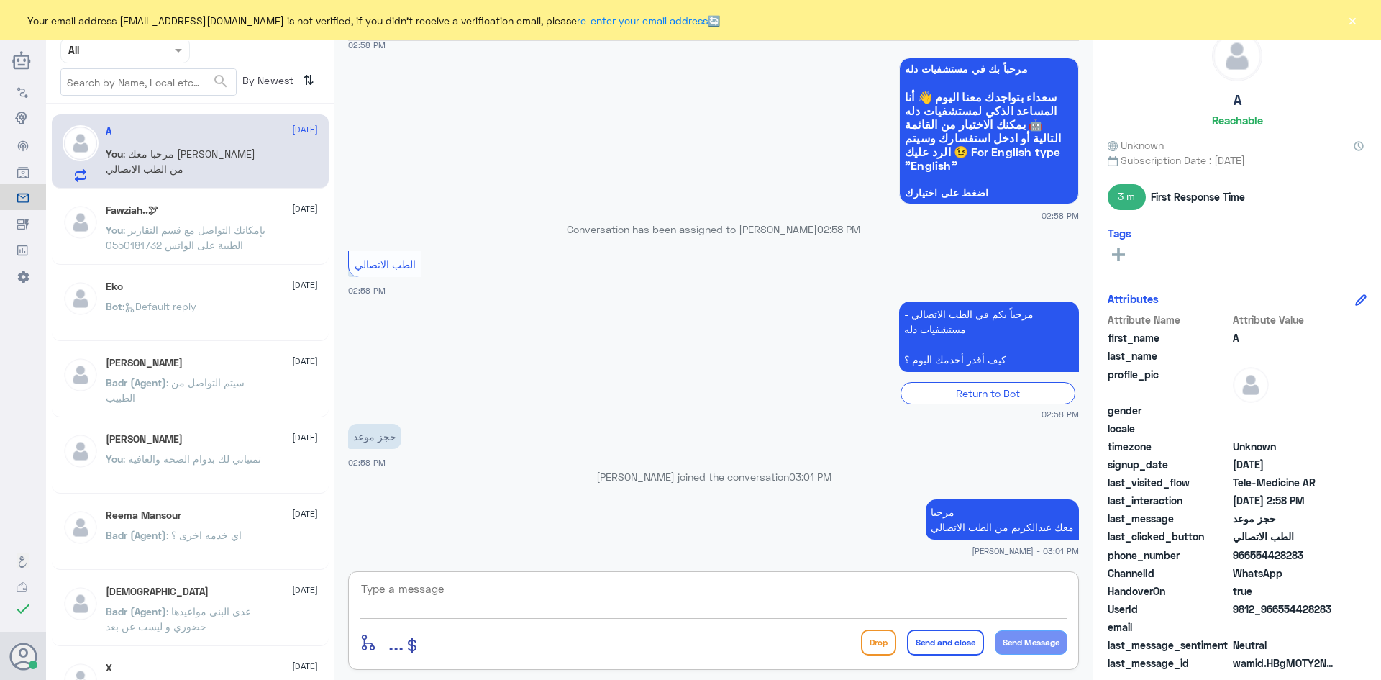
paste textarea "بإمكانك حجز موعد عن طريق التطبيق أو بالاتصال على الرقم الموحد 920012222"
type textarea "بإمكانك حجز موعد عن طريق التطبيق أو بالاتصال على الرقم الموحد 920012222"
click at [920, 653] on button "Send and close" at bounding box center [945, 642] width 77 height 26
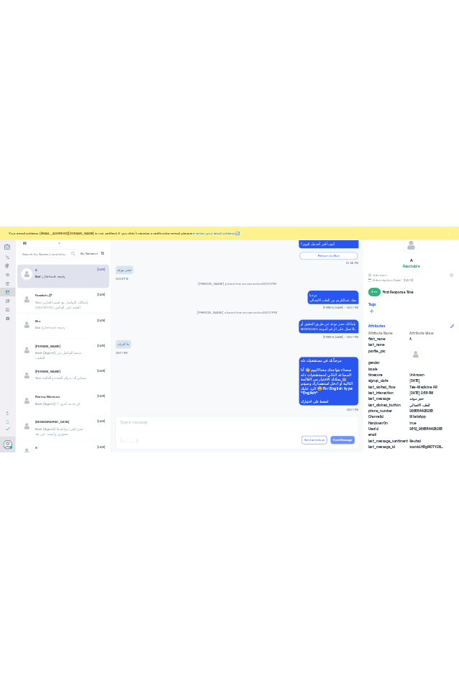
scroll to position [1338, 0]
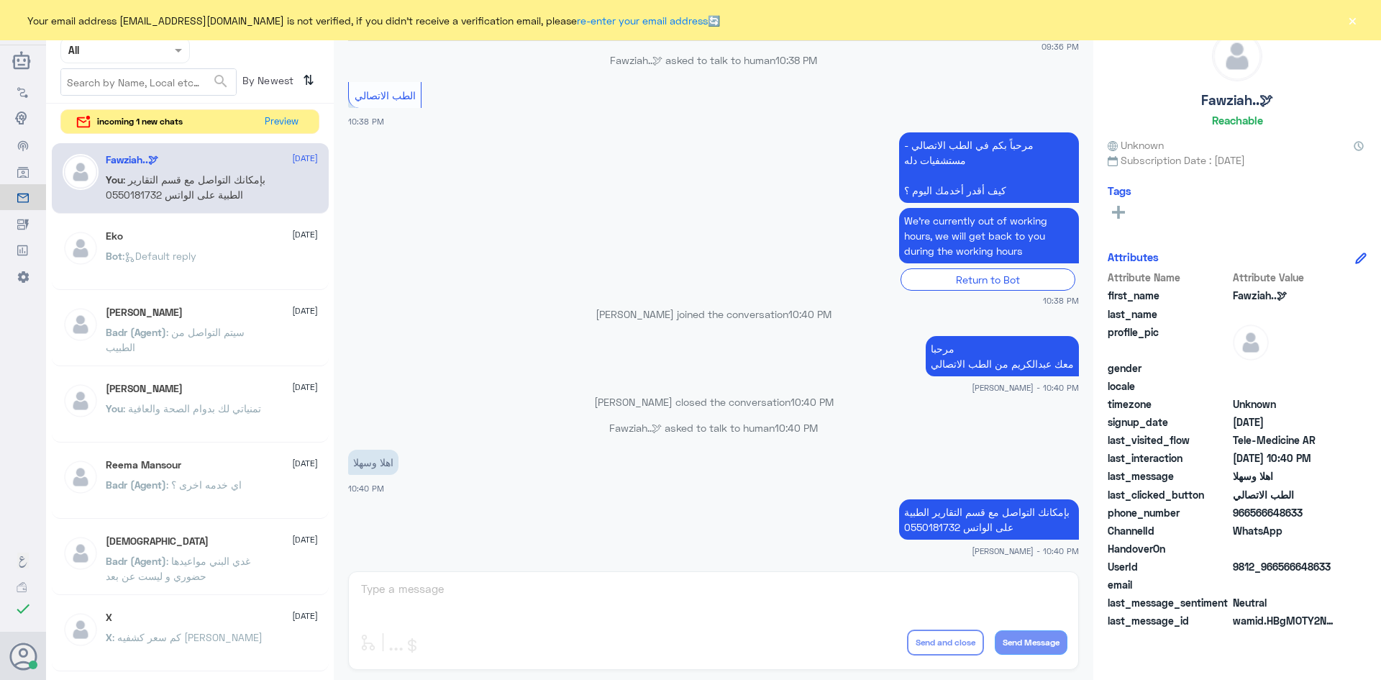
scroll to position [717, 0]
click at [283, 118] on button "Preview" at bounding box center [282, 121] width 45 height 22
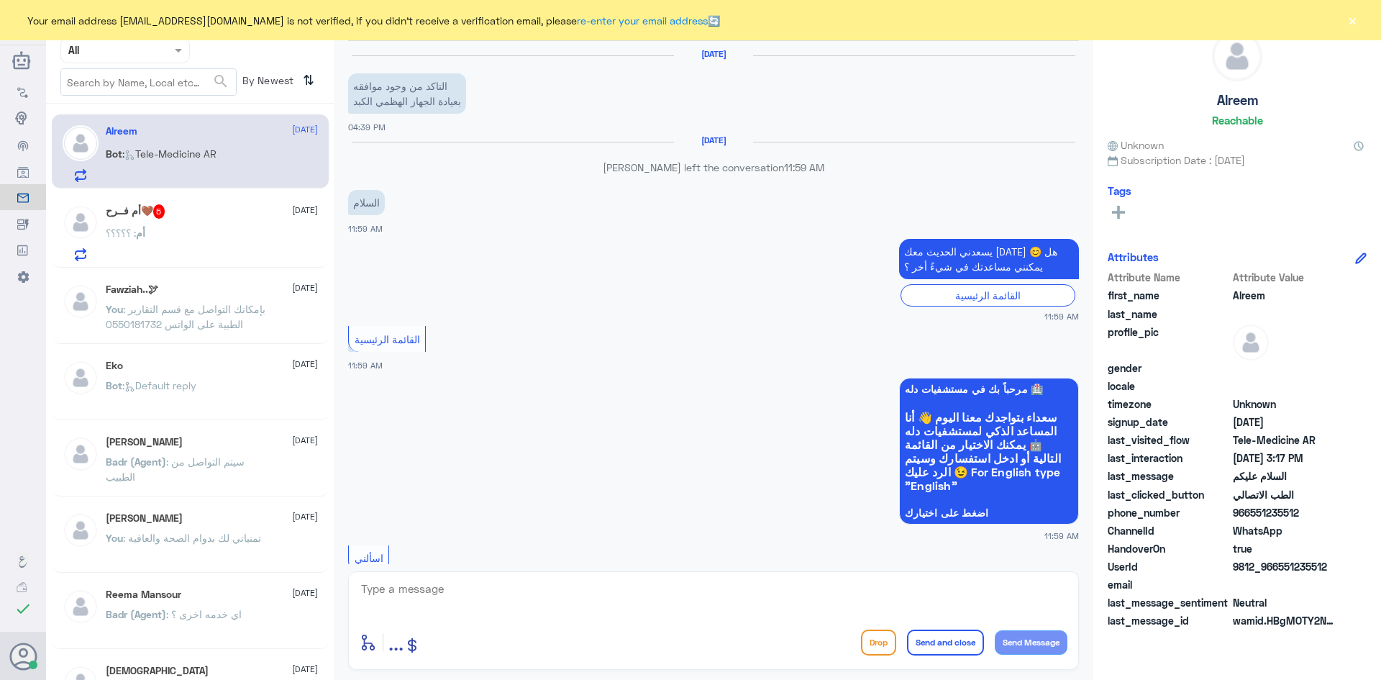
scroll to position [1097, 0]
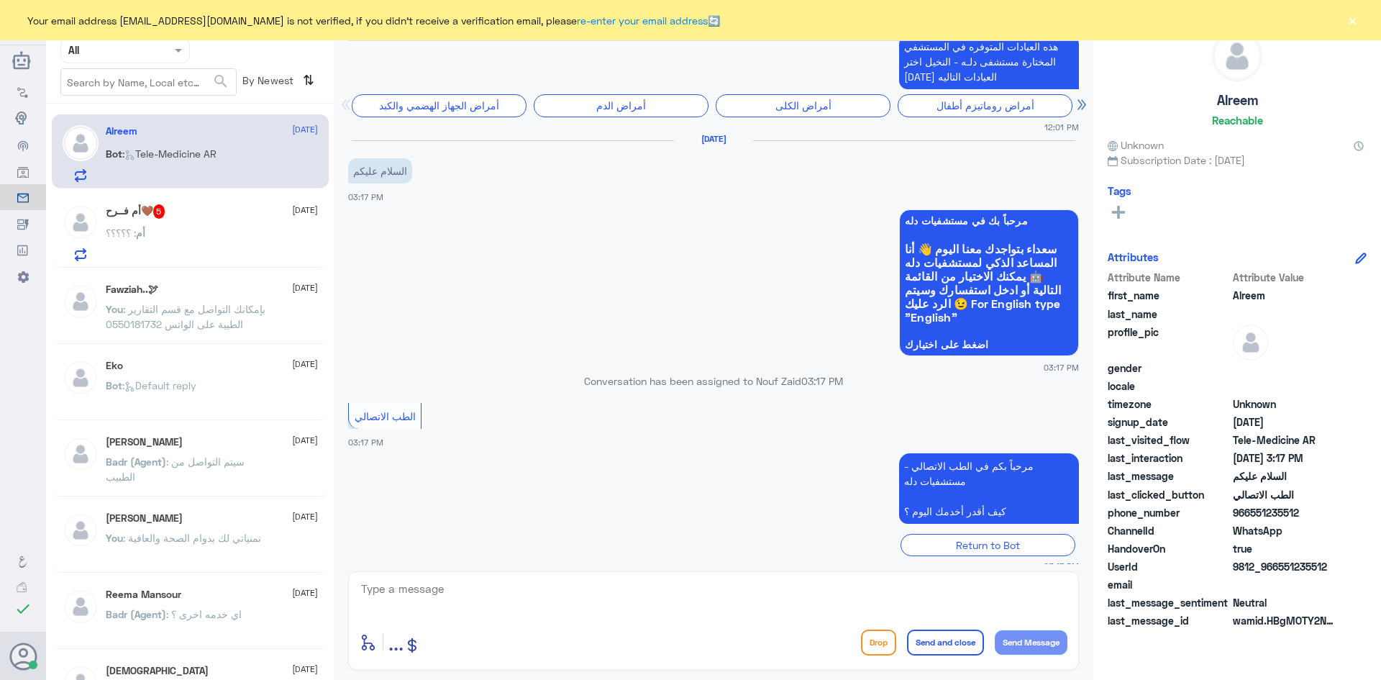
click at [458, 603] on textarea at bounding box center [714, 596] width 708 height 35
paste textarea "مرحبا معك [PERSON_NAME] من الطب الاتصالي"
type textarea "مرحبا معك [PERSON_NAME] من الطب الاتصالي"
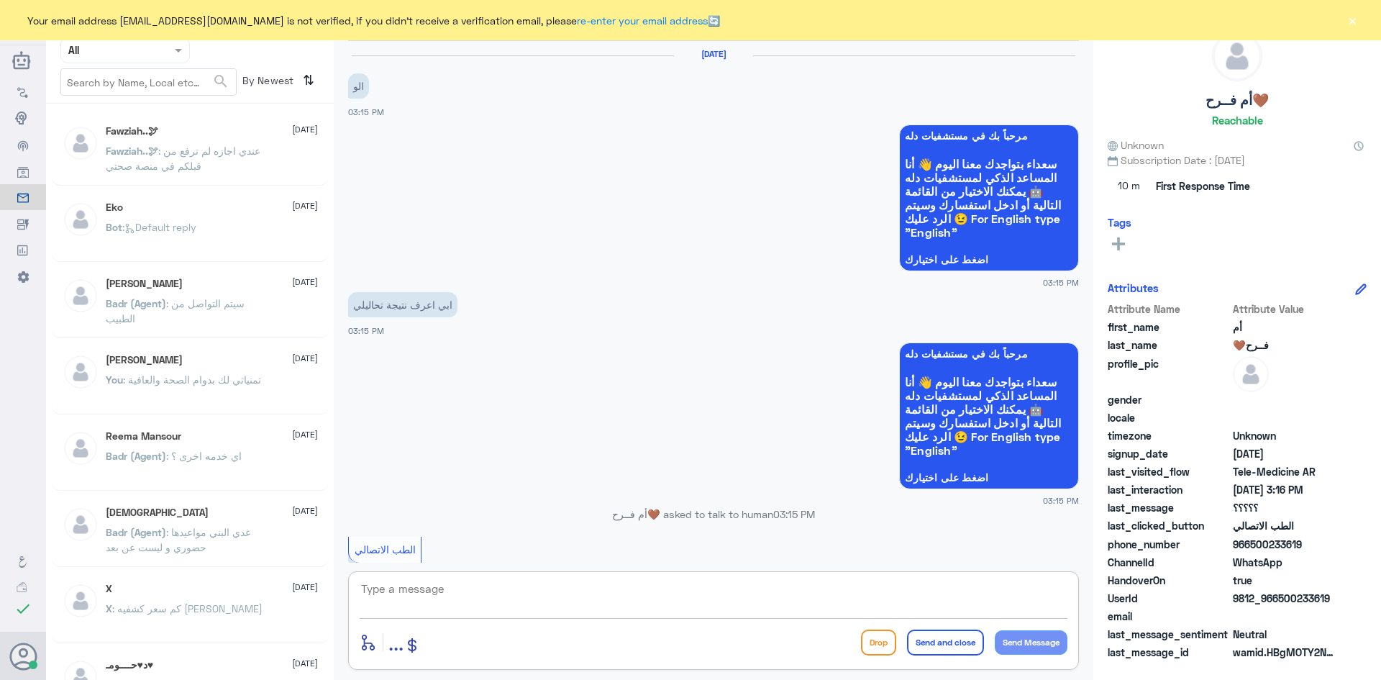
scroll to position [247, 0]
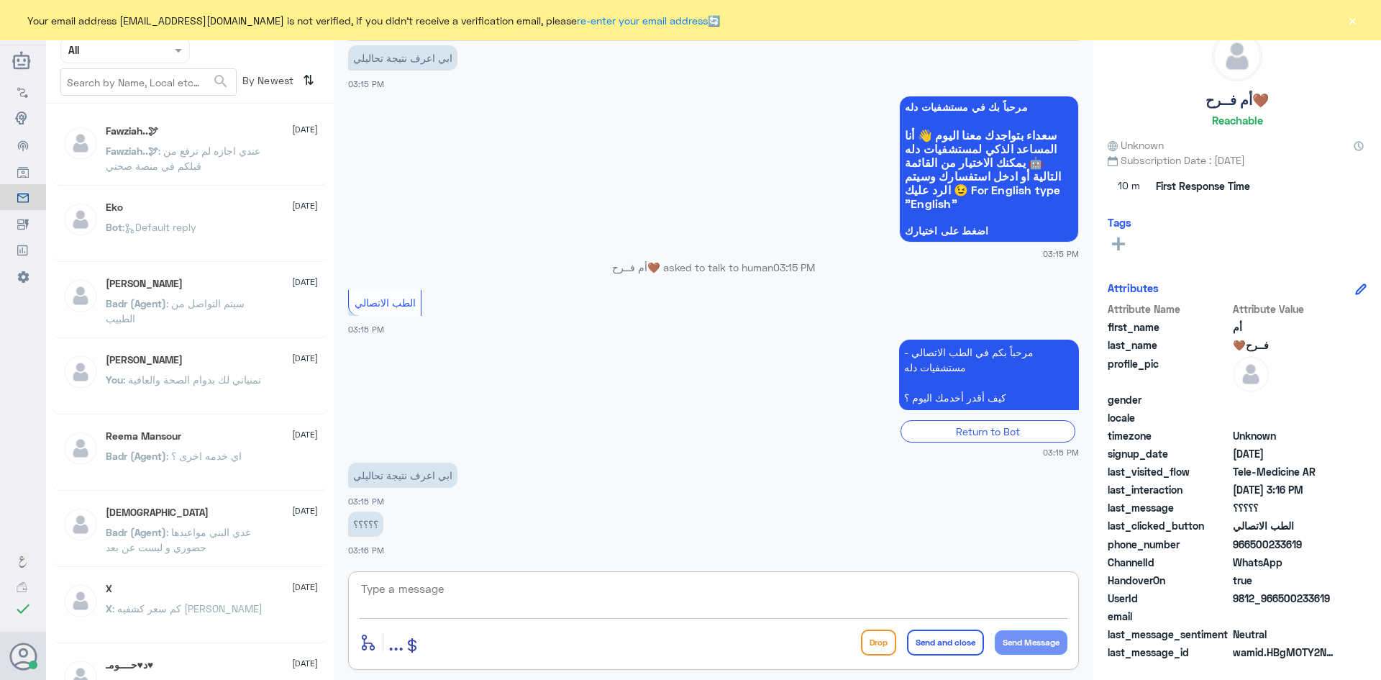
click at [458, 594] on textarea at bounding box center [714, 596] width 708 height 35
type textarea "ب"
paste textarea "مرحبا معك [PERSON_NAME] من الطب الاتصالي"
type textarea "مرحبا معك [PERSON_NAME] من الطب الاتصالي"
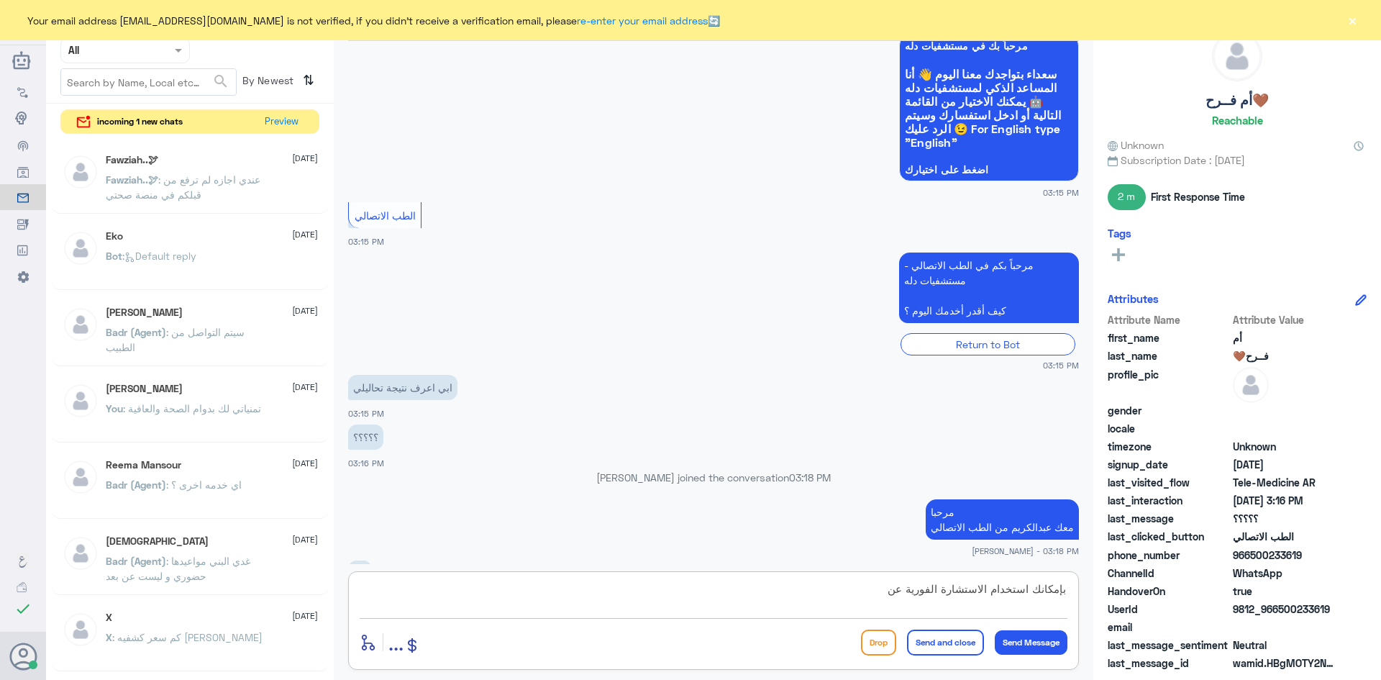
scroll to position [357, 0]
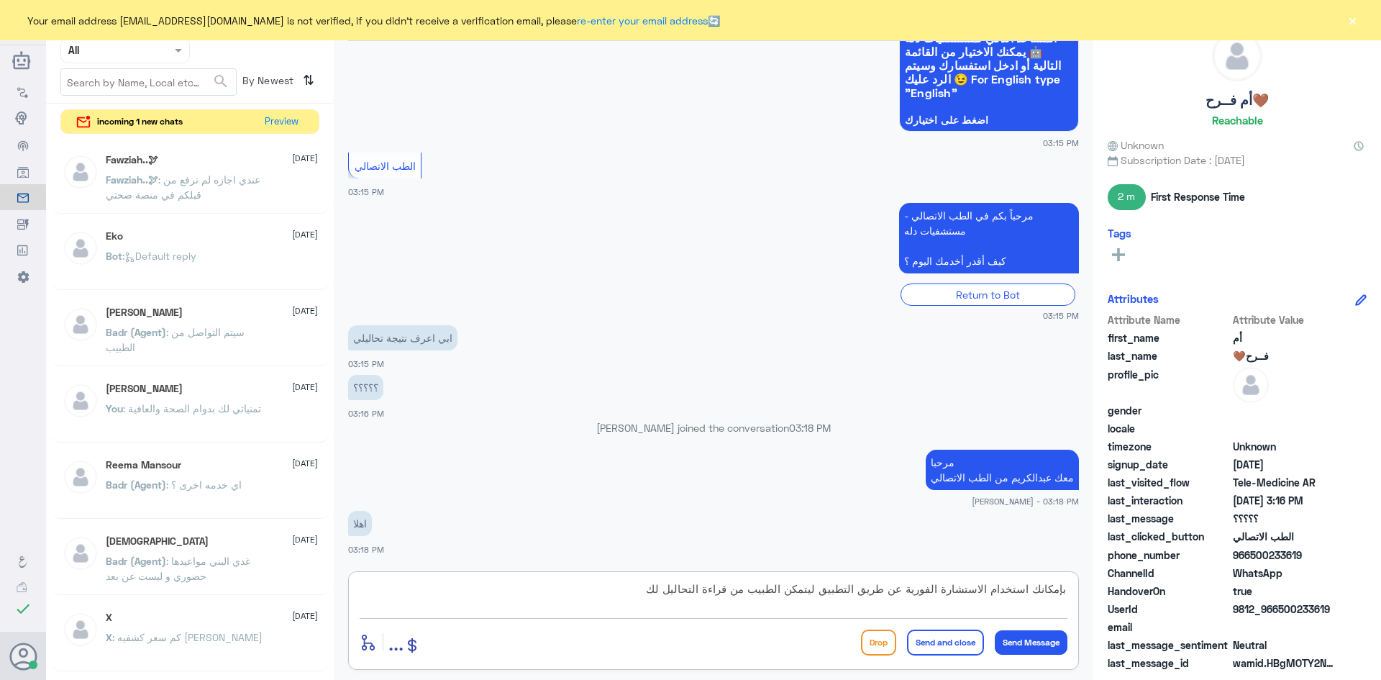
type textarea "بإمكانك استخدام الاستشارة الفورية عن طريق التطبيق ليتمكن الطبيب من قراءة التحال…"
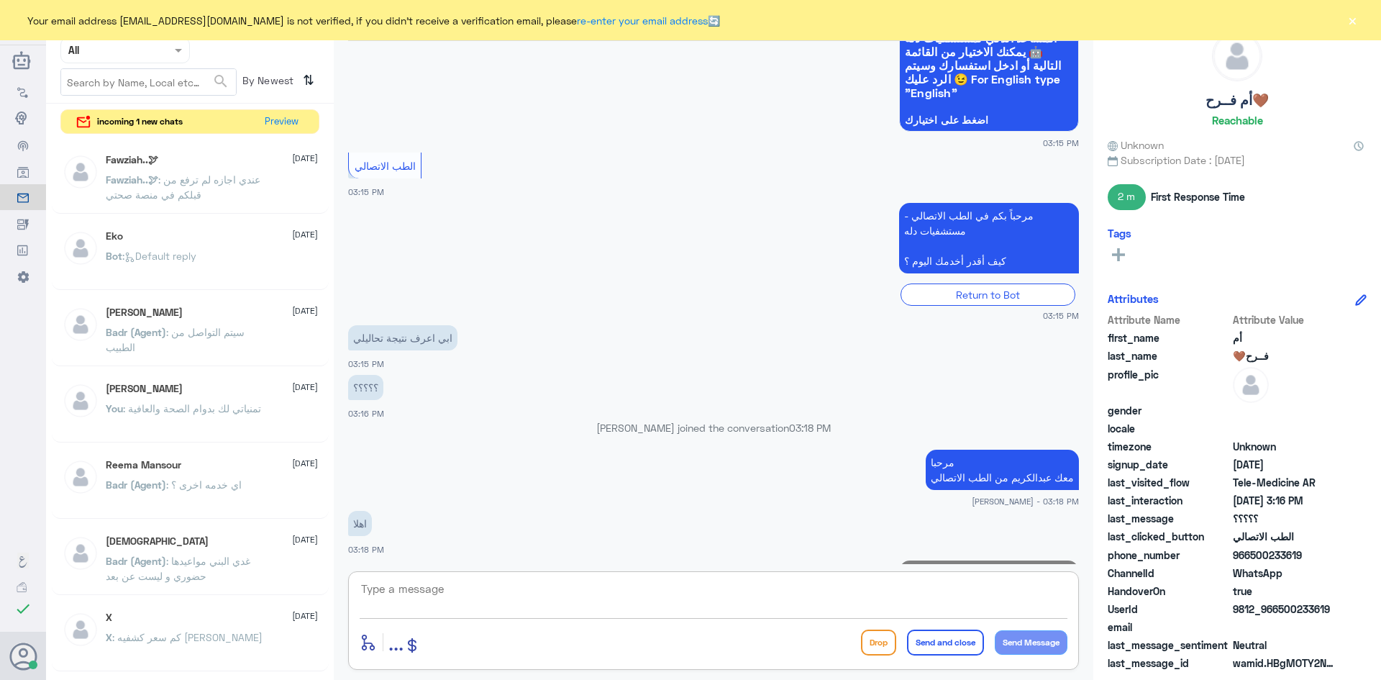
scroll to position [434, 0]
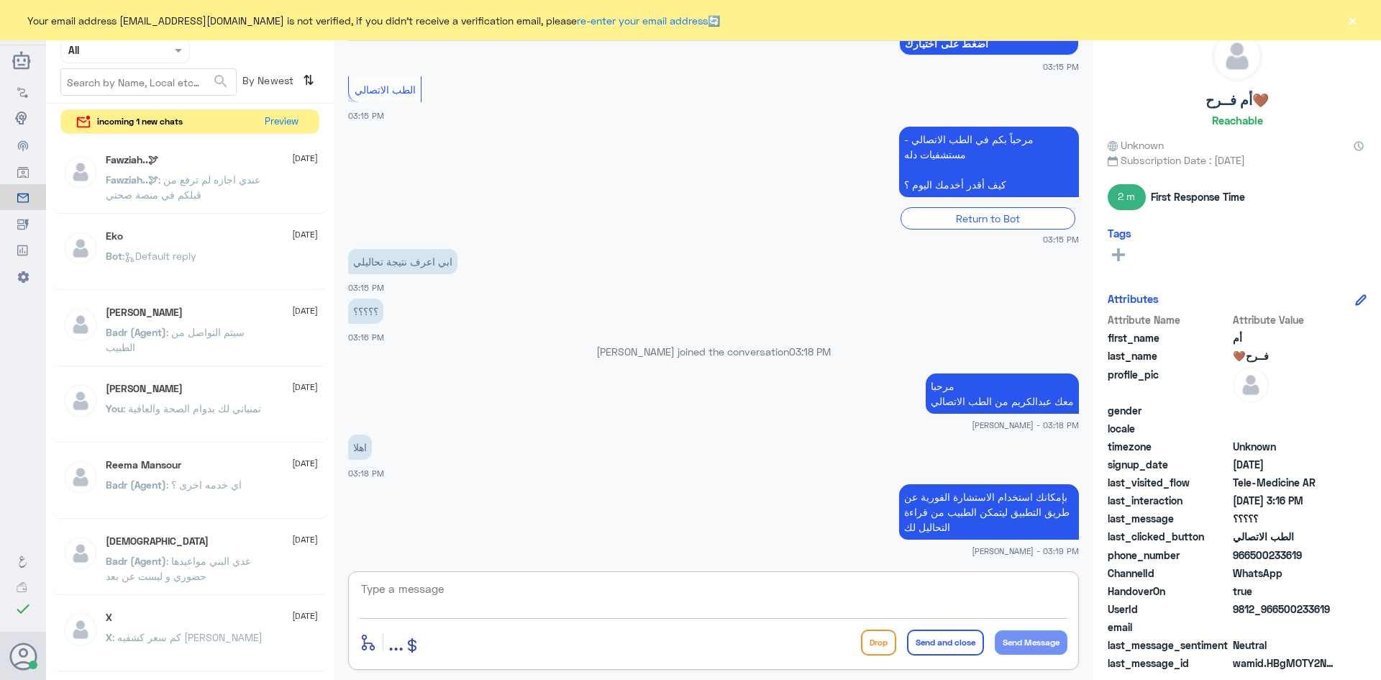
click at [268, 166] on div "Fawziah..🕊 1 September Fawziah..🕊 : عندي اجازه لم ترفع من قبلكم في منصة صحتي" at bounding box center [212, 181] width 212 height 54
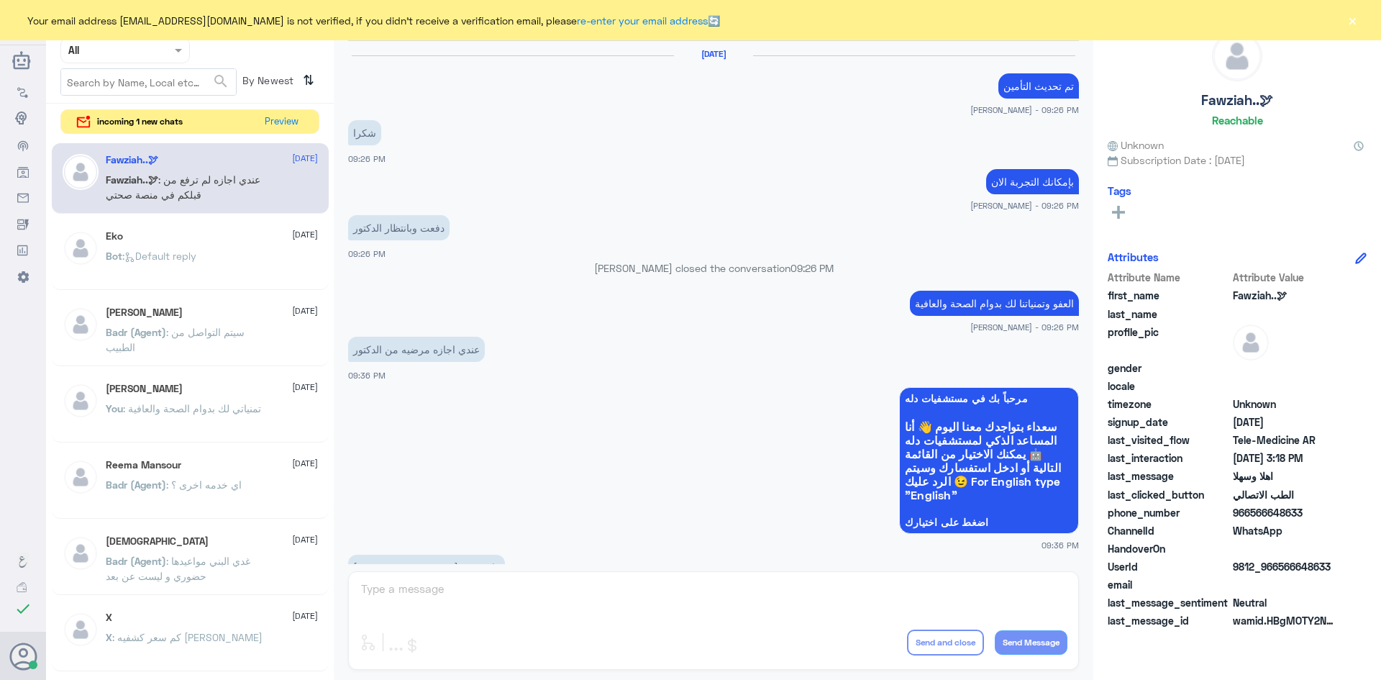
scroll to position [717, 0]
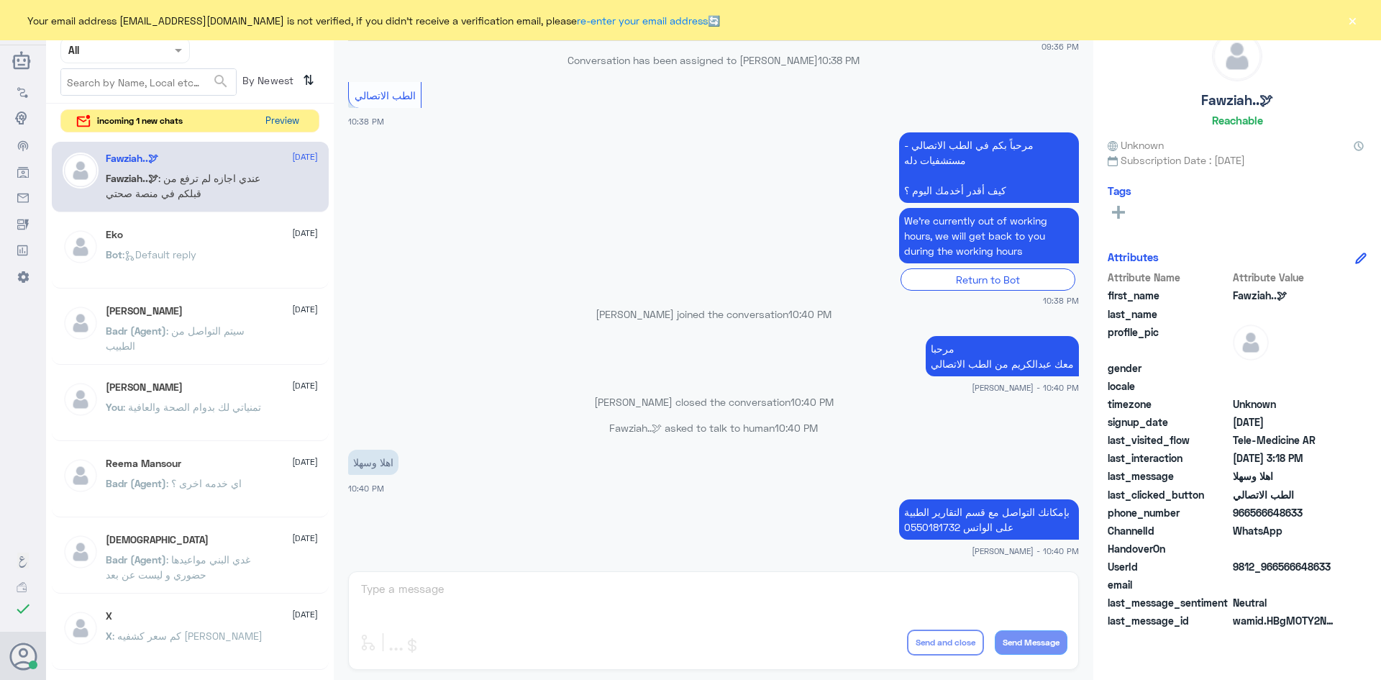
click at [273, 123] on button "Preview" at bounding box center [282, 121] width 45 height 22
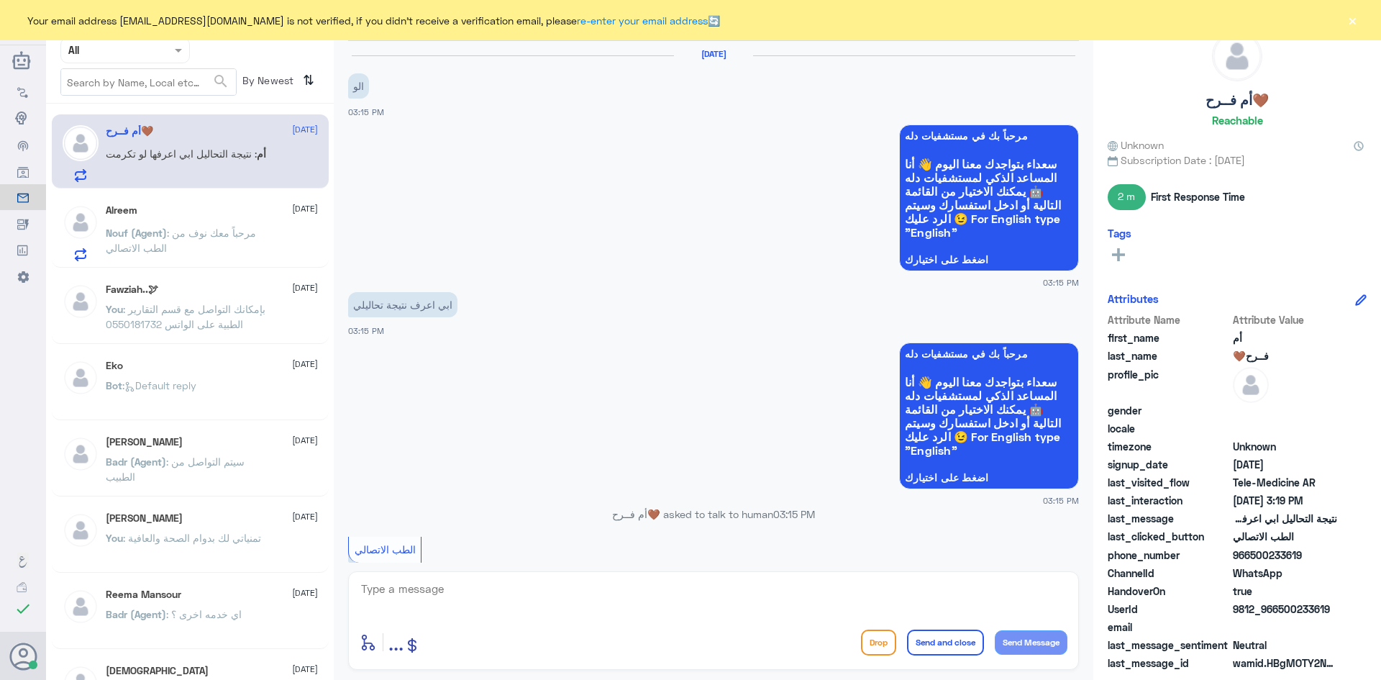
scroll to position [509, 0]
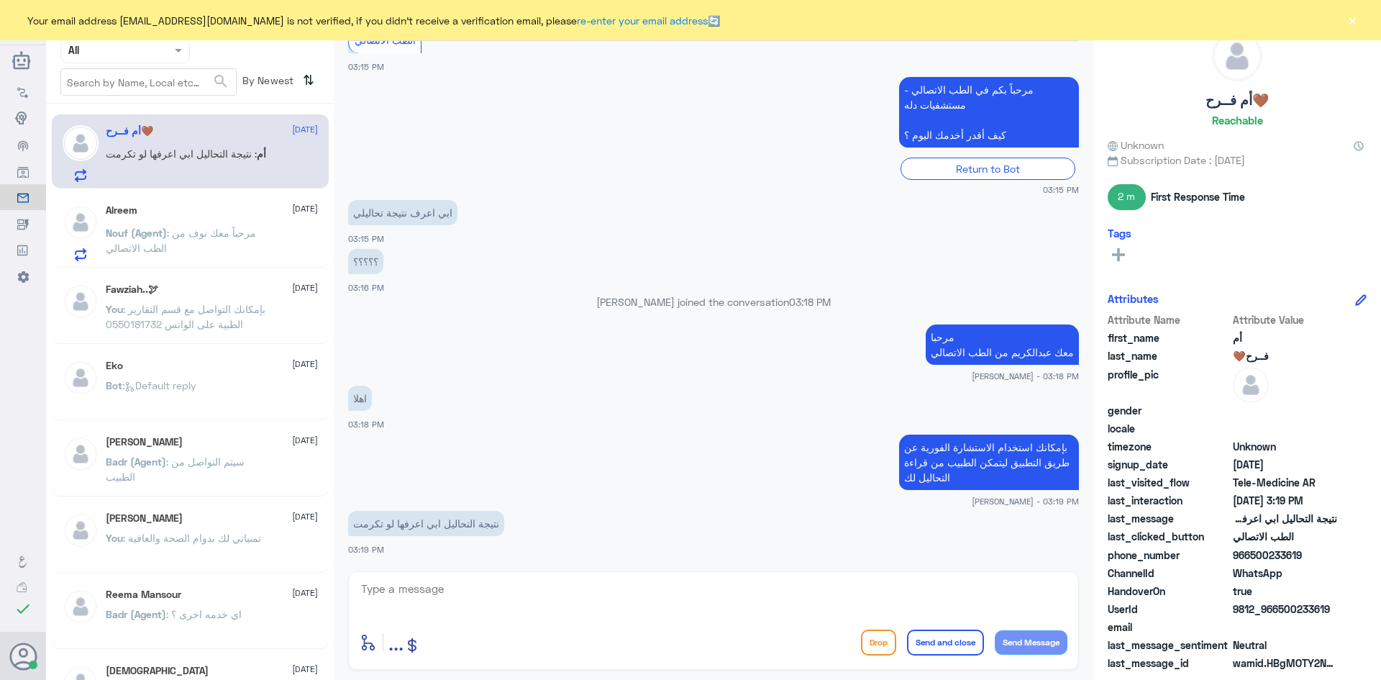
click at [246, 248] on p "Nouf (Agent) : مرحباً معك نوف من الطب الاتصالي" at bounding box center [187, 243] width 162 height 36
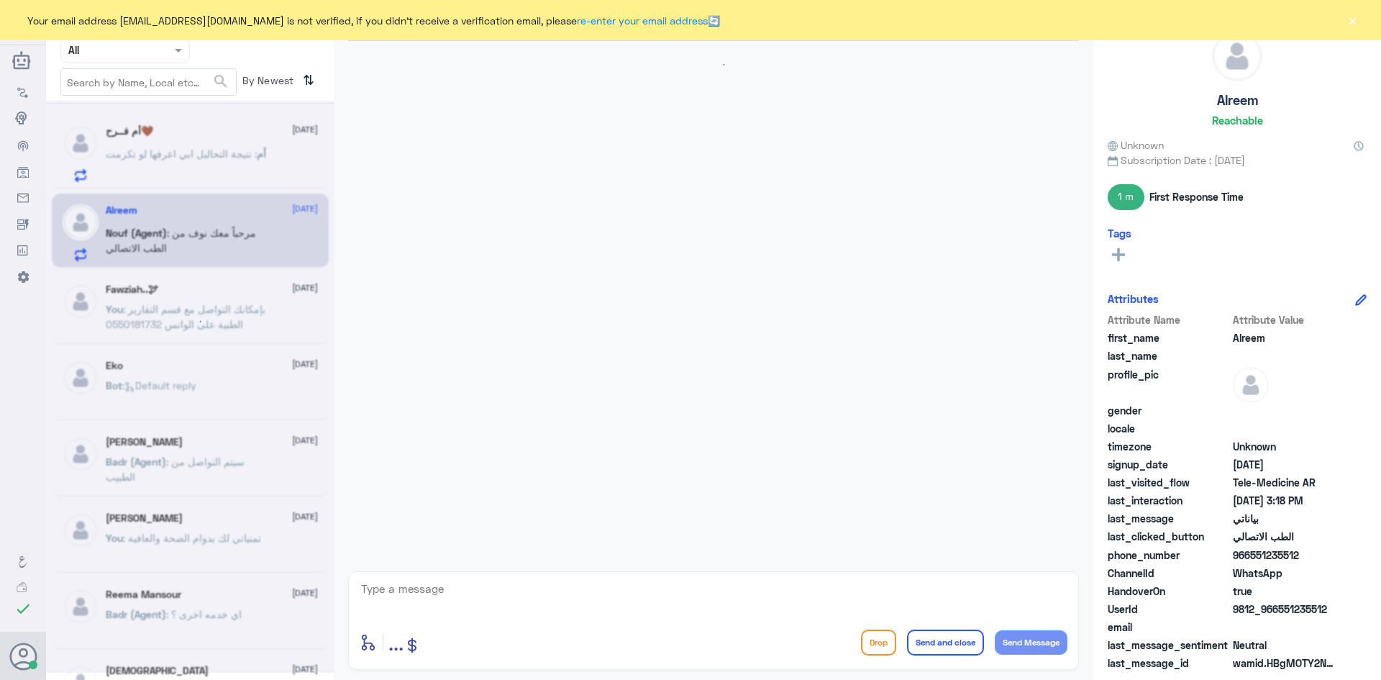
scroll to position [1120, 0]
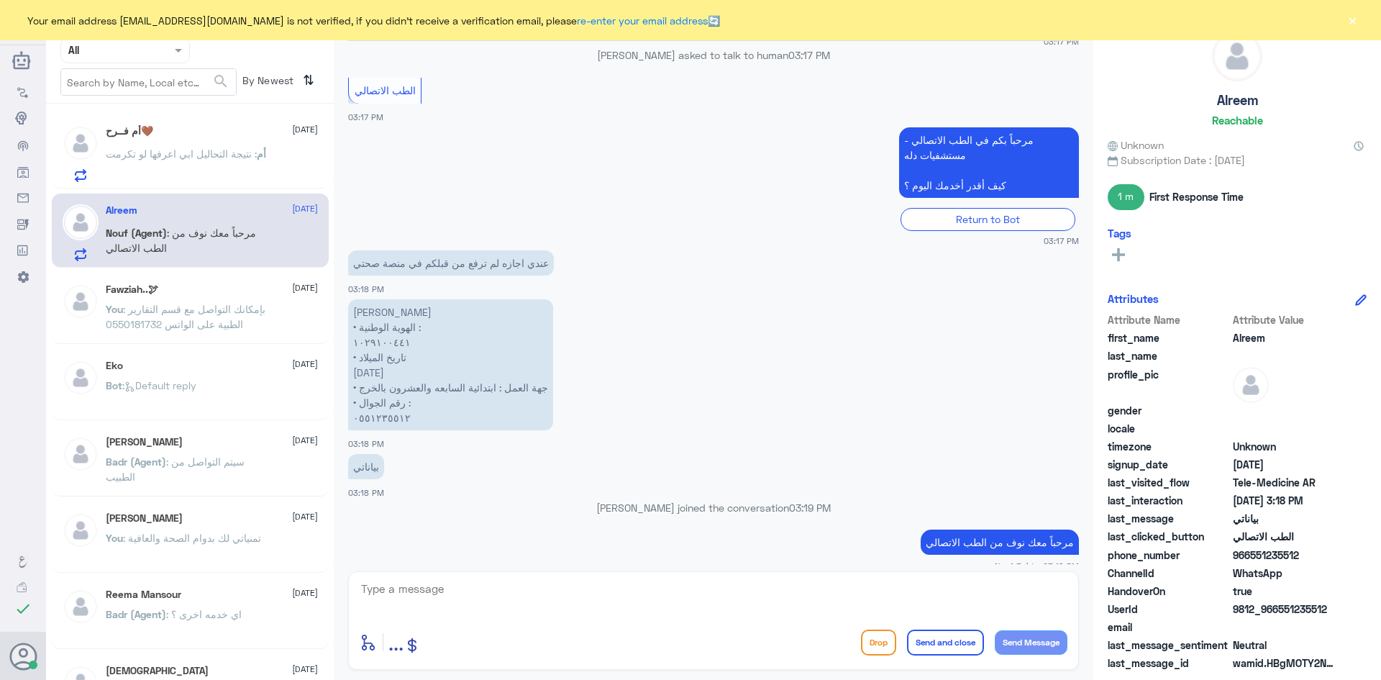
click at [224, 129] on div "أم فــرح🤎 1 September" at bounding box center [212, 131] width 212 height 12
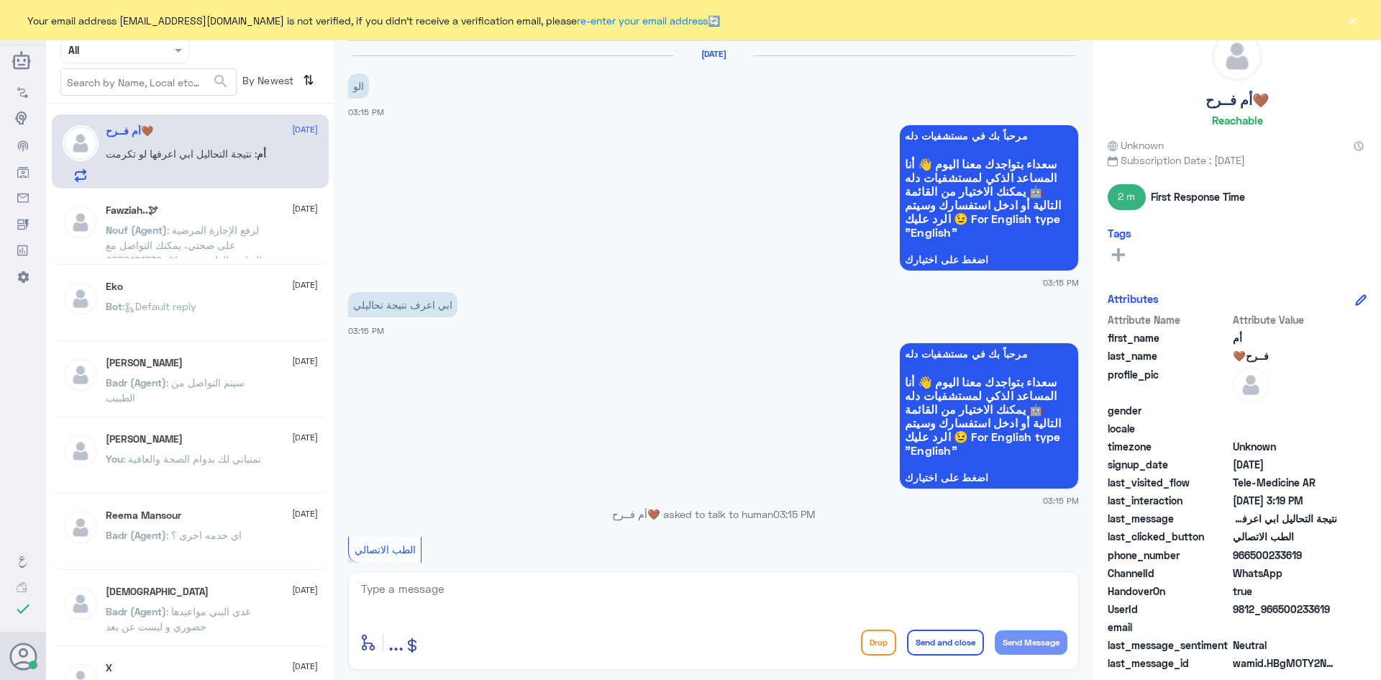
scroll to position [509, 0]
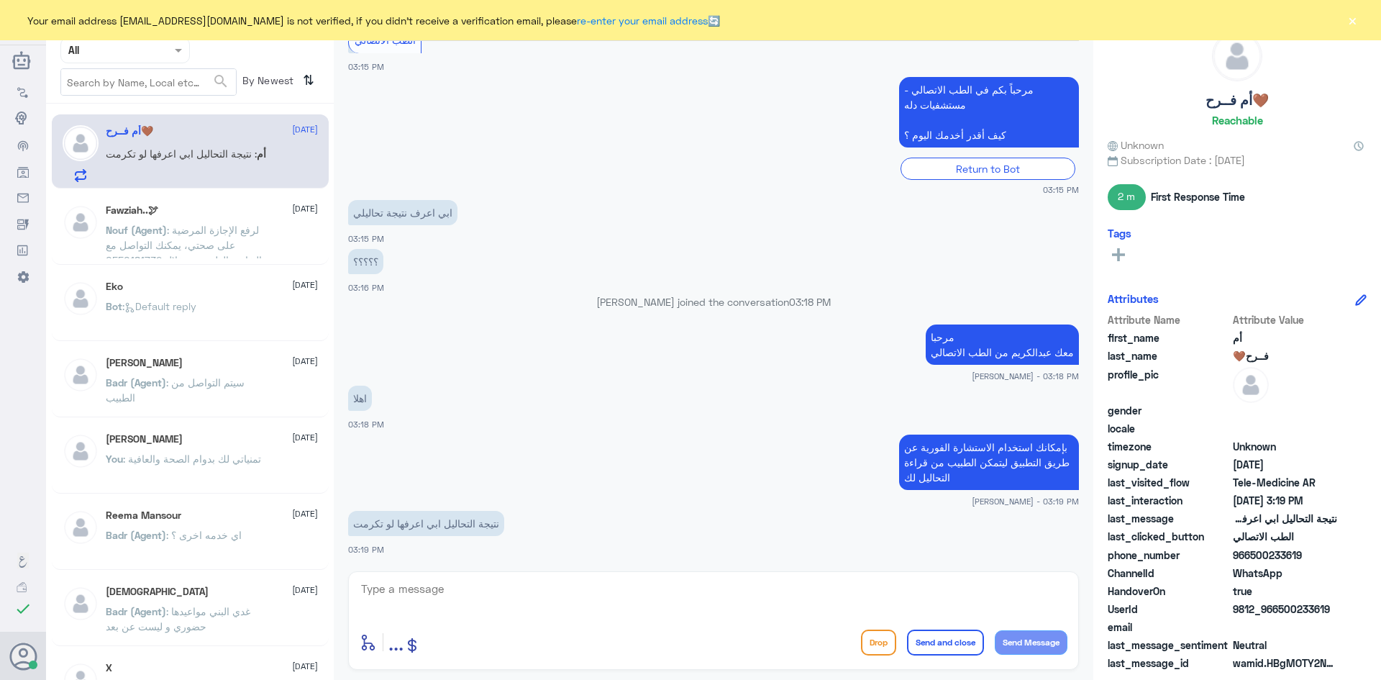
click at [458, 577] on div "enter flow name ... Drop Send and close Send Message" at bounding box center [713, 620] width 731 height 99
click at [458, 591] on textarea at bounding box center [714, 596] width 708 height 35
drag, startPoint x: 1305, startPoint y: 552, endPoint x: 1250, endPoint y: 555, distance: 54.7
click at [458, 555] on span "966500233619" at bounding box center [1285, 554] width 104 height 15
copy span "500233619"
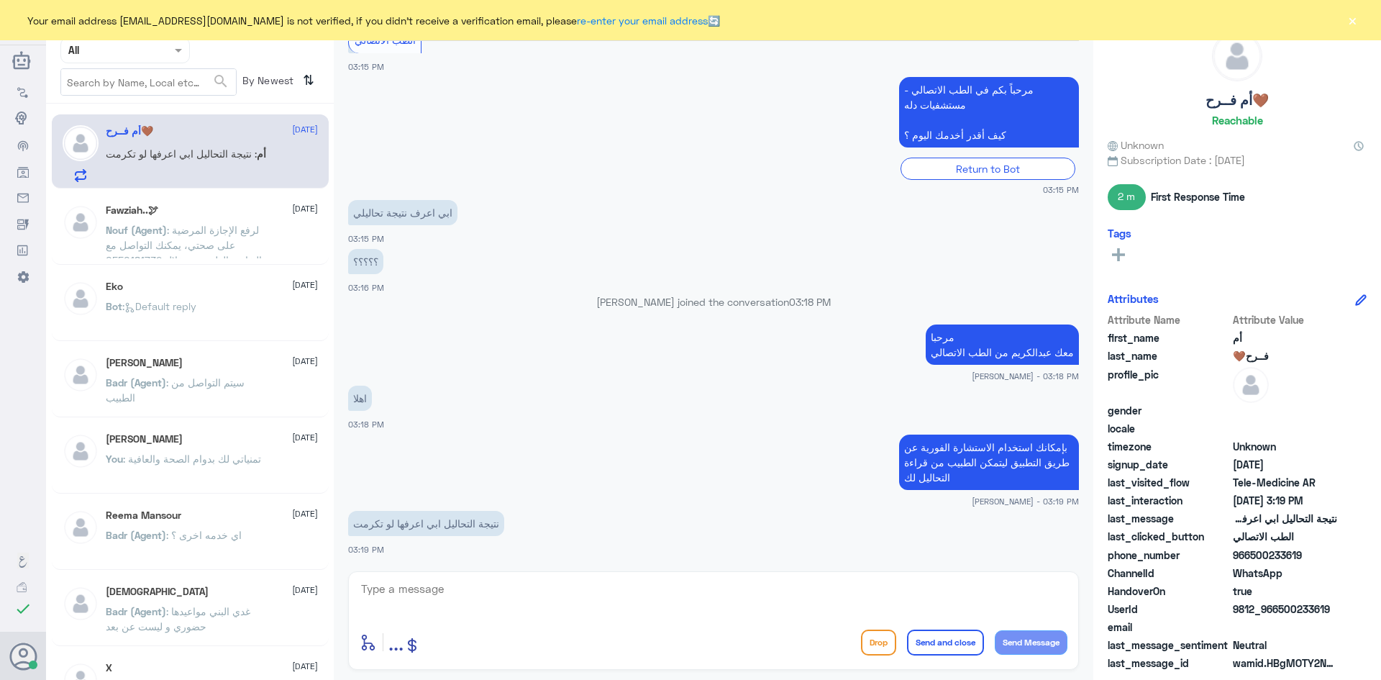
click at [458, 608] on textarea at bounding box center [714, 596] width 708 height 35
type textarea "ممكن تزوديني برقم الملف او رقم الهوية"
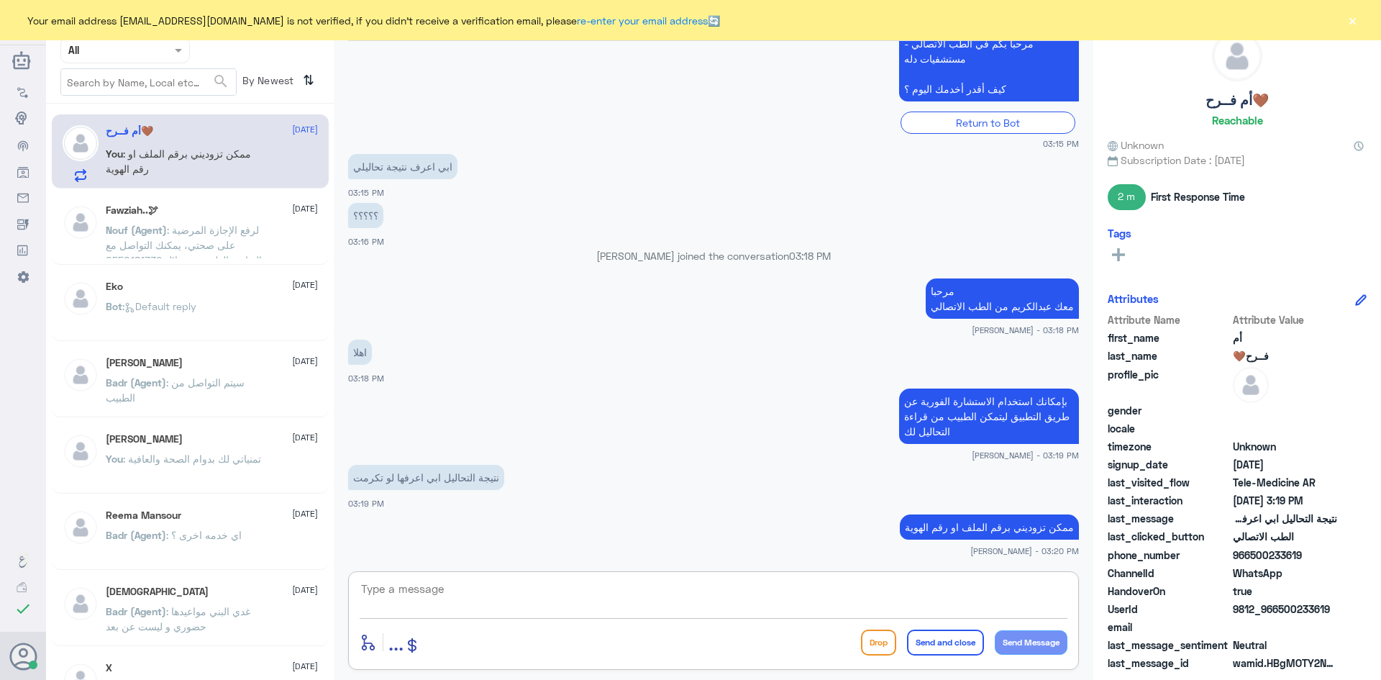
click at [458, 587] on textarea at bounding box center [714, 596] width 708 height 35
click at [458, 19] on button "×" at bounding box center [1352, 20] width 14 height 14
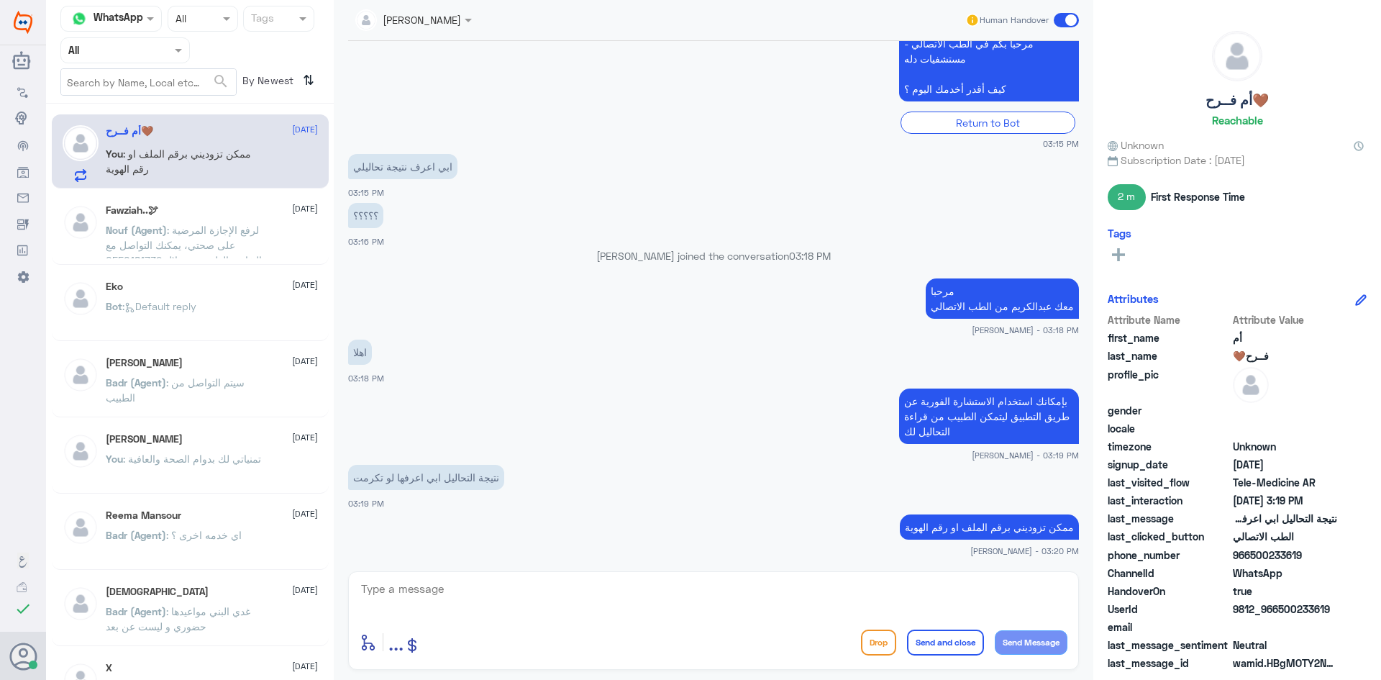
click at [458, 17] on span at bounding box center [1066, 20] width 25 height 14
click at [0, 0] on input "checkbox" at bounding box center [0, 0] width 0 height 0
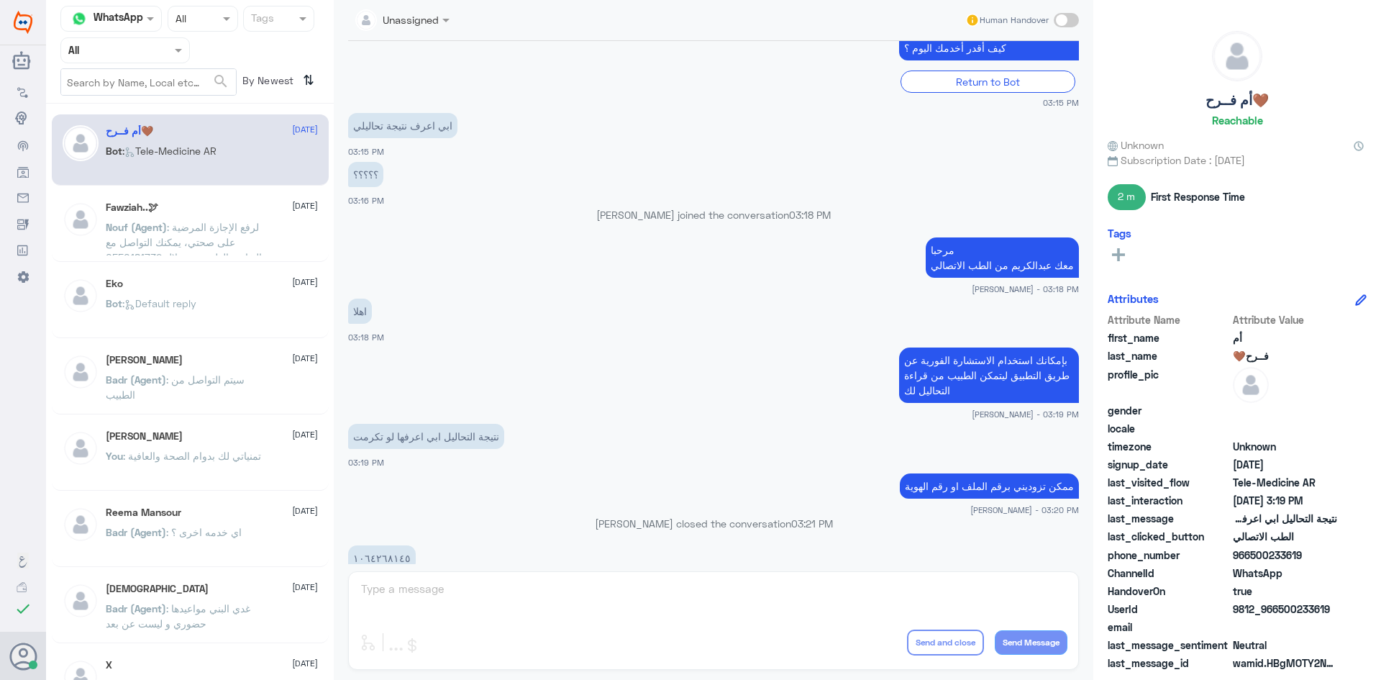
scroll to position [1039, 0]
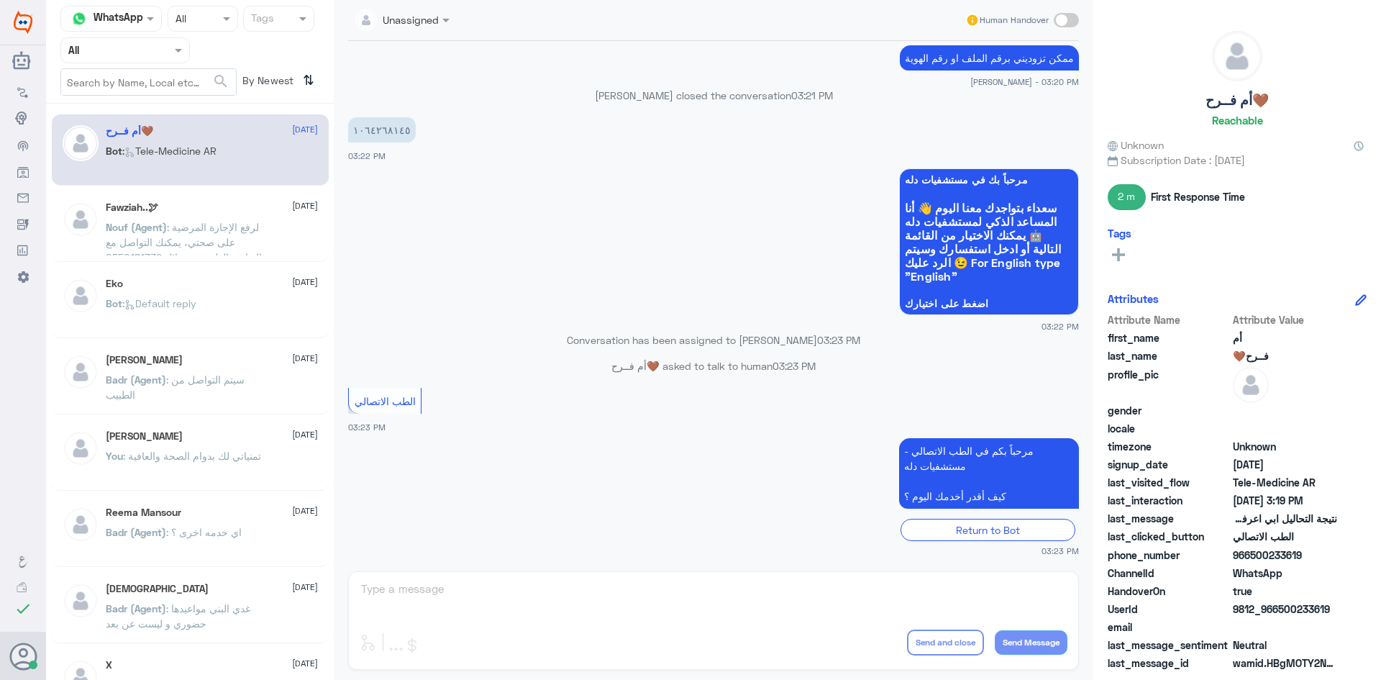
click at [458, 21] on span at bounding box center [1066, 20] width 25 height 14
click at [0, 0] on input "checkbox" at bounding box center [0, 0] width 0 height 0
click at [458, 594] on textarea at bounding box center [714, 596] width 708 height 35
type textarea "لحظات من فضلك"
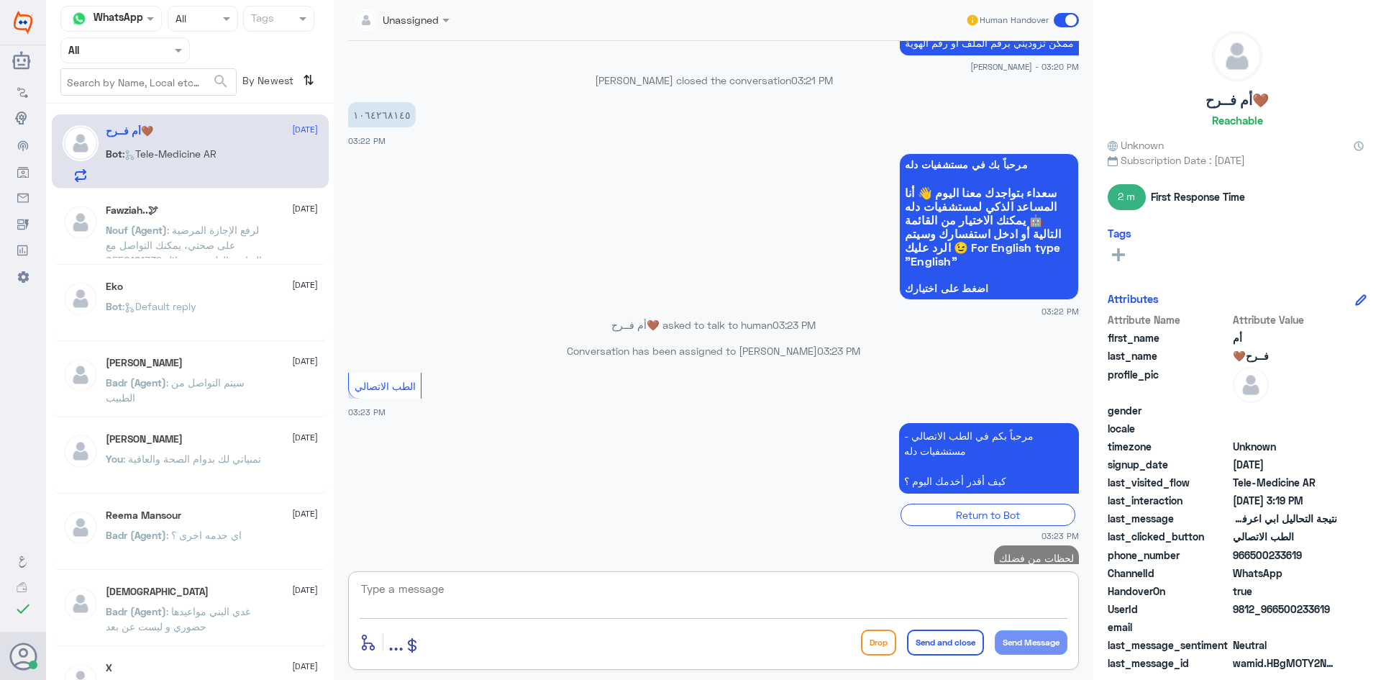
scroll to position [1085, 0]
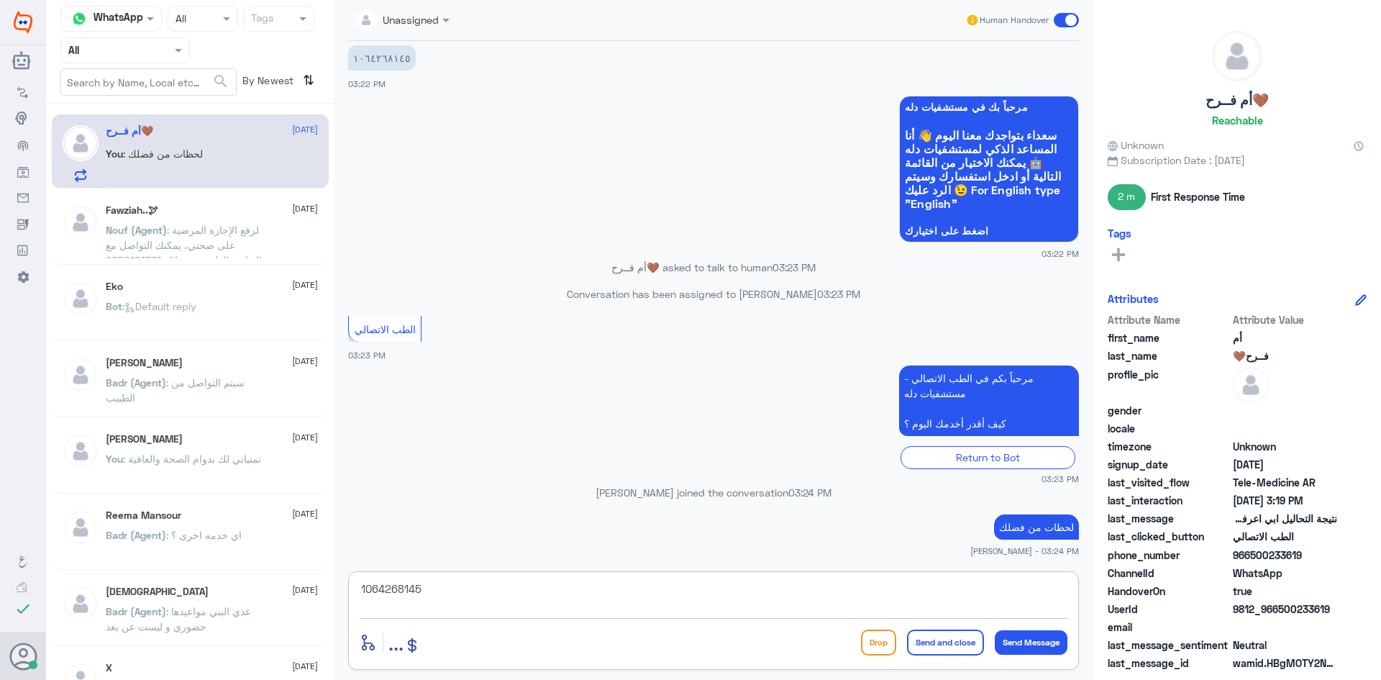
drag, startPoint x: 426, startPoint y: 587, endPoint x: 296, endPoint y: 590, distance: 130.2
click at [296, 590] on div "Channel WhatsApp Status × All Tags Agent Filter All search By Newest ⇅ أم فــرح…" at bounding box center [713, 342] width 1335 height 684
click at [458, 595] on textarea "1064268145" at bounding box center [714, 596] width 708 height 35
click at [458, 582] on textarea "1064268145" at bounding box center [714, 596] width 708 height 35
type textarea "1"
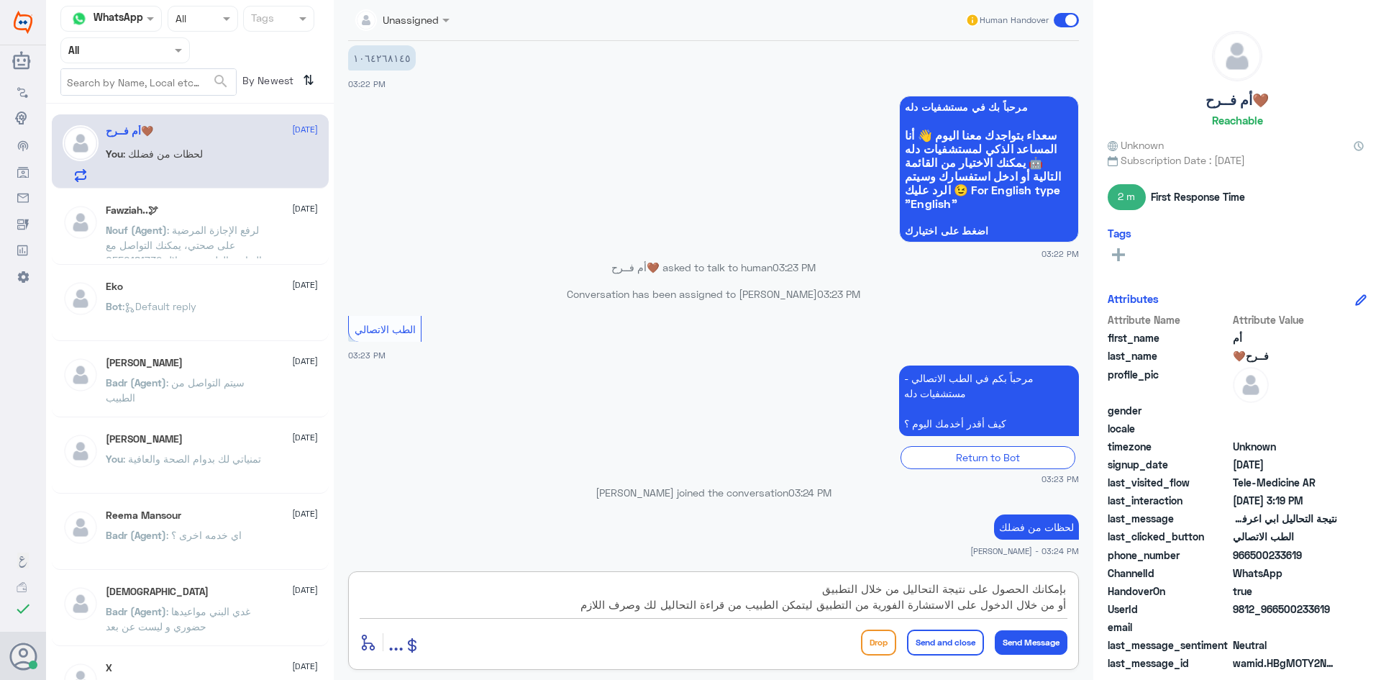
type textarea "بإمكانك الحصول على نتيجة التحاليل من خلال التطبيق أو من خلال الدخول على الاستشا…"
click at [458, 643] on button "Send and close" at bounding box center [945, 642] width 77 height 26
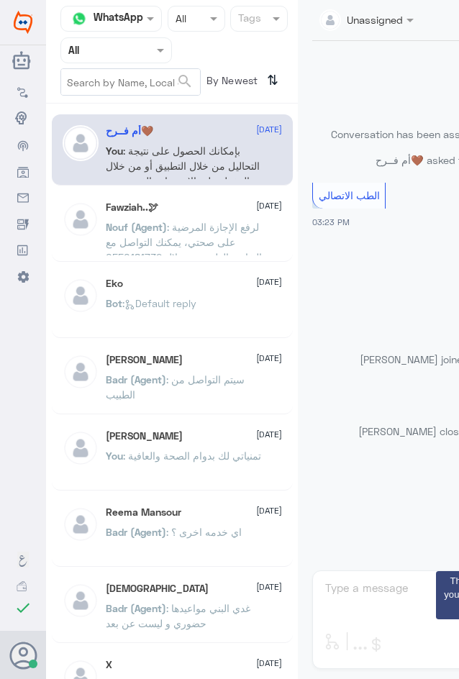
scroll to position [1197, 0]
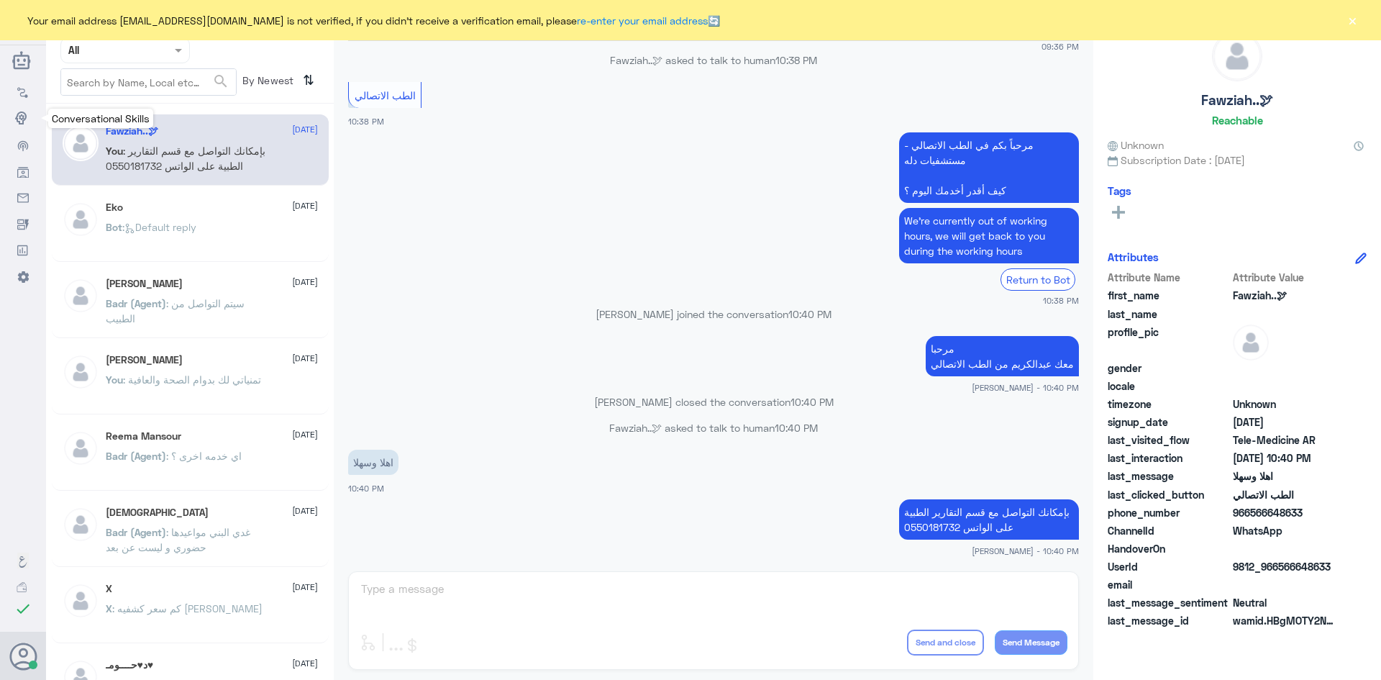
scroll to position [717, 0]
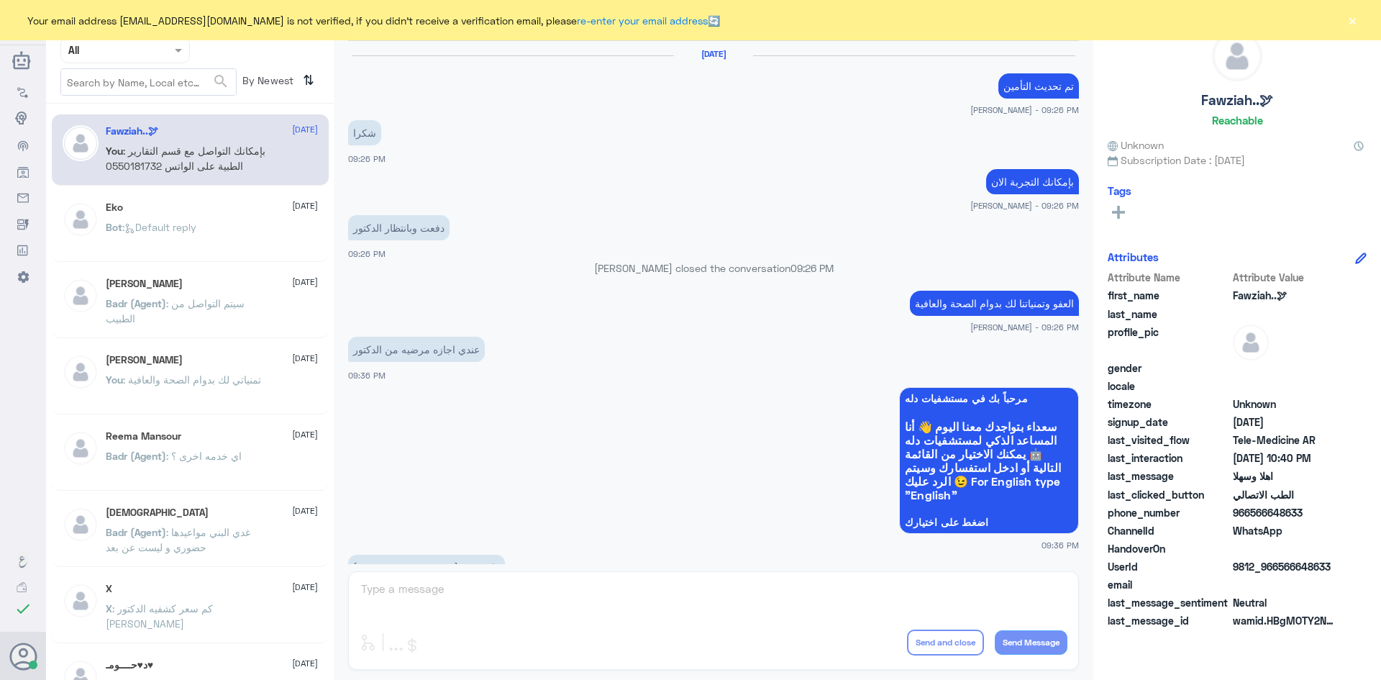
scroll to position [717, 0]
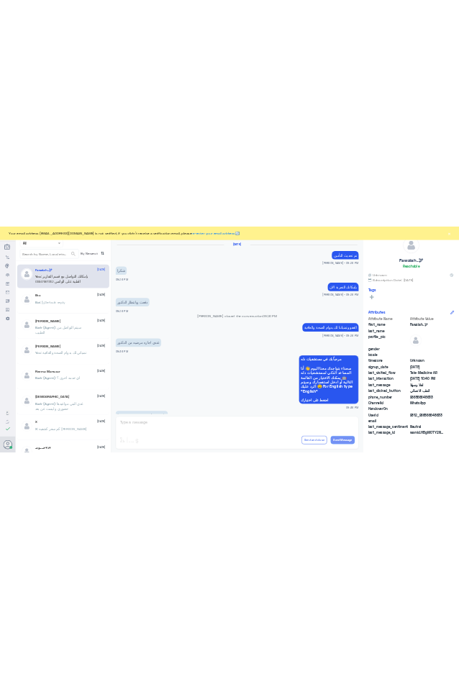
scroll to position [717, 0]
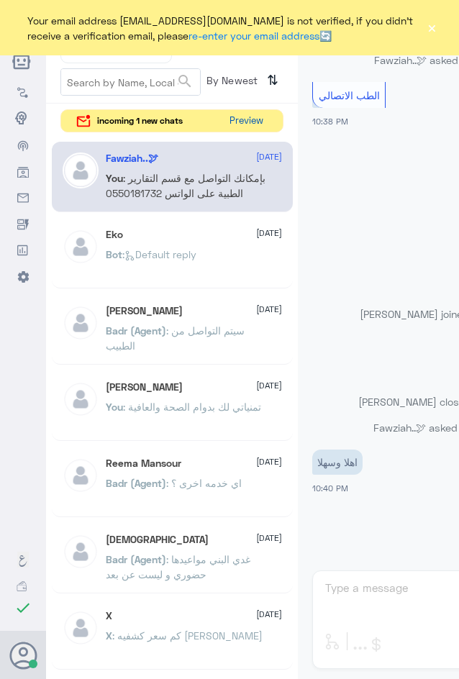
click at [241, 122] on button "Preview" at bounding box center [246, 121] width 45 height 22
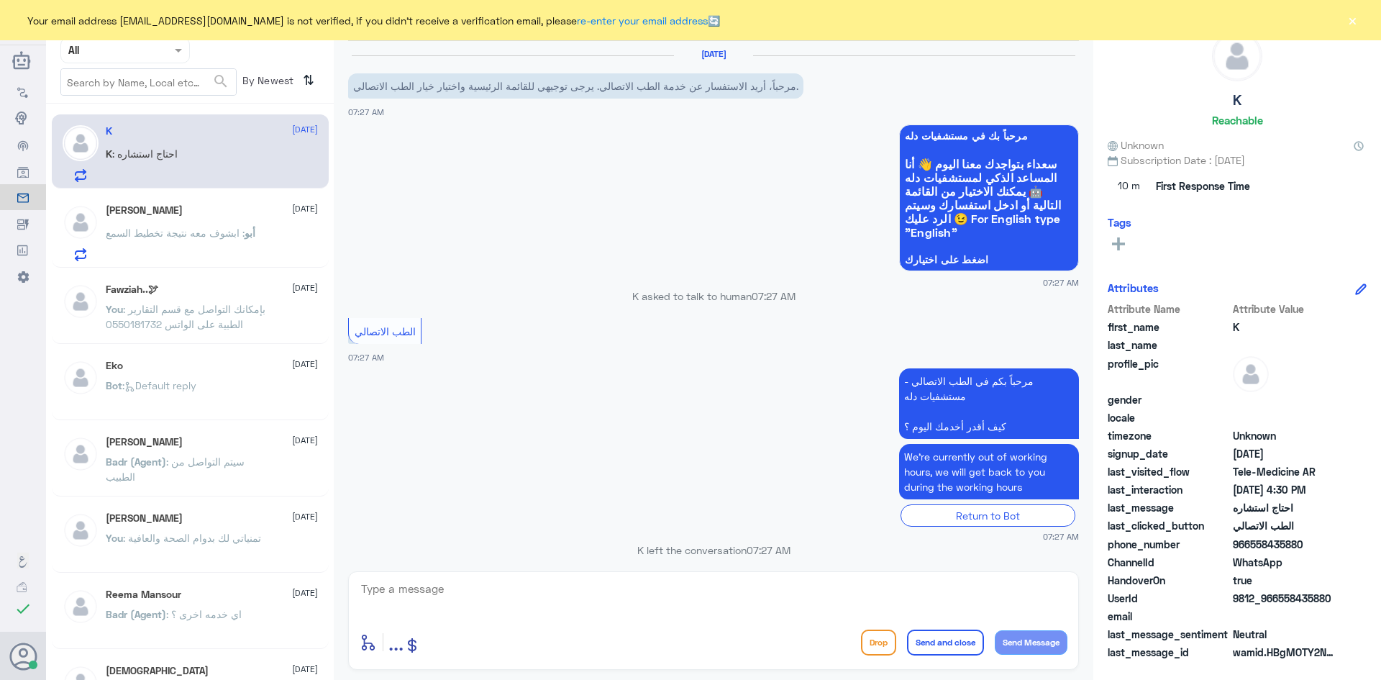
scroll to position [371, 0]
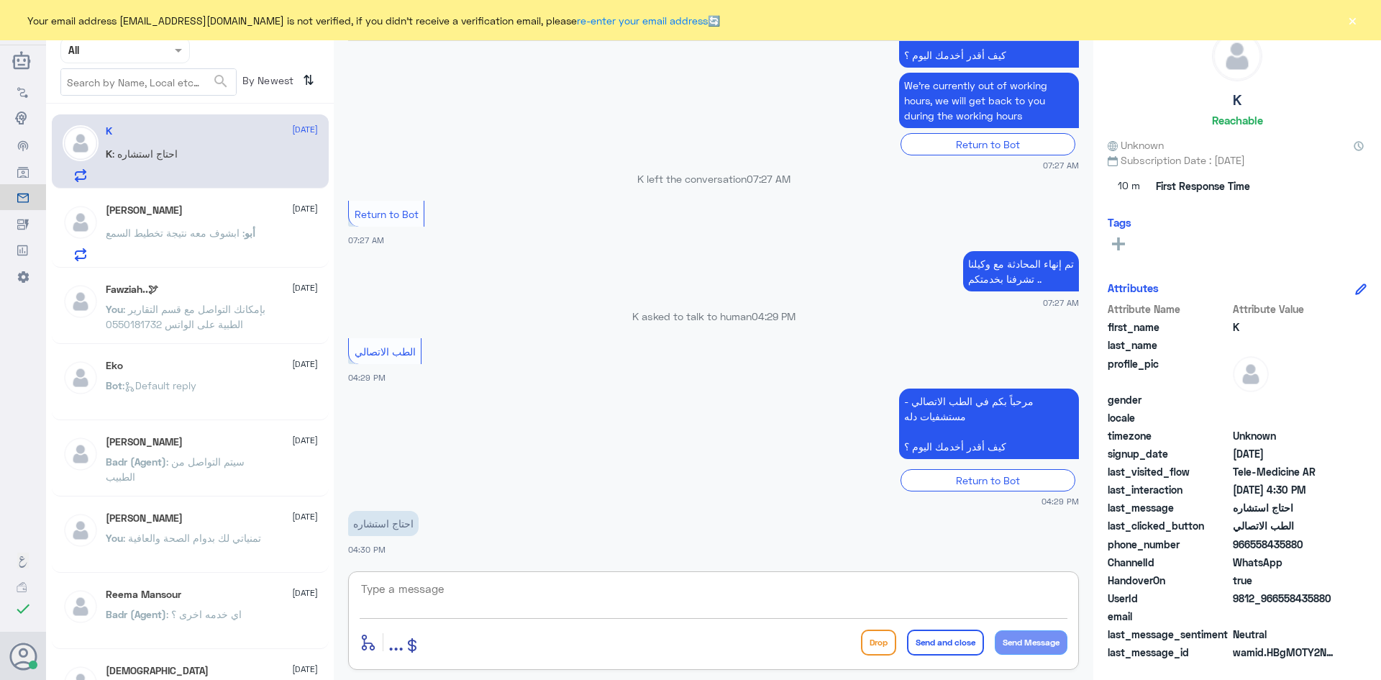
click at [551, 608] on textarea at bounding box center [714, 596] width 708 height 35
paste textarea "مرحبا معك [PERSON_NAME] من الطب الاتصالي"
type textarea "مرحبا معك [PERSON_NAME] من الطب الاتصالي"
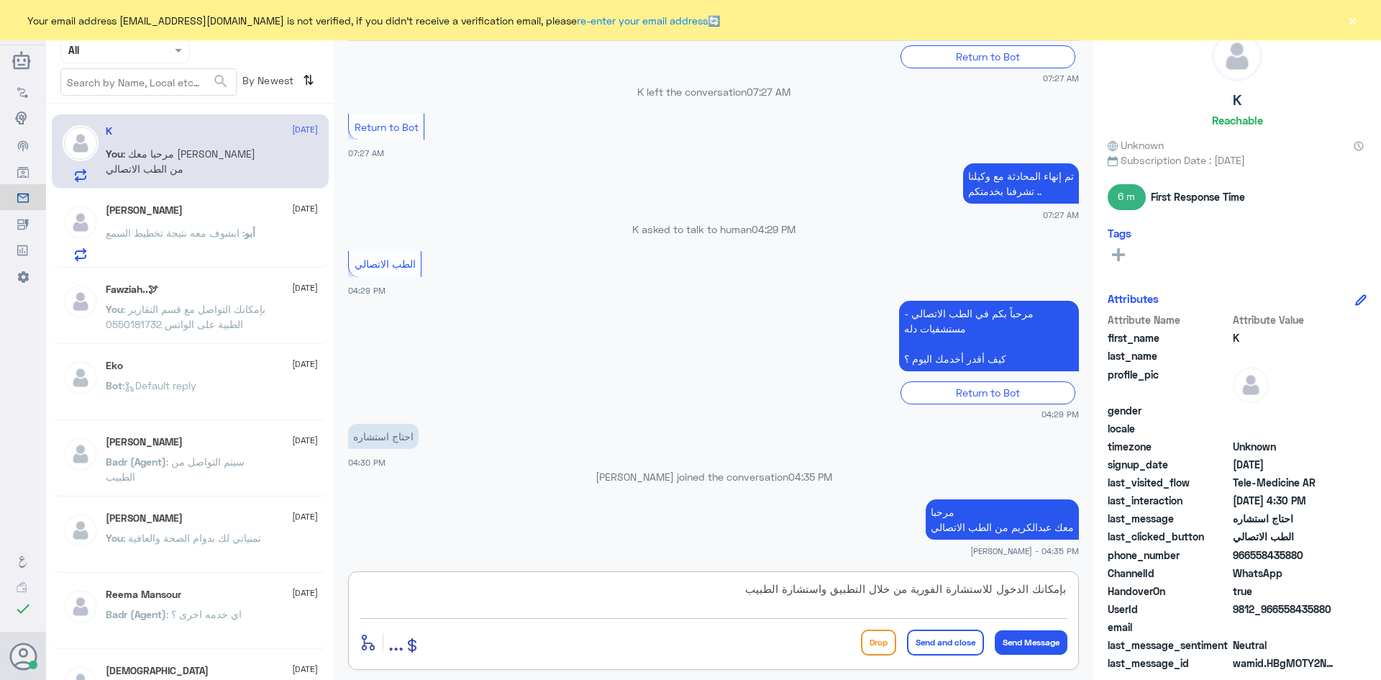
type textarea "بإمكانك الدخول للاستشارة الفورية من خلال التطبيق واستشارة الطبيب"
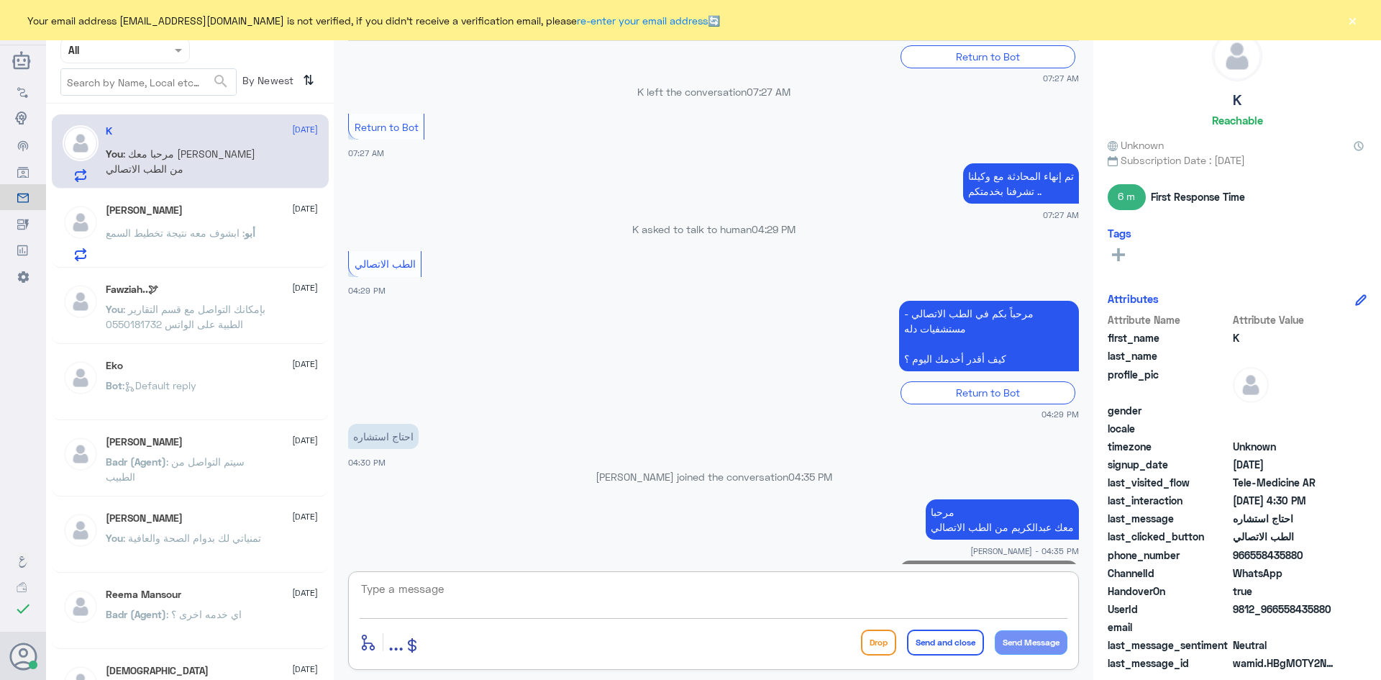
scroll to position [493, 0]
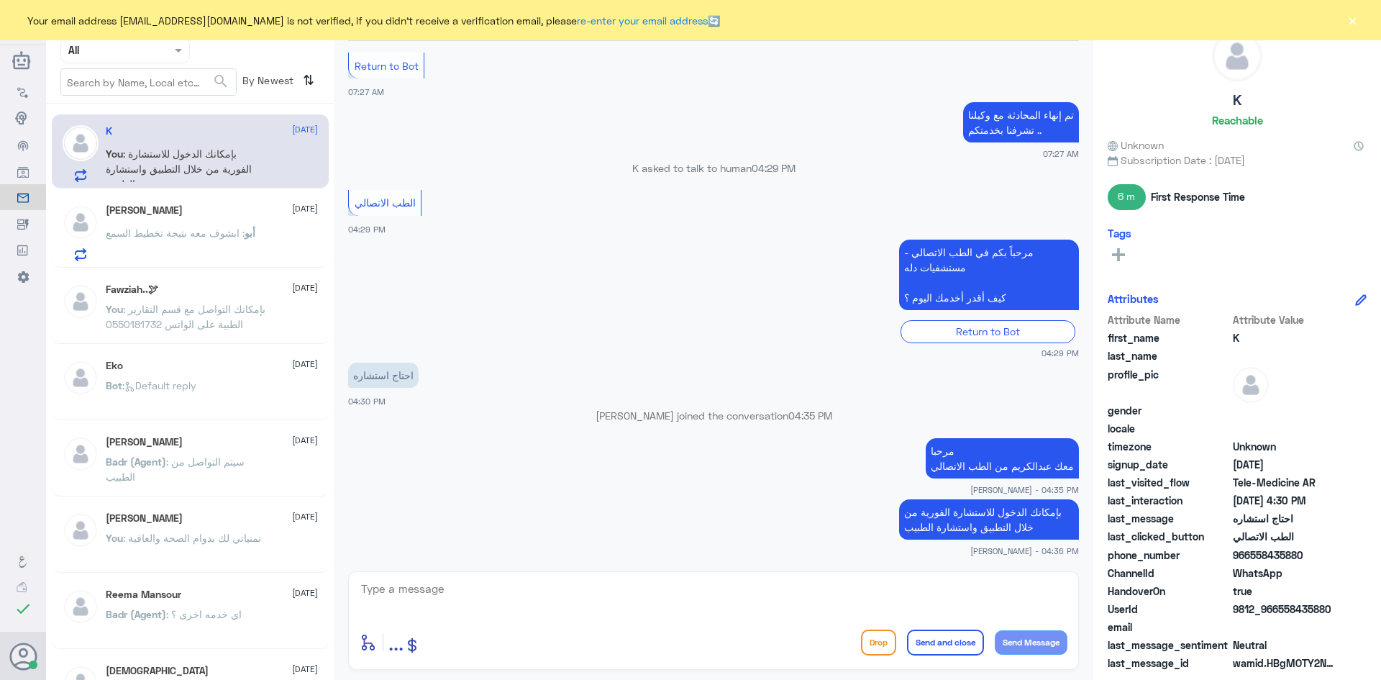
drag, startPoint x: 1305, startPoint y: 555, endPoint x: 1251, endPoint y: 563, distance: 54.5
click at [1251, 563] on div "phone_number [PHONE_NUMBER]" at bounding box center [1236, 556] width 259 height 18
copy span "558435880"
click at [1003, 595] on textarea at bounding box center [714, 596] width 708 height 35
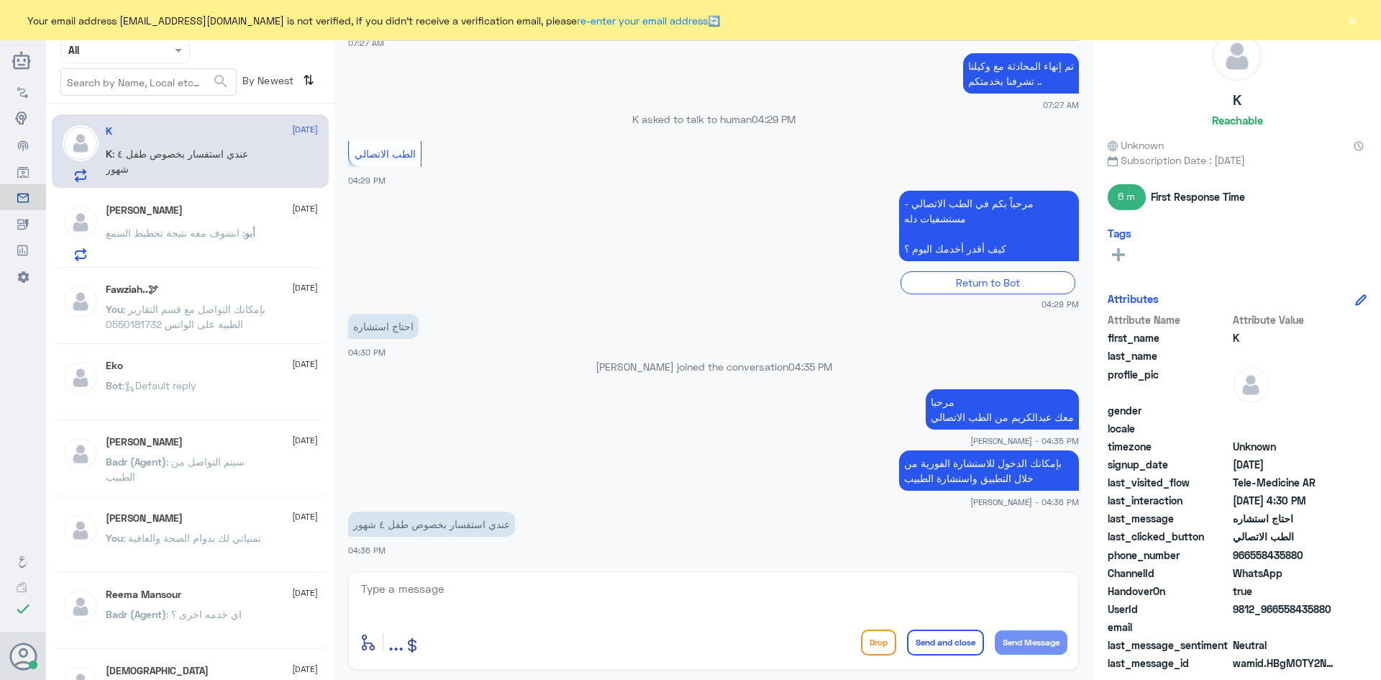
click at [973, 576] on div "enter flow name ... Drop Send and close Send Message" at bounding box center [713, 620] width 731 height 99
click at [969, 590] on textarea at bounding box center [714, 596] width 708 height 35
type textarea "بإمكان الطبيب مساعدتك من خلال الاستشارة الفورية"
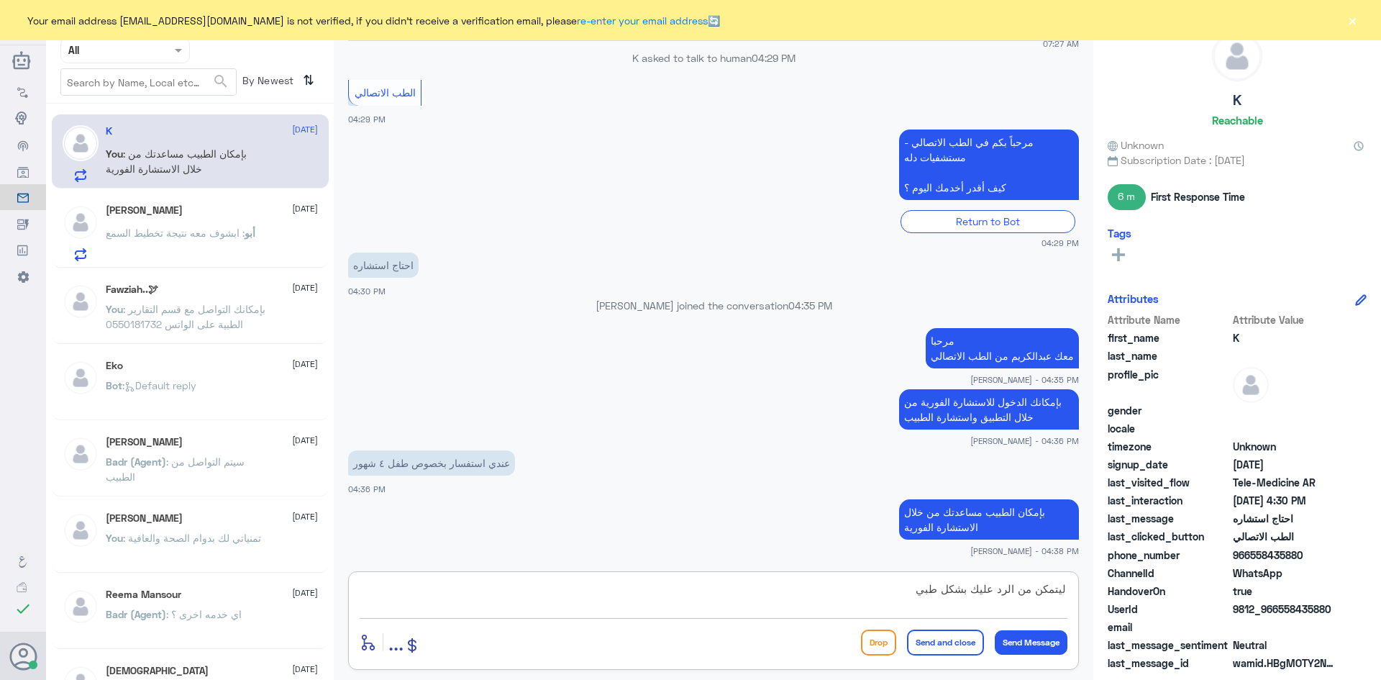
type textarea "ليتمكن من الرد عليك بشكل طبي"
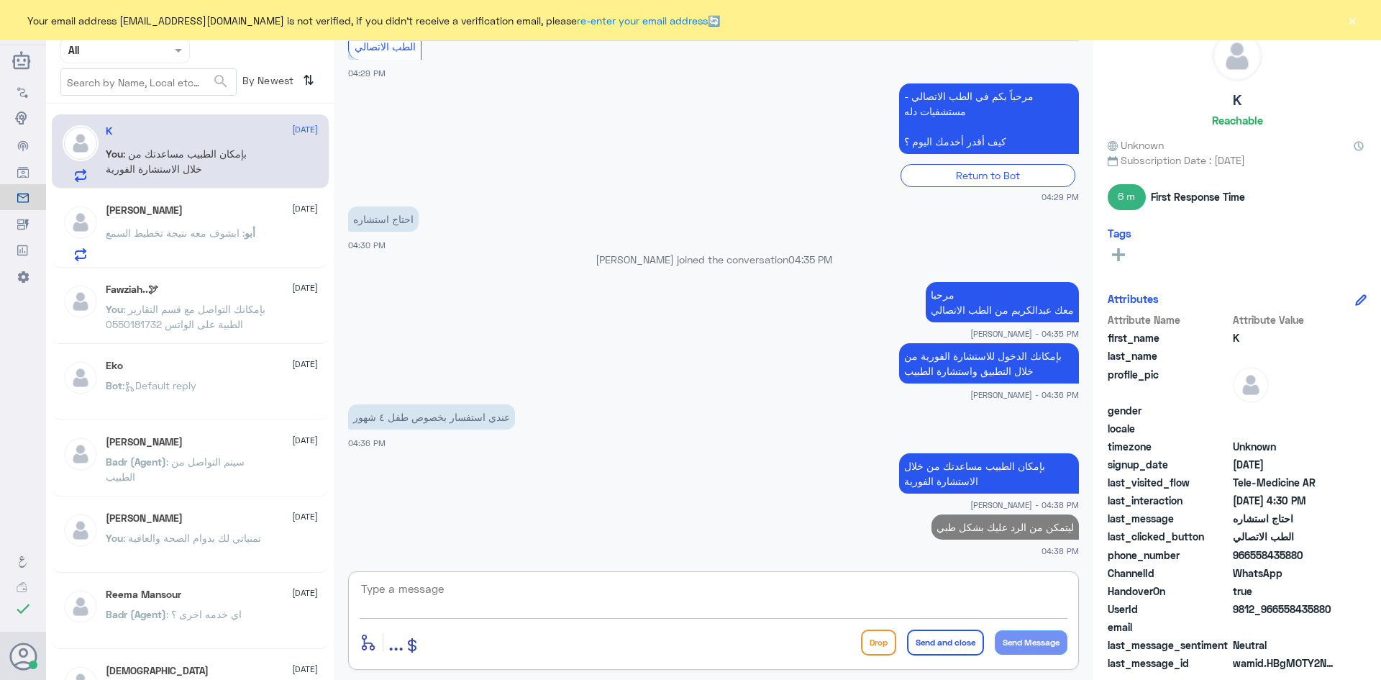
click at [245, 238] on span ": ابشوف معه نتيجة تخطيط السمع" at bounding box center [175, 233] width 139 height 12
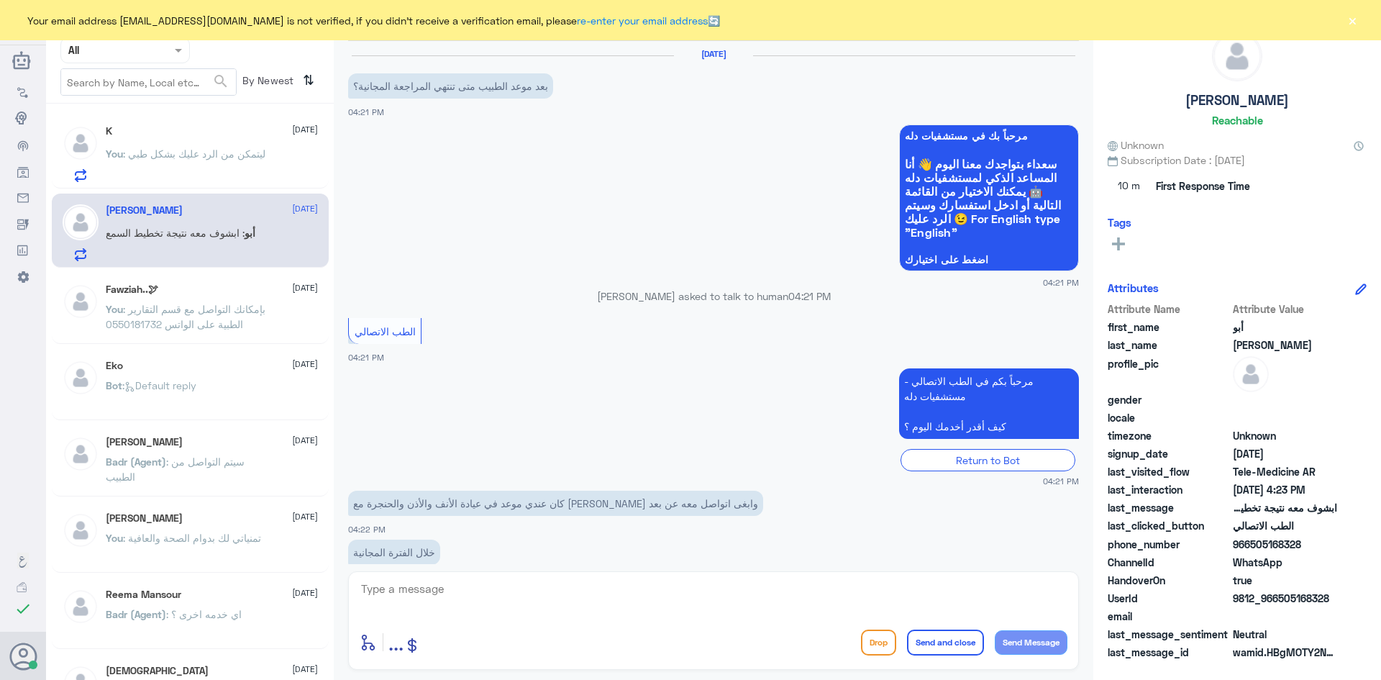
scroll to position [78, 0]
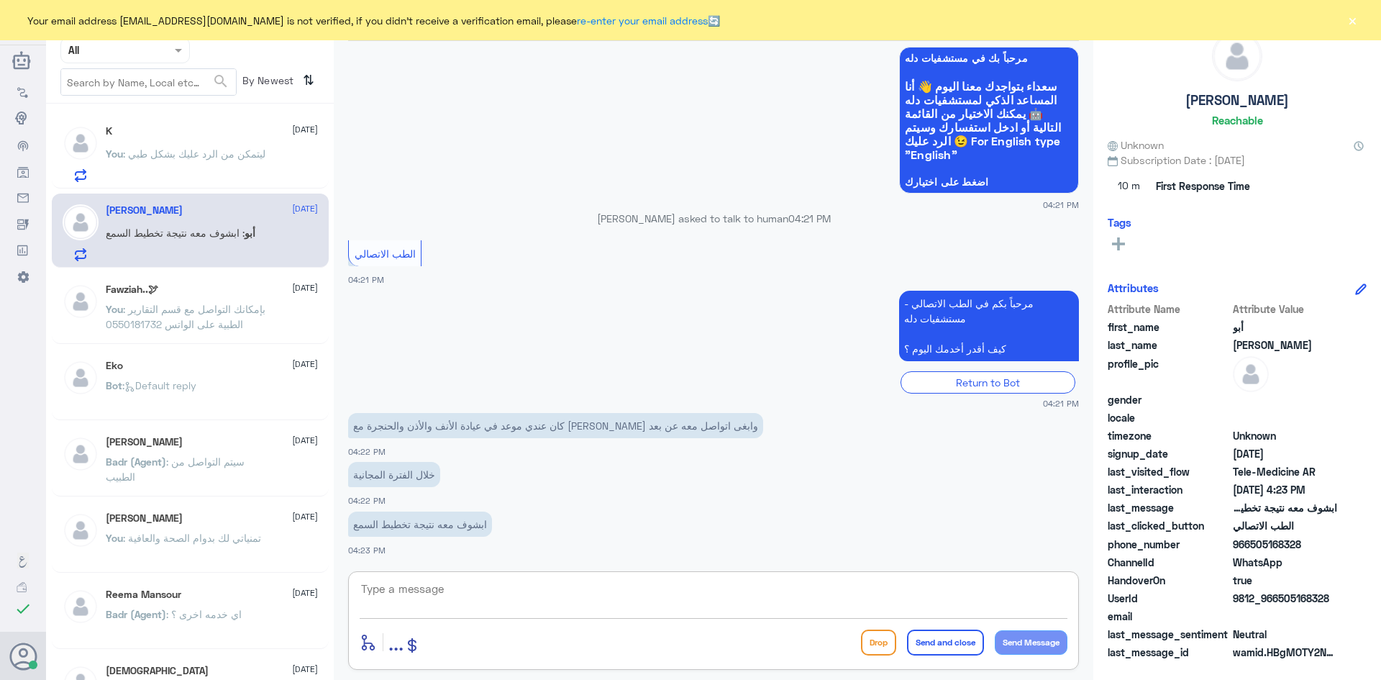
click at [704, 595] on textarea at bounding box center [714, 596] width 708 height 35
paste textarea "مرحبا معك [PERSON_NAME] من الطب الاتصالي"
type textarea "مرحبا معك [PERSON_NAME] من الطب الاتصالي"
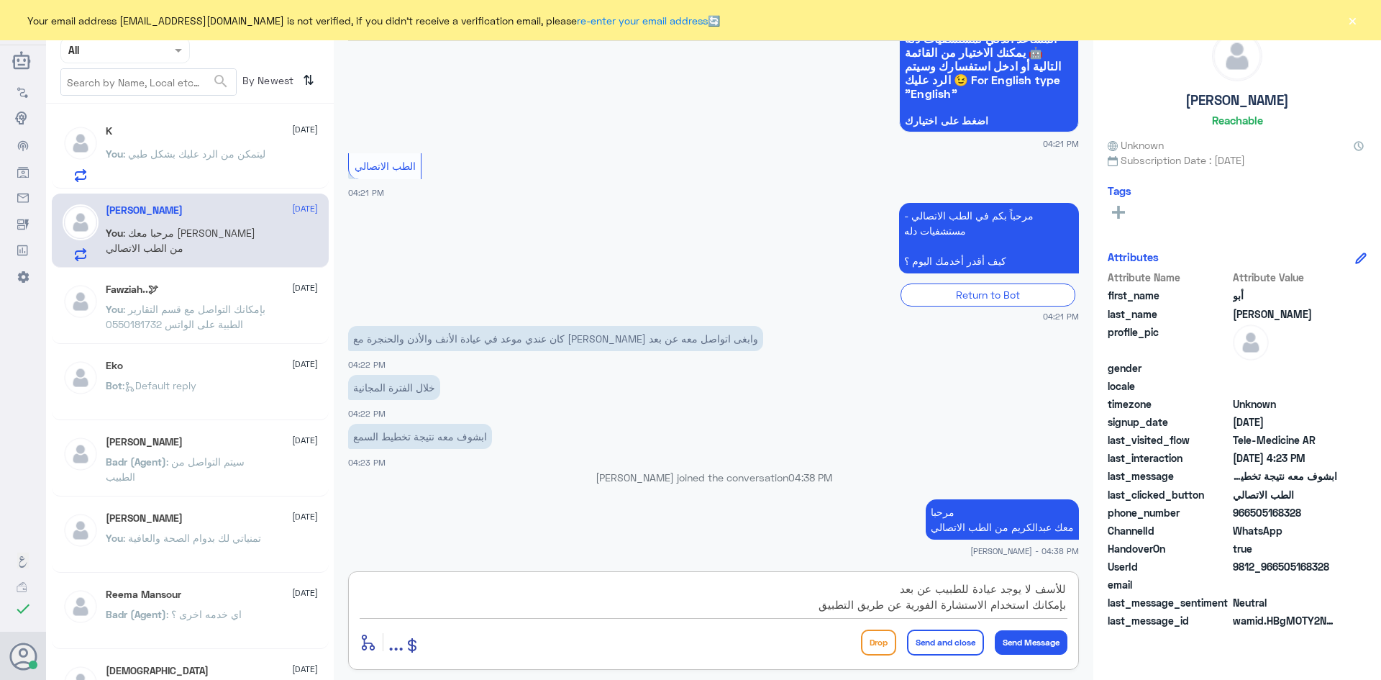
scroll to position [13, 0]
type textarea "للأسف لا يوجد عيادة للطبيب عن بعد بإمكانك استخدام الاستشارة الفورية عن طريق الت…"
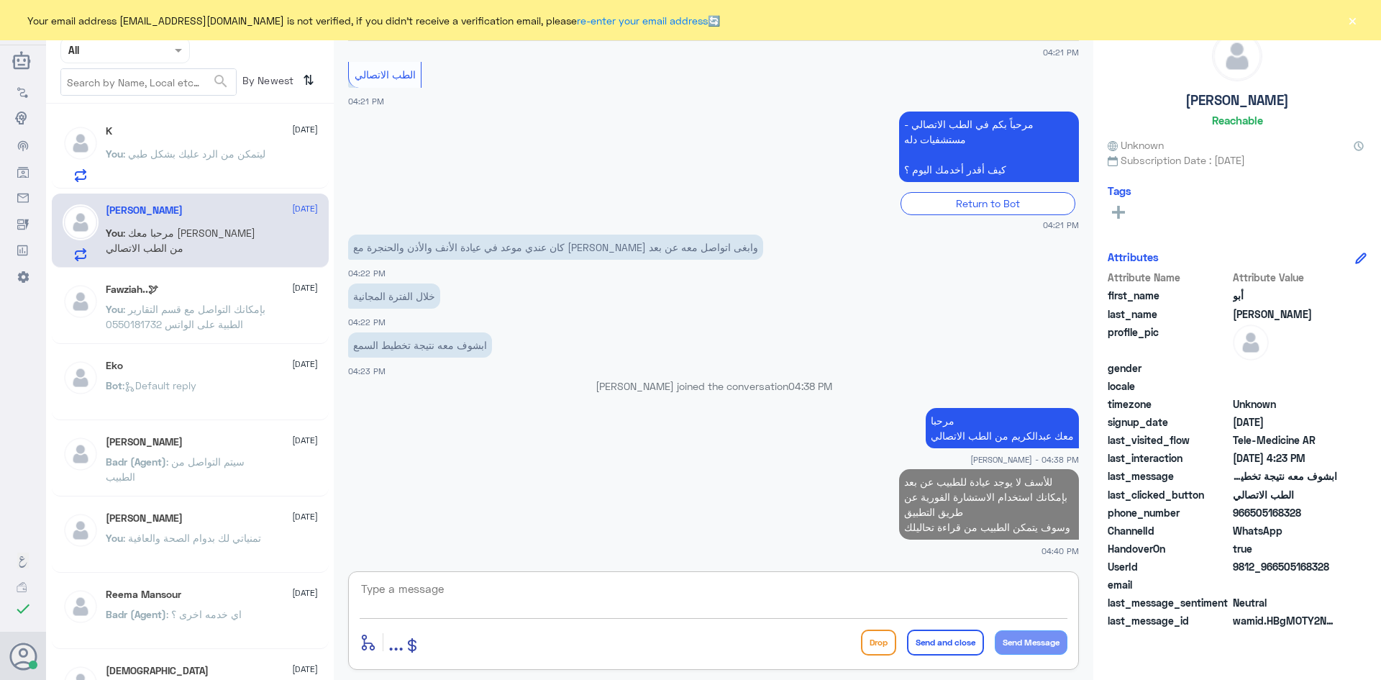
click at [285, 156] on div "You : ليتمكن من الرد عليك بشكل طبي" at bounding box center [212, 166] width 212 height 32
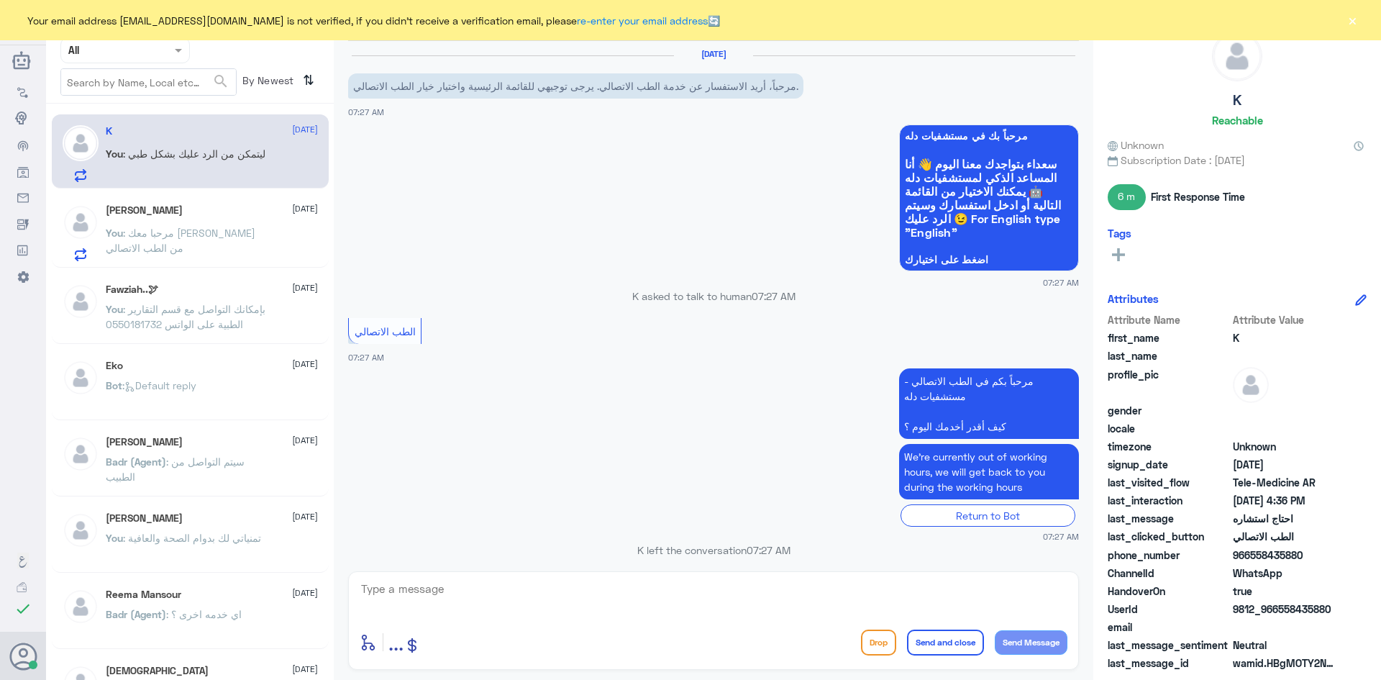
scroll to position [676, 0]
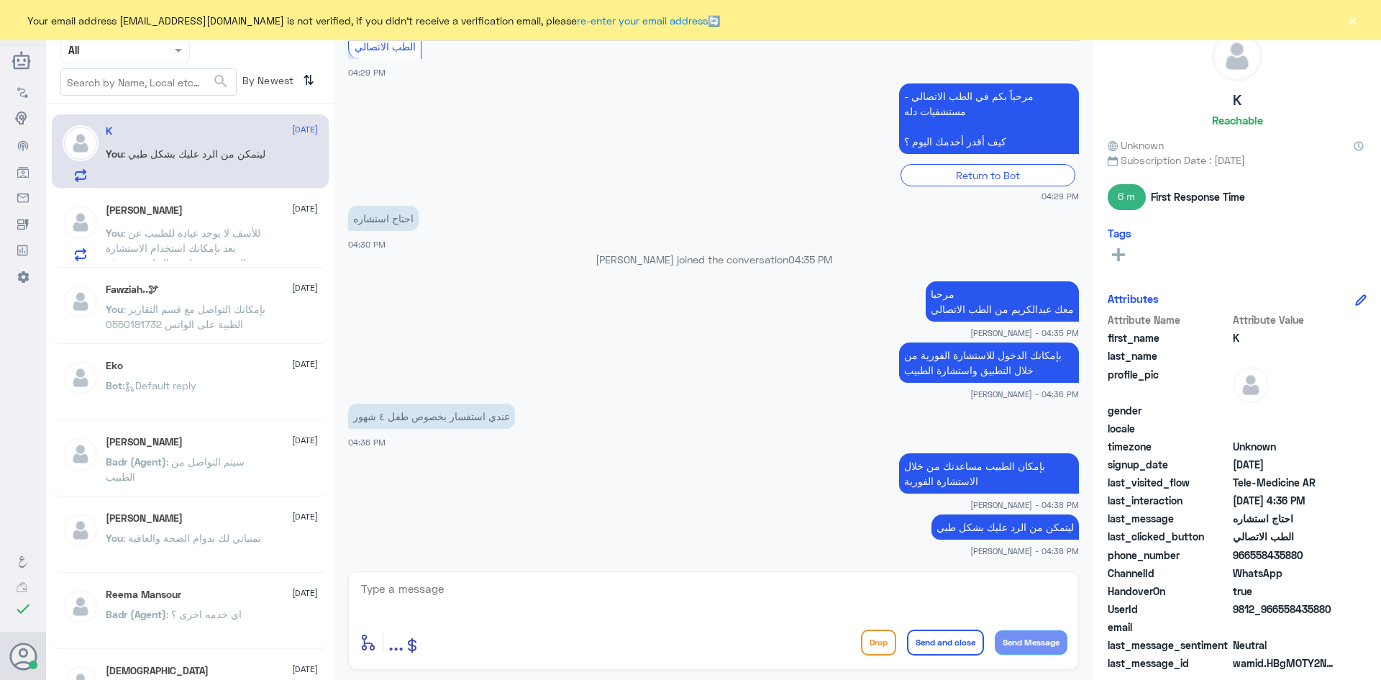
click at [1352, 23] on button "×" at bounding box center [1352, 20] width 14 height 14
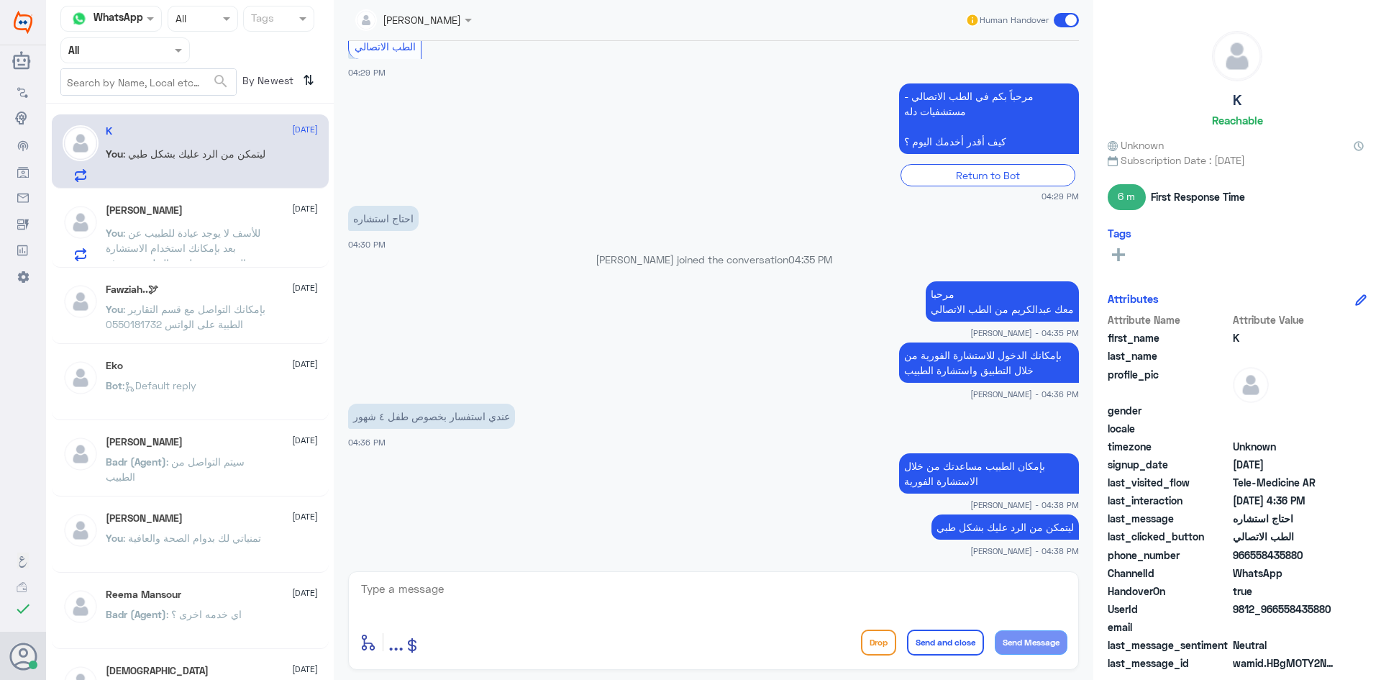
click at [193, 208] on div "أبو عبدالعزيز 1 September" at bounding box center [212, 210] width 212 height 12
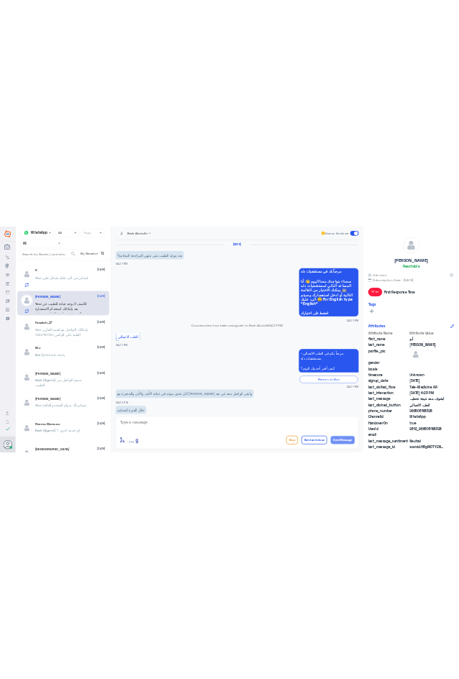
scroll to position [257, 0]
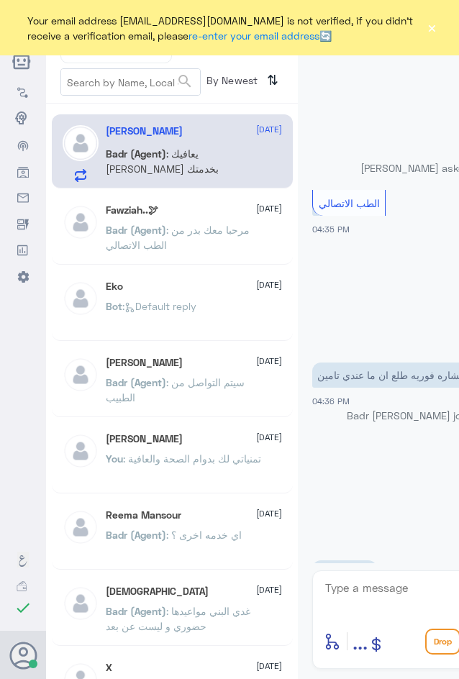
scroll to position [470, 0]
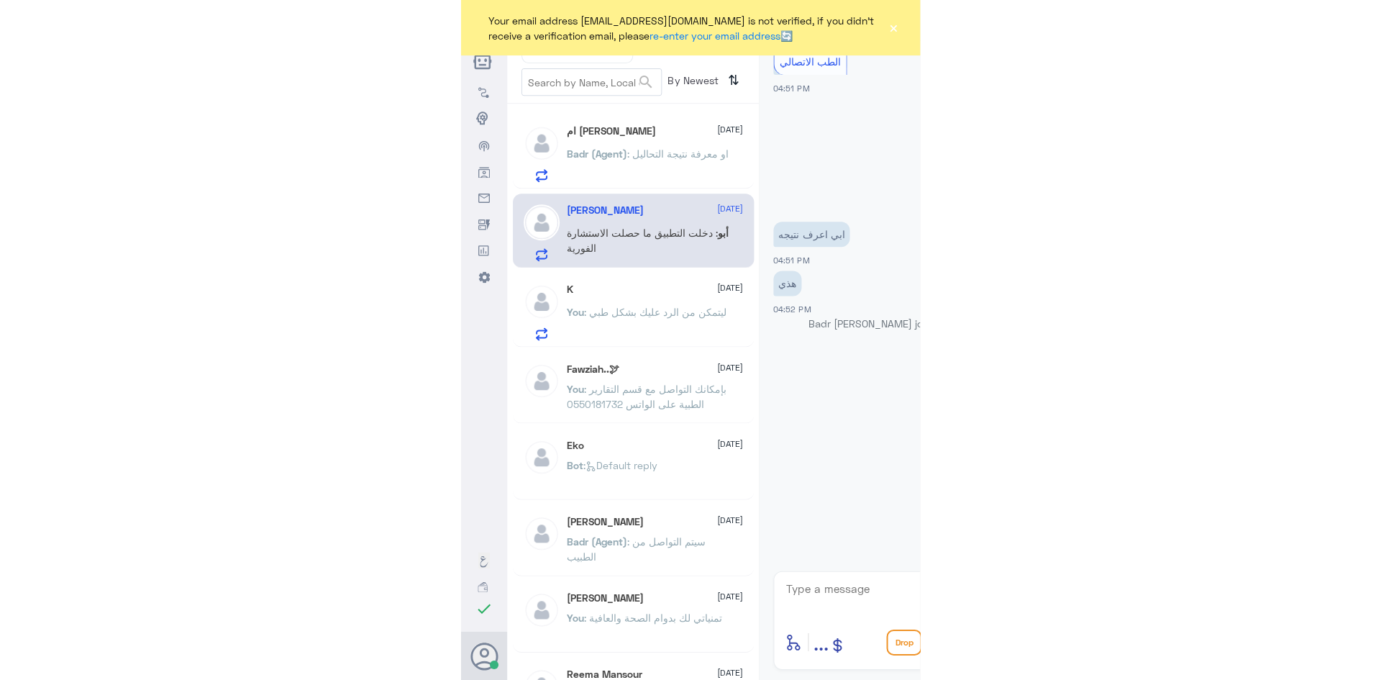
scroll to position [502, 0]
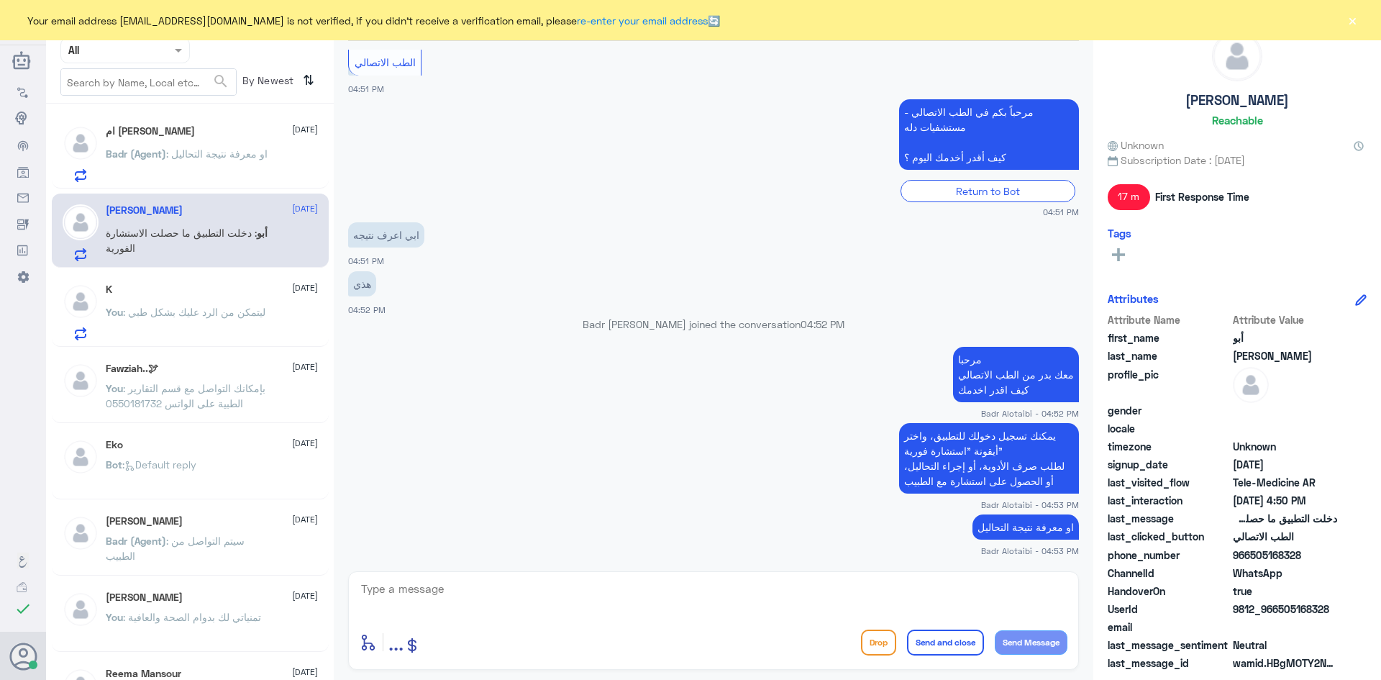
click at [205, 150] on span ": او معرفة نتيجة التحاليل" at bounding box center [216, 153] width 101 height 12
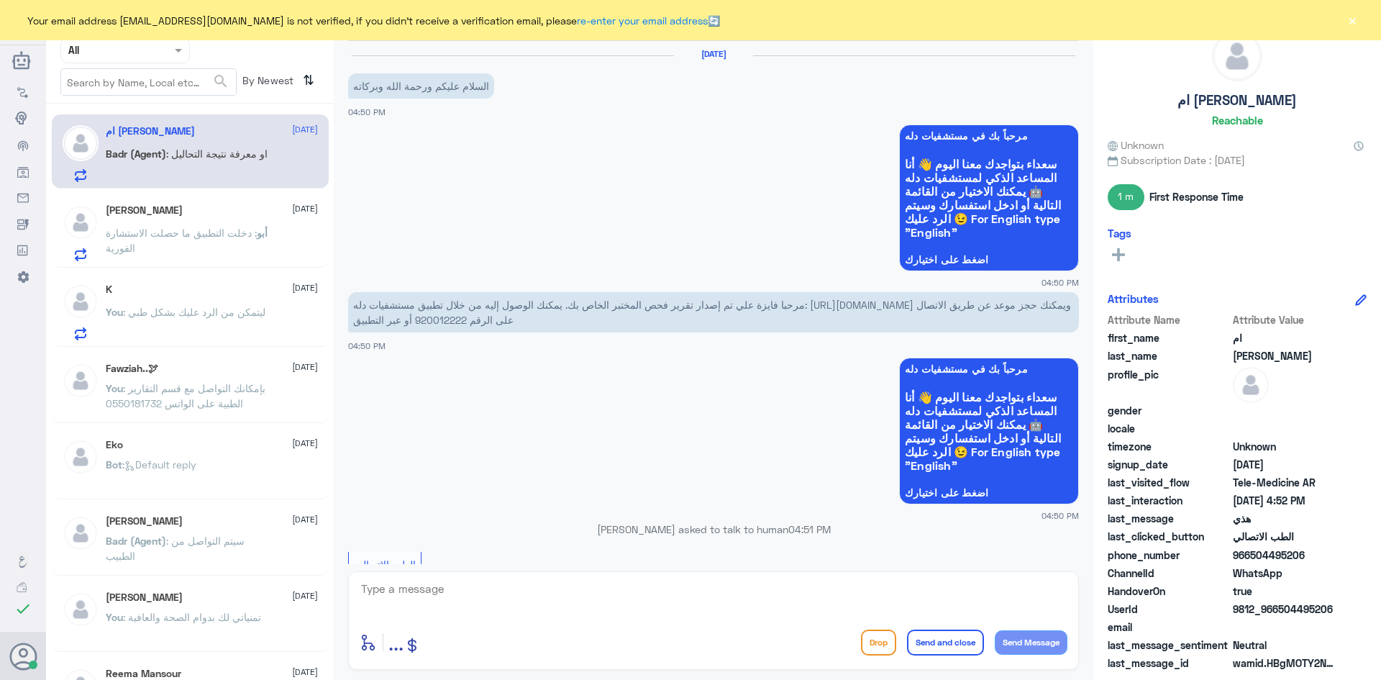
scroll to position [502, 0]
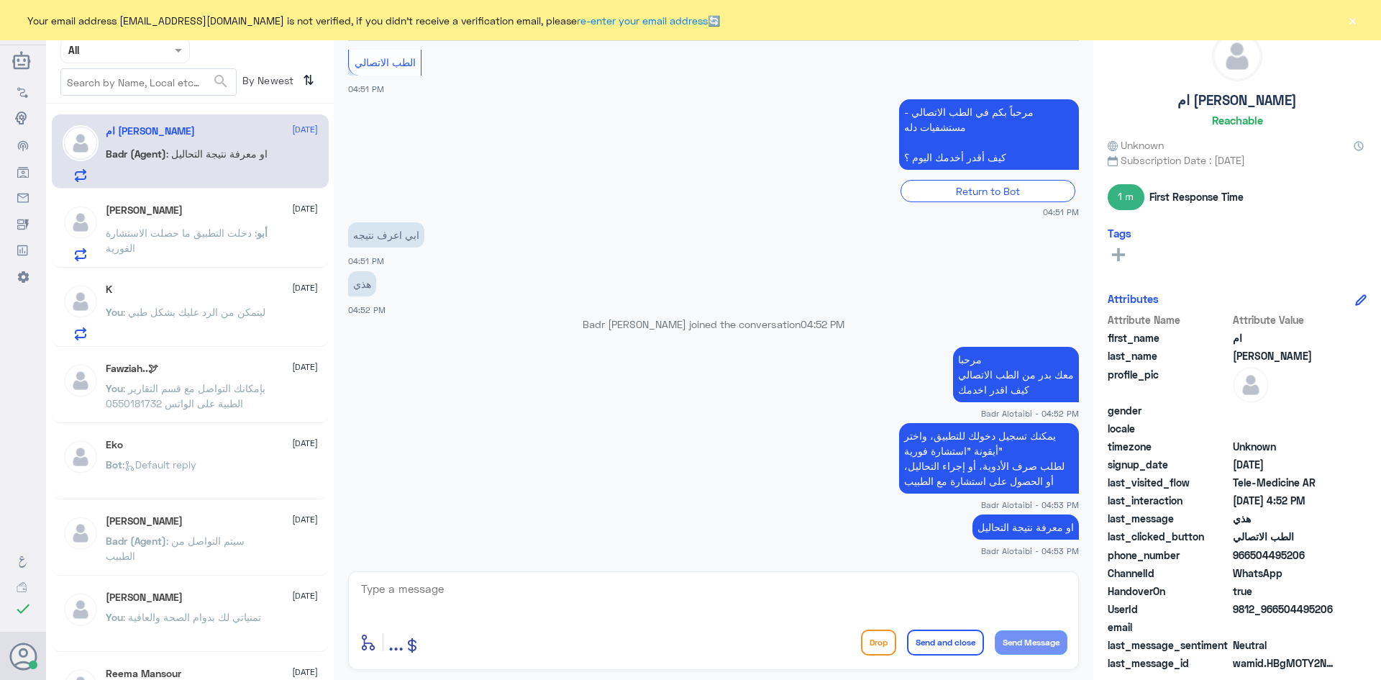
click at [208, 238] on span ": دخلت التطبيق ما حصلت الاستشارة الفورية" at bounding box center [181, 240] width 151 height 27
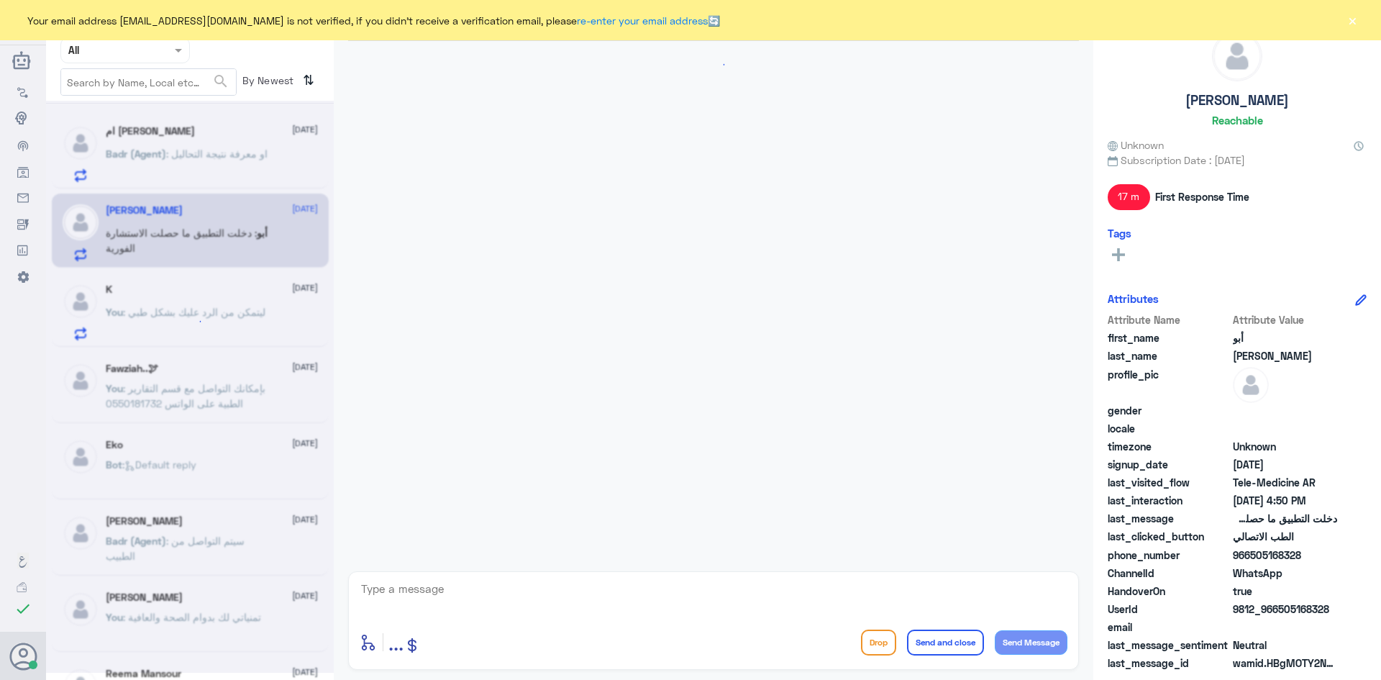
scroll to position [332, 0]
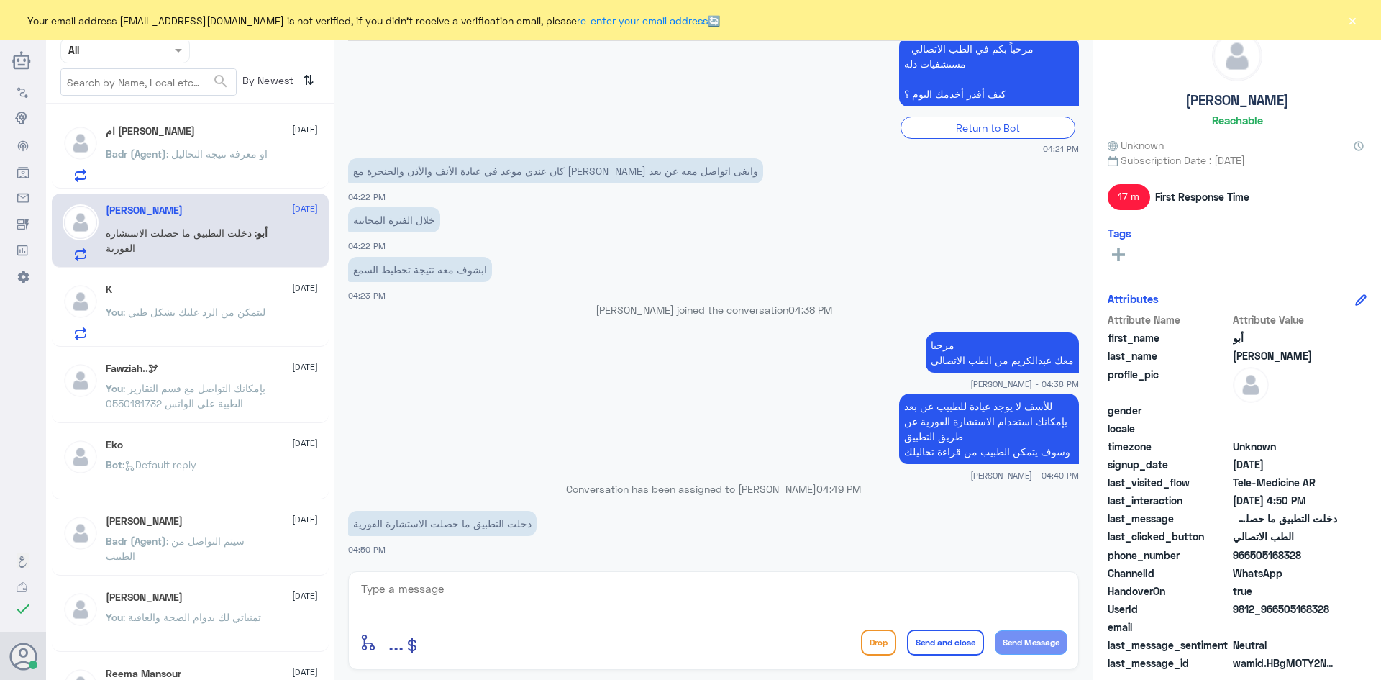
click at [257, 319] on p "You : ليتمكن من الرد عليك بشكل طبي" at bounding box center [186, 322] width 160 height 36
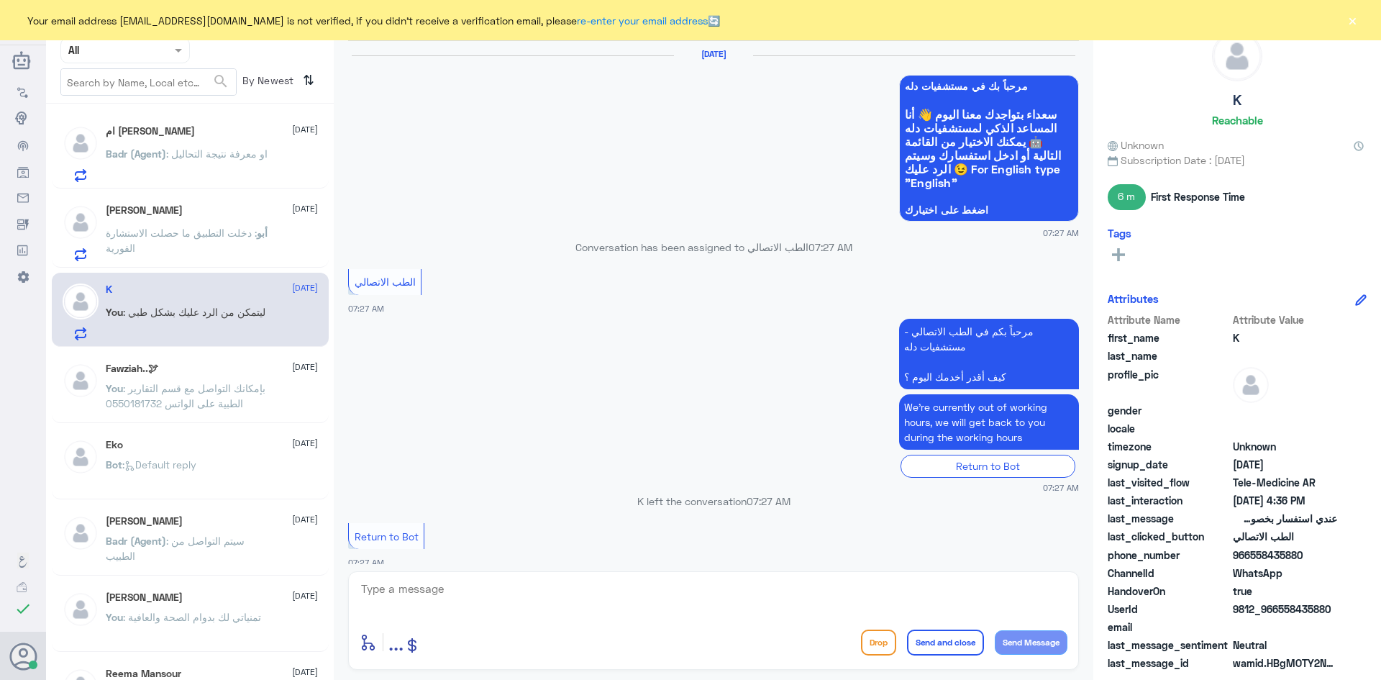
scroll to position [653, 0]
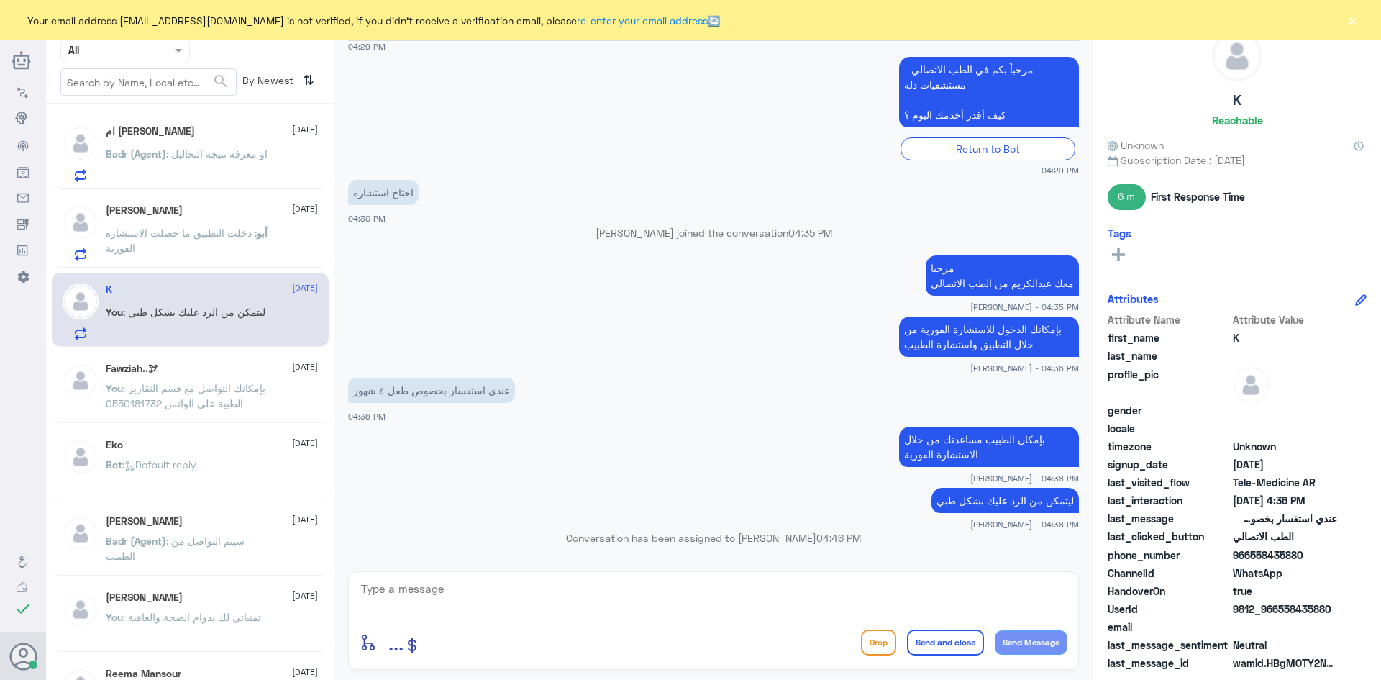
click at [458, 19] on button "×" at bounding box center [1352, 20] width 14 height 14
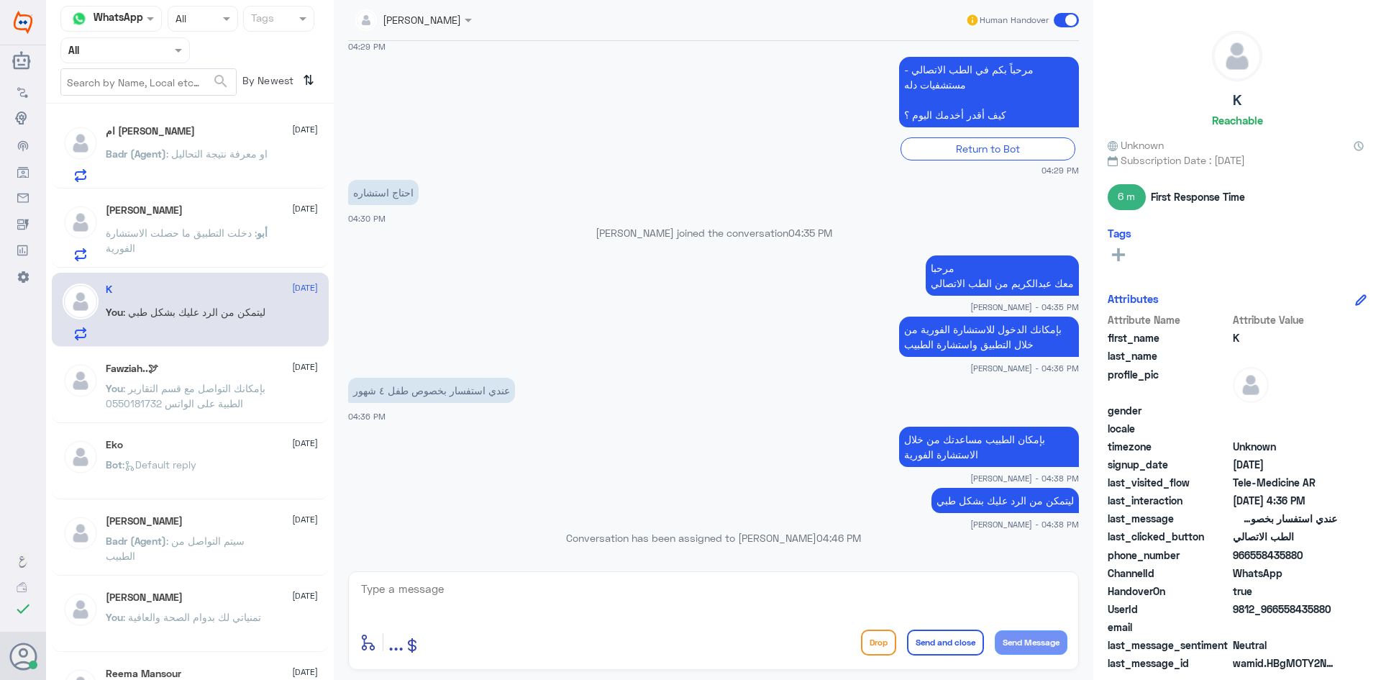
click at [458, 19] on span at bounding box center [1066, 20] width 25 height 14
click at [0, 0] on input "checkbox" at bounding box center [0, 0] width 0 height 0
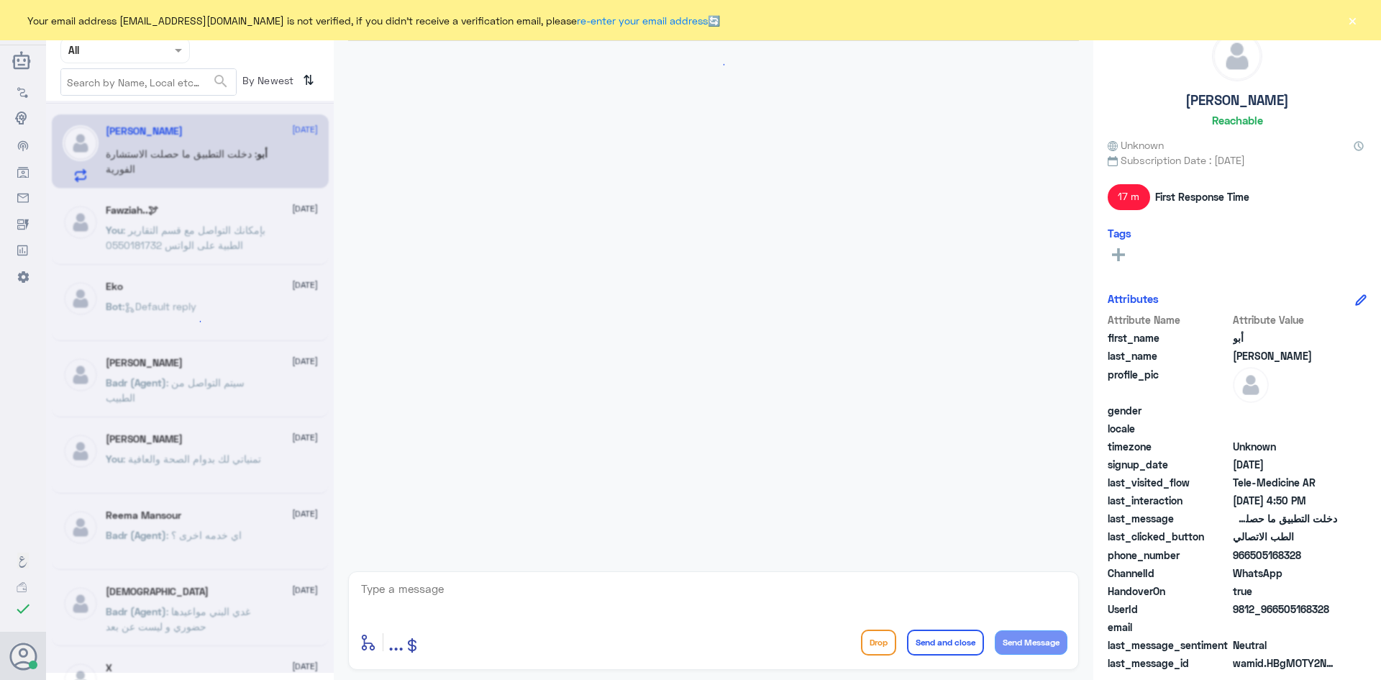
scroll to position [332, 0]
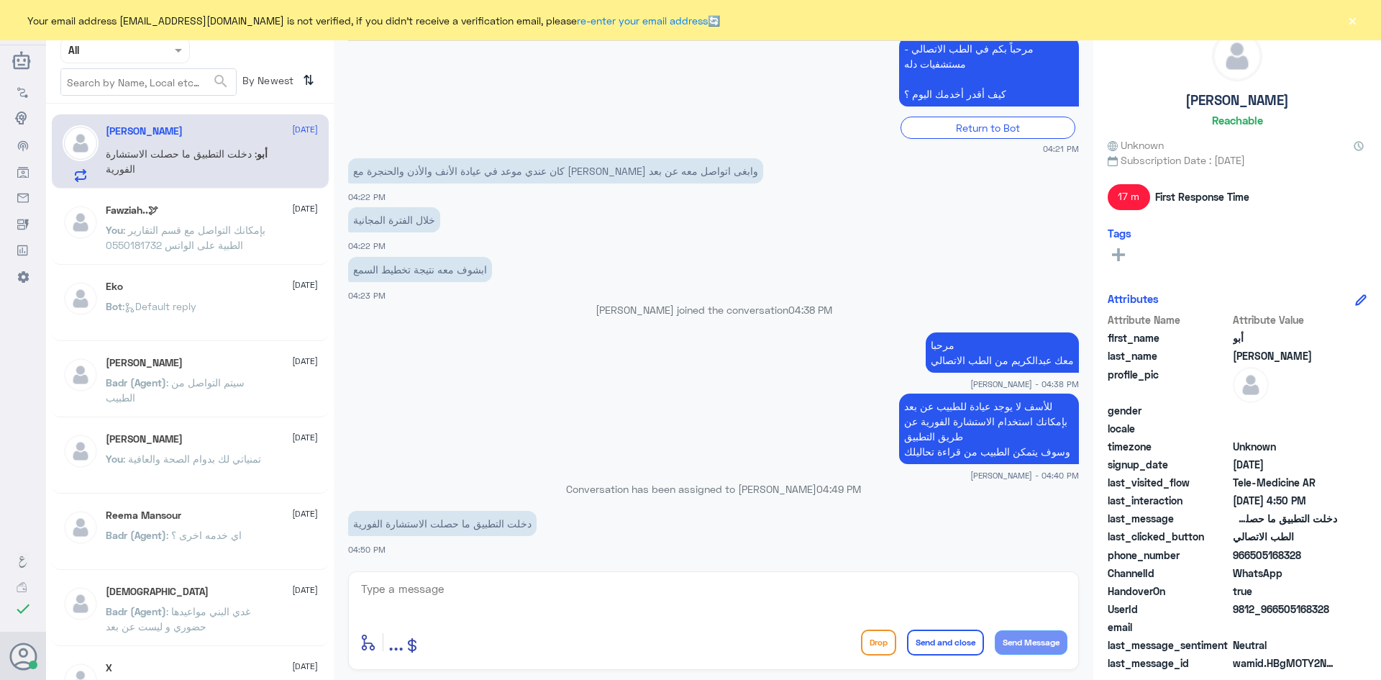
click at [504, 608] on textarea at bounding box center [714, 596] width 708 height 35
click at [1353, 24] on button "×" at bounding box center [1352, 20] width 14 height 14
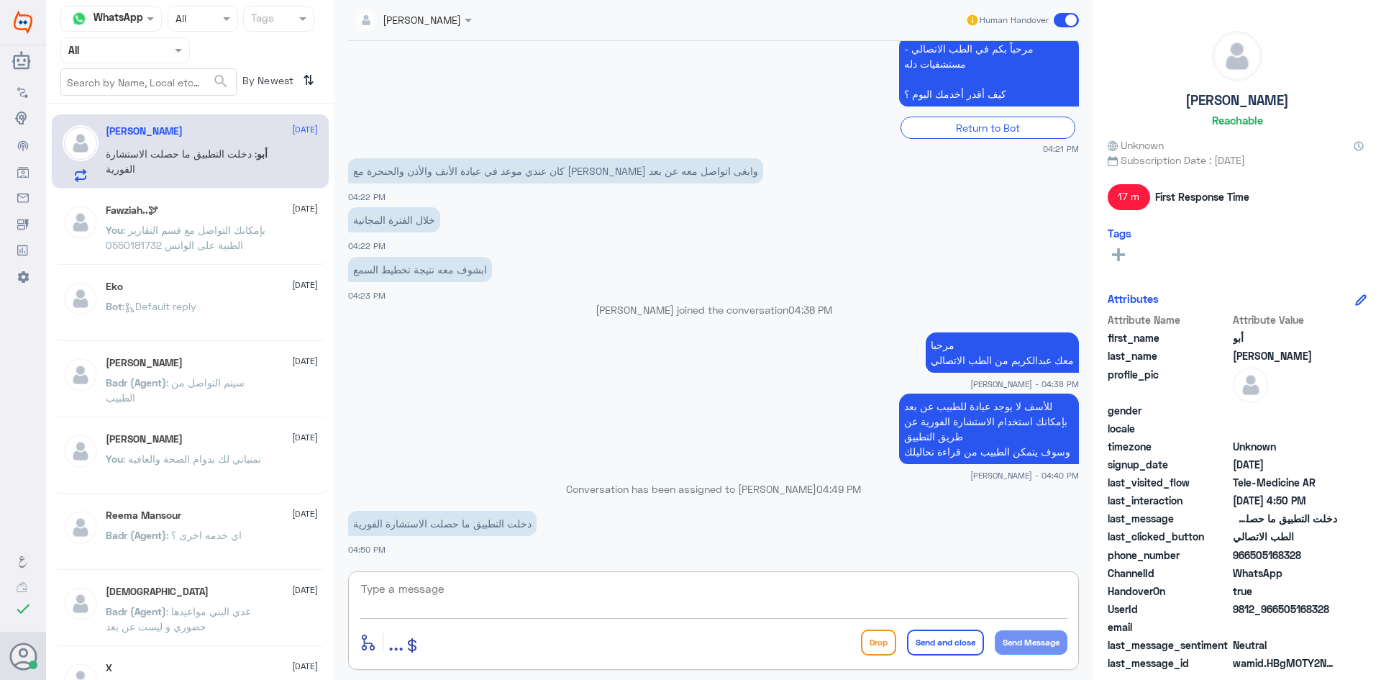
click at [547, 596] on textarea at bounding box center [714, 596] width 708 height 35
type textarea "ب"
type textarea "اول ما تسجل دخول تحصلها بجانب كلمة حجز موعد"
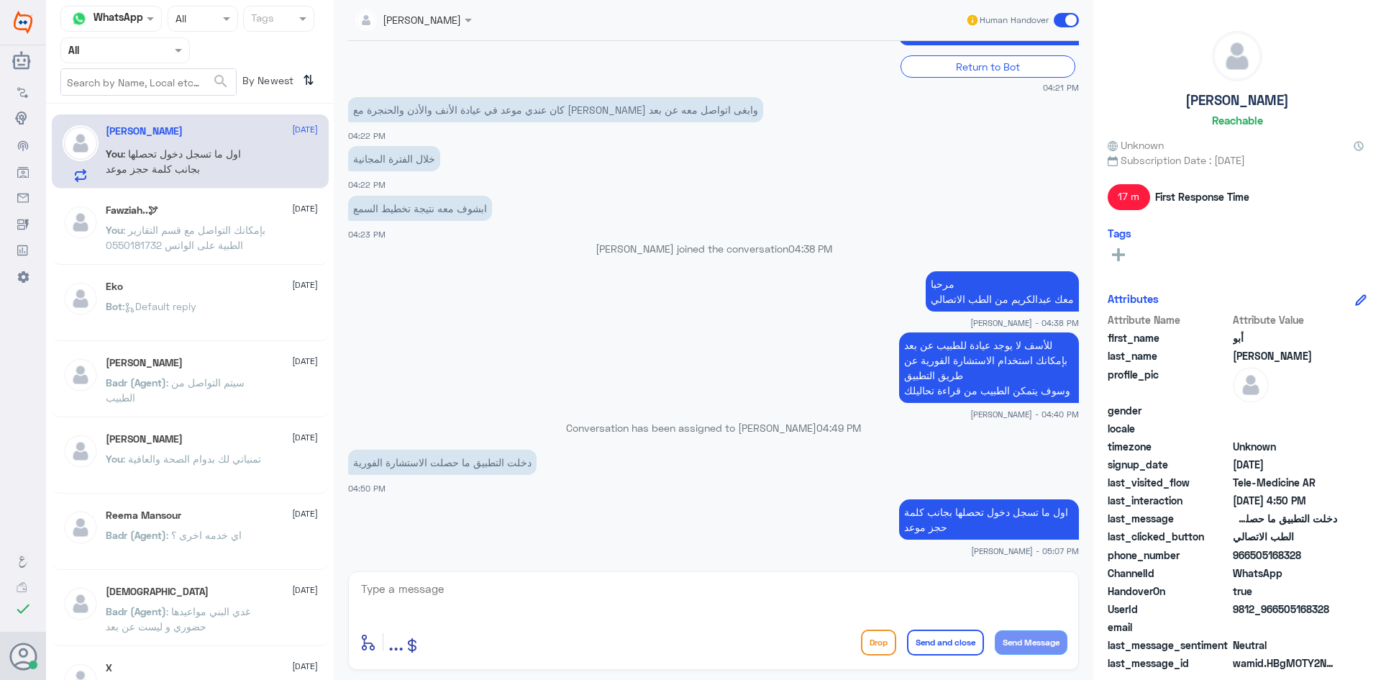
drag, startPoint x: 1304, startPoint y: 554, endPoint x: 1248, endPoint y: 562, distance: 55.9
click at [1248, 562] on span "966505168328" at bounding box center [1285, 554] width 104 height 15
copy span "505168328"
click at [990, 593] on textarea at bounding box center [714, 596] width 708 height 35
click at [1005, 585] on textarea at bounding box center [714, 596] width 708 height 35
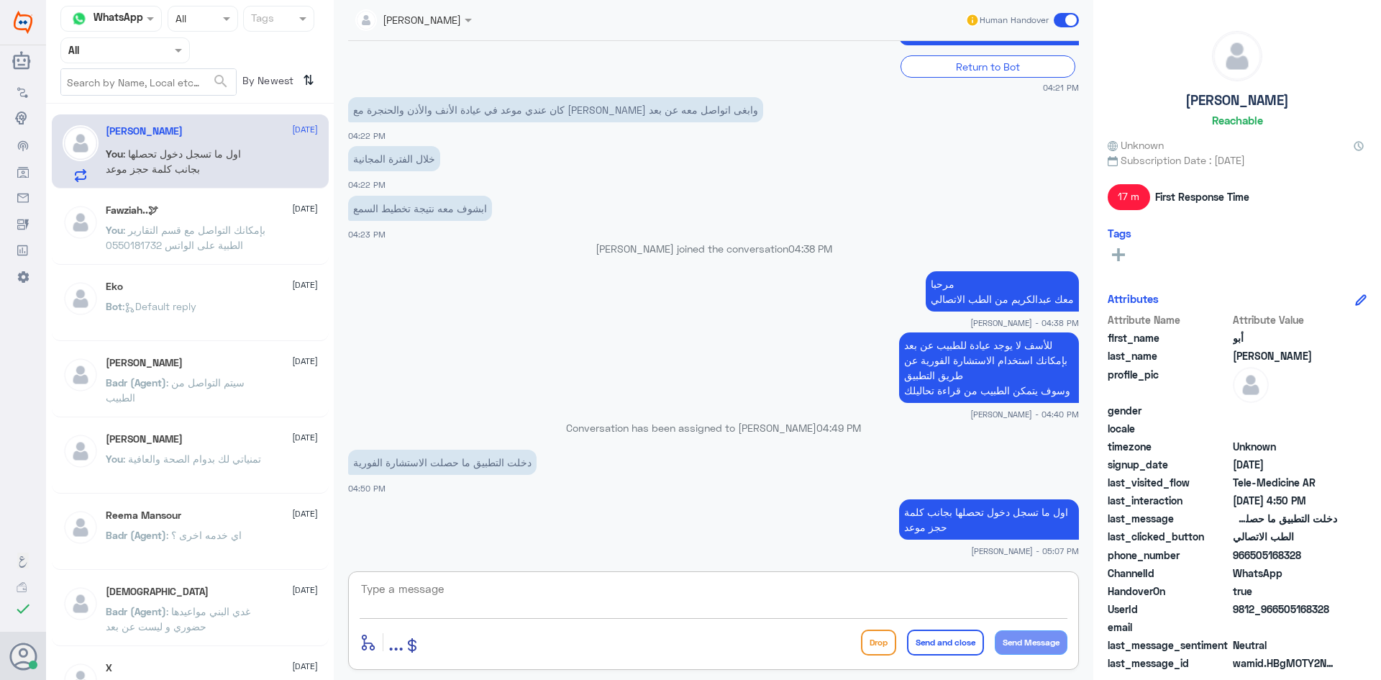
click at [569, 603] on textarea at bounding box center [714, 596] width 708 height 35
click at [180, 57] on span at bounding box center [180, 49] width 18 height 15
click at [157, 110] on div "Unassigned" at bounding box center [124, 113] width 129 height 33
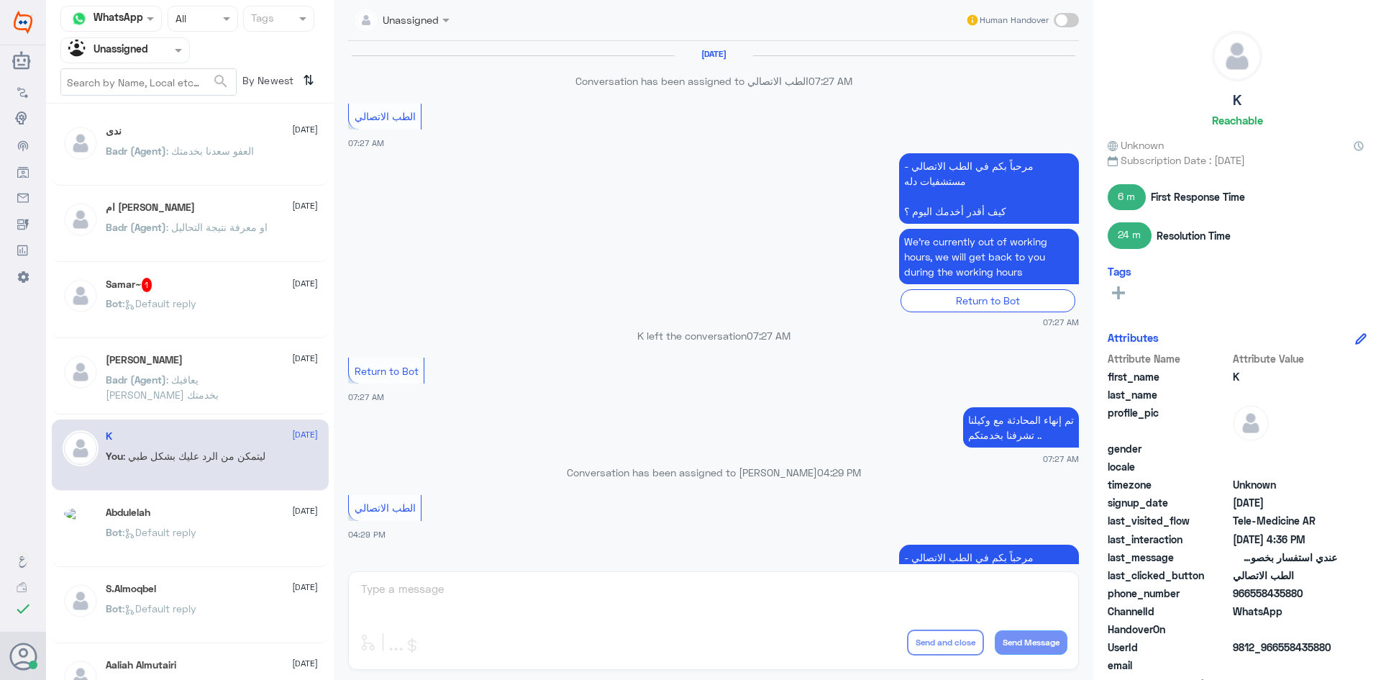
scroll to position [513, 0]
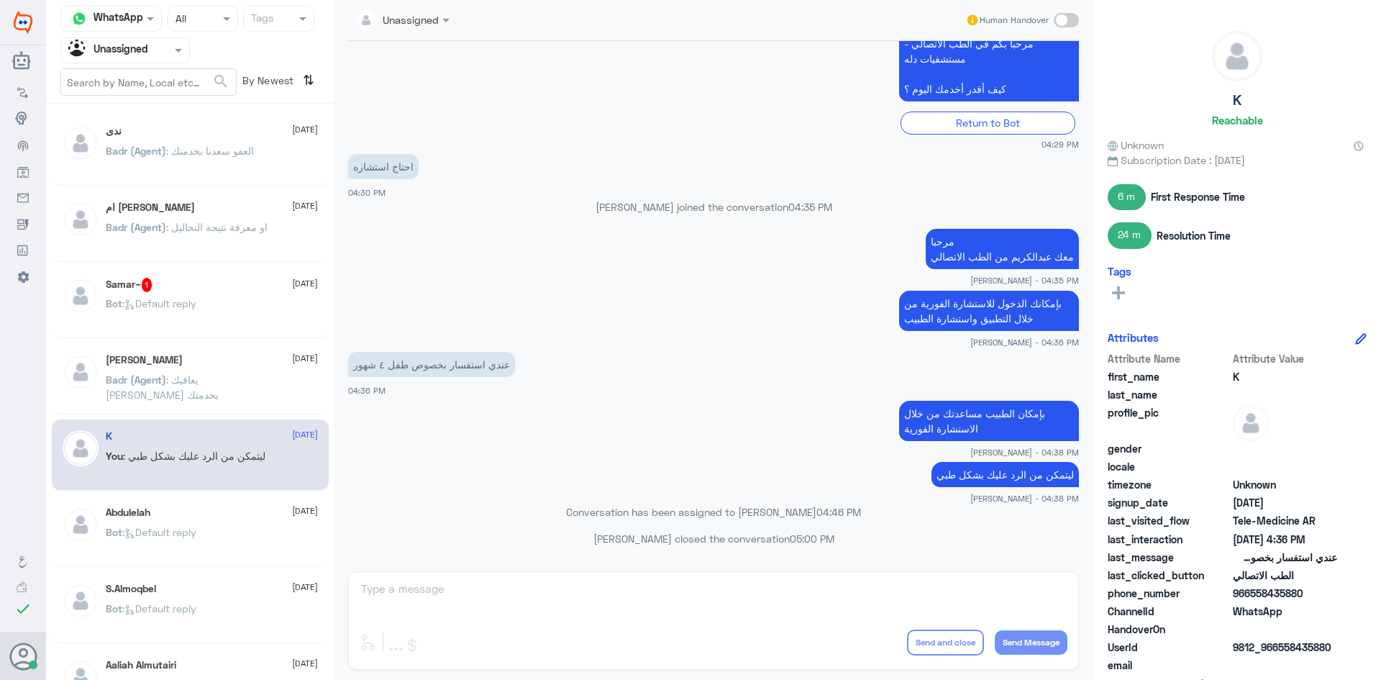
click at [212, 282] on div "Samar~ 1 1 September" at bounding box center [212, 285] width 212 height 14
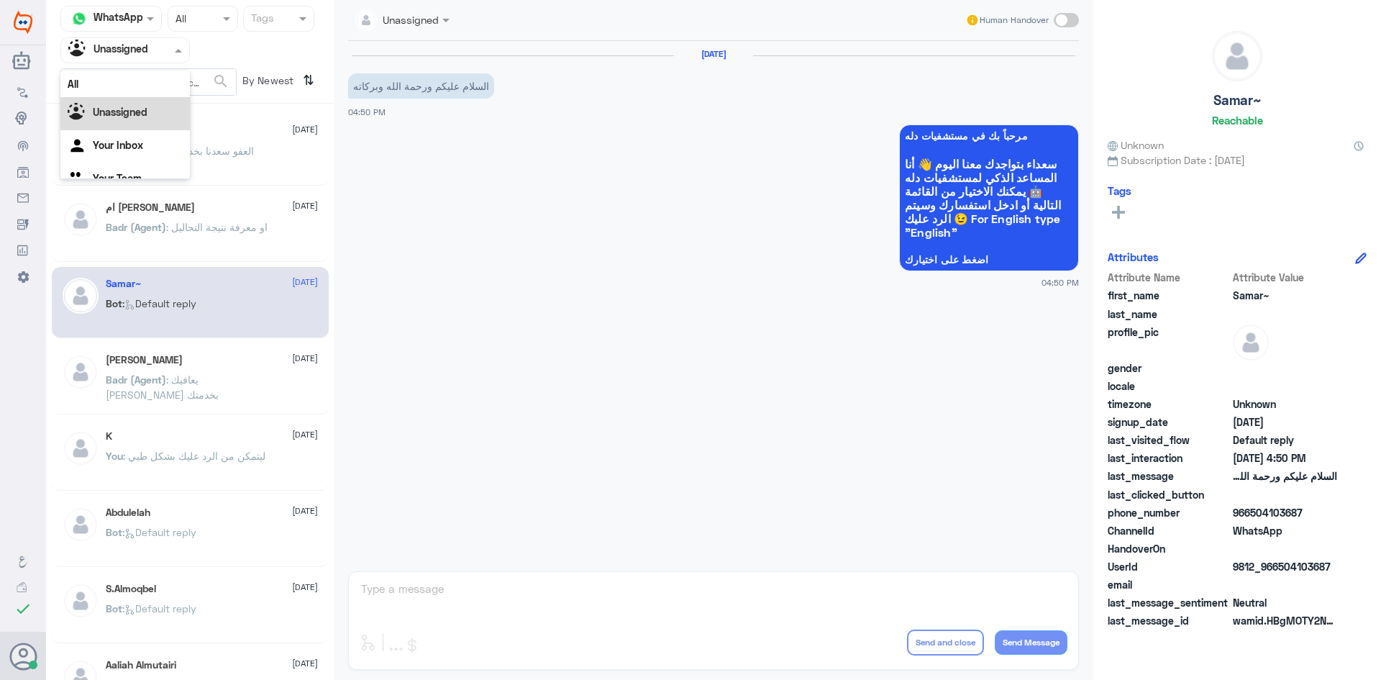
click at [181, 46] on span at bounding box center [180, 49] width 18 height 15
click at [132, 73] on div "All" at bounding box center [124, 83] width 129 height 27
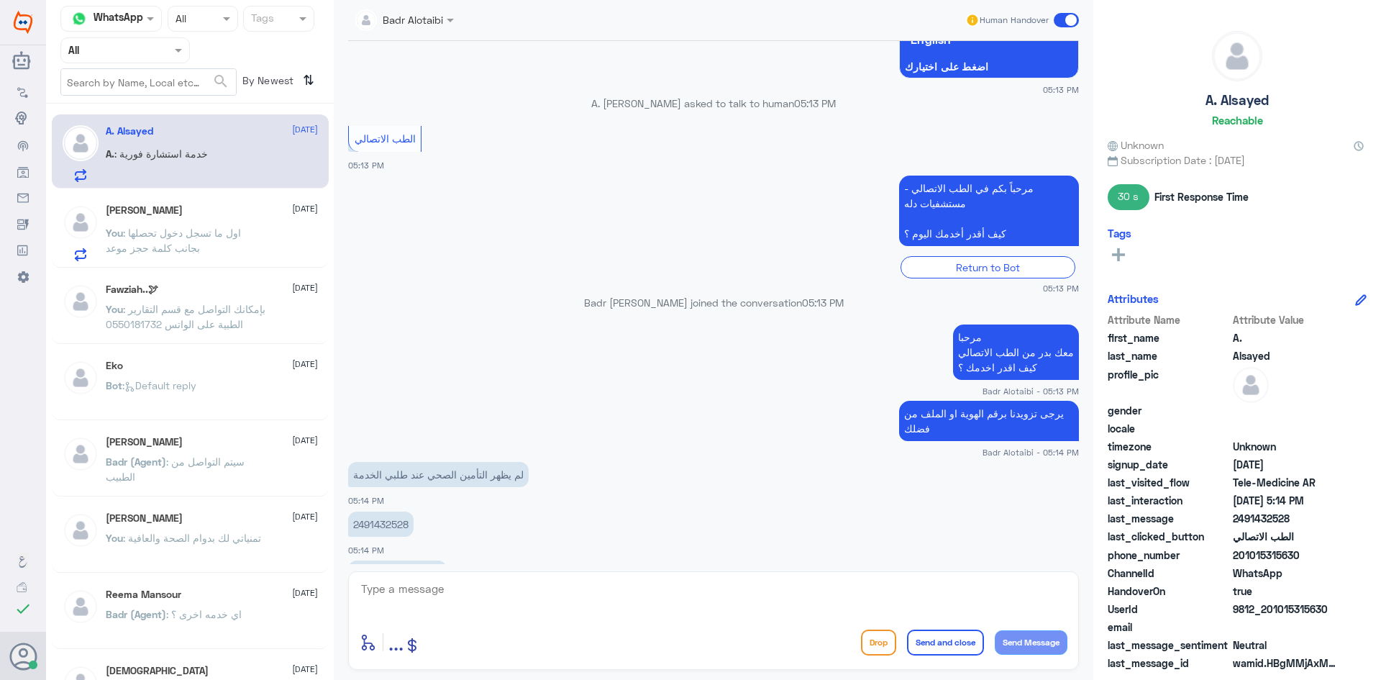
scroll to position [609, 0]
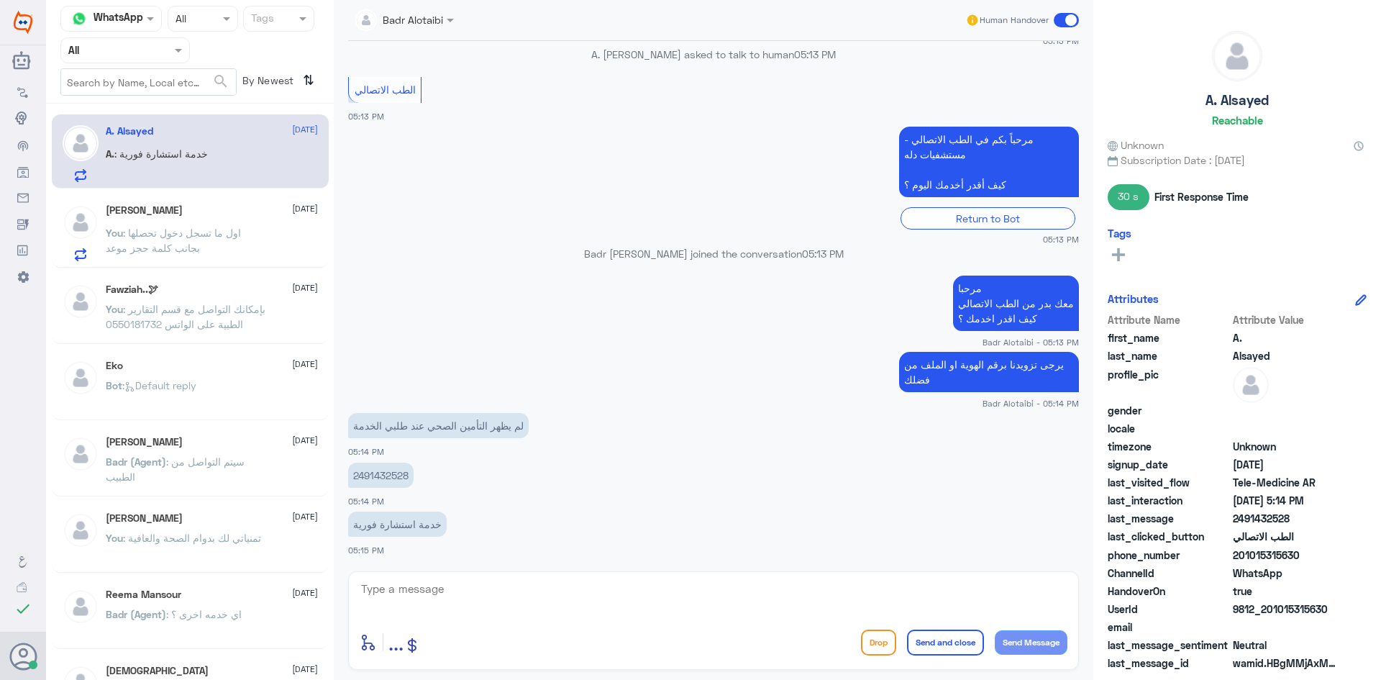
click at [435, 594] on textarea at bounding box center [714, 596] width 708 height 35
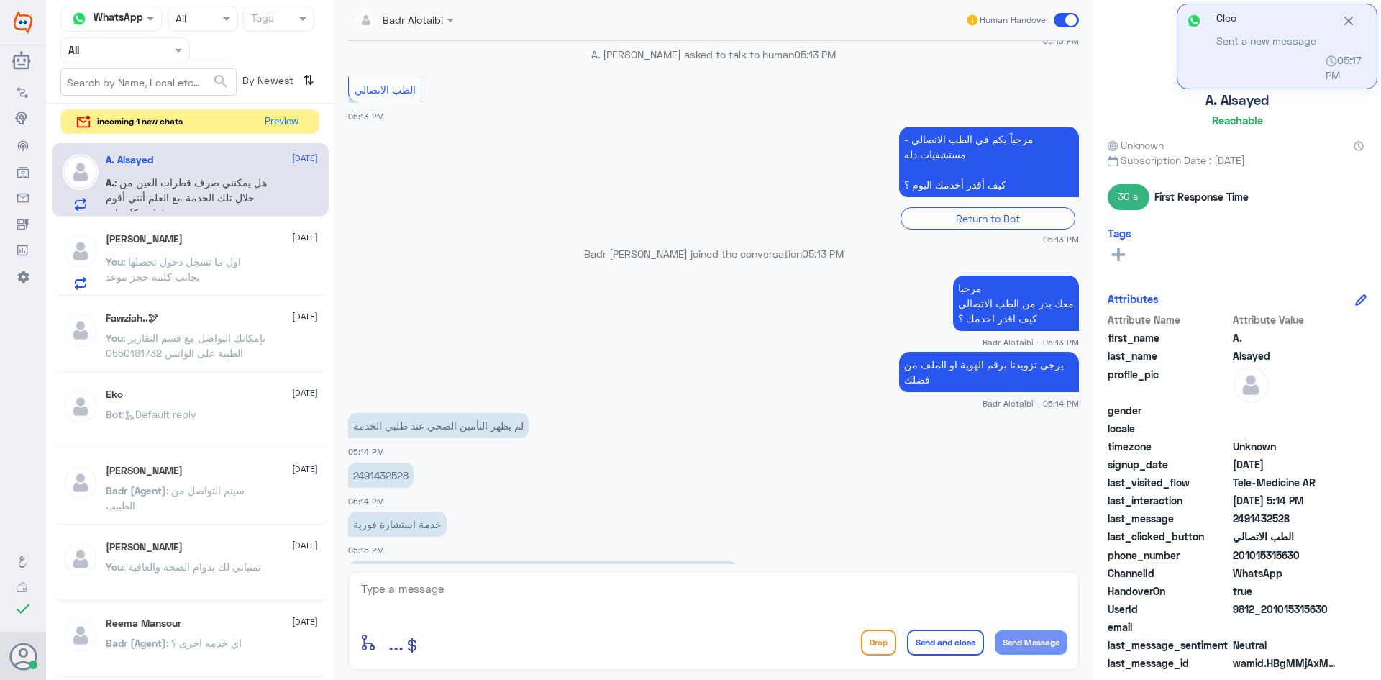
scroll to position [659, 0]
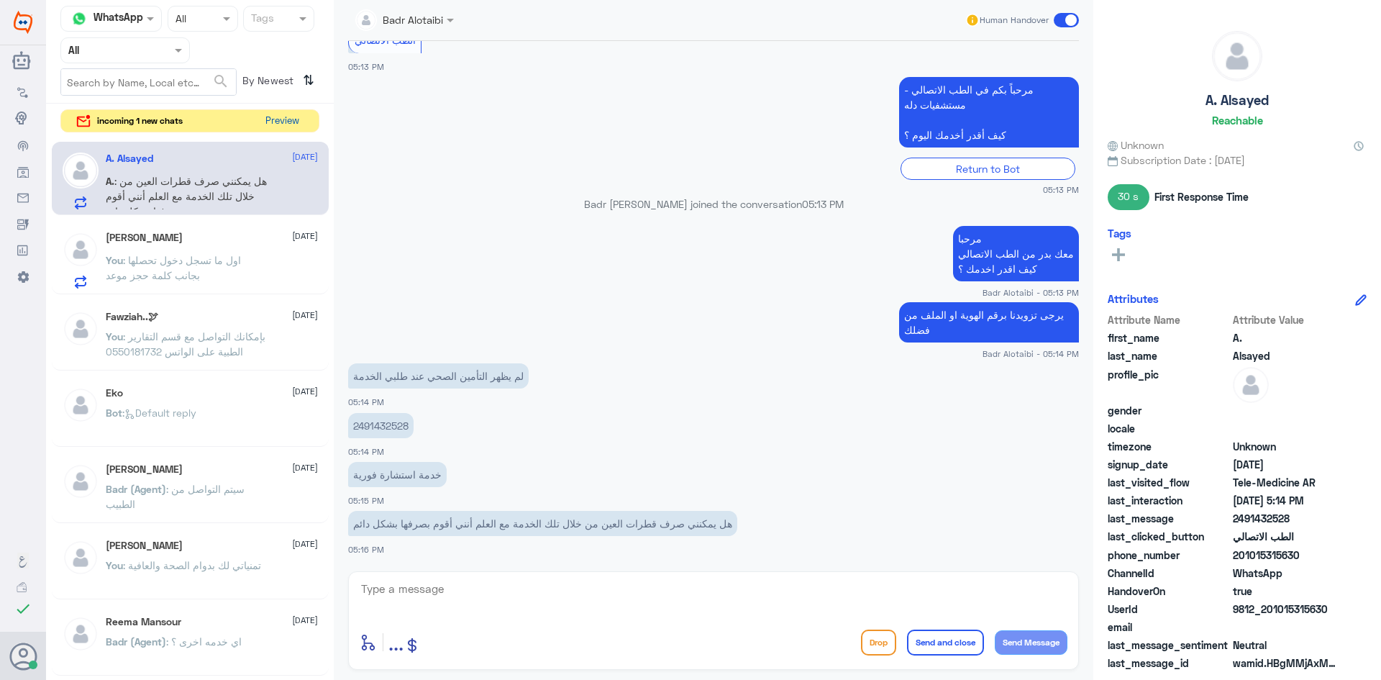
click at [269, 118] on button "Preview" at bounding box center [282, 121] width 45 height 22
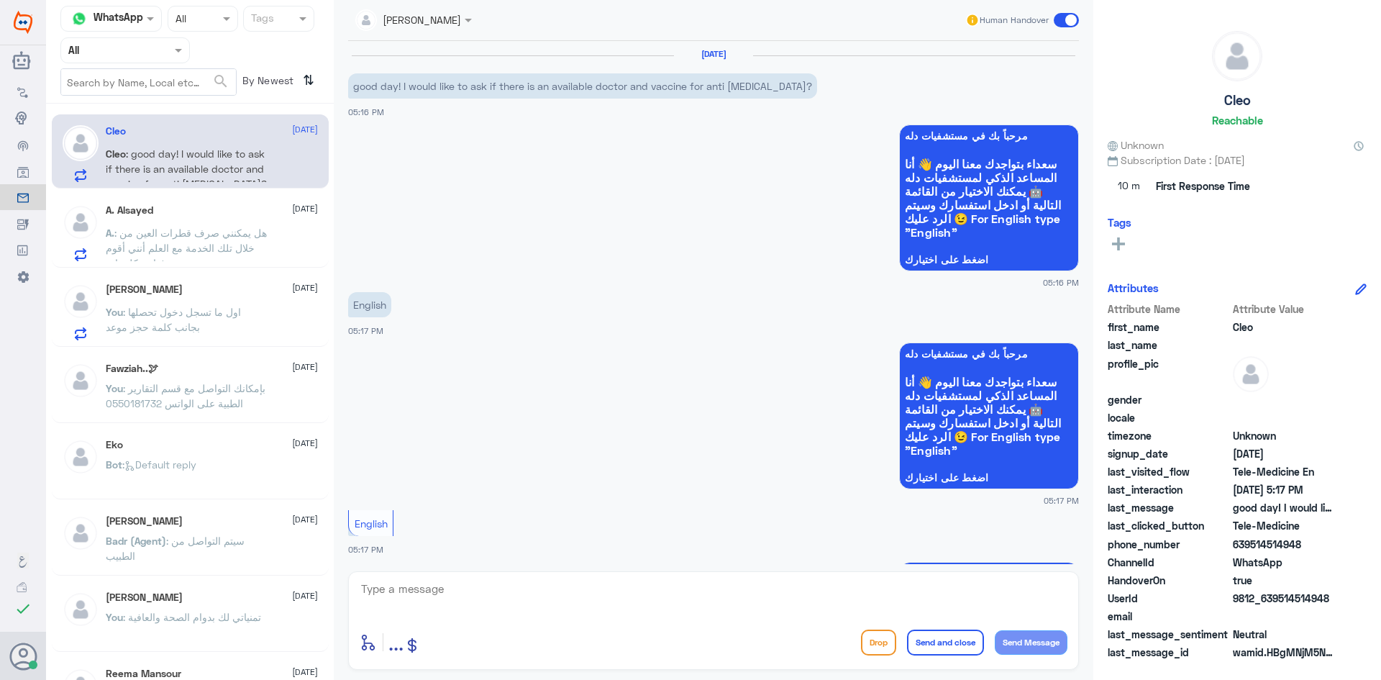
scroll to position [416, 0]
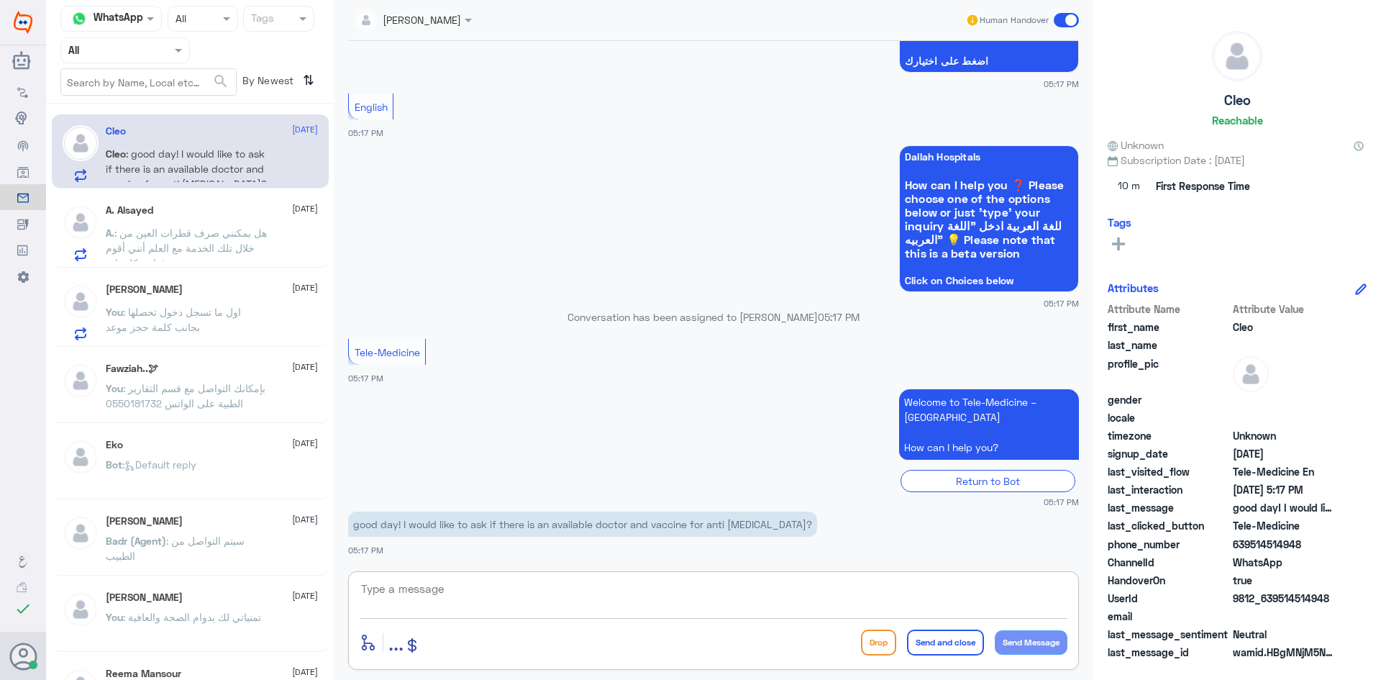
click at [582, 586] on textarea at bounding box center [714, 596] width 708 height 35
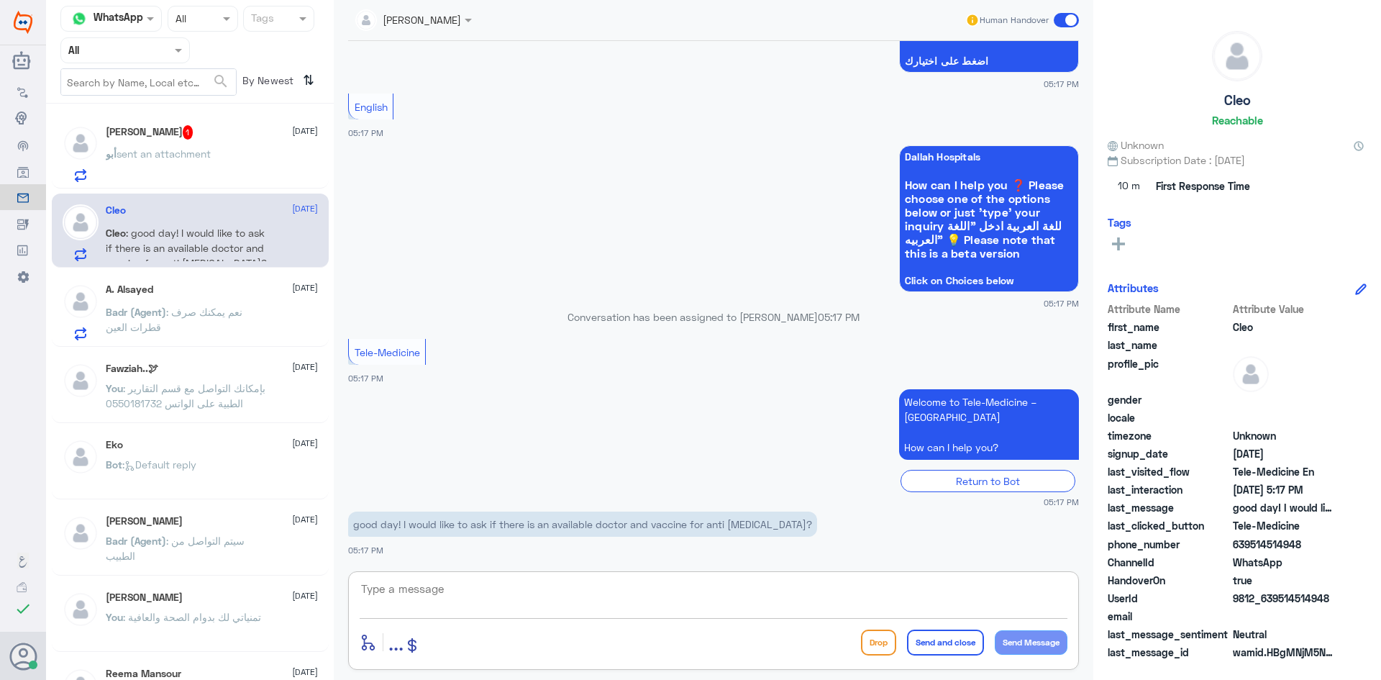
click at [695, 585] on textarea at bounding box center [714, 596] width 708 height 35
paste textarea "Hello, this is Abdulkareem from Telemedicine. How can I assist you"
type textarea "Hello, this is Abdulkareem from Telemedicine. How can I assist you"
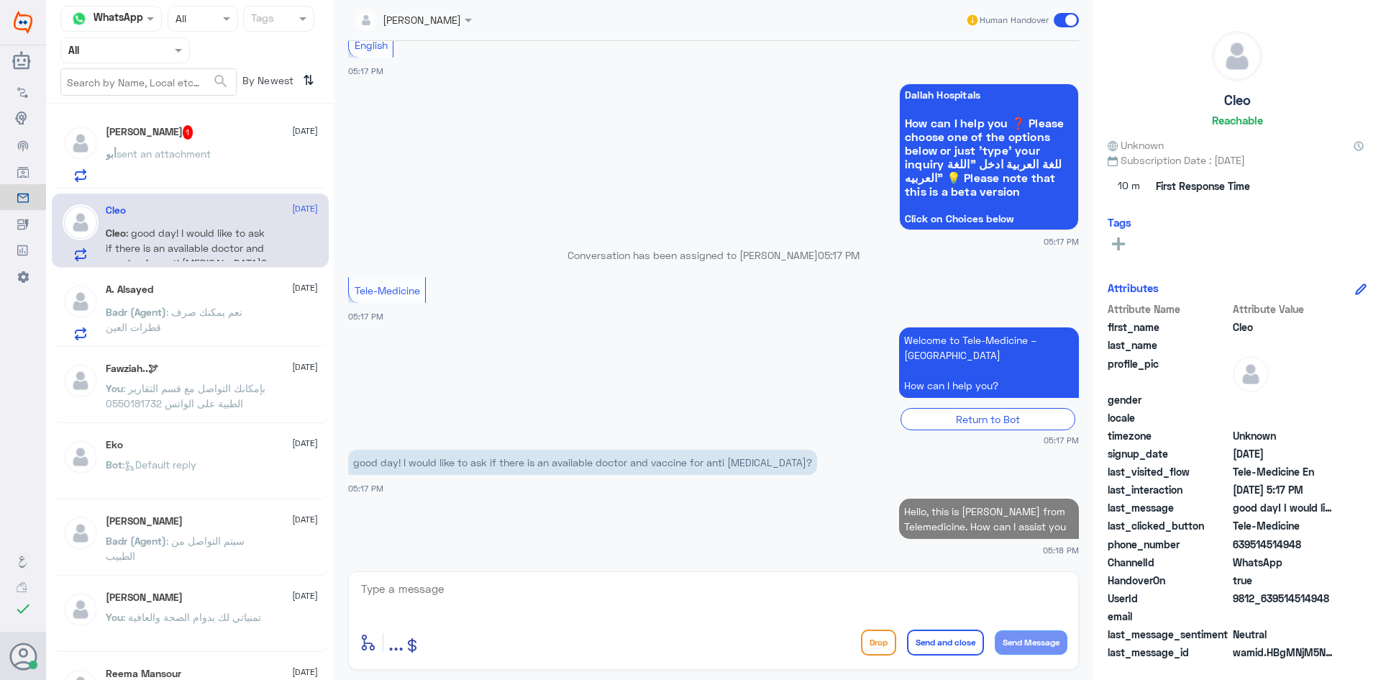
click at [220, 134] on div "أبو عبدالعزيز 1 1 September" at bounding box center [212, 132] width 212 height 14
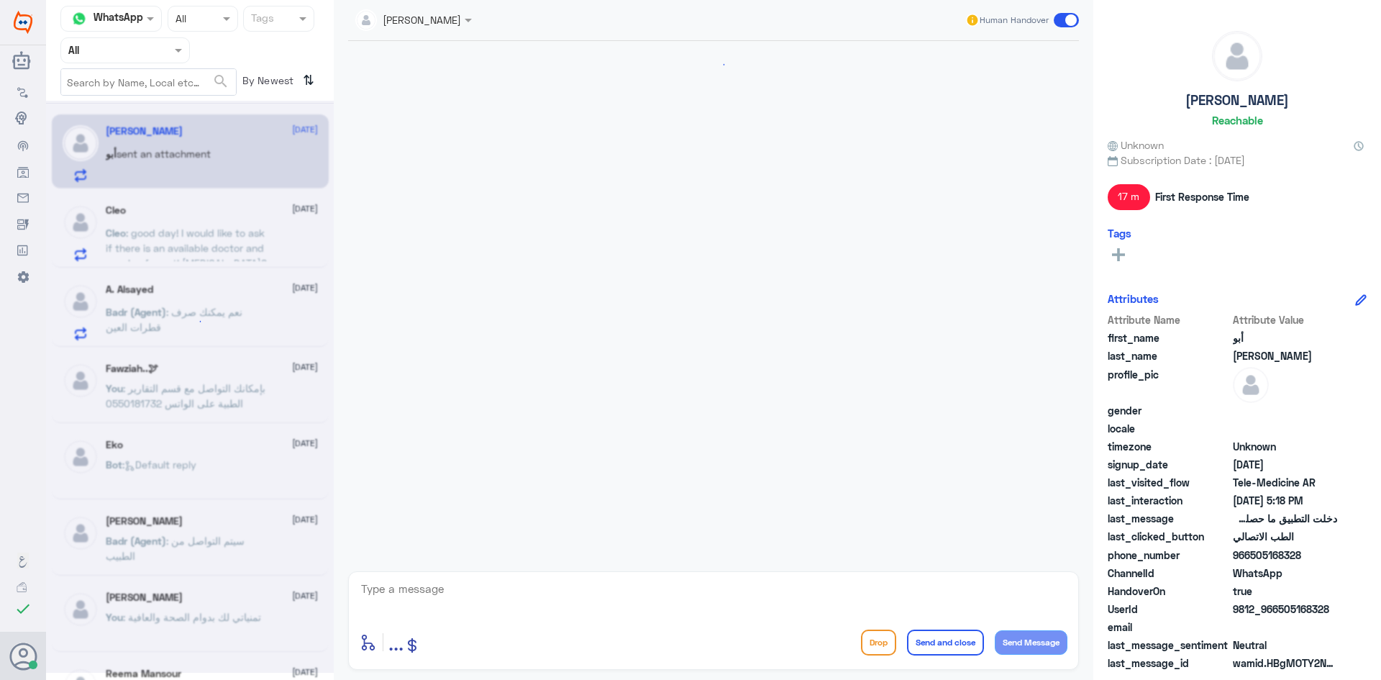
scroll to position [592, 0]
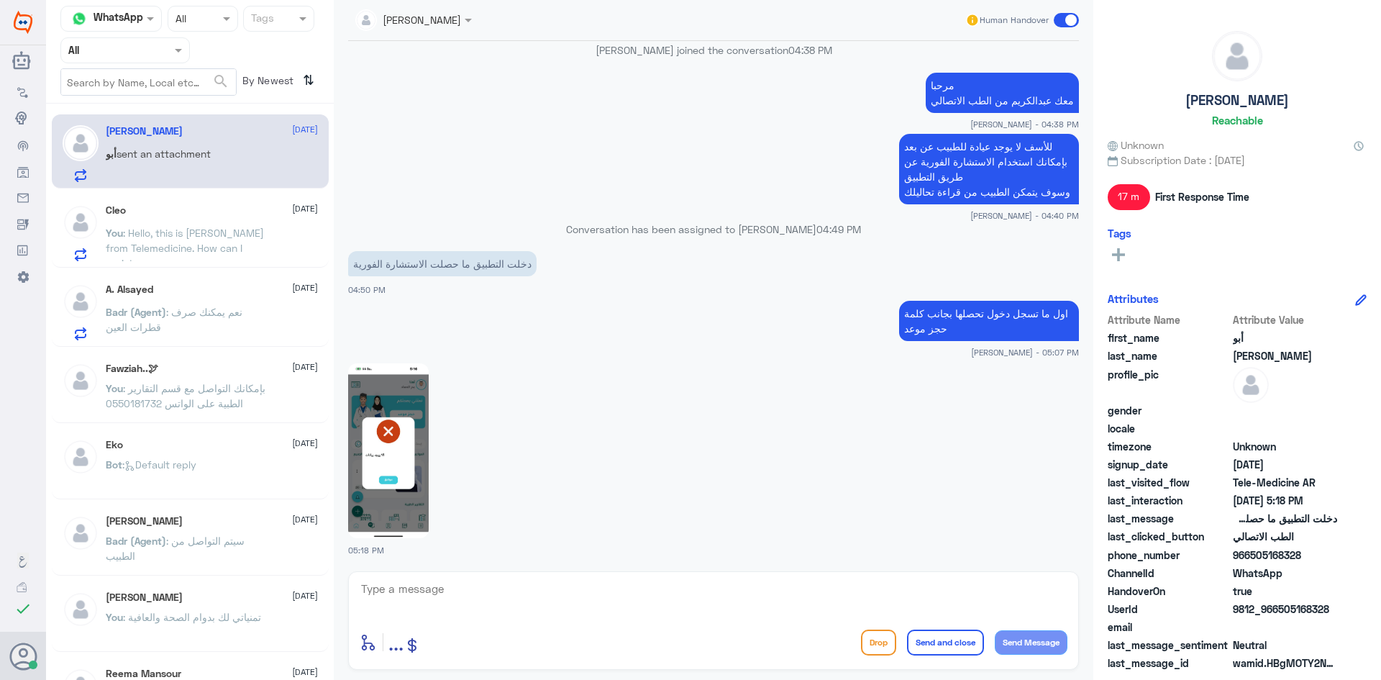
click at [414, 405] on img at bounding box center [388, 450] width 81 height 175
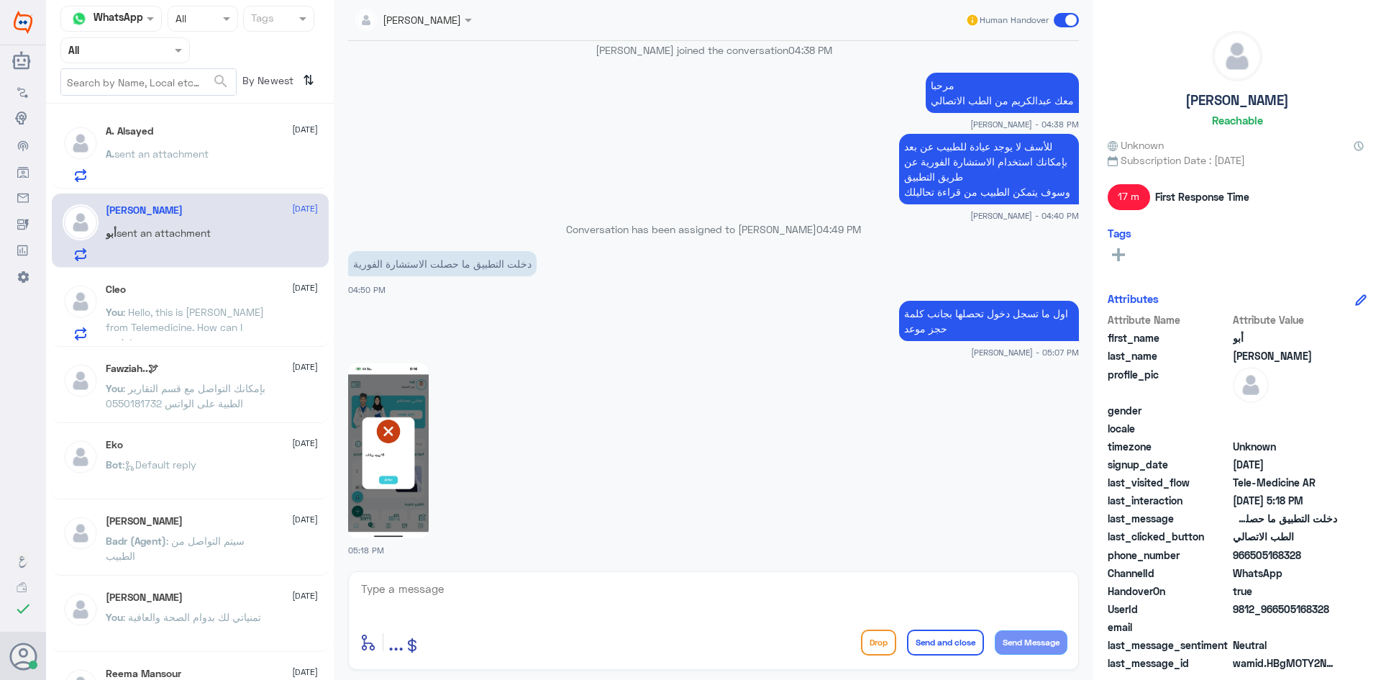
click at [470, 585] on textarea at bounding box center [714, 596] width 708 height 35
click at [198, 147] on span "sent an attachment" at bounding box center [161, 153] width 94 height 12
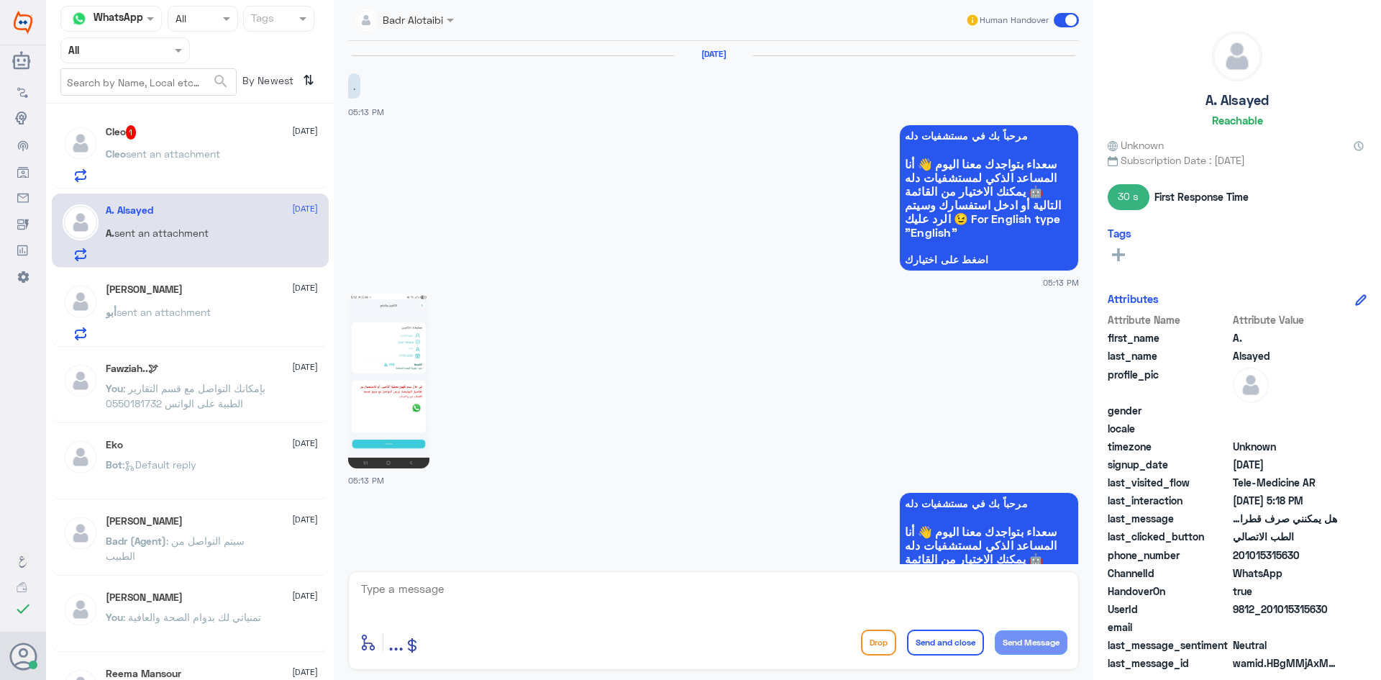
scroll to position [908, 0]
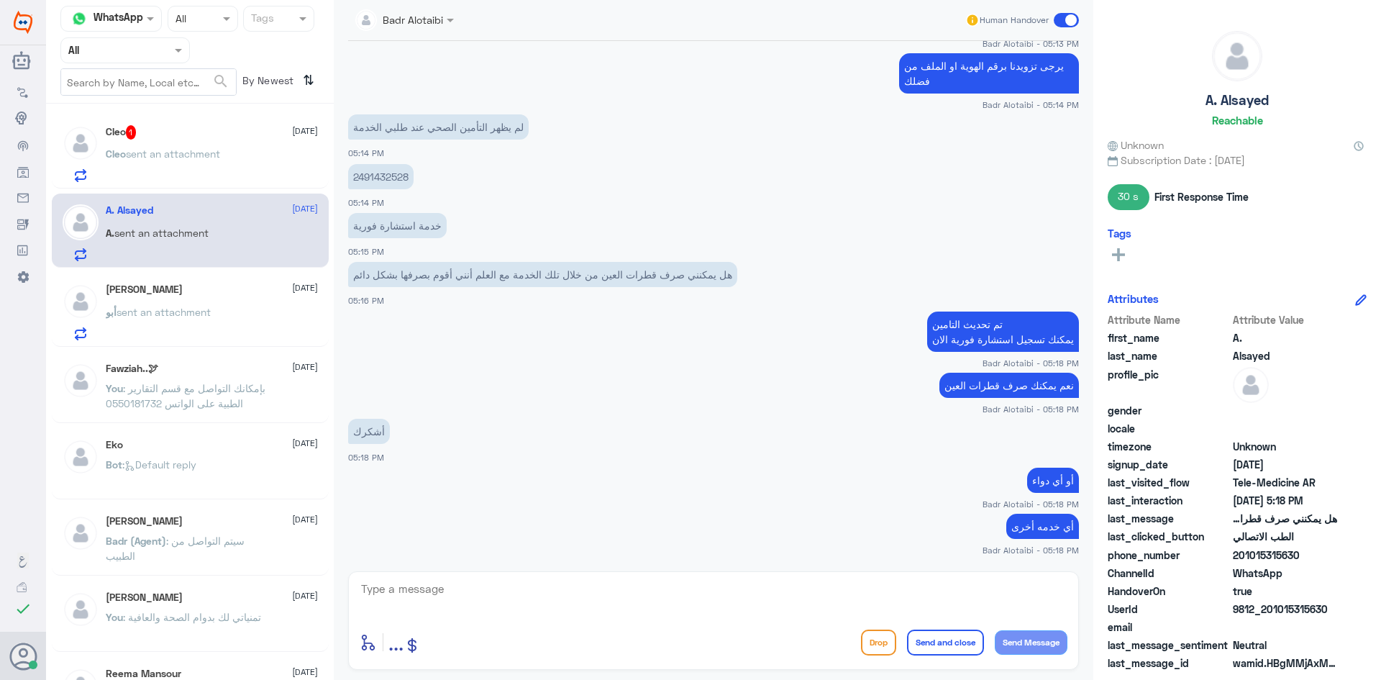
click at [216, 134] on div "Cleo 1 1 September" at bounding box center [212, 132] width 212 height 14
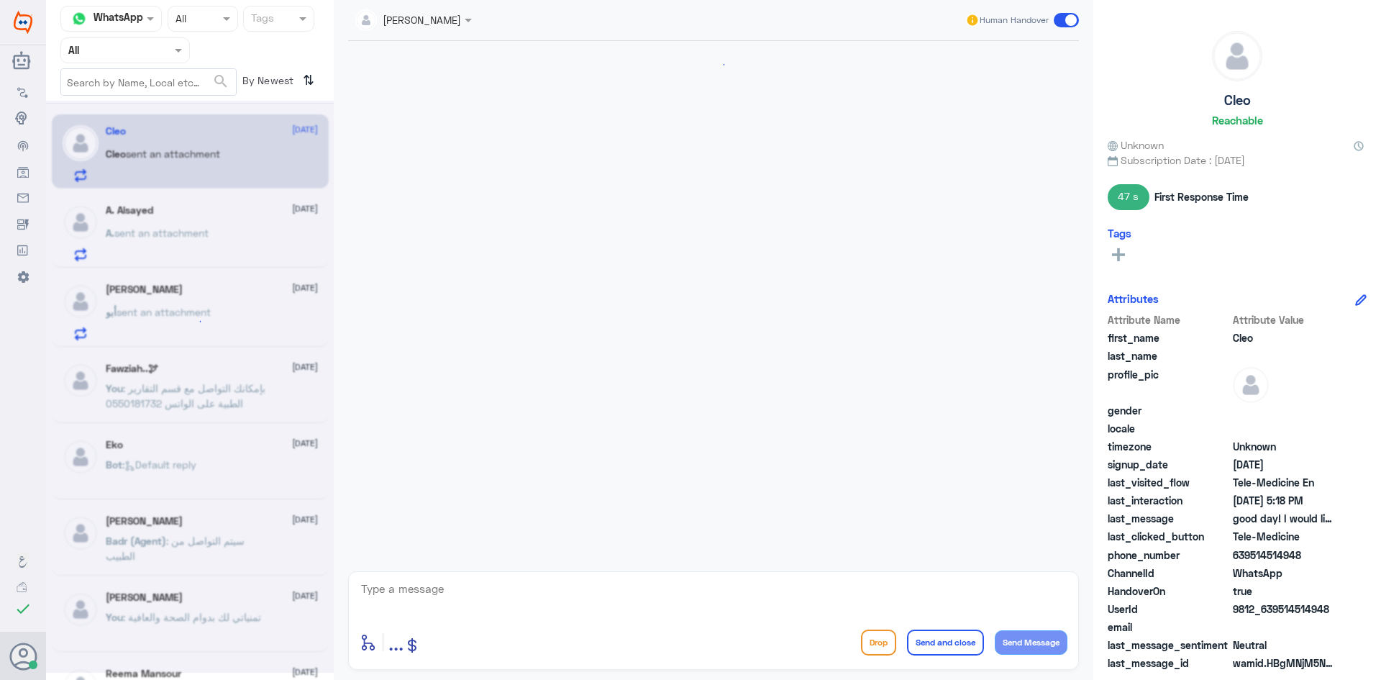
scroll to position [553, 0]
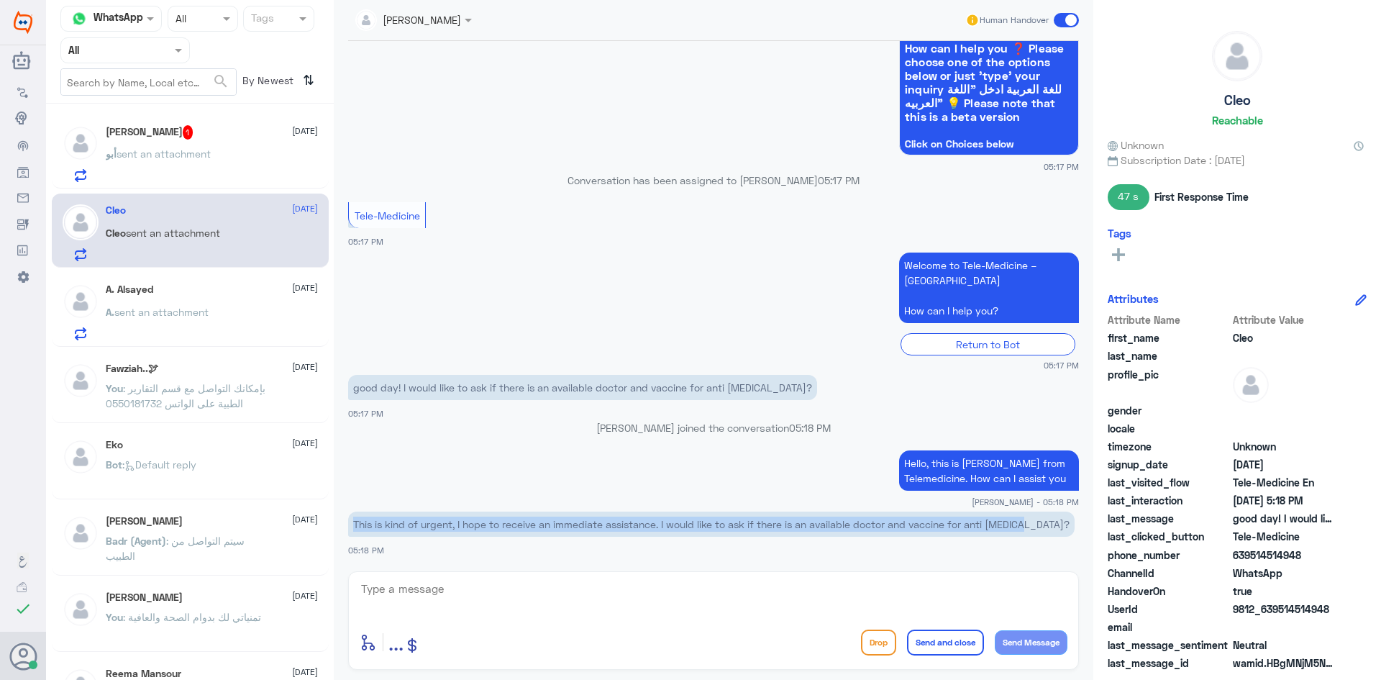
drag, startPoint x: 1031, startPoint y: 523, endPoint x: 342, endPoint y: 526, distance: 688.9
click at [342, 526] on div "1 Sep 2025 good day! I would like to ask if there is an available doctor and va…" at bounding box center [713, 302] width 745 height 523
copy p "This is kind of urgent, I hope to receive an immediate assistance. I would like…"
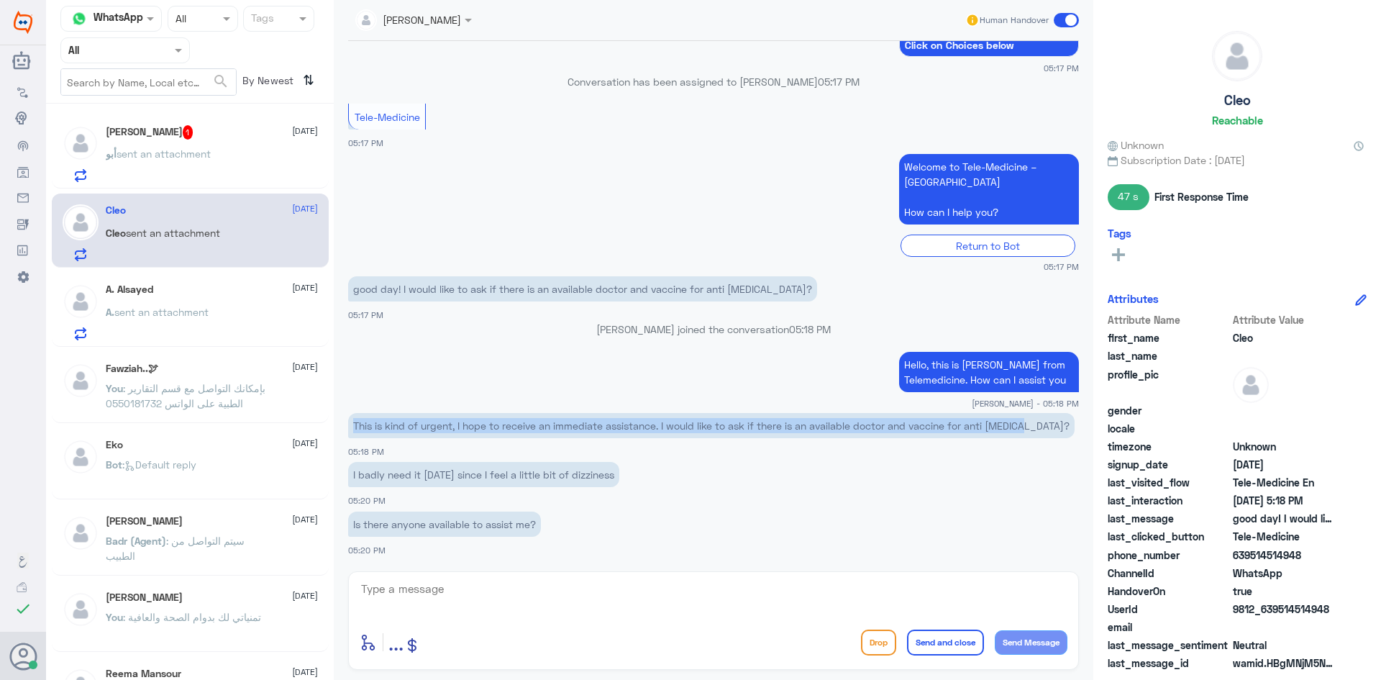
drag, startPoint x: 1302, startPoint y: 557, endPoint x: 1253, endPoint y: 557, distance: 49.6
click at [1253, 557] on span "639514514948" at bounding box center [1285, 554] width 104 height 15
copy span "514514948"
click at [995, 525] on app-msgs-text "Is there anyone available to assist me?" at bounding box center [713, 524] width 731 height 27
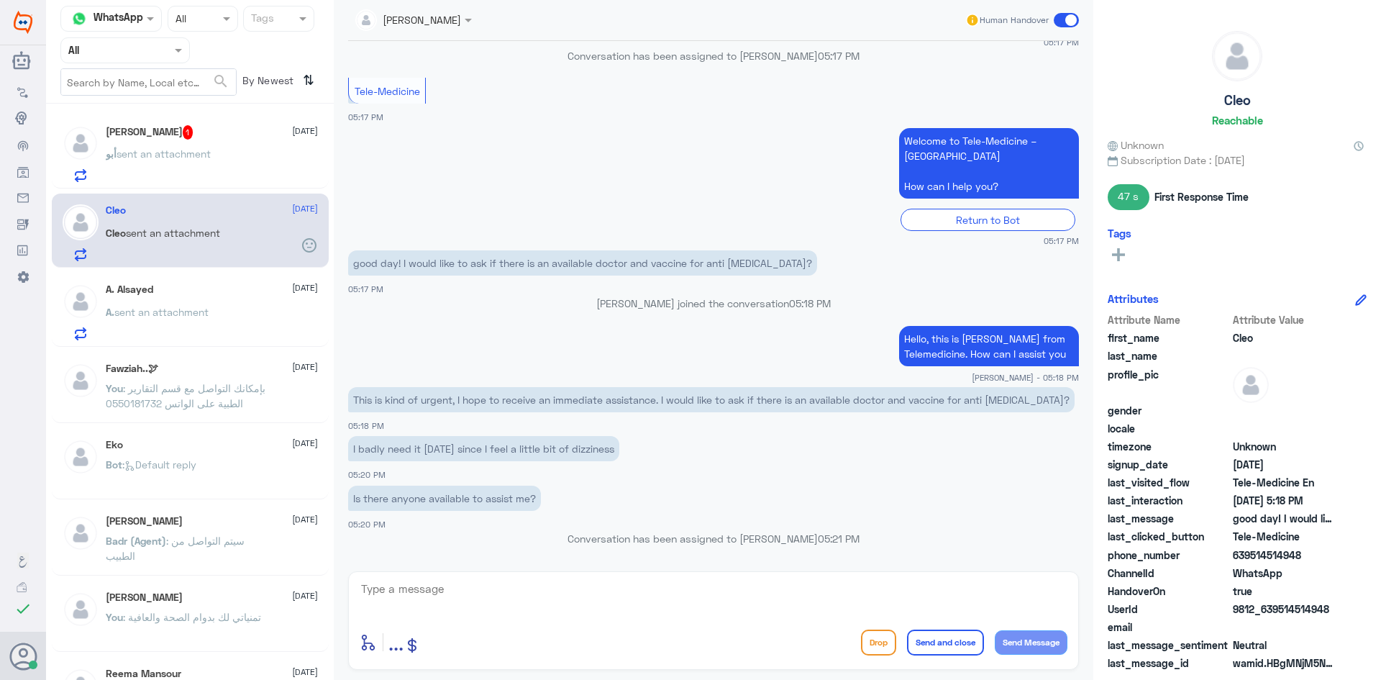
click at [432, 595] on textarea at bounding box center [714, 596] width 708 height 35
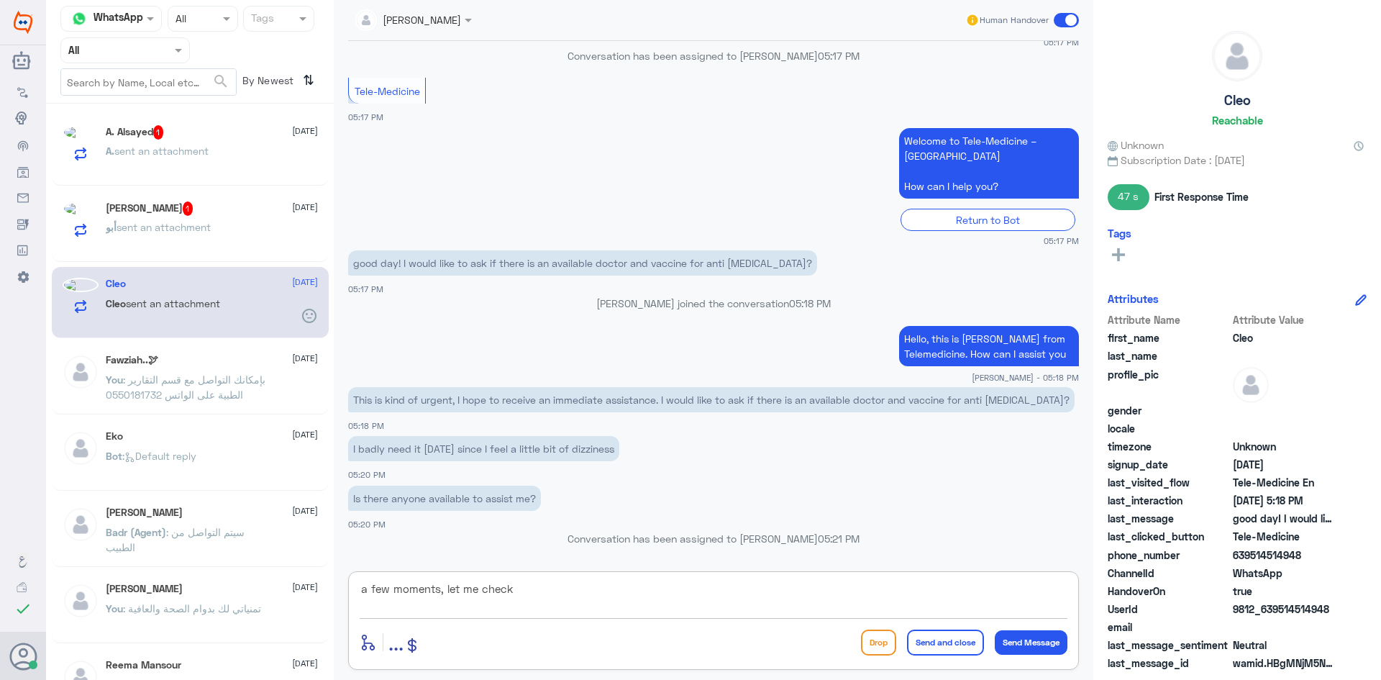
type textarea "a few moments, let me check"
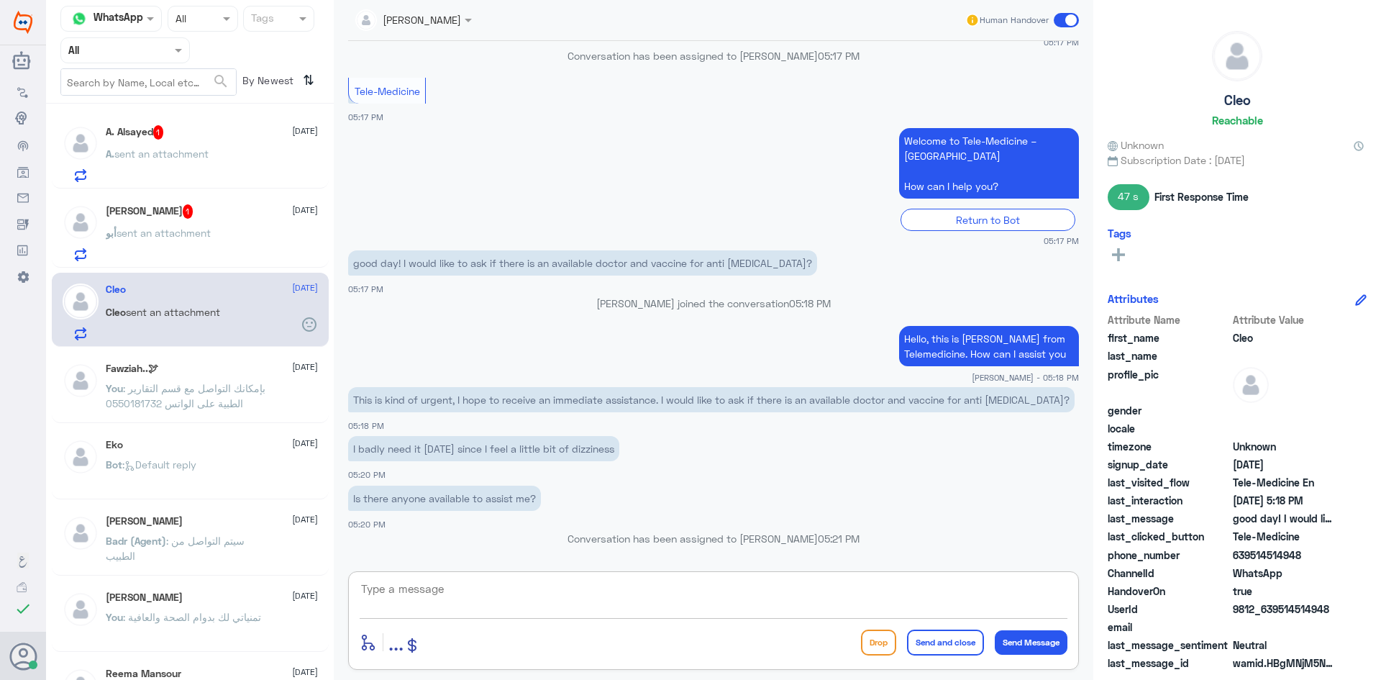
scroll to position [724, 0]
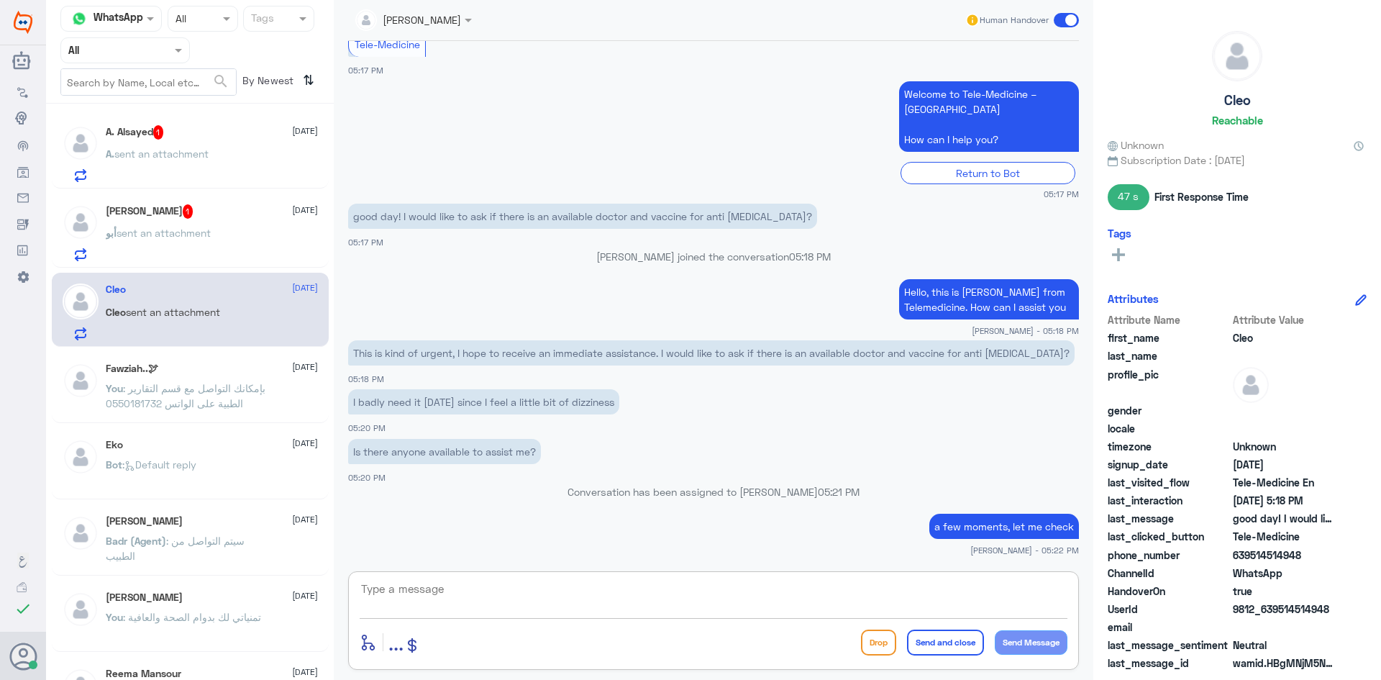
click at [203, 137] on div "A. Alsayed 1 1 September" at bounding box center [212, 132] width 212 height 14
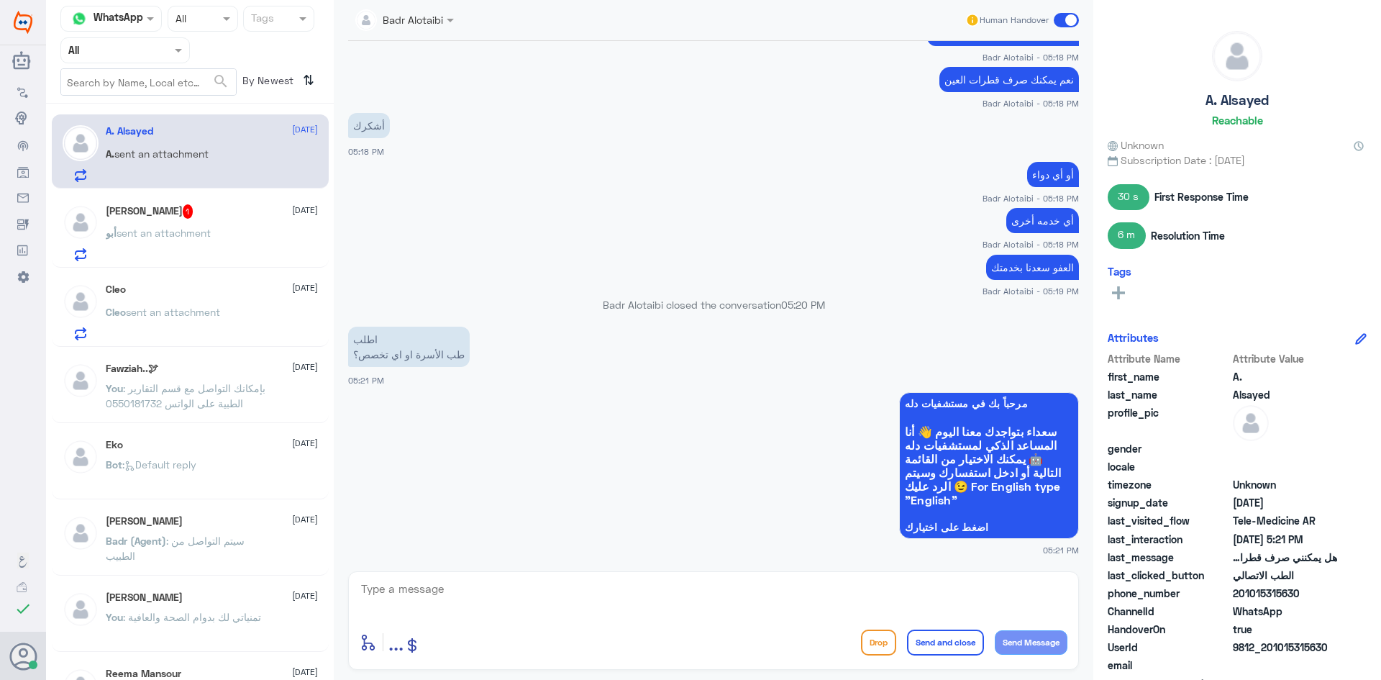
scroll to position [855, 0]
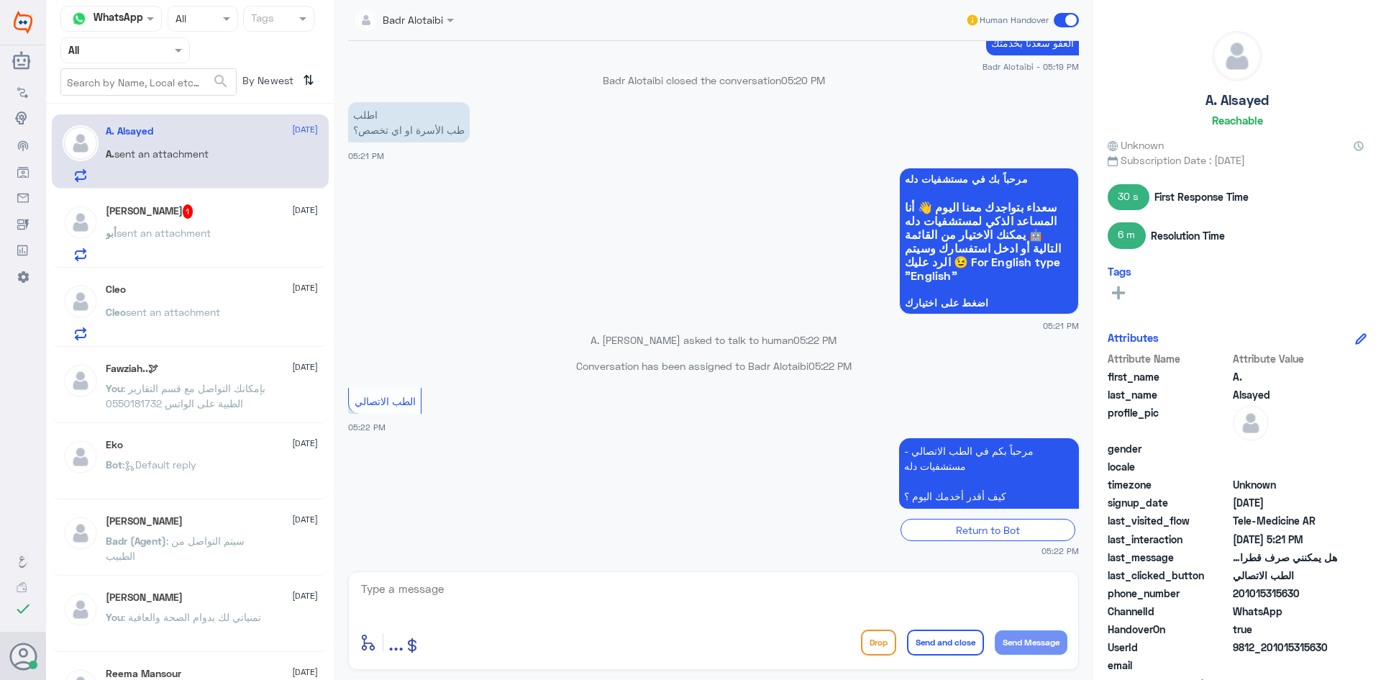
click at [190, 217] on div "أبو عبدالعزيز 1 1 September" at bounding box center [212, 211] width 212 height 14
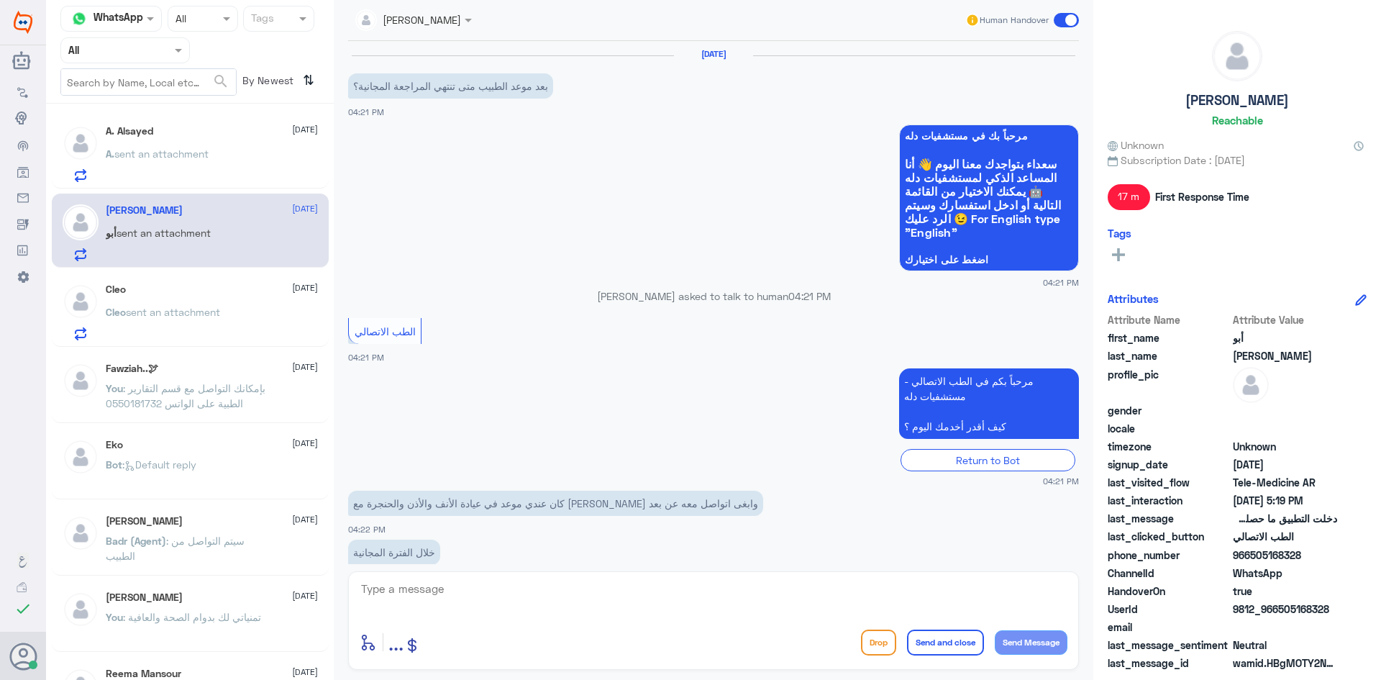
scroll to position [641, 0]
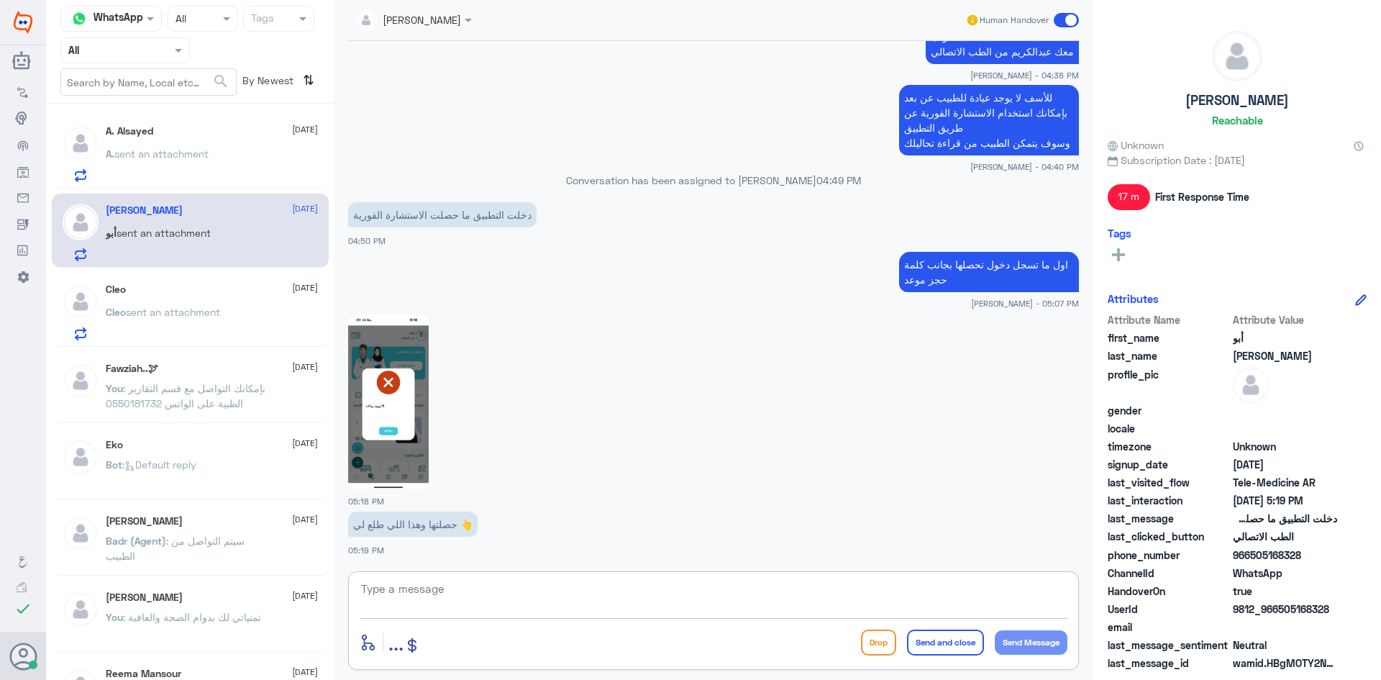
click at [510, 595] on textarea at bounding box center [714, 596] width 708 height 35
click at [397, 347] on img at bounding box center [388, 401] width 81 height 175
click at [497, 591] on textarea at bounding box center [714, 596] width 708 height 35
click at [209, 134] on div "A. Alsayed 2 1 September" at bounding box center [212, 132] width 212 height 14
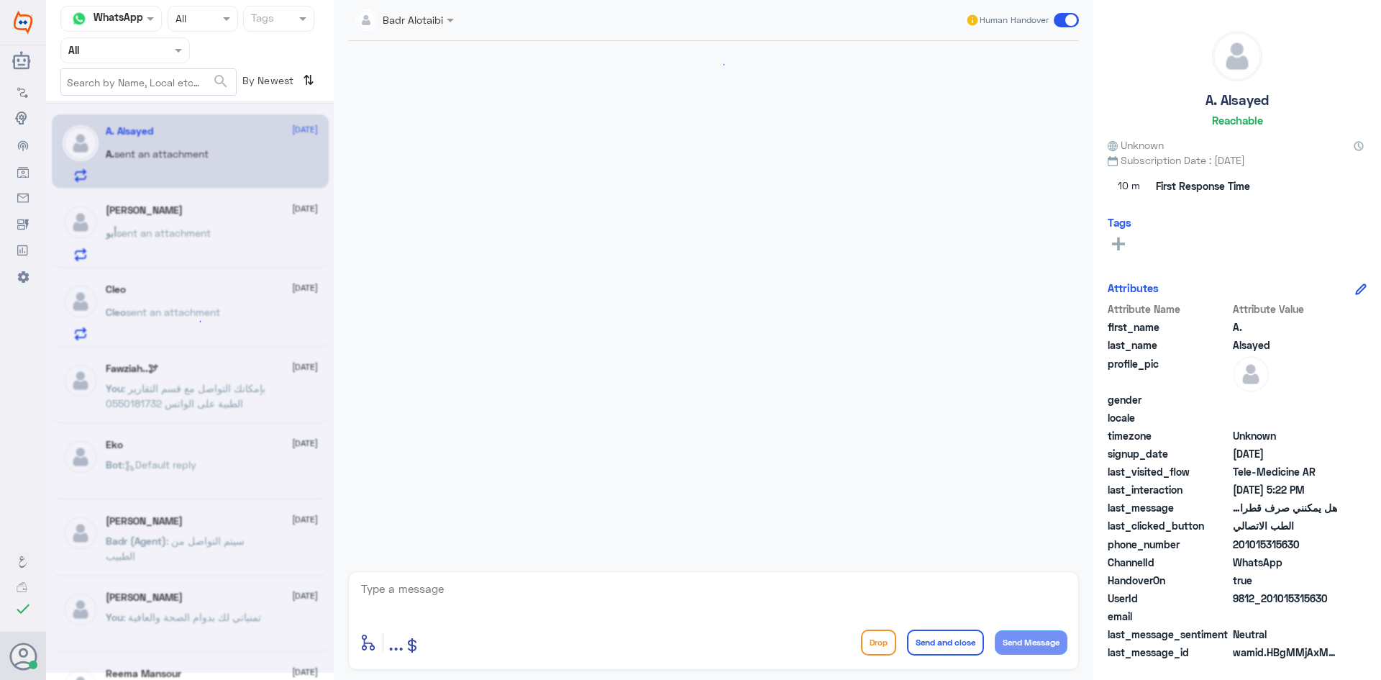
scroll to position [638, 0]
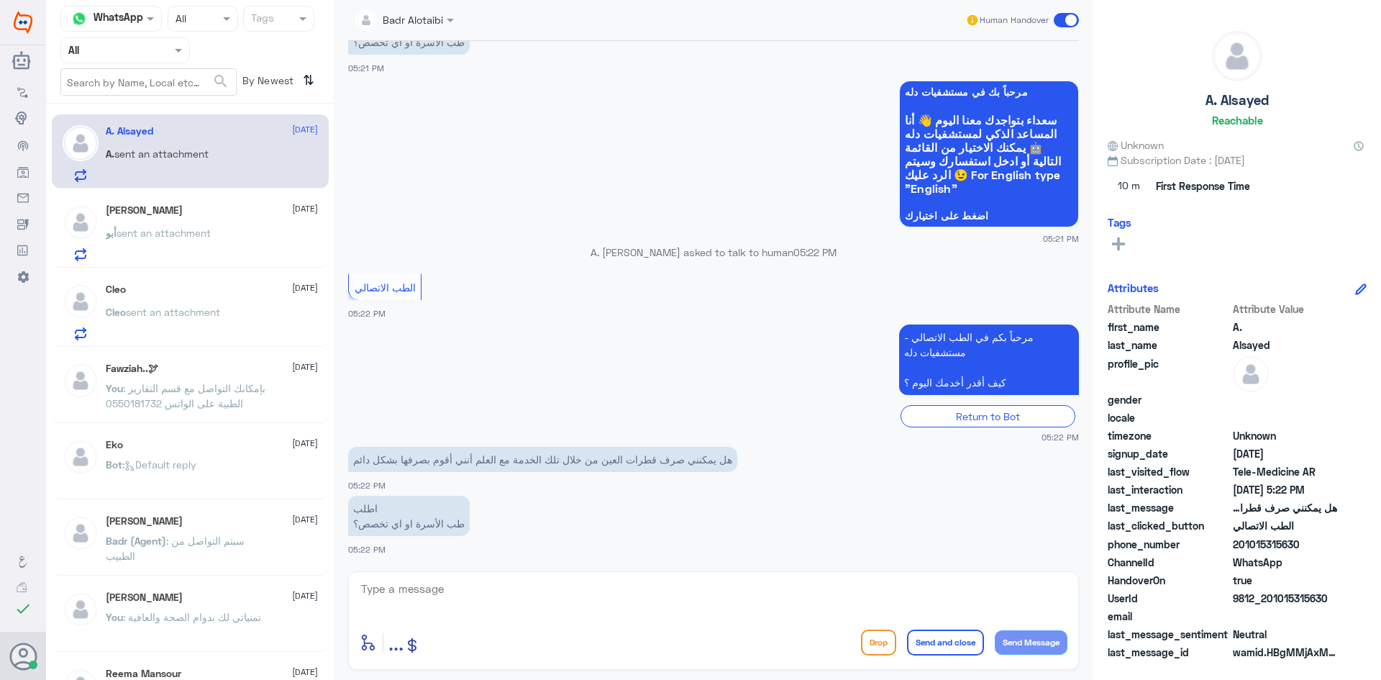
click at [220, 216] on div "أبو عبدالعزيز 1 September" at bounding box center [212, 210] width 212 height 12
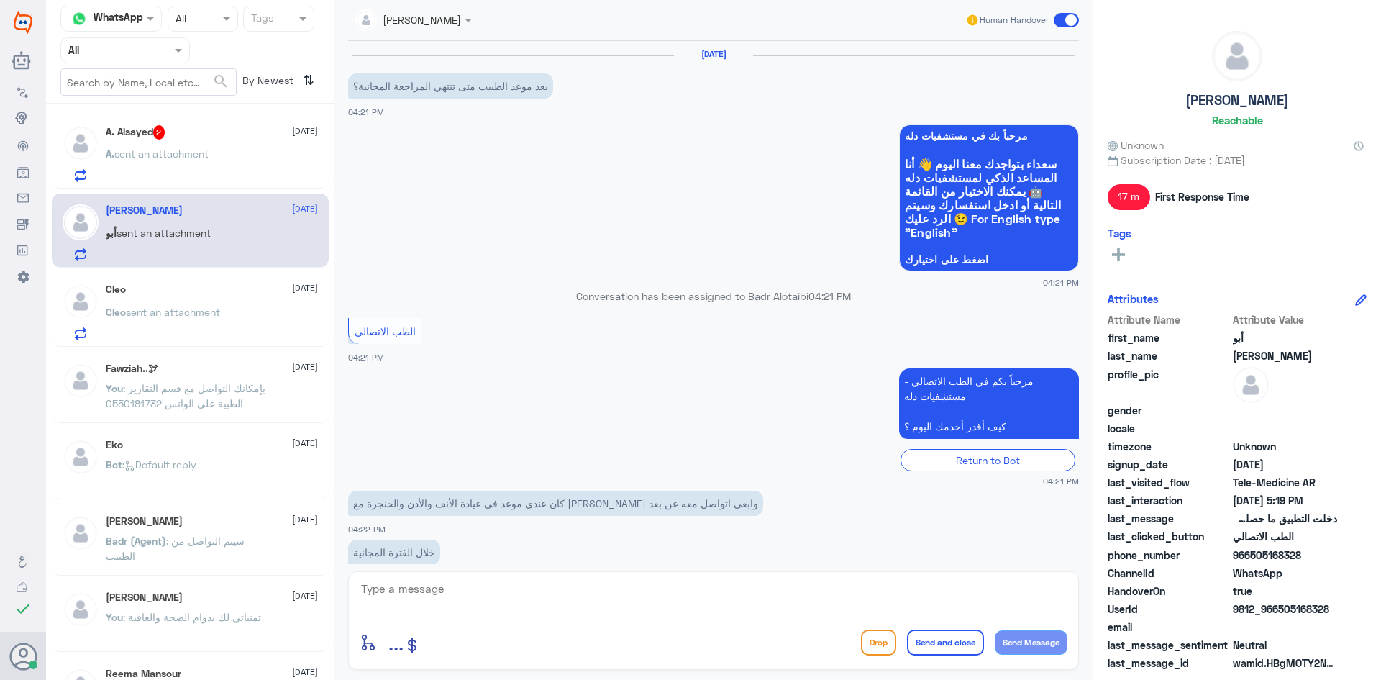
scroll to position [641, 0]
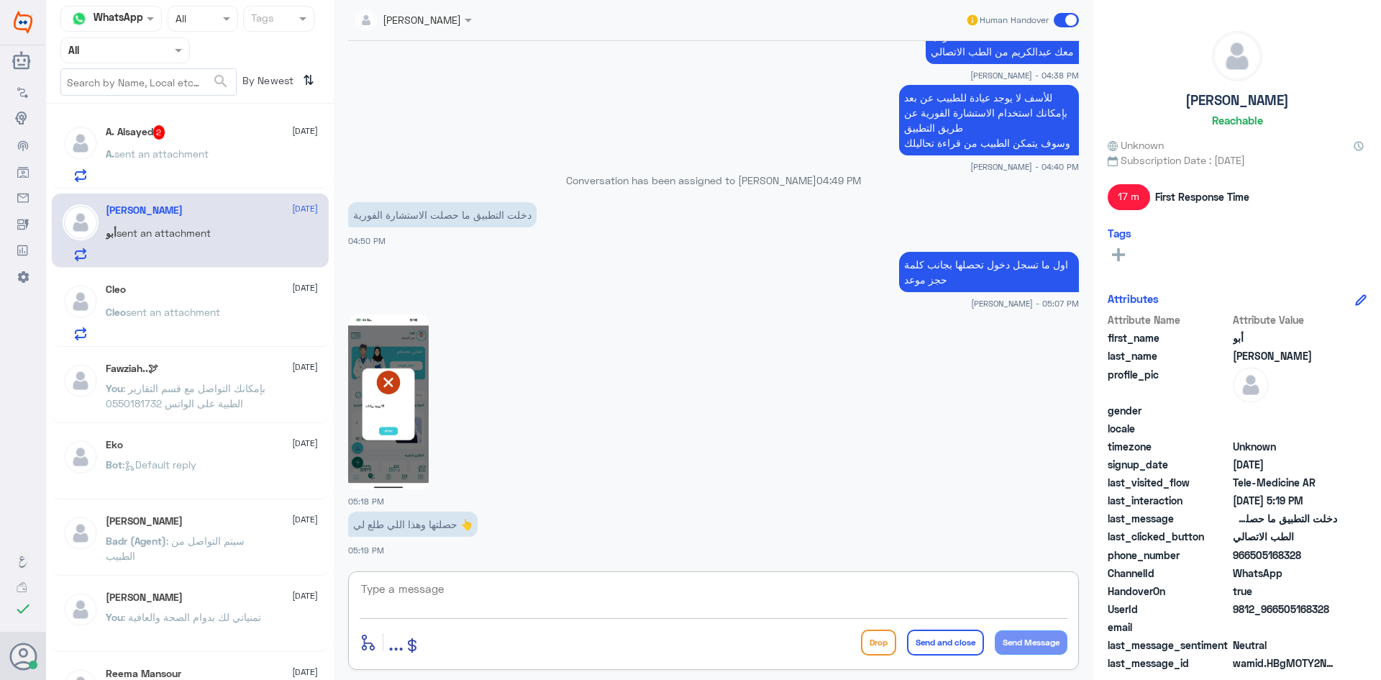
click at [483, 590] on textarea at bounding box center [714, 596] width 708 height 35
type textarea "lp]e hgj'fdr hov jp]de ?"
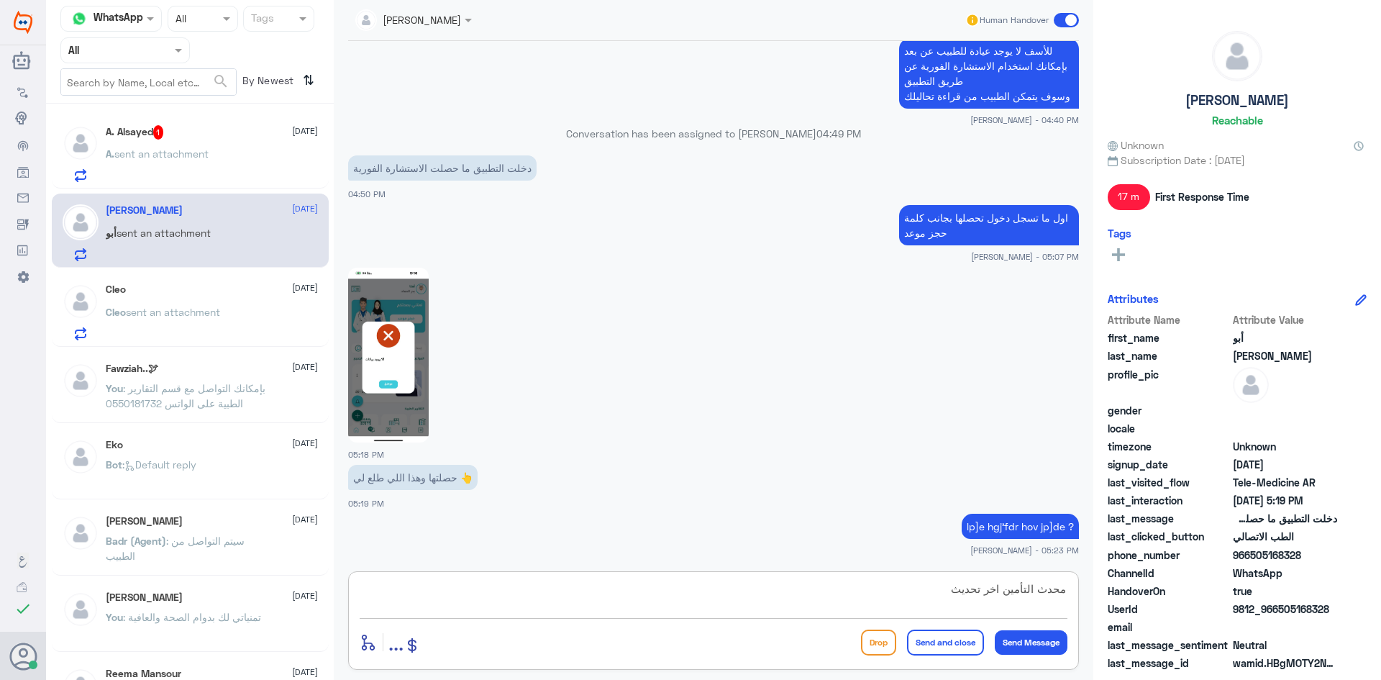
type textarea "محدث التأمين اخر تحديث ؟"
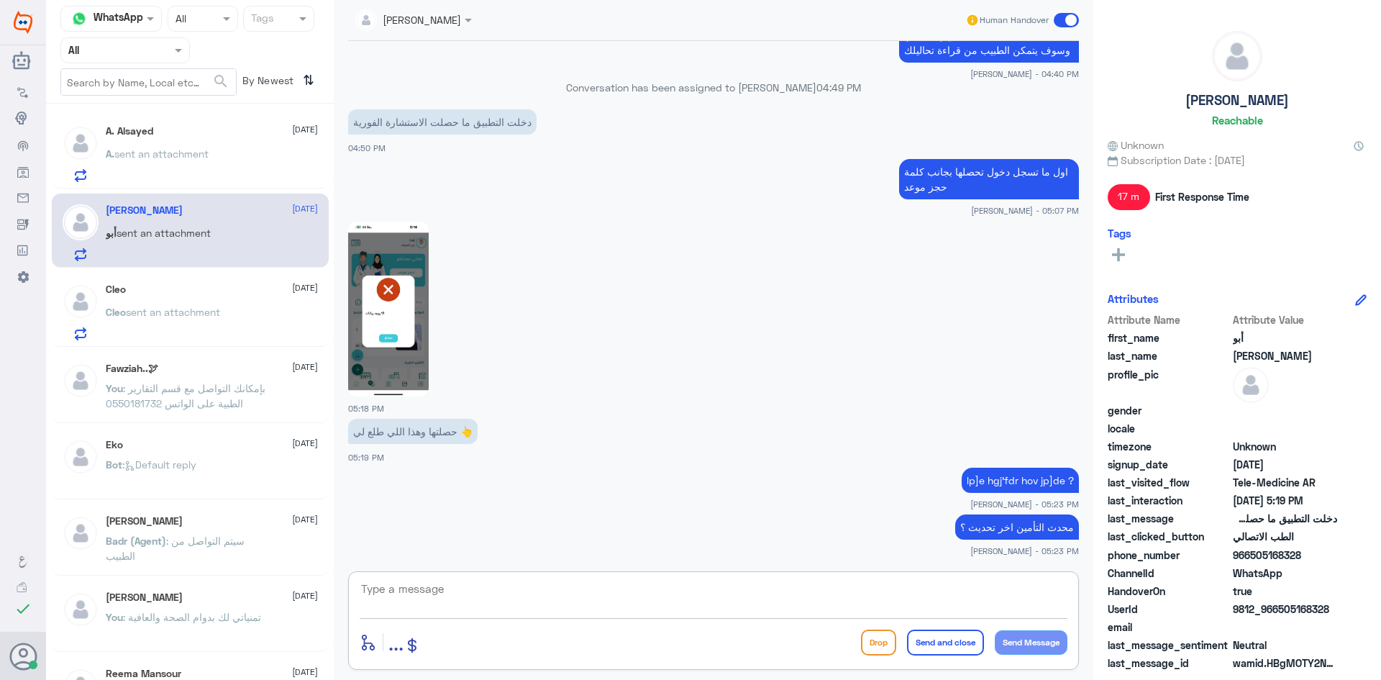
click at [179, 284] on div "Cleo 1 September" at bounding box center [212, 289] width 212 height 12
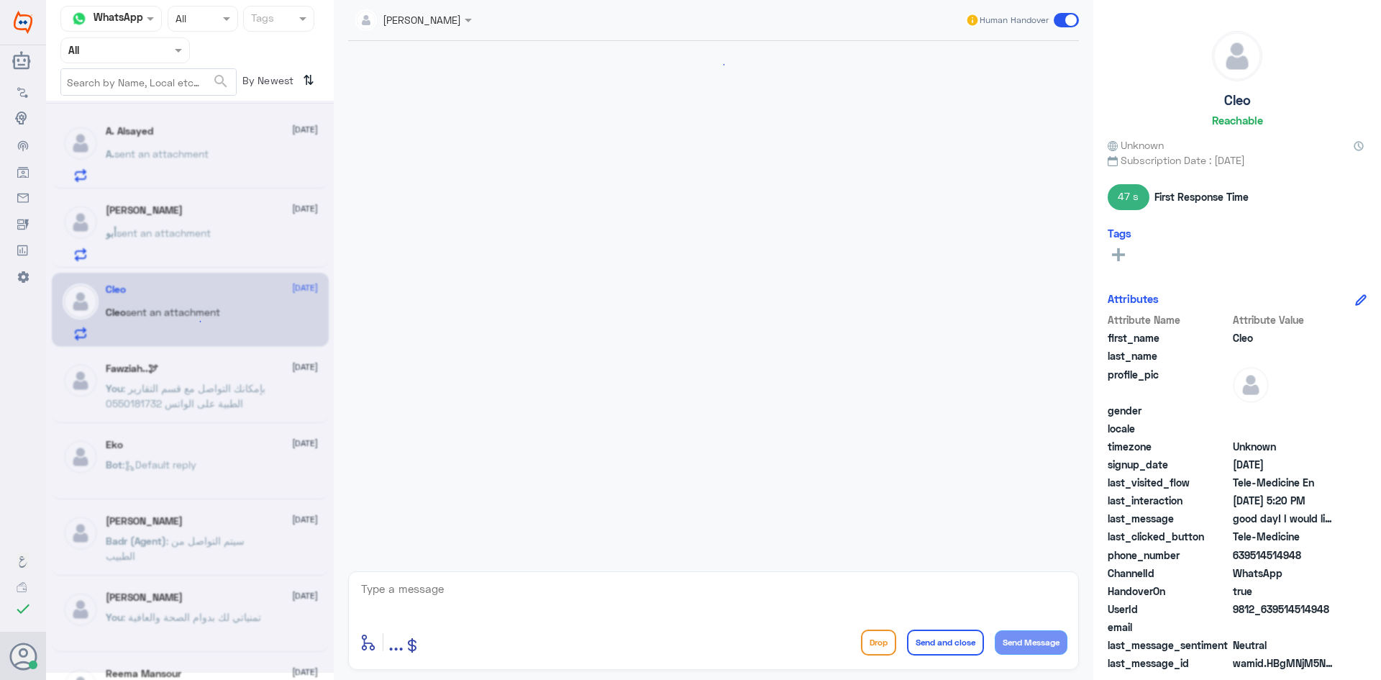
scroll to position [724, 0]
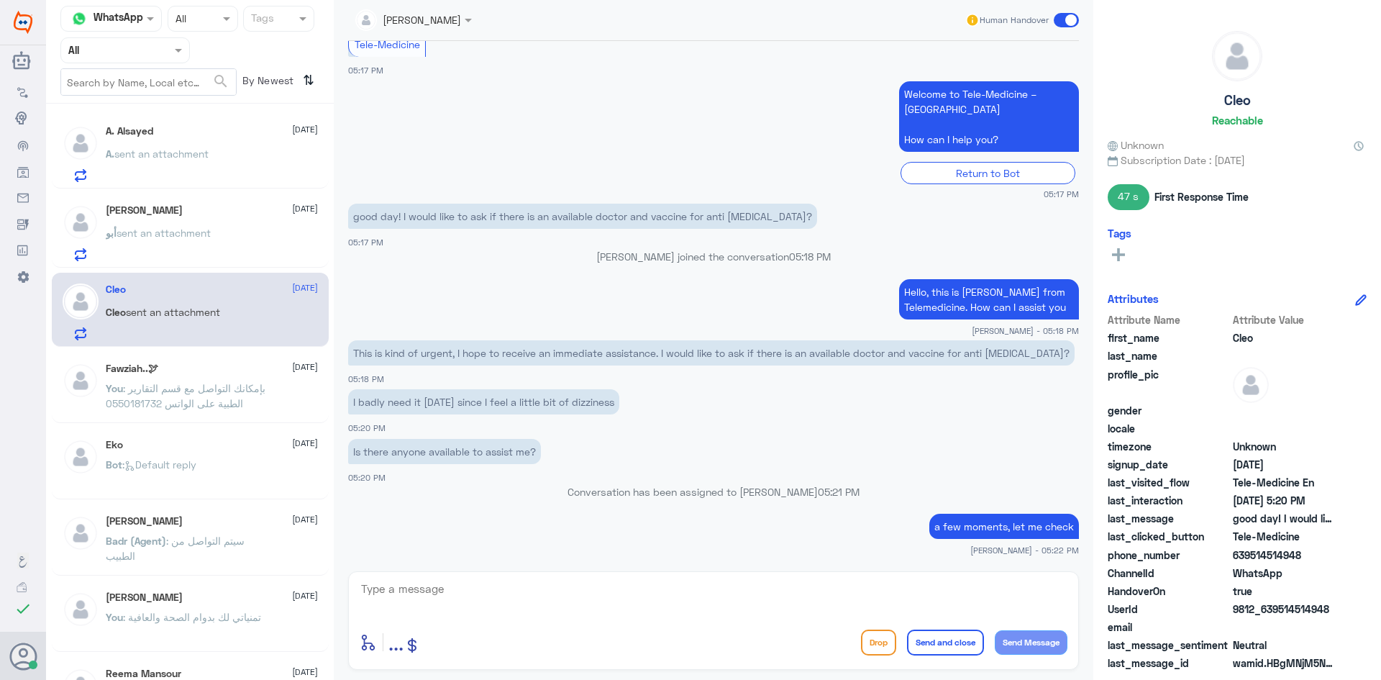
click at [613, 589] on textarea at bounding box center [714, 596] width 708 height 35
paste textarea ""We are sorry to inform you that it is not available at our hospital. You may f…"
click at [366, 586] on textarea ""We are sorry to inform you that it is not available at our hospital. You may f…" at bounding box center [714, 596] width 708 height 35
type textarea "We are sorry to inform you that it is not available at our hospital. You may fi…"
click at [955, 645] on button "Send and close" at bounding box center [945, 642] width 77 height 26
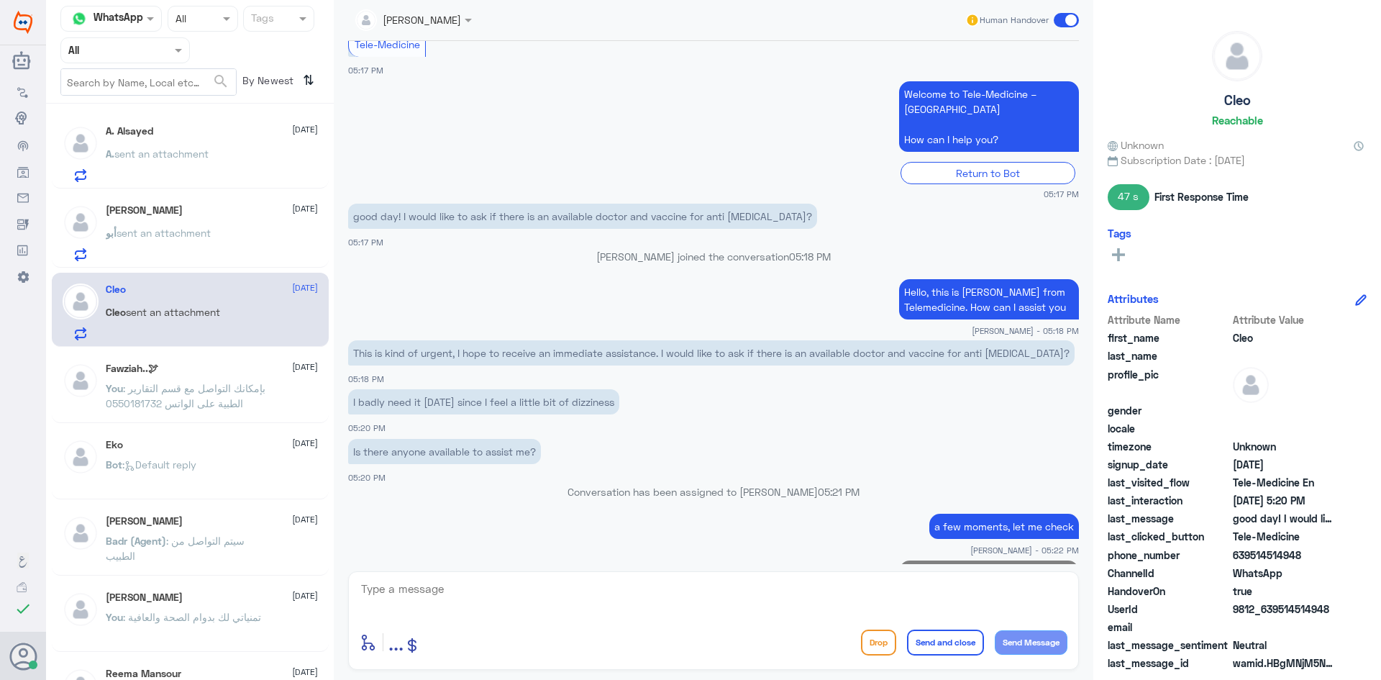
scroll to position [816, 0]
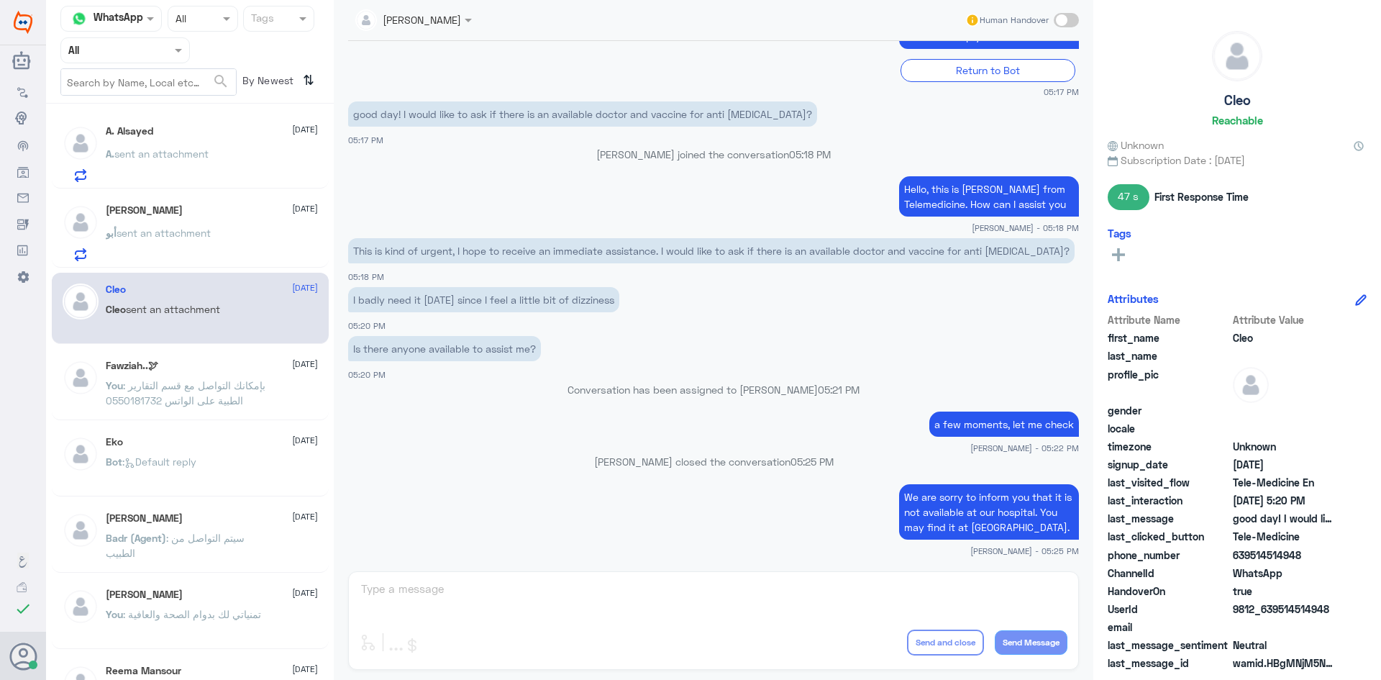
click at [216, 135] on div "A. Alsayed 1 September" at bounding box center [212, 131] width 212 height 12
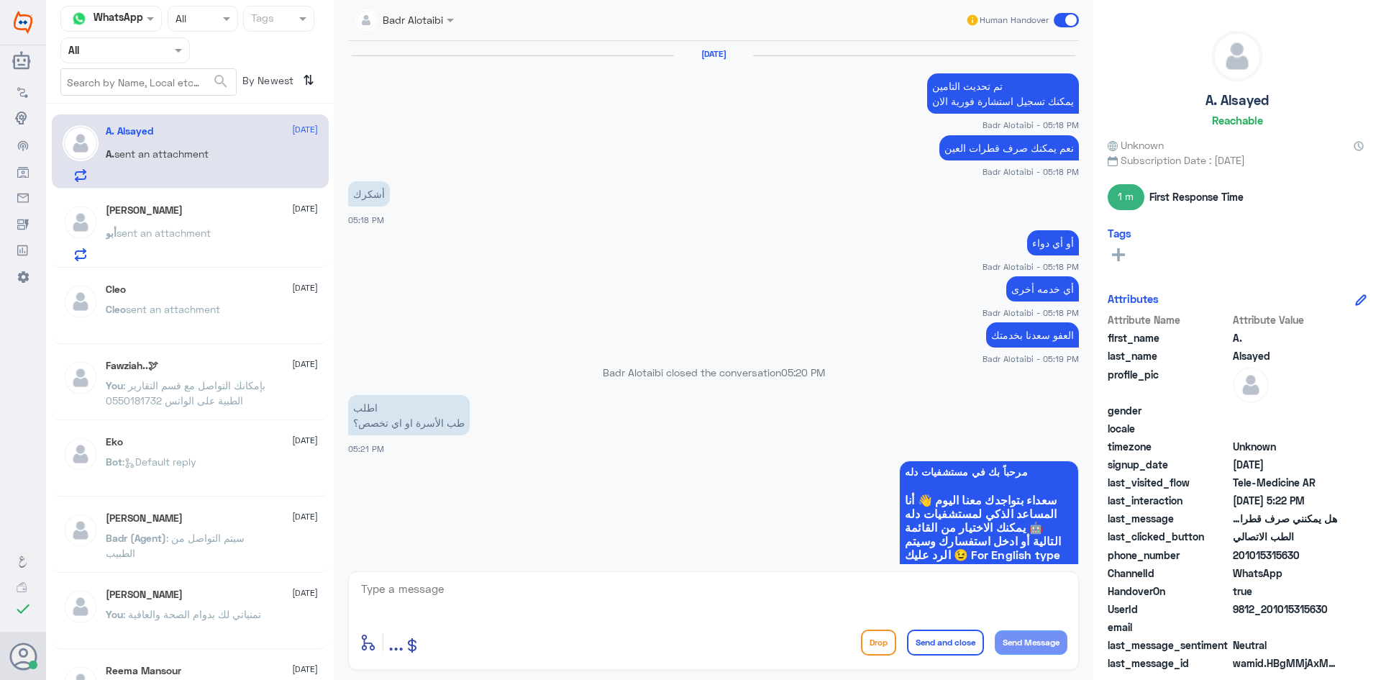
scroll to position [593, 0]
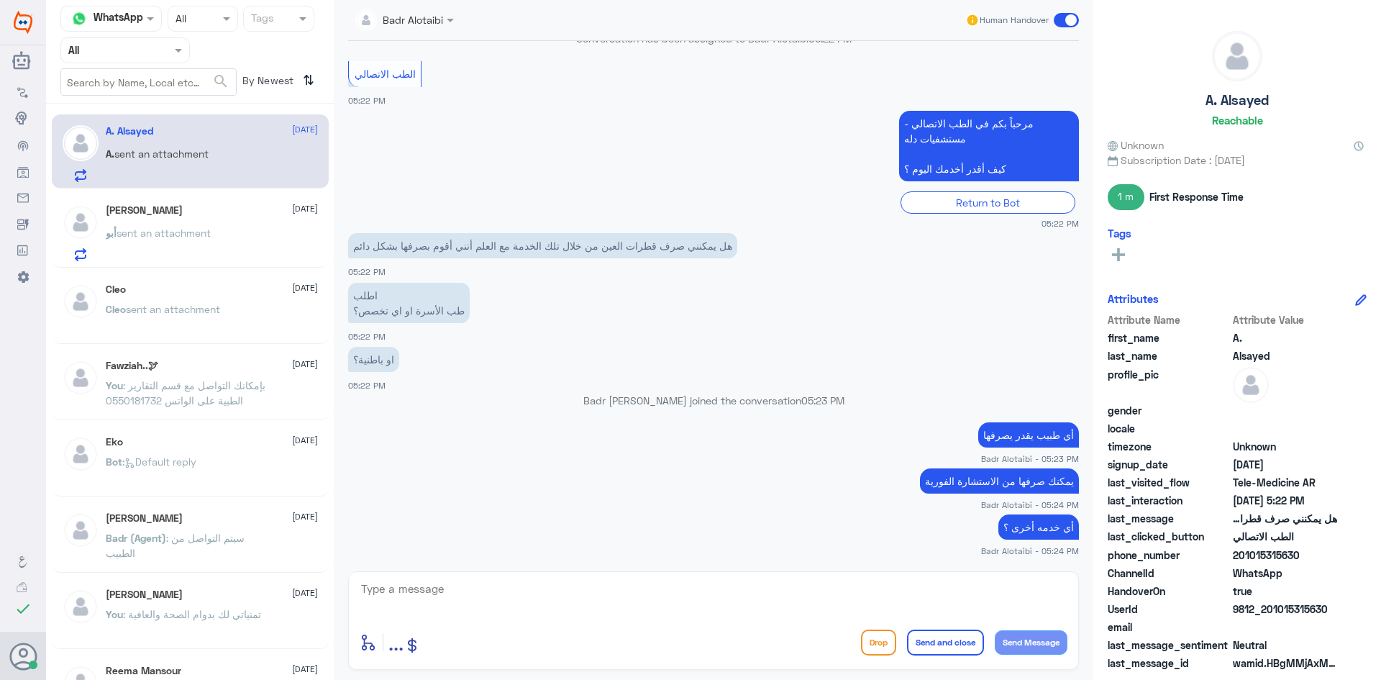
click at [221, 224] on div "أبو عبدالعزيز 1 September أبو sent an attachment" at bounding box center [212, 232] width 212 height 57
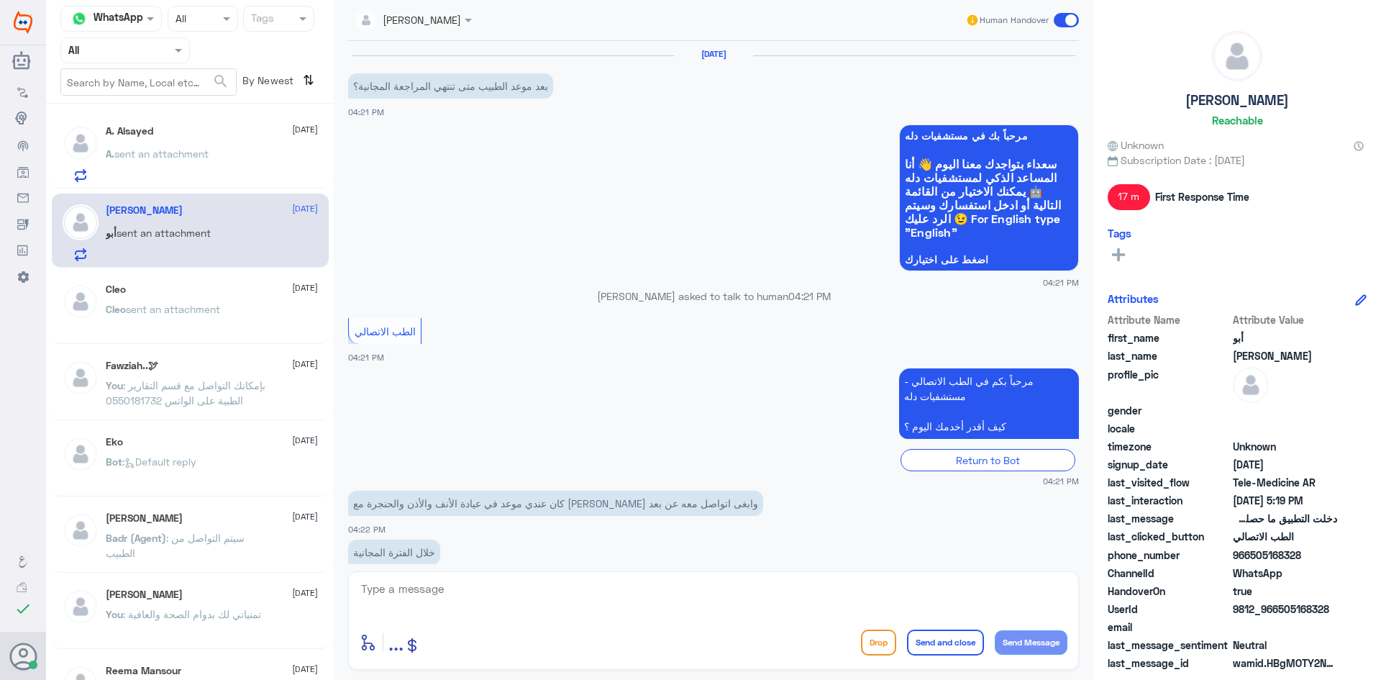
scroll to position [734, 0]
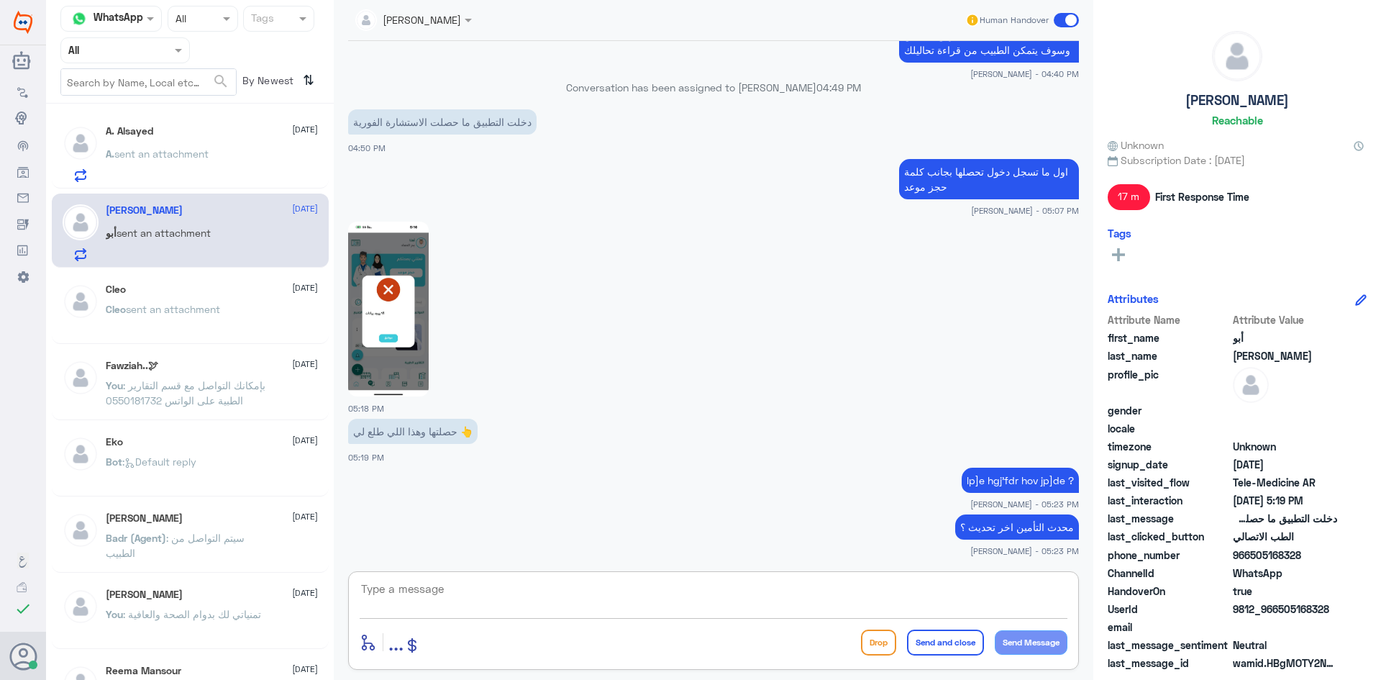
click at [1020, 585] on textarea at bounding box center [714, 596] width 708 height 35
type textarea "م"
type textarea "عفواً هل التطبيق محدث اخر تحديث"
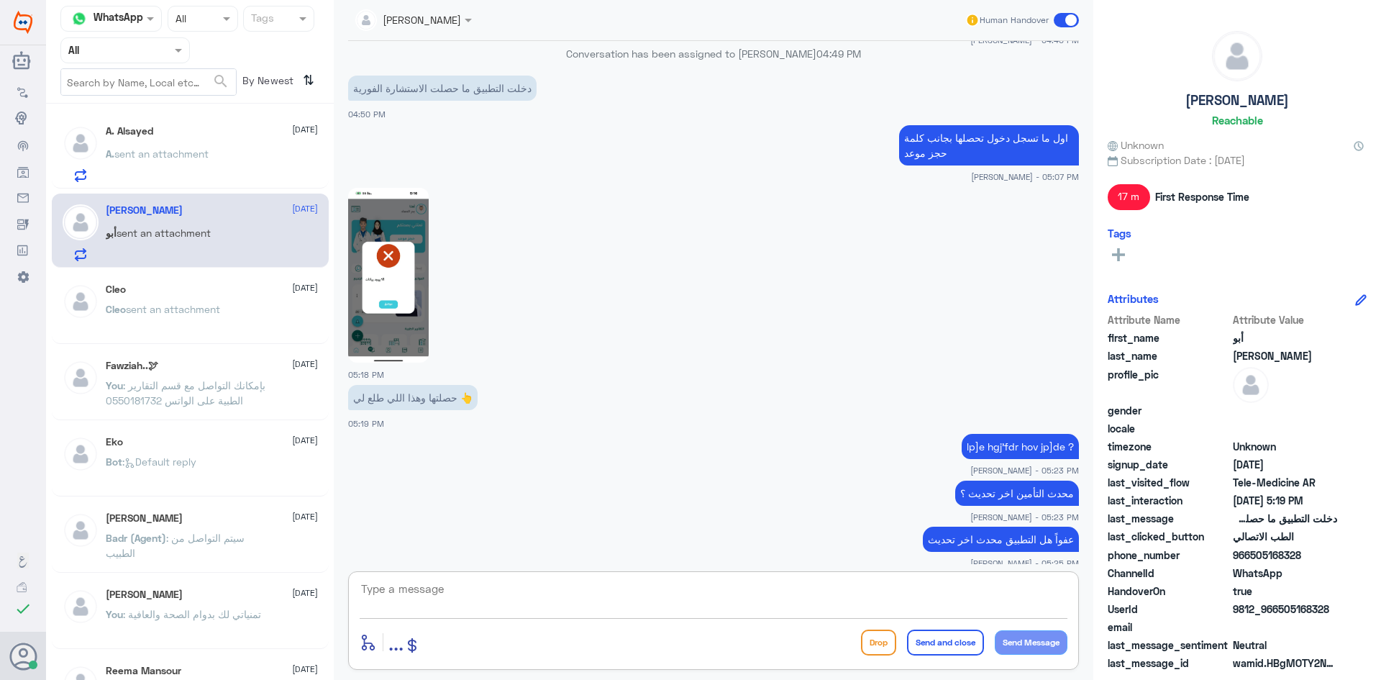
scroll to position [780, 0]
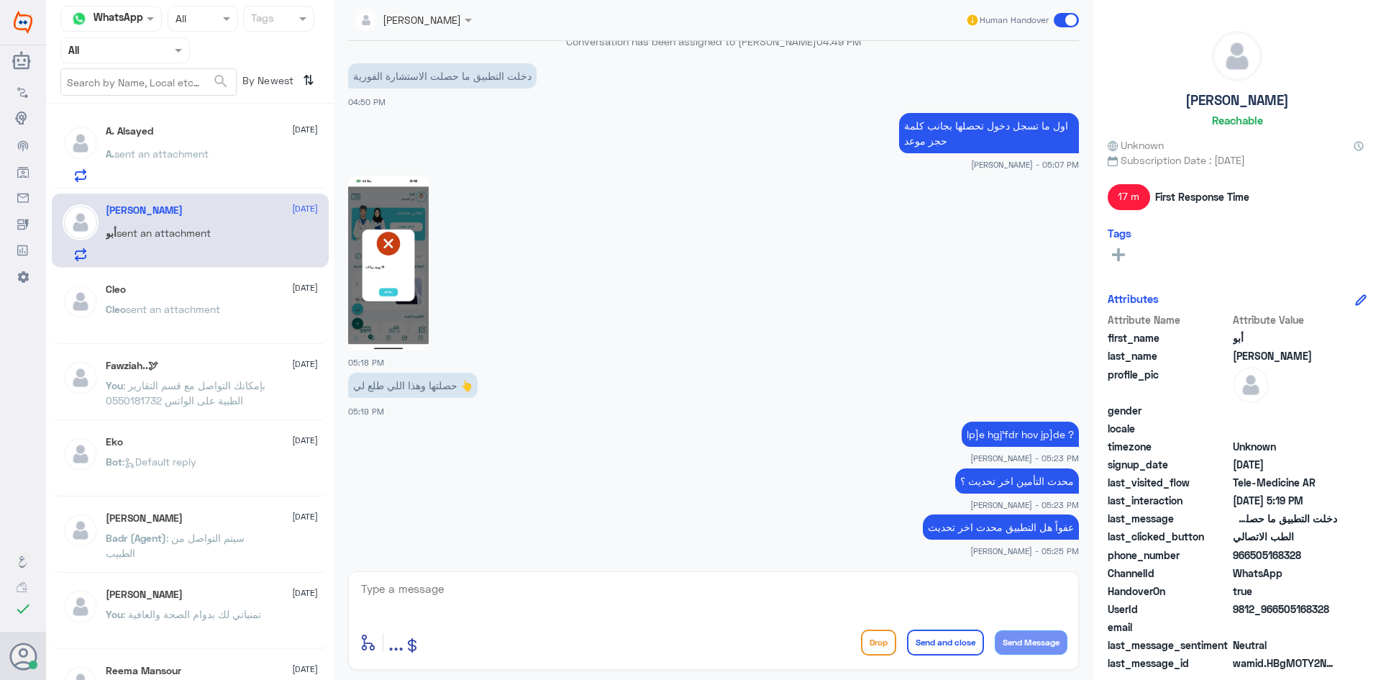
click at [414, 211] on img at bounding box center [388, 262] width 81 height 175
click at [800, 606] on textarea at bounding box center [714, 596] width 708 height 35
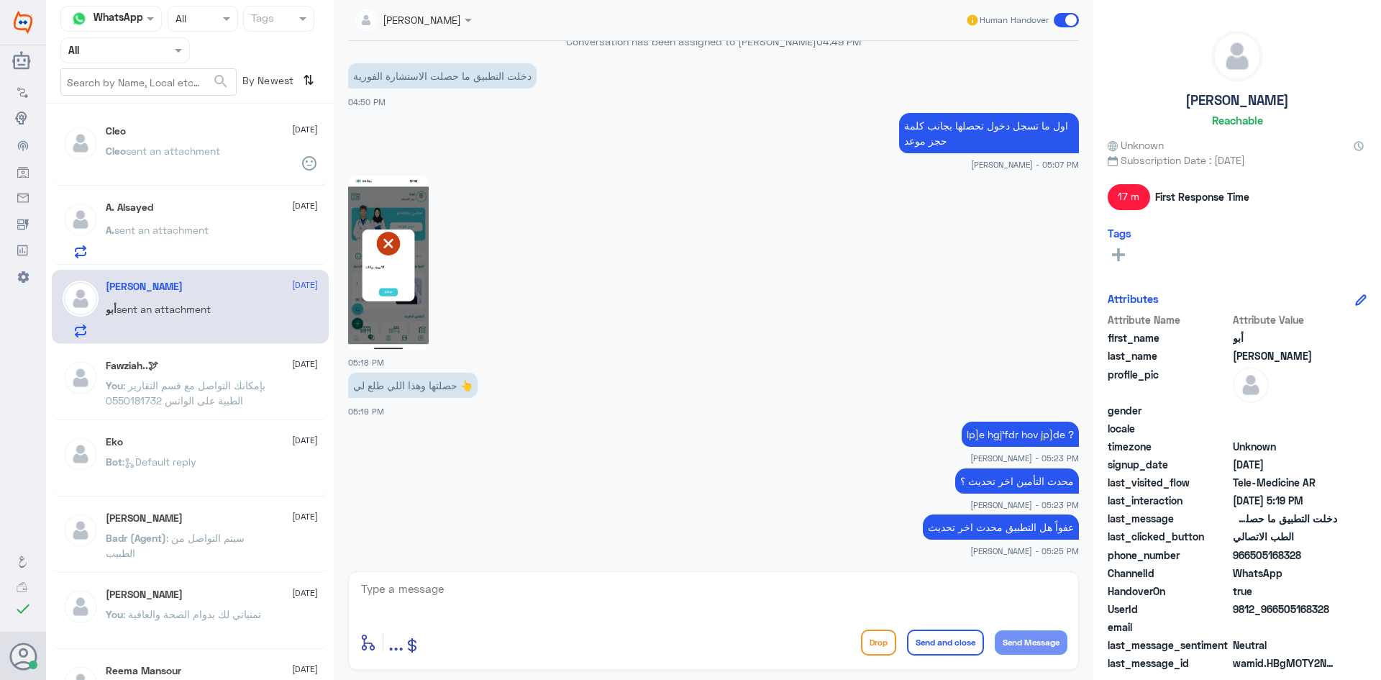
click at [1043, 294] on div at bounding box center [713, 262] width 731 height 176
click at [147, 143] on p "Cleo sent an attachment" at bounding box center [163, 161] width 114 height 36
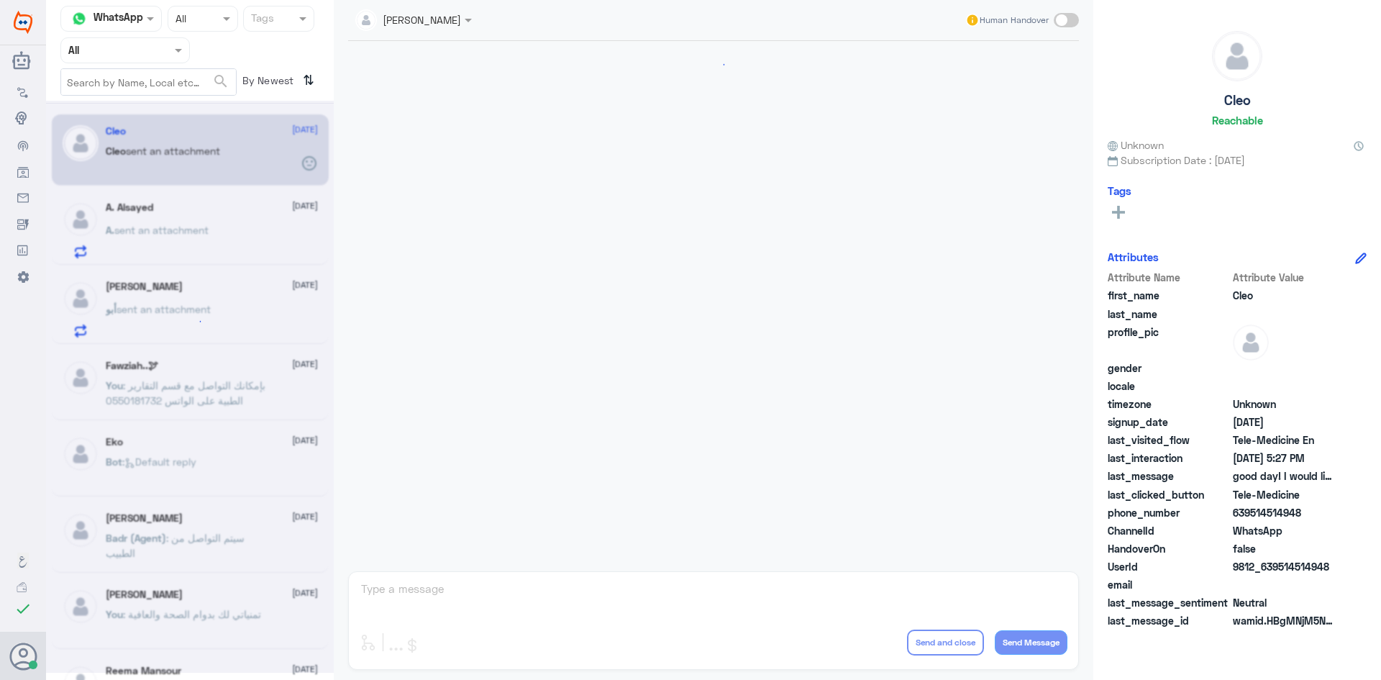
scroll to position [698, 0]
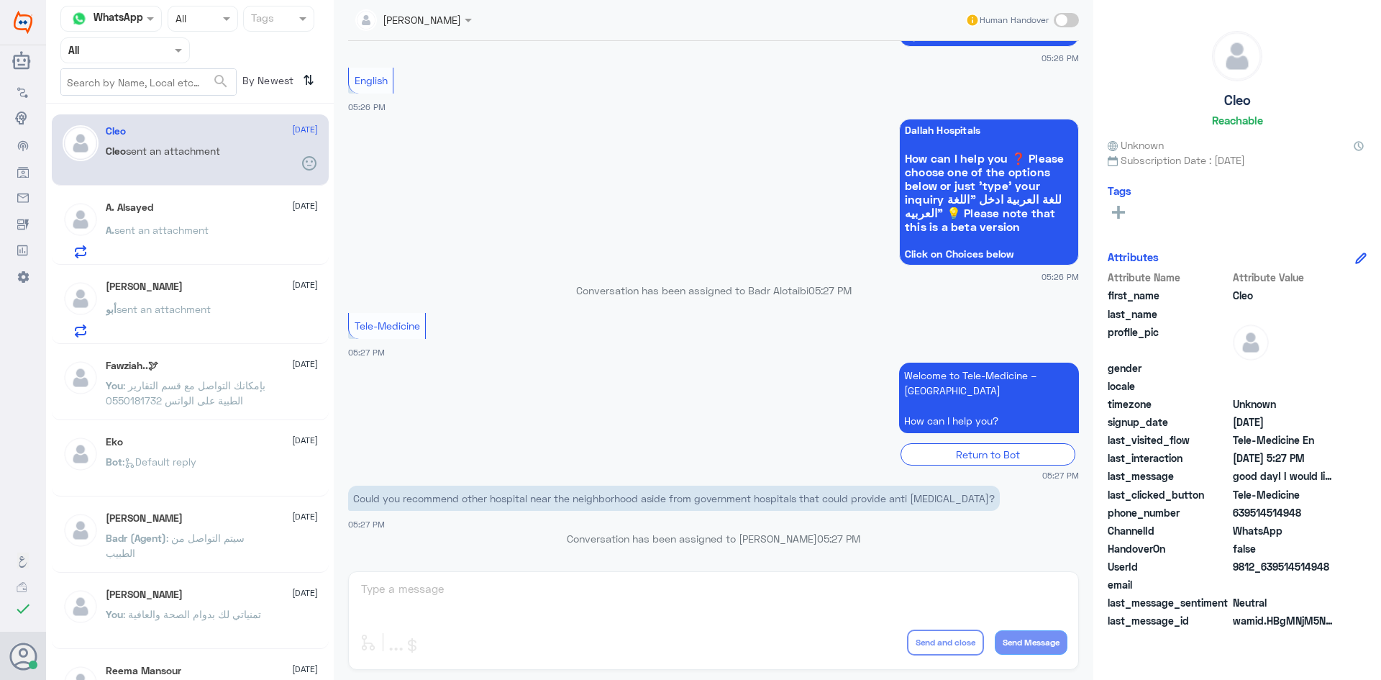
click at [193, 213] on div "A. Alsayed 1 September" at bounding box center [212, 207] width 212 height 12
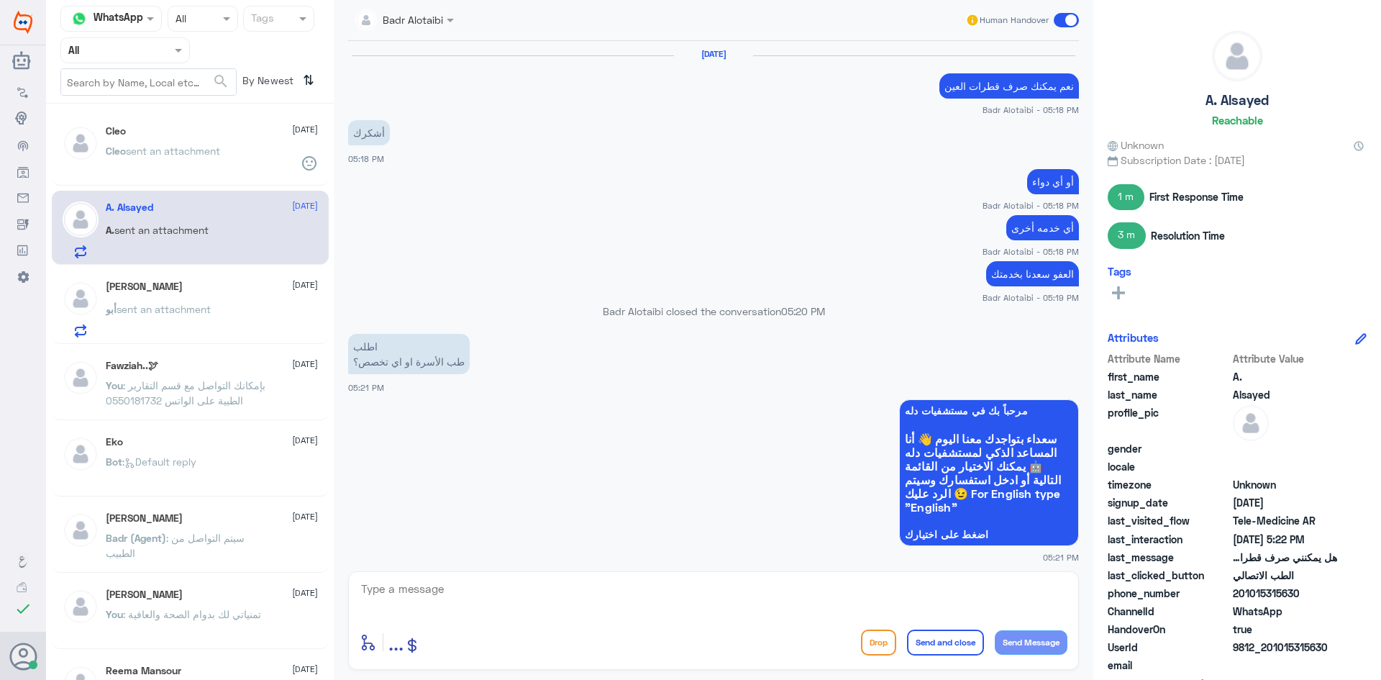
scroll to position [559, 0]
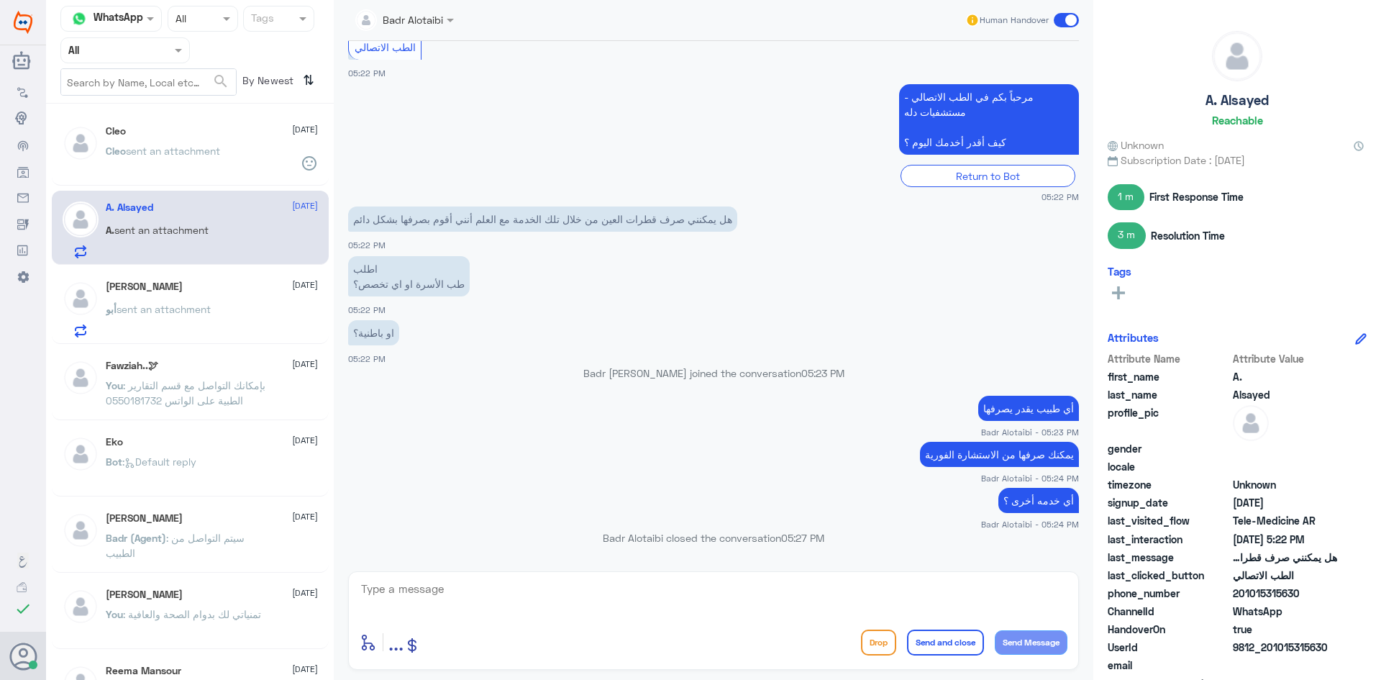
click at [183, 294] on div "أبو عبدالعزيز 1 September أبو sent an attachment" at bounding box center [212, 308] width 212 height 57
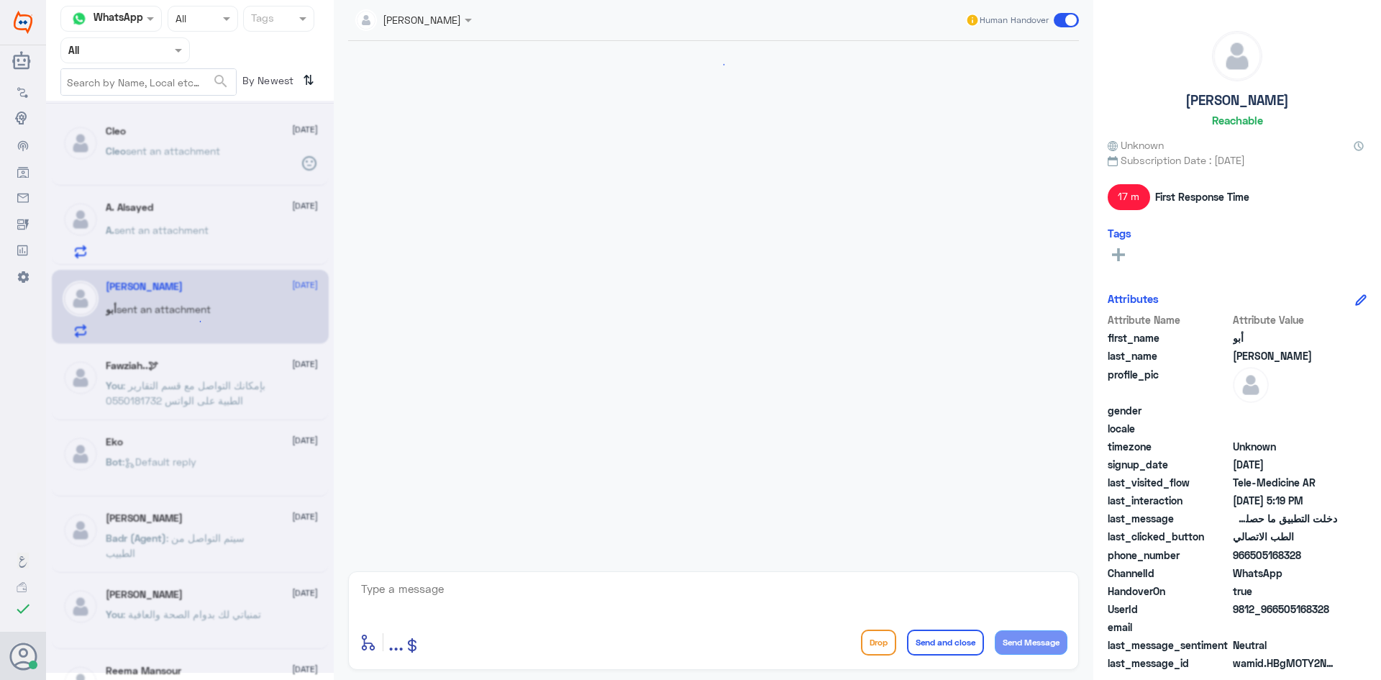
scroll to position [780, 0]
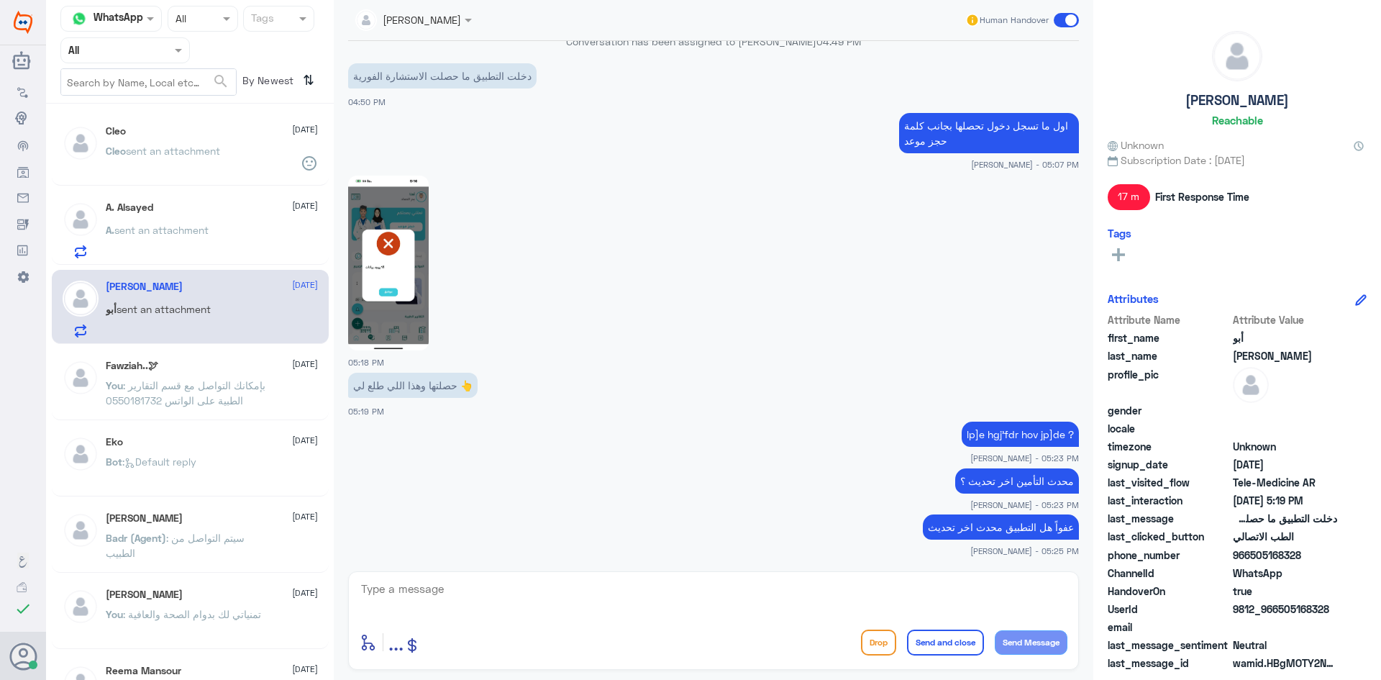
click at [401, 214] on img at bounding box center [388, 262] width 81 height 175
click at [220, 148] on span "sent an attachment" at bounding box center [173, 151] width 94 height 12
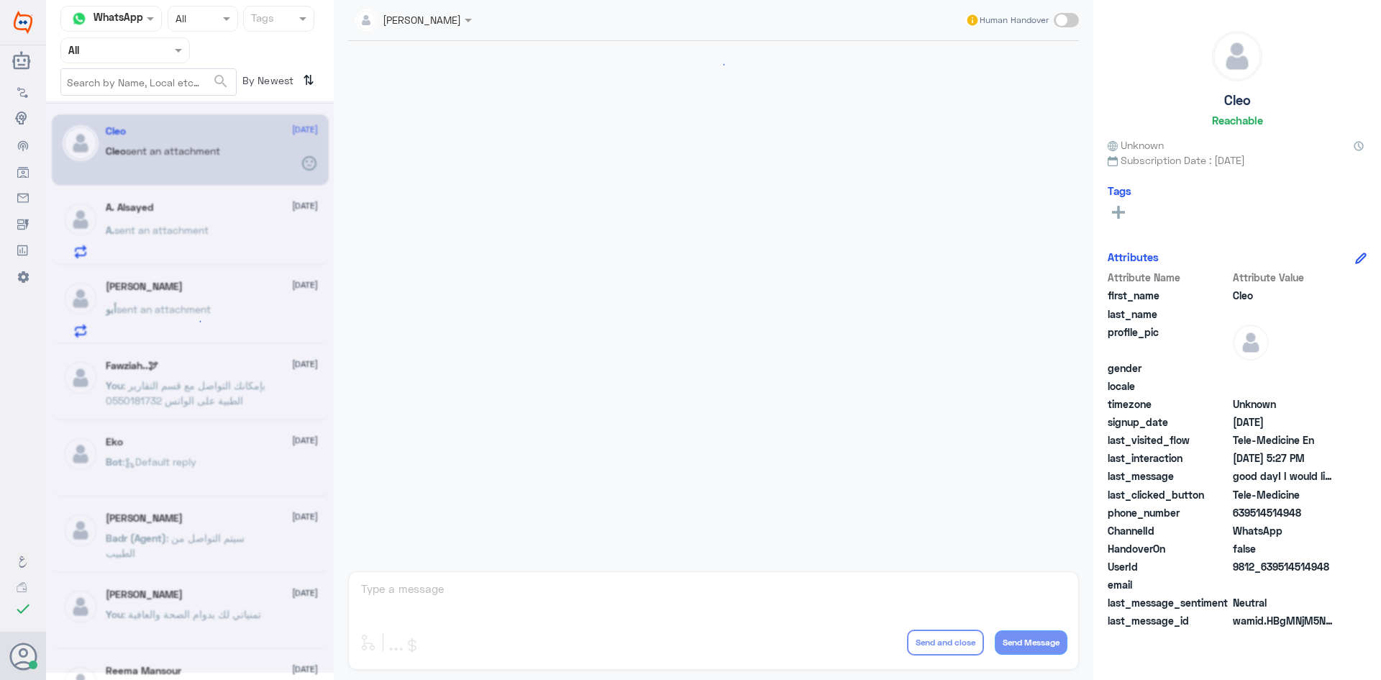
scroll to position [698, 0]
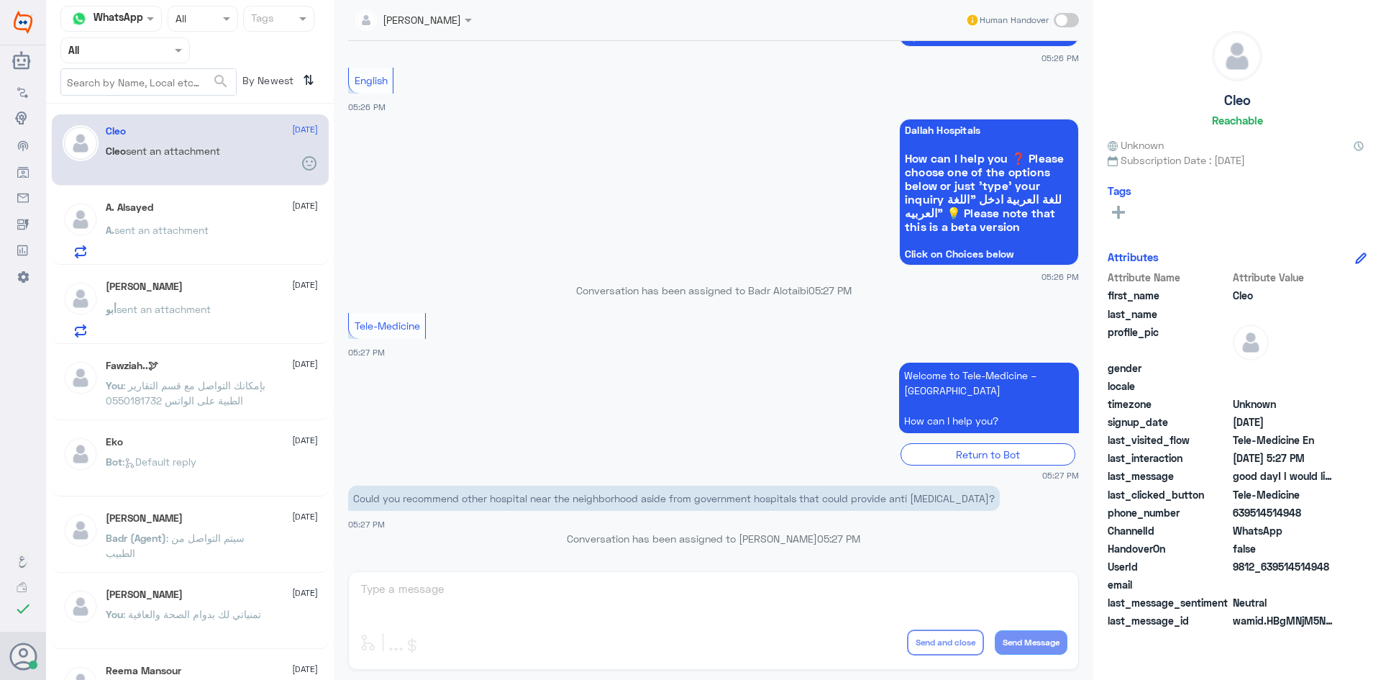
click at [449, 598] on div "عبدالكريم الموسى Human Handover 1 Sep 2025 good day! I would like to ask if the…" at bounding box center [713, 342] width 759 height 684
click at [429, 585] on div "عبدالكريم الموسى Human Handover 1 Sep 2025 good day! I would like to ask if the…" at bounding box center [713, 342] width 759 height 684
click at [1064, 17] on span at bounding box center [1066, 20] width 25 height 14
click at [0, 0] on input "checkbox" at bounding box center [0, 0] width 0 height 0
click at [469, 588] on textarea at bounding box center [714, 596] width 708 height 35
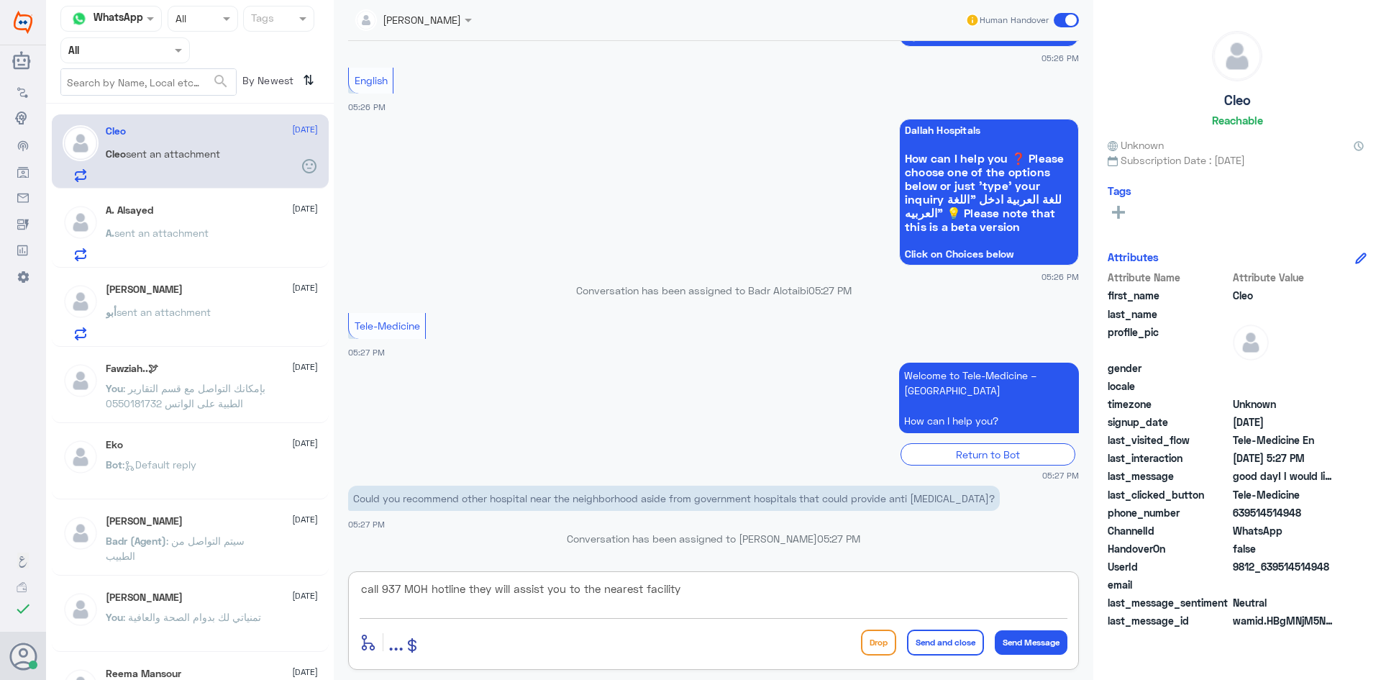
type textarea "call 937 MOH hotline they will assist you to the nearest facility"
click at [964, 641] on button "Send and close" at bounding box center [945, 642] width 77 height 26
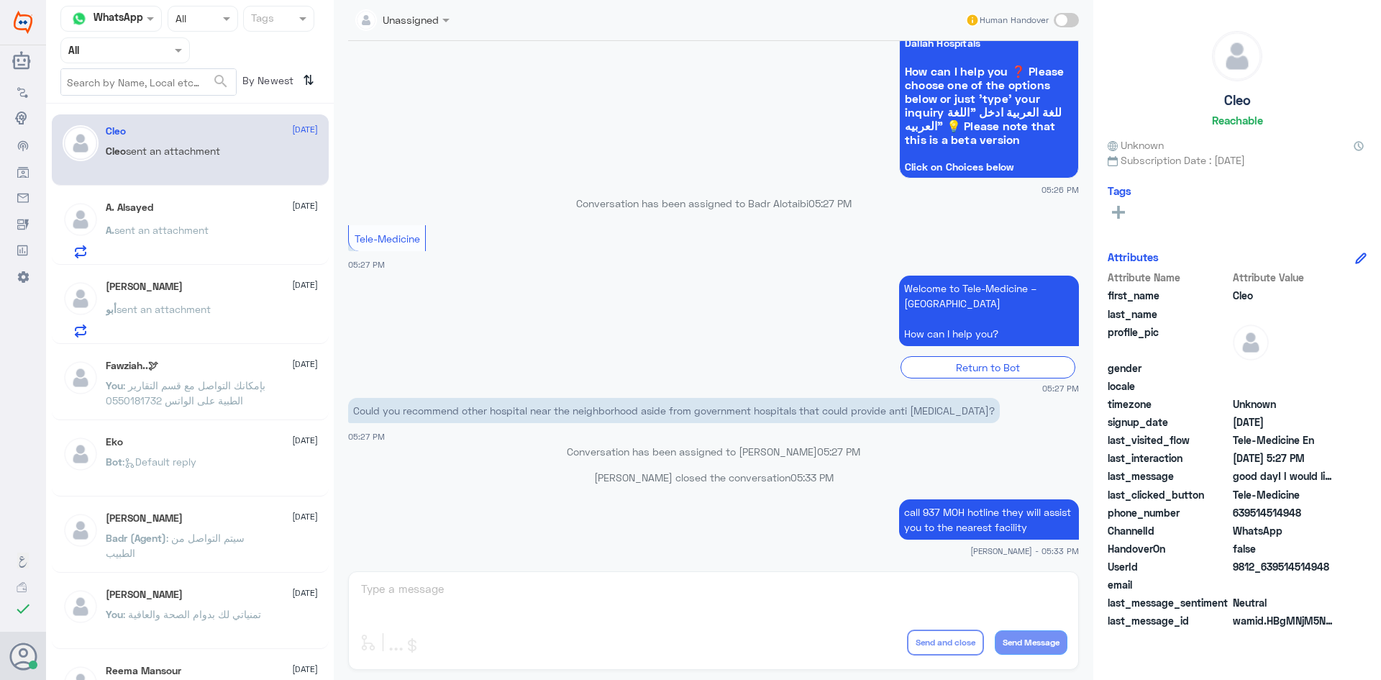
scroll to position [978, 0]
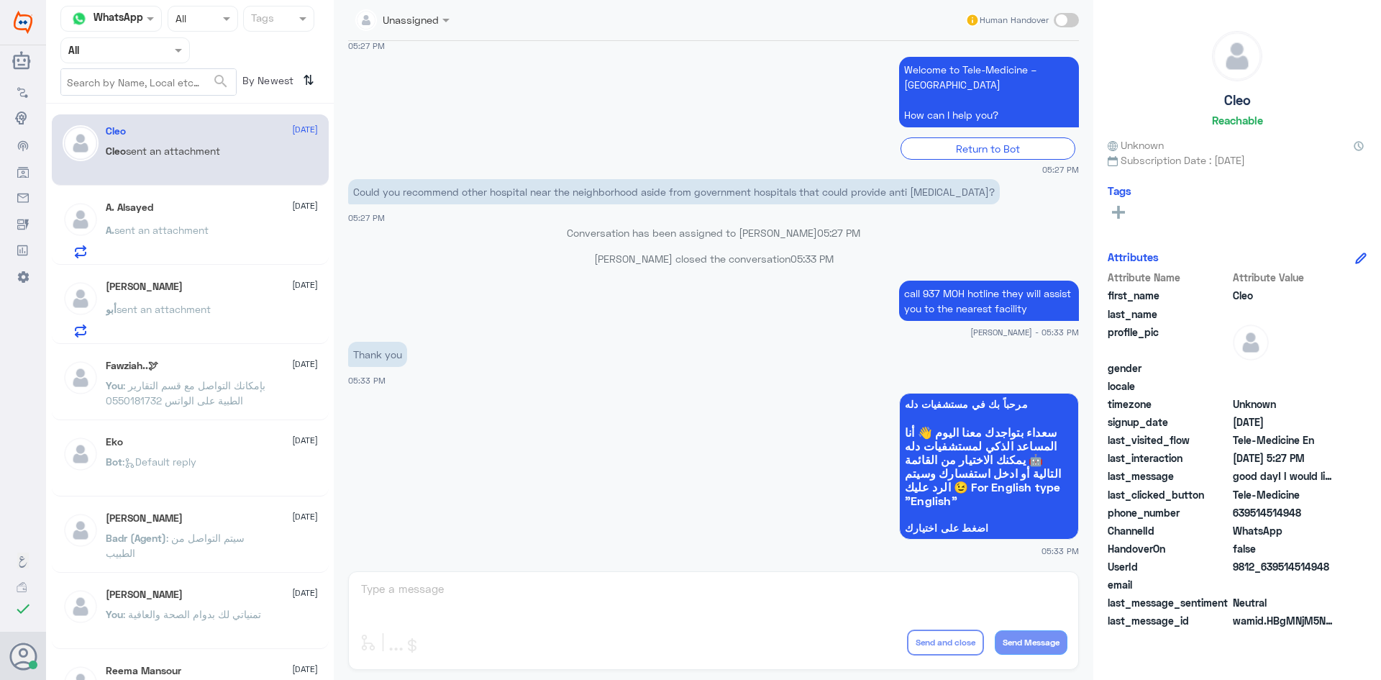
click at [385, 595] on div "Unassigned Human Handover 1 Sep 2025 good day! I would like to ask if there is …" at bounding box center [713, 342] width 759 height 684
click at [1066, 22] on span at bounding box center [1066, 20] width 25 height 14
click at [0, 0] on input "checkbox" at bounding box center [0, 0] width 0 height 0
click at [500, 595] on textarea at bounding box center [714, 596] width 708 height 35
type textarea "happy to help"
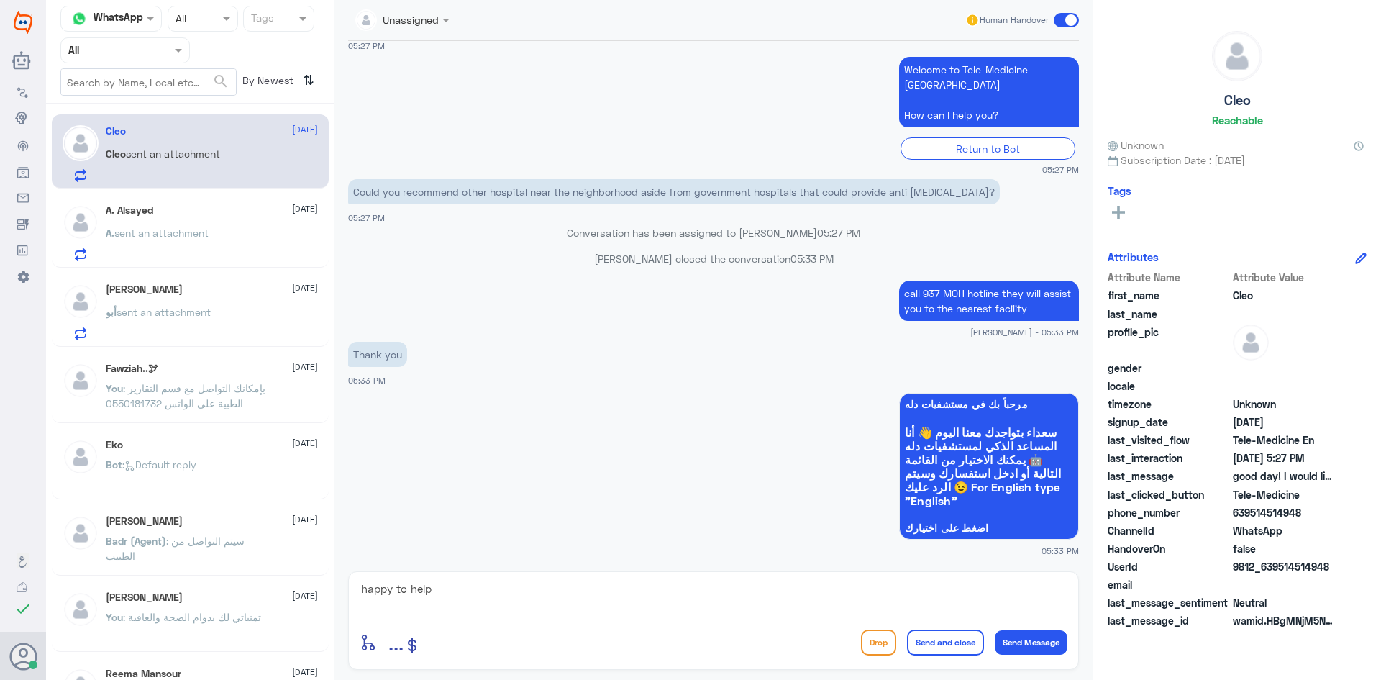
click at [968, 645] on button "Send and close" at bounding box center [945, 642] width 77 height 26
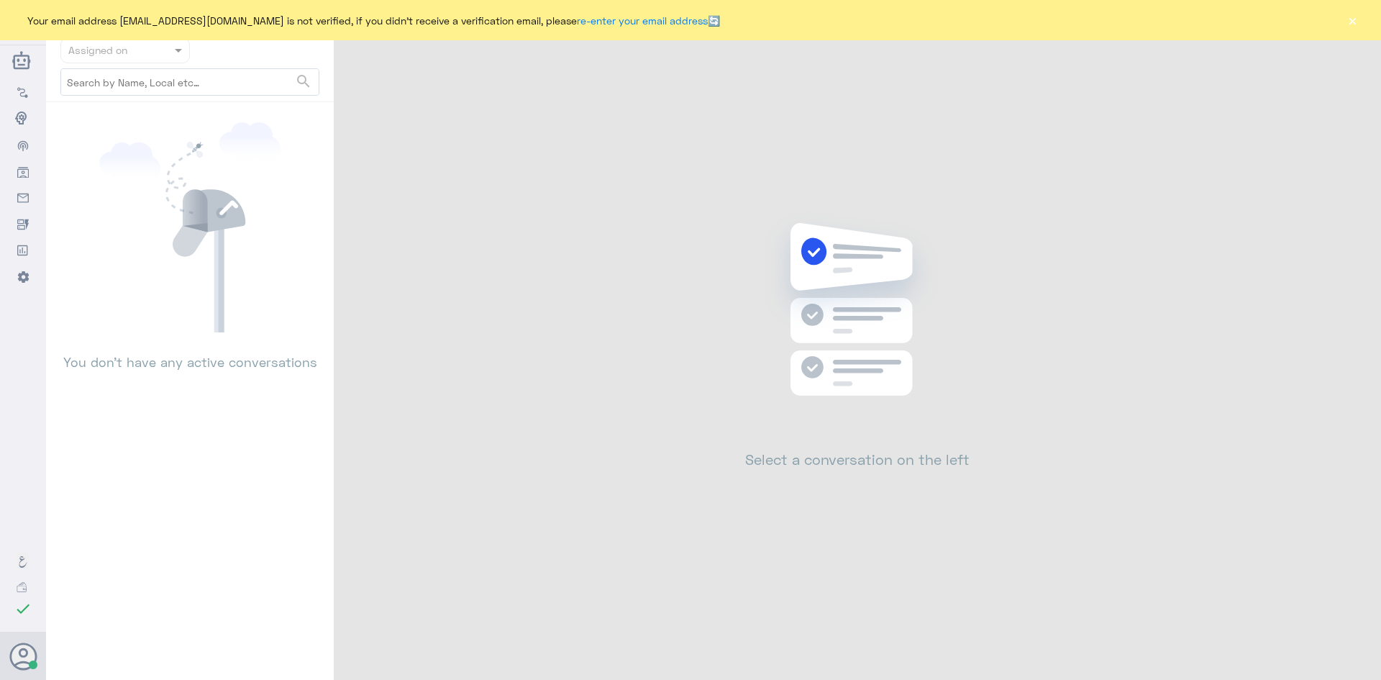
click at [1355, 22] on button "×" at bounding box center [1352, 20] width 14 height 14
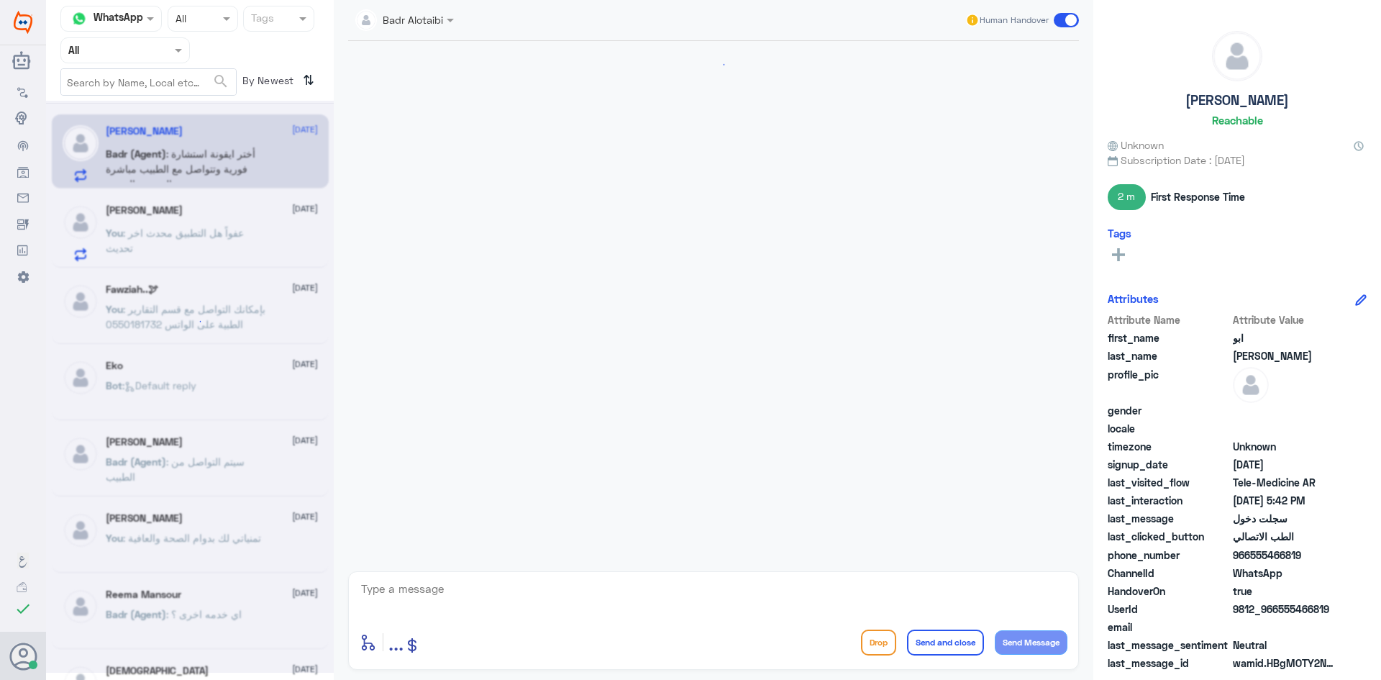
scroll to position [373, 0]
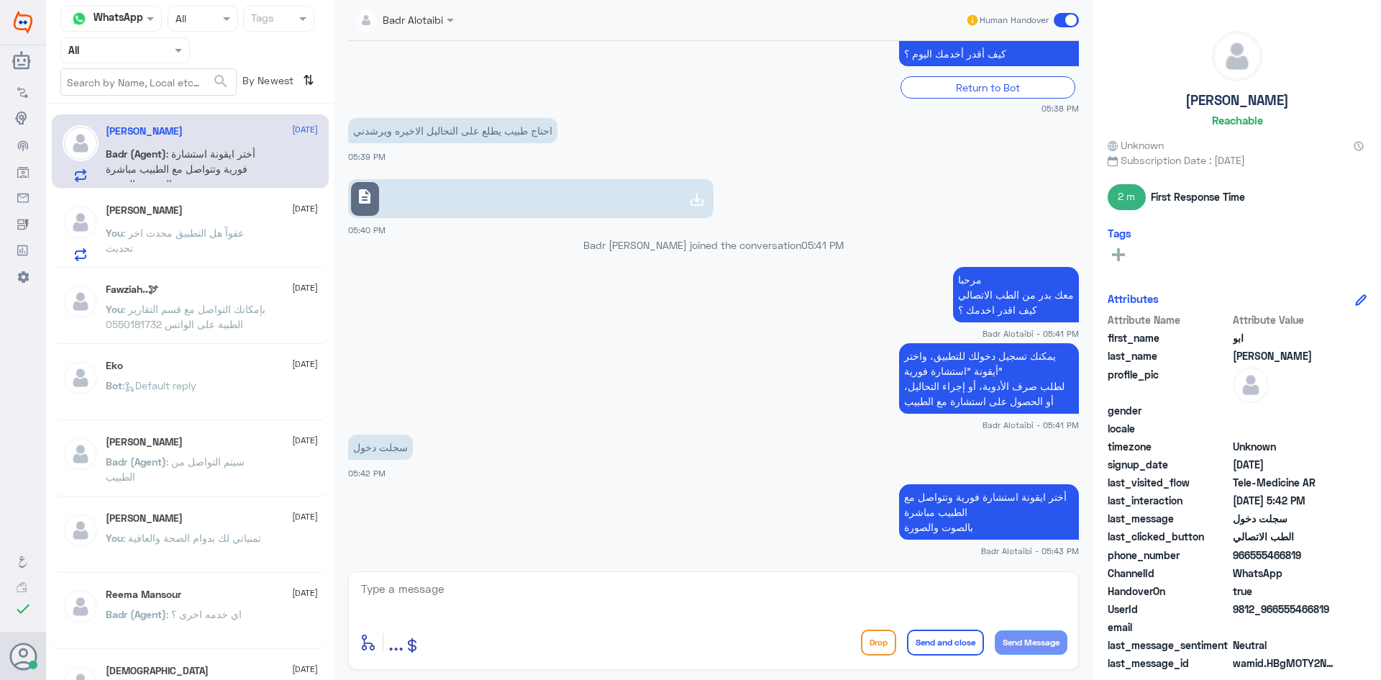
click at [145, 217] on div "[PERSON_NAME] [DATE] You : عفواً هل التطبيق محدث اخر تحديث" at bounding box center [212, 232] width 212 height 57
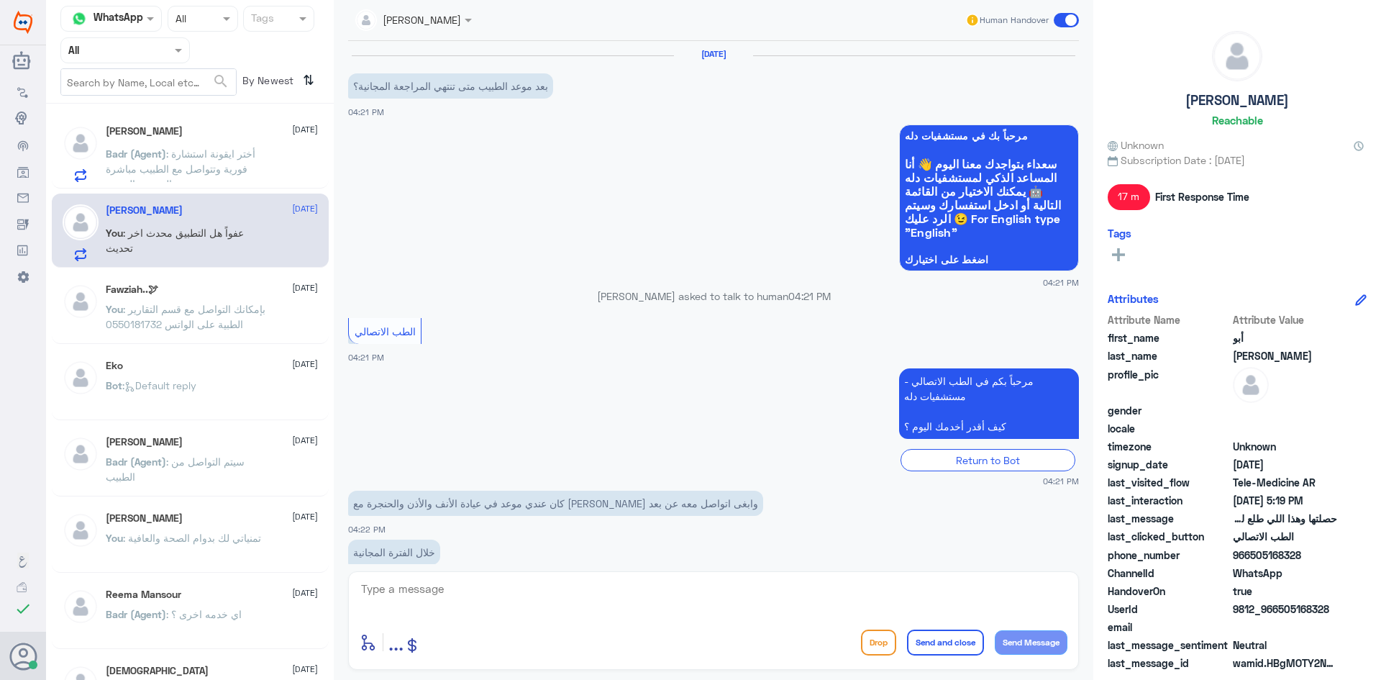
scroll to position [780, 0]
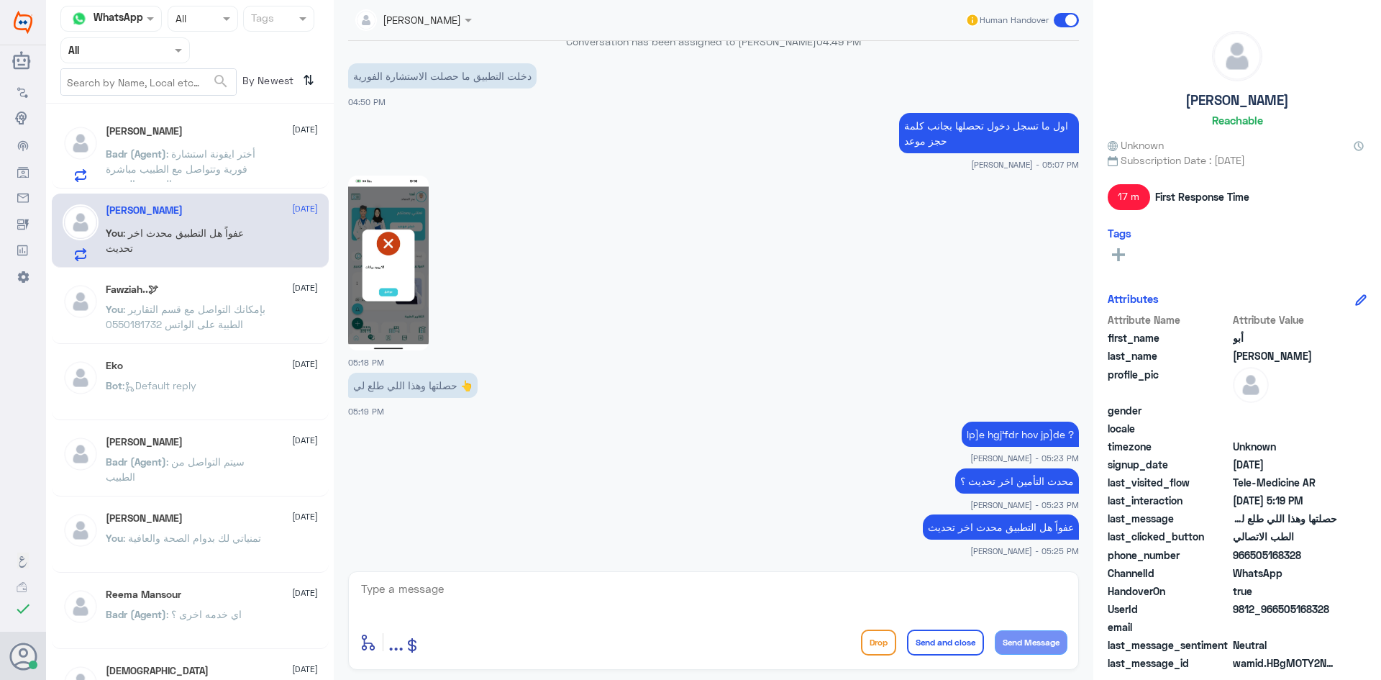
click at [1061, 19] on span at bounding box center [1066, 20] width 25 height 14
click at [0, 0] on input "checkbox" at bounding box center [0, 0] width 0 height 0
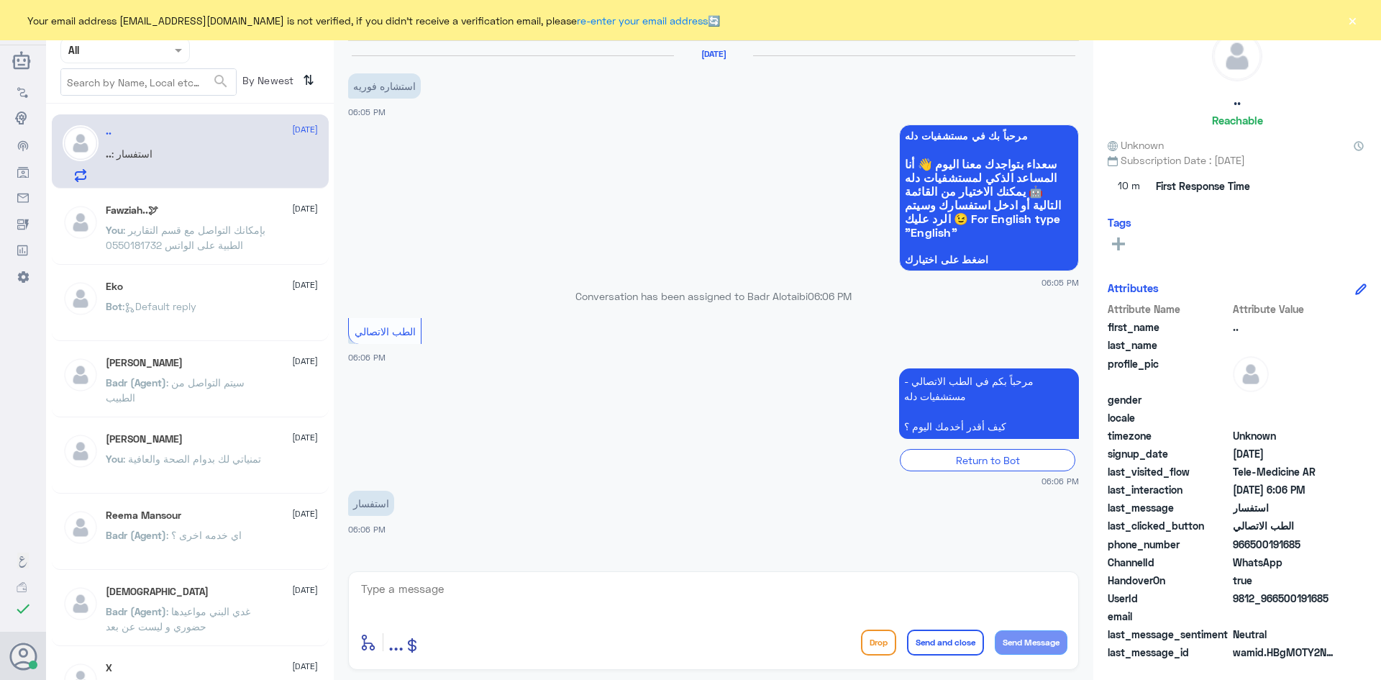
click at [436, 589] on textarea at bounding box center [714, 596] width 708 height 35
paste textarea "مرحبا معك [PERSON_NAME] من الطب الاتصالي"
type textarea "مرحبا معك [PERSON_NAME] من الطب الاتصالي"
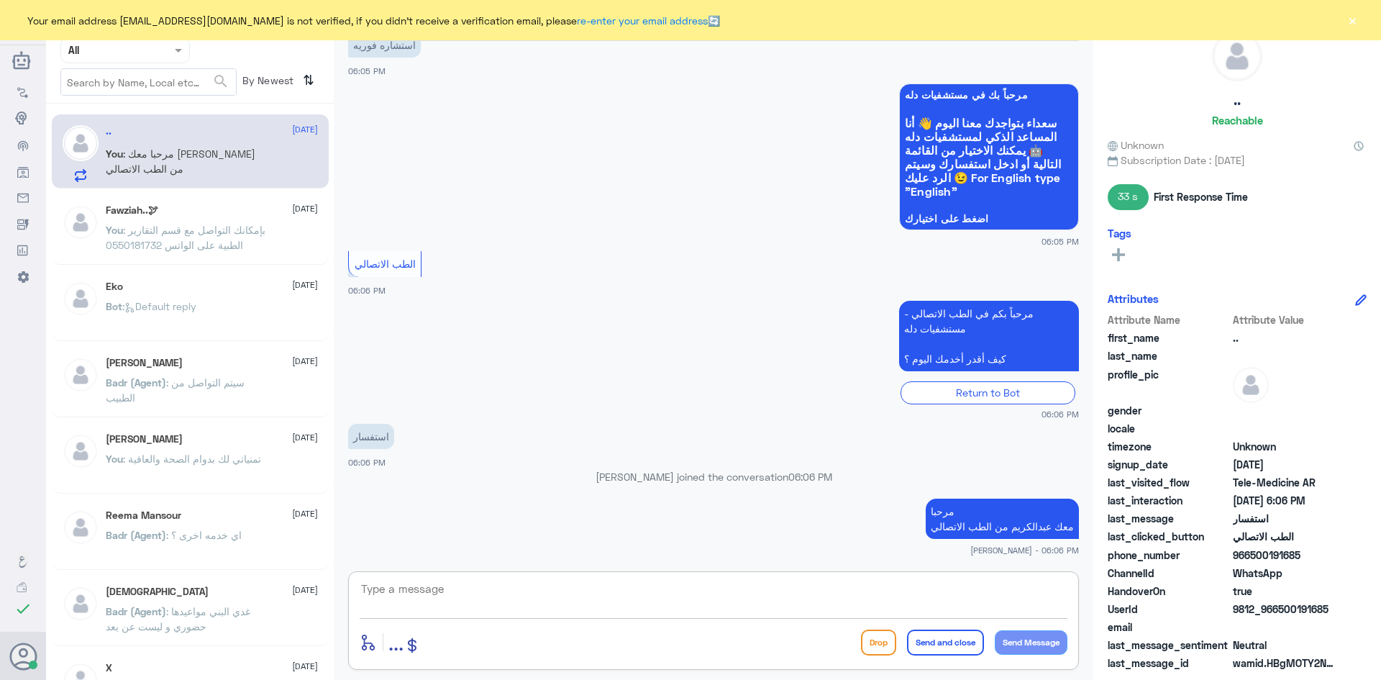
scroll to position [90, 0]
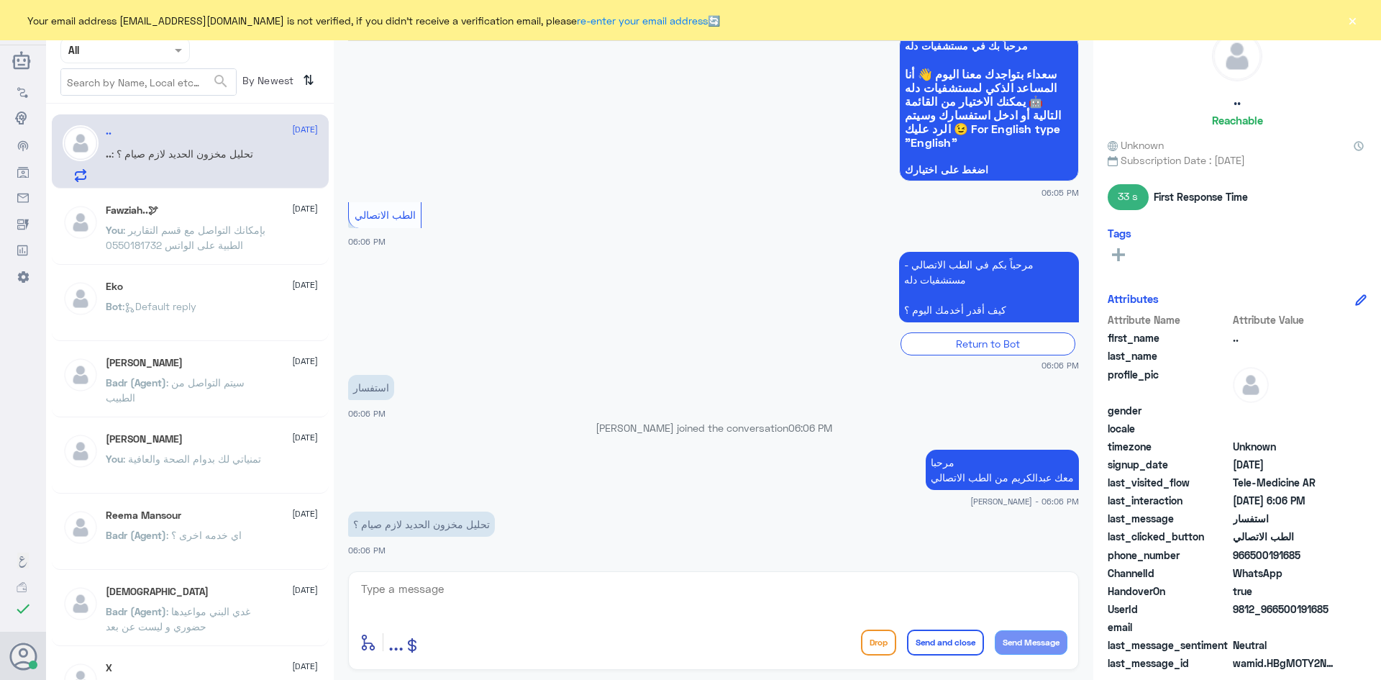
drag, startPoint x: 1331, startPoint y: 609, endPoint x: 1276, endPoint y: 615, distance: 55.0
click at [1276, 615] on span "9812_966500191685" at bounding box center [1285, 608] width 104 height 15
copy span "500191685"
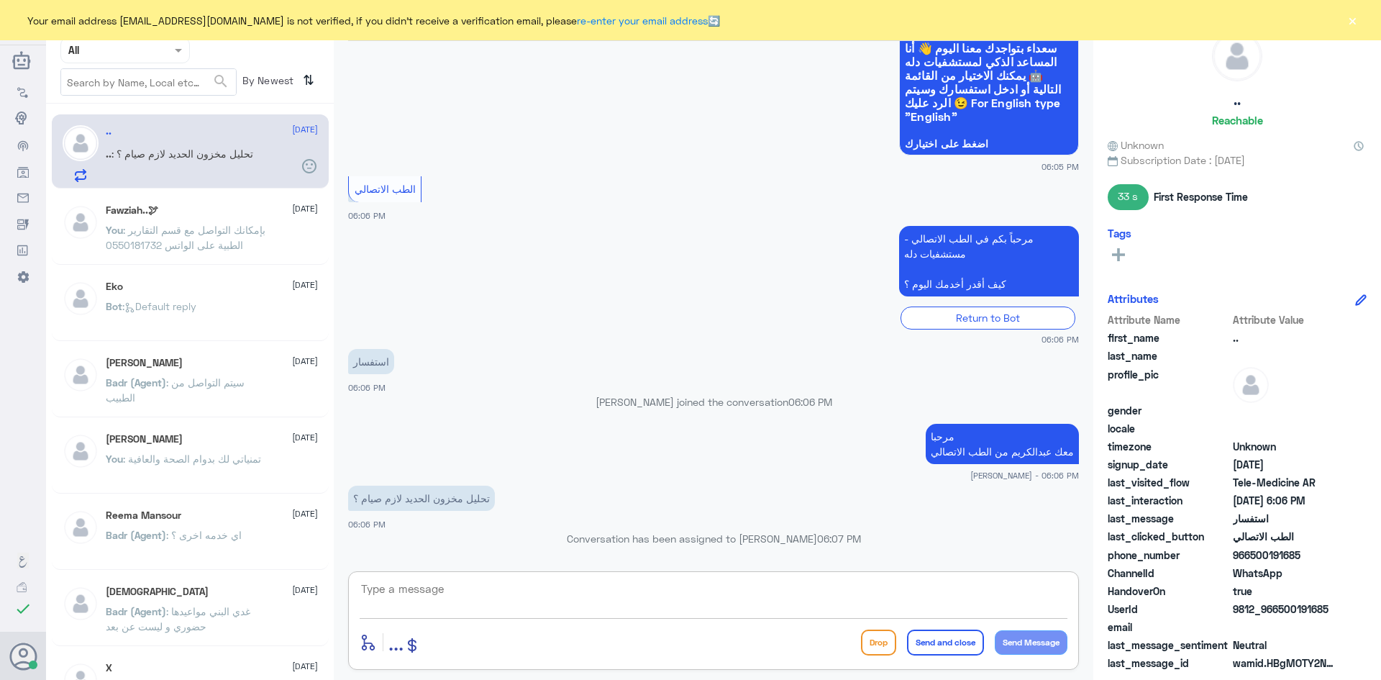
click at [780, 601] on textarea at bounding box center [714, 596] width 708 height 35
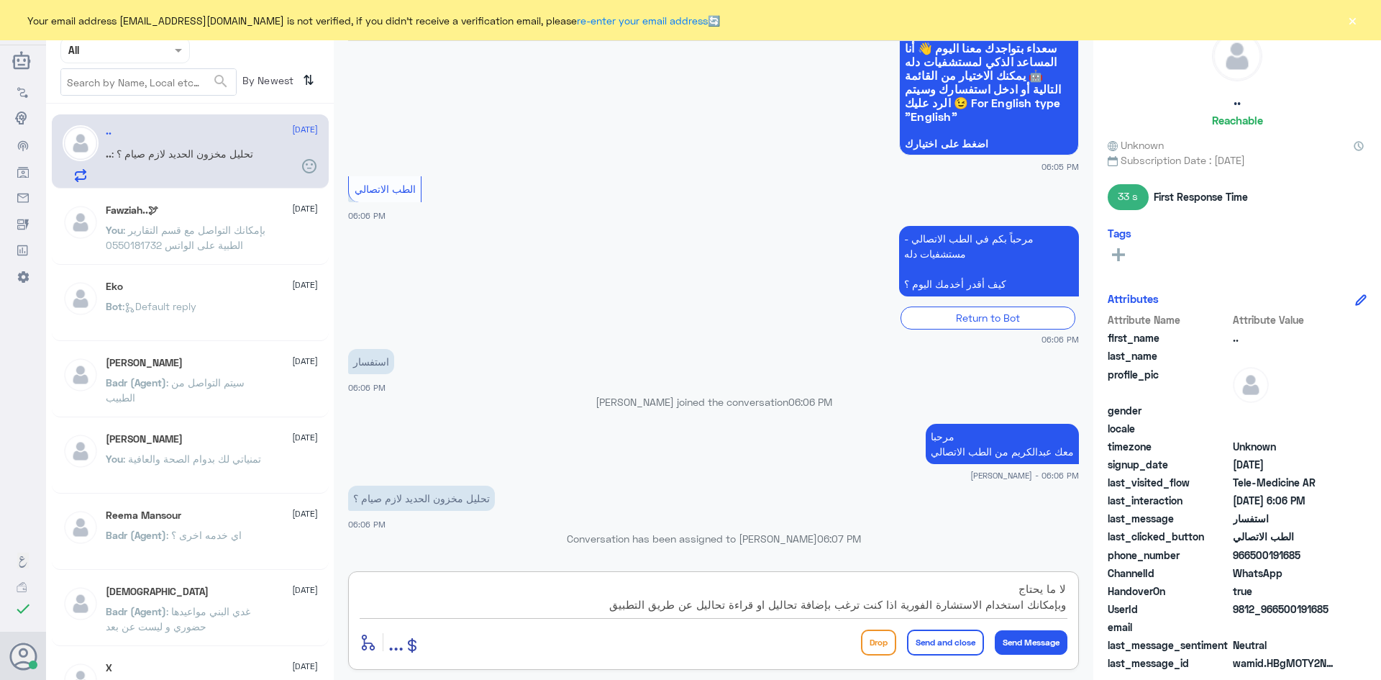
type textarea "لا ما يحتاج وبإمكانك استخدام الاستشارة الفورية اذا كنت ترغب بإضافة تحاليل او قر…"
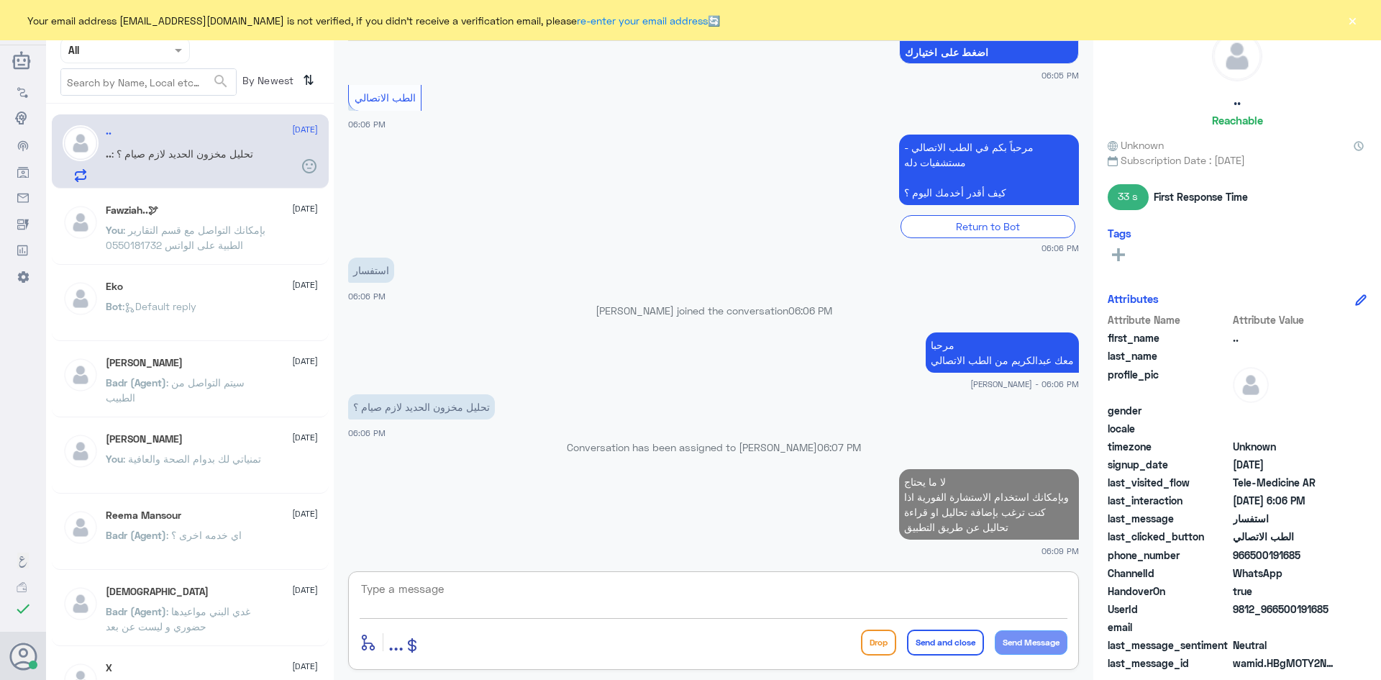
click at [1348, 21] on button "×" at bounding box center [1352, 20] width 14 height 14
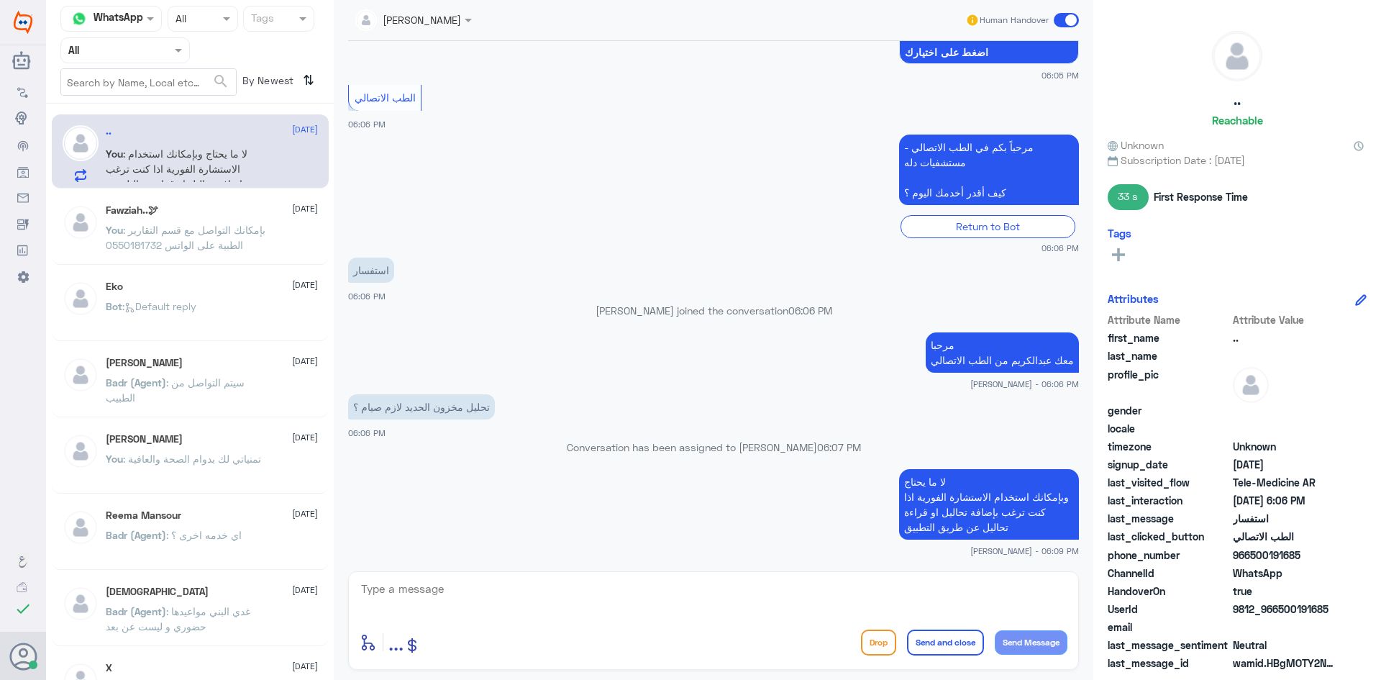
click at [1057, 17] on span at bounding box center [1066, 20] width 25 height 14
click at [0, 0] on input "checkbox" at bounding box center [0, 0] width 0 height 0
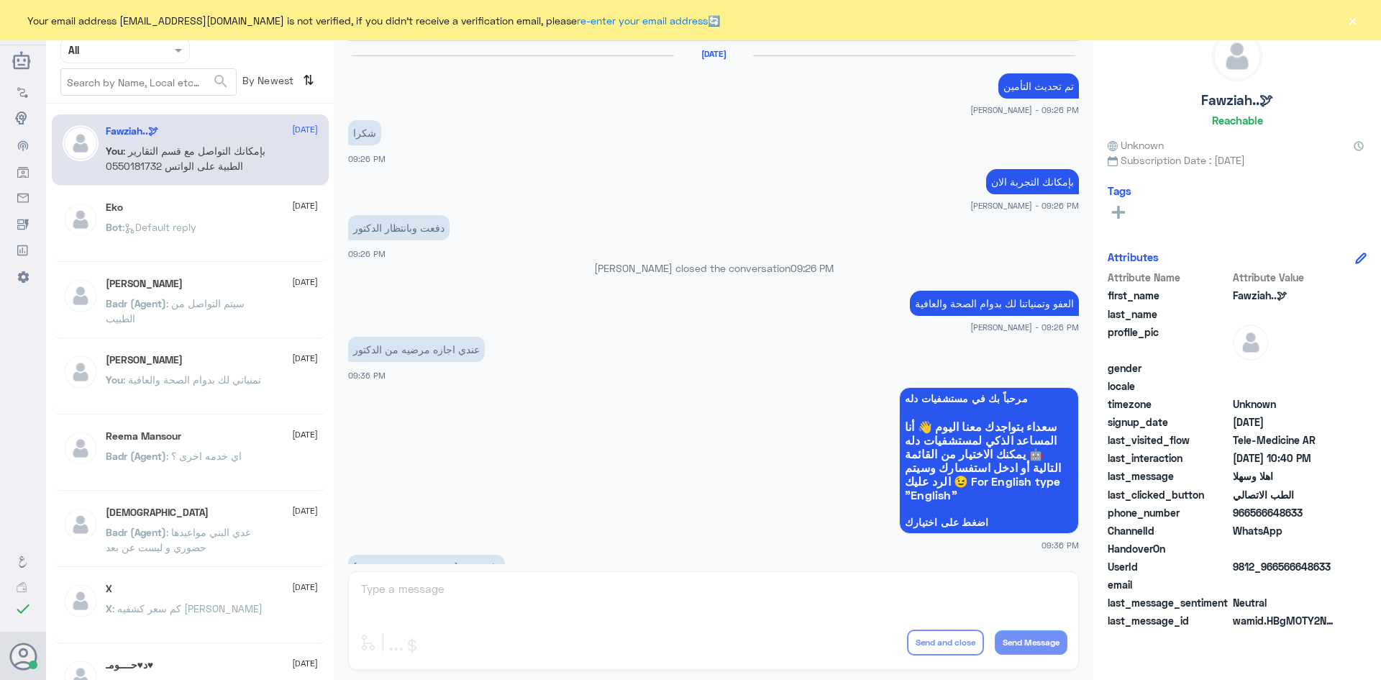
scroll to position [717, 0]
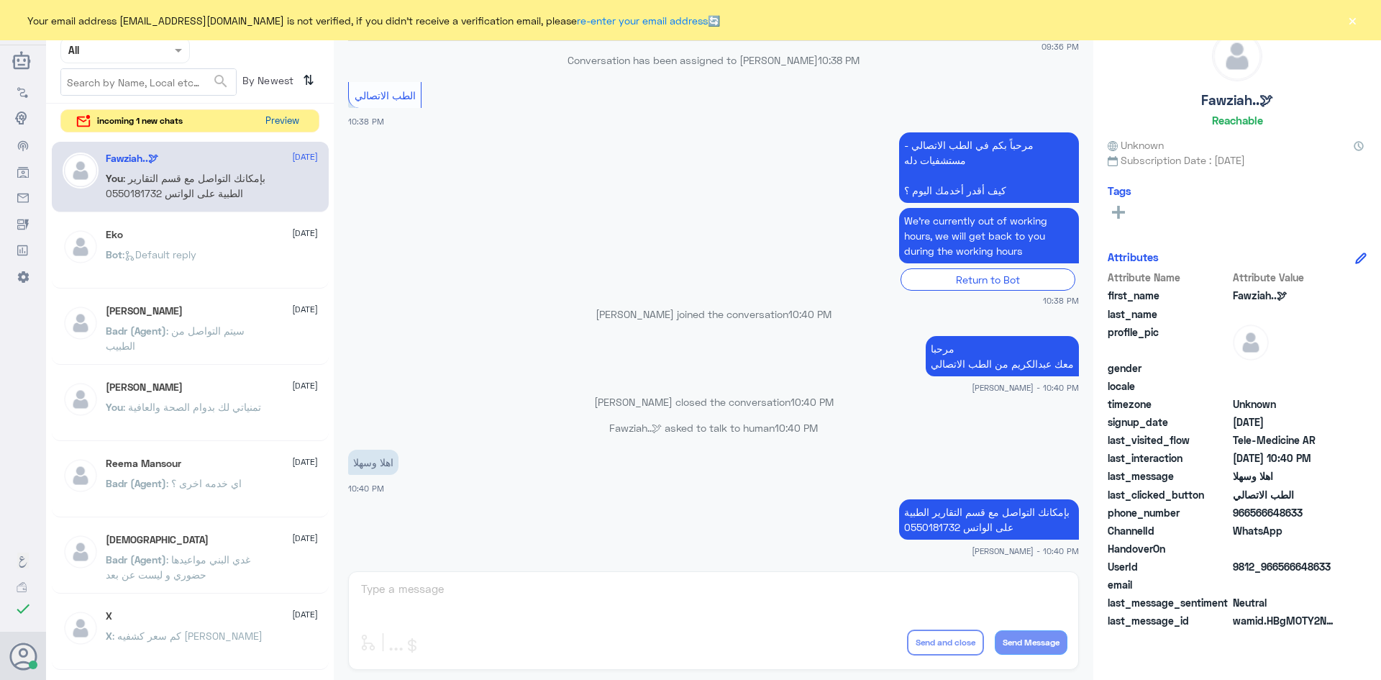
click at [293, 121] on button "Preview" at bounding box center [282, 121] width 45 height 22
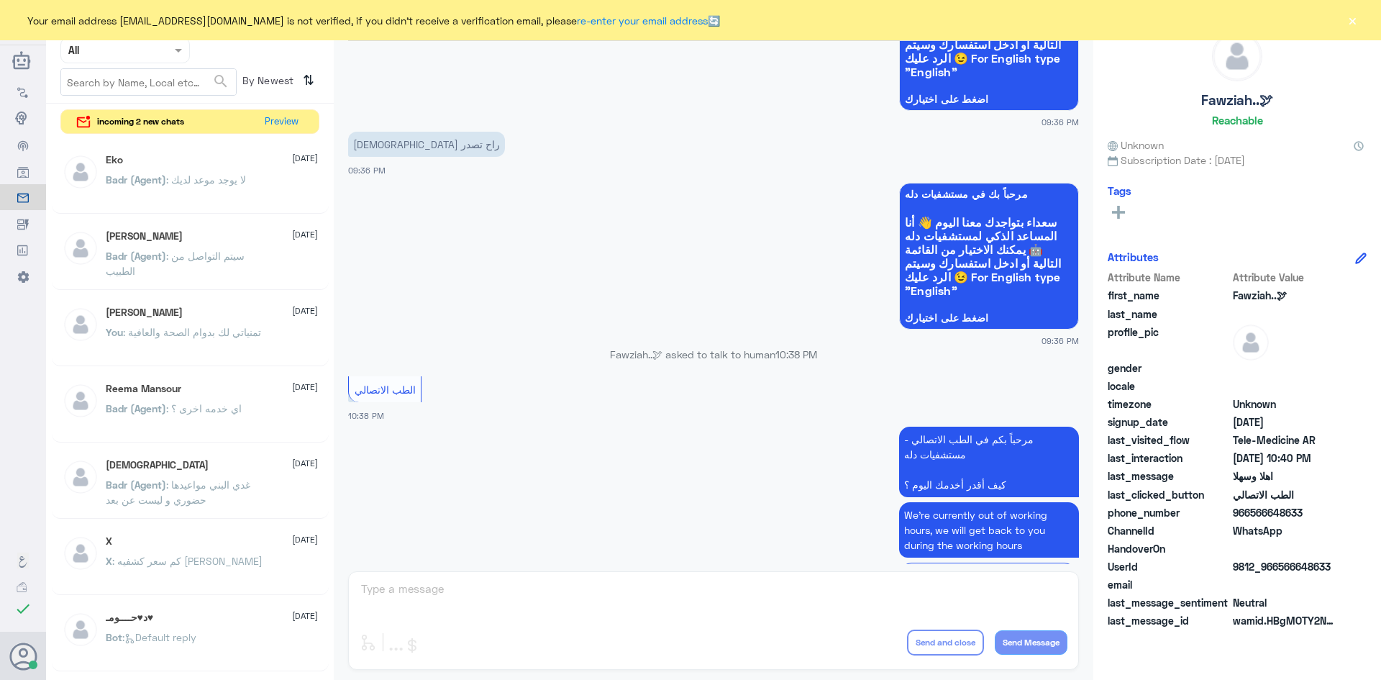
scroll to position [717, 0]
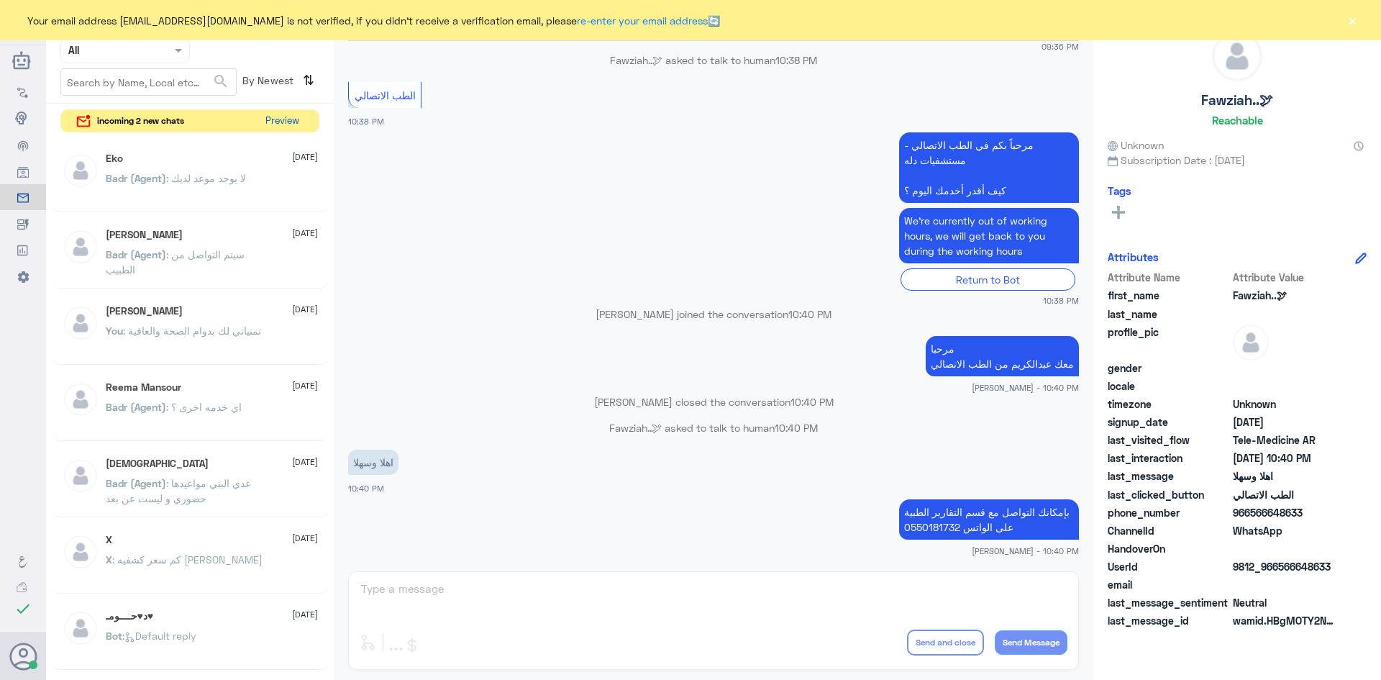
click at [279, 115] on button "Preview" at bounding box center [282, 121] width 45 height 22
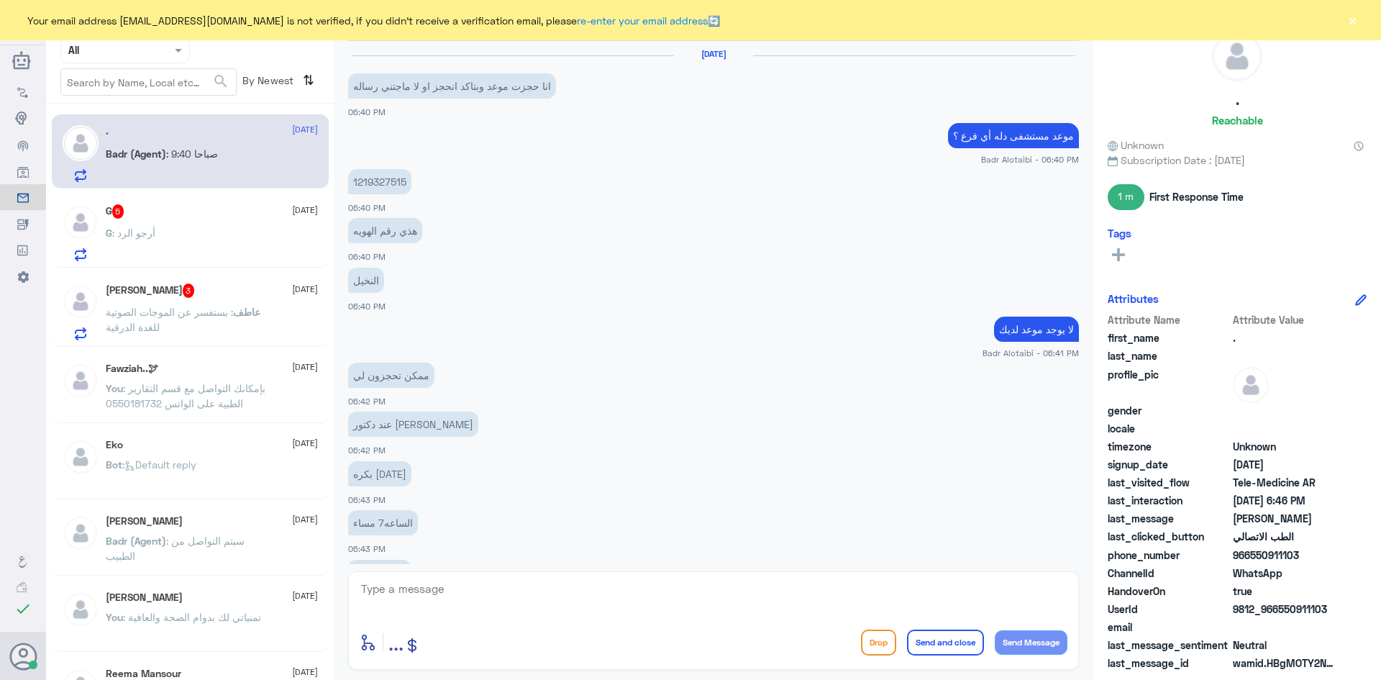
scroll to position [546, 0]
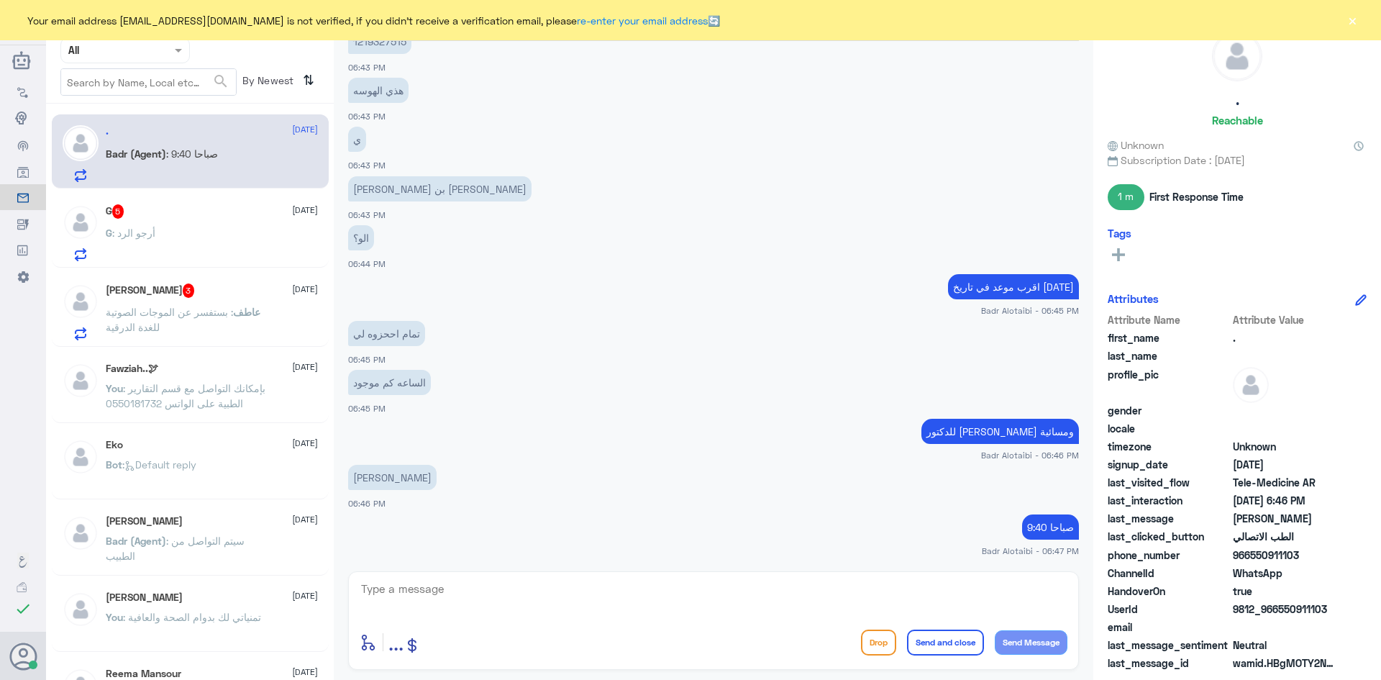
click at [186, 211] on div "G 5 [DATE]" at bounding box center [212, 211] width 212 height 14
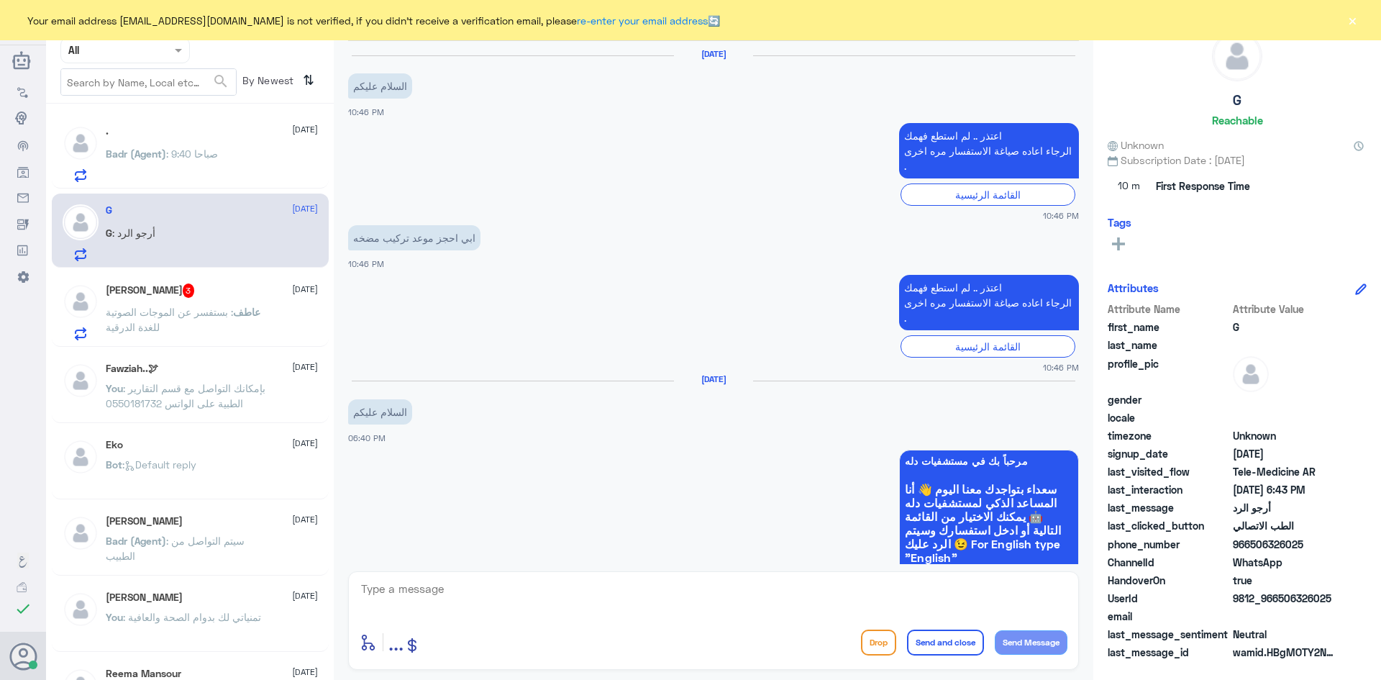
scroll to position [542, 0]
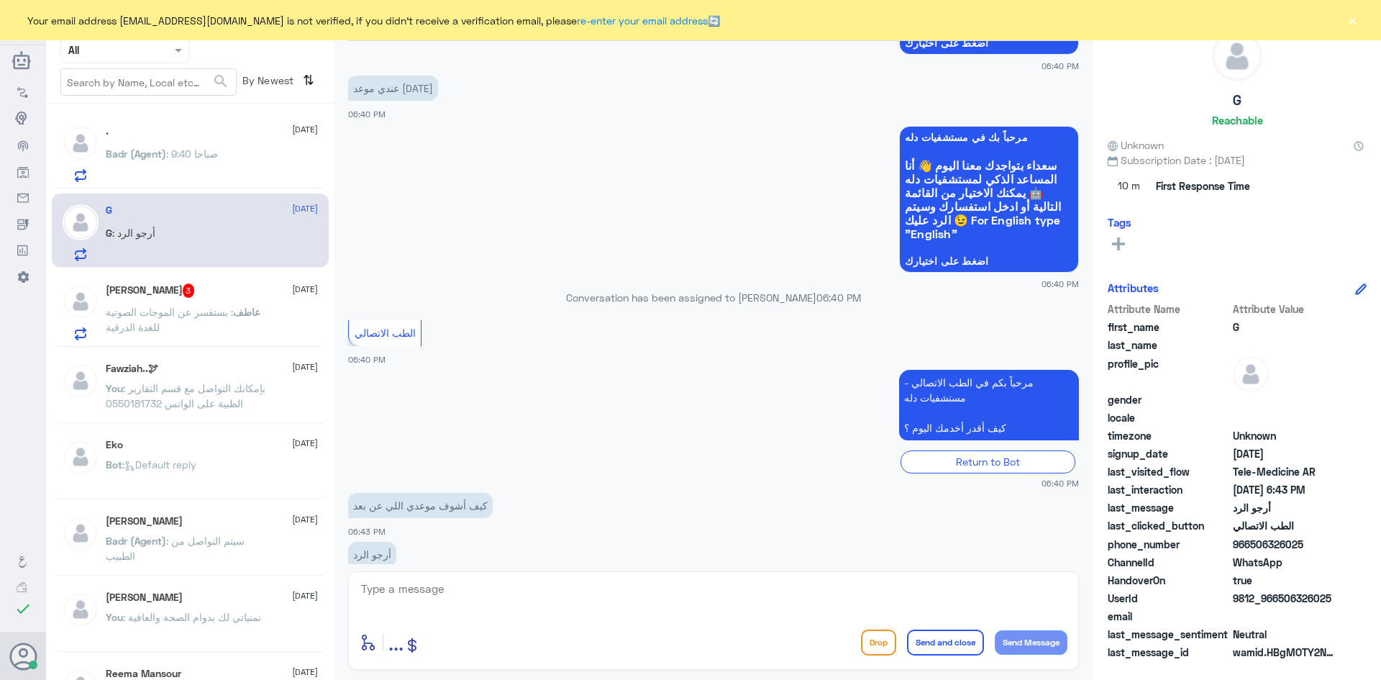
click at [230, 306] on span ": بستفسر عن الموجات الصوتية للغدة الدرقية" at bounding box center [169, 319] width 127 height 27
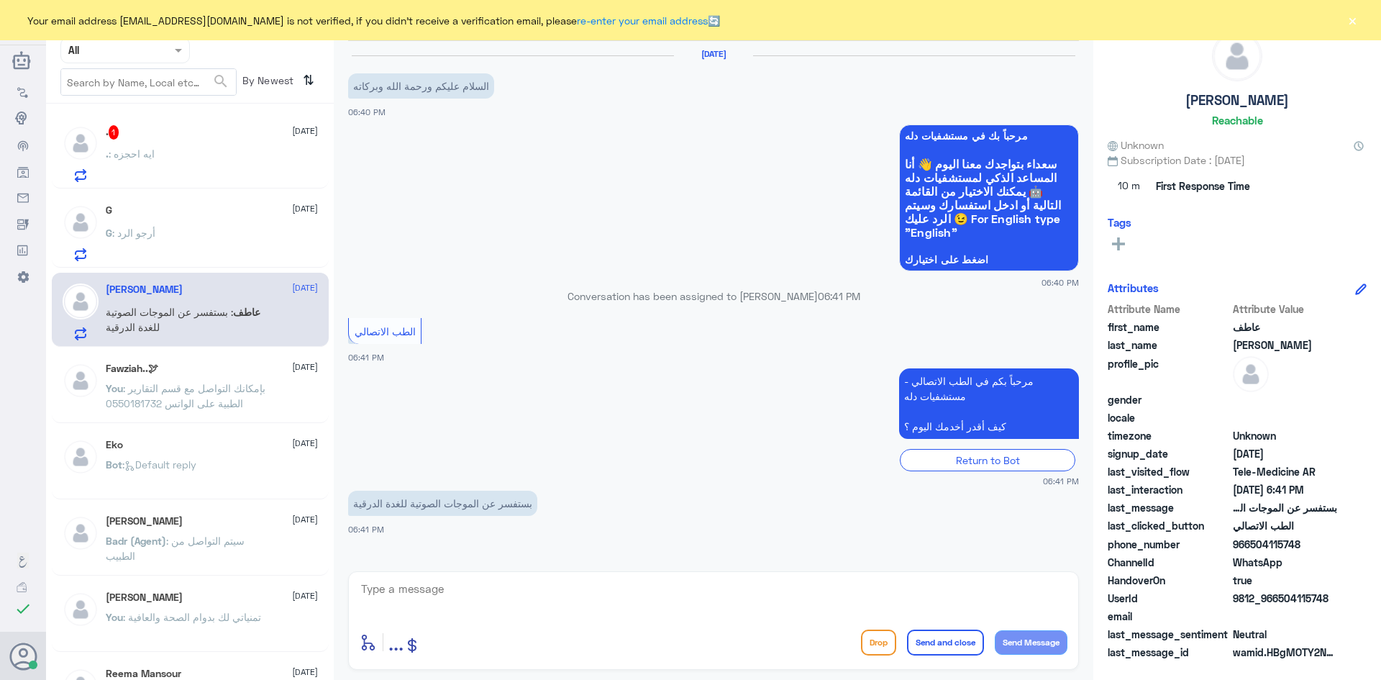
click at [445, 588] on textarea at bounding box center [714, 596] width 708 height 35
paste textarea "مرحبا معك [PERSON_NAME] من الطب الاتصالي"
type textarea "مرحبا معك [PERSON_NAME] من الطب الاتصالي"
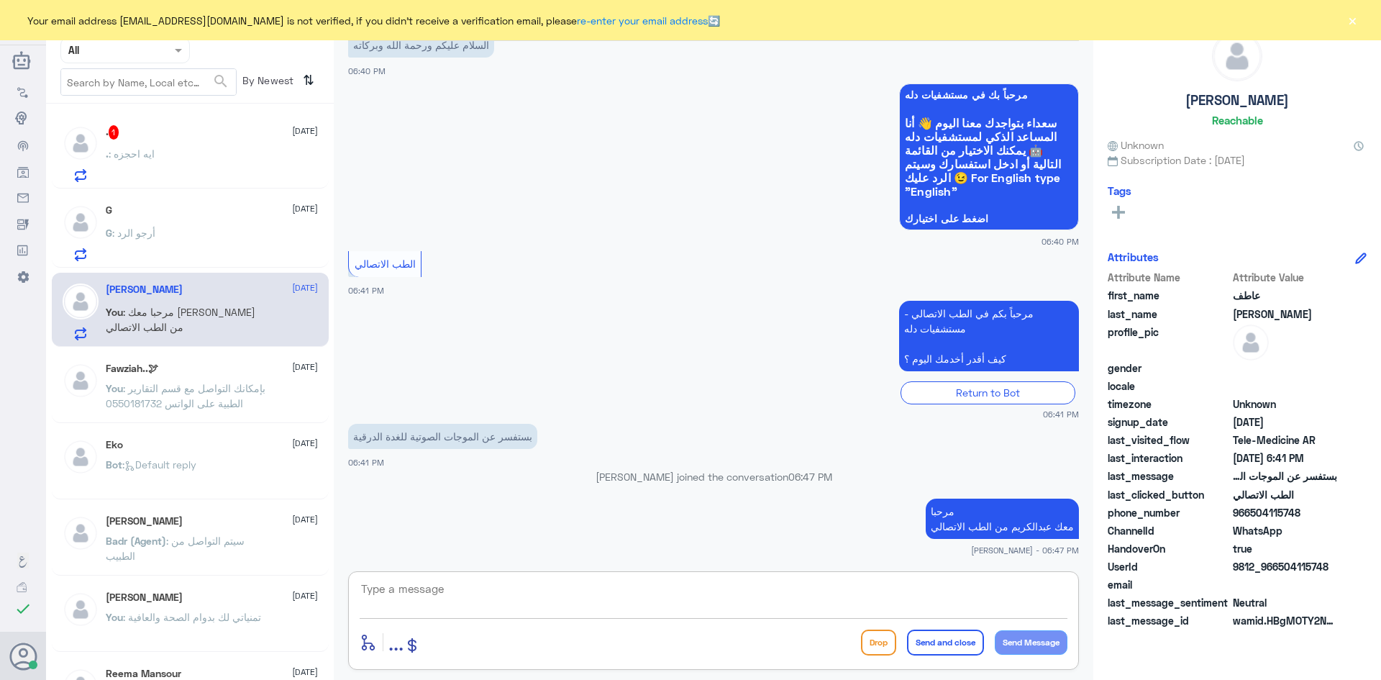
click at [636, 603] on textarea at bounding box center [714, 596] width 708 height 35
drag, startPoint x: 1327, startPoint y: 566, endPoint x: 1281, endPoint y: 566, distance: 46.0
click at [1281, 566] on span "9812_966504115748" at bounding box center [1285, 566] width 104 height 15
copy span "504115748"
click at [867, 596] on textarea at bounding box center [714, 596] width 708 height 35
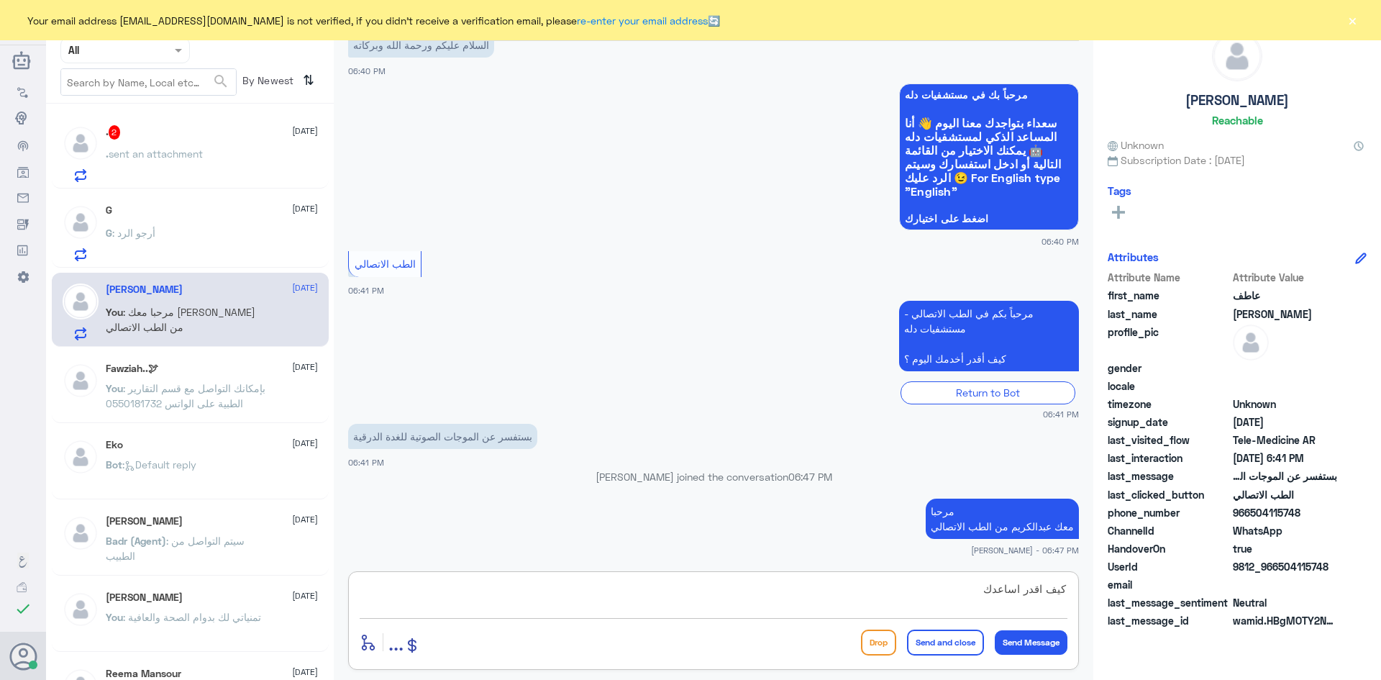
type textarea "كيف اقدر اساعدك"
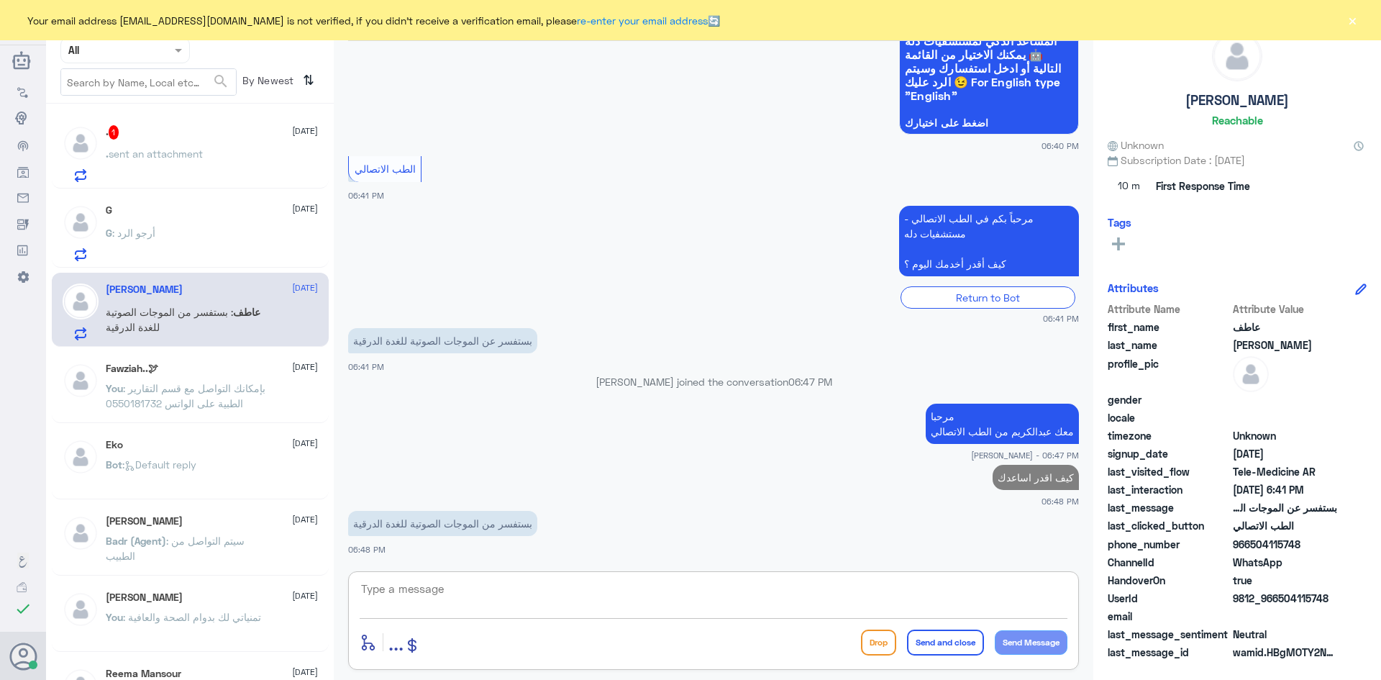
click at [623, 598] on textarea at bounding box center [714, 596] width 708 height 35
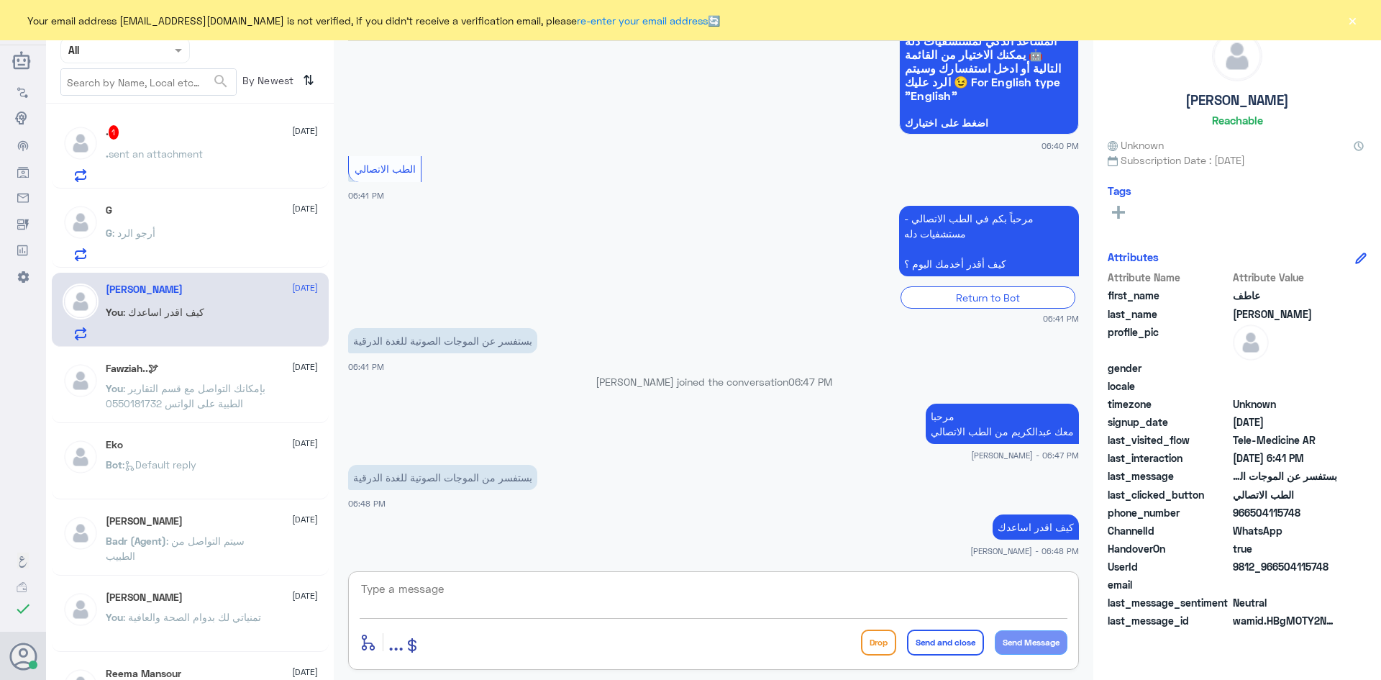
click at [210, 147] on div ". 1 [DATE] . sent an attachment" at bounding box center [212, 153] width 212 height 57
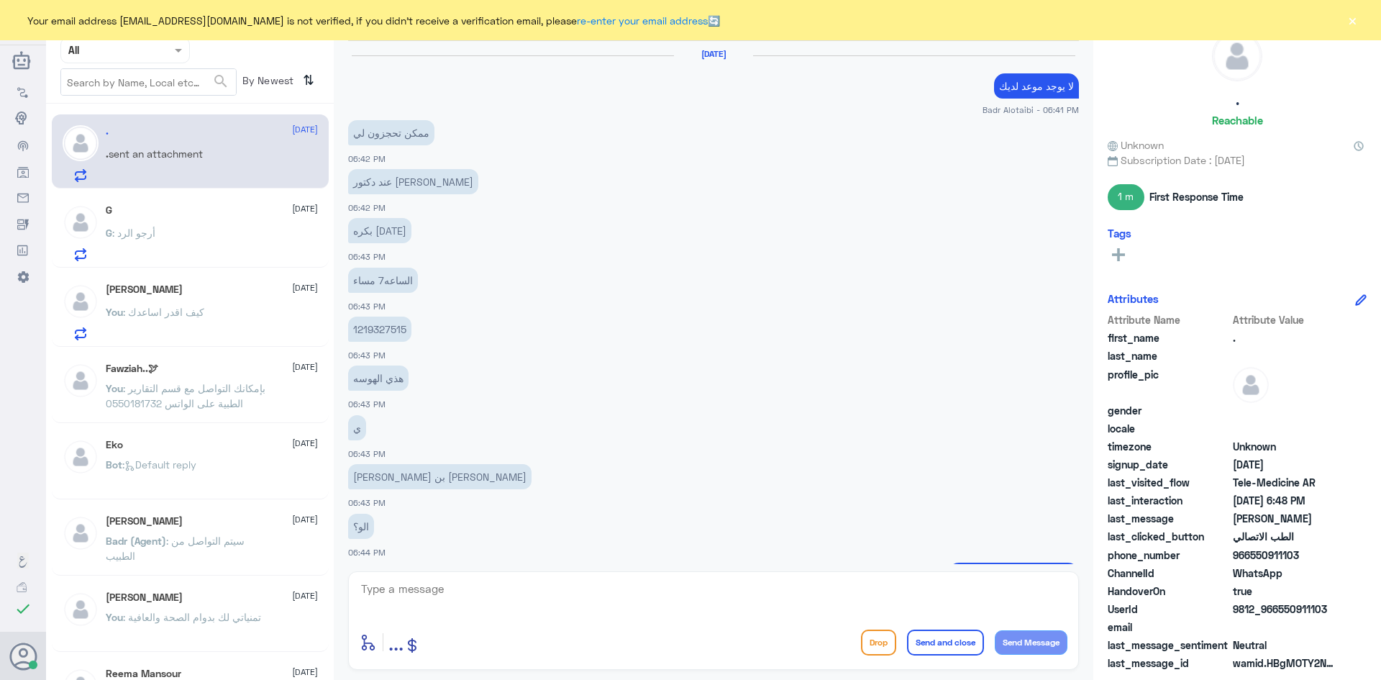
scroll to position [649, 0]
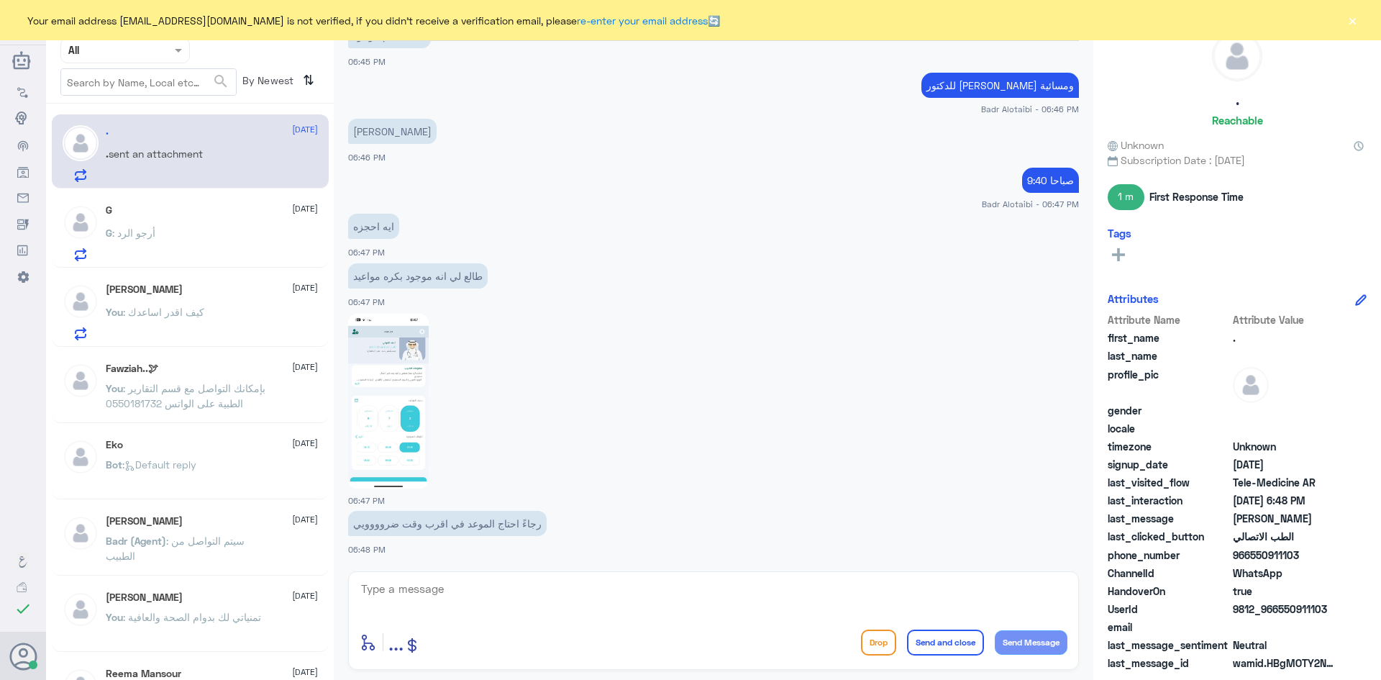
click at [191, 251] on div "G : أرجو الرد" at bounding box center [212, 245] width 212 height 32
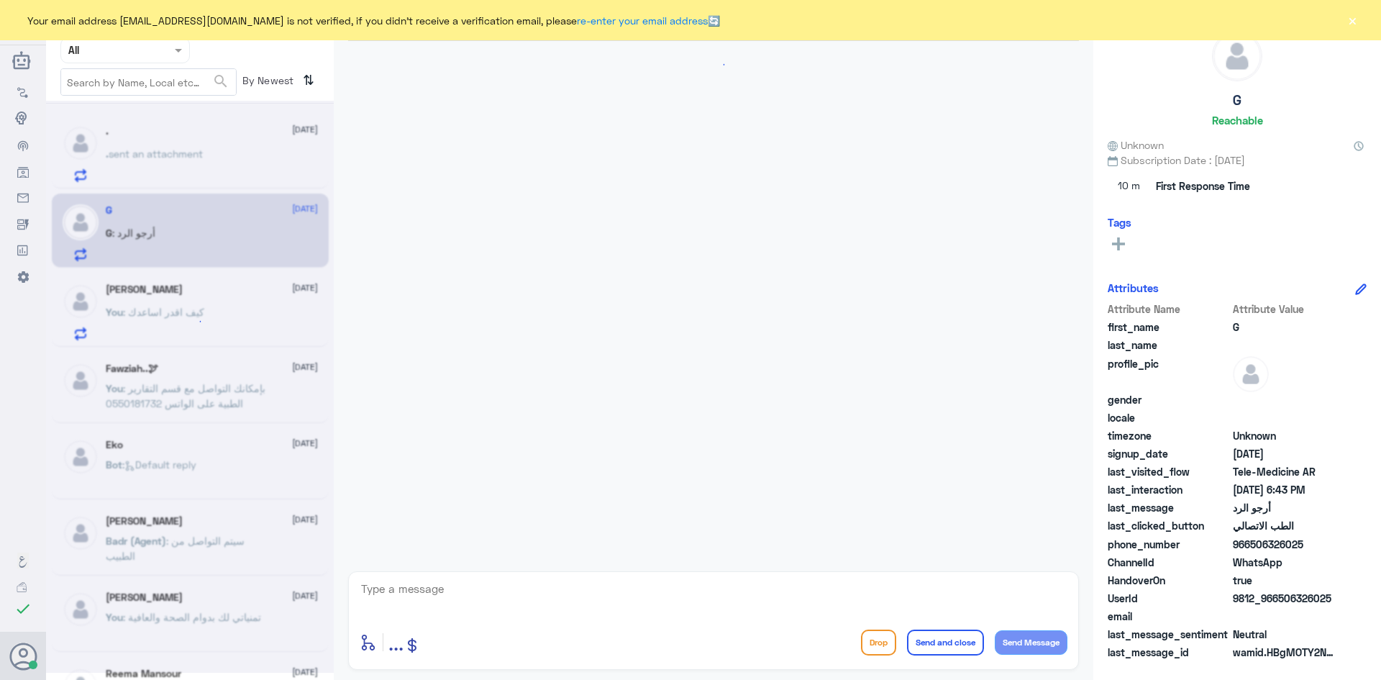
scroll to position [542, 0]
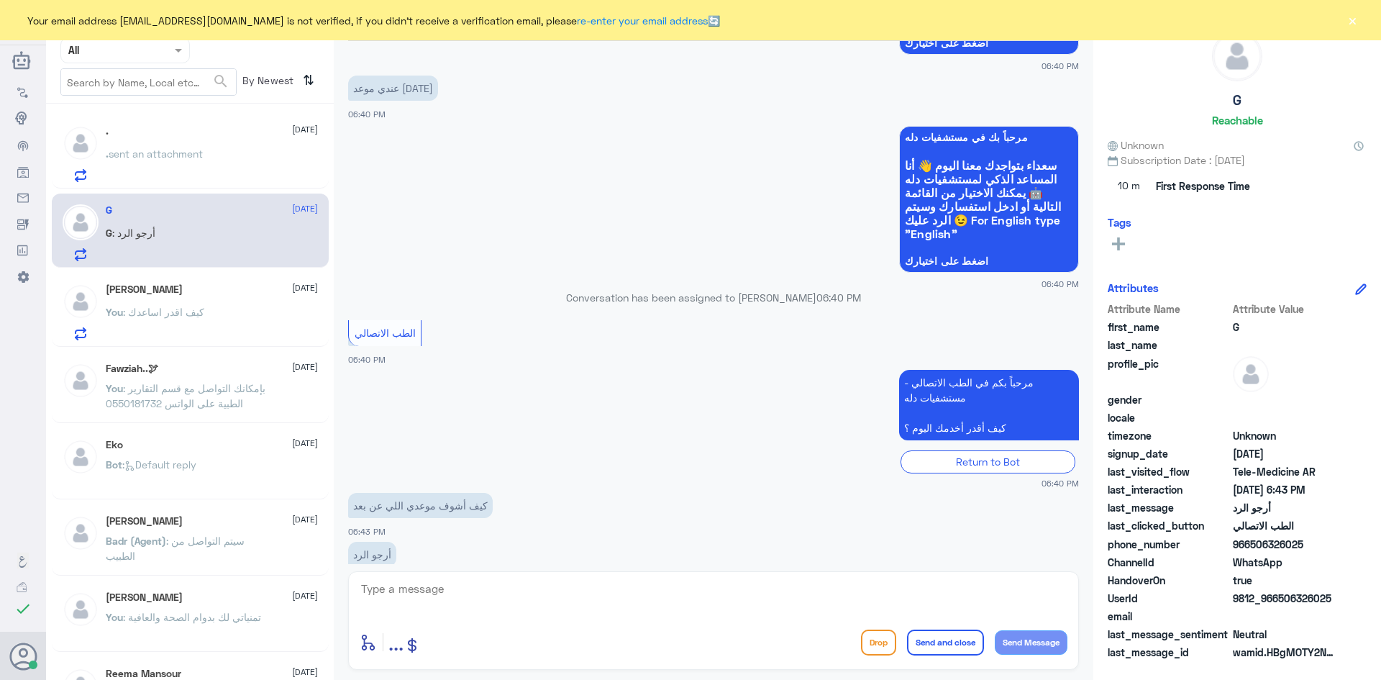
click at [210, 311] on div "You : كيف اقدر اساعدك" at bounding box center [212, 324] width 212 height 32
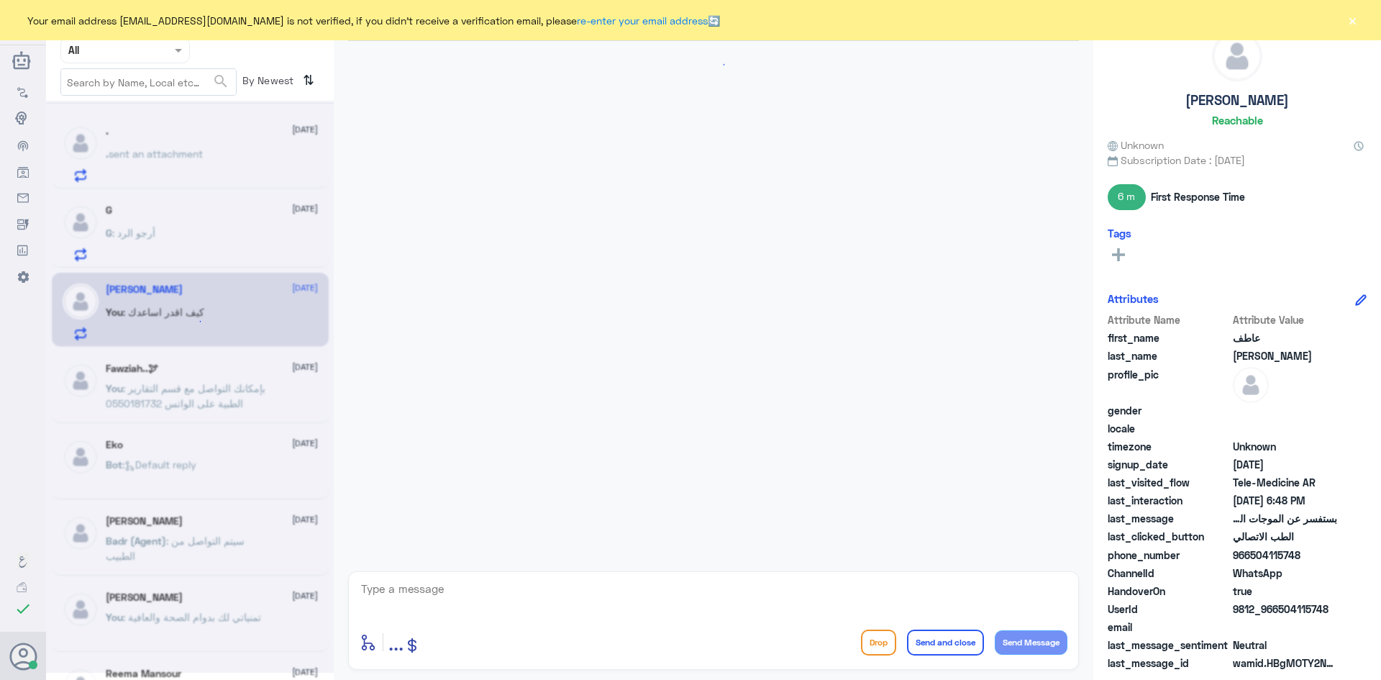
scroll to position [162, 0]
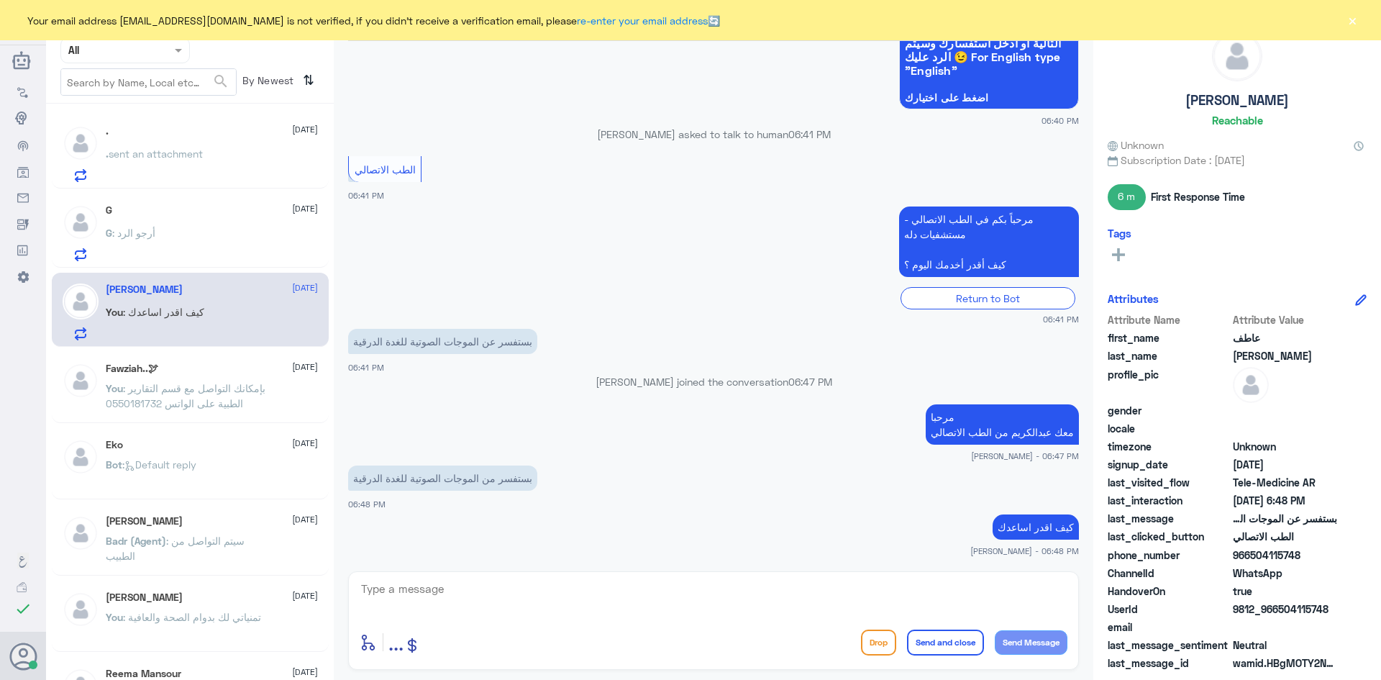
click at [460, 593] on textarea at bounding box center [714, 596] width 708 height 35
type textarea "هل ترغب بحجز"
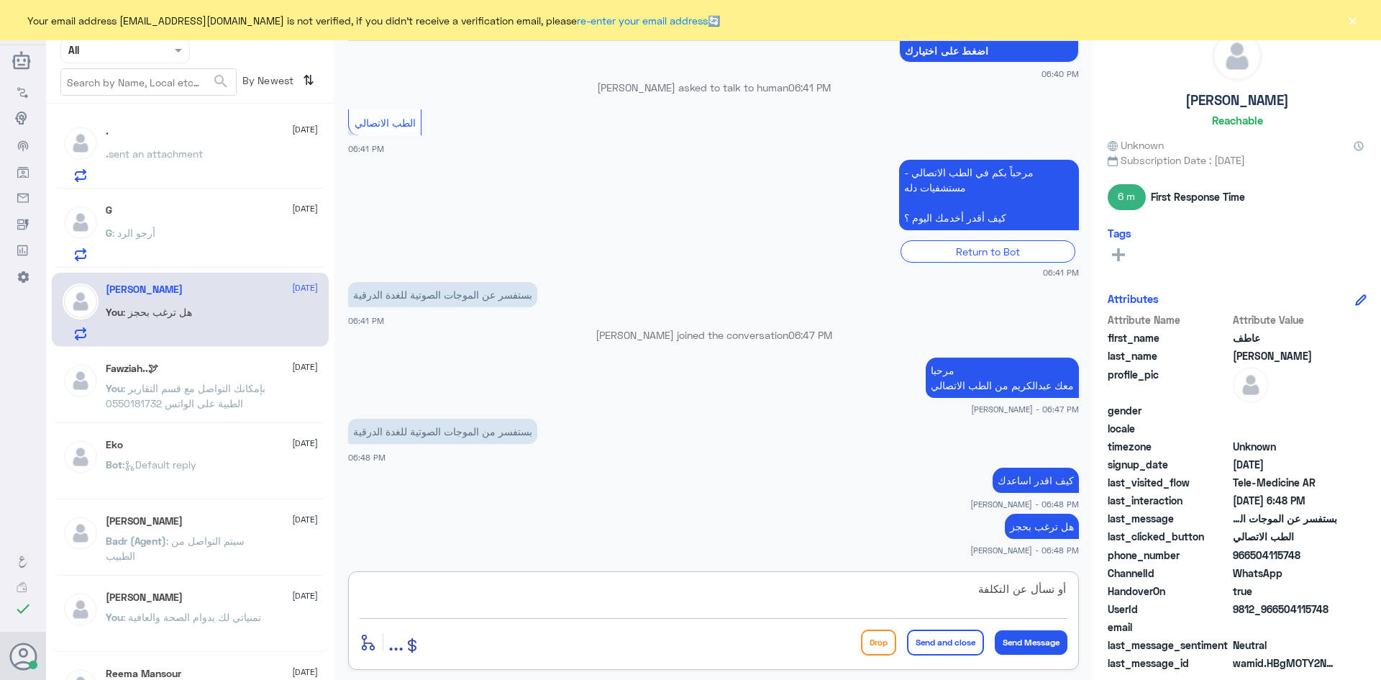
type textarea "أو تسأل عن التكلفة"
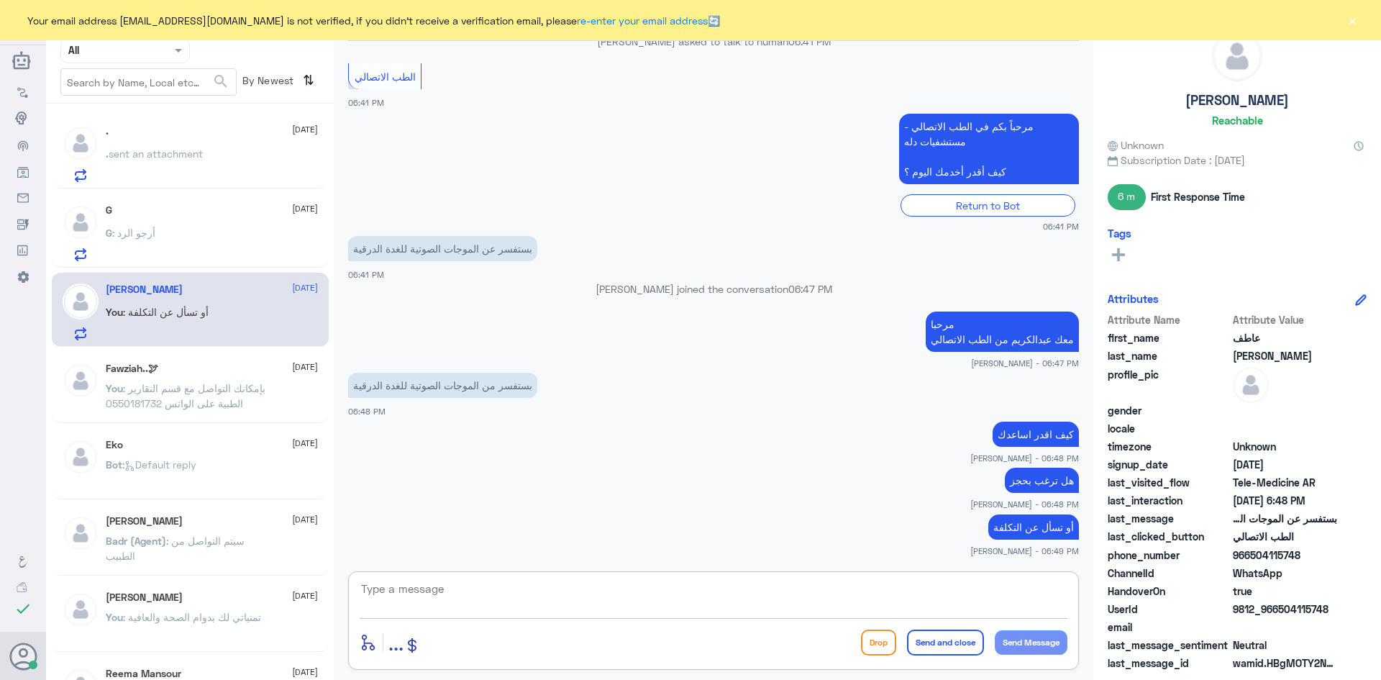
scroll to position [303, 0]
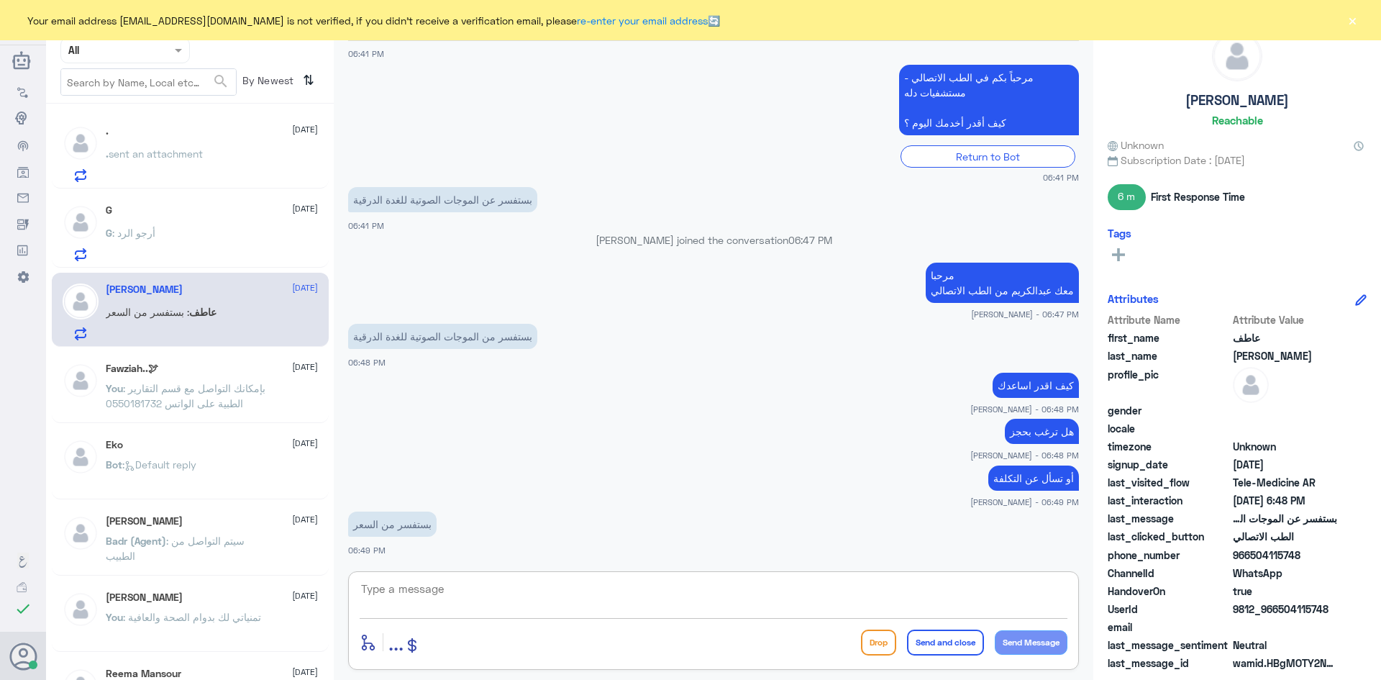
click at [484, 575] on div "enter flow name ... Drop Send and close Send Message" at bounding box center [713, 620] width 731 height 99
click at [485, 590] on textarea at bounding box center [714, 596] width 708 height 35
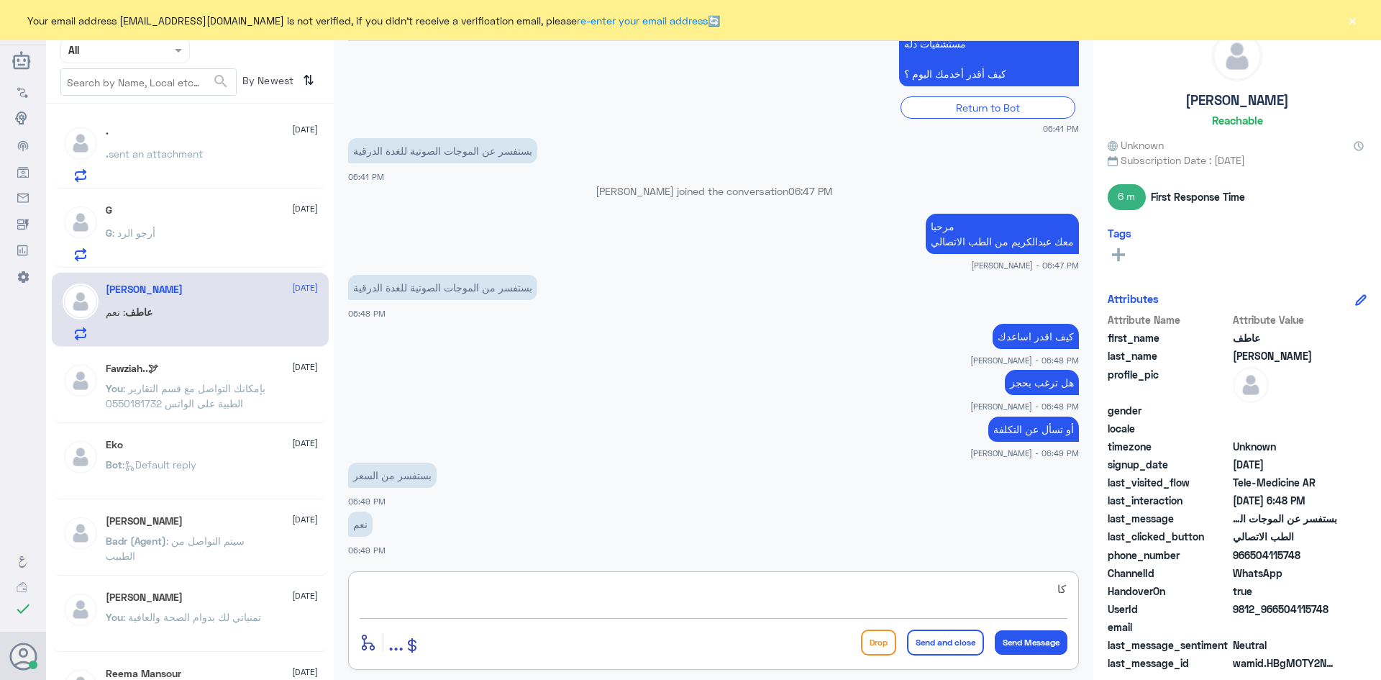
type textarea "ك"
click at [449, 586] on textarea "اسعار الاشعة ما تبين عندي" at bounding box center [714, 596] width 708 height 35
type textarea "ا"
type textarea "2"
type textarea "532 ريال"
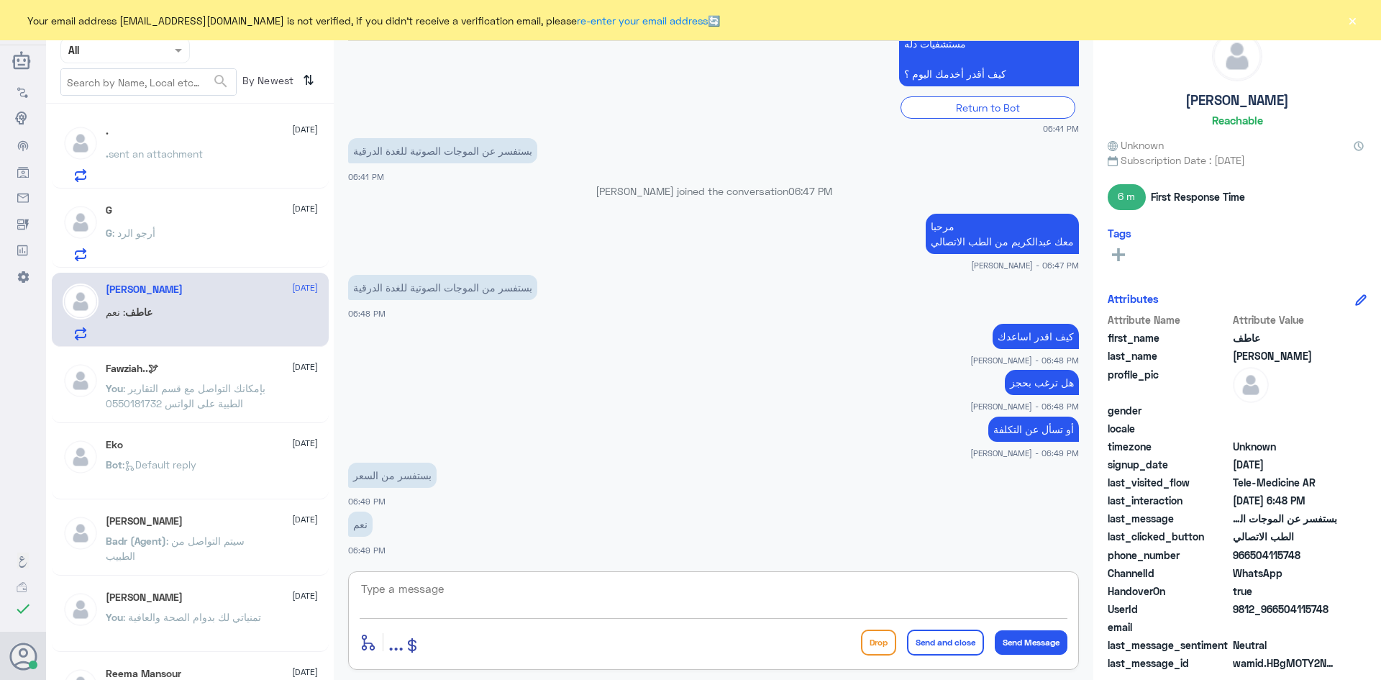
scroll to position [399, 0]
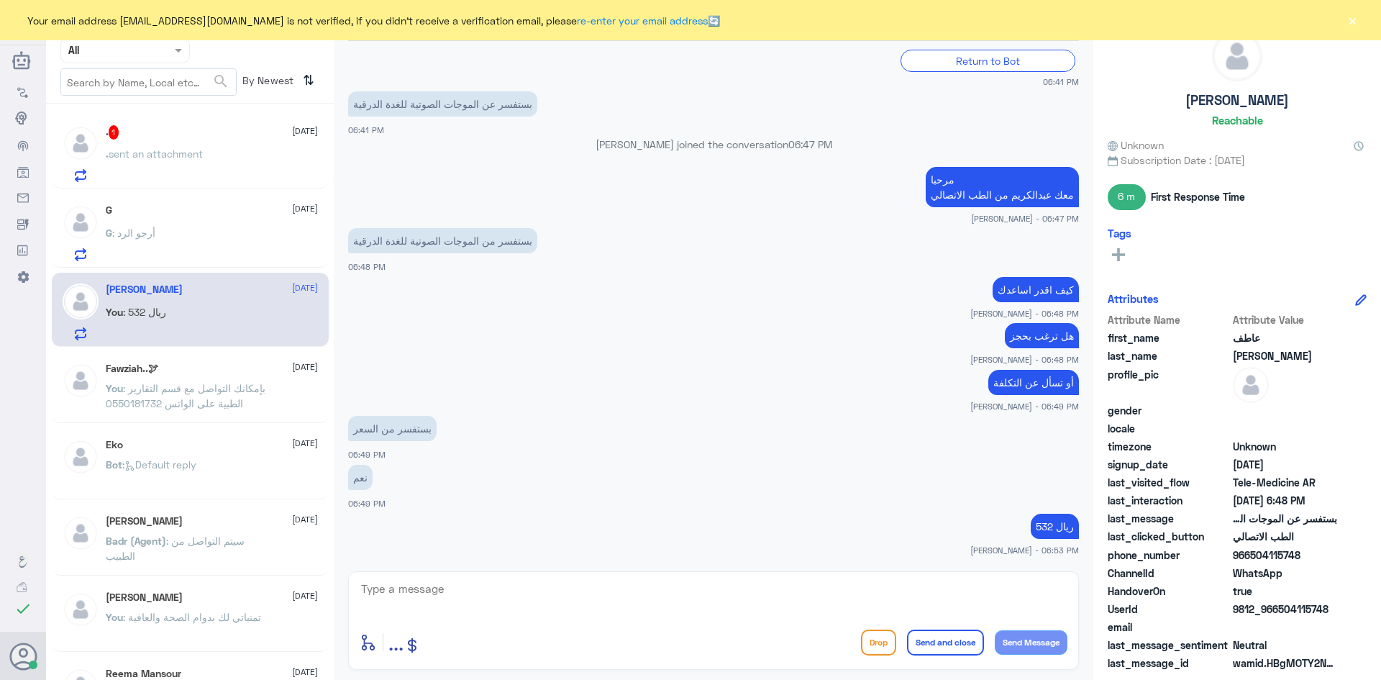
click at [178, 134] on div ". 1 [DATE]" at bounding box center [212, 132] width 212 height 14
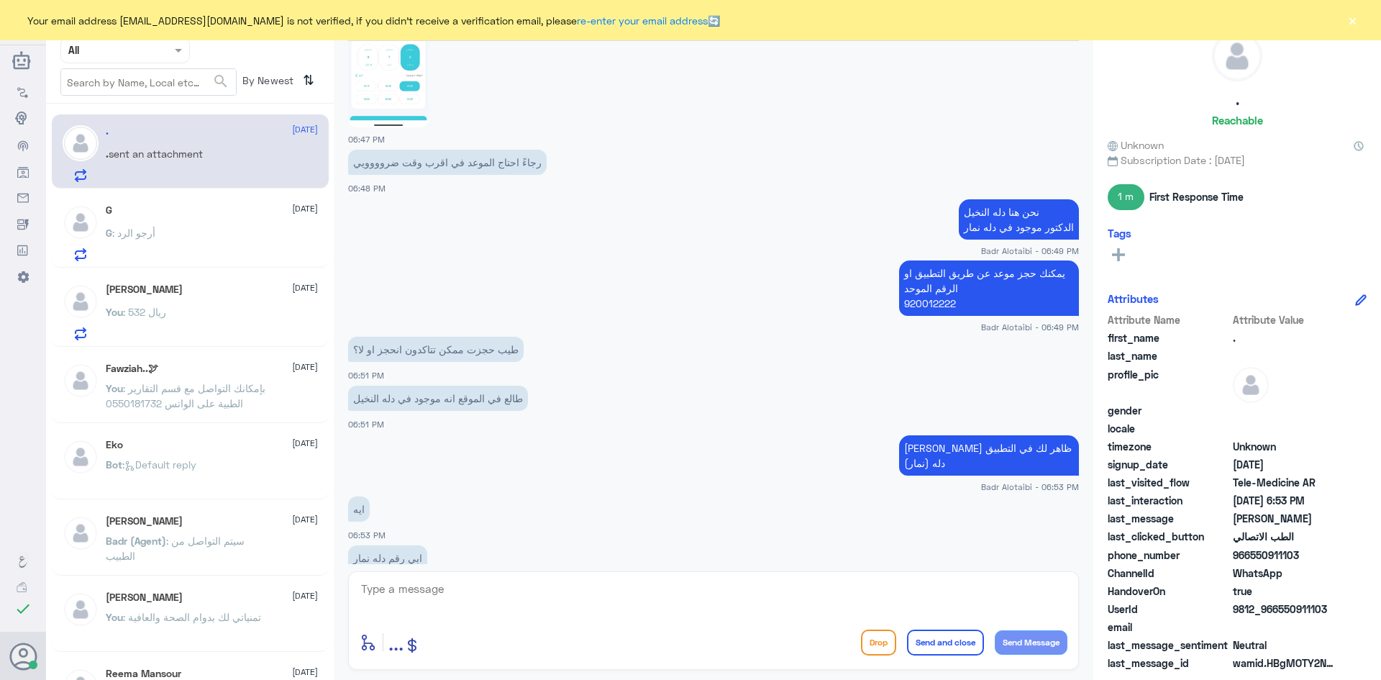
scroll to position [753, 0]
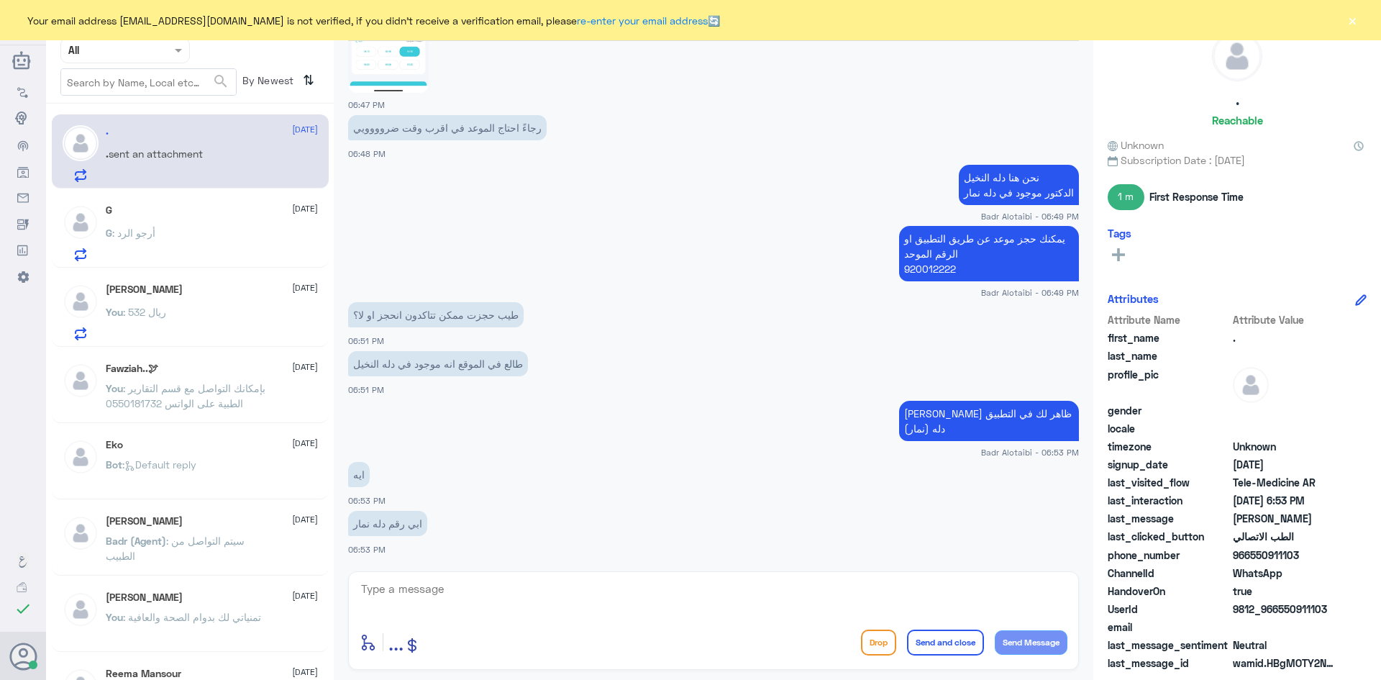
click at [188, 306] on div "[PERSON_NAME] [DATE] You : 532 ريال" at bounding box center [212, 311] width 212 height 57
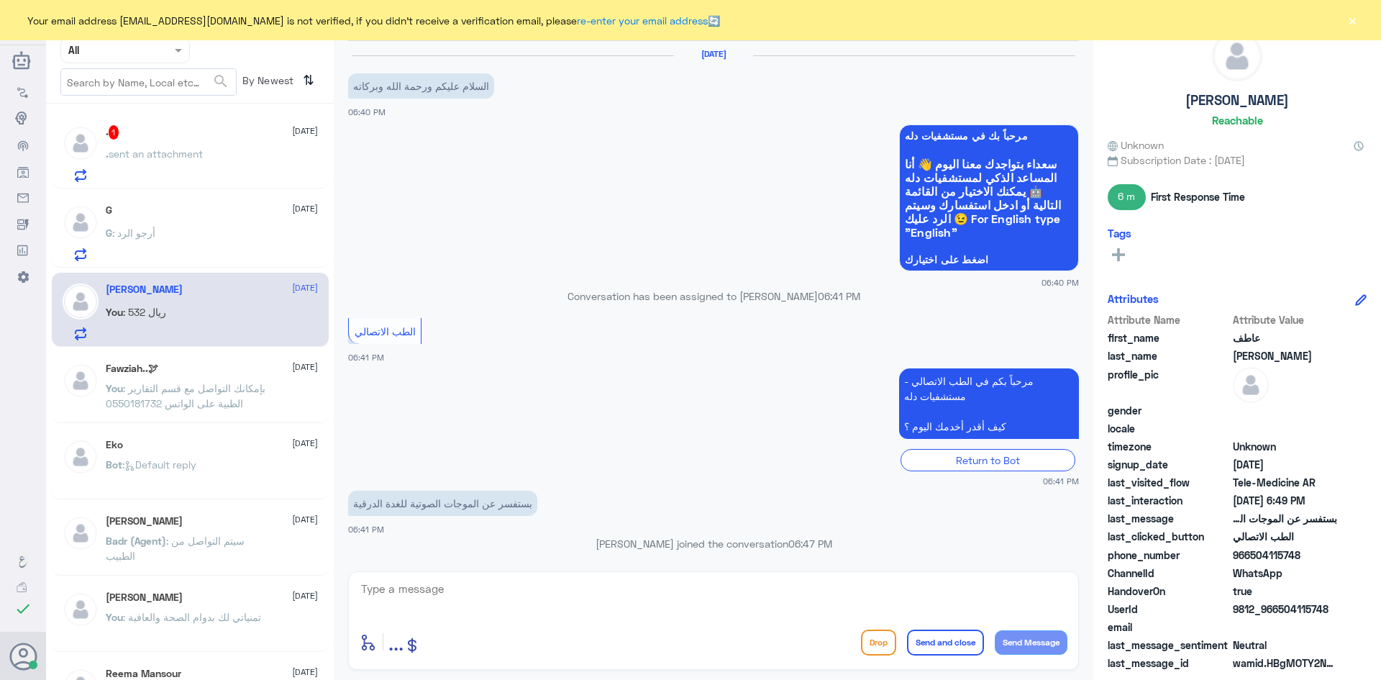
scroll to position [399, 0]
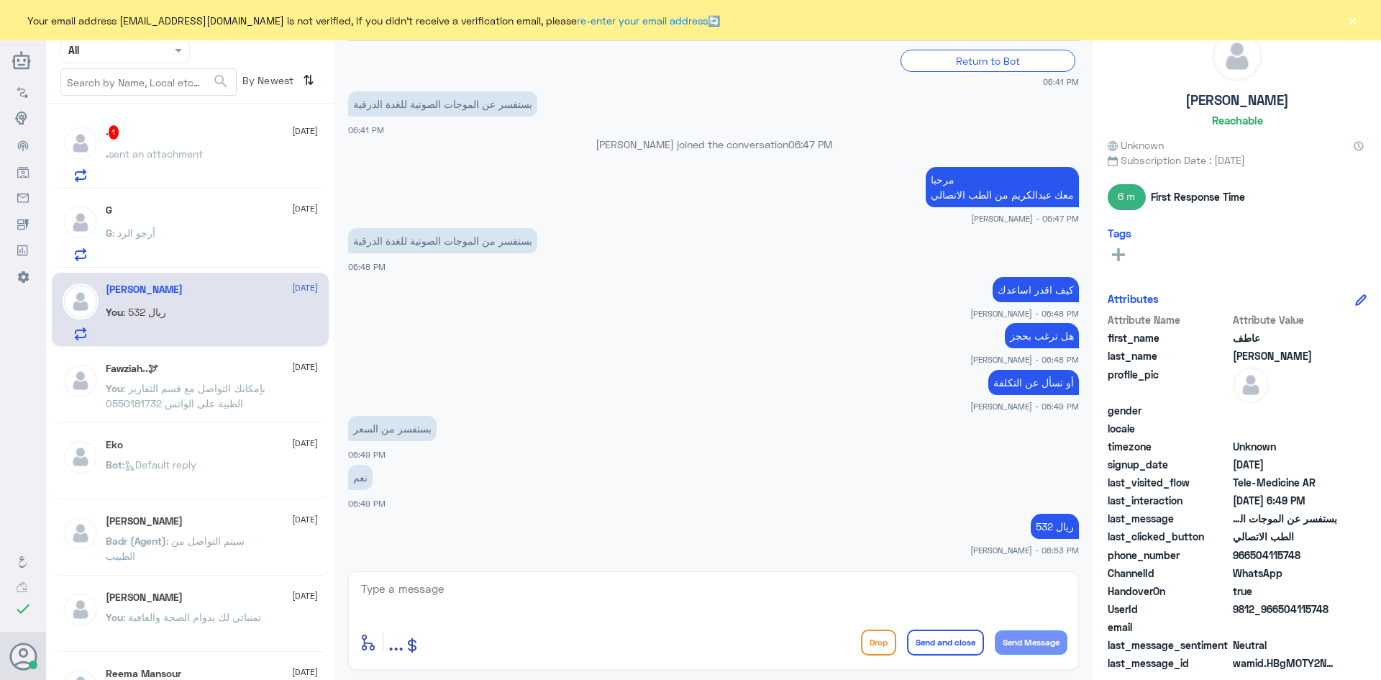
click at [1358, 24] on button "×" at bounding box center [1352, 20] width 14 height 14
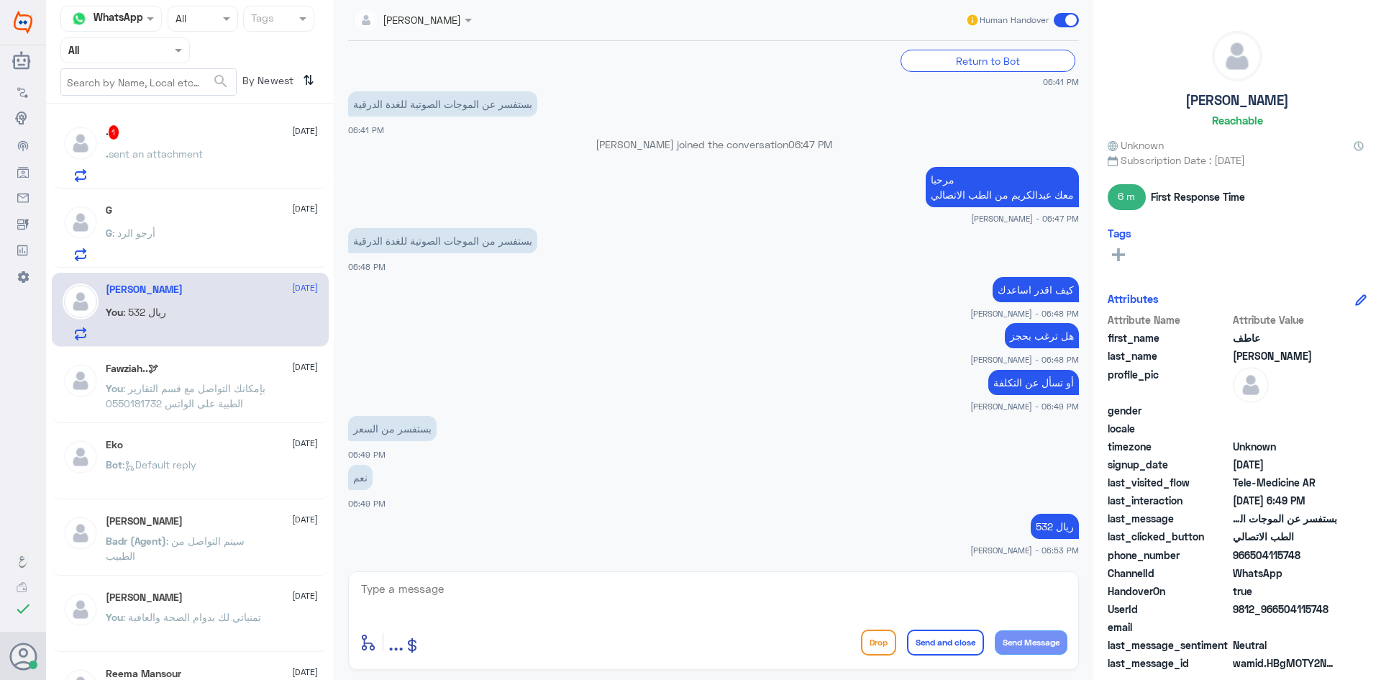
click at [1060, 19] on span at bounding box center [1066, 20] width 25 height 14
click at [0, 0] on input "checkbox" at bounding box center [0, 0] width 0 height 0
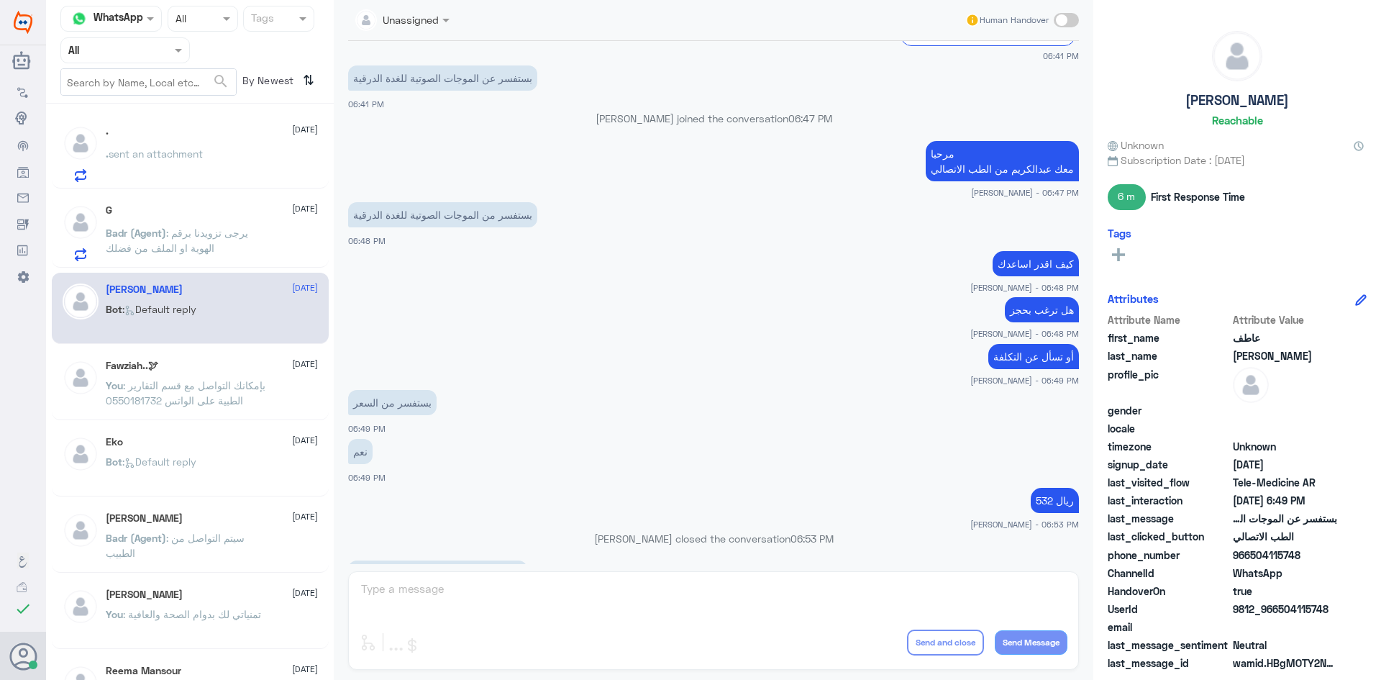
scroll to position [643, 0]
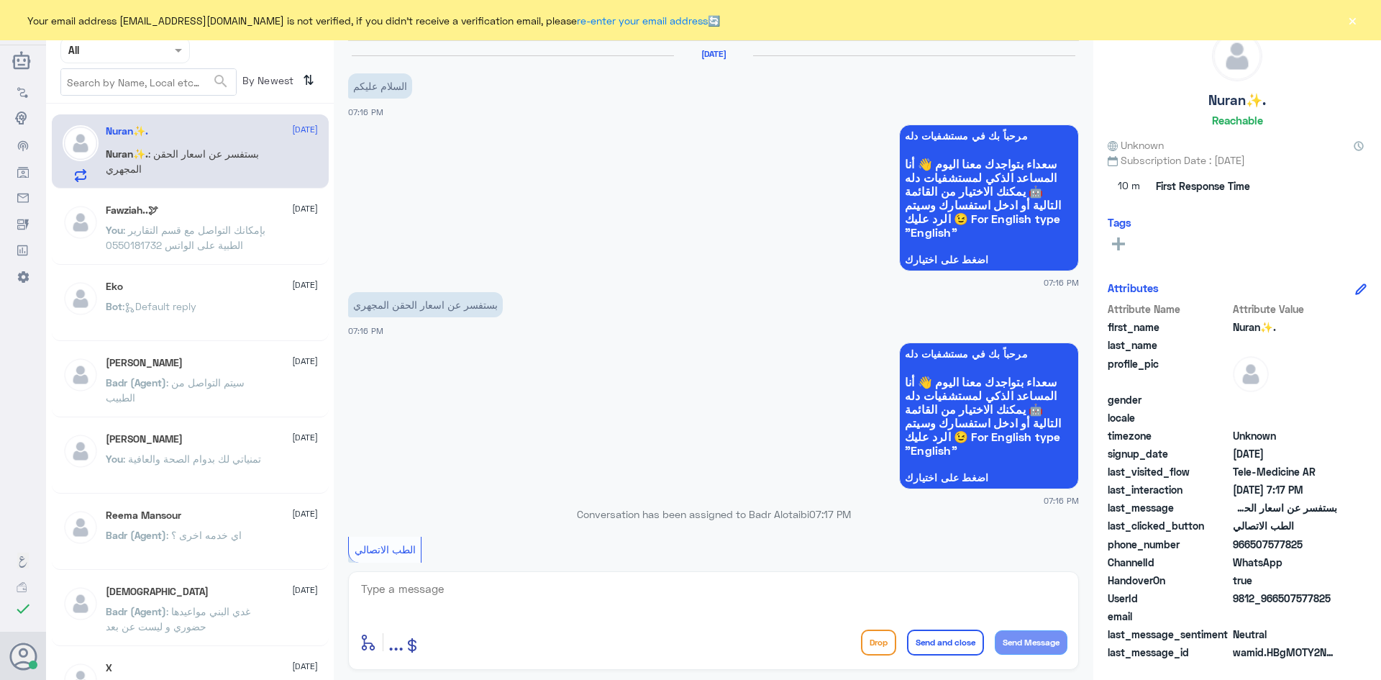
scroll to position [198, 0]
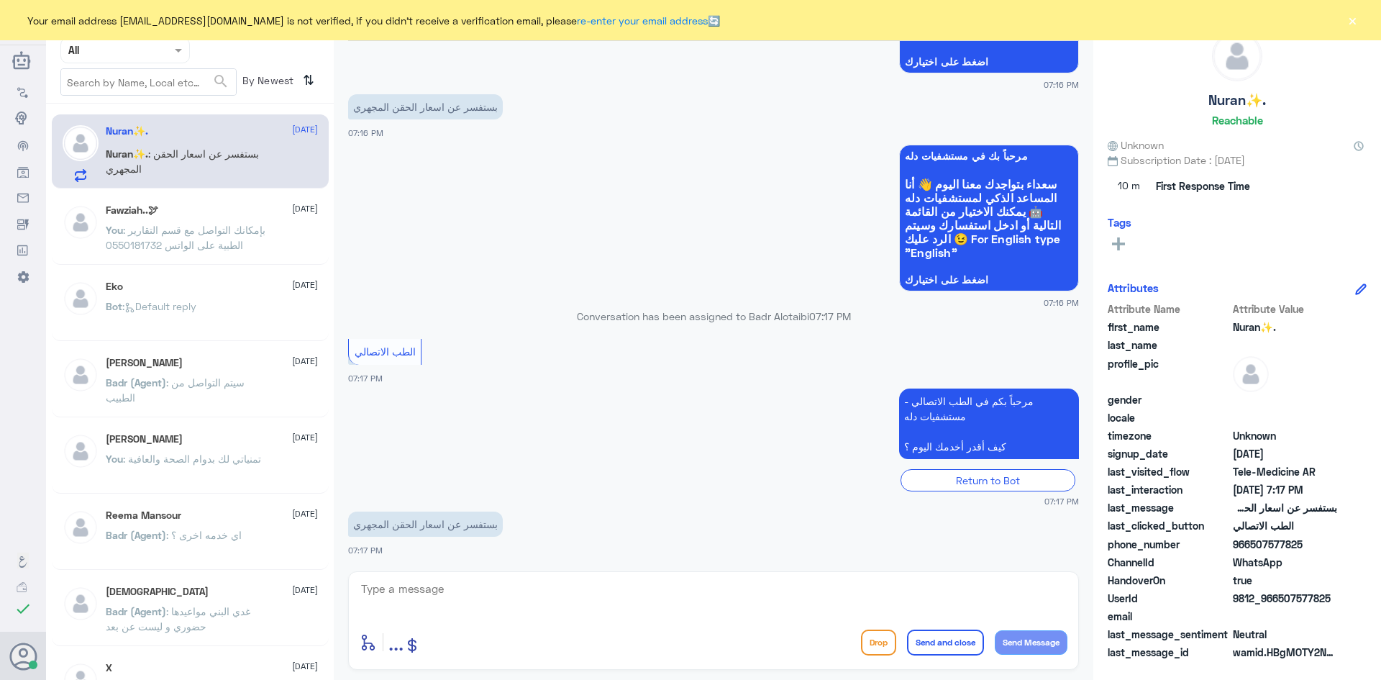
click at [443, 589] on textarea at bounding box center [714, 596] width 708 height 35
drag, startPoint x: 1328, startPoint y: 598, endPoint x: 1279, endPoint y: 601, distance: 49.7
click at [1279, 601] on span "9812_966507577825" at bounding box center [1285, 597] width 104 height 15
copy span "507577825"
click at [747, 598] on textarea at bounding box center [714, 596] width 708 height 35
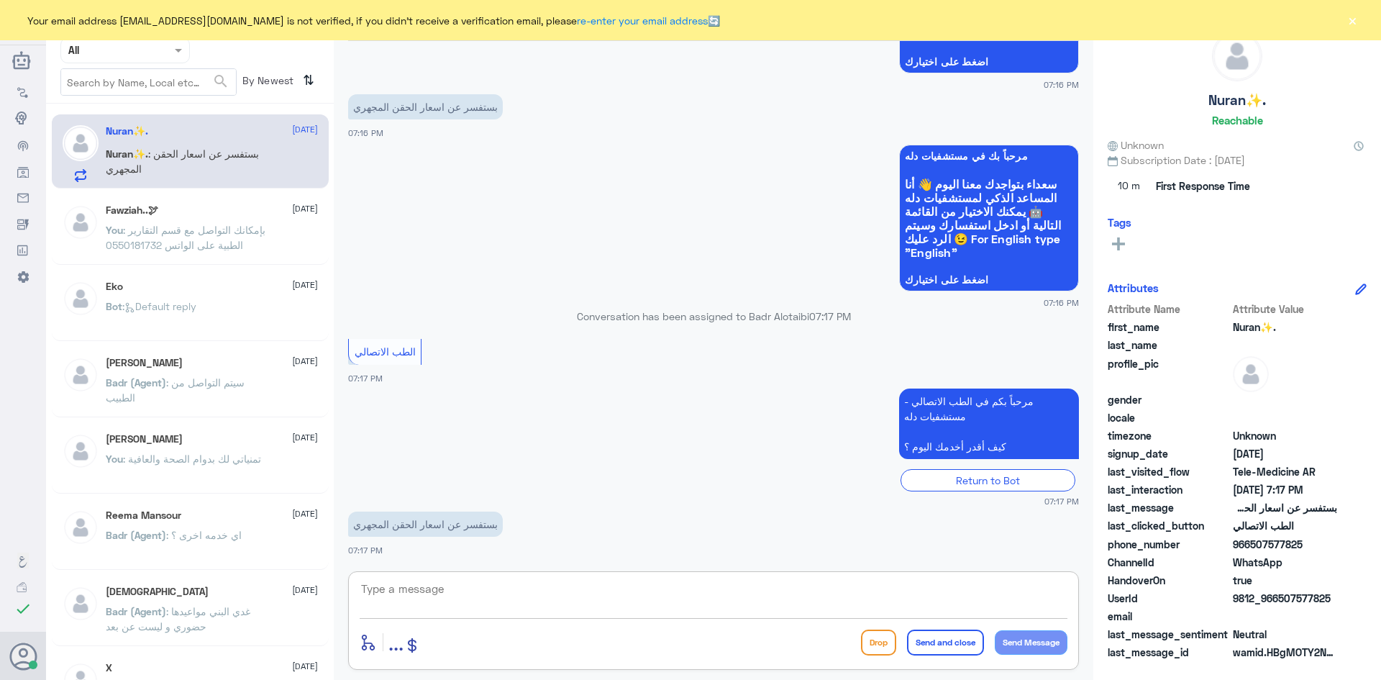
paste textarea "مرحبا معك [PERSON_NAME] من الطب الاتصالي"
type textarea "مرحبا معك [PERSON_NAME] من الطب الاتصالي"
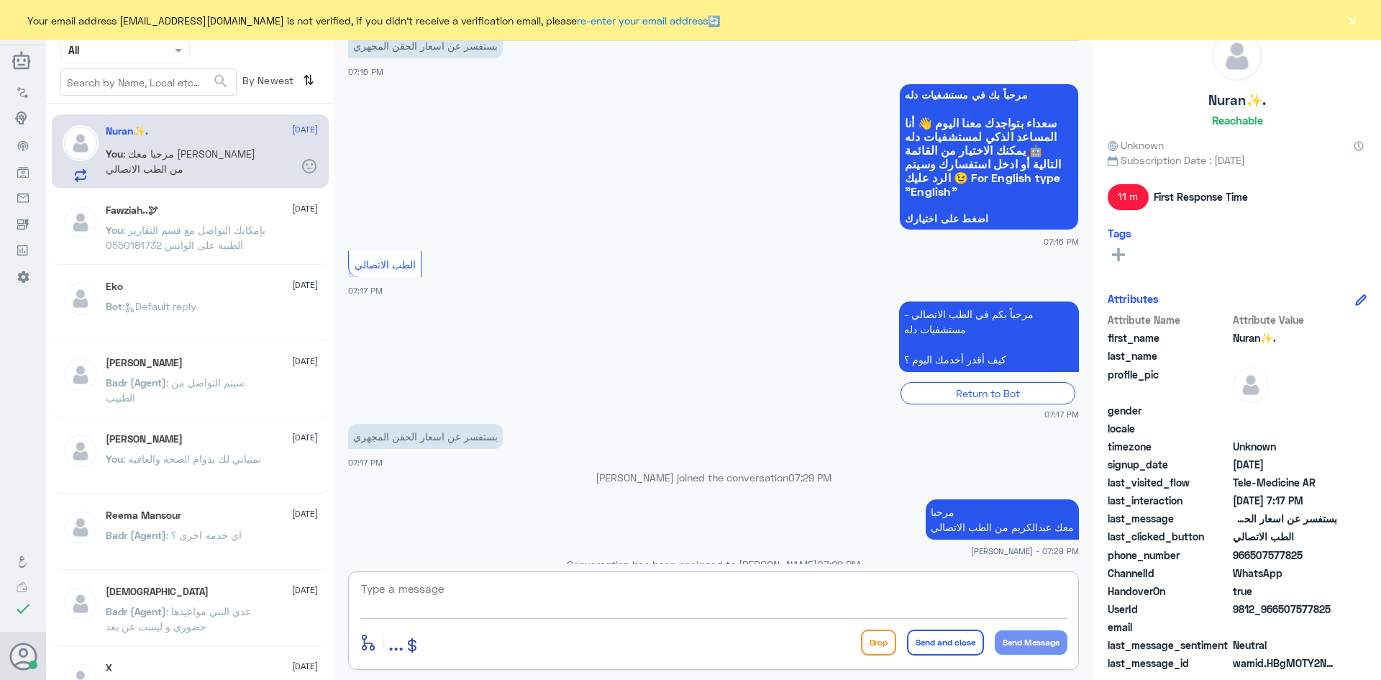
scroll to position [285, 0]
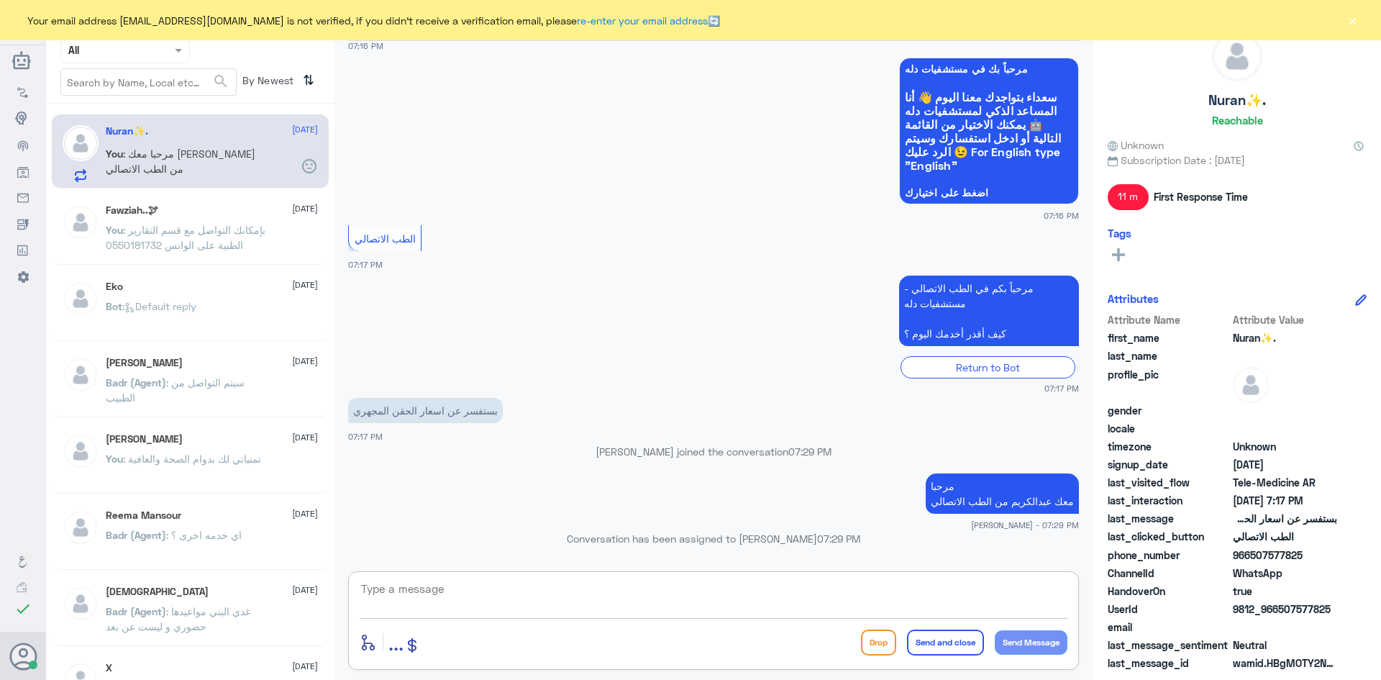
click at [931, 612] on textarea at bounding box center [714, 596] width 708 height 35
click at [1356, 19] on button "×" at bounding box center [1352, 20] width 14 height 14
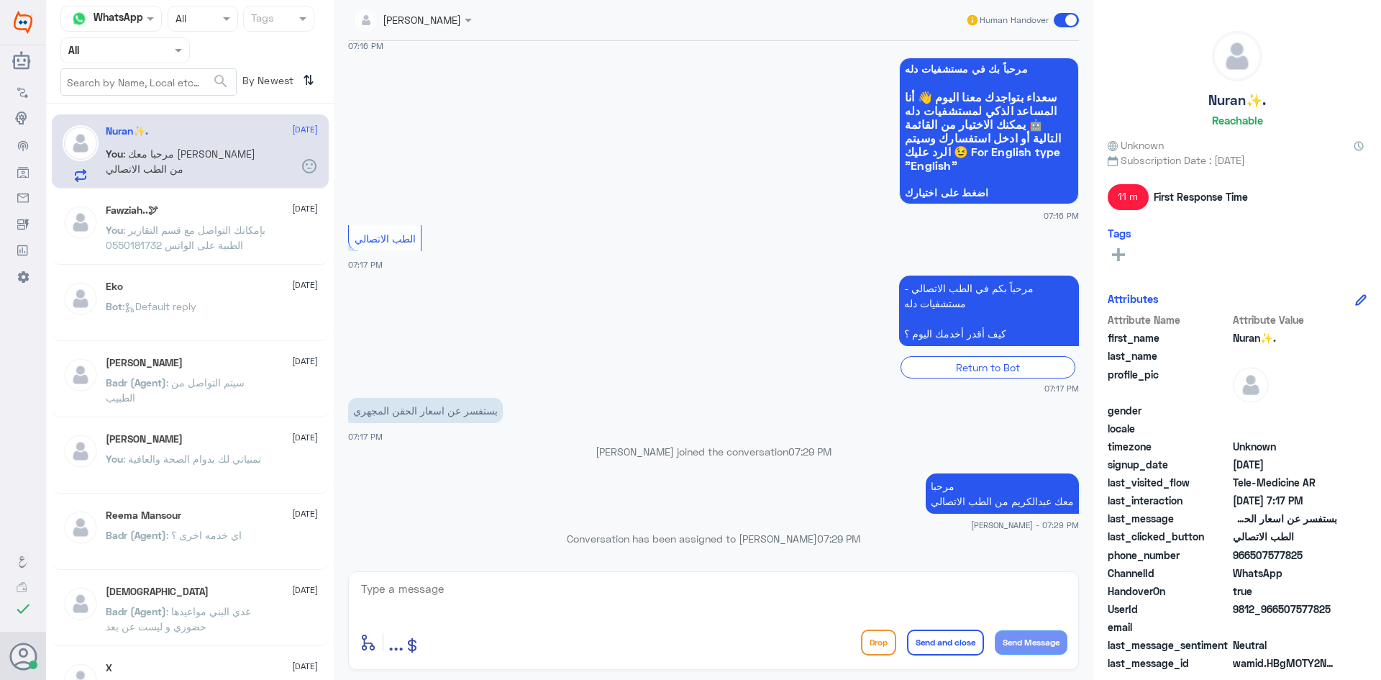
click at [1061, 21] on span at bounding box center [1066, 20] width 25 height 14
click at [0, 0] on input "checkbox" at bounding box center [0, 0] width 0 height 0
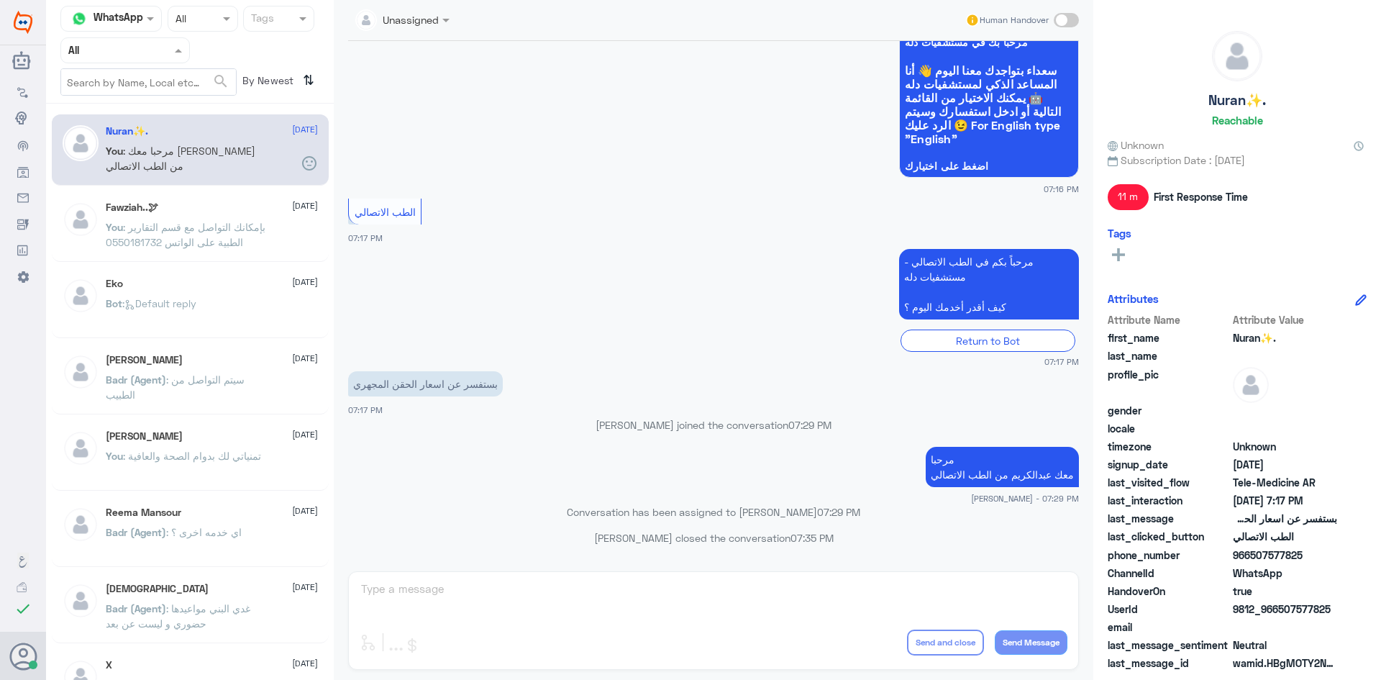
click at [177, 45] on span at bounding box center [180, 49] width 18 height 15
click at [150, 107] on div "Unassigned" at bounding box center [124, 113] width 129 height 33
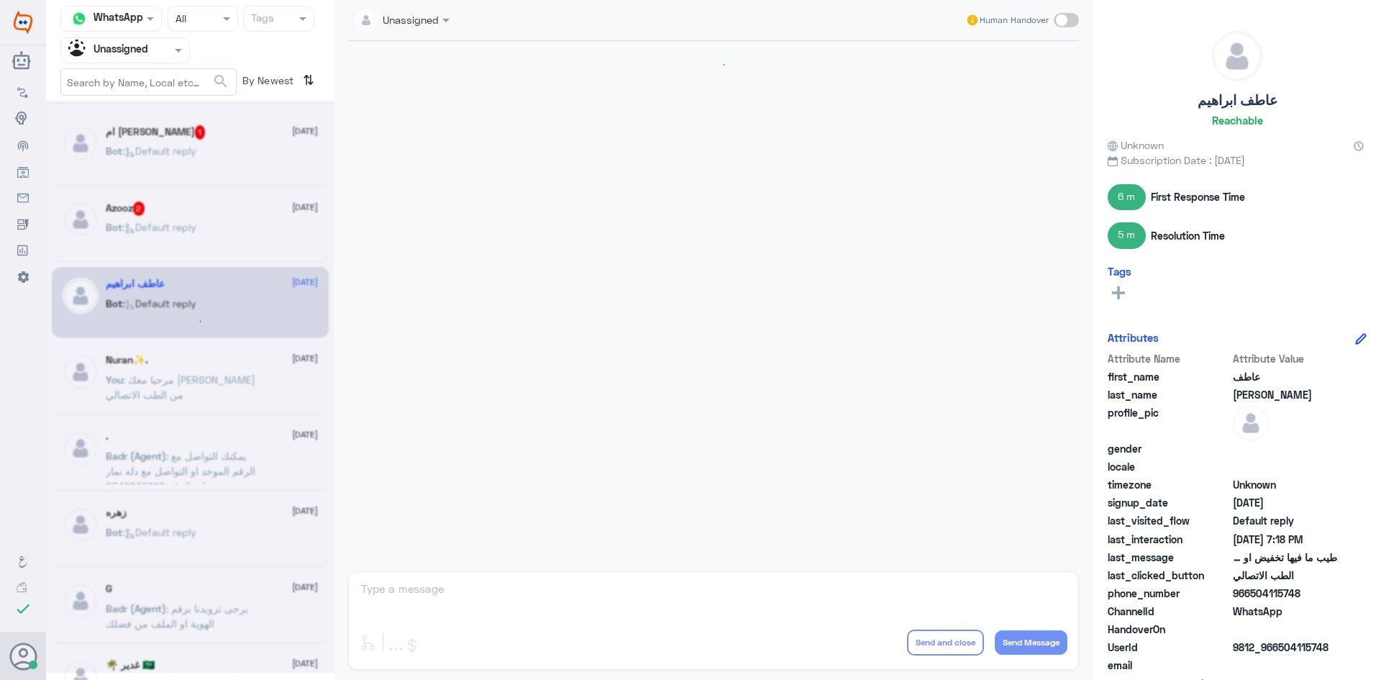
scroll to position [643, 0]
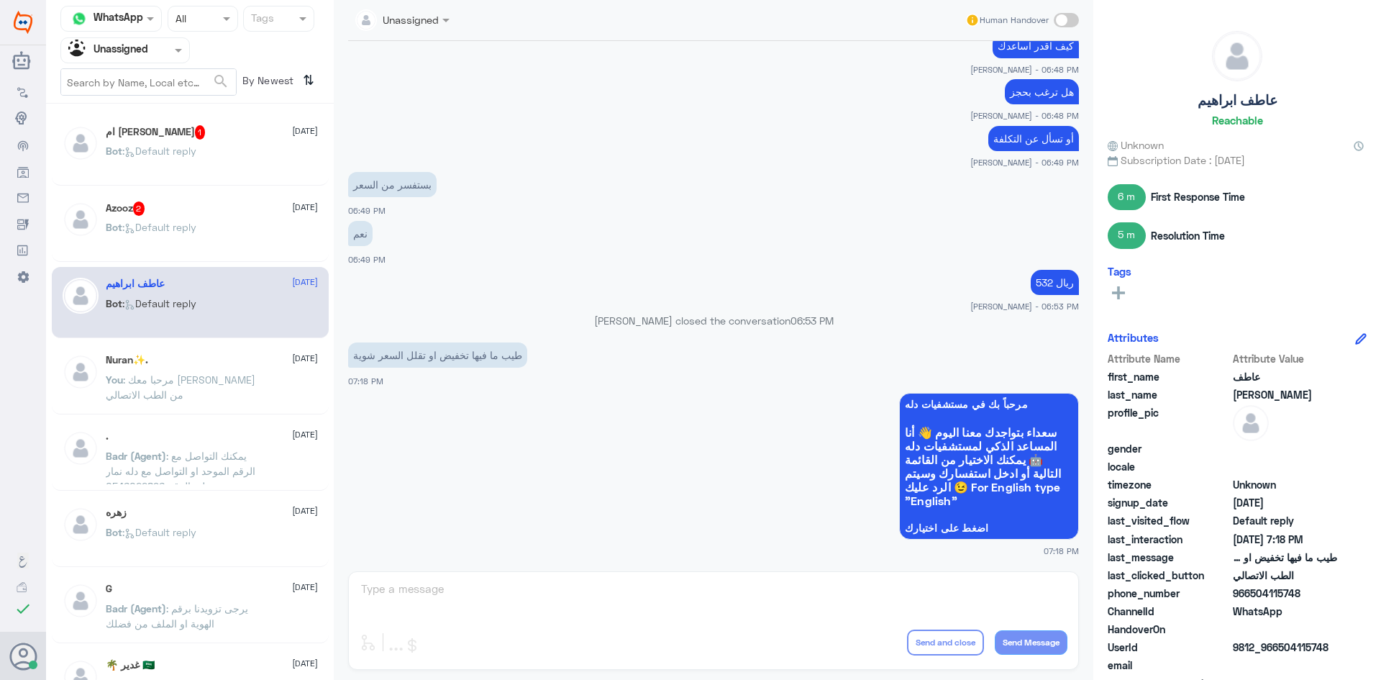
click at [215, 135] on div "ام [PERSON_NAME] 1 [DATE]" at bounding box center [212, 132] width 212 height 14
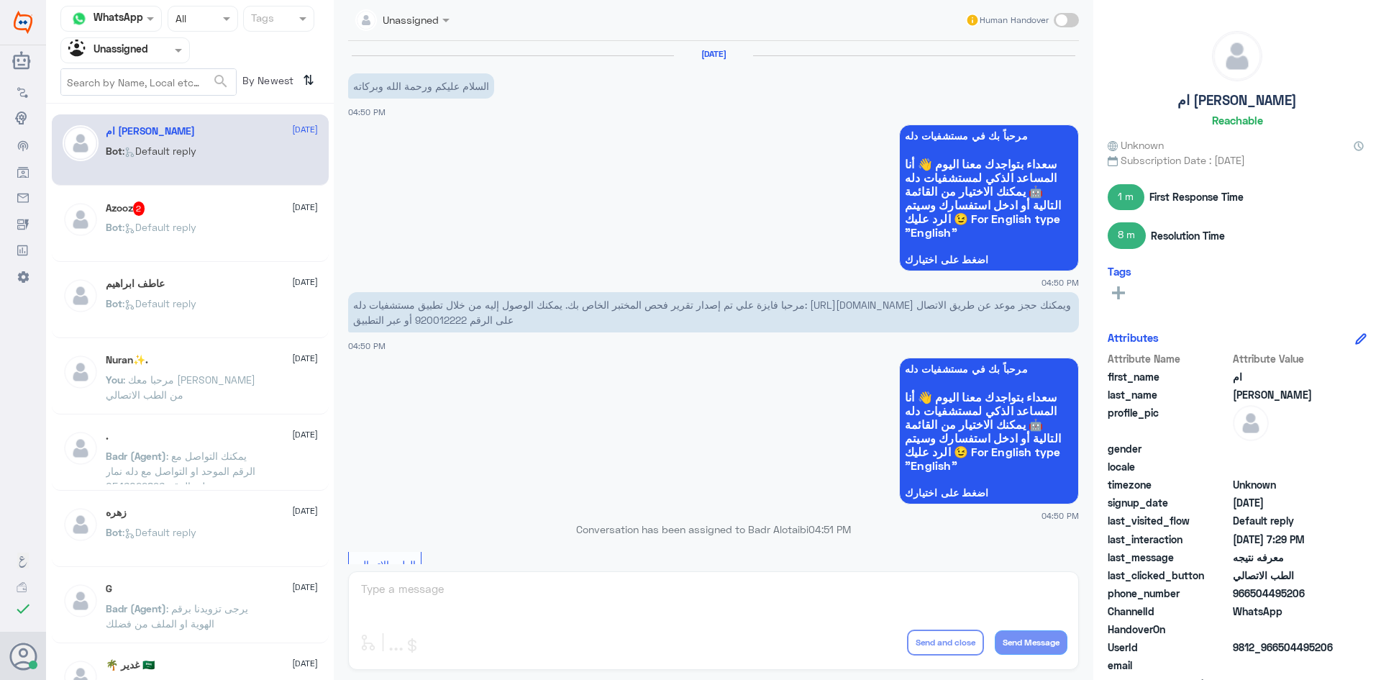
scroll to position [746, 0]
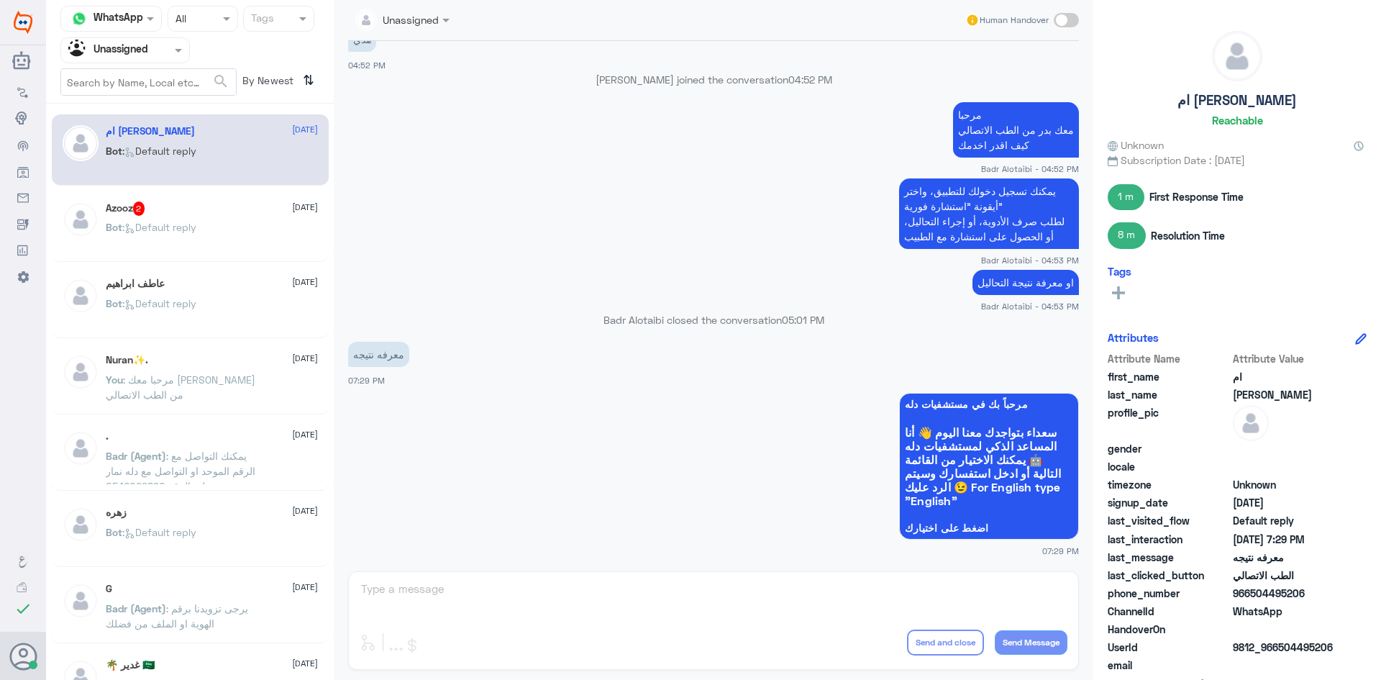
click at [183, 221] on span ": Default reply" at bounding box center [159, 227] width 74 height 12
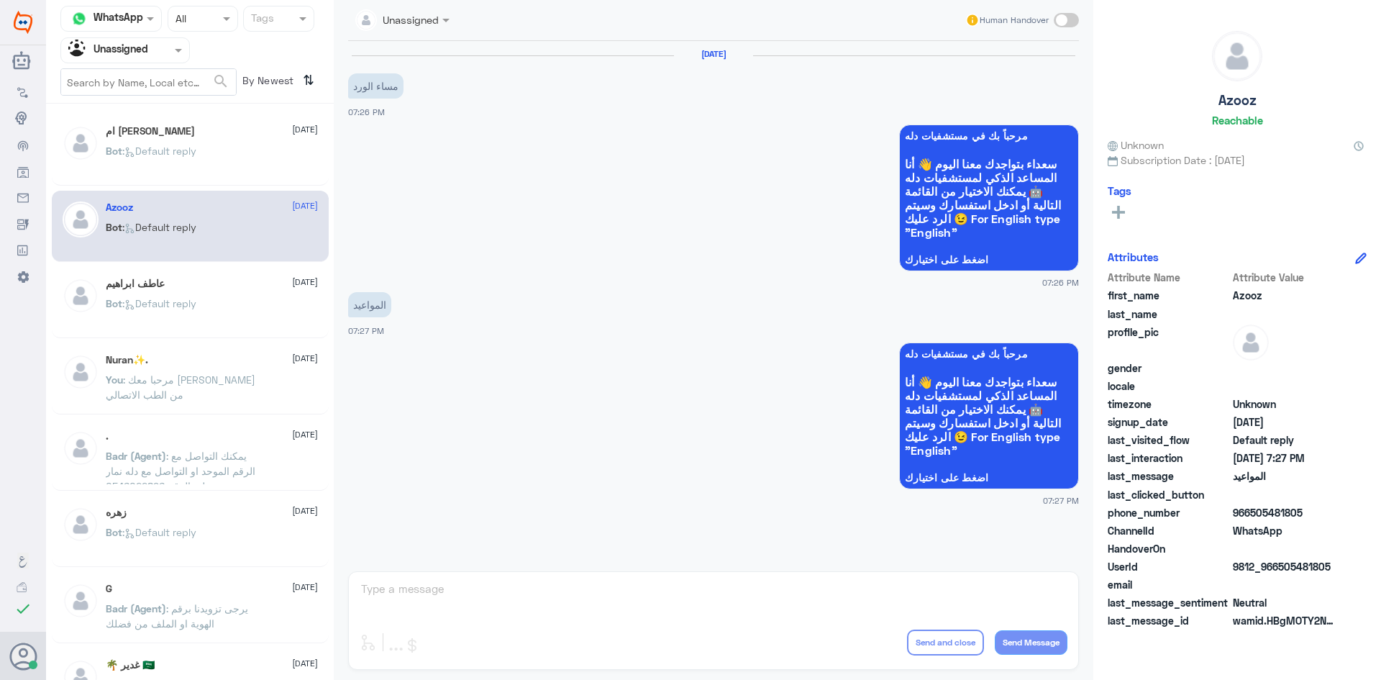
click at [196, 316] on p "Bot : Default reply" at bounding box center [151, 314] width 91 height 36
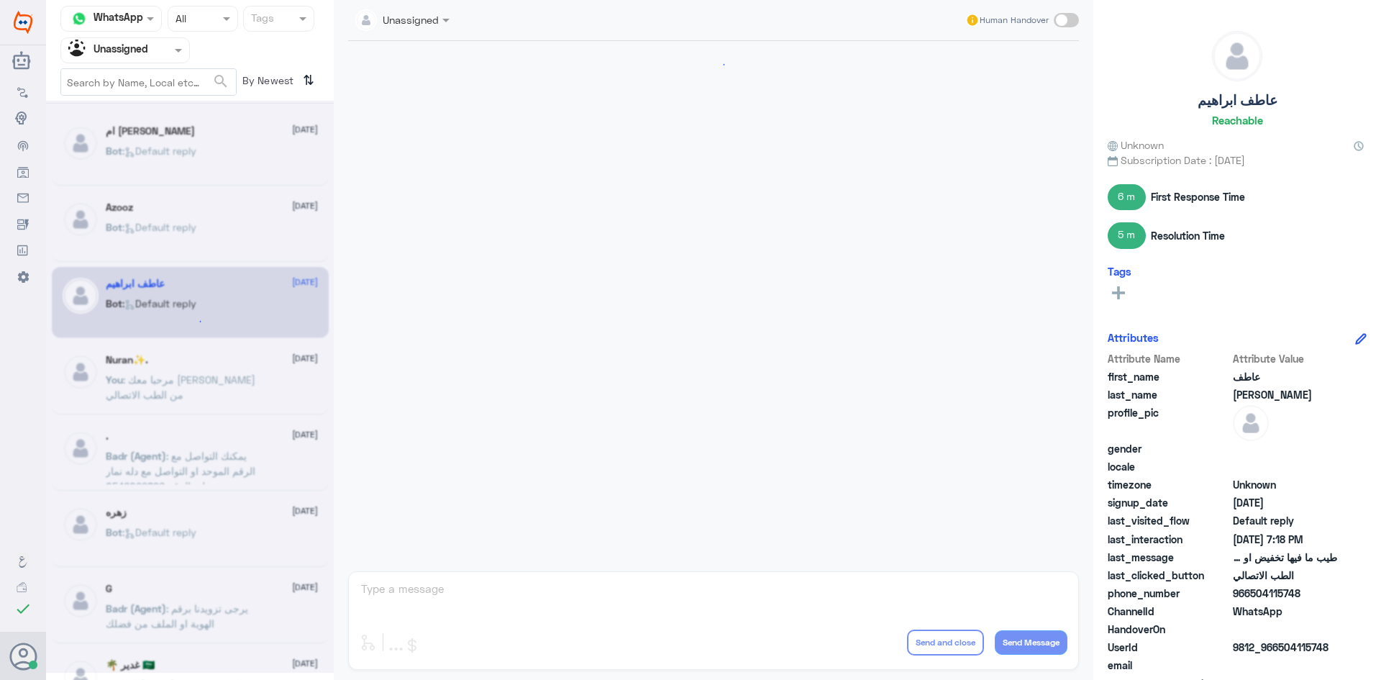
scroll to position [643, 0]
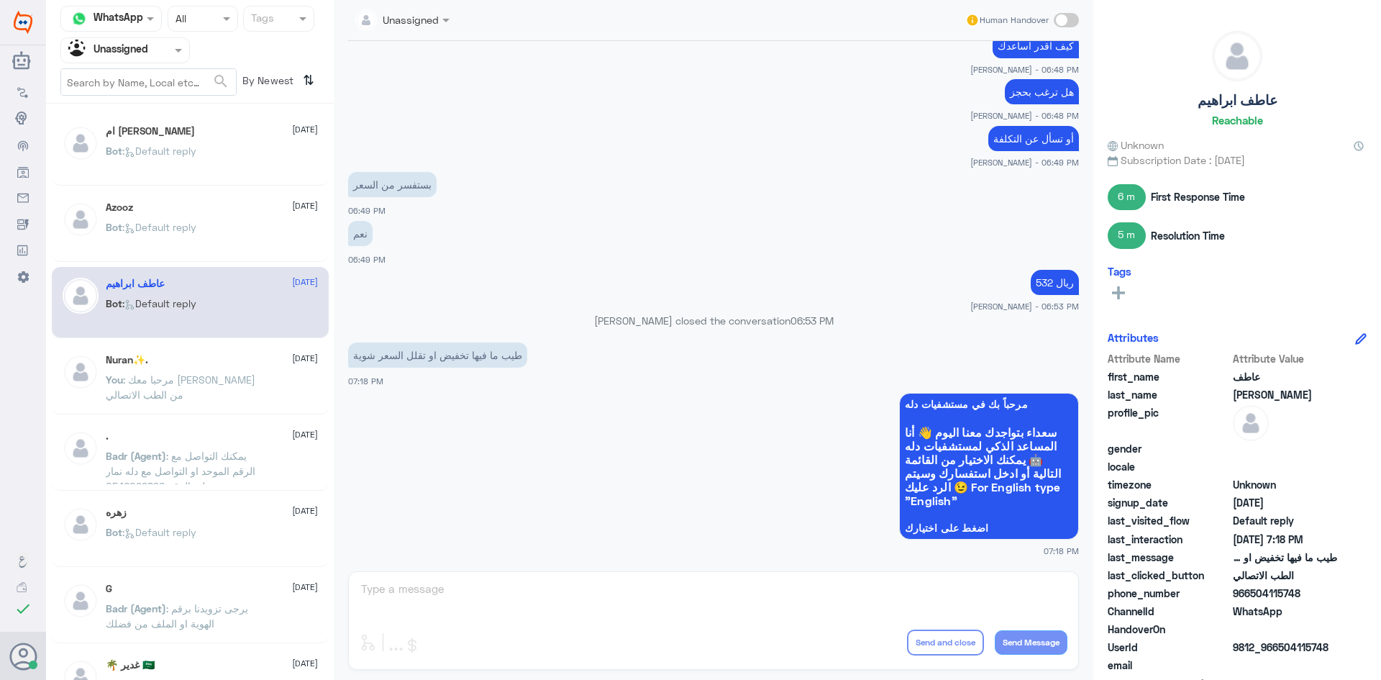
click at [224, 365] on div "Nuran✨. [DATE]" at bounding box center [212, 360] width 212 height 12
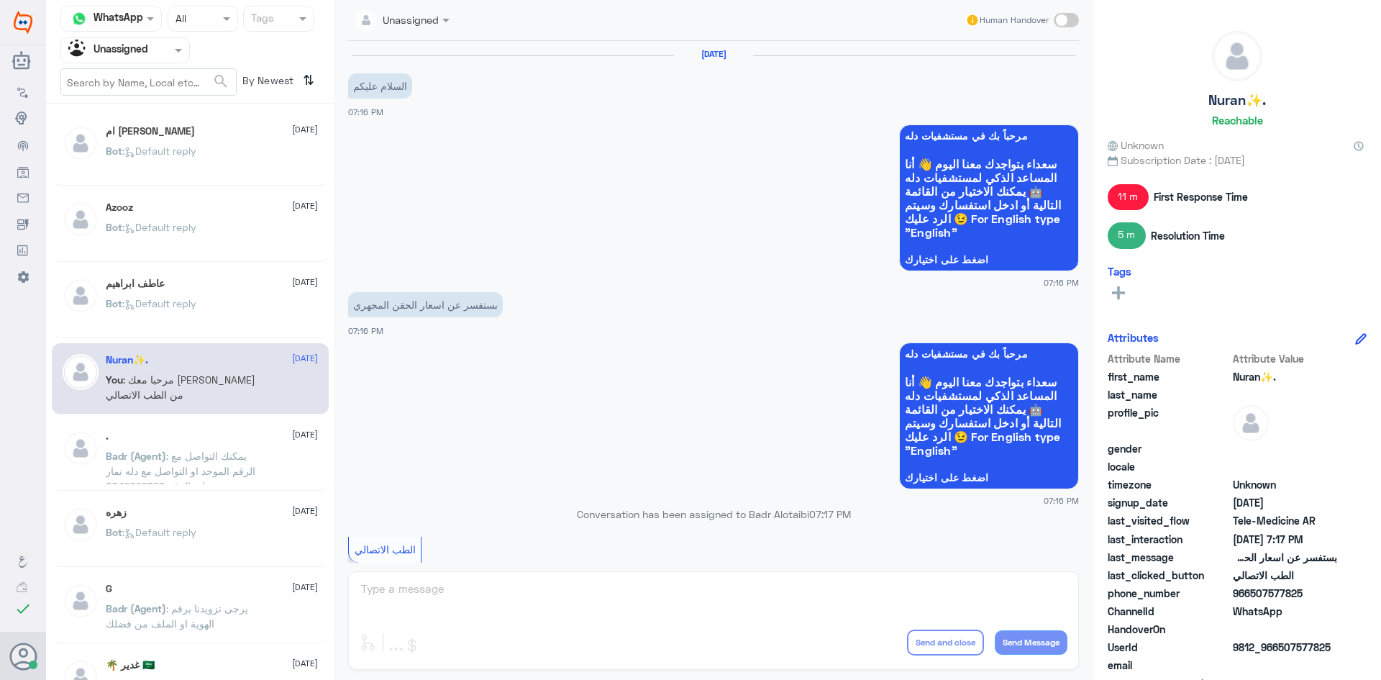
scroll to position [337, 0]
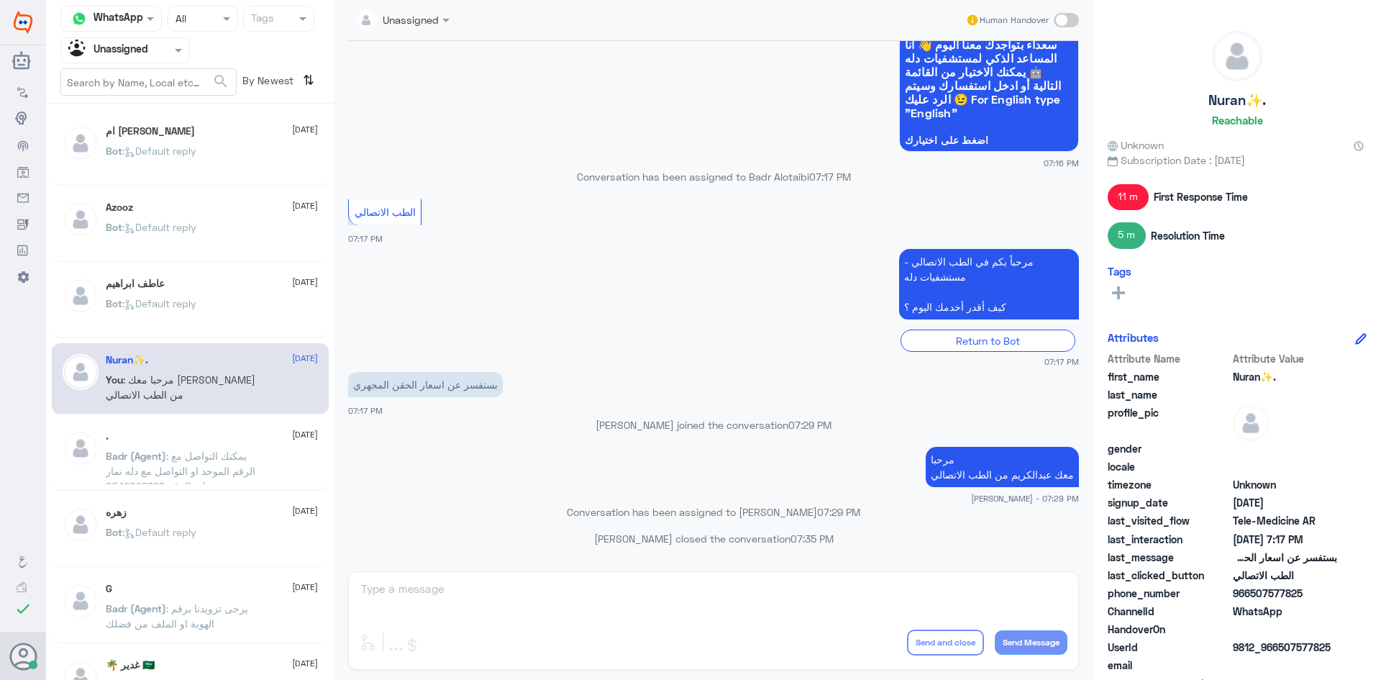
click at [235, 444] on div ". [DATE] Badr (Agent) : يمكنك التواصل مع الرقم الموحد او التواصل مع دله نمار عل…" at bounding box center [212, 457] width 212 height 54
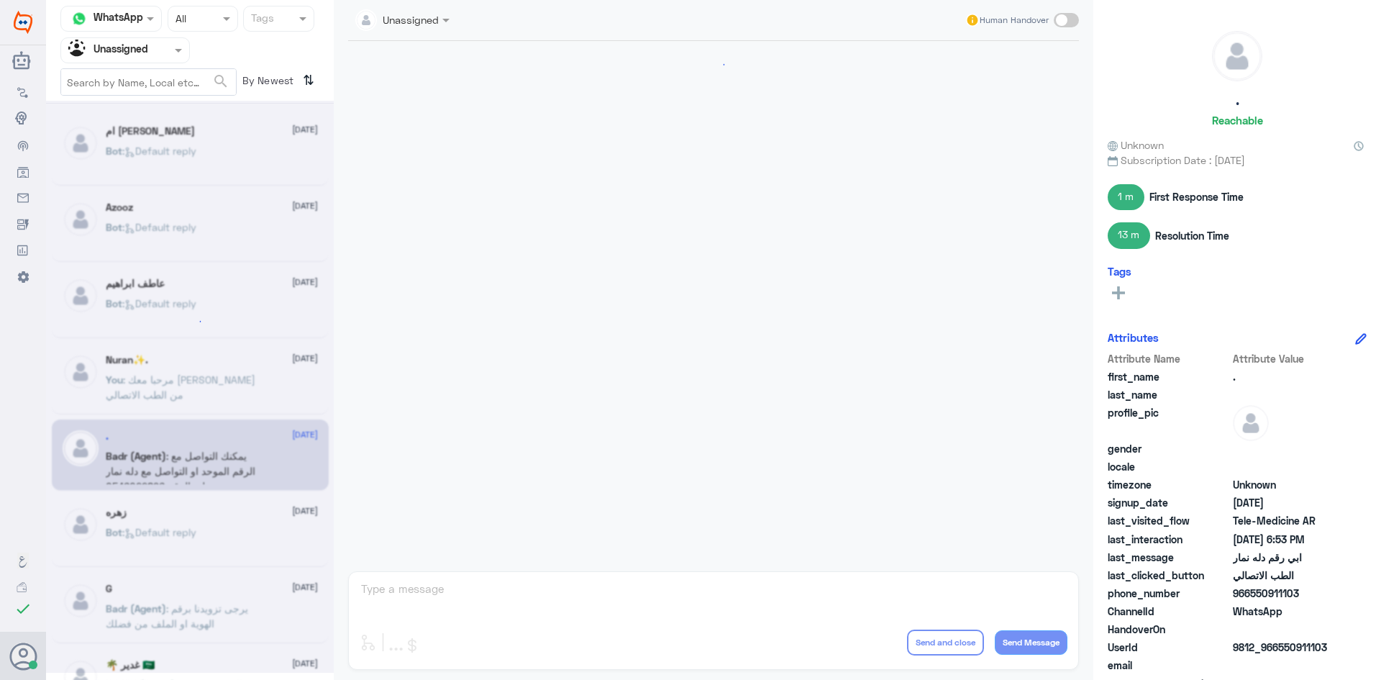
scroll to position [708, 0]
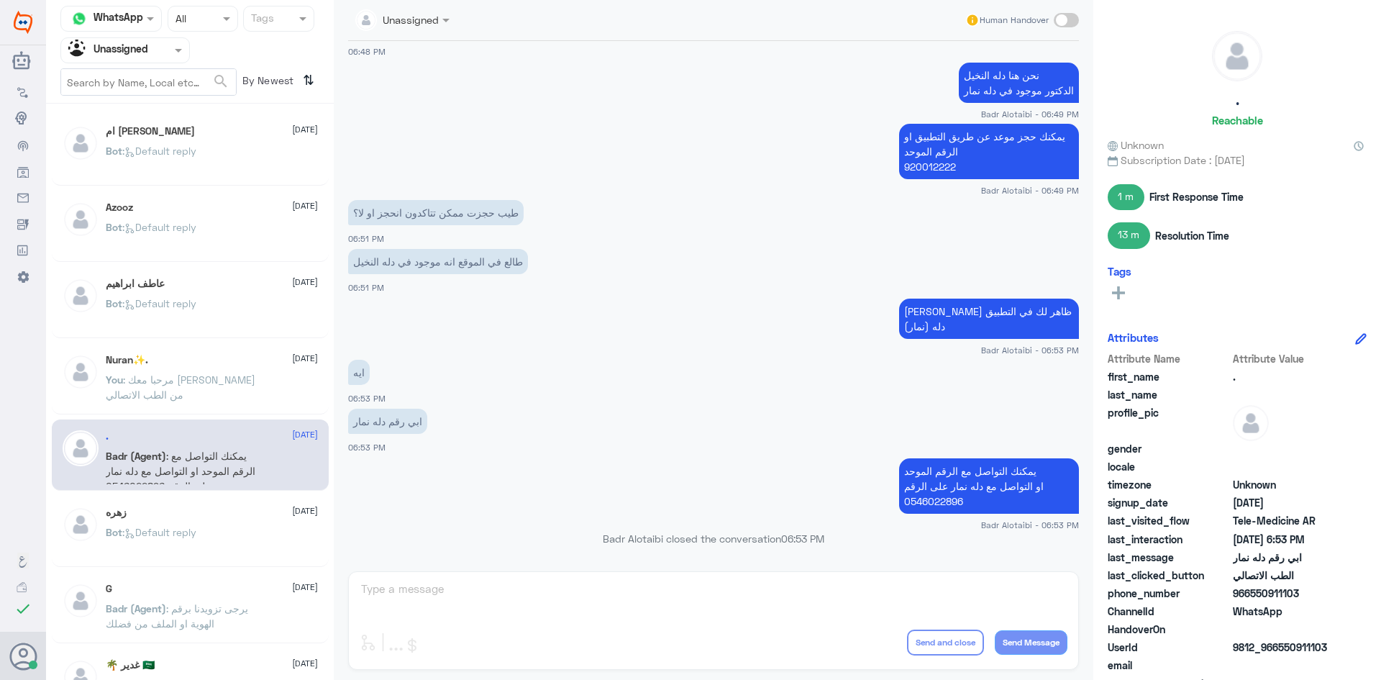
click at [239, 537] on div "Bot : Default reply" at bounding box center [212, 544] width 212 height 32
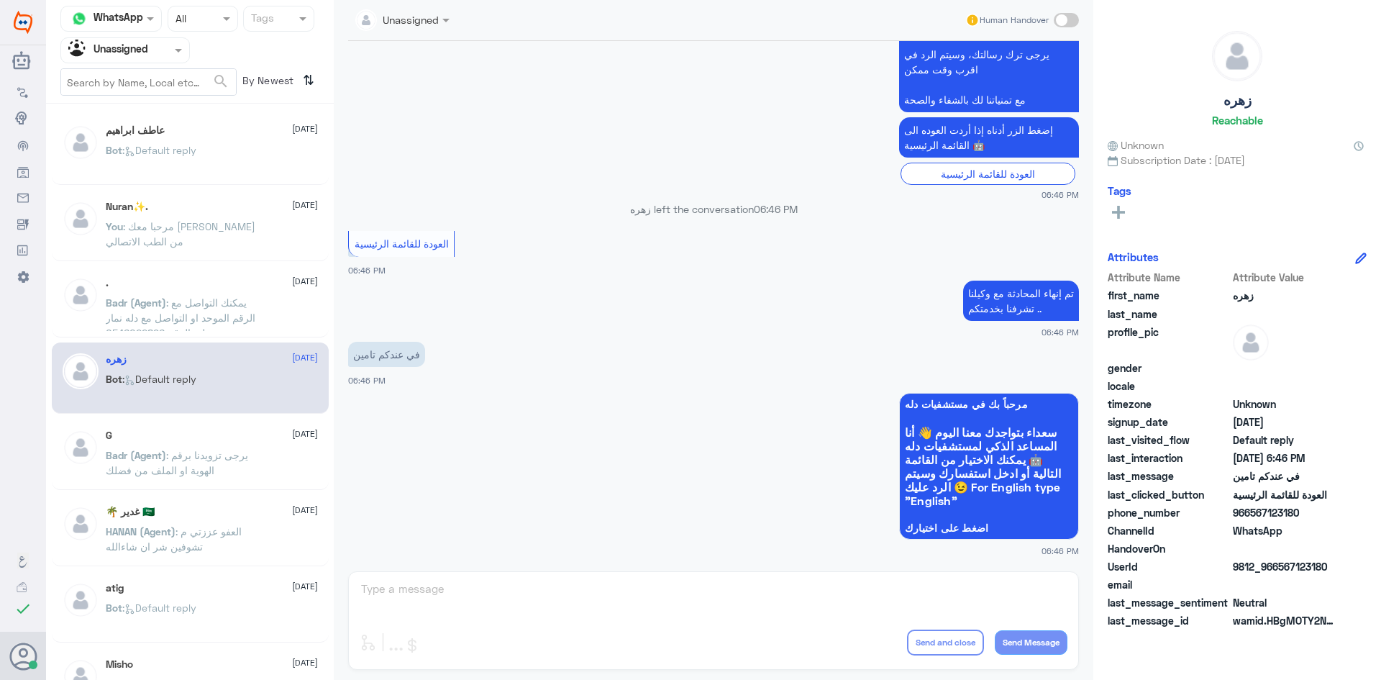
scroll to position [216, 0]
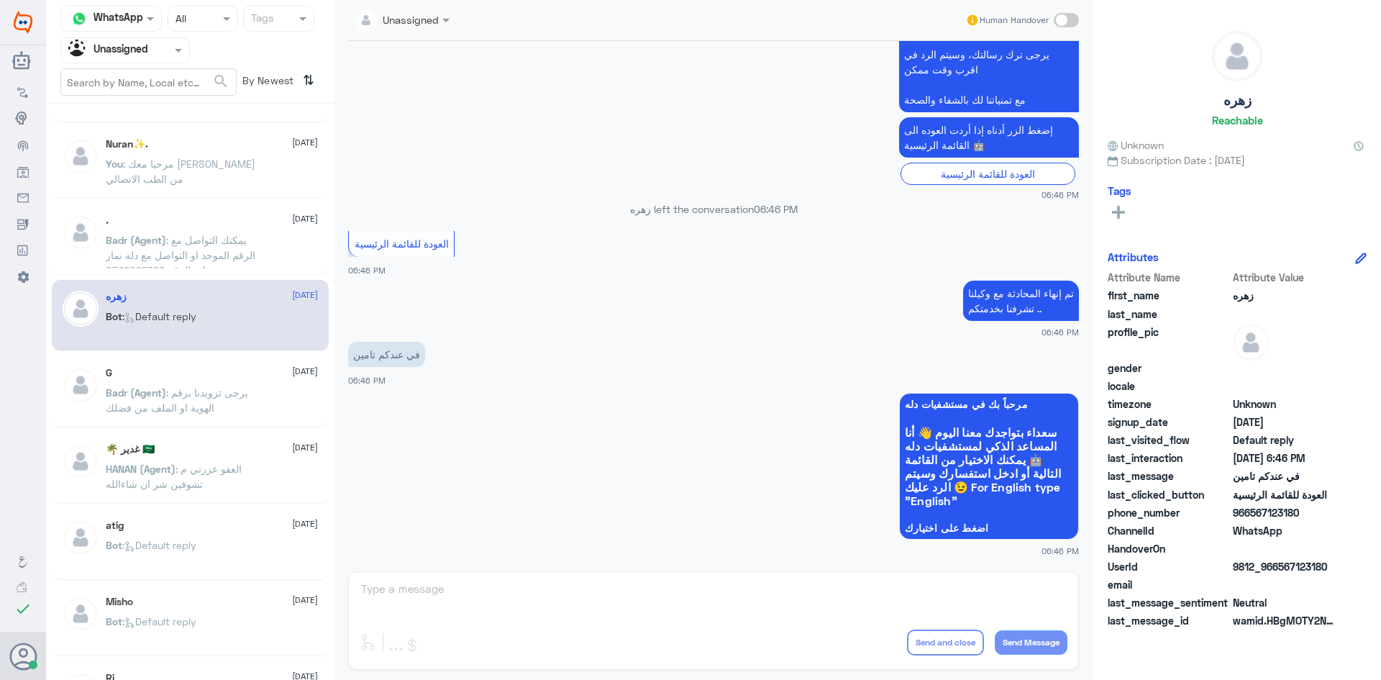
click at [260, 373] on div "G [DATE]" at bounding box center [212, 373] width 212 height 12
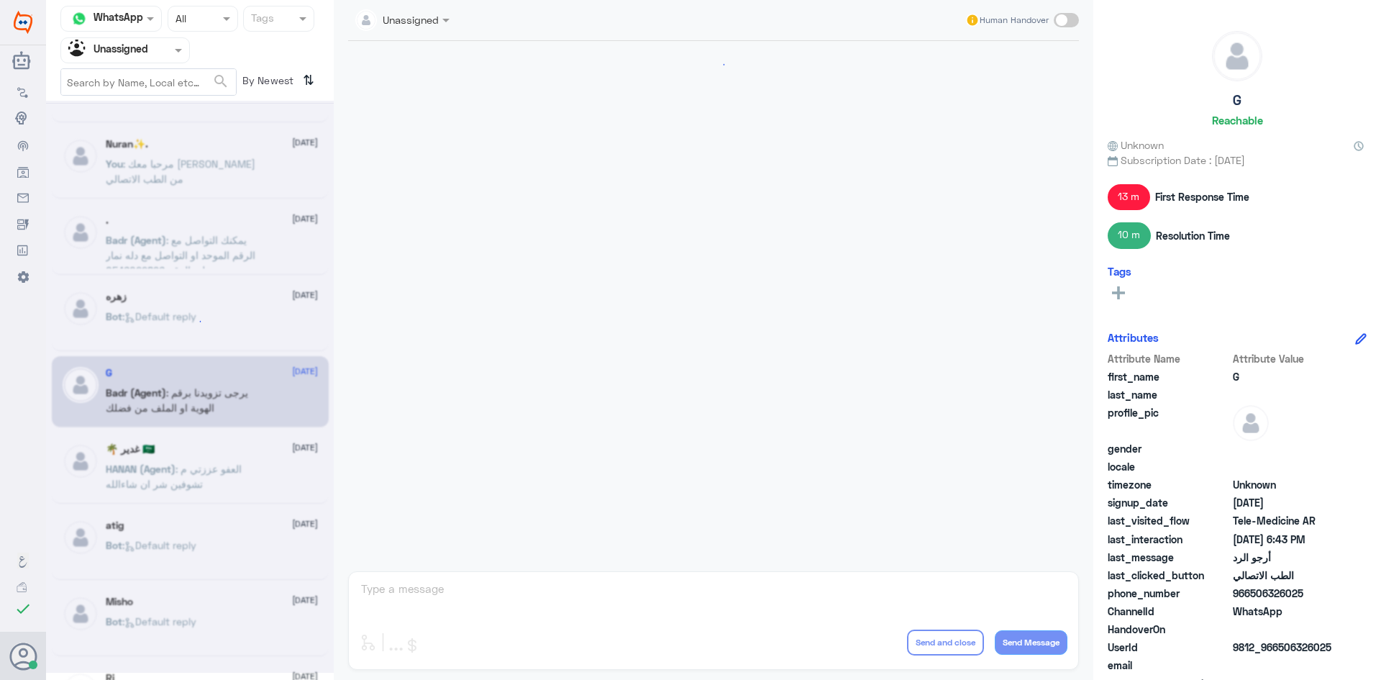
scroll to position [731, 0]
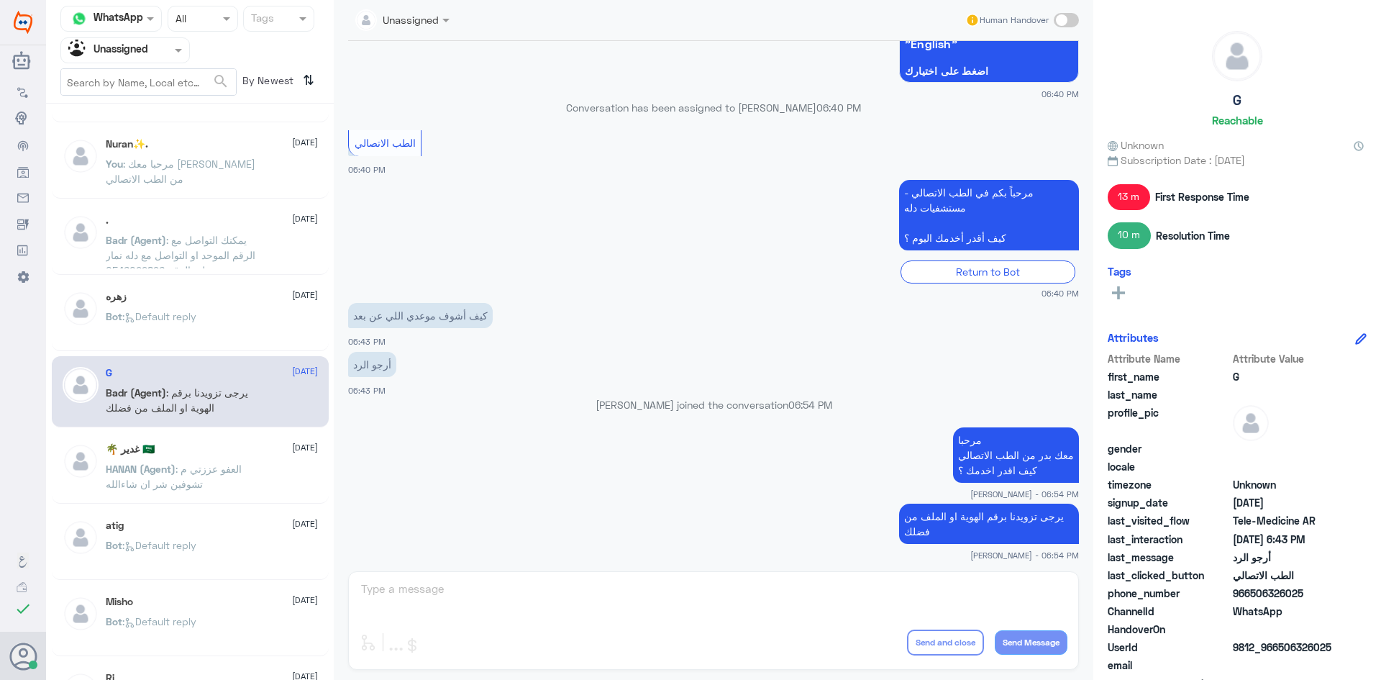
click at [234, 449] on div "🌴 غدير 🇸🇦 [DATE]" at bounding box center [212, 449] width 212 height 12
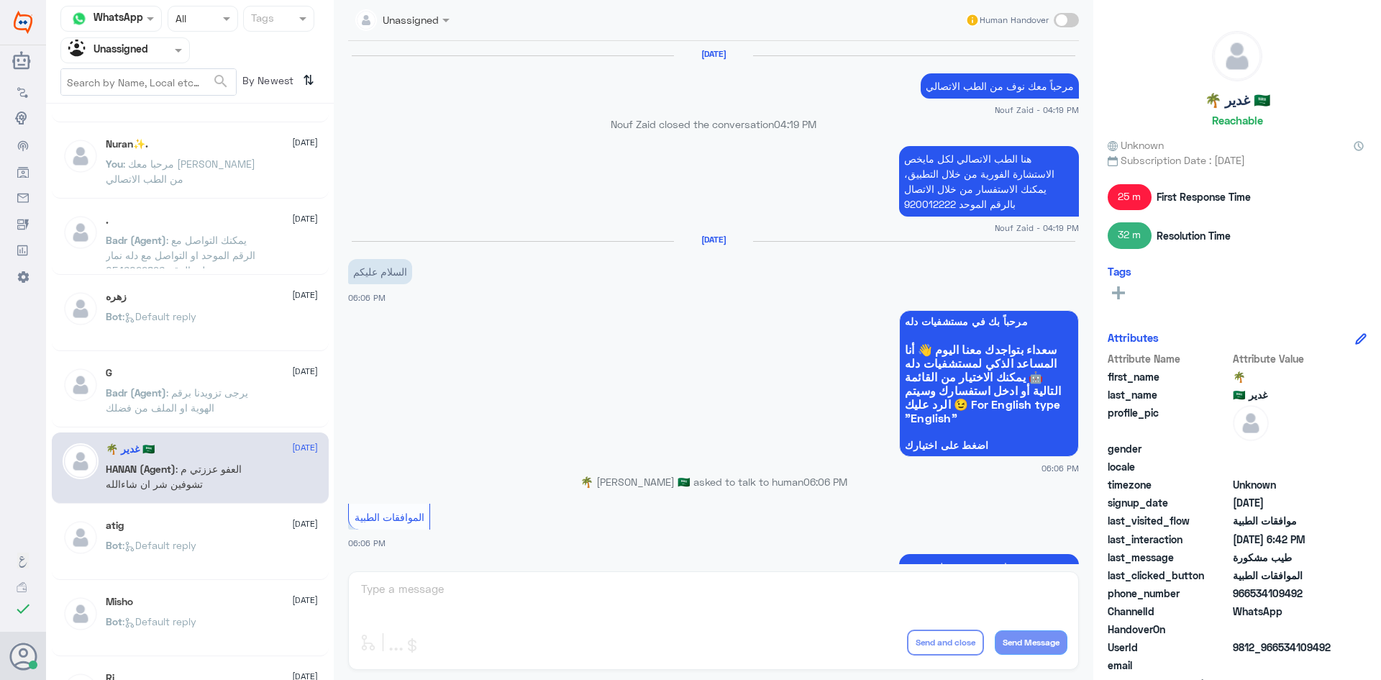
scroll to position [1197, 0]
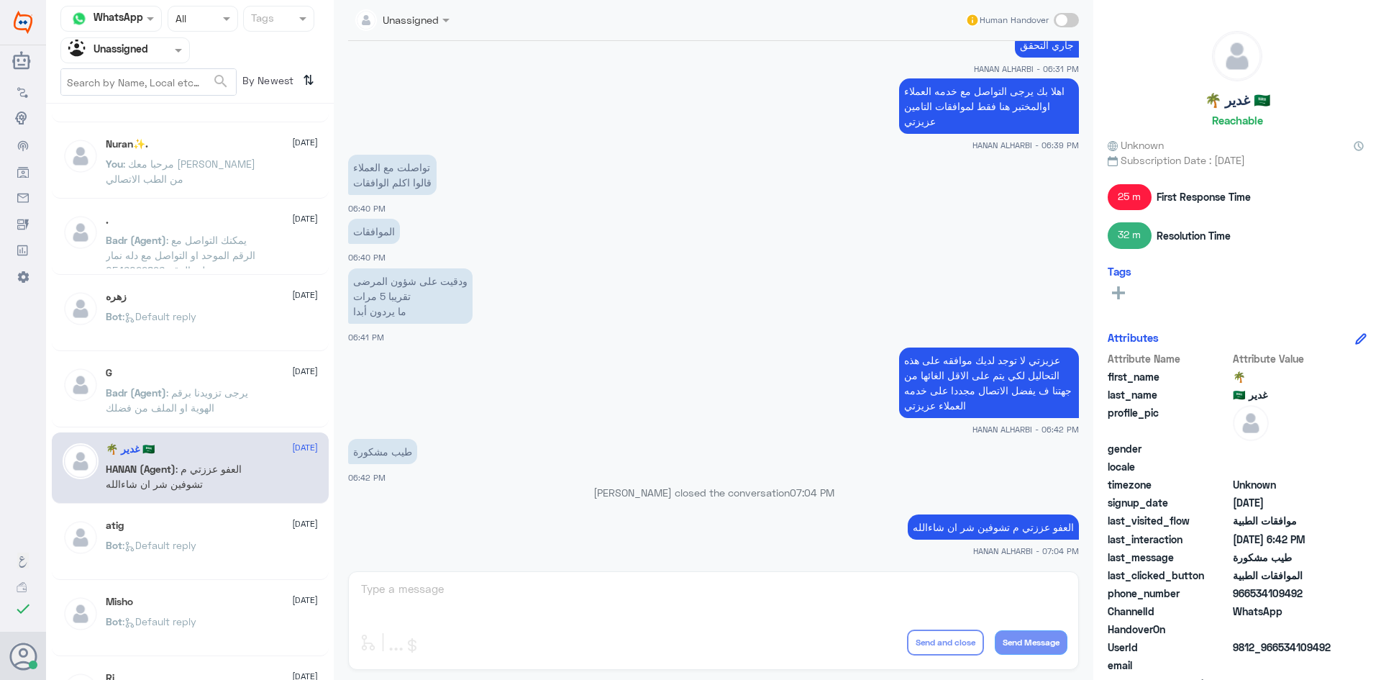
click at [177, 54] on span at bounding box center [180, 49] width 18 height 15
click at [145, 78] on div "All" at bounding box center [124, 83] width 129 height 27
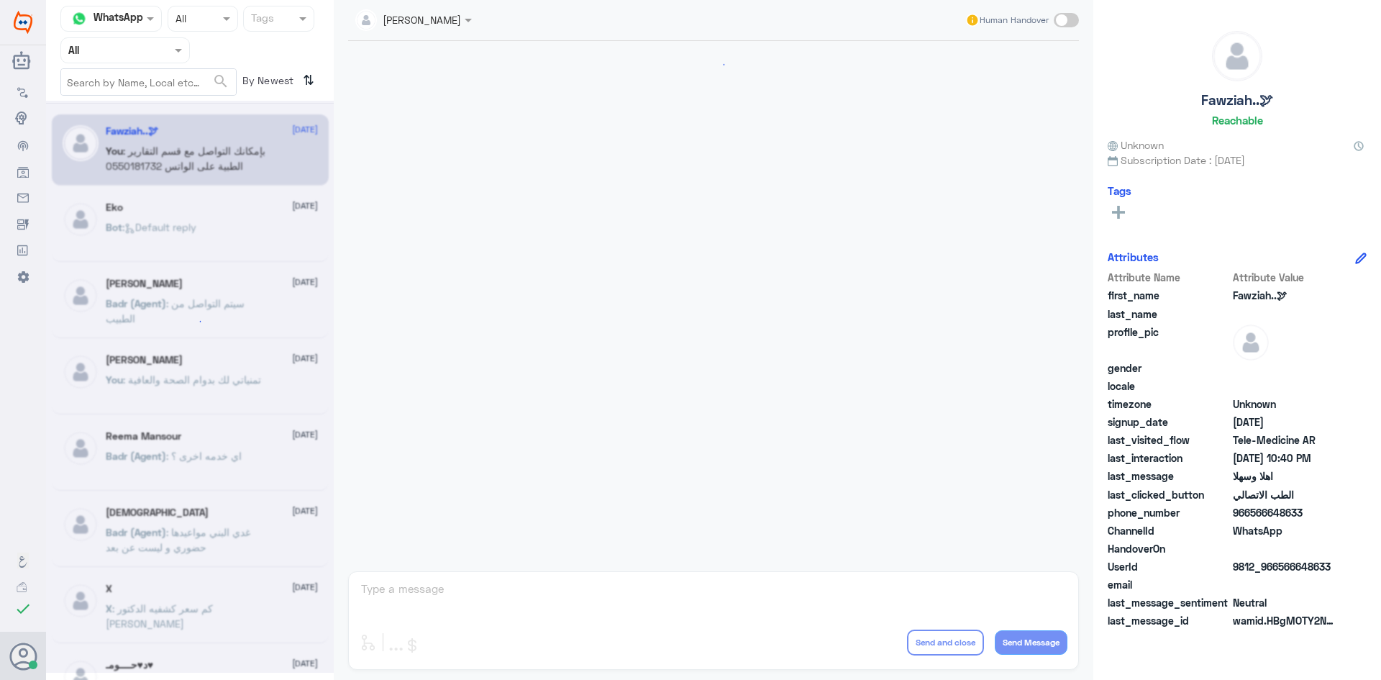
scroll to position [717, 0]
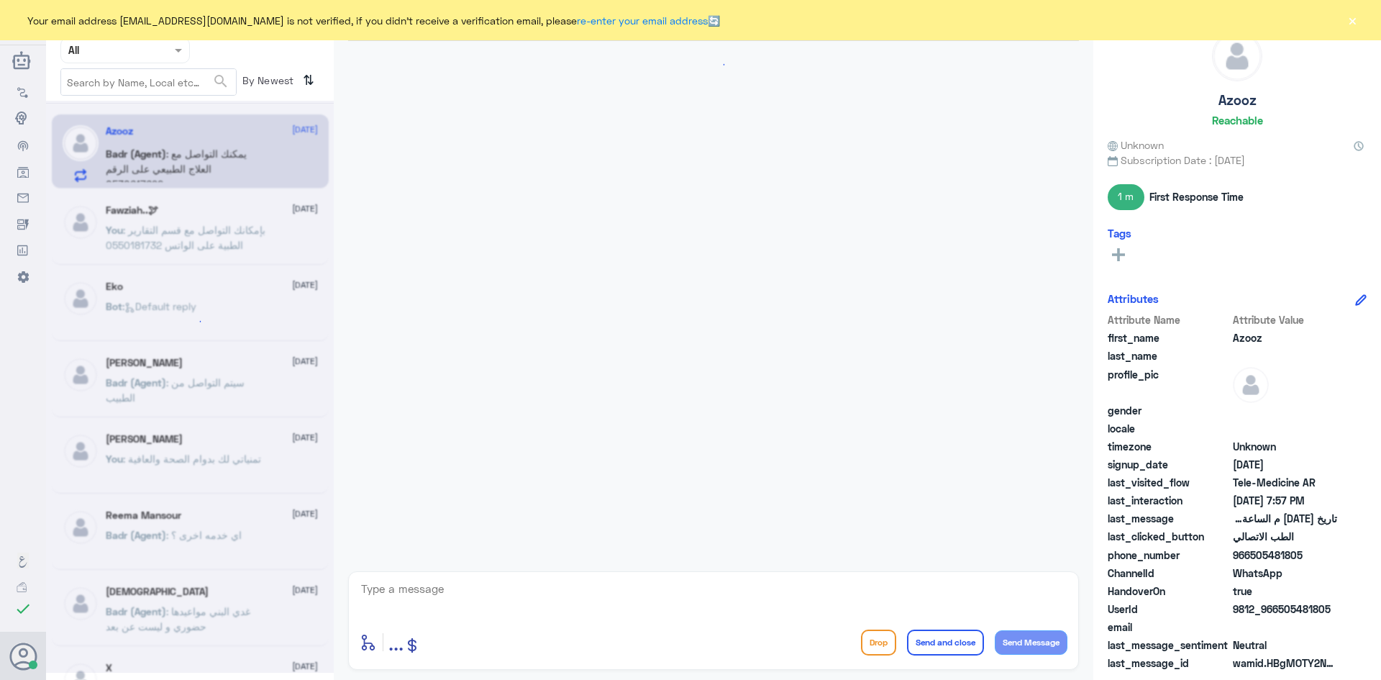
scroll to position [674, 0]
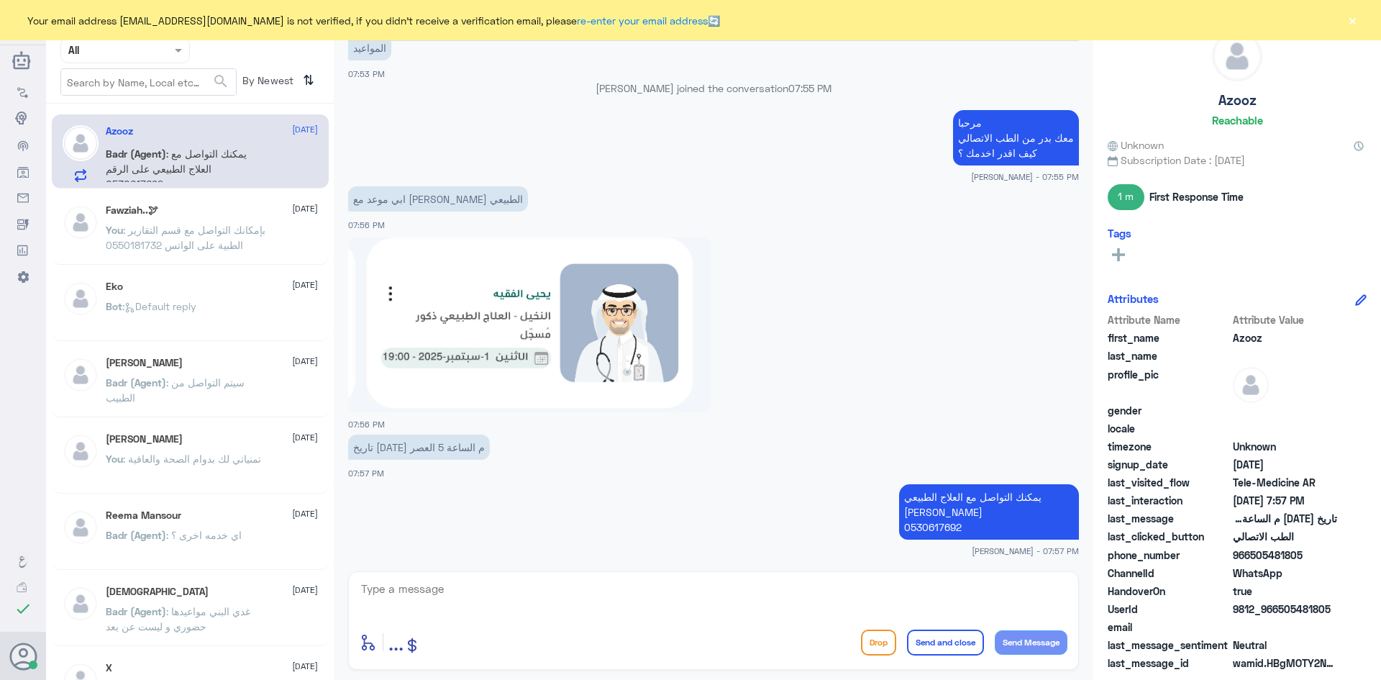
click at [1353, 19] on button "×" at bounding box center [1352, 20] width 14 height 14
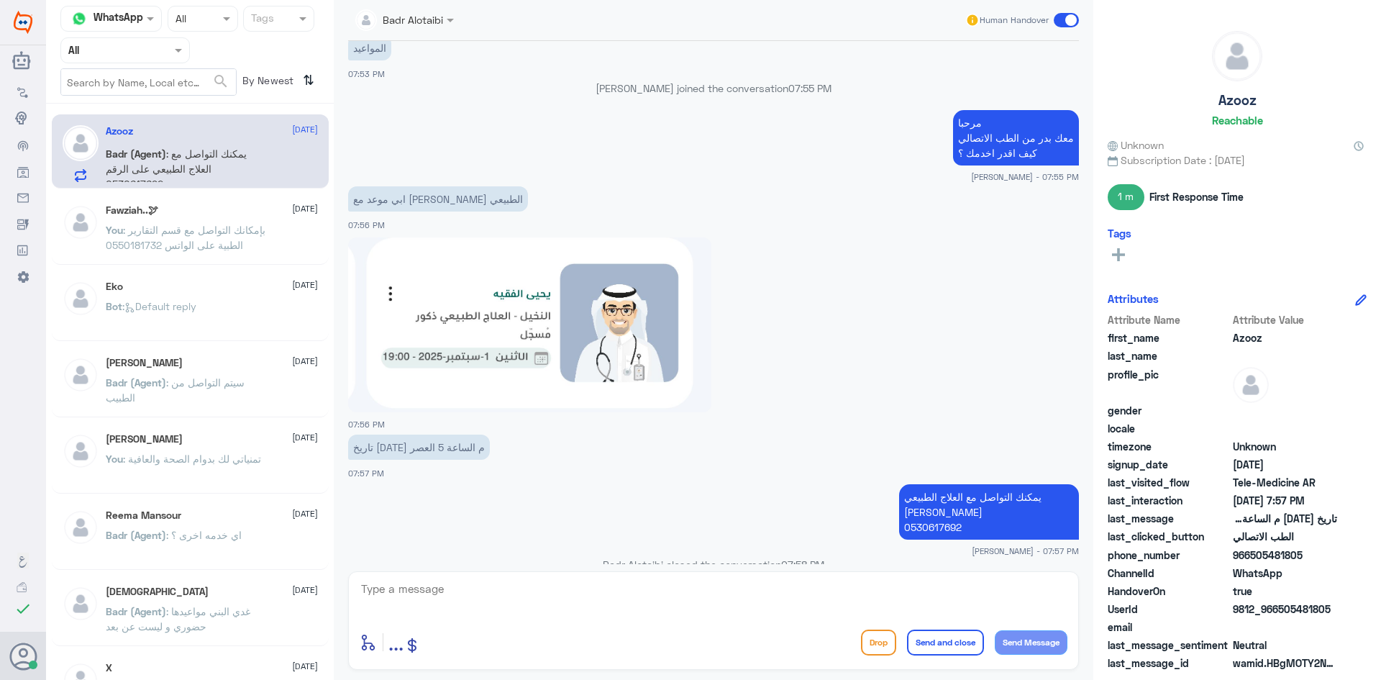
scroll to position [700, 0]
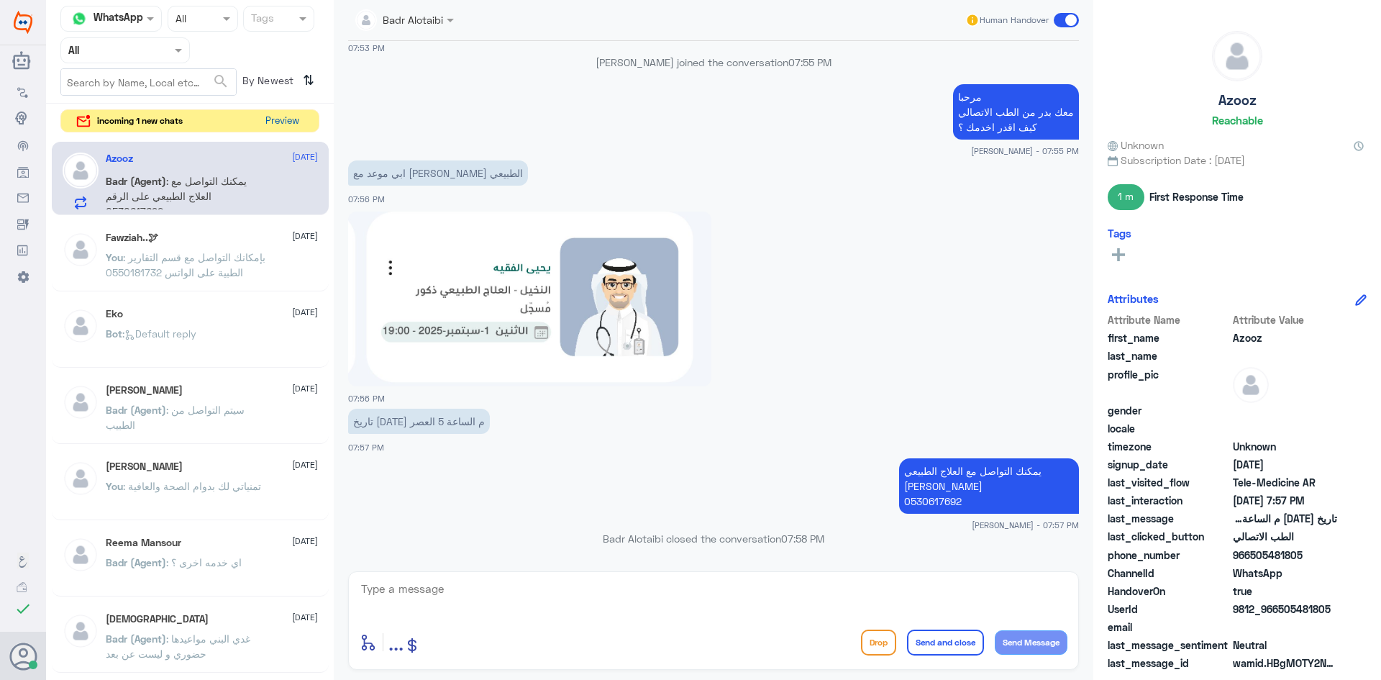
click at [293, 118] on button "Preview" at bounding box center [282, 121] width 45 height 22
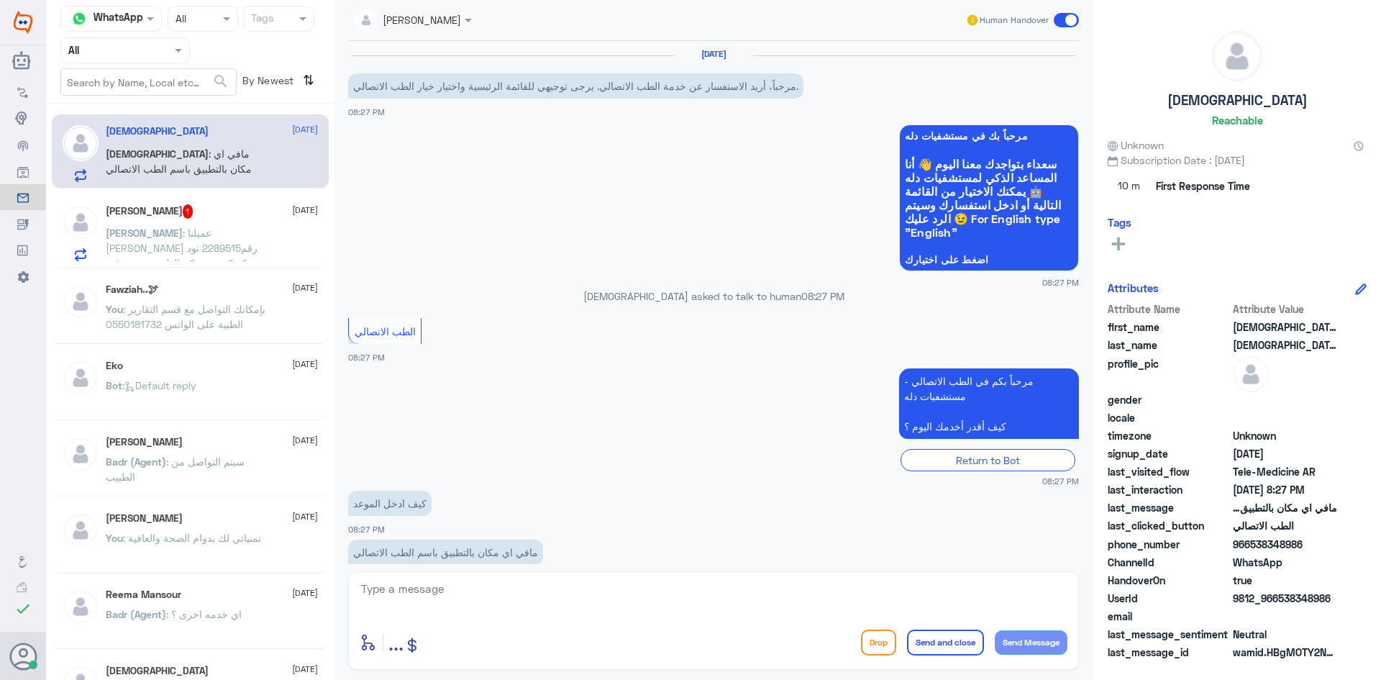
scroll to position [29, 0]
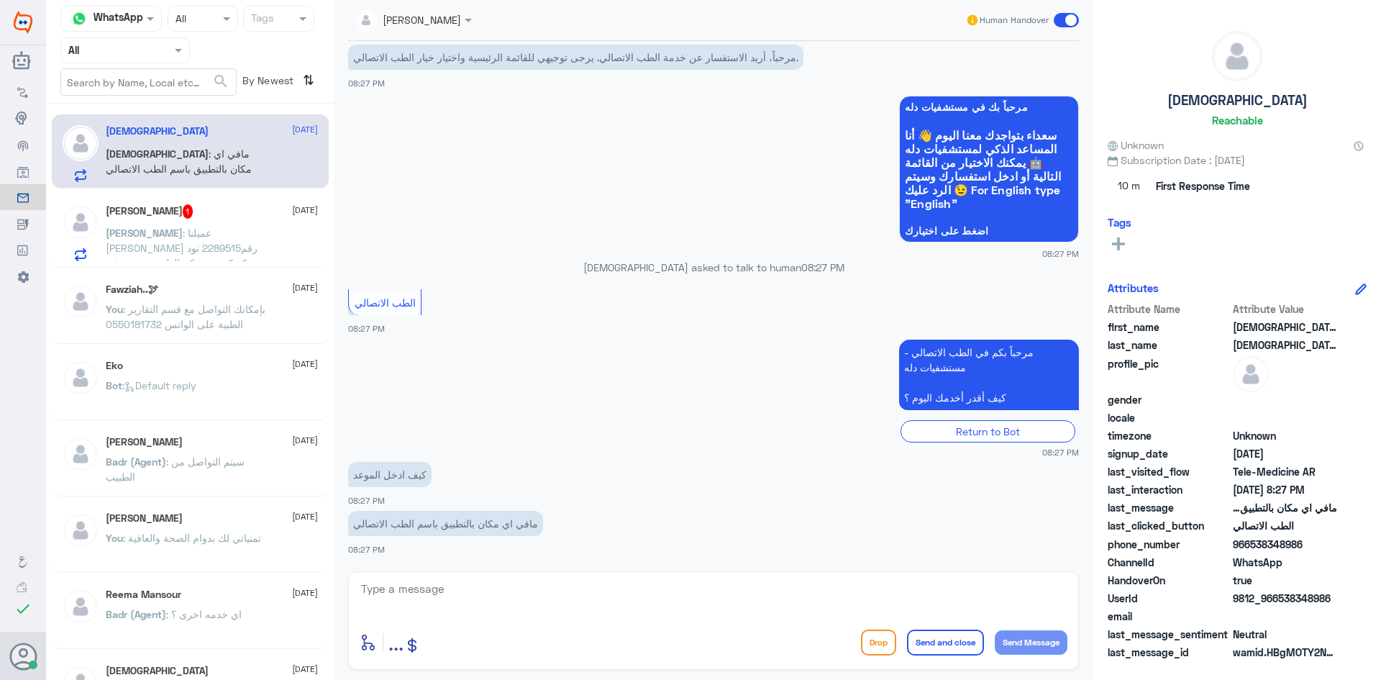
click at [269, 223] on div "[PERSON_NAME] 1 [DATE] [PERSON_NAME] : عميلنا [PERSON_NAME] رقم2289515 نود تذكي…" at bounding box center [212, 232] width 212 height 57
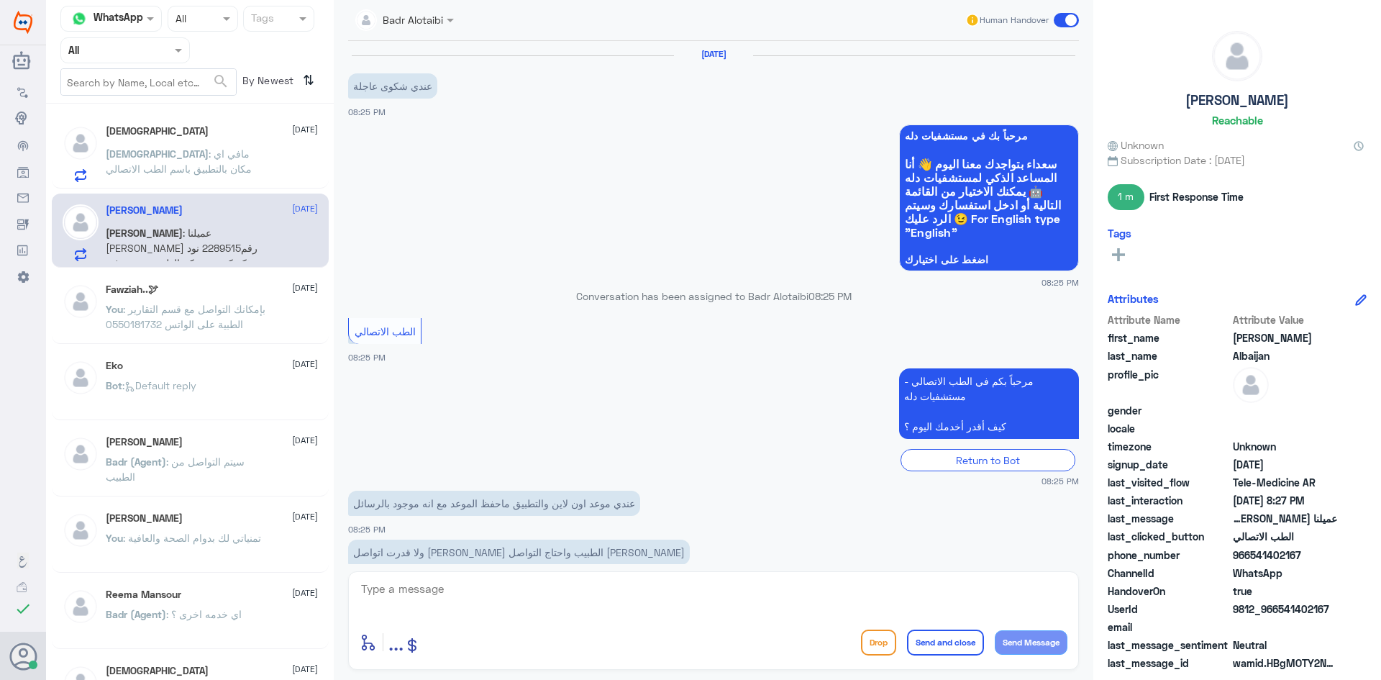
scroll to position [287, 0]
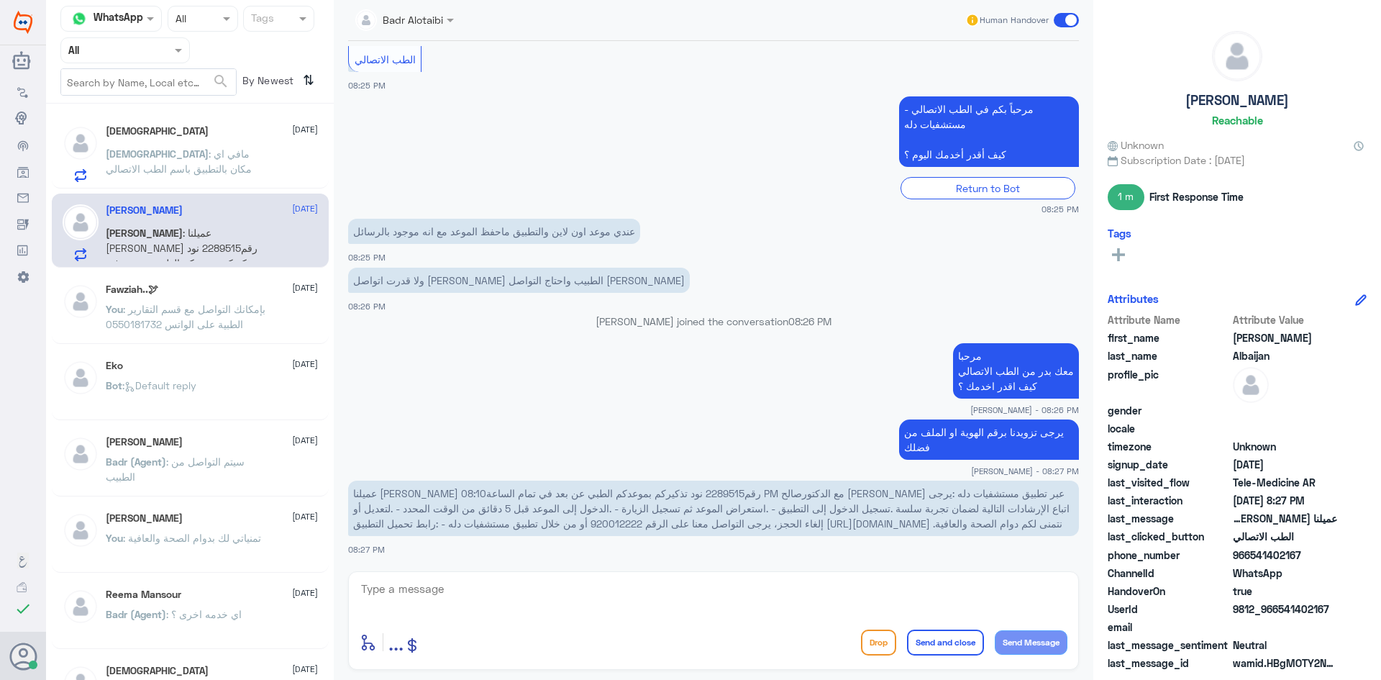
click at [276, 150] on div "[DEMOGRAPHIC_DATA] : مافي اي مكان بالتطبيق باسم الطب الاتصالي" at bounding box center [212, 166] width 212 height 32
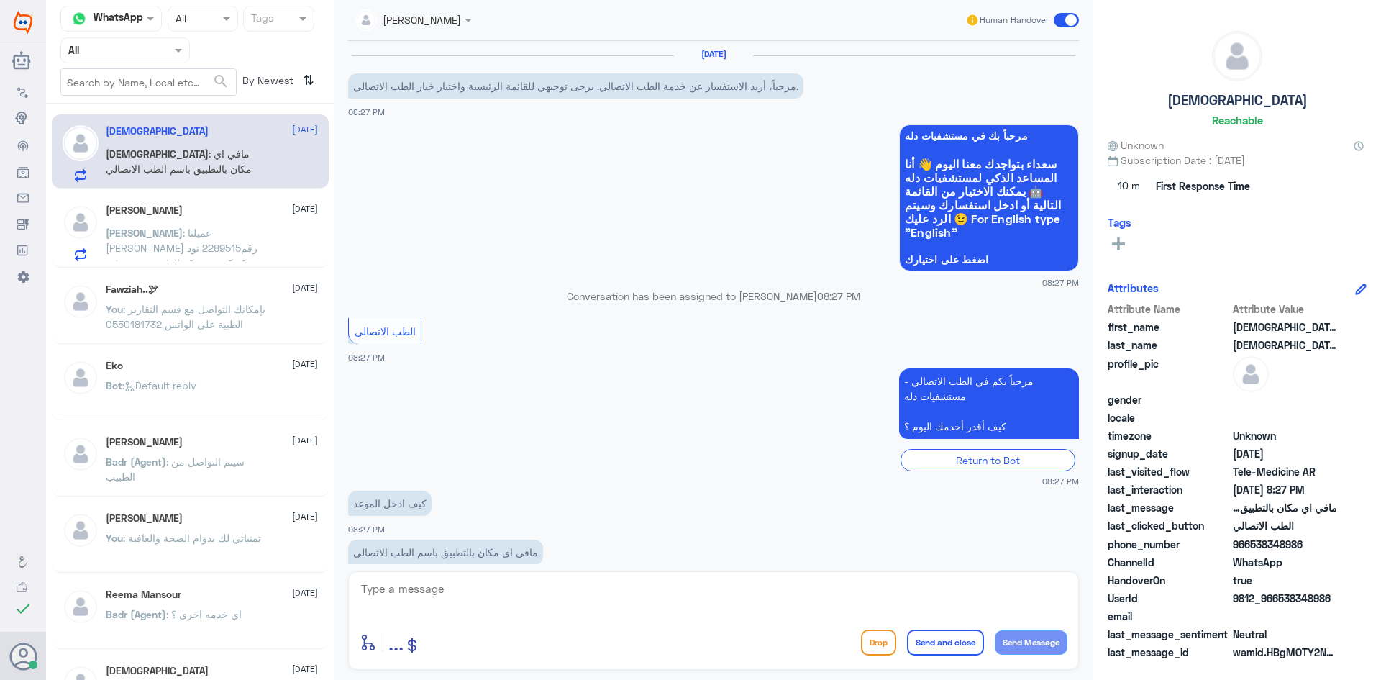
scroll to position [29, 0]
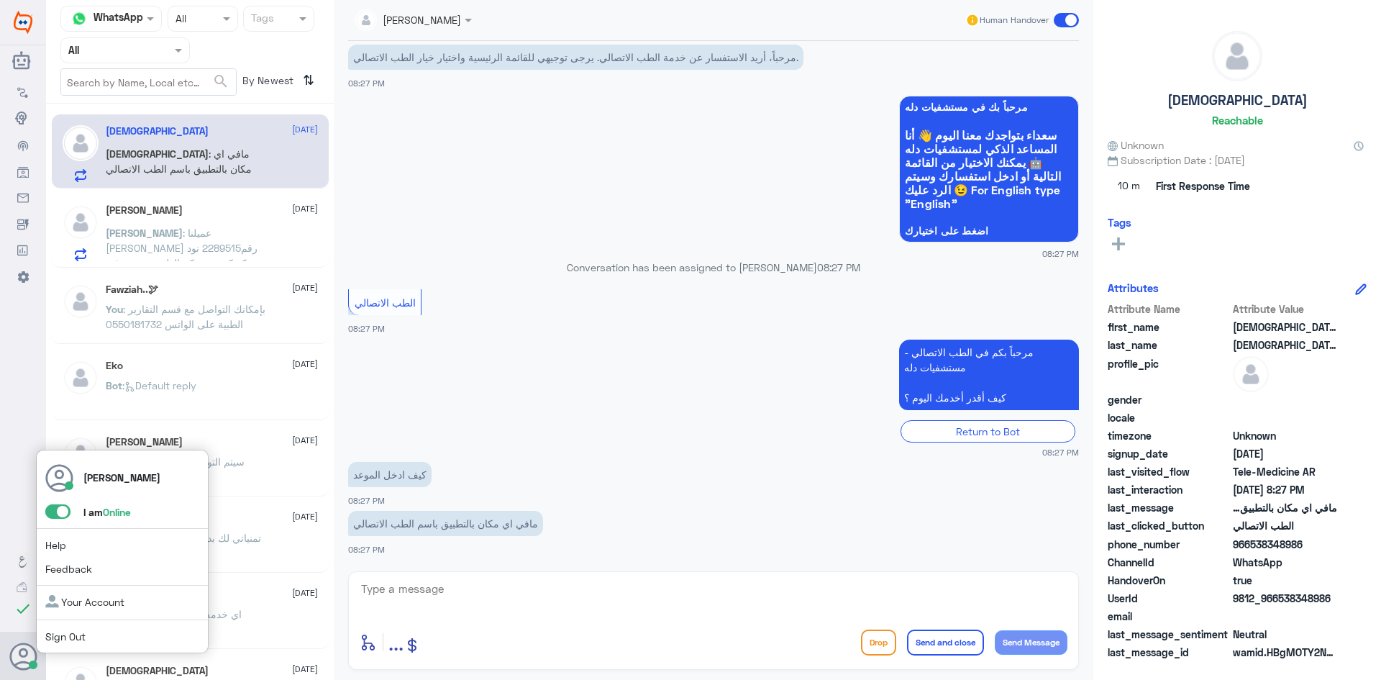
click at [54, 514] on span at bounding box center [57, 511] width 25 height 14
click at [0, 0] on input "checkbox" at bounding box center [0, 0] width 0 height 0
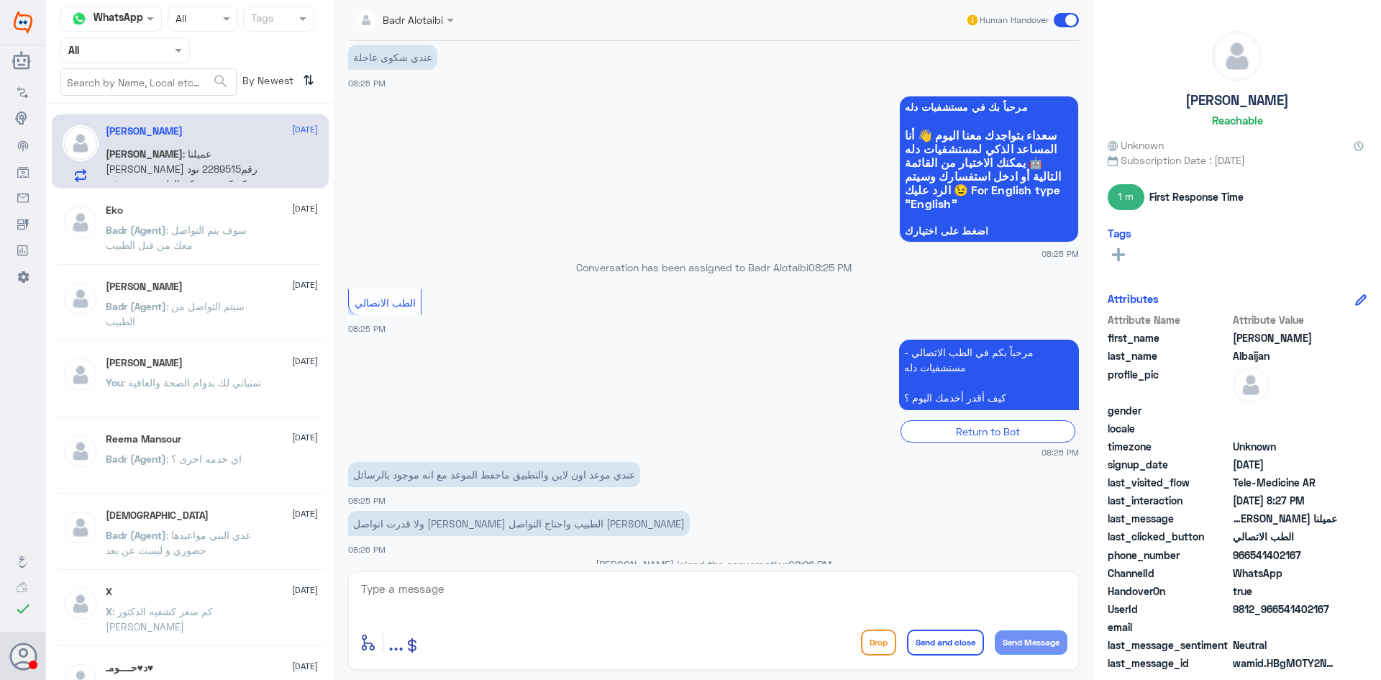
scroll to position [359, 0]
